Goal: Task Accomplishment & Management: Manage account settings

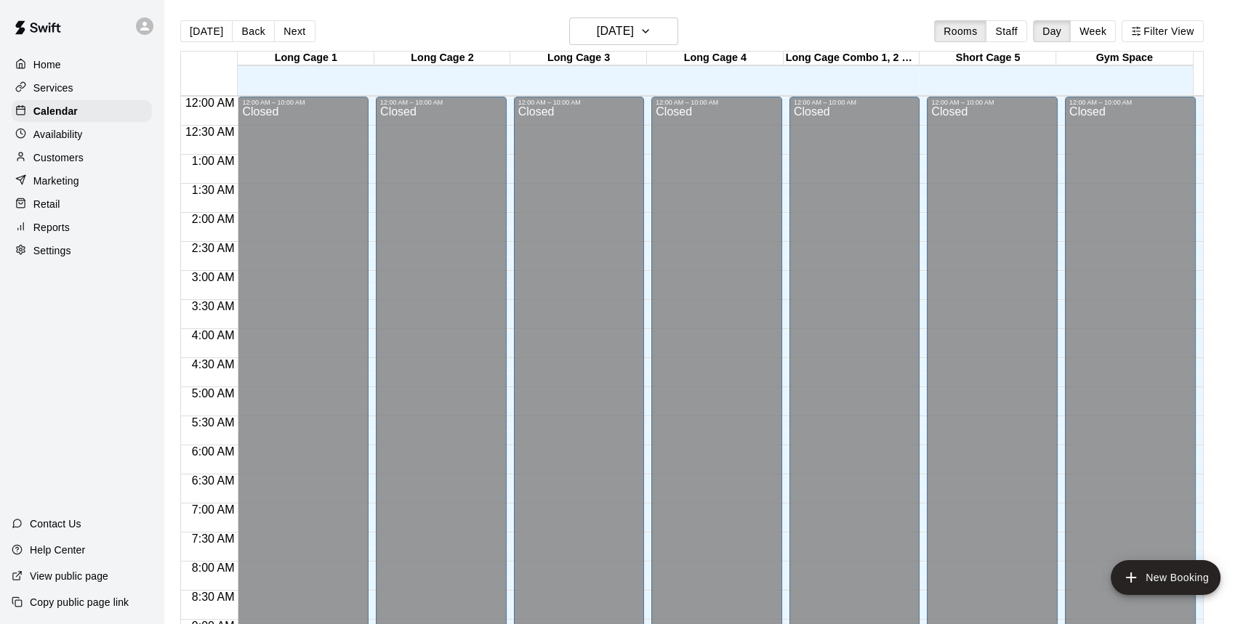
scroll to position [850, 0]
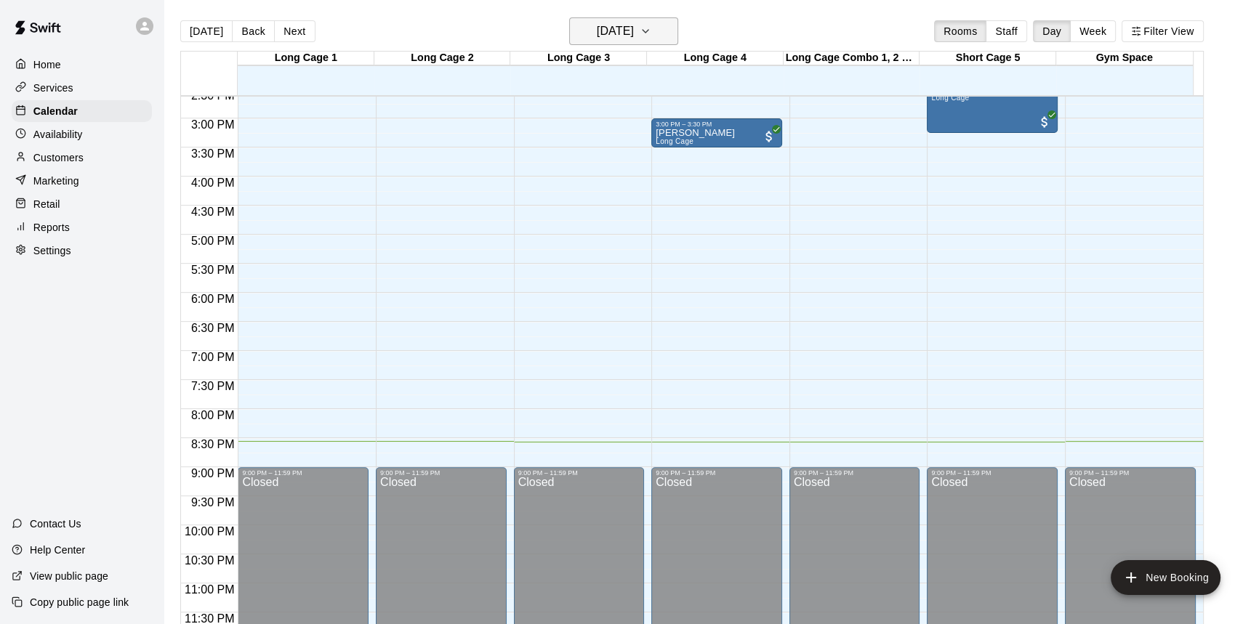
click at [663, 32] on button "Saturday Oct 11" at bounding box center [623, 31] width 109 height 28
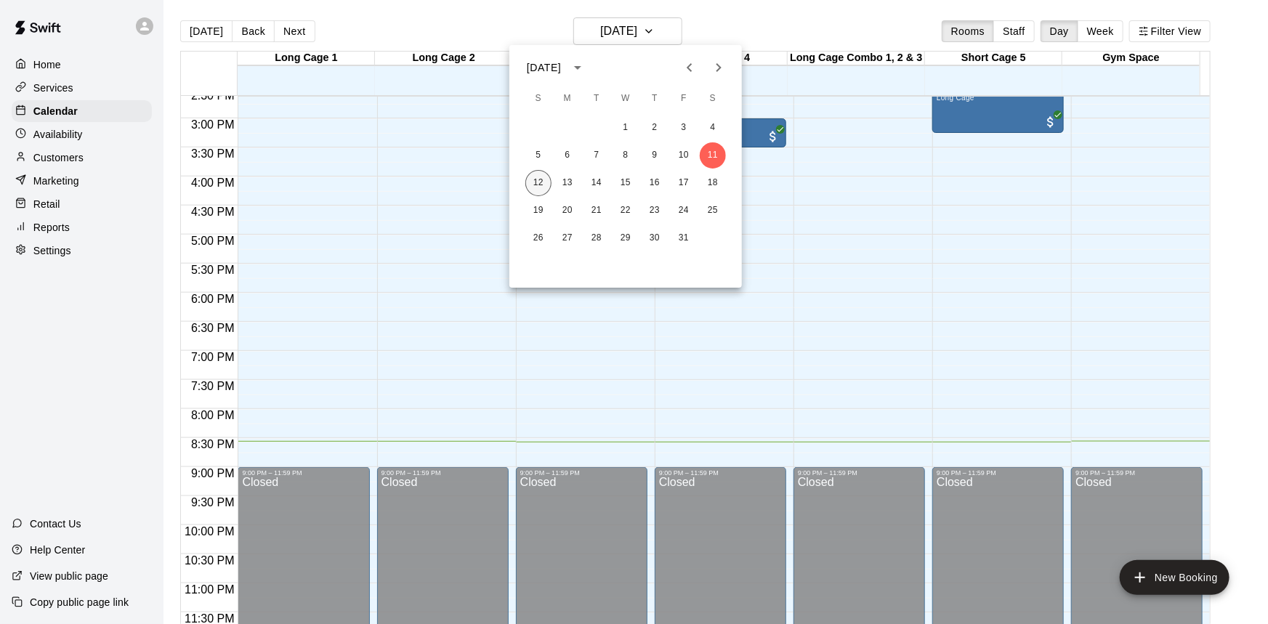
click at [541, 181] on button "12" at bounding box center [538, 183] width 26 height 26
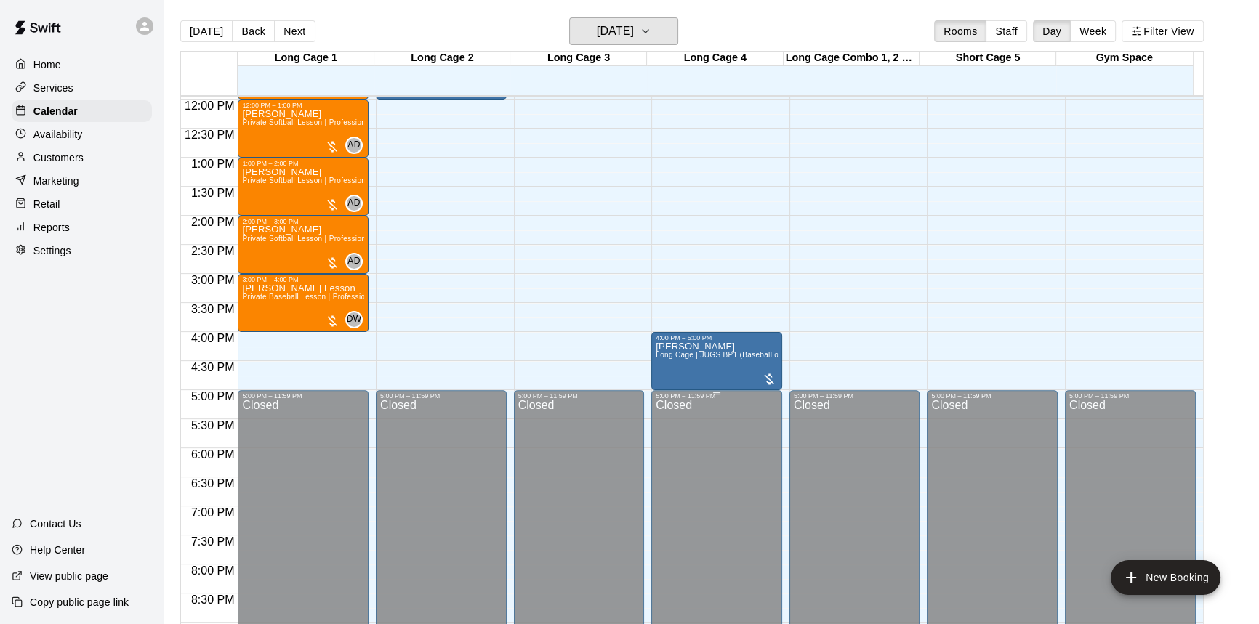
scroll to position [521, 0]
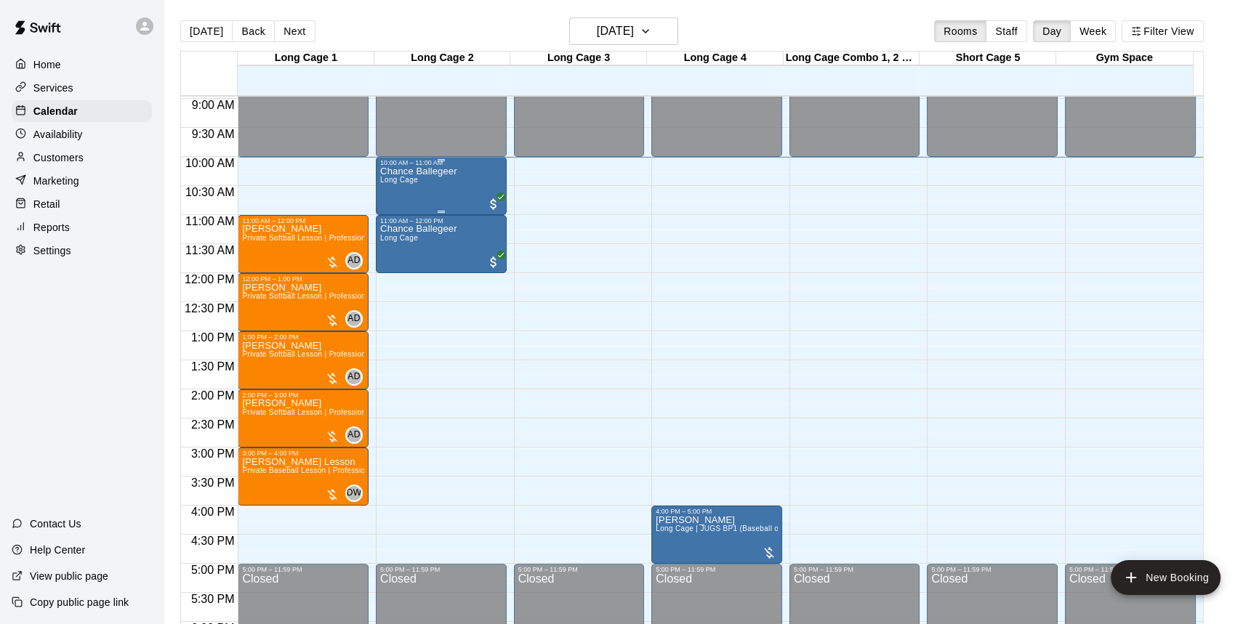
click at [466, 186] on div "Chance Ballegeer Long Cage" at bounding box center [441, 478] width 122 height 624
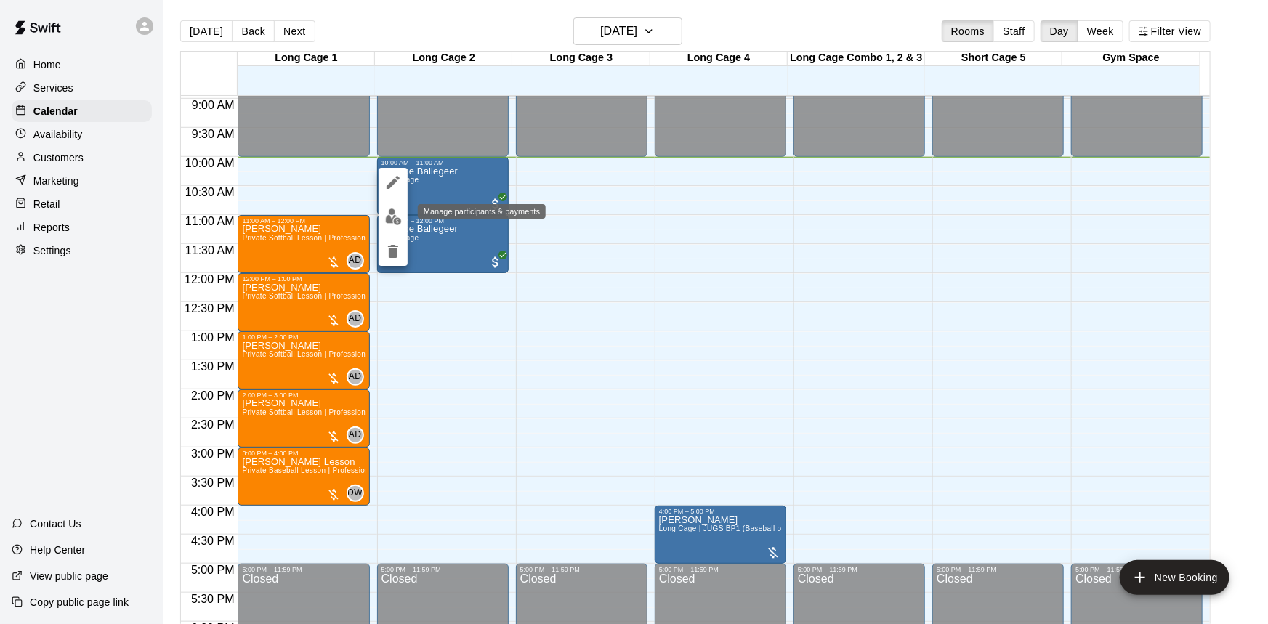
click at [387, 217] on img "edit" at bounding box center [393, 217] width 17 height 17
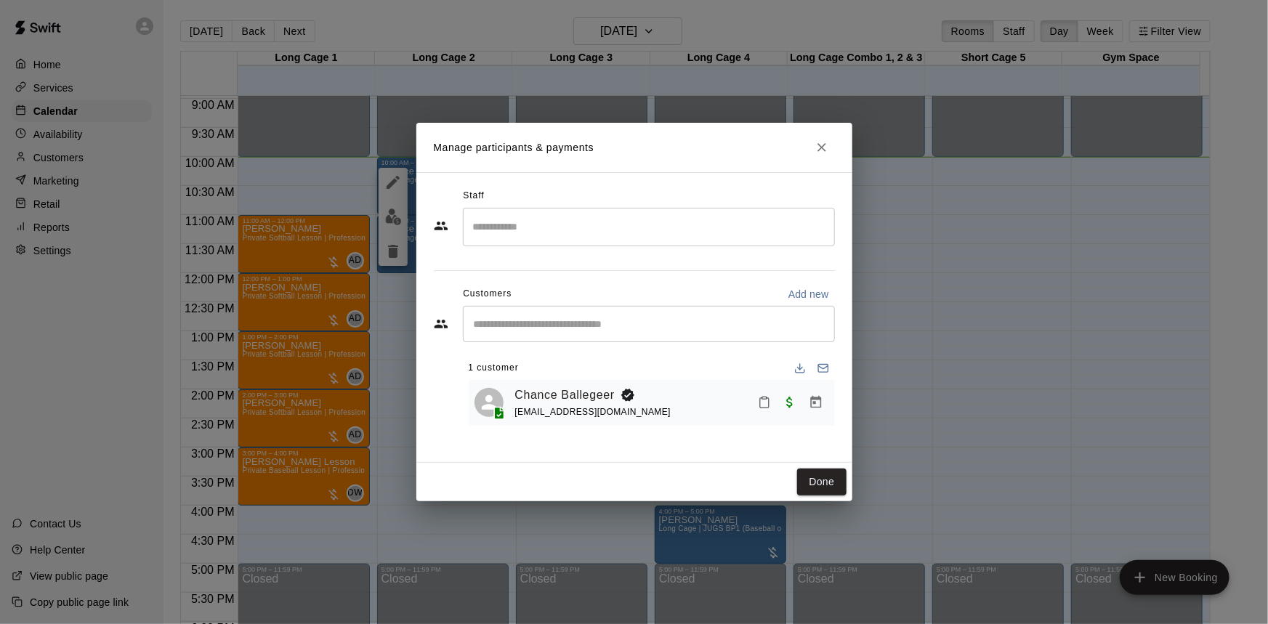
click at [729, 403] on div "Chance Ballegeer cballegeer8@gmail.com" at bounding box center [672, 403] width 314 height 34
click at [822, 152] on icon "Close" at bounding box center [822, 147] width 15 height 15
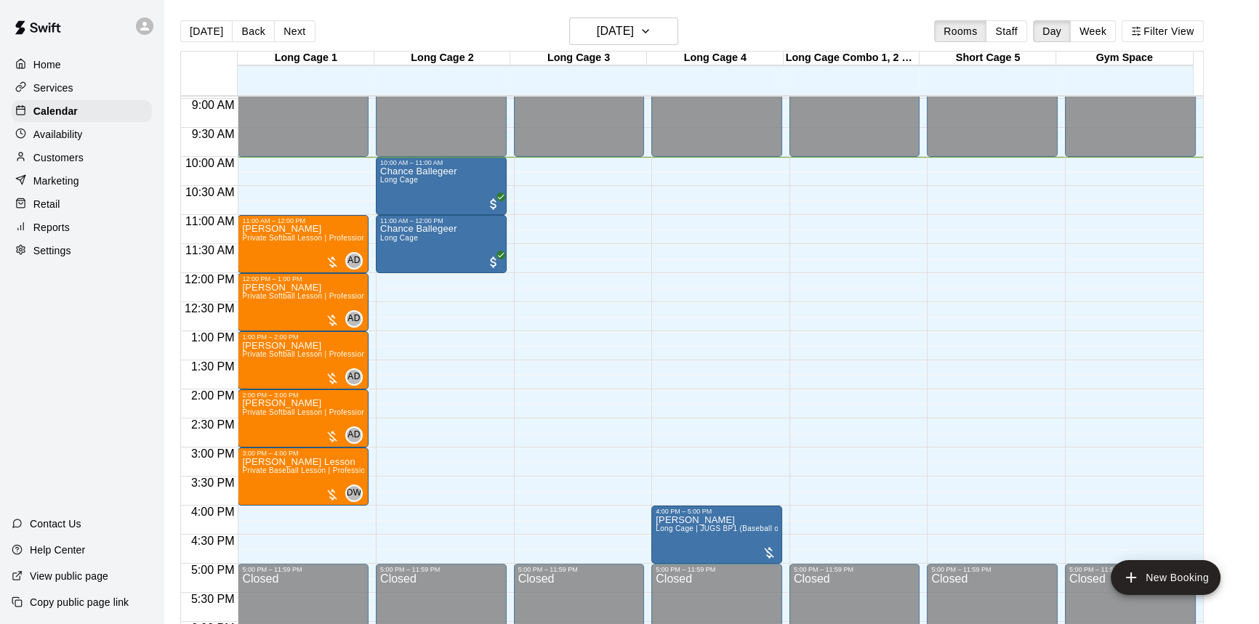
click at [80, 89] on div "Services" at bounding box center [82, 88] width 140 height 22
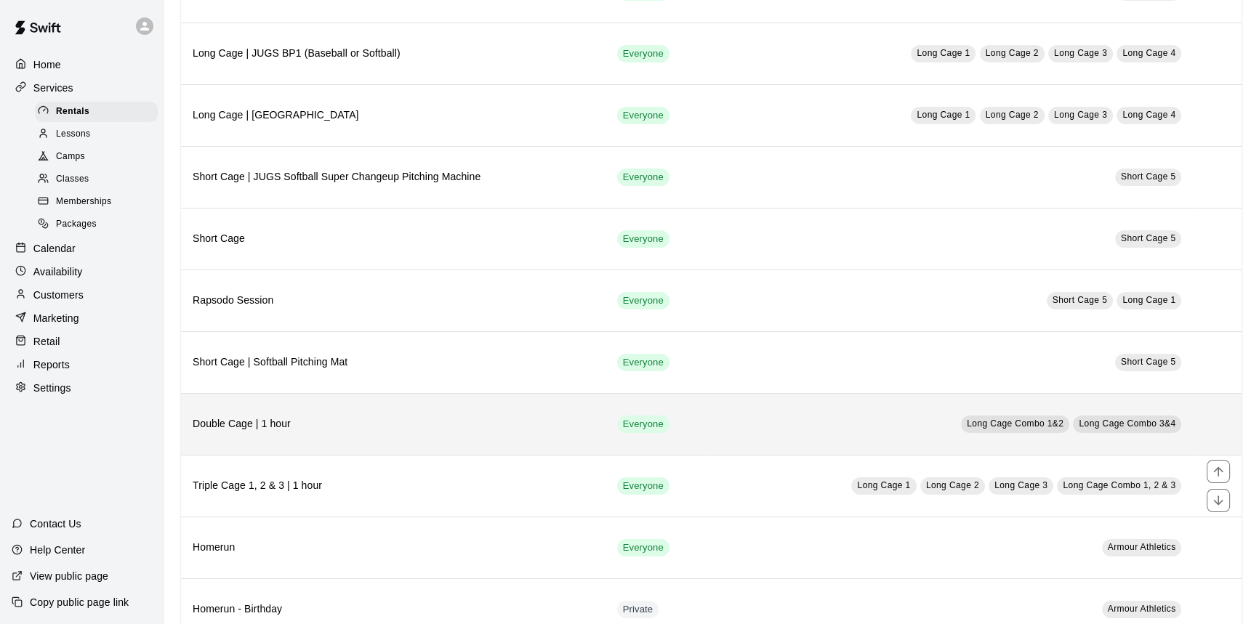
scroll to position [396, 0]
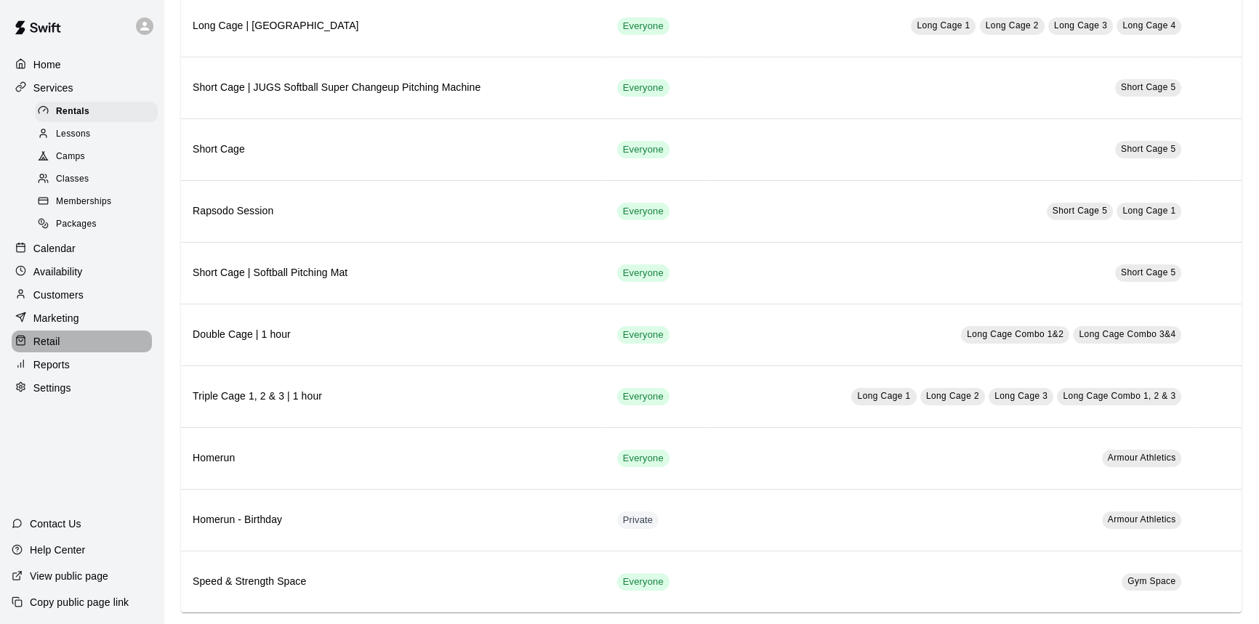
click at [87, 352] on div "Retail" at bounding box center [82, 342] width 140 height 22
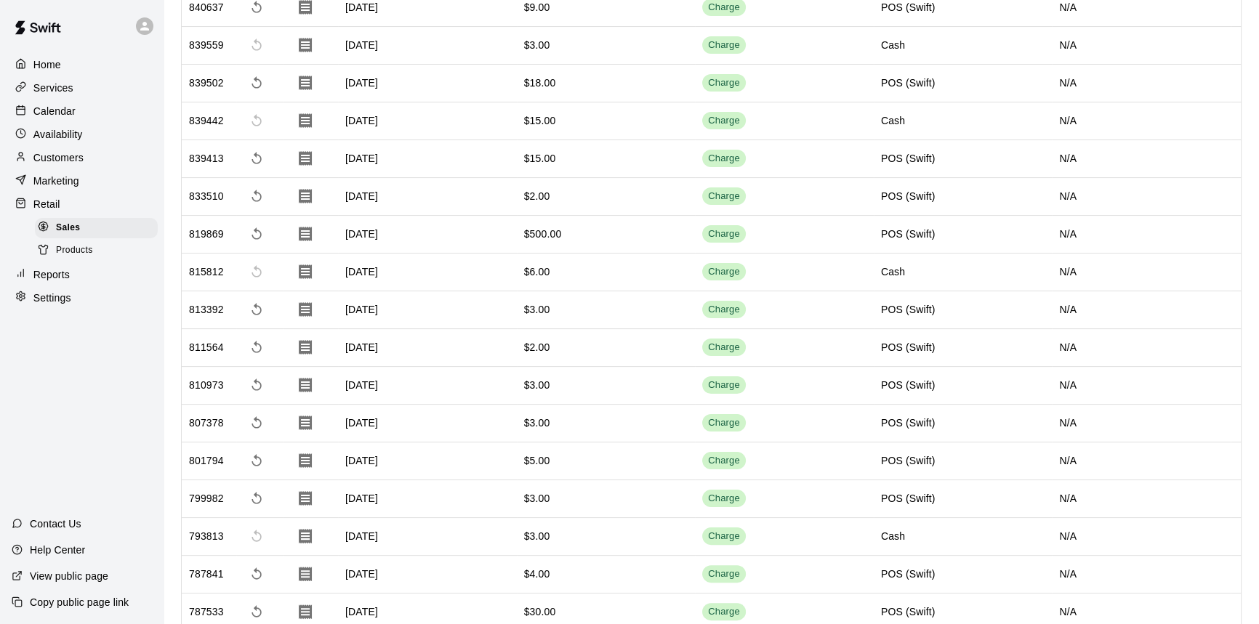
scroll to position [65, 0]
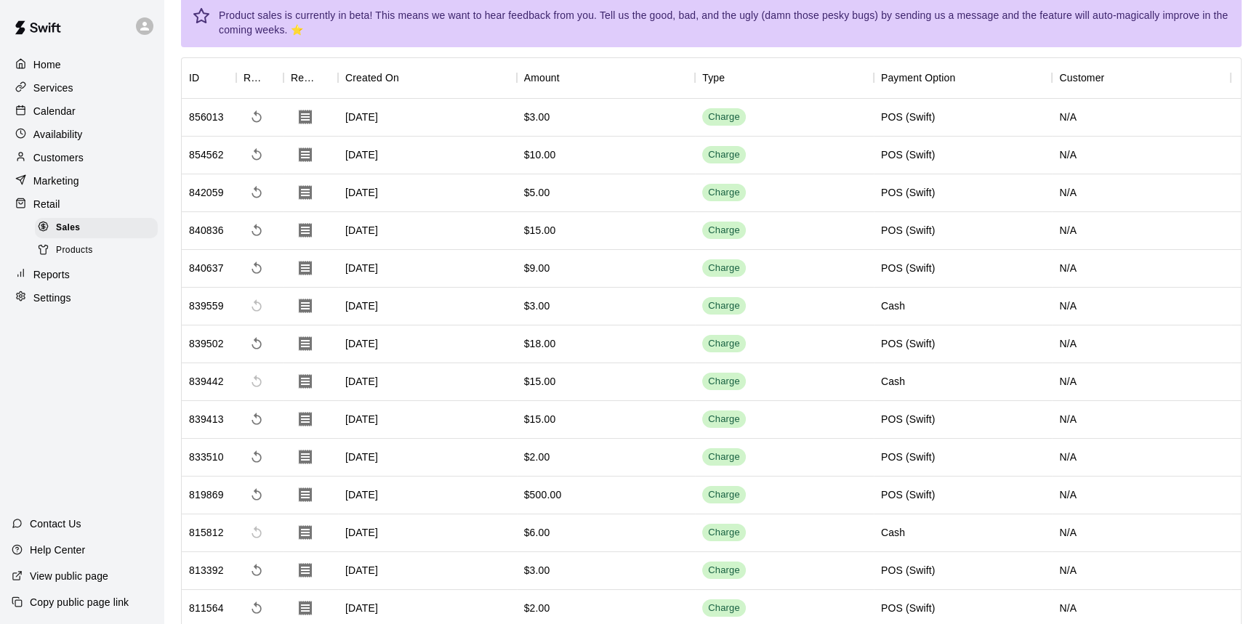
click at [98, 185] on div "Marketing" at bounding box center [82, 181] width 140 height 22
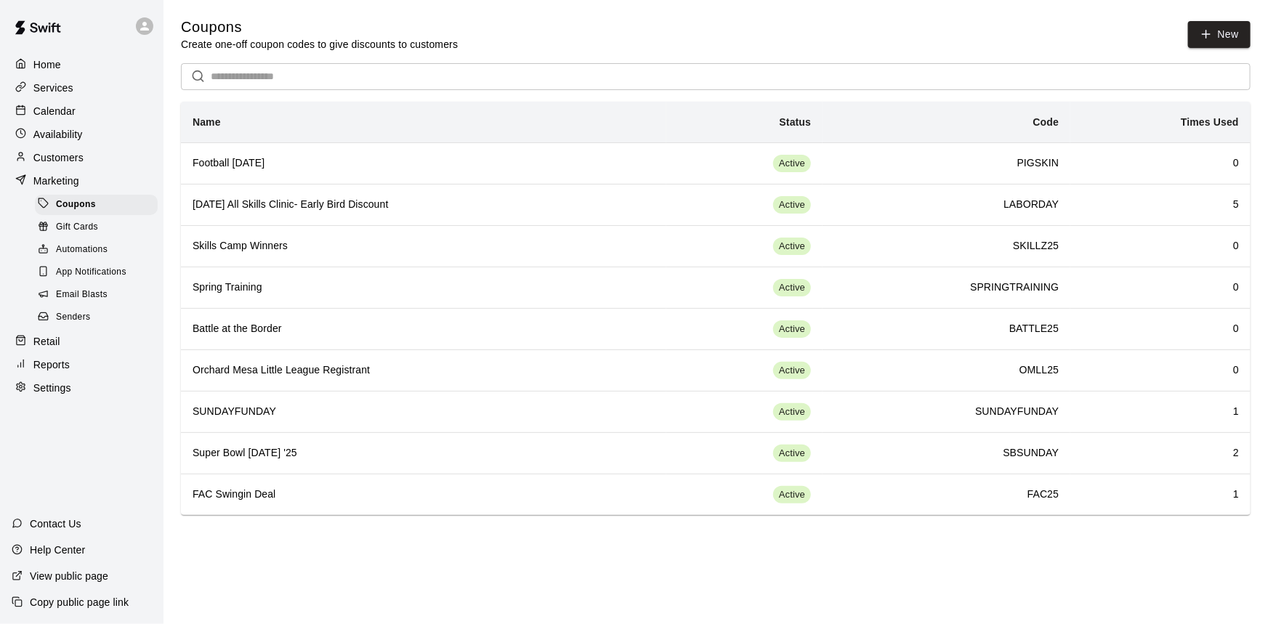
click at [98, 157] on div "Customers" at bounding box center [82, 158] width 140 height 22
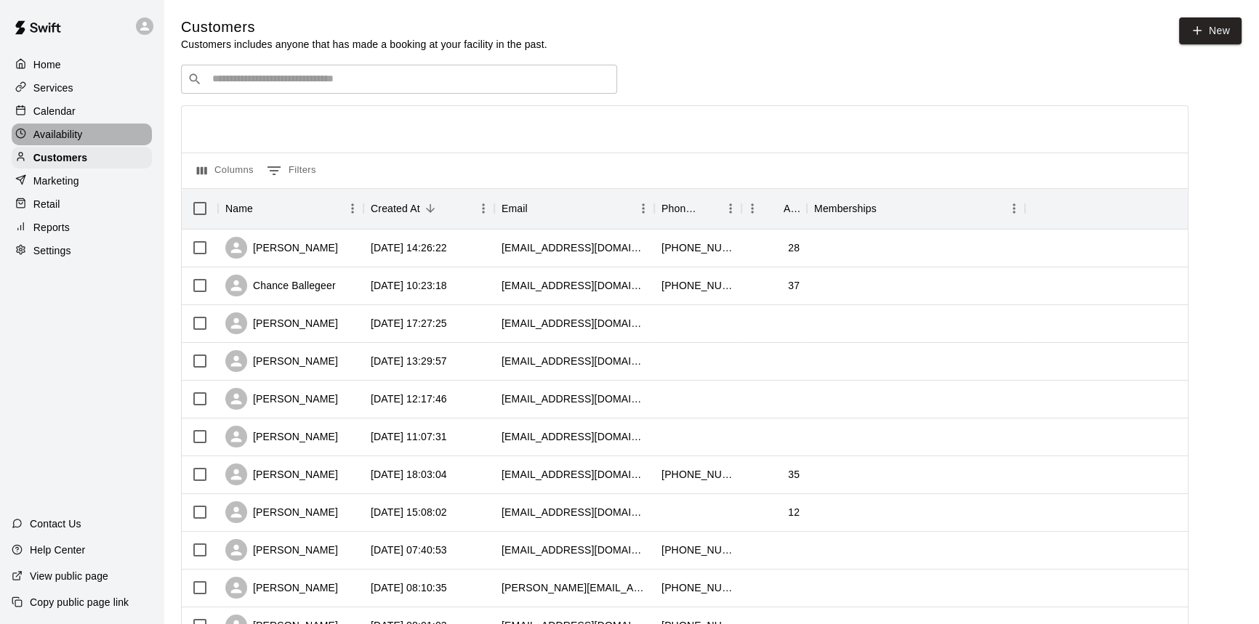
click at [94, 131] on div "Availability" at bounding box center [82, 135] width 140 height 22
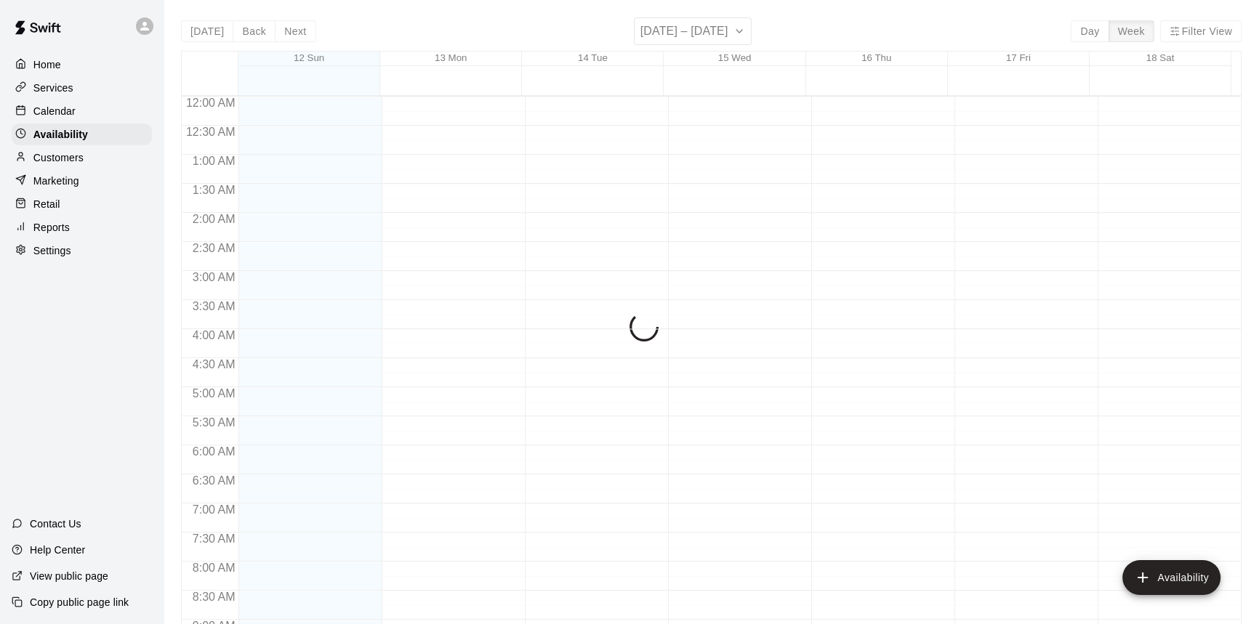
scroll to position [582, 0]
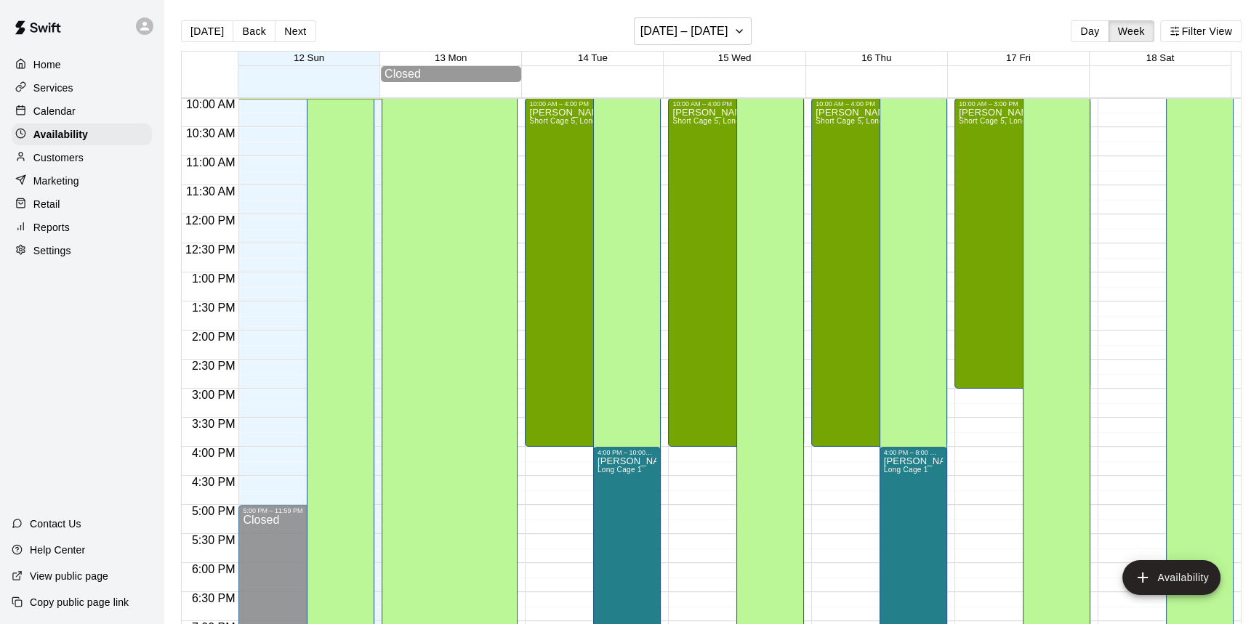
click at [93, 111] on div "Calendar" at bounding box center [82, 111] width 140 height 22
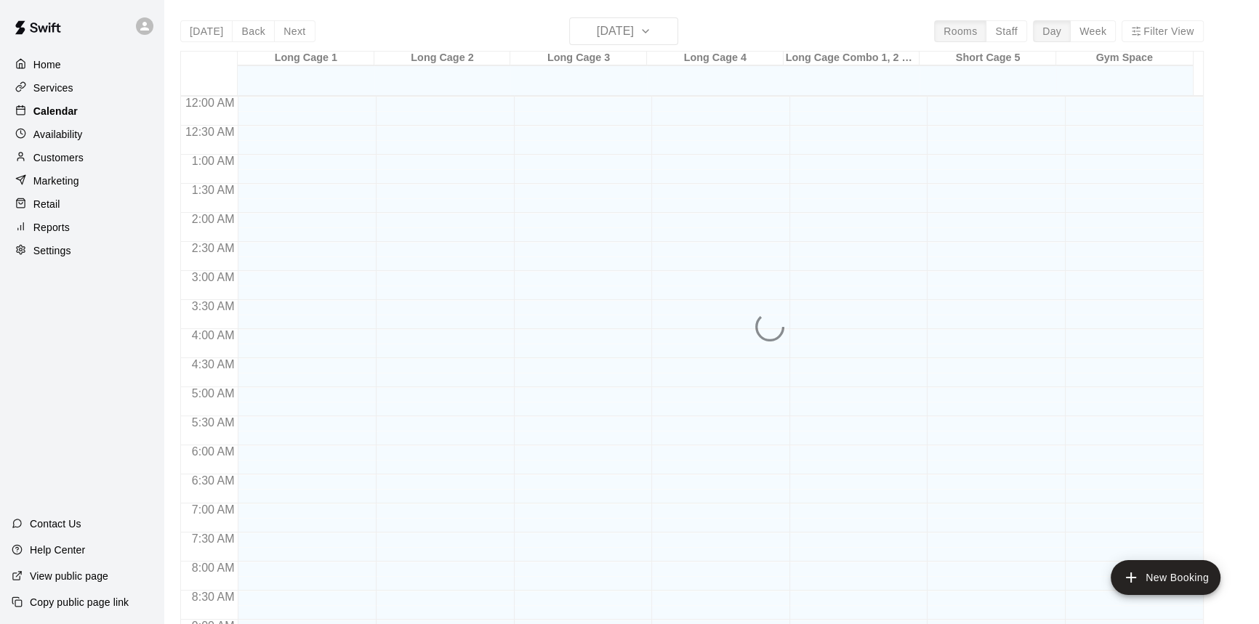
scroll to position [582, 0]
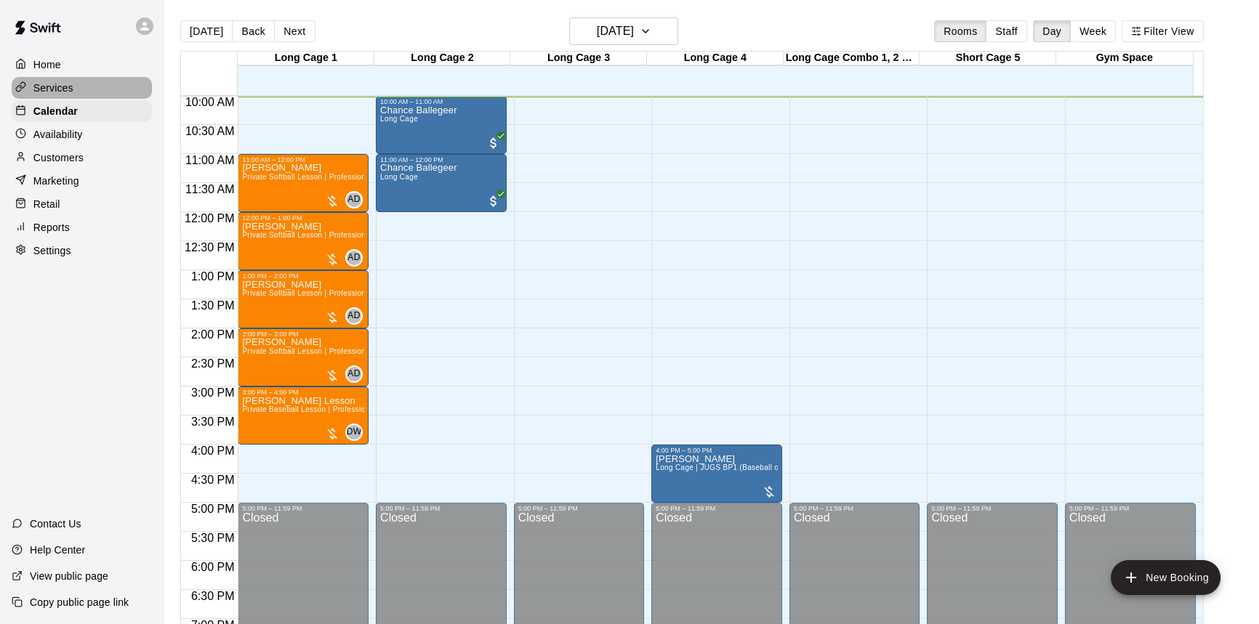
click at [132, 83] on div "Services" at bounding box center [82, 88] width 140 height 22
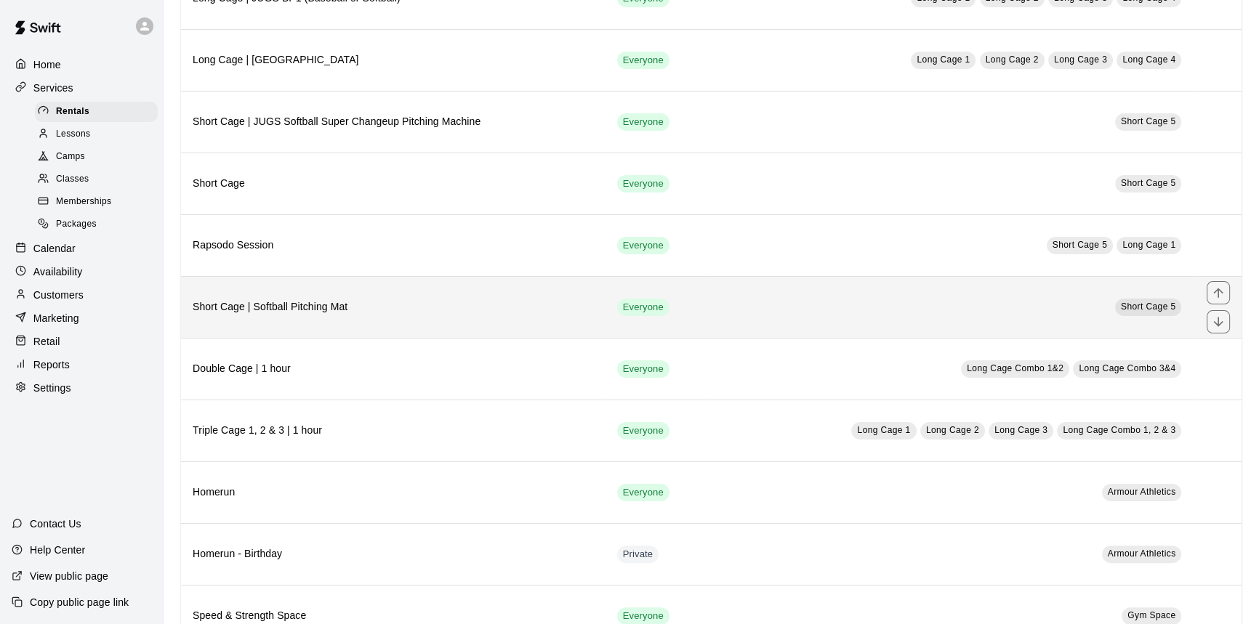
scroll to position [411, 0]
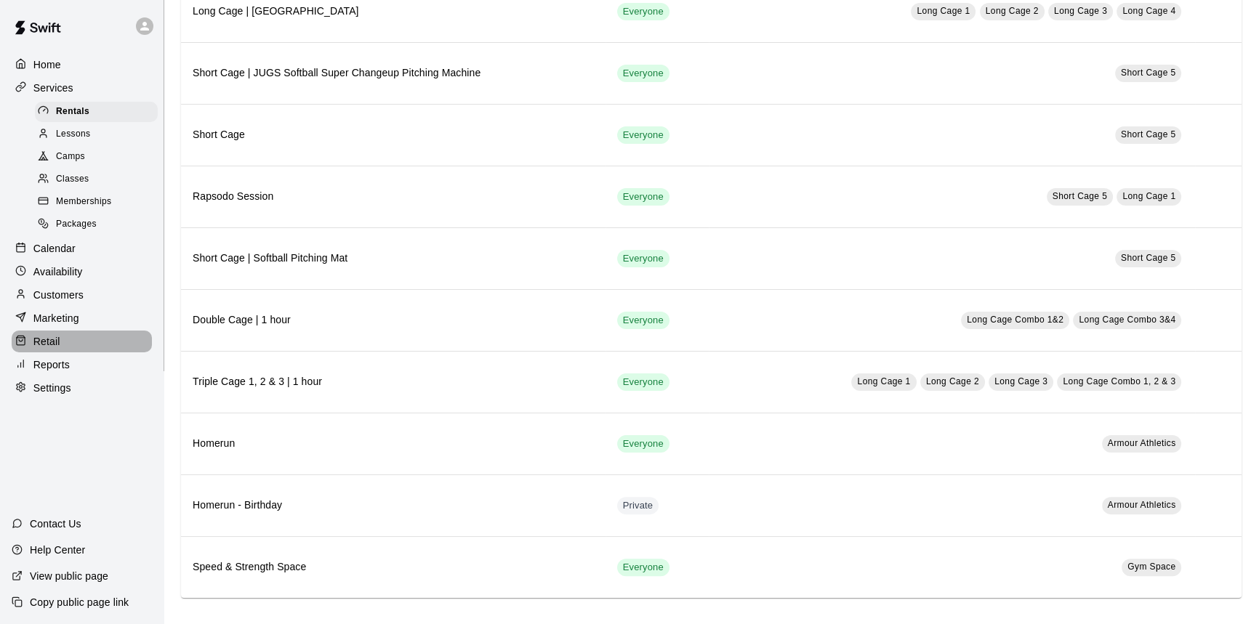
click at [124, 349] on div "Retail" at bounding box center [82, 342] width 140 height 22
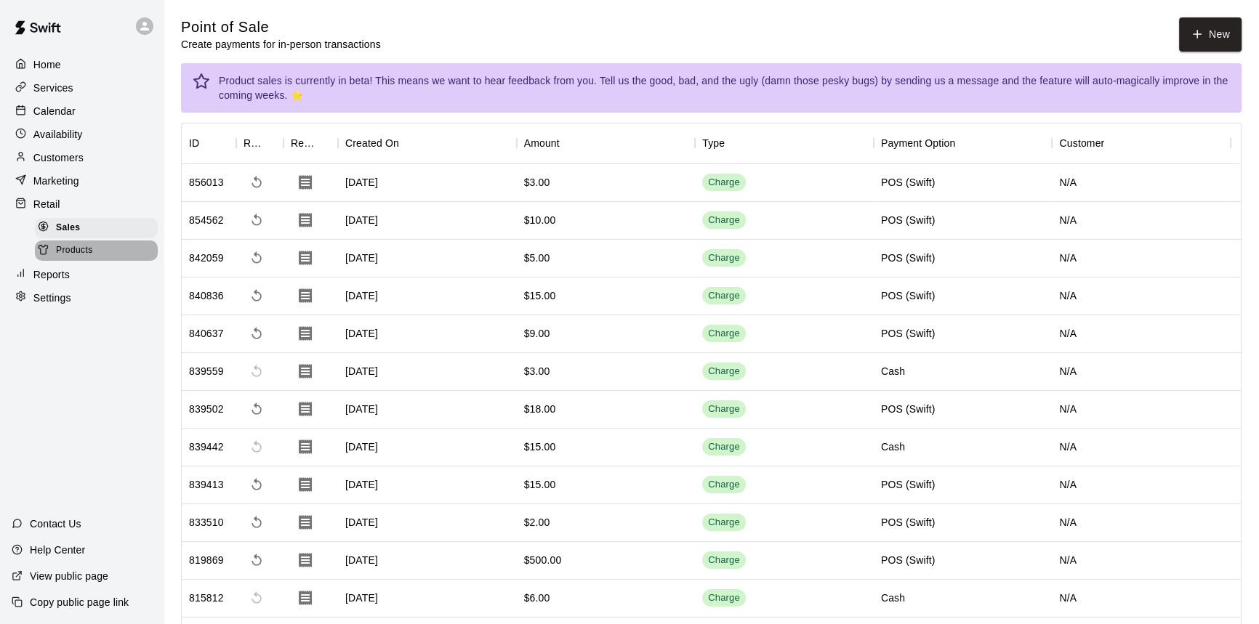
click at [89, 257] on span "Products" at bounding box center [74, 250] width 37 height 15
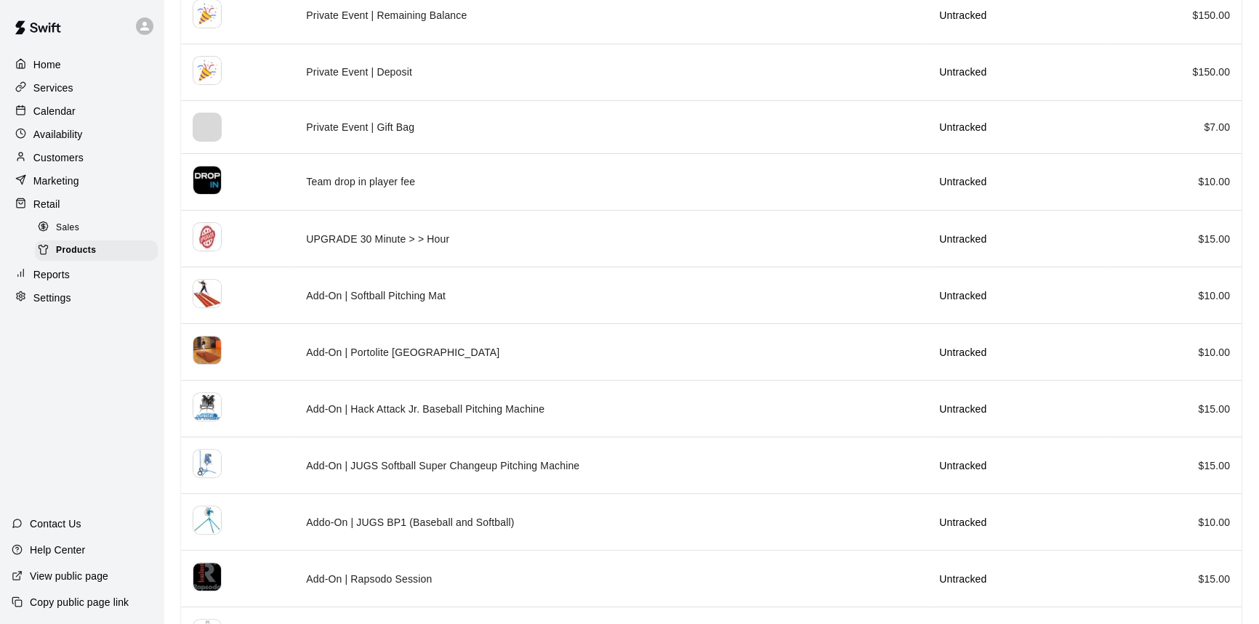
scroll to position [567, 0]
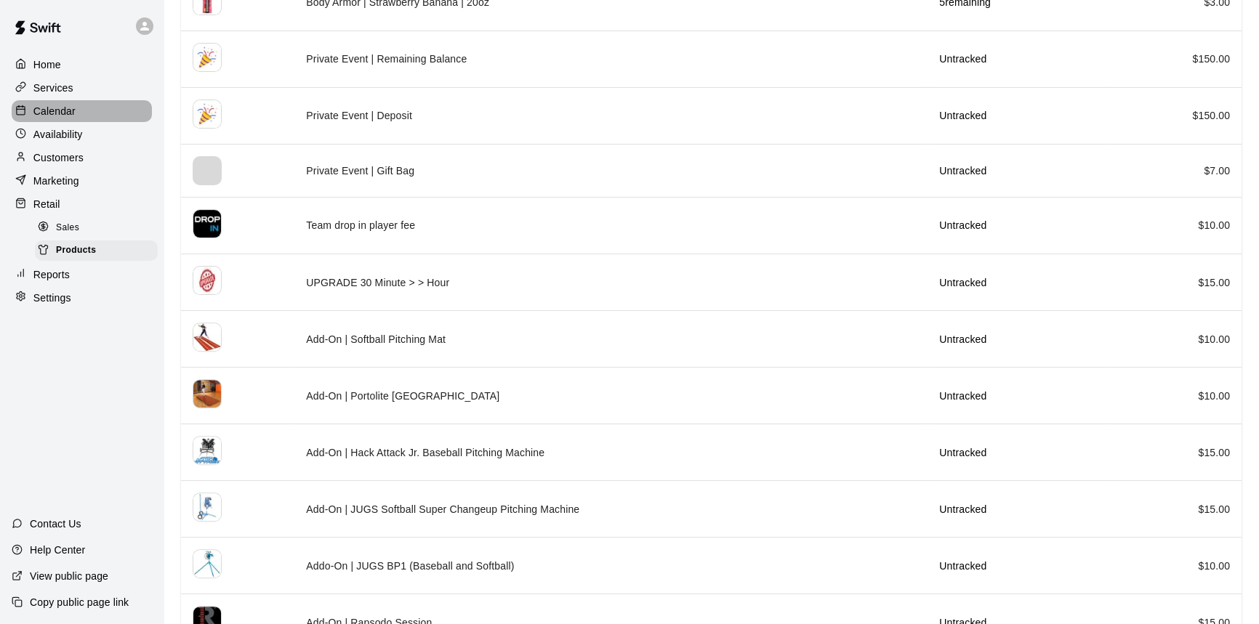
click at [97, 102] on div "Calendar" at bounding box center [82, 111] width 140 height 22
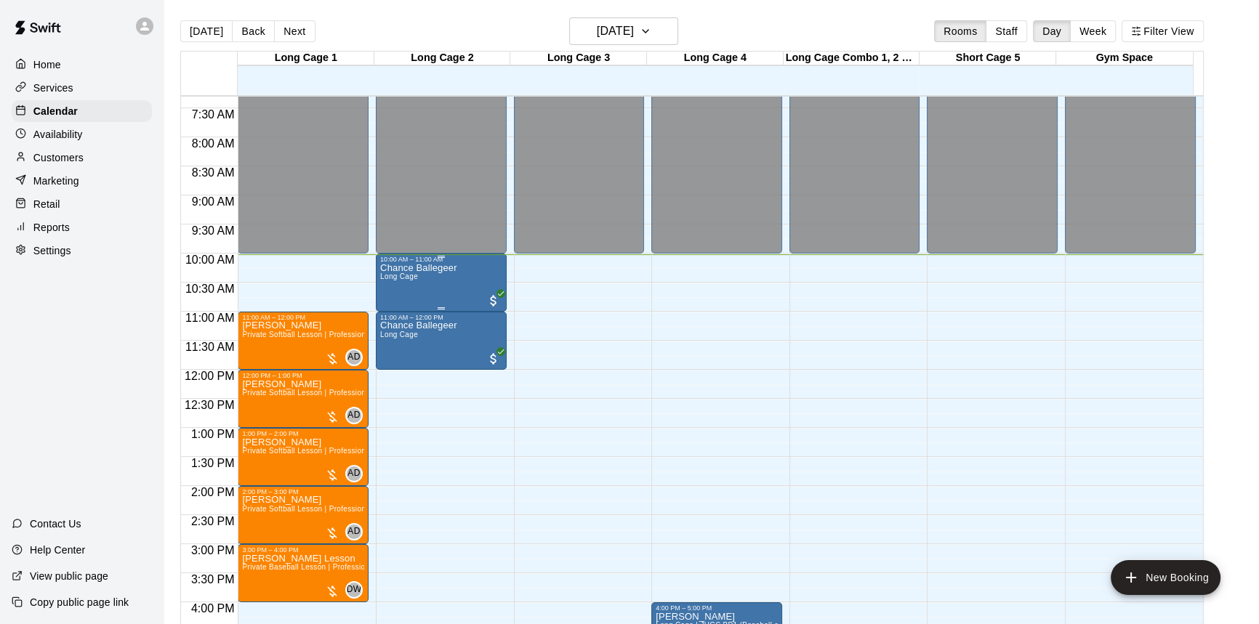
scroll to position [451, 0]
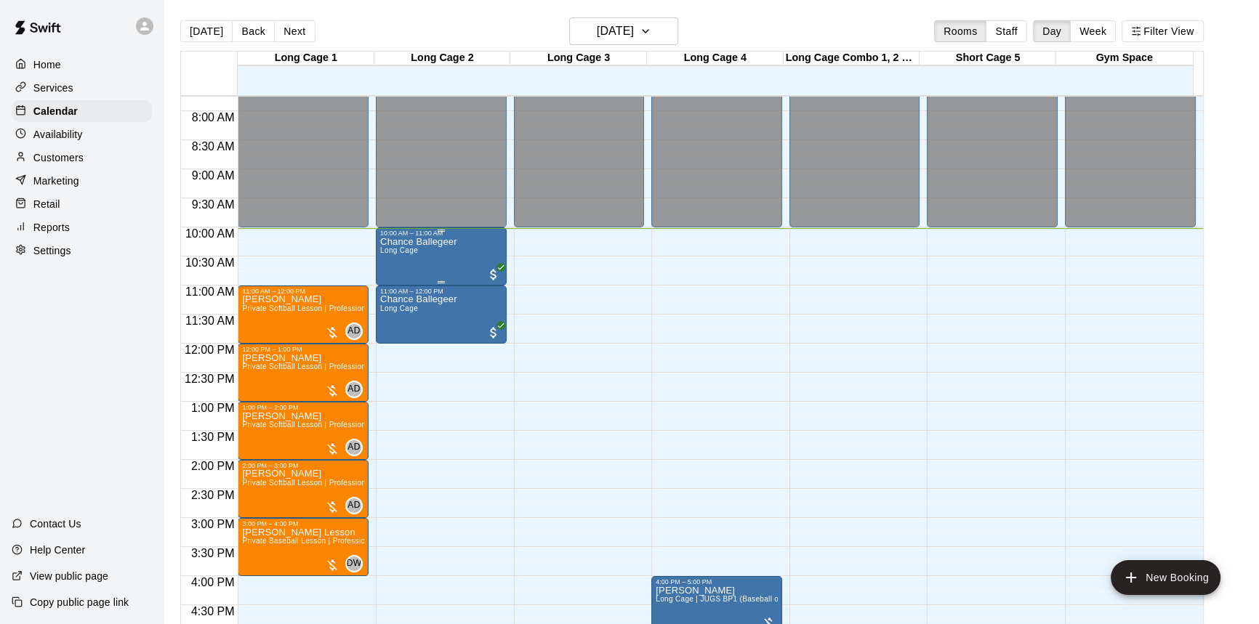
click at [467, 254] on div "Chance Ballegeer Long Cage" at bounding box center [441, 549] width 122 height 624
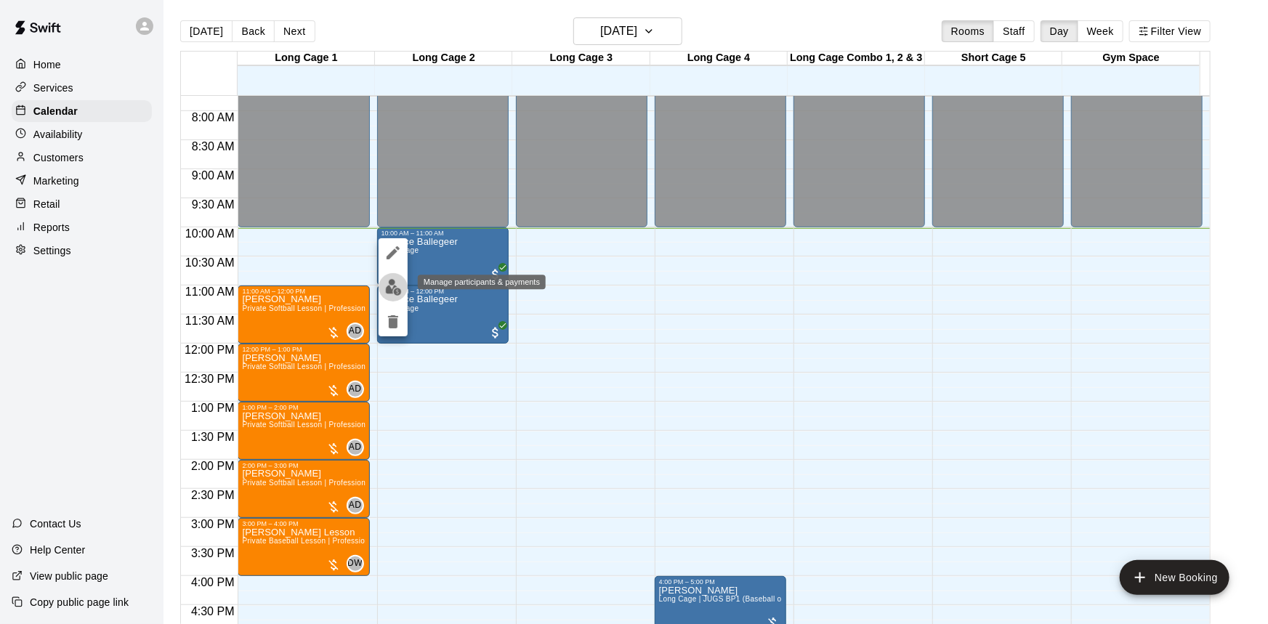
click at [394, 289] on img "edit" at bounding box center [393, 287] width 17 height 17
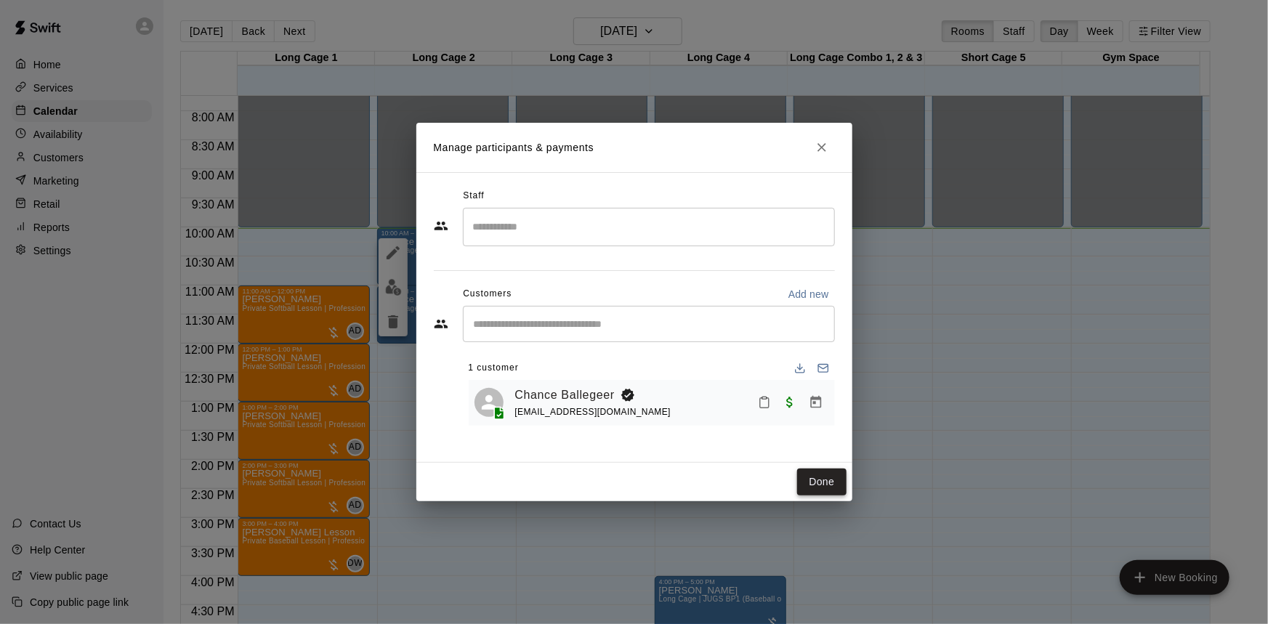
click at [827, 487] on button "Done" at bounding box center [821, 482] width 49 height 27
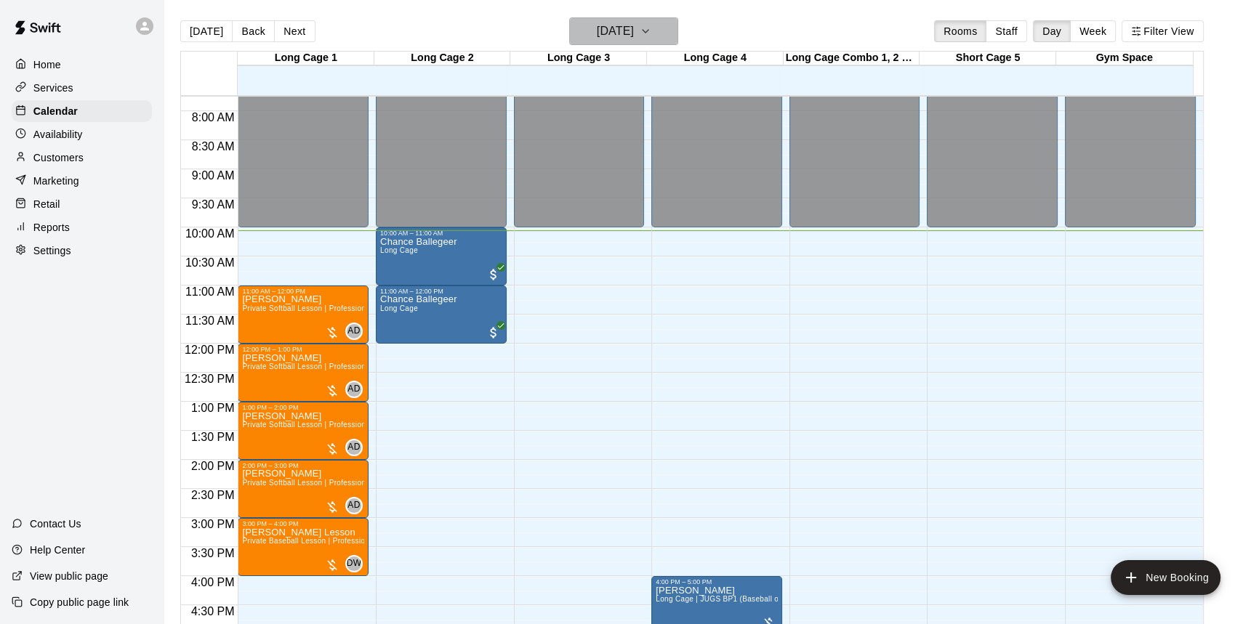
click at [634, 23] on h6 "[DATE]" at bounding box center [615, 31] width 37 height 20
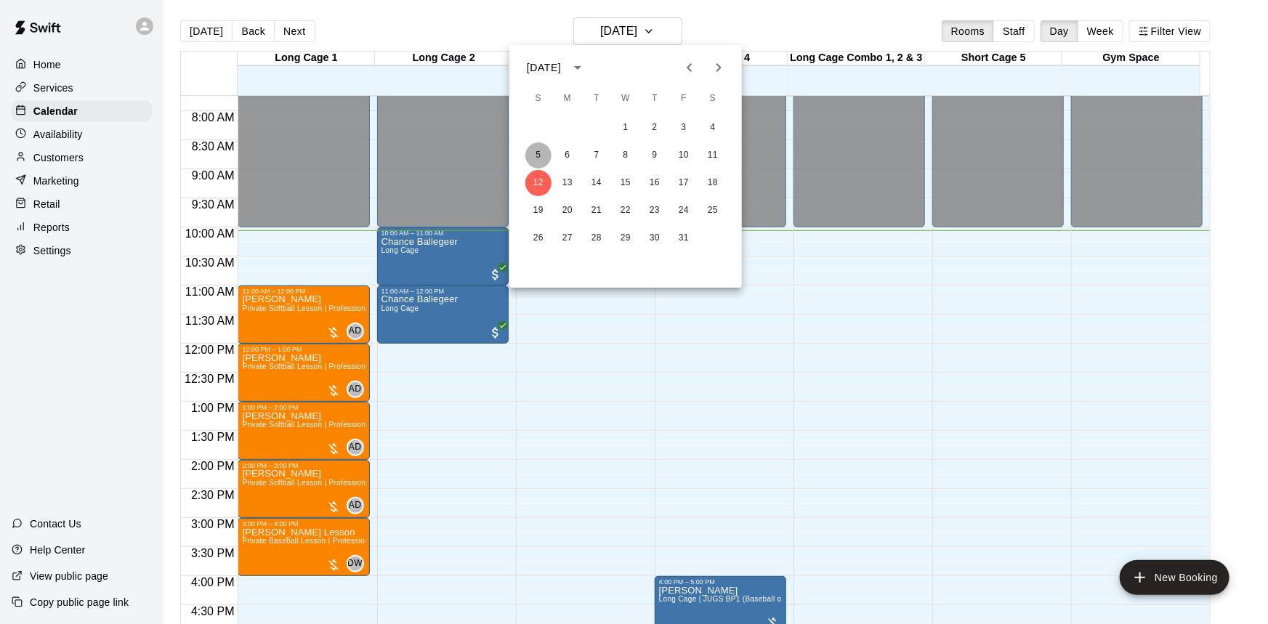
click at [536, 152] on button "5" at bounding box center [538, 155] width 26 height 26
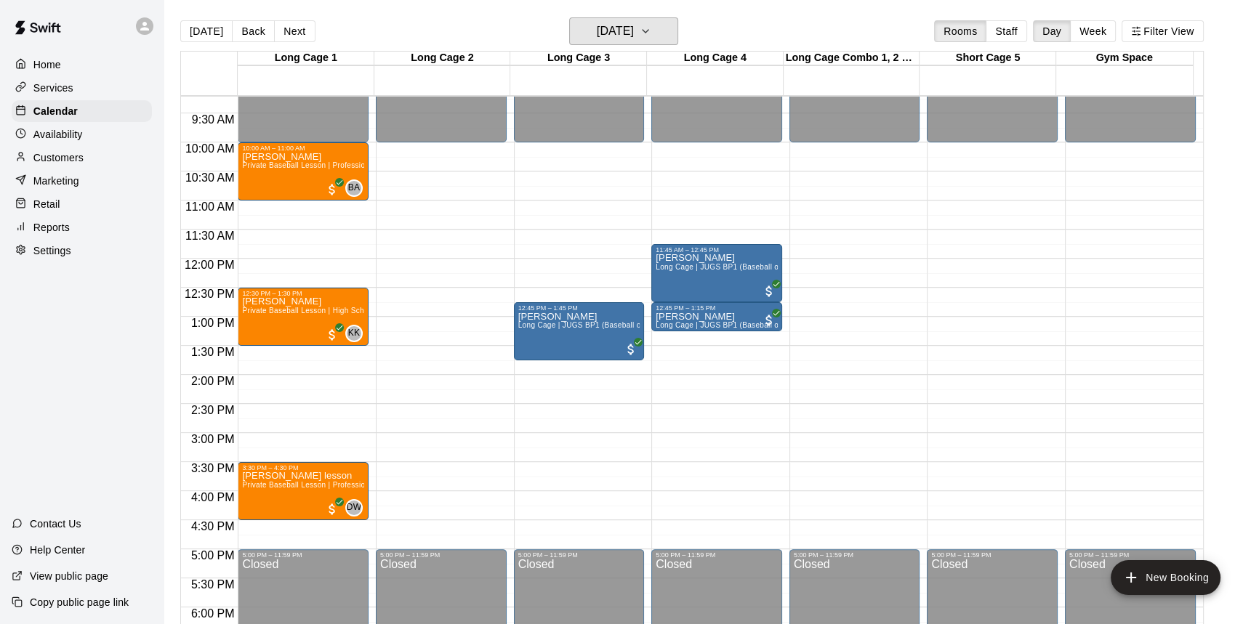
scroll to position [780, 0]
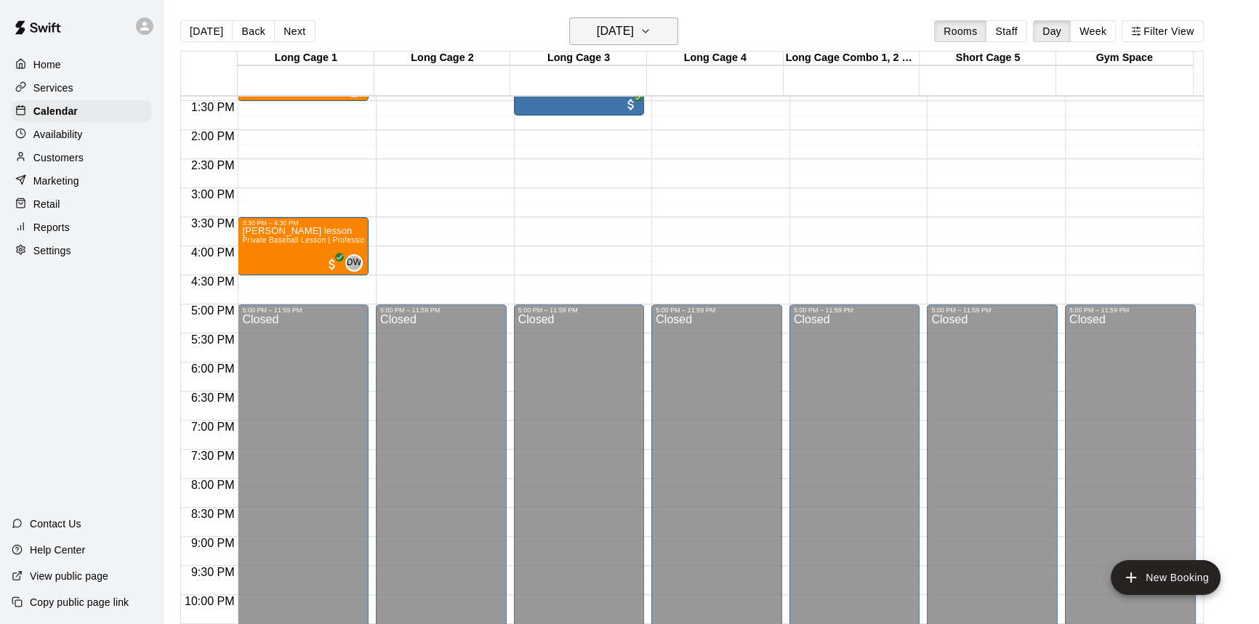
click at [634, 28] on h6 "Sunday Oct 05" at bounding box center [615, 31] width 37 height 20
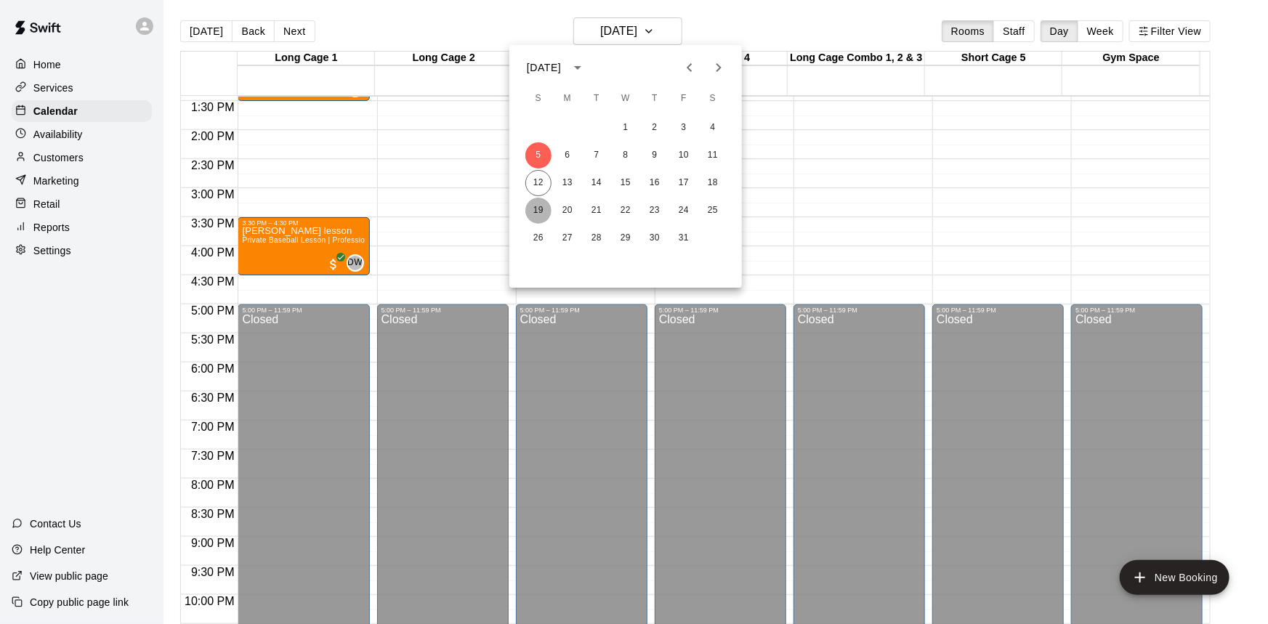
click at [541, 211] on button "19" at bounding box center [538, 211] width 26 height 26
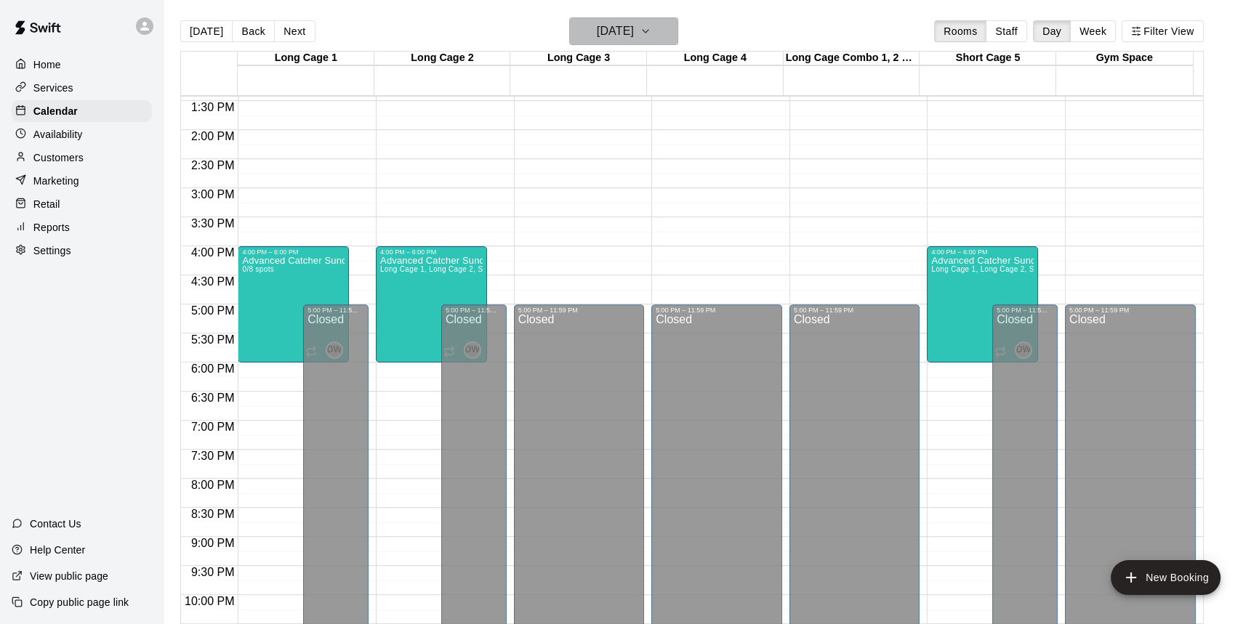
click at [634, 33] on h6 "Sunday Oct 19" at bounding box center [615, 31] width 37 height 20
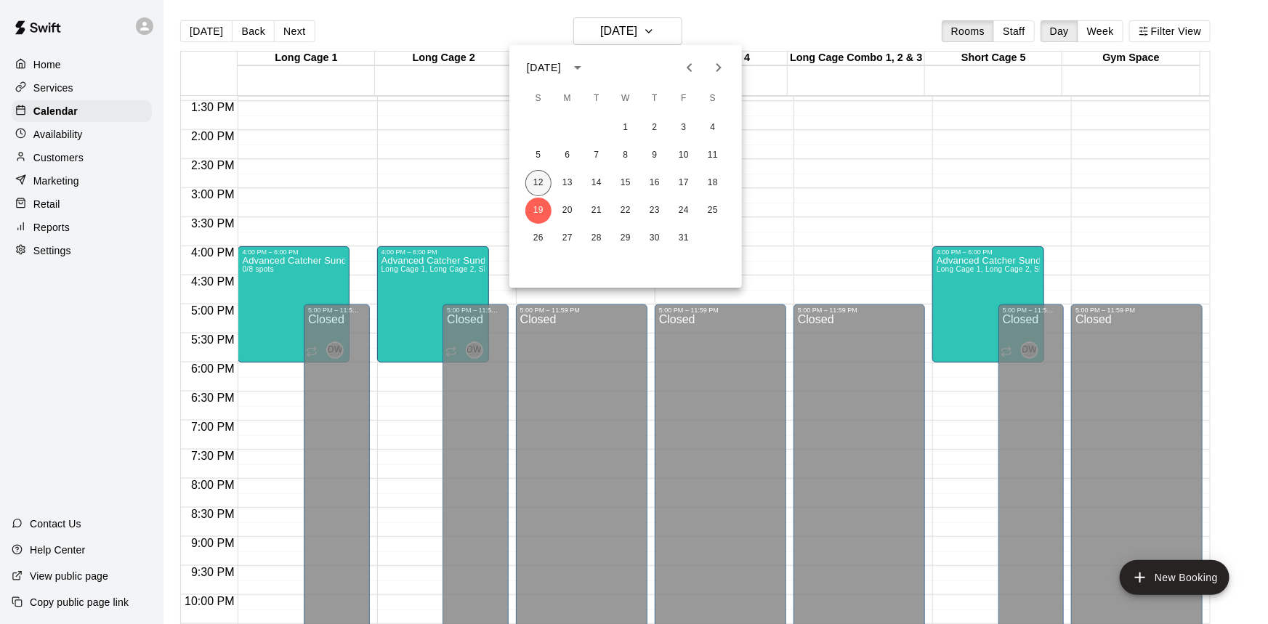
click at [541, 189] on button "12" at bounding box center [538, 183] width 26 height 26
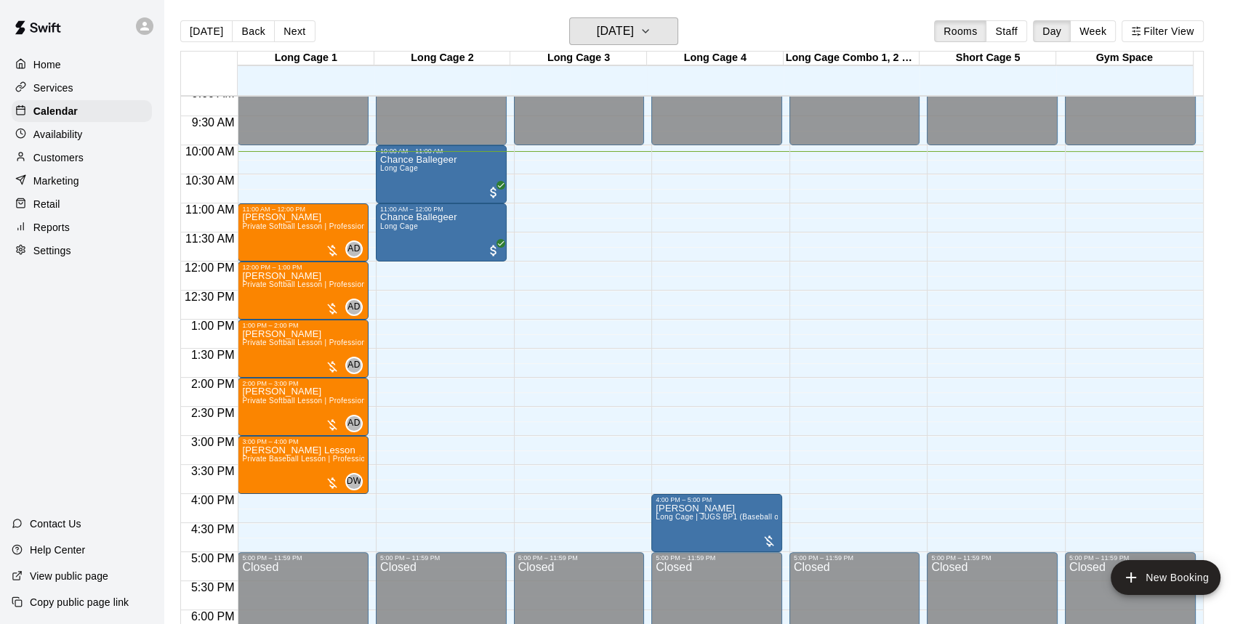
scroll to position [521, 0]
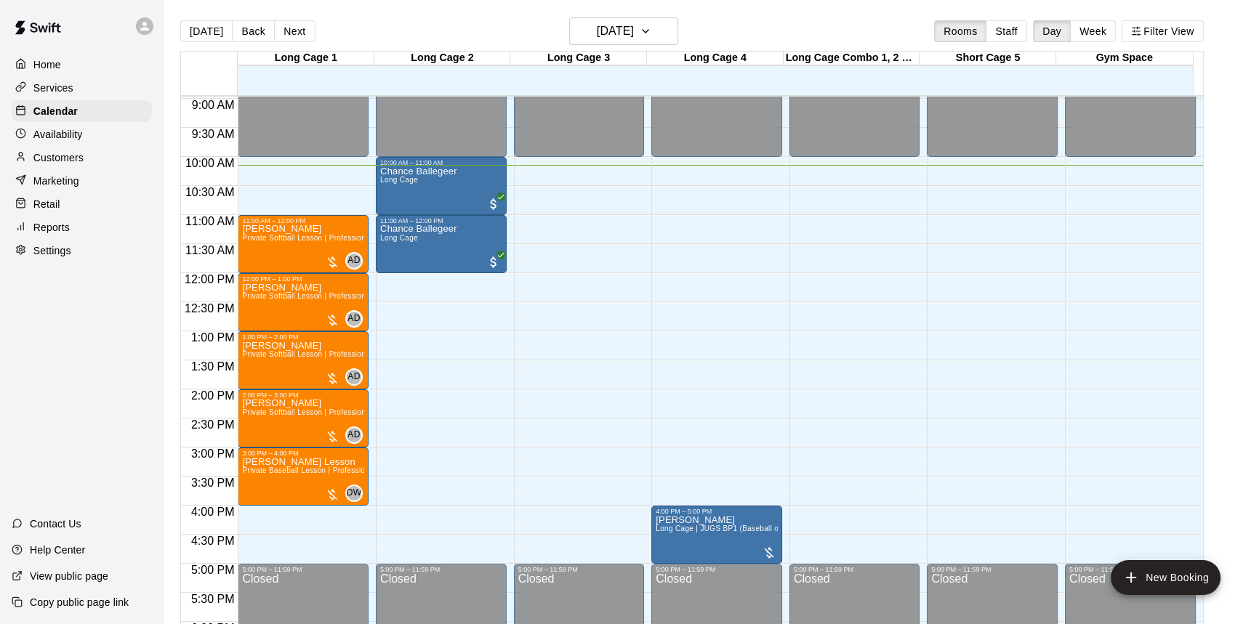
click at [64, 86] on p "Services" at bounding box center [53, 88] width 40 height 15
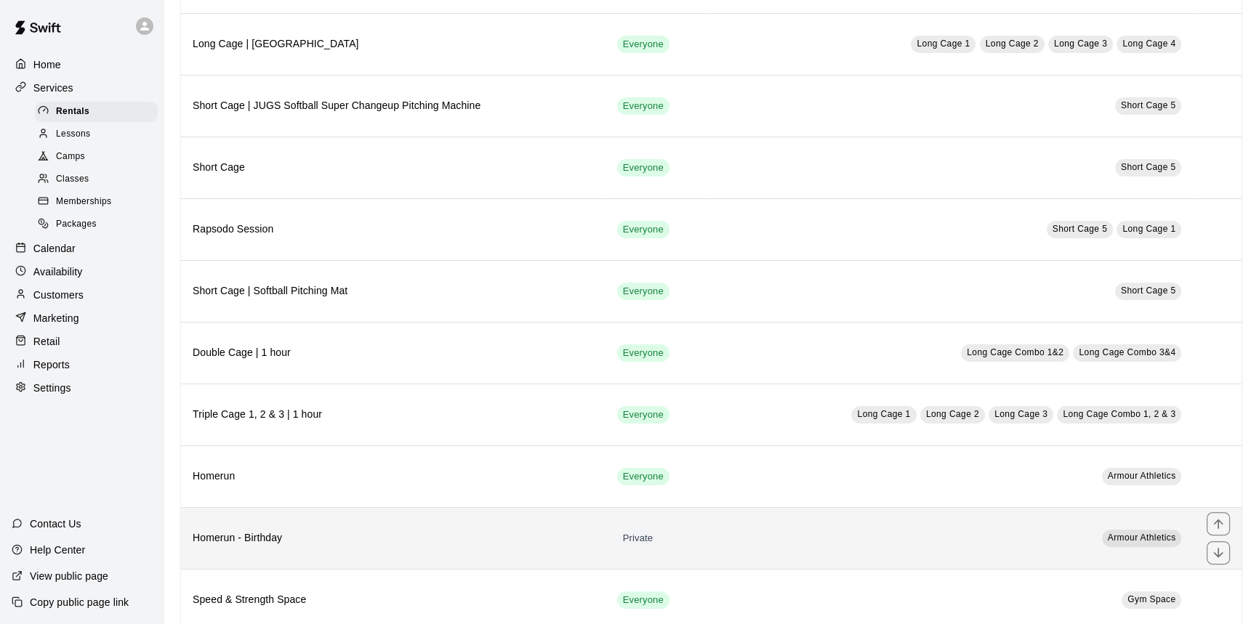
scroll to position [411, 0]
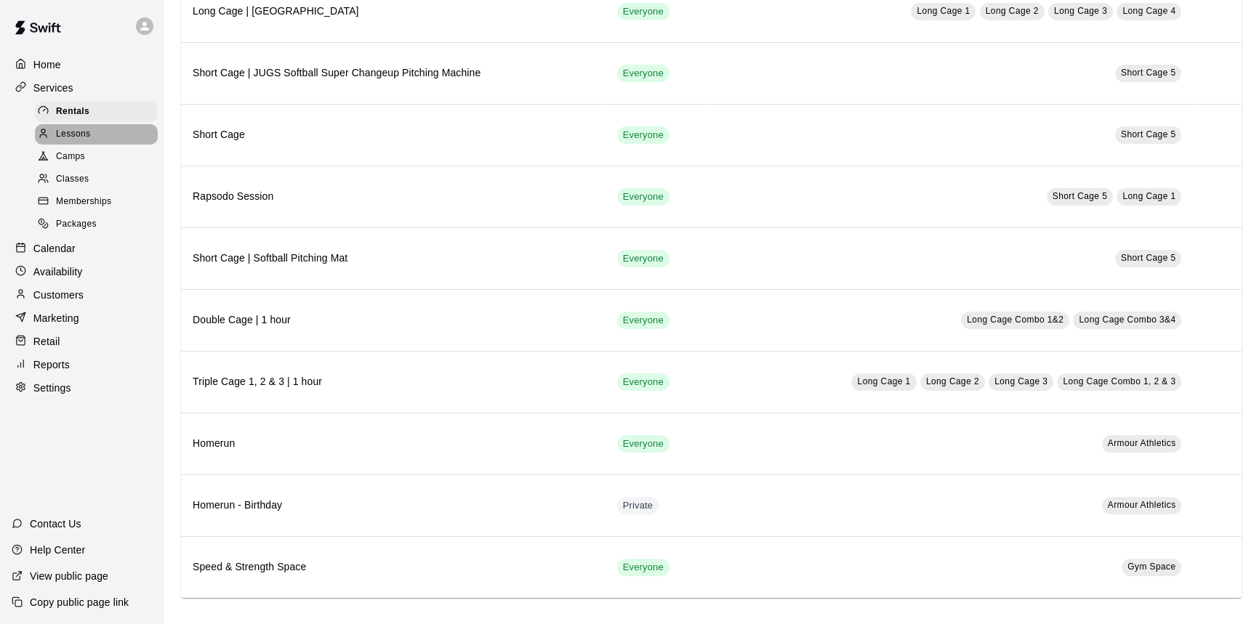
click at [95, 136] on div "Lessons" at bounding box center [96, 134] width 123 height 20
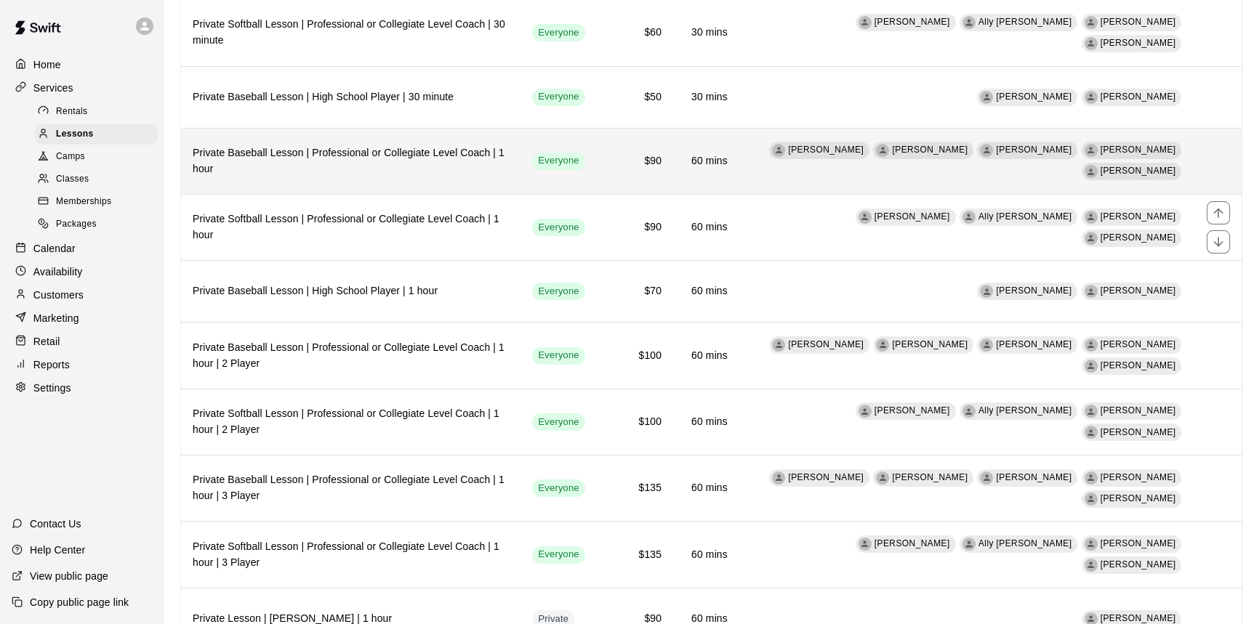
scroll to position [336, 0]
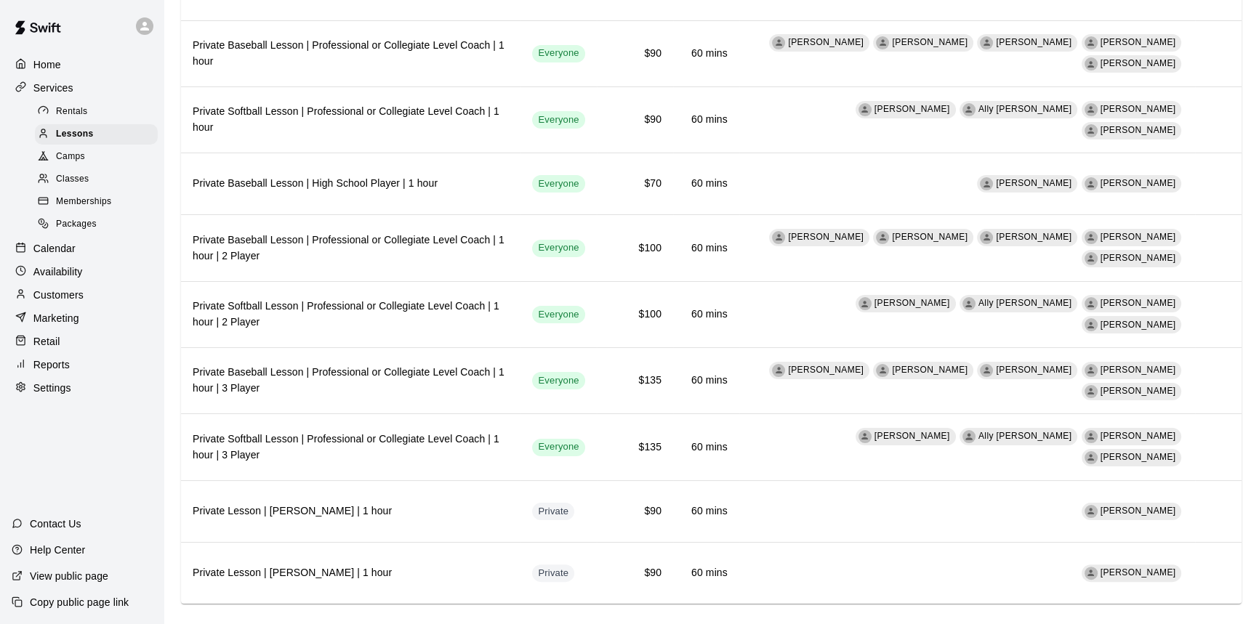
click at [102, 166] on div "Camps" at bounding box center [96, 157] width 123 height 20
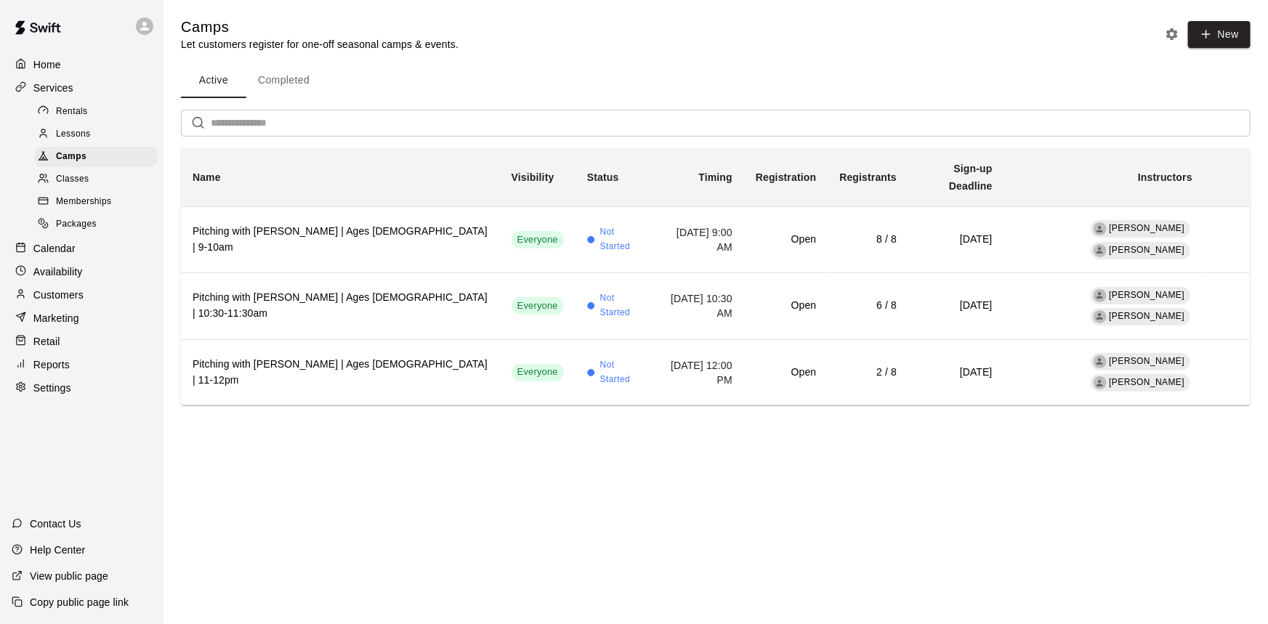
click at [88, 178] on span "Classes" at bounding box center [72, 179] width 33 height 15
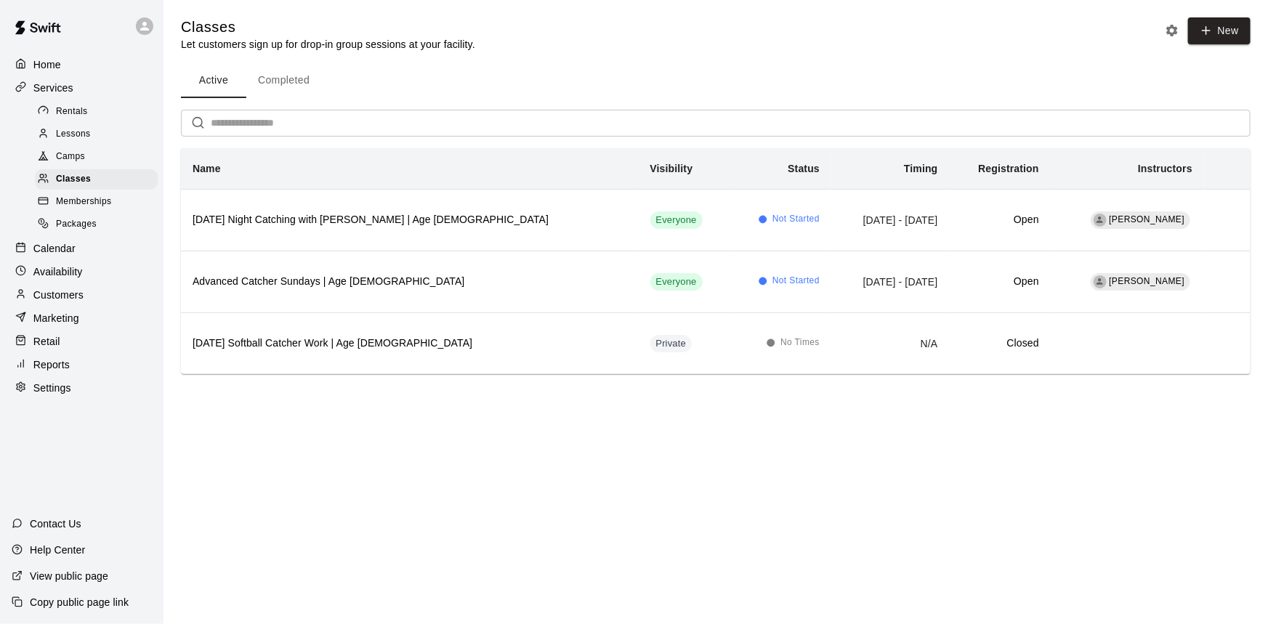
click at [88, 257] on div "Calendar" at bounding box center [82, 249] width 140 height 22
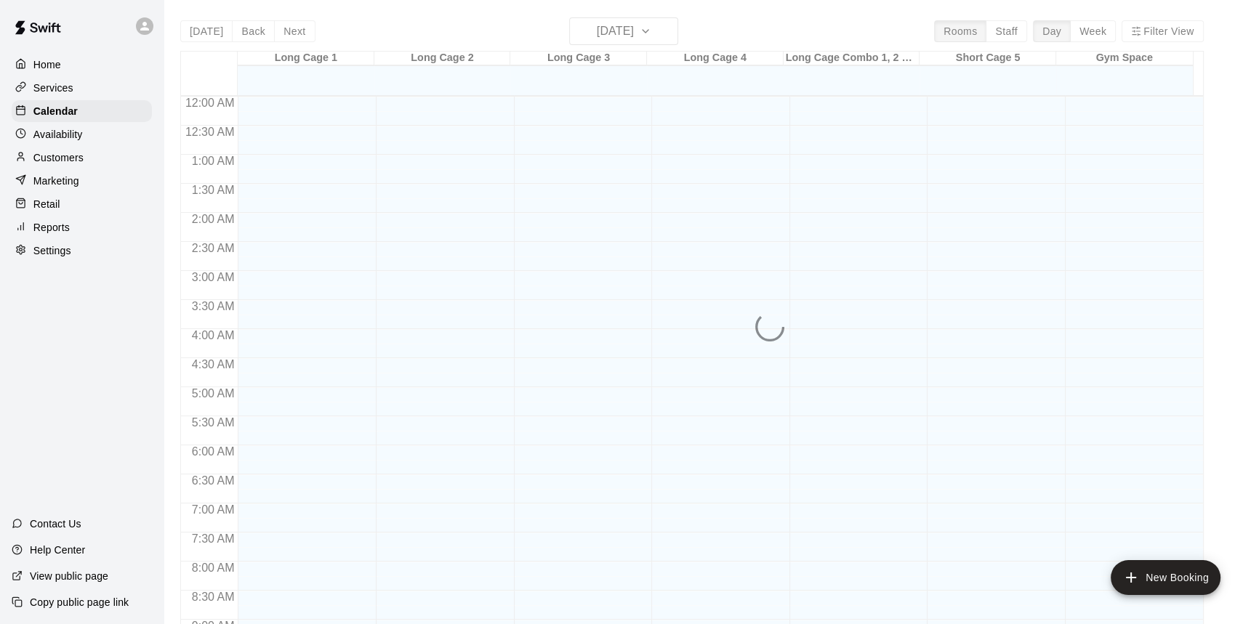
scroll to position [590, 0]
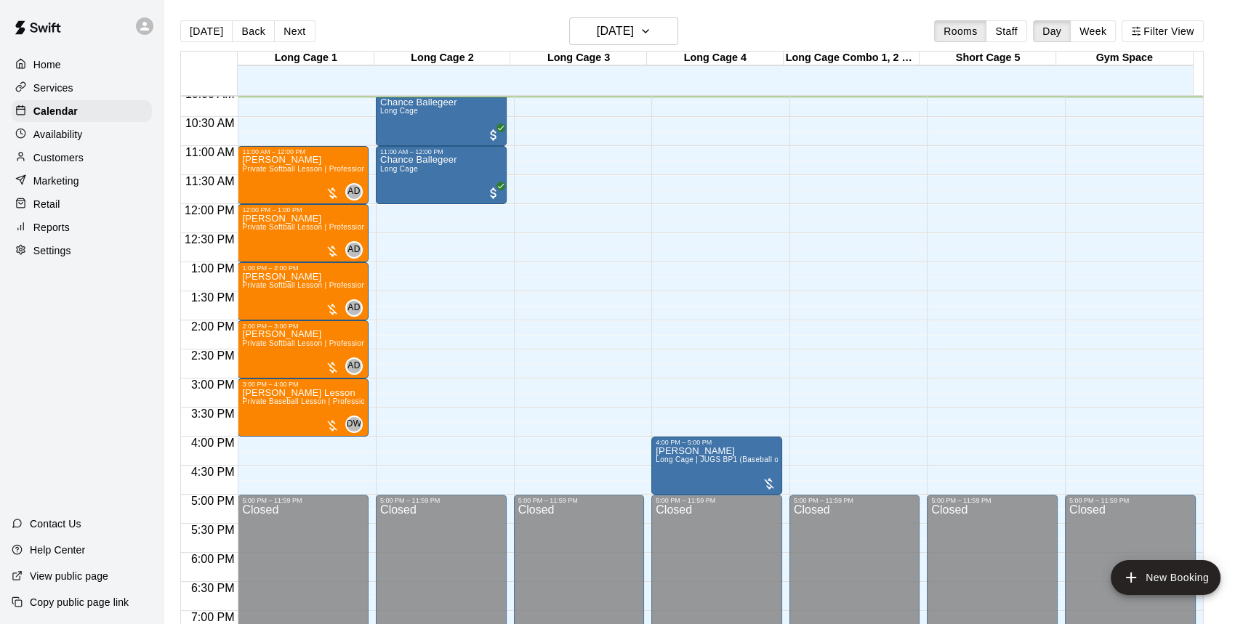
click at [86, 132] on div "Availability" at bounding box center [82, 135] width 140 height 22
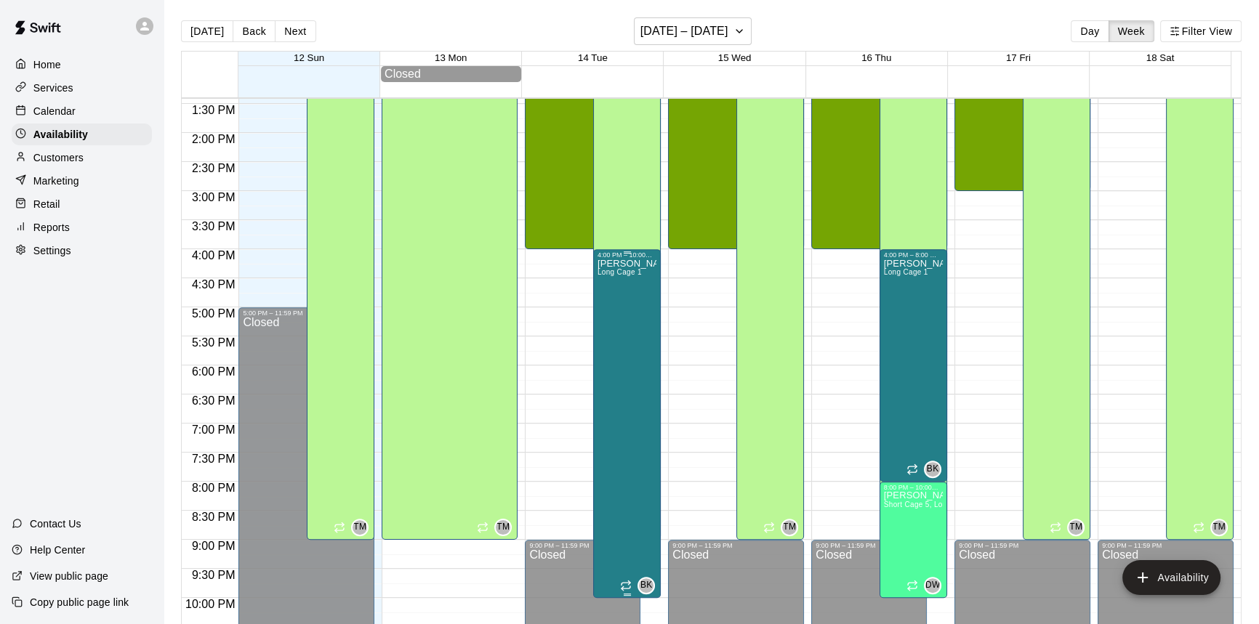
scroll to position [855, 0]
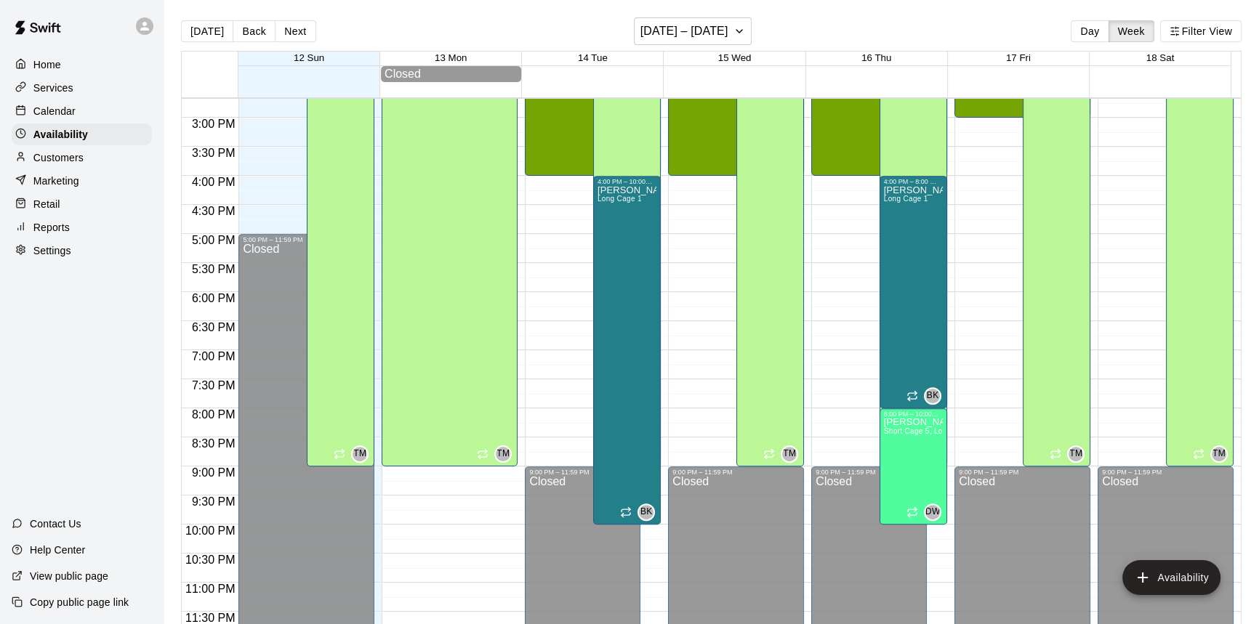
click at [63, 154] on p "Customers" at bounding box center [58, 157] width 50 height 15
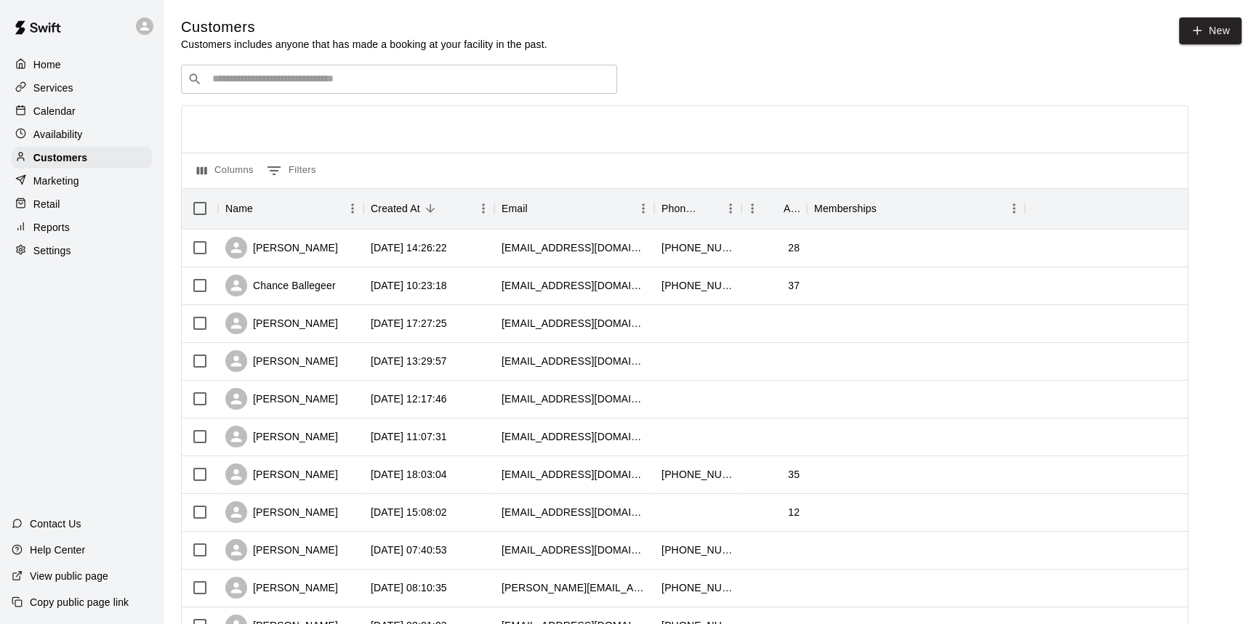
click at [60, 184] on p "Marketing" at bounding box center [56, 181] width 46 height 15
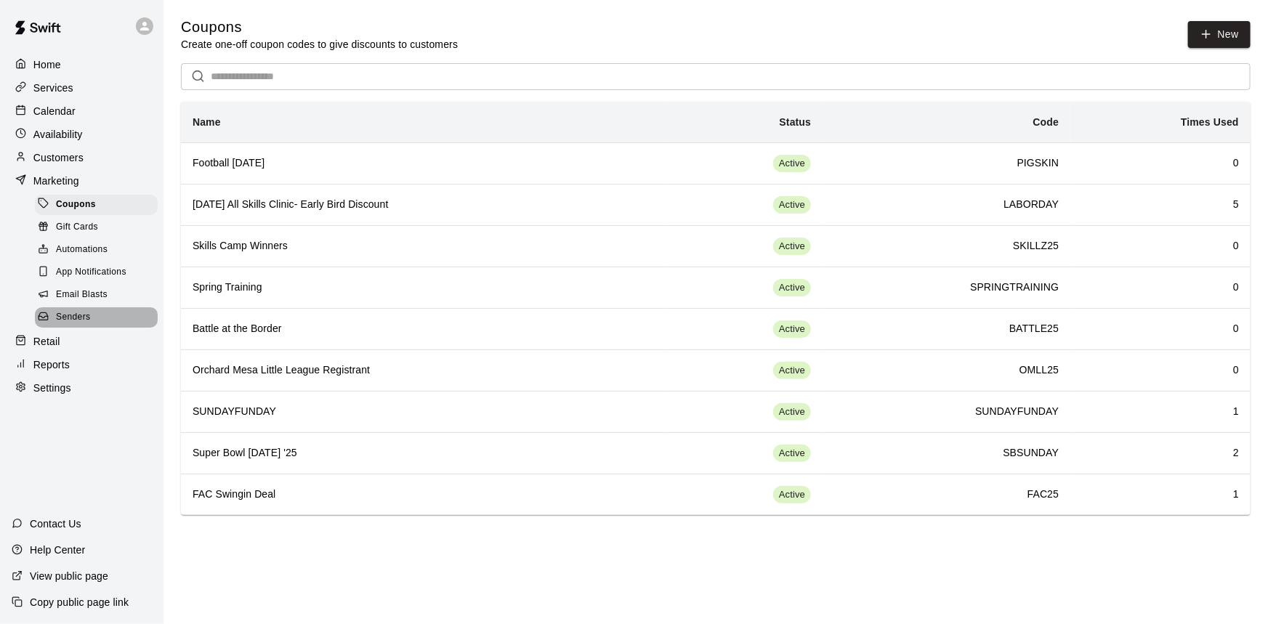
click at [124, 318] on div "Senders" at bounding box center [96, 317] width 123 height 20
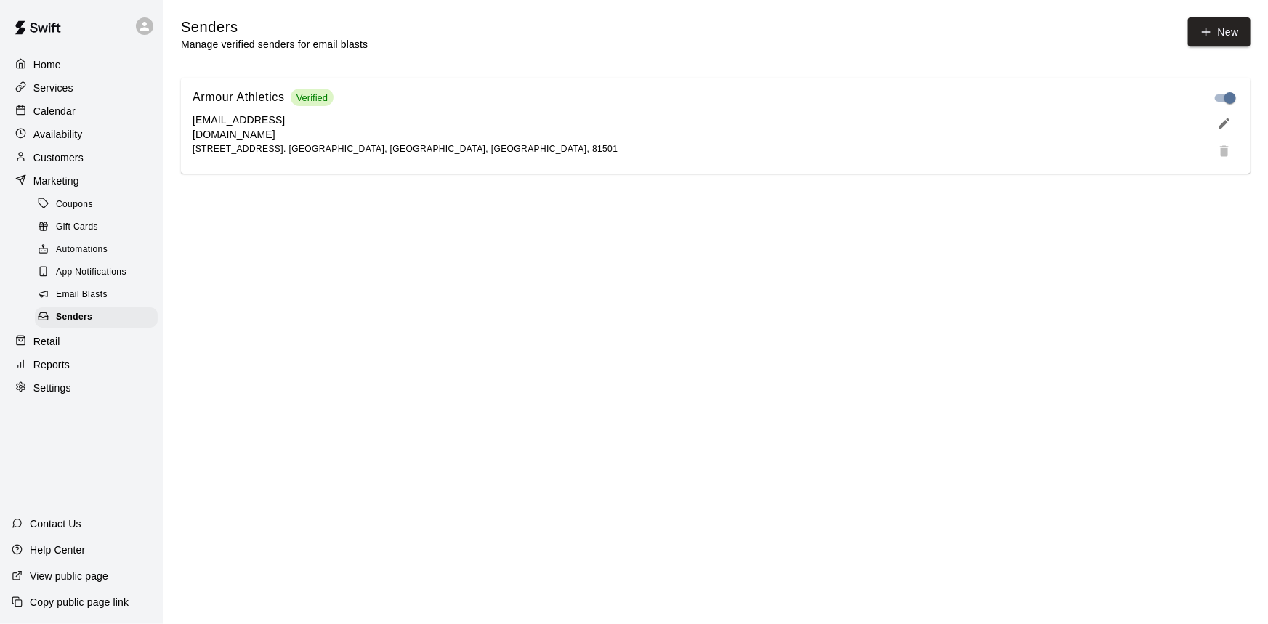
click at [106, 351] on div "Retail" at bounding box center [82, 342] width 140 height 22
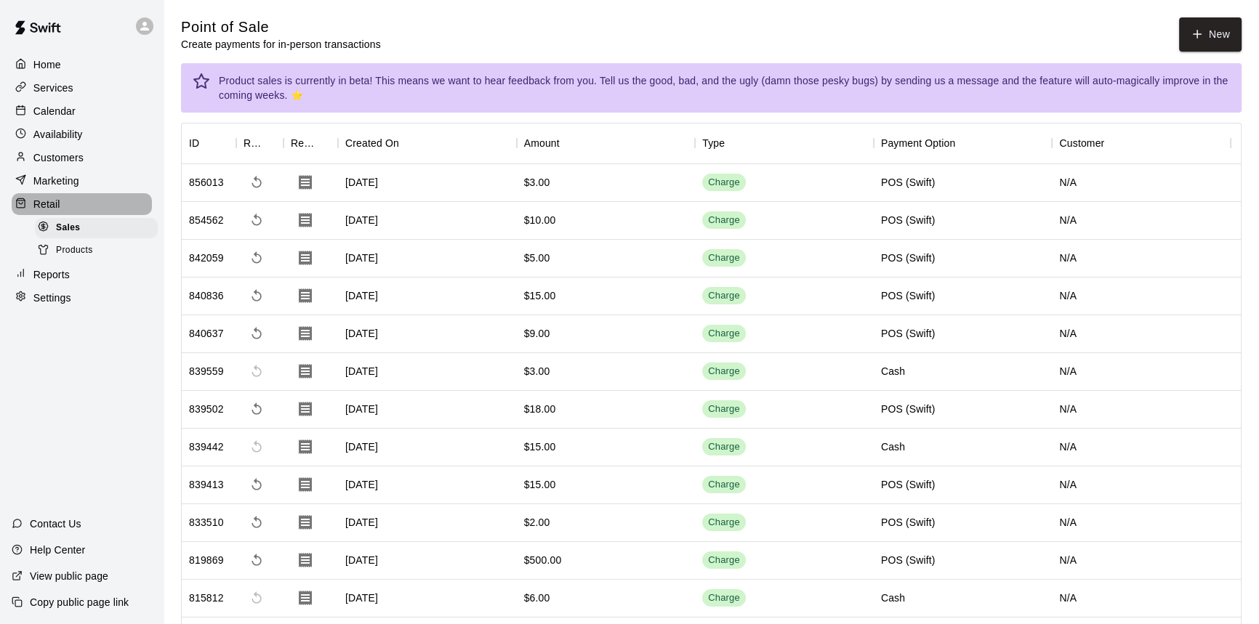
click at [82, 205] on div "Retail" at bounding box center [82, 204] width 140 height 22
click at [84, 206] on div "Retail" at bounding box center [82, 204] width 140 height 22
click at [79, 247] on div "Products" at bounding box center [96, 251] width 123 height 20
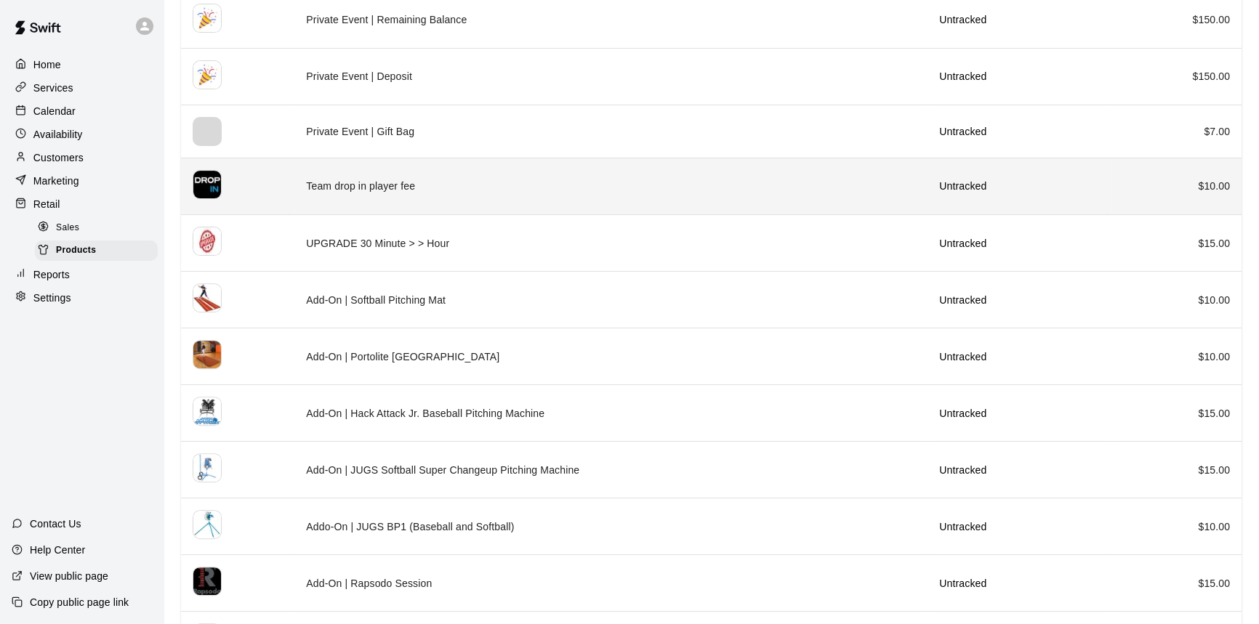
scroll to position [661, 0]
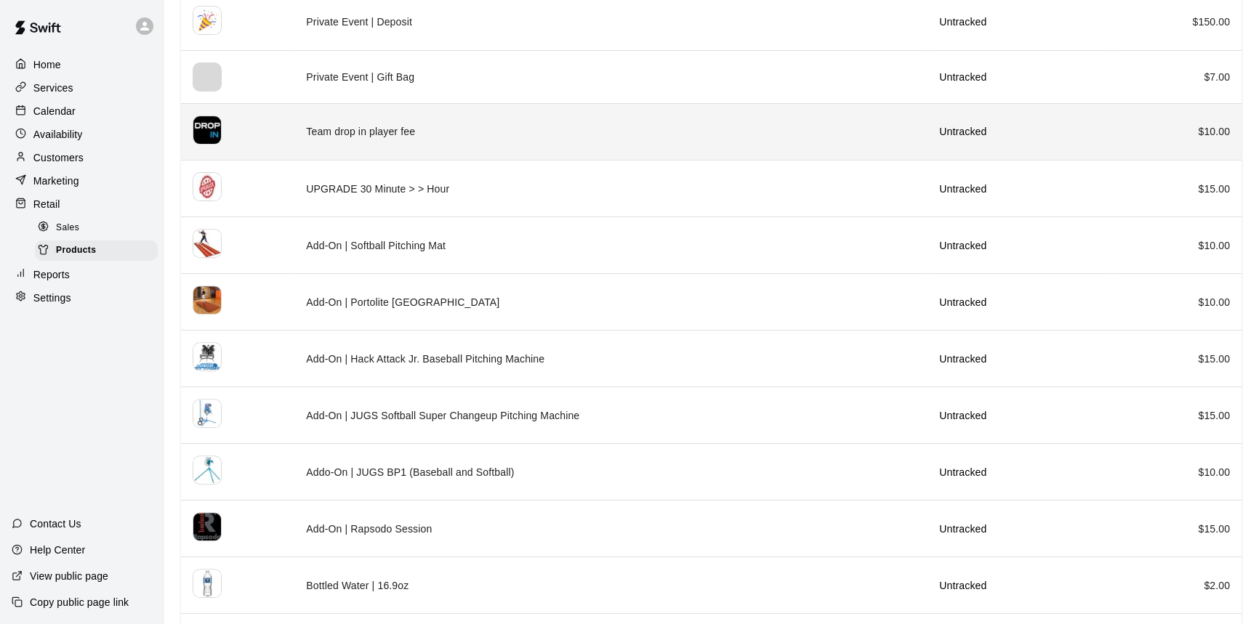
click at [619, 126] on td "Team drop in player fee" at bounding box center [610, 131] width 633 height 57
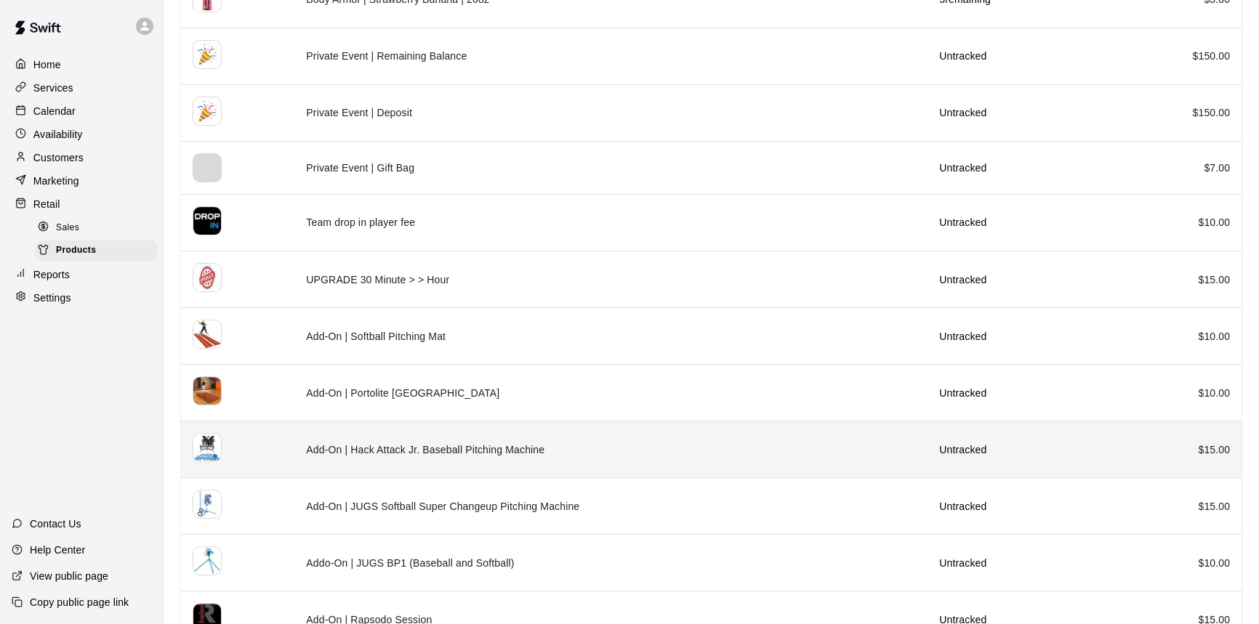
scroll to position [501, 0]
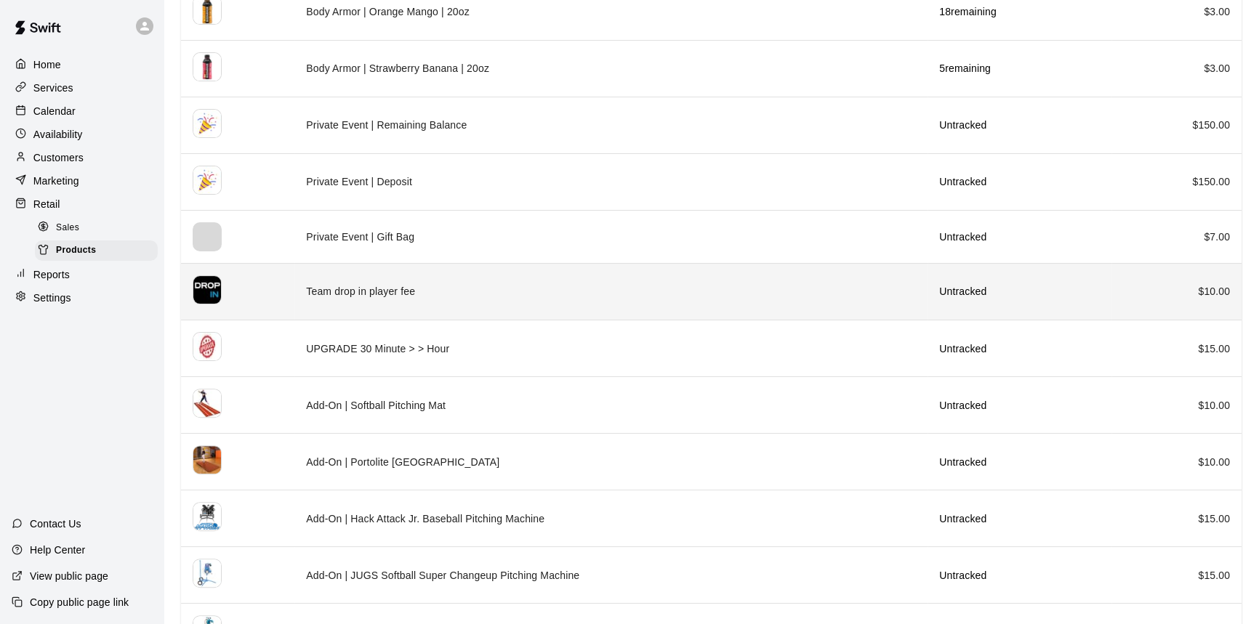
click at [605, 291] on td "Team drop in player fee" at bounding box center [610, 291] width 633 height 57
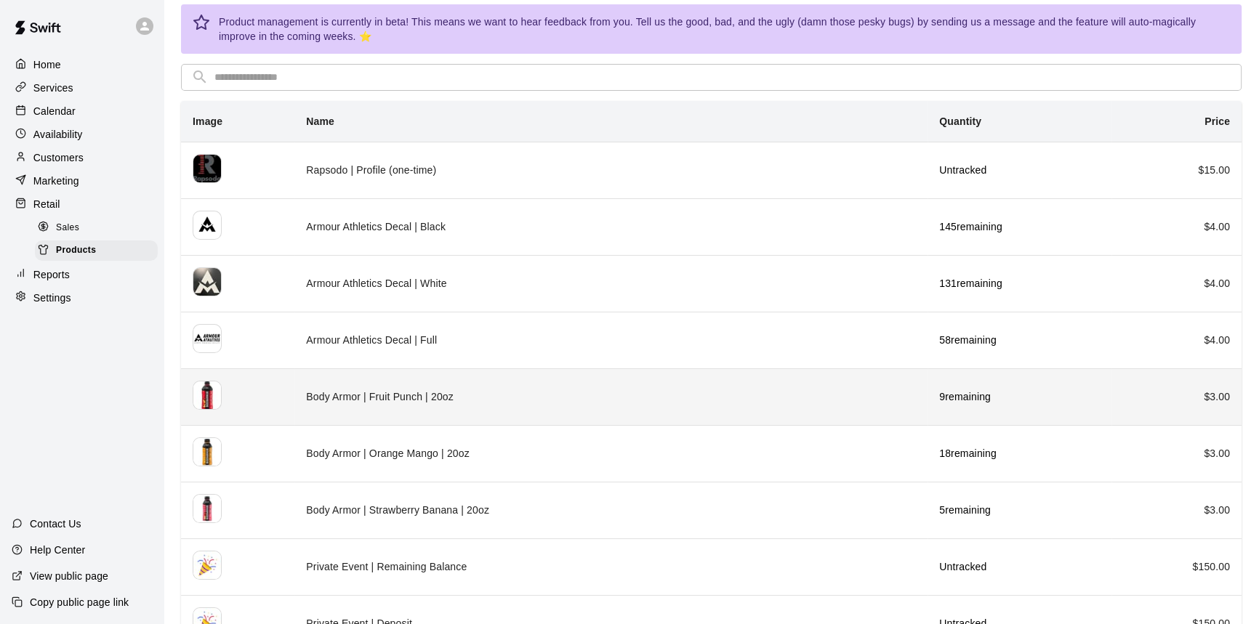
scroll to position [132, 0]
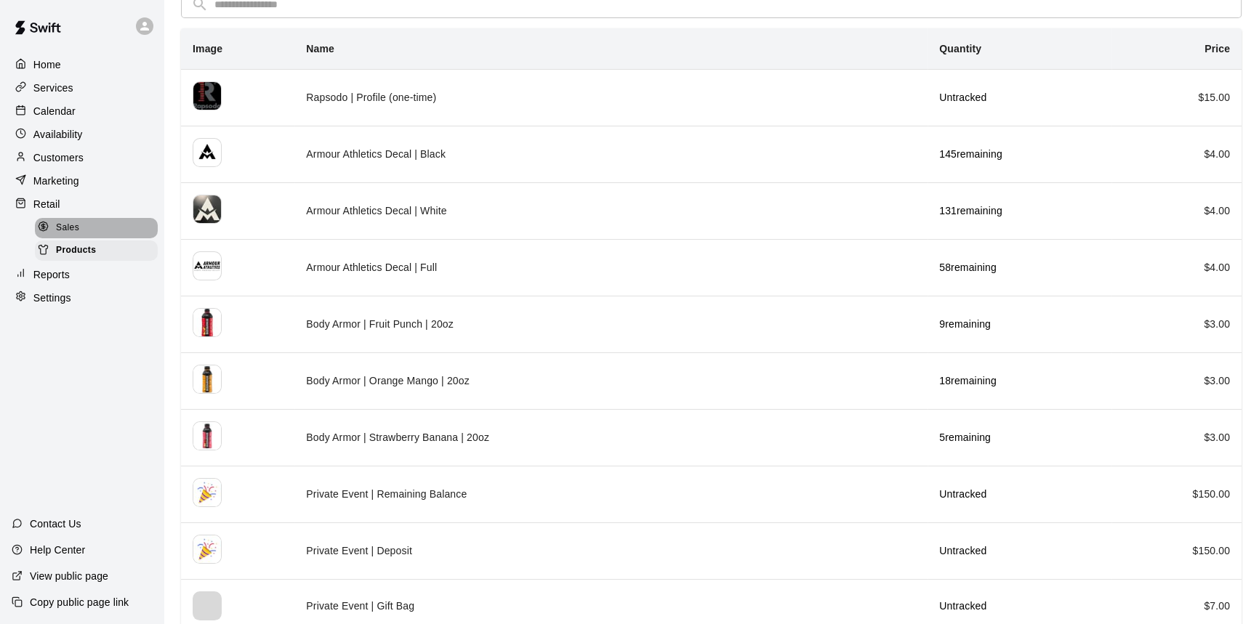
click at [136, 230] on div "Sales" at bounding box center [96, 228] width 123 height 20
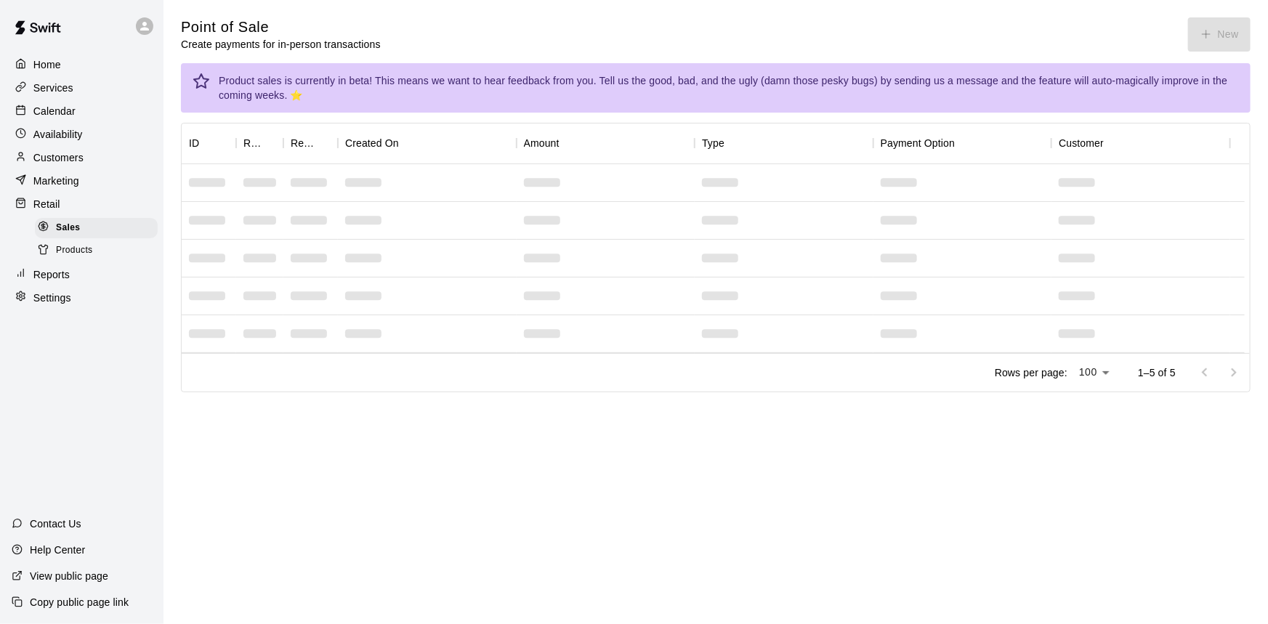
click at [133, 255] on div "Products" at bounding box center [96, 251] width 123 height 20
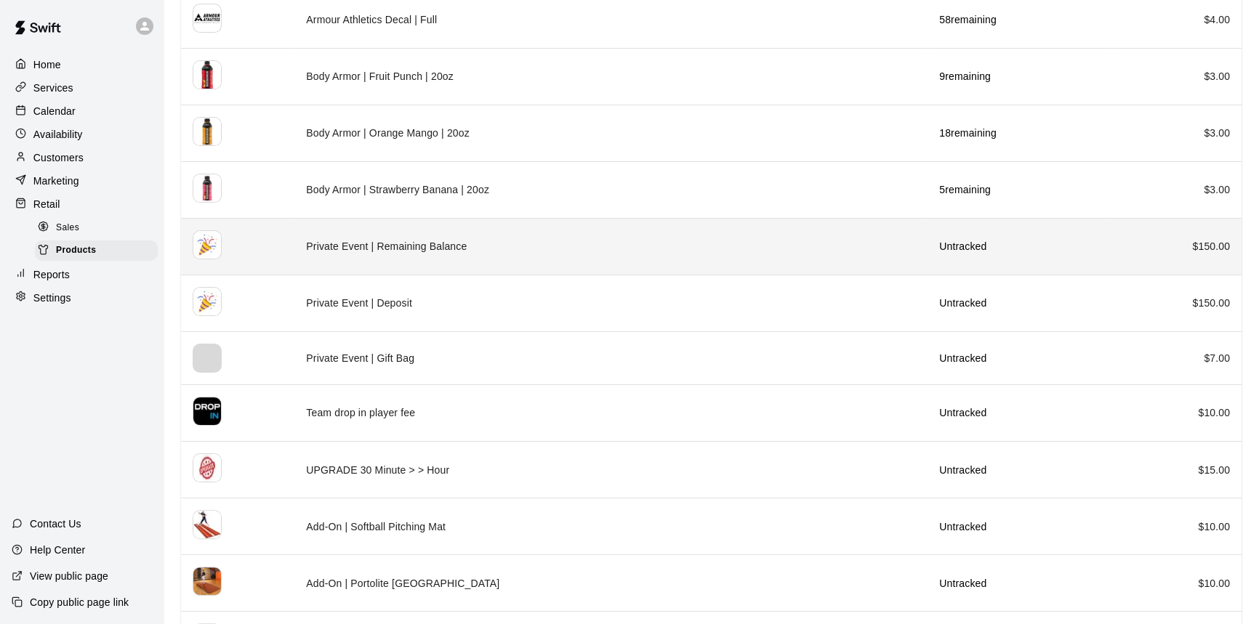
scroll to position [330, 0]
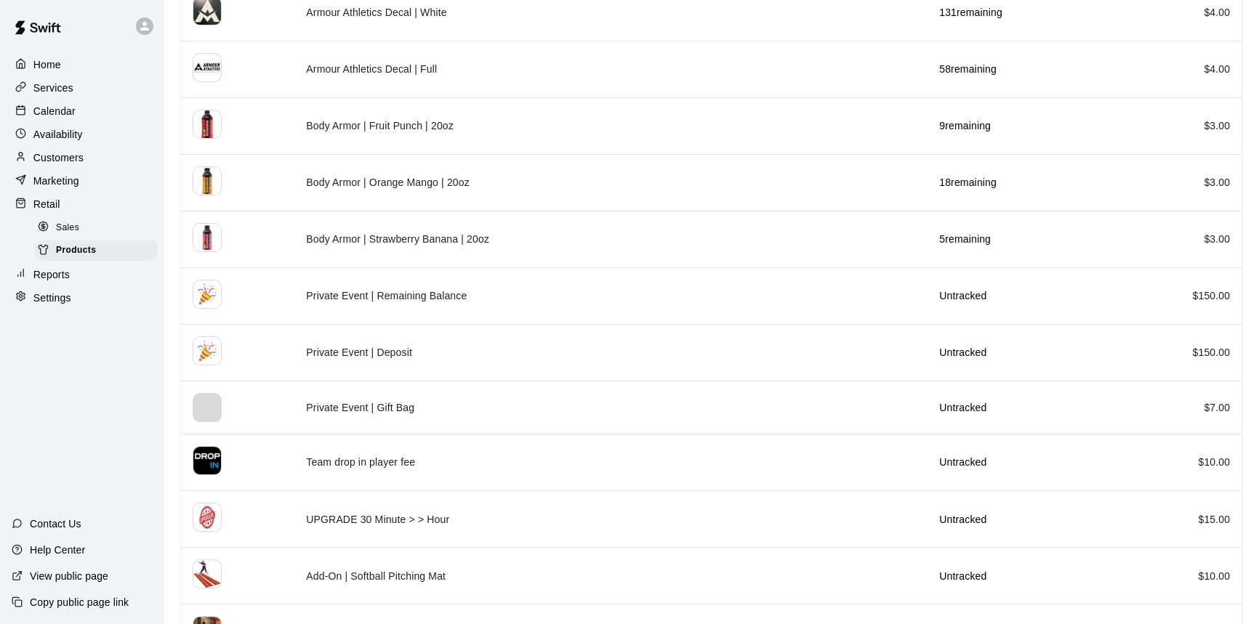
click at [76, 185] on p "Marketing" at bounding box center [56, 181] width 46 height 15
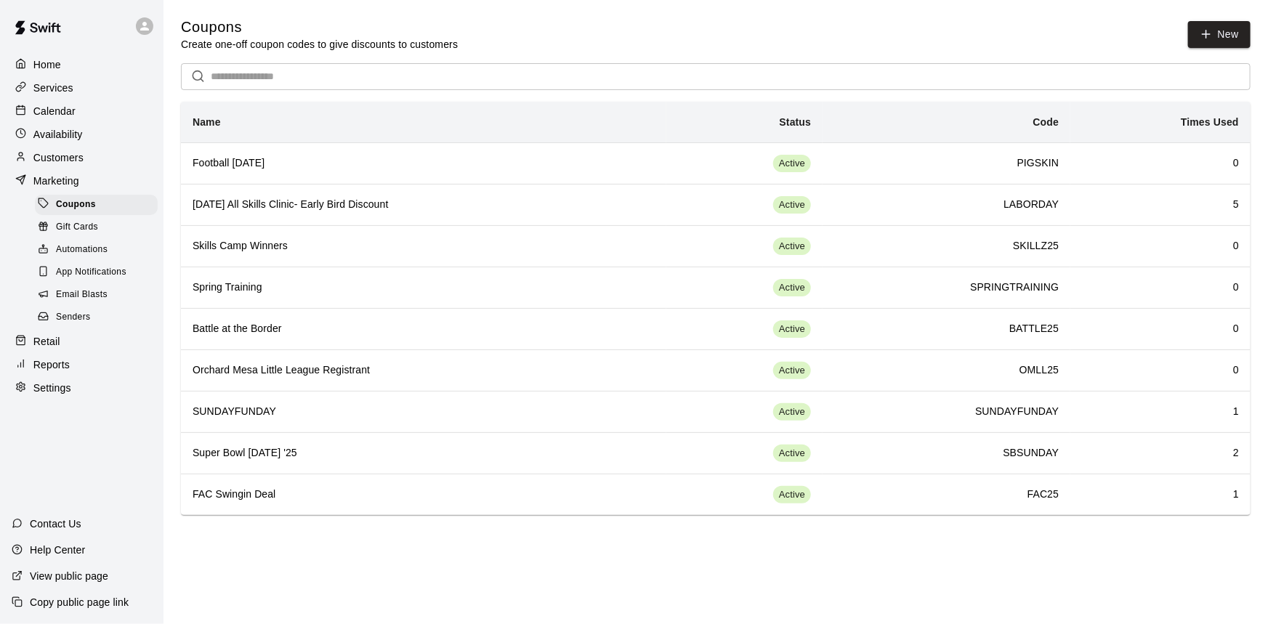
click at [125, 352] on div "Retail" at bounding box center [82, 342] width 140 height 22
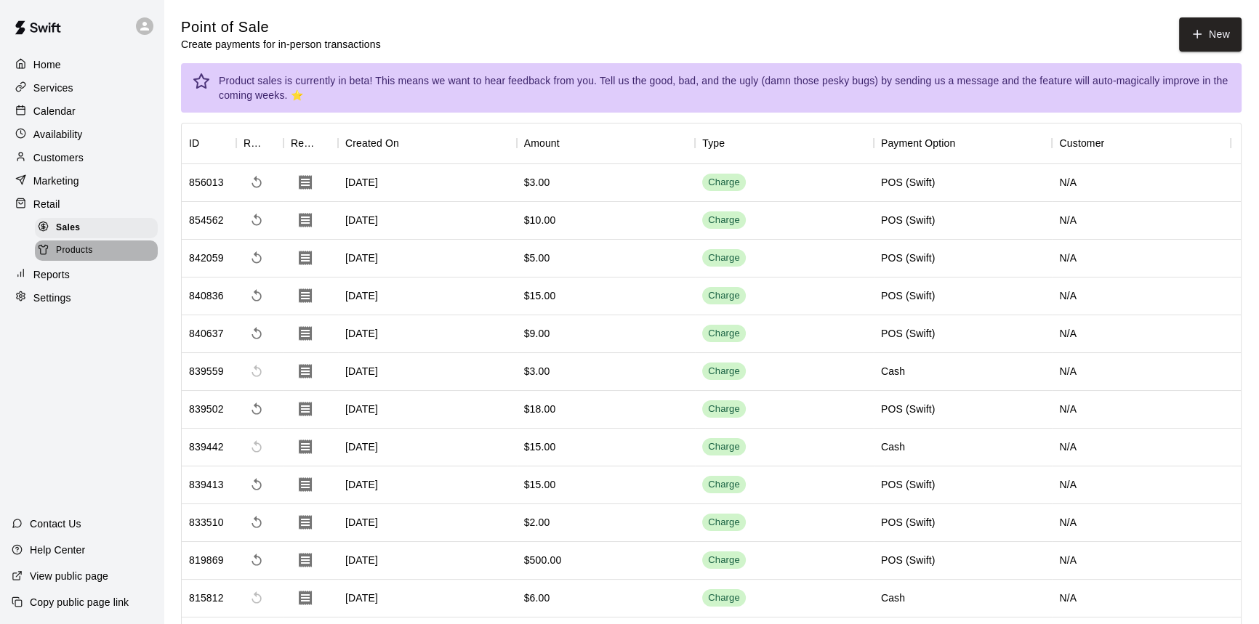
click at [70, 257] on span "Products" at bounding box center [74, 250] width 37 height 15
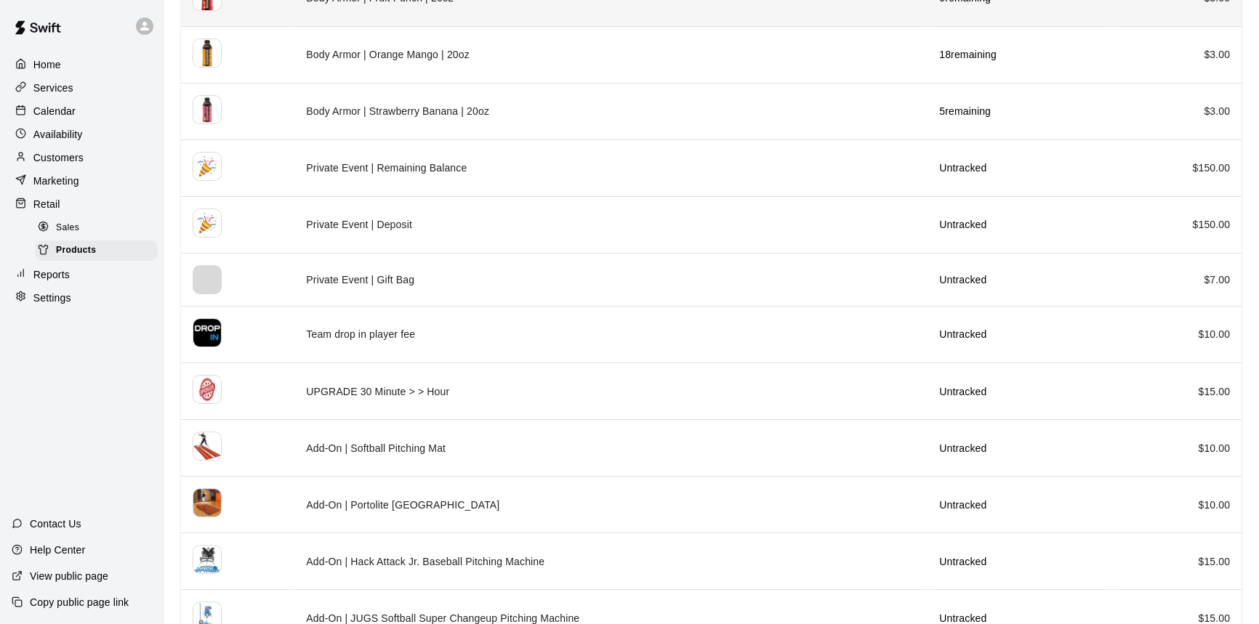
scroll to position [462, 0]
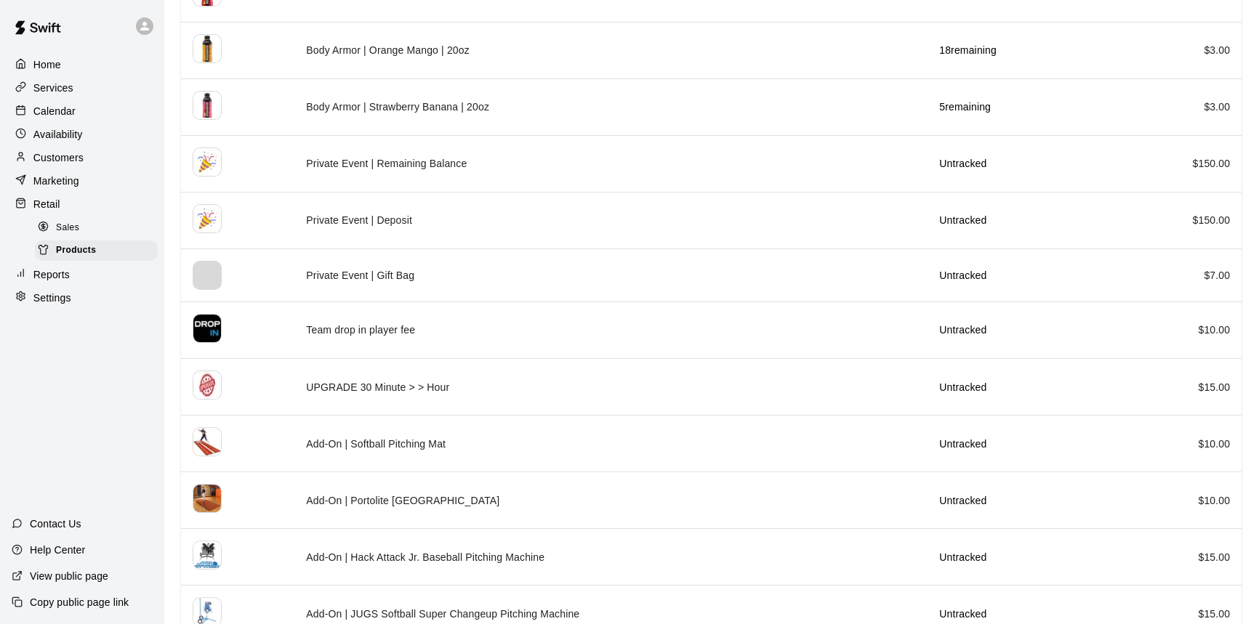
click at [109, 179] on div "Marketing" at bounding box center [82, 181] width 140 height 22
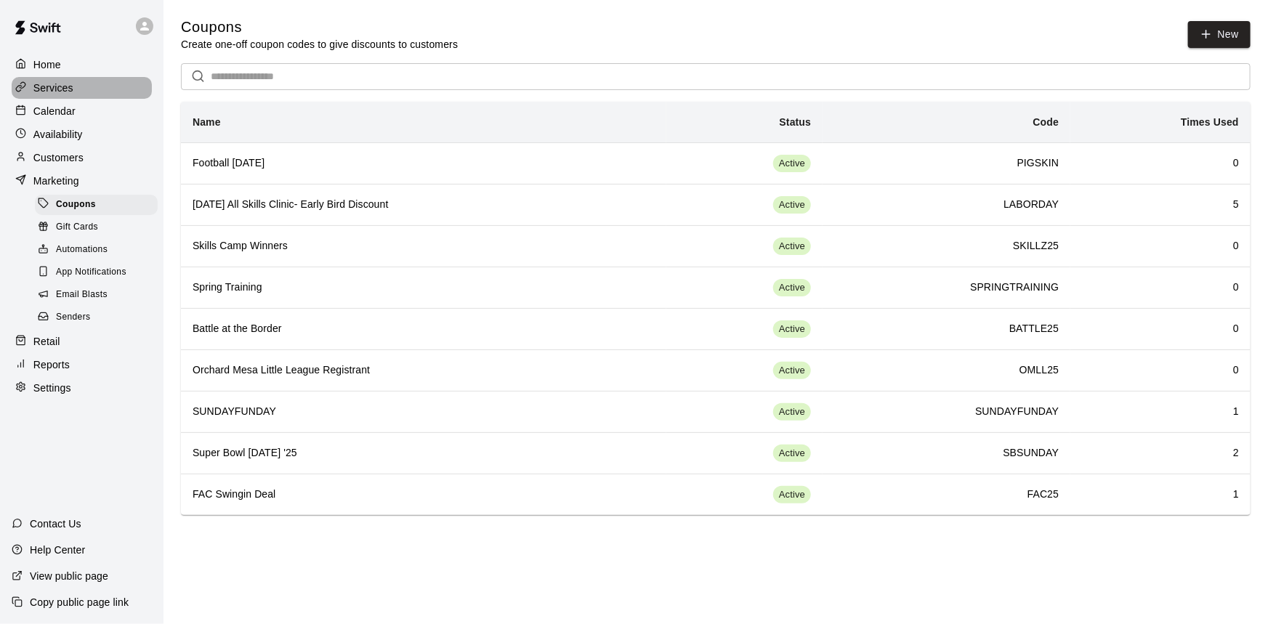
click at [97, 87] on div "Services" at bounding box center [82, 88] width 140 height 22
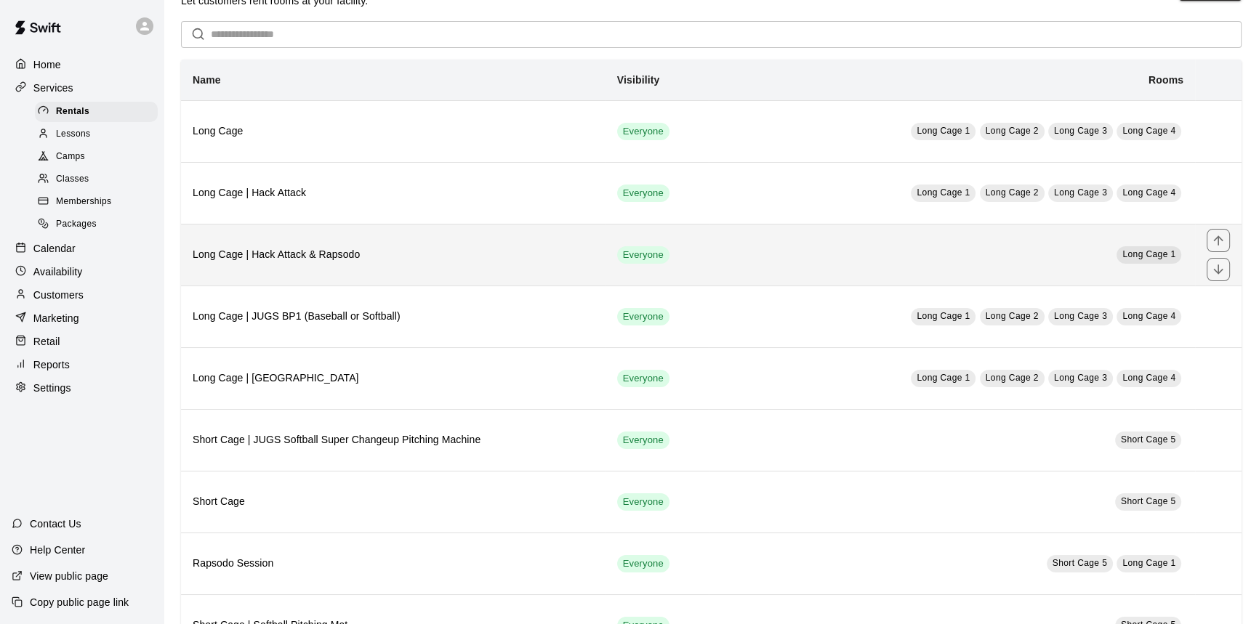
scroll to position [132, 0]
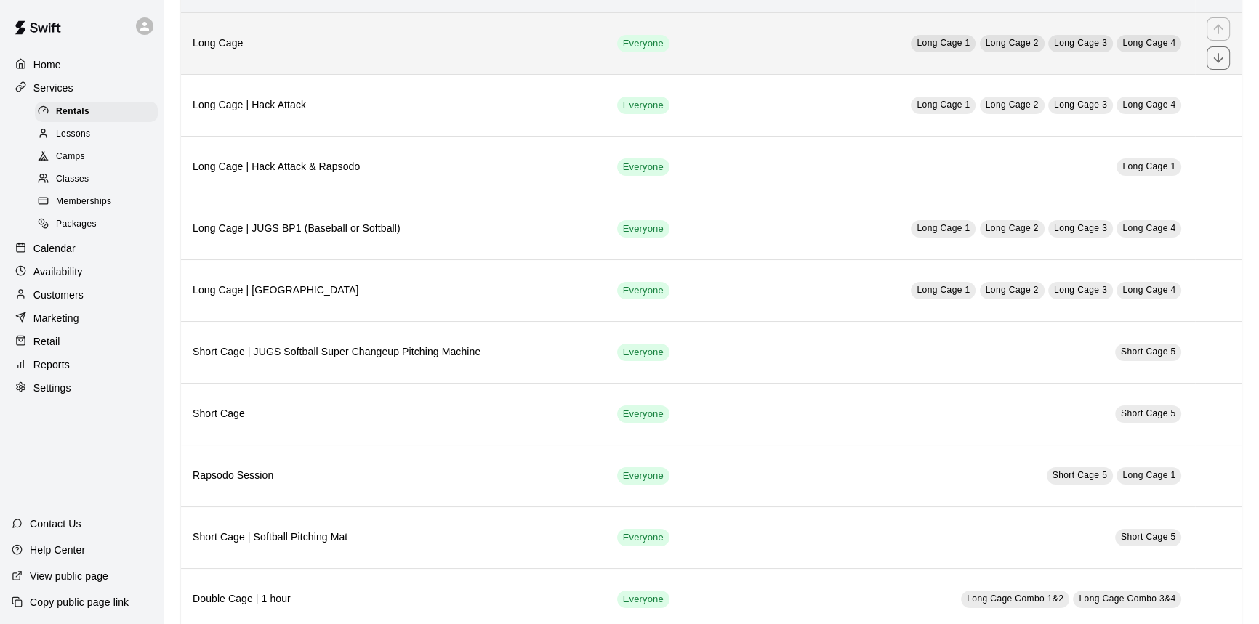
click at [430, 54] on th "Long Cage" at bounding box center [393, 43] width 424 height 62
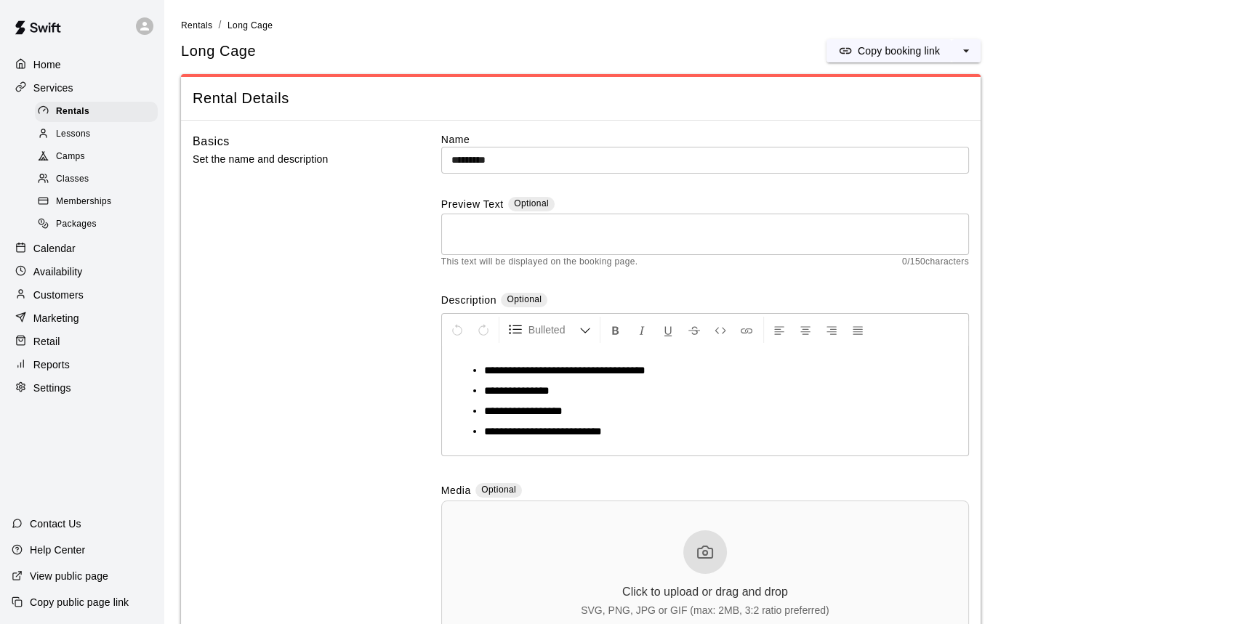
click at [94, 348] on div "Retail" at bounding box center [82, 342] width 140 height 22
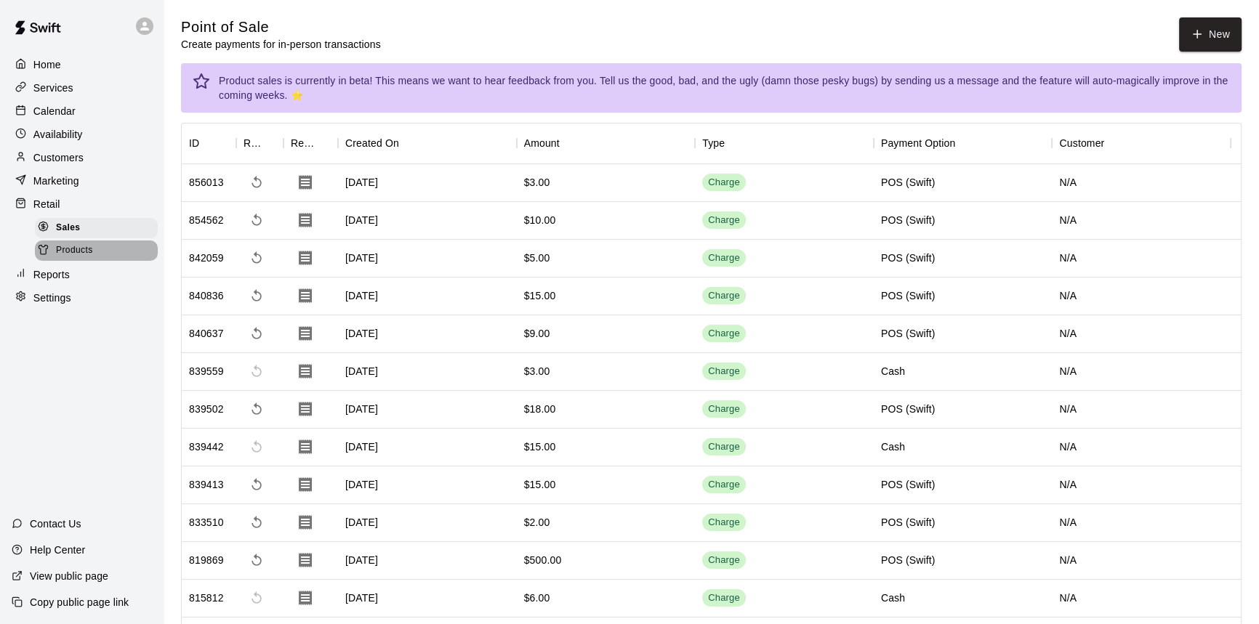
click at [108, 254] on div "Products" at bounding box center [96, 251] width 123 height 20
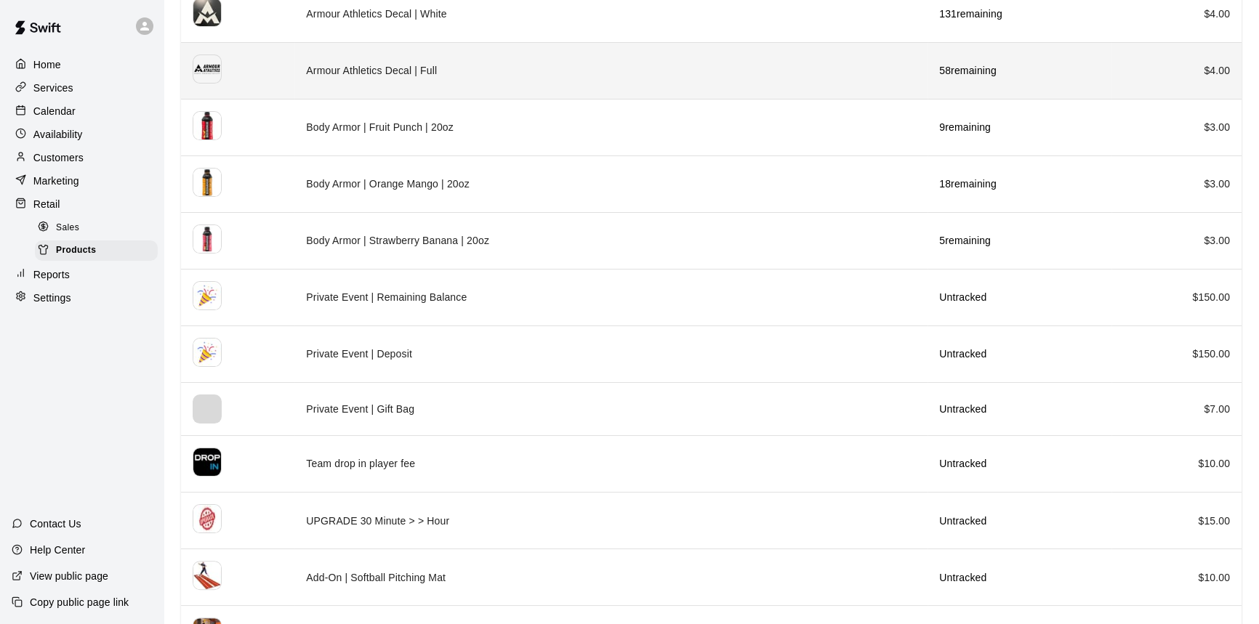
scroll to position [330, 0]
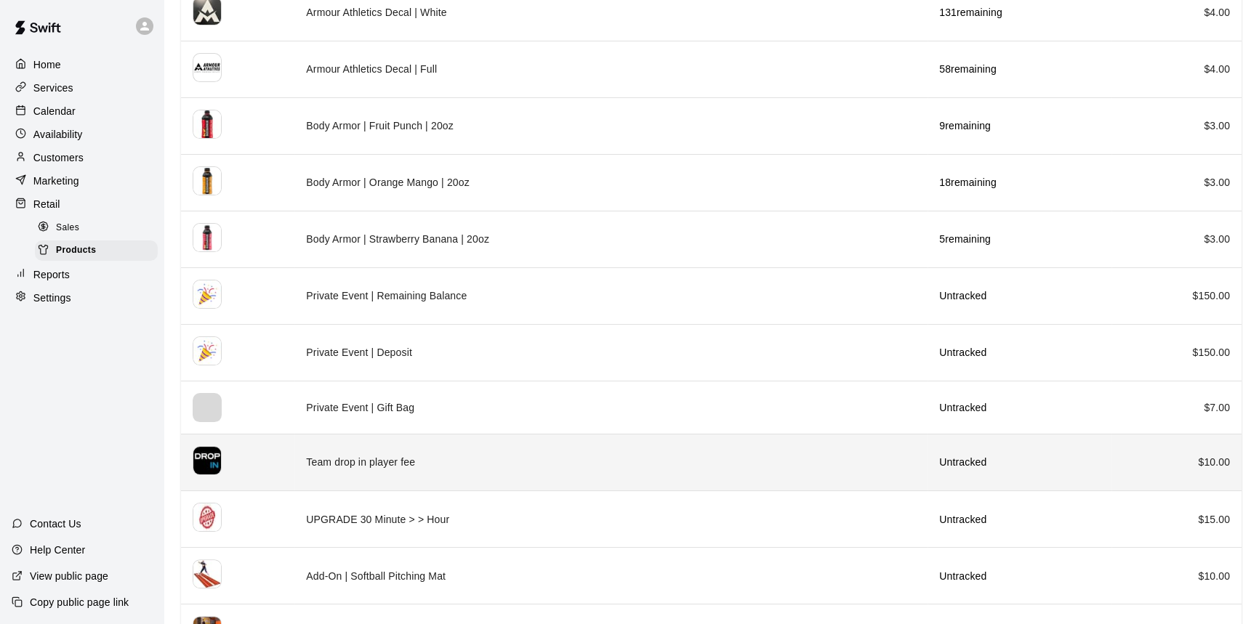
click at [528, 445] on td "Team drop in player fee" at bounding box center [610, 462] width 633 height 57
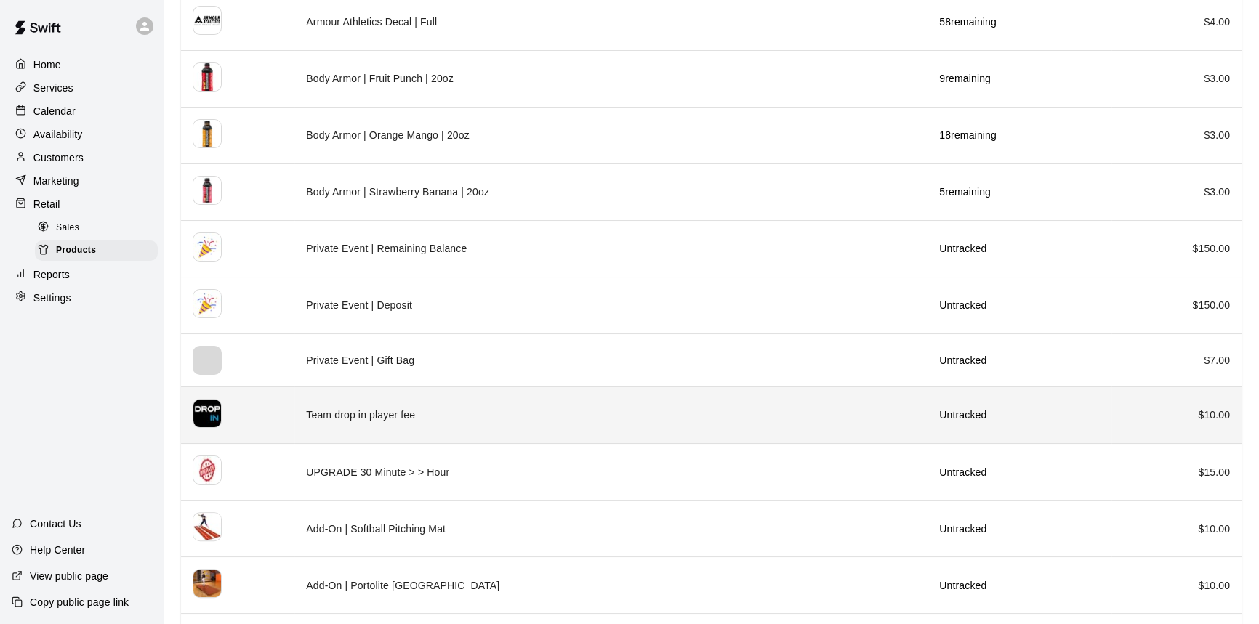
scroll to position [396, 0]
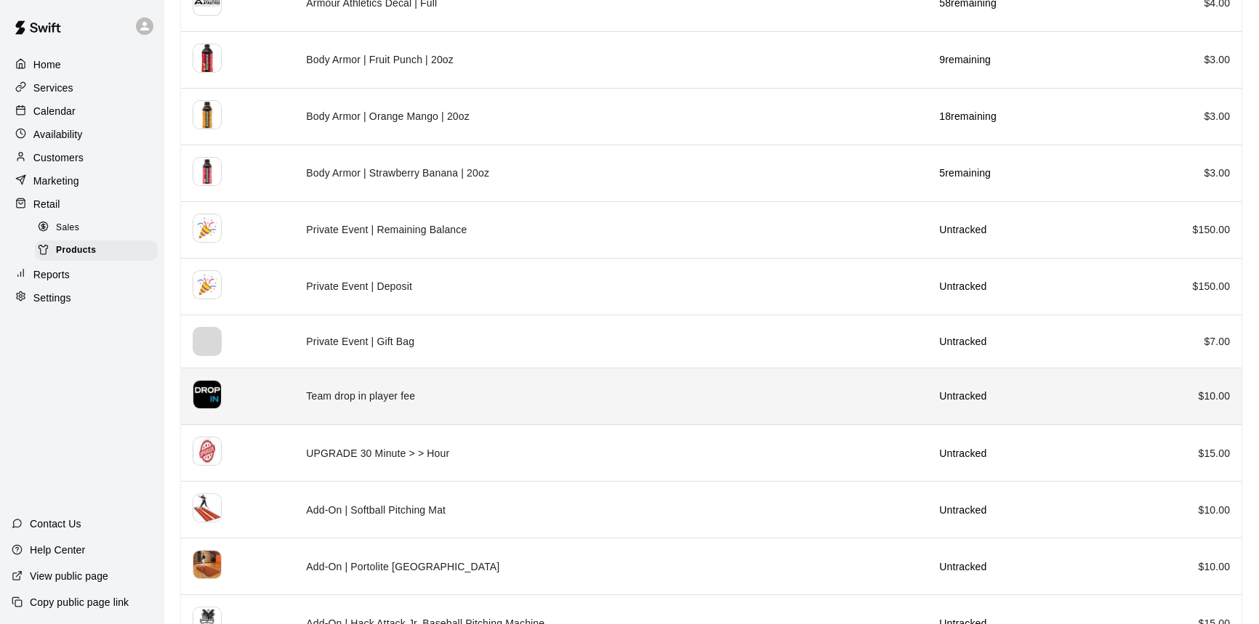
click at [535, 397] on td "Team drop in player fee" at bounding box center [610, 396] width 633 height 57
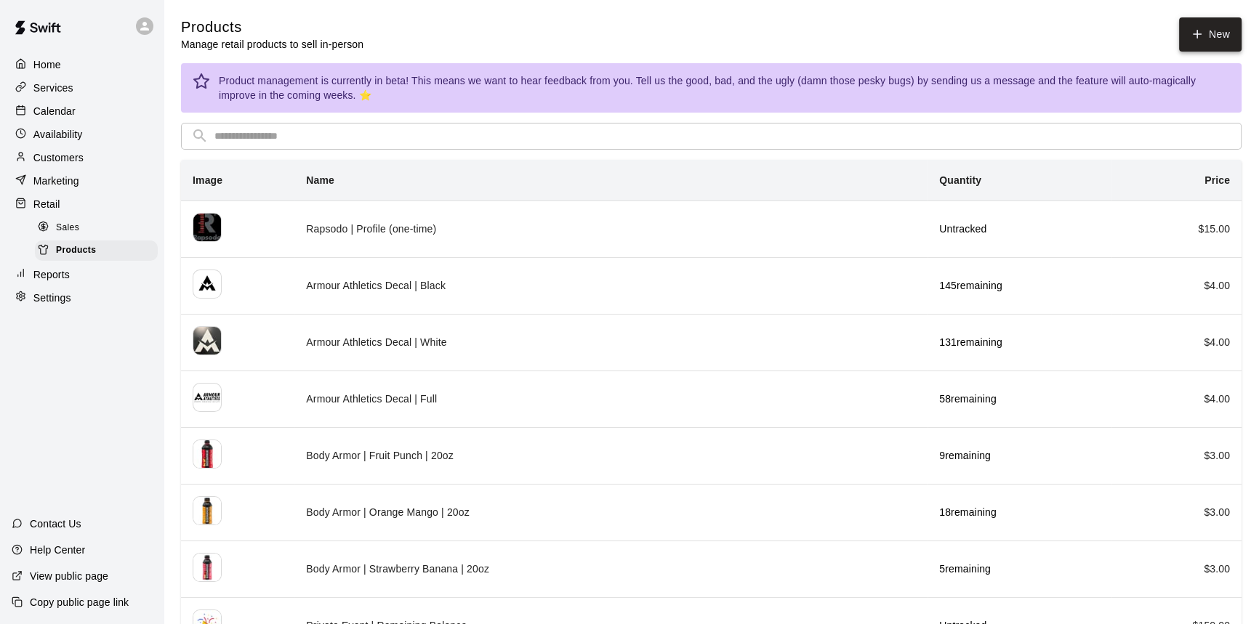
click at [1202, 29] on icon at bounding box center [1196, 34] width 13 height 13
click at [104, 208] on div "Retail" at bounding box center [82, 204] width 140 height 22
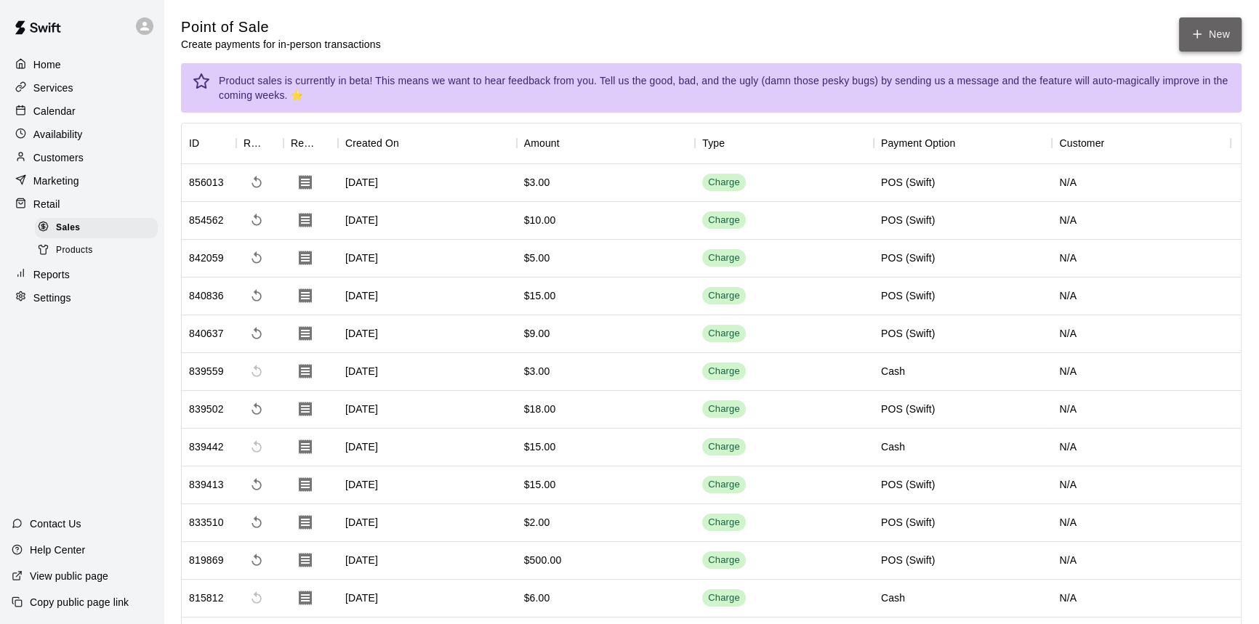
click at [1220, 31] on button "New" at bounding box center [1210, 34] width 62 height 34
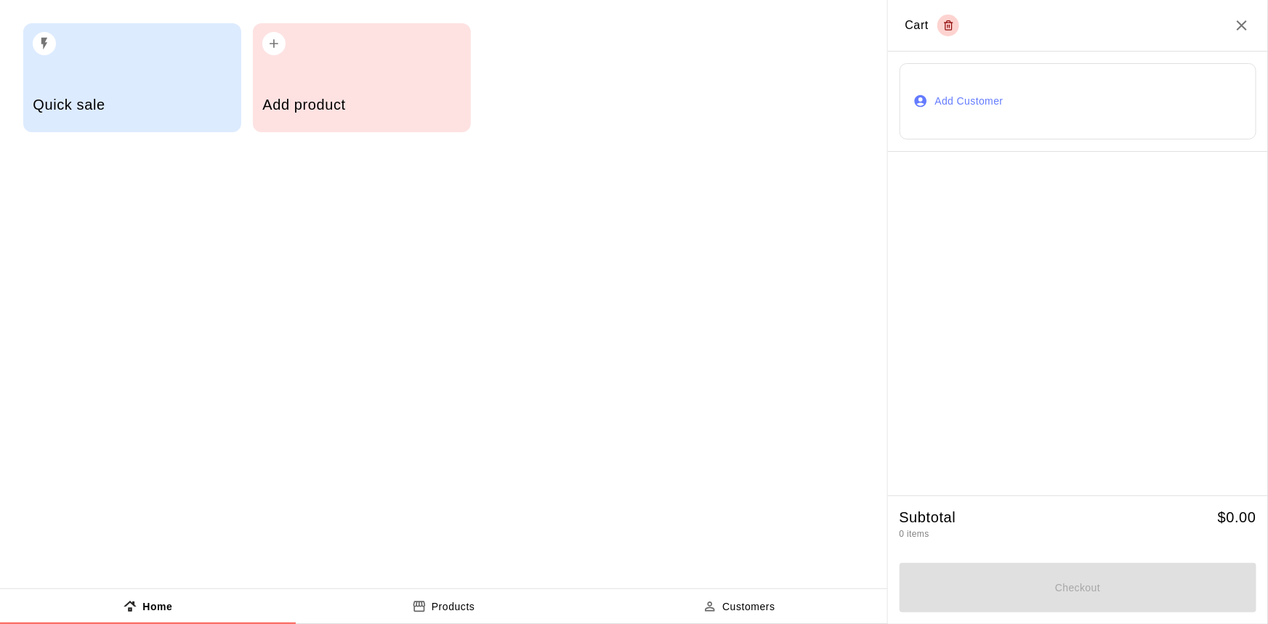
click at [390, 77] on div "Add product" at bounding box center [362, 77] width 218 height 109
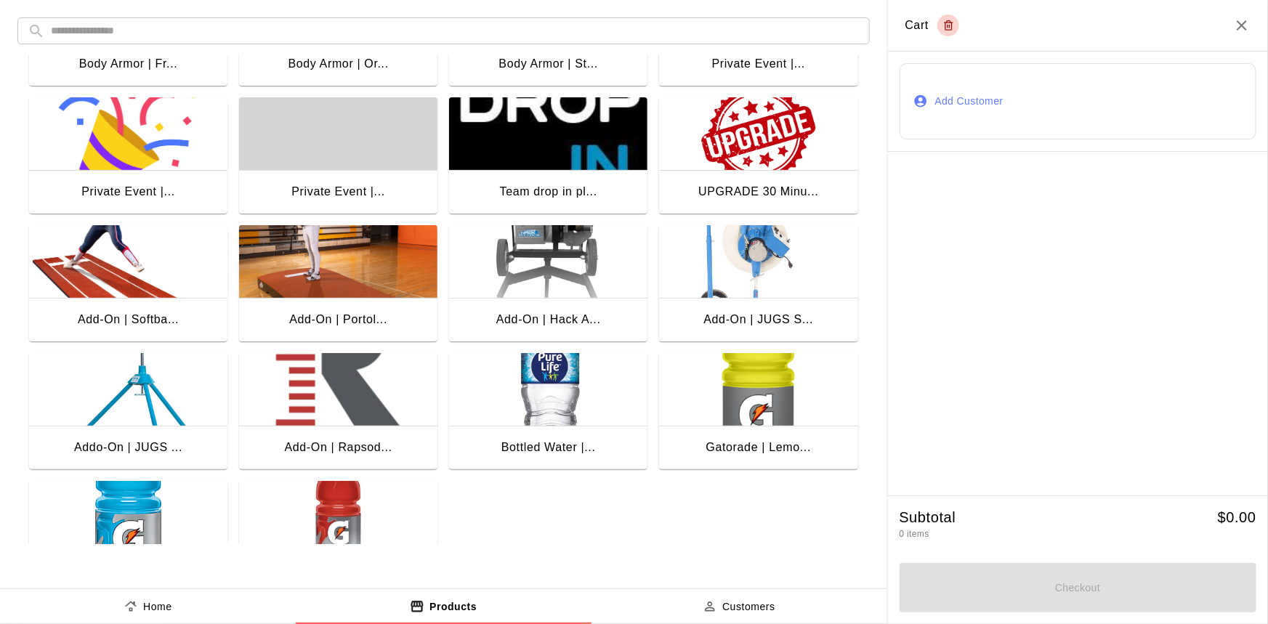
scroll to position [91, 0]
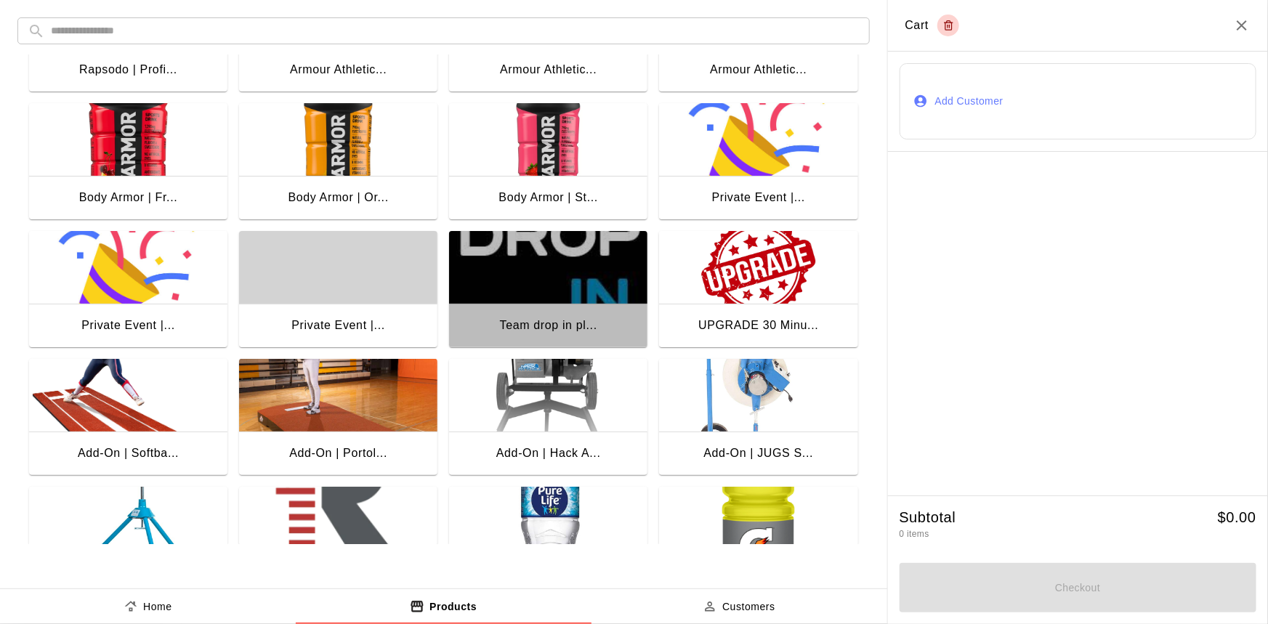
click at [578, 287] on img "button" at bounding box center [548, 267] width 198 height 73
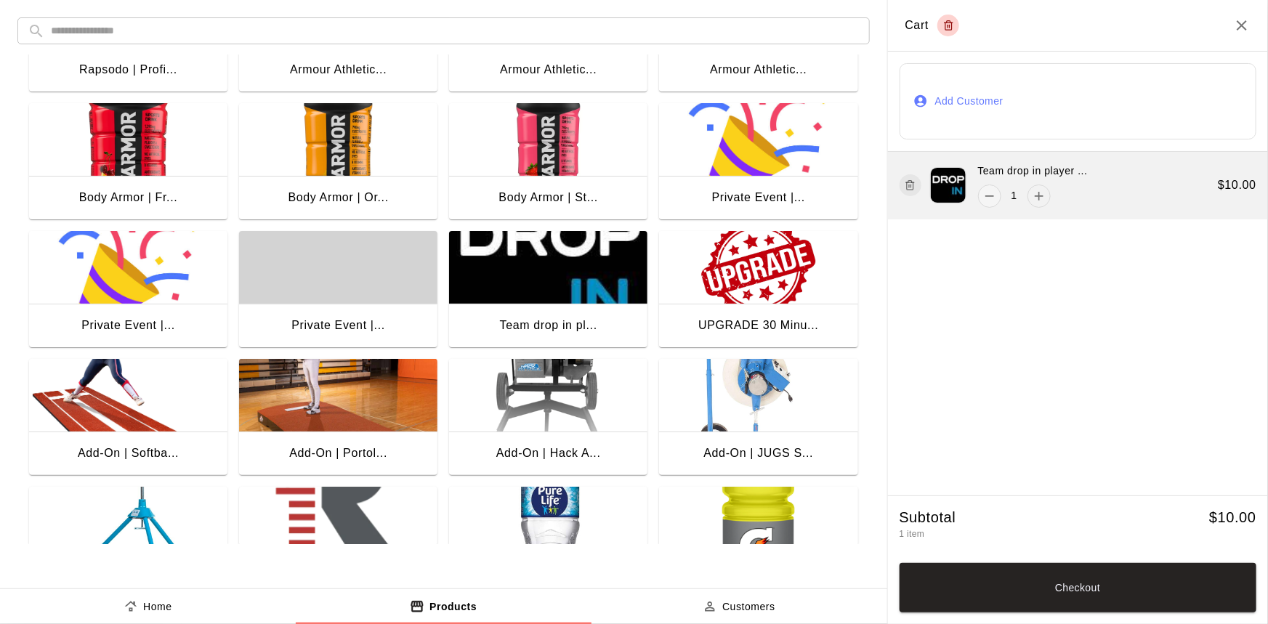
click at [1039, 196] on icon "add" at bounding box center [1039, 196] width 9 height 9
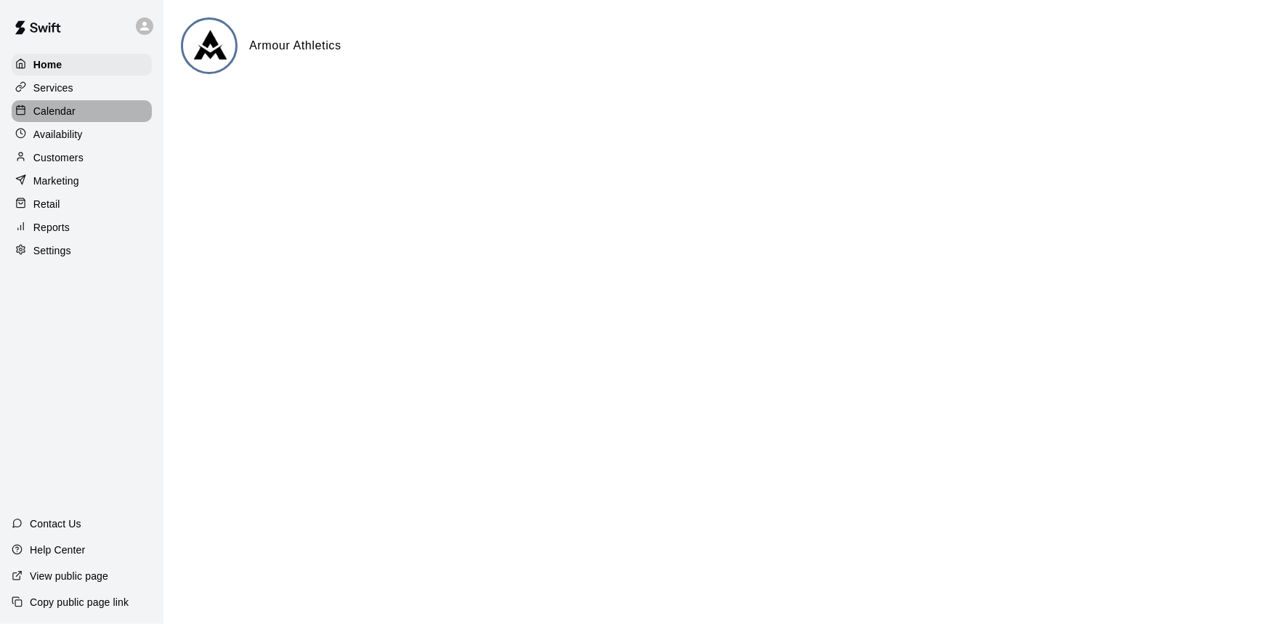
click at [86, 116] on div "Calendar" at bounding box center [82, 111] width 140 height 22
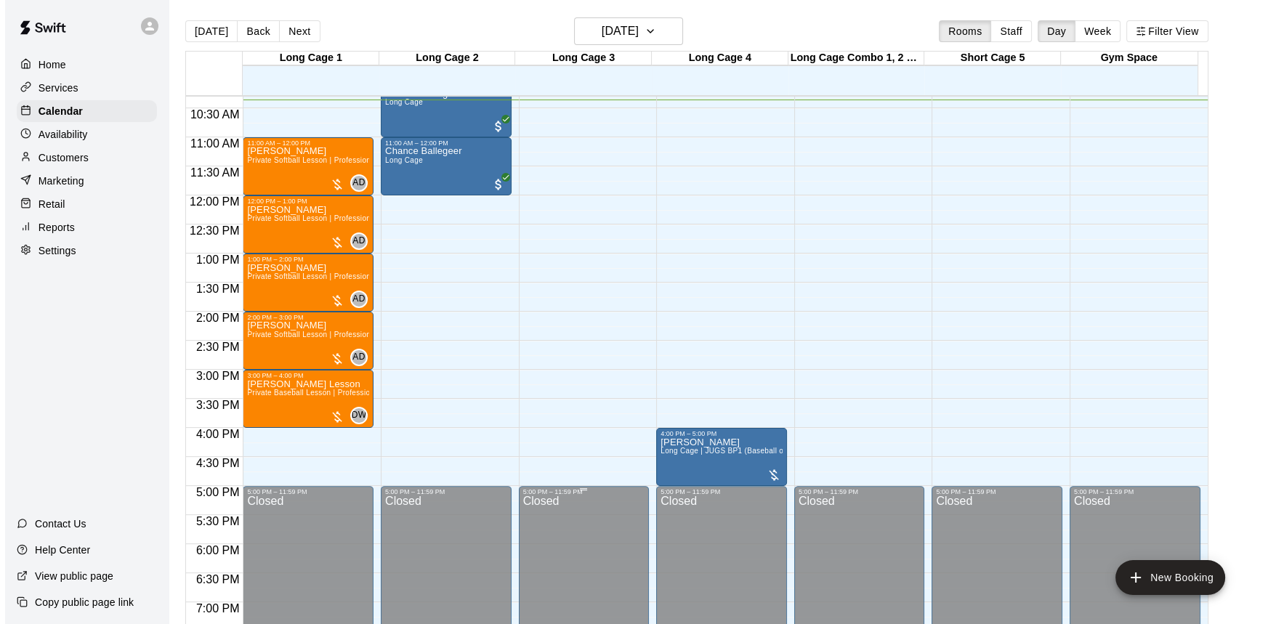
scroll to position [533, 0]
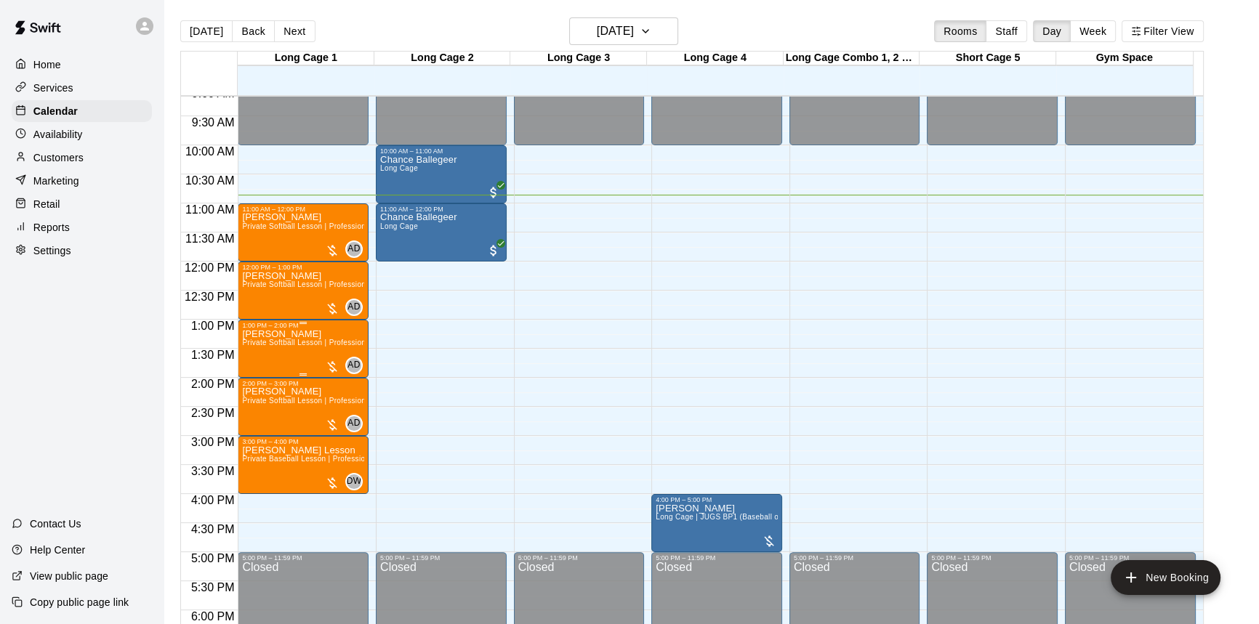
drag, startPoint x: 333, startPoint y: 340, endPoint x: 281, endPoint y: 344, distance: 51.8
click at [281, 344] on span "Private Softball Lesson | Professional or Collegiate Level Coach | 1 hour" at bounding box center [367, 343] width 250 height 8
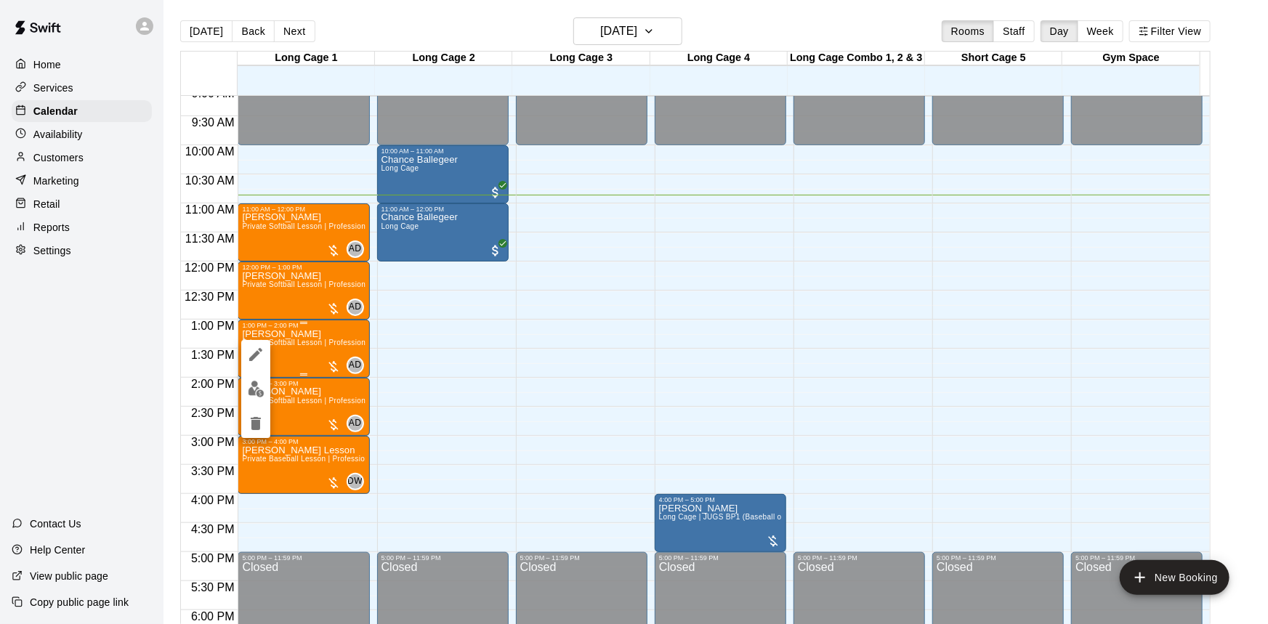
click at [281, 344] on div at bounding box center [634, 312] width 1268 height 624
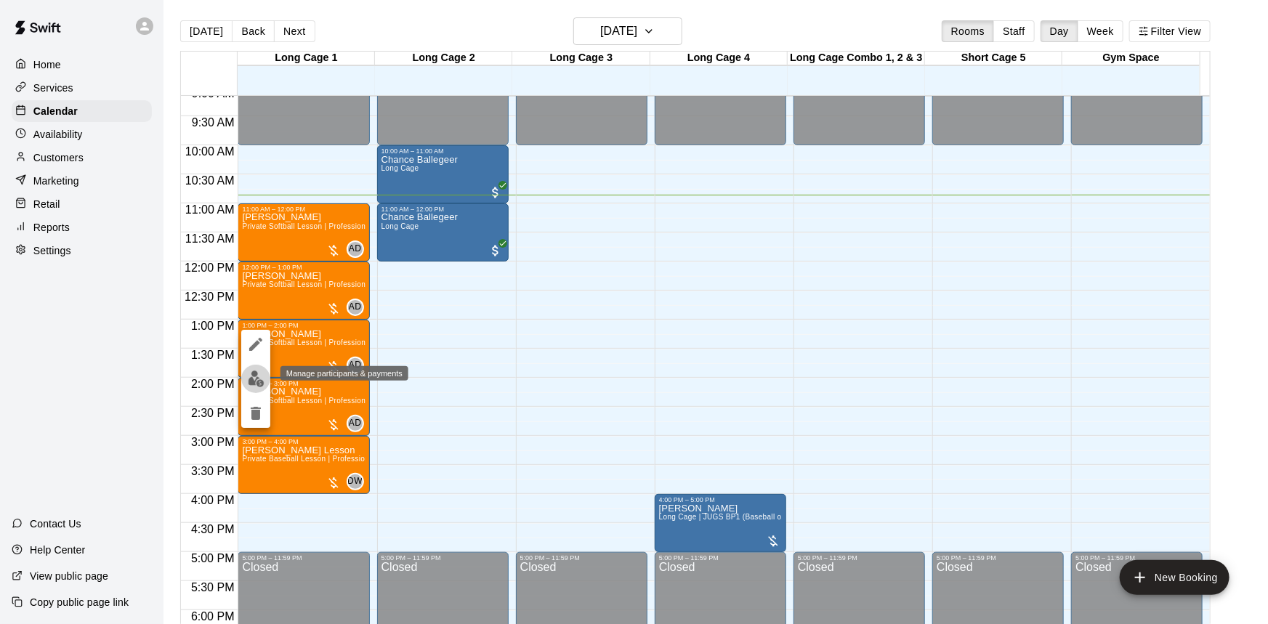
click at [255, 377] on img "edit" at bounding box center [256, 379] width 17 height 17
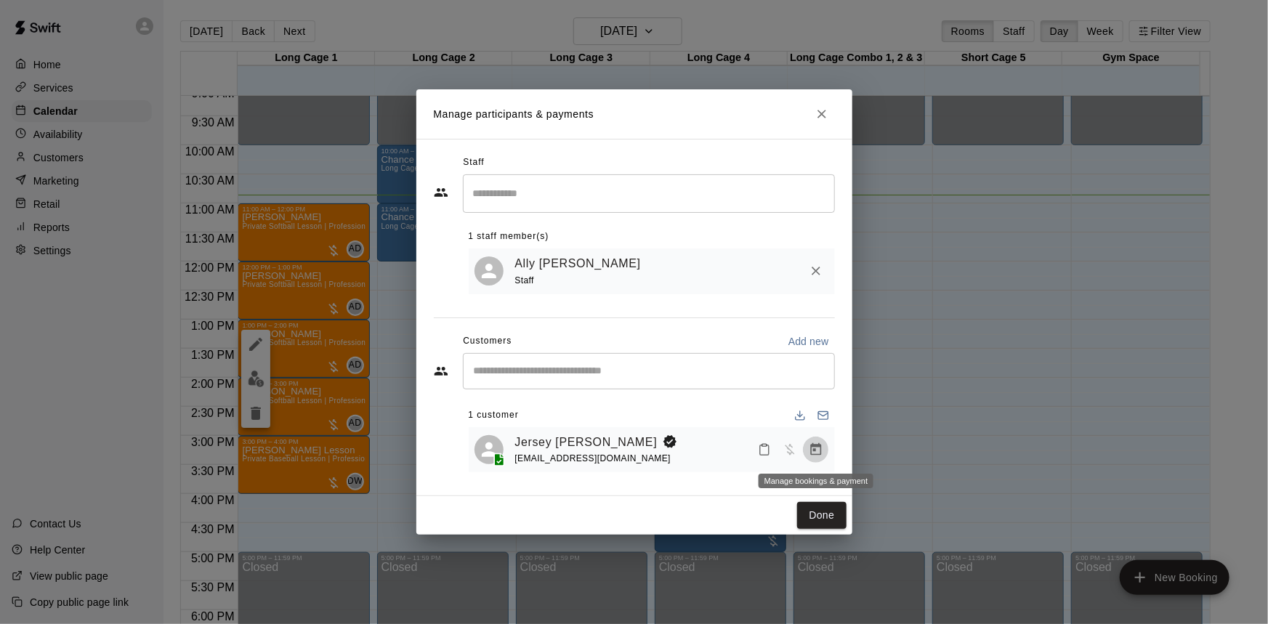
click at [809, 446] on icon "Manage bookings & payment" at bounding box center [816, 450] width 15 height 15
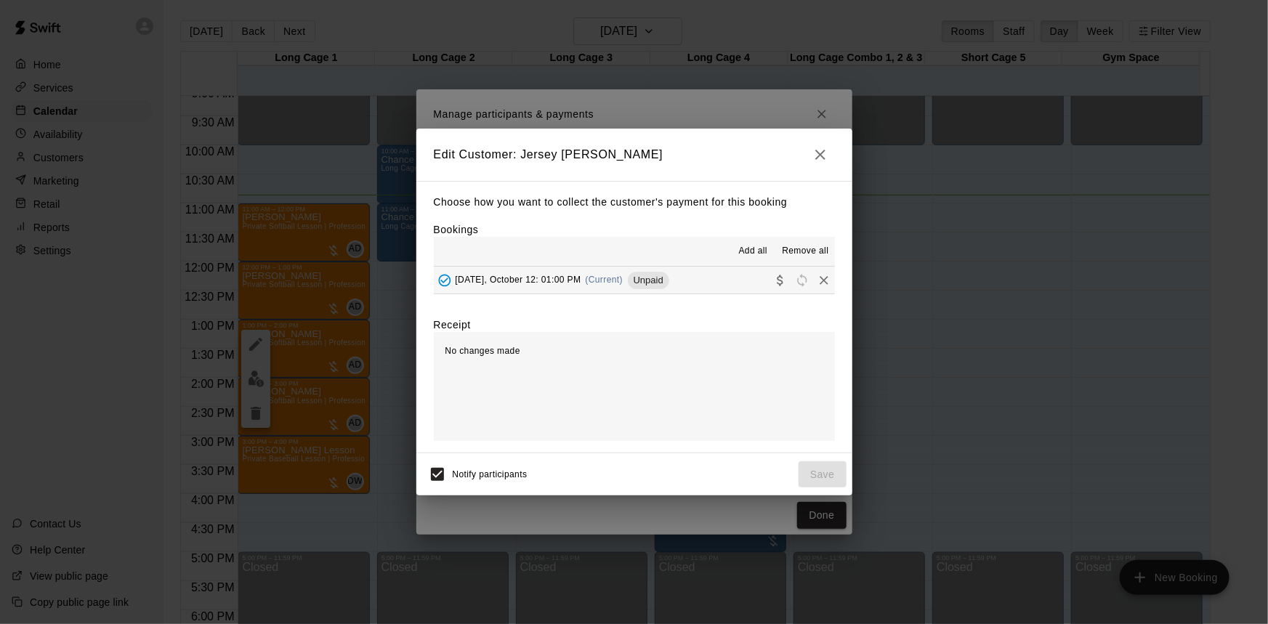
click at [826, 155] on icon "button" at bounding box center [820, 154] width 17 height 17
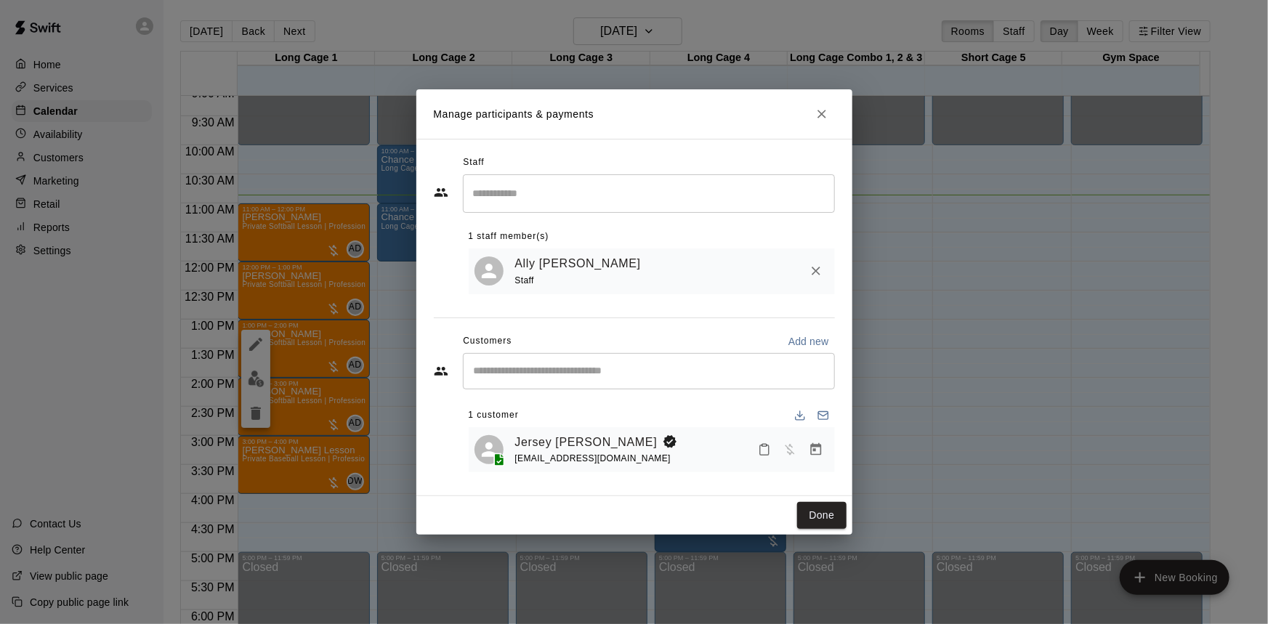
click at [823, 109] on icon "Close" at bounding box center [822, 114] width 15 height 15
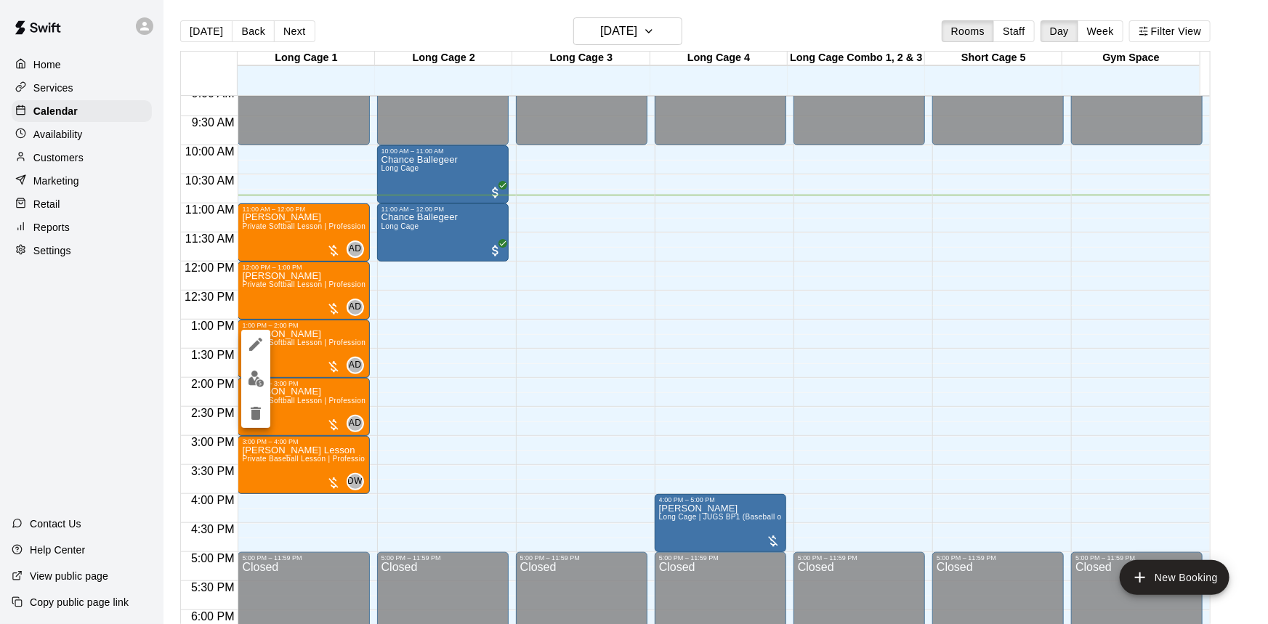
click at [252, 348] on icon "edit" at bounding box center [255, 344] width 13 height 13
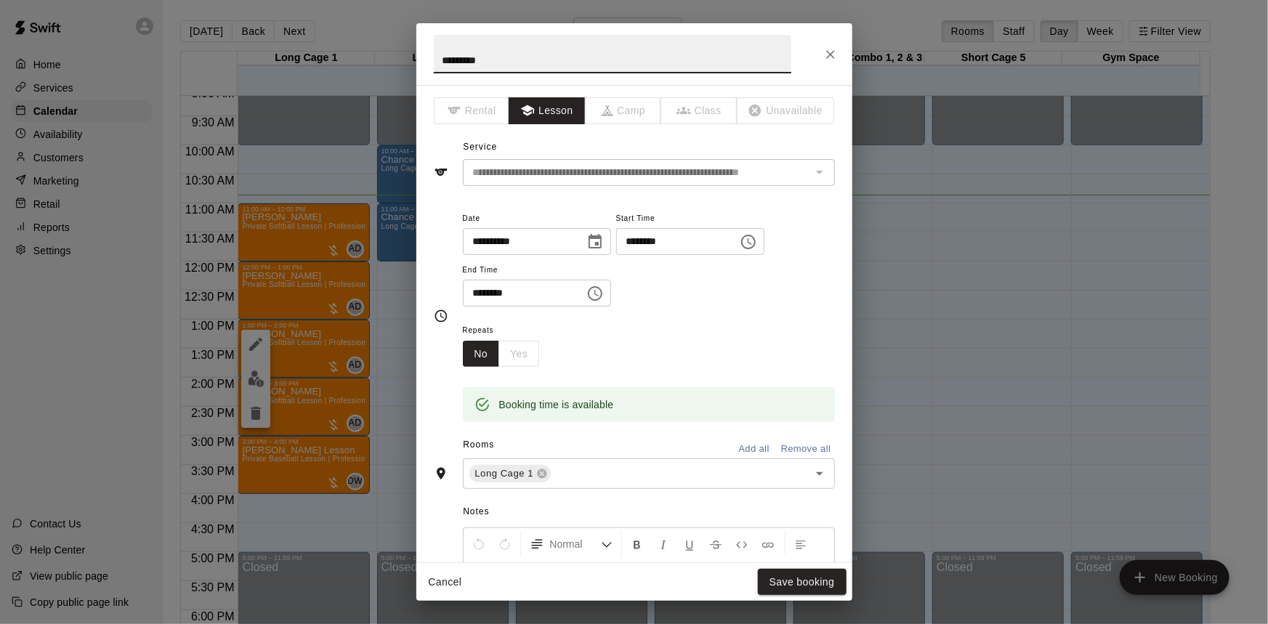
click at [459, 581] on button "Cancel" at bounding box center [445, 582] width 47 height 27
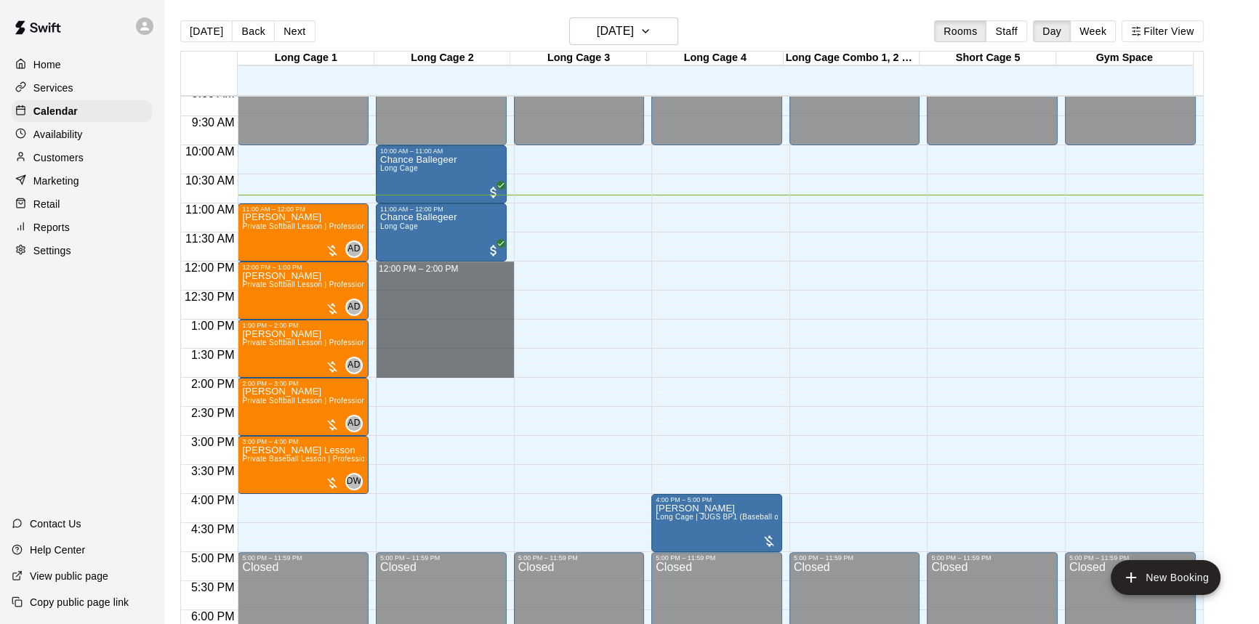
drag, startPoint x: 404, startPoint y: 264, endPoint x: 407, endPoint y: 371, distance: 106.9
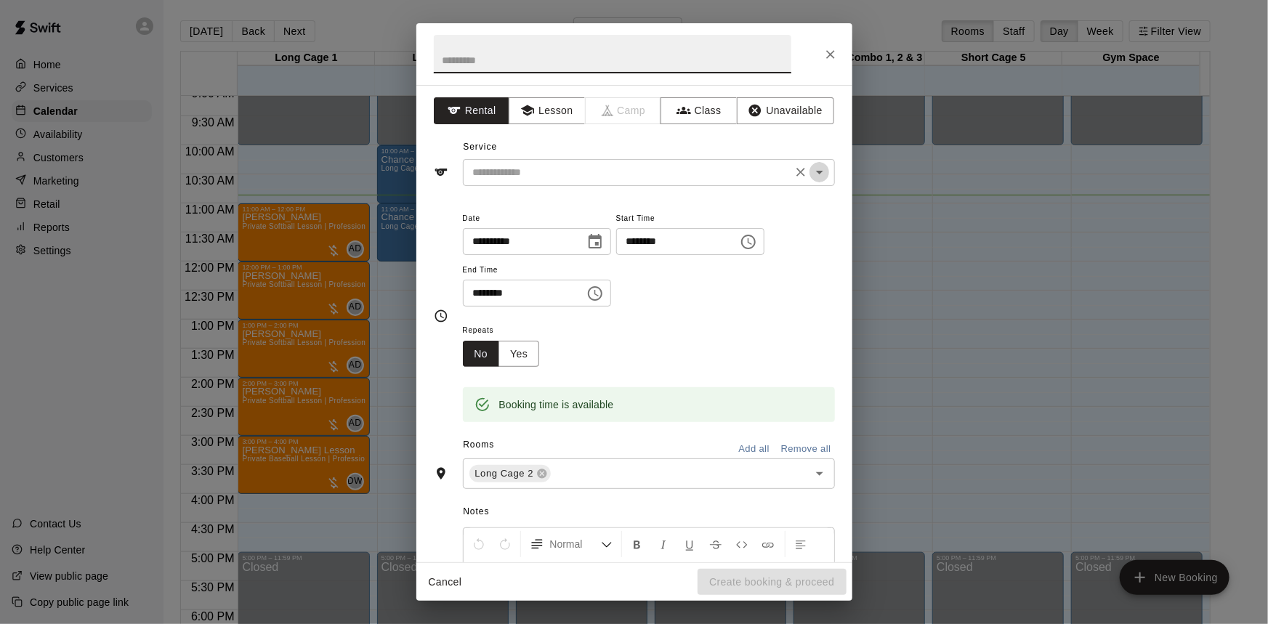
click at [811, 177] on icon "Open" at bounding box center [819, 171] width 17 height 17
click at [549, 108] on button "Lesson" at bounding box center [547, 110] width 76 height 27
click at [817, 177] on icon "Open" at bounding box center [819, 171] width 17 height 17
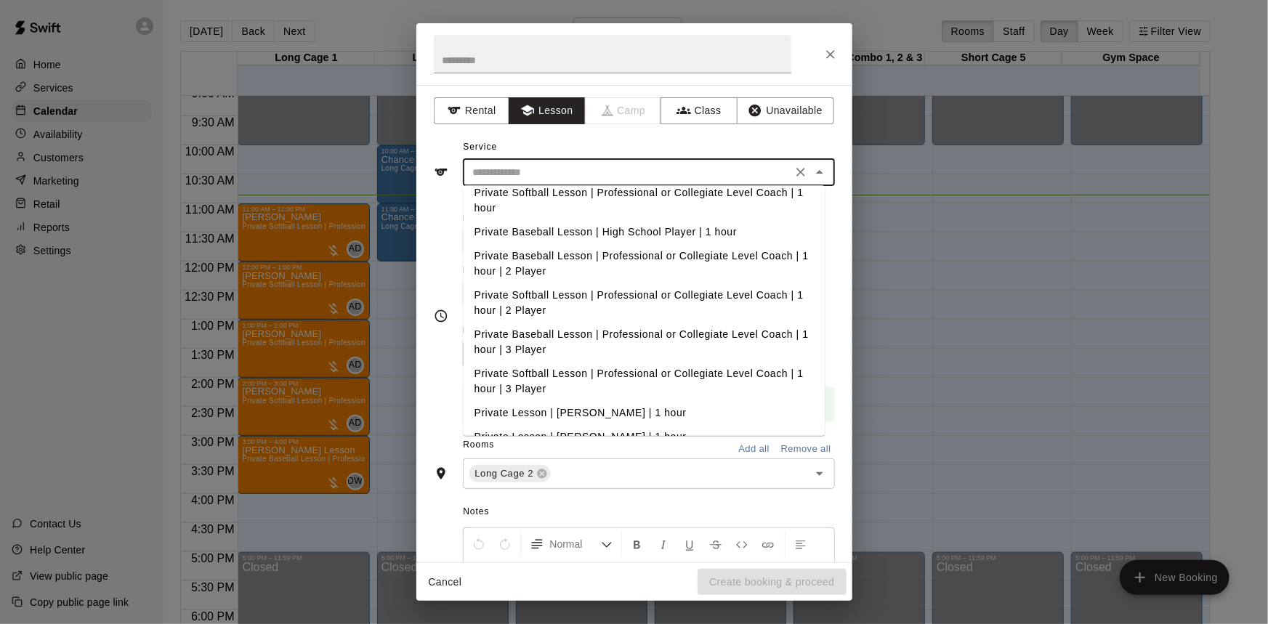
scroll to position [171, 0]
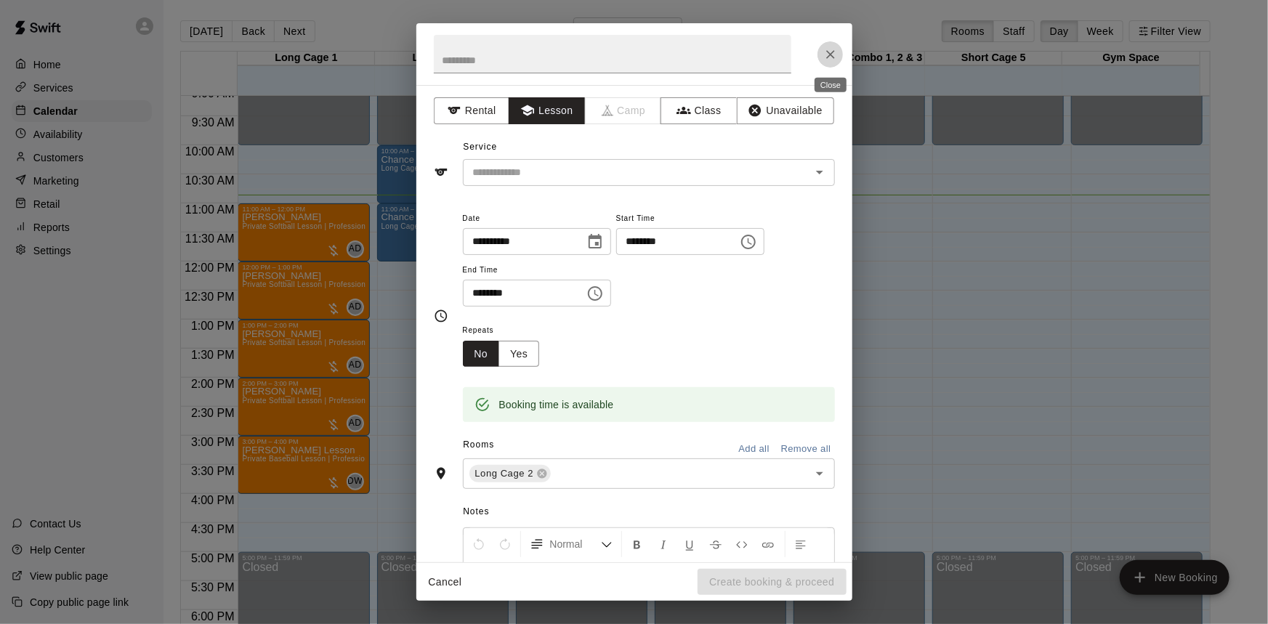
click at [828, 54] on icon "Close" at bounding box center [830, 54] width 15 height 15
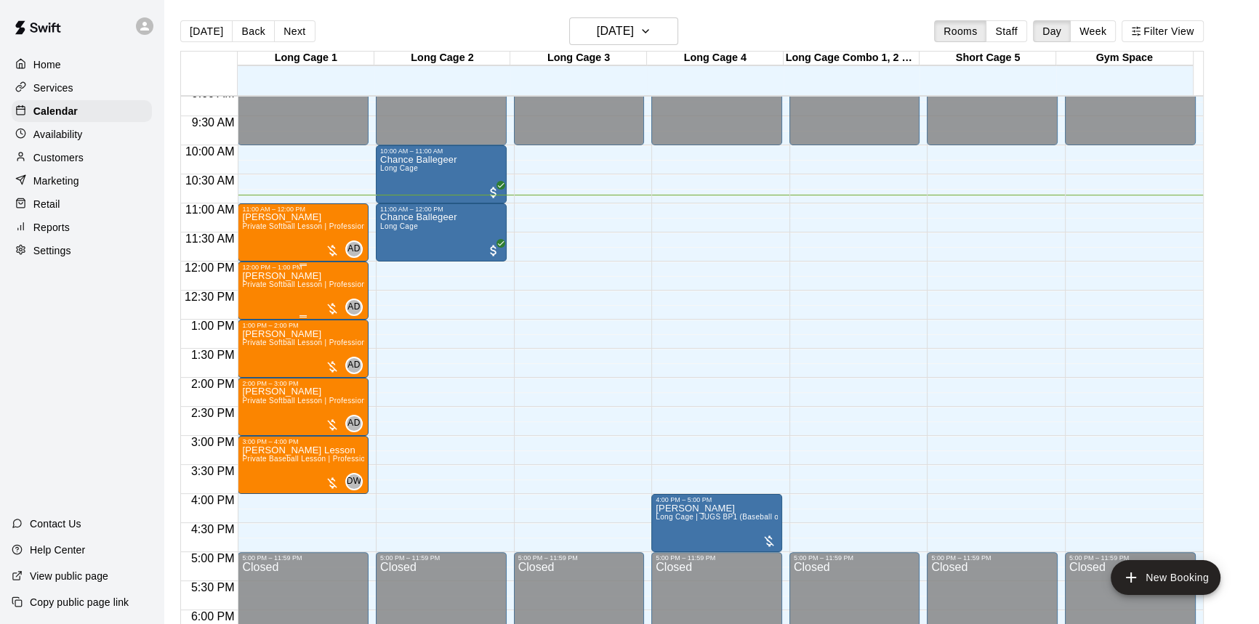
click at [283, 284] on span "Private Softball Lesson | Professional or Collegiate Level Coach | 1 hour" at bounding box center [367, 284] width 250 height 8
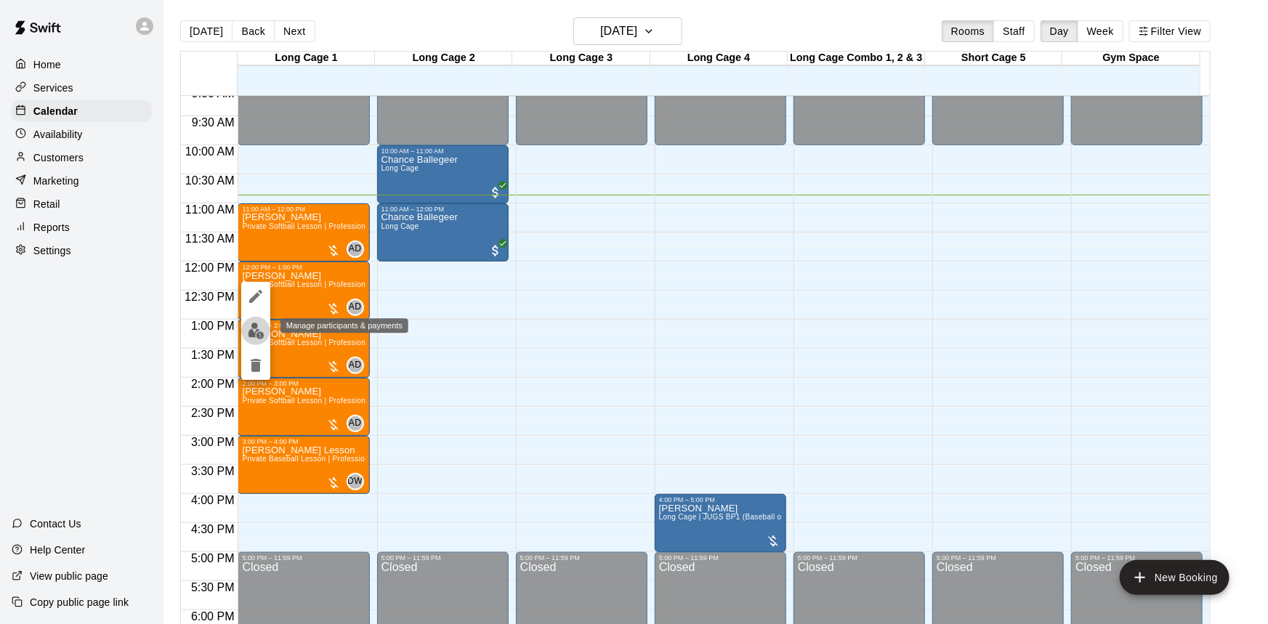
click at [257, 334] on img "edit" at bounding box center [256, 331] width 17 height 17
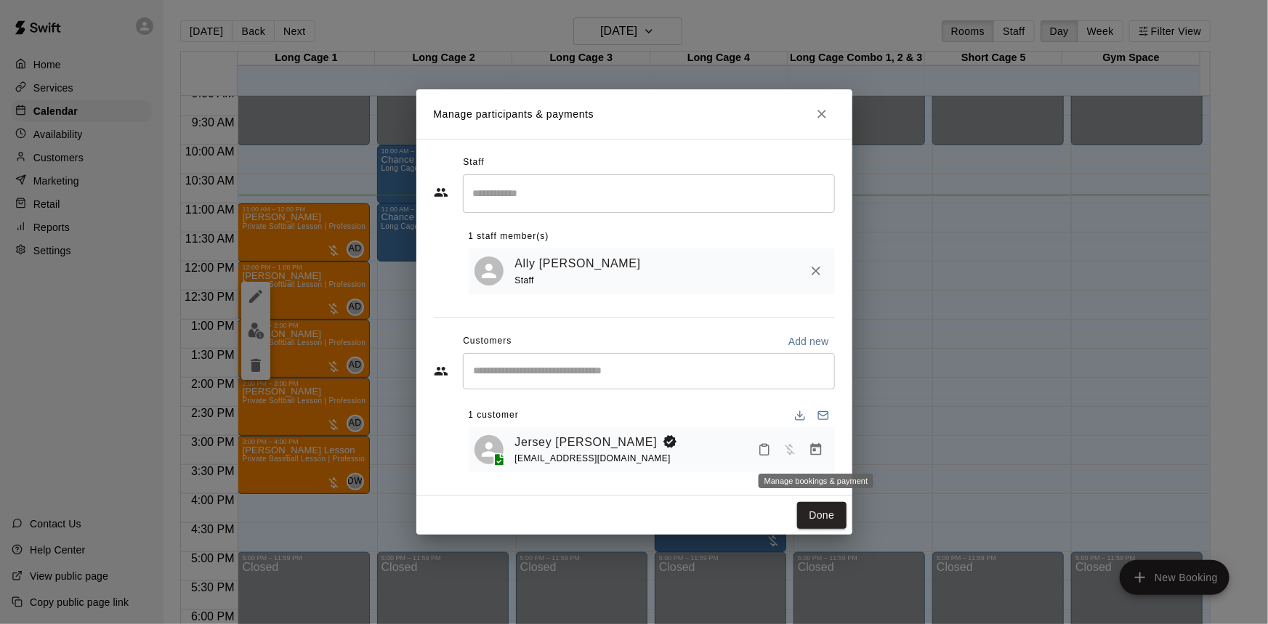
click at [817, 451] on icon "Manage bookings & payment" at bounding box center [816, 450] width 15 height 15
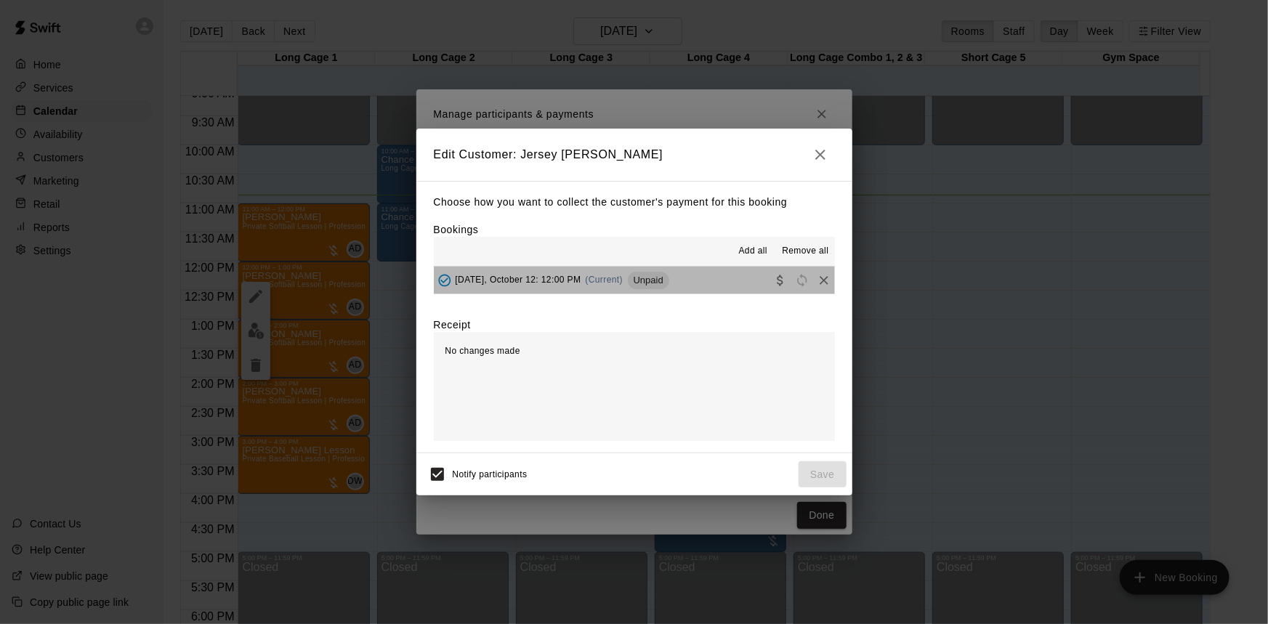
click at [693, 283] on button "[DATE], October 12: 12:00 PM (Current) Unpaid" at bounding box center [634, 280] width 401 height 27
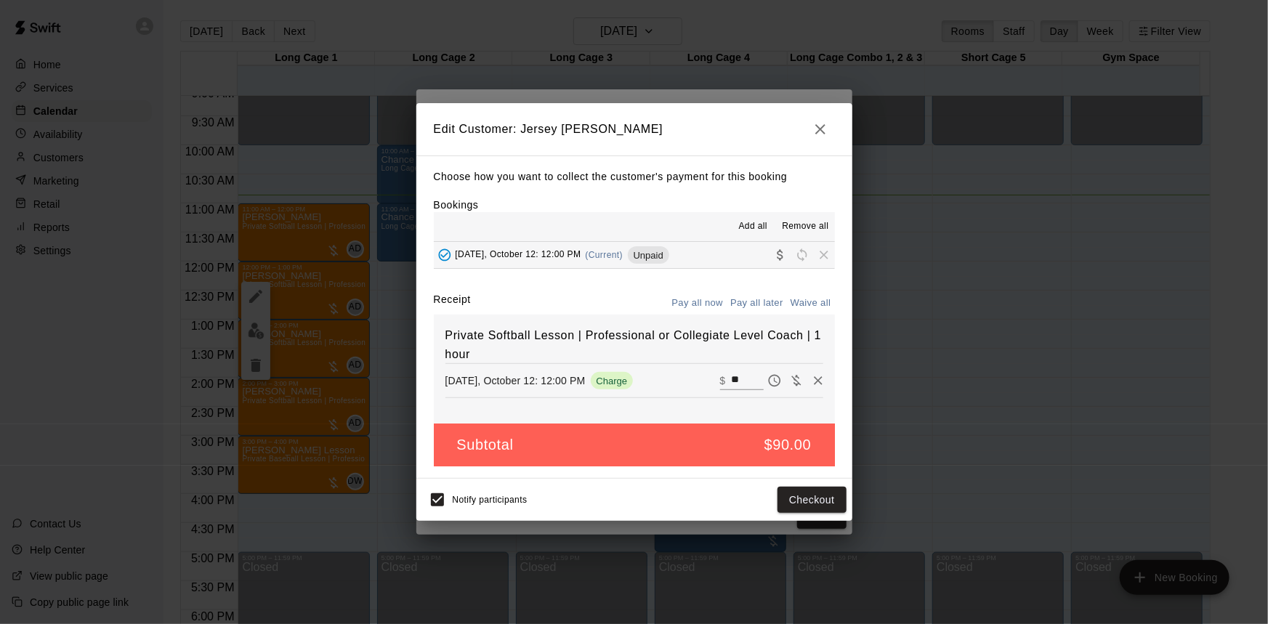
click at [733, 383] on input "**" at bounding box center [747, 380] width 32 height 19
type input "*"
click at [804, 498] on button "Save" at bounding box center [823, 500] width 48 height 27
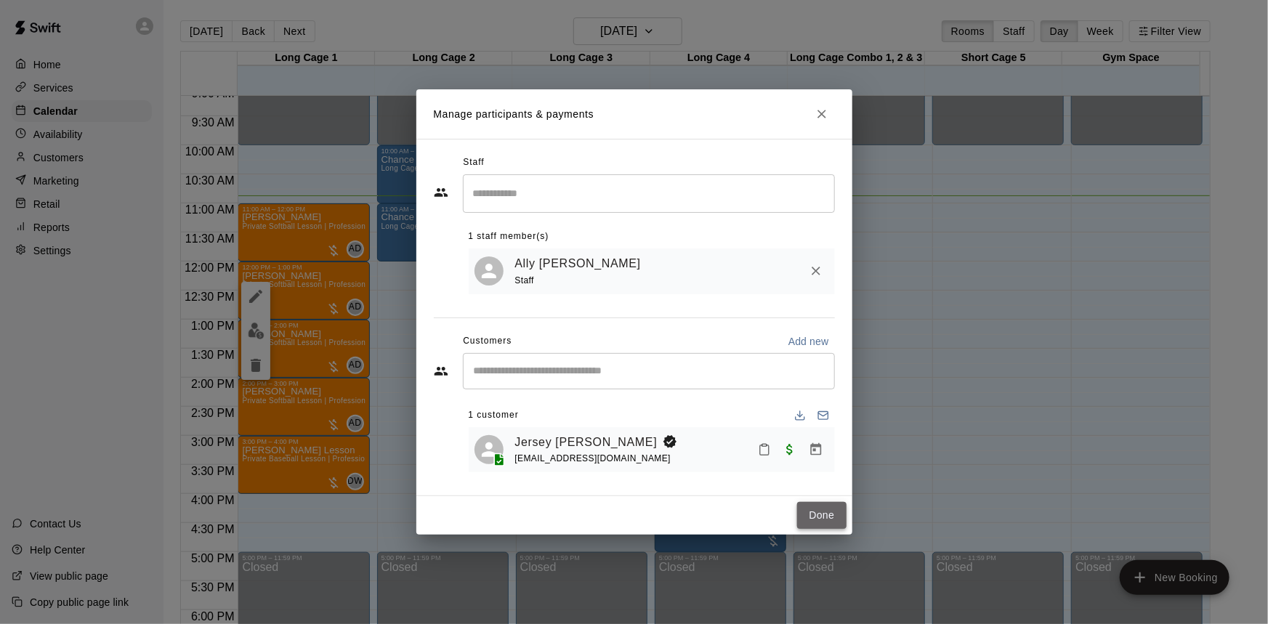
click at [816, 514] on button "Done" at bounding box center [821, 515] width 49 height 27
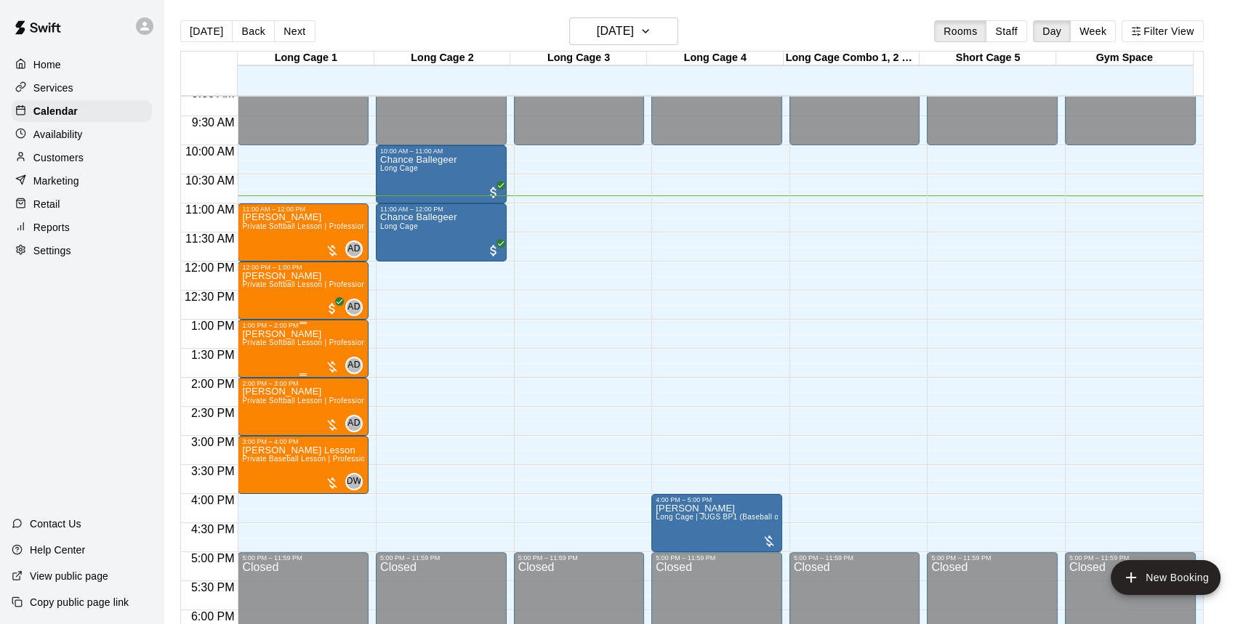
click at [329, 363] on div at bounding box center [332, 367] width 15 height 15
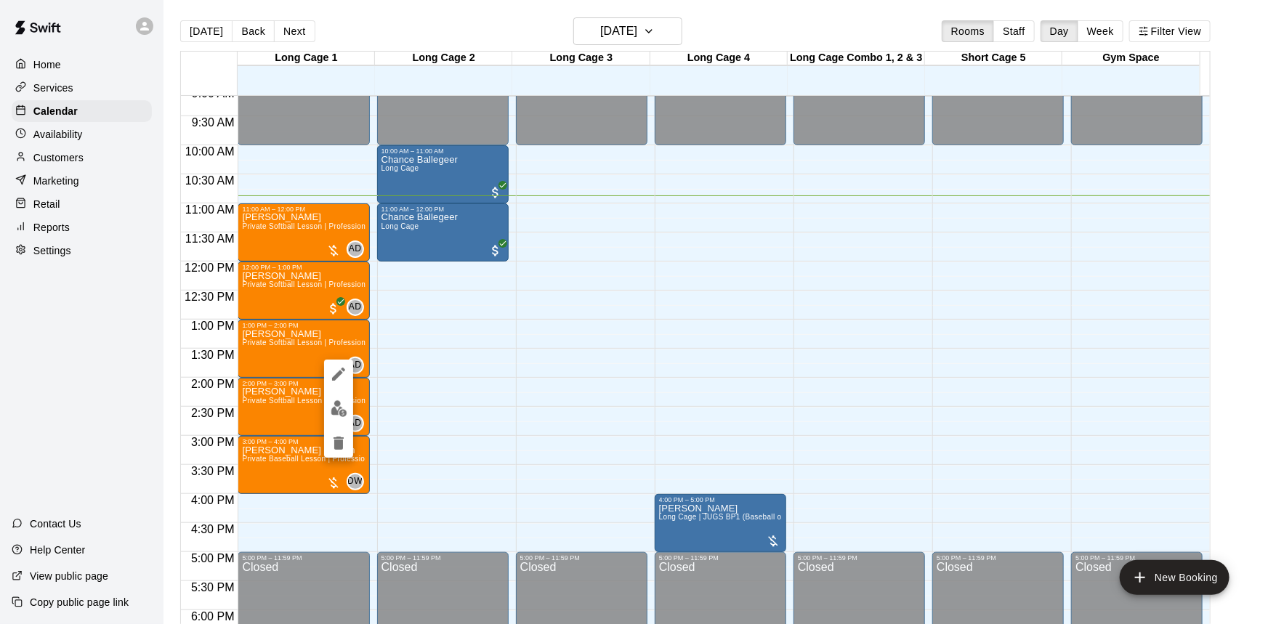
drag, startPoint x: 392, startPoint y: 347, endPoint x: 395, endPoint y: 373, distance: 26.3
click at [395, 373] on div at bounding box center [634, 312] width 1268 height 624
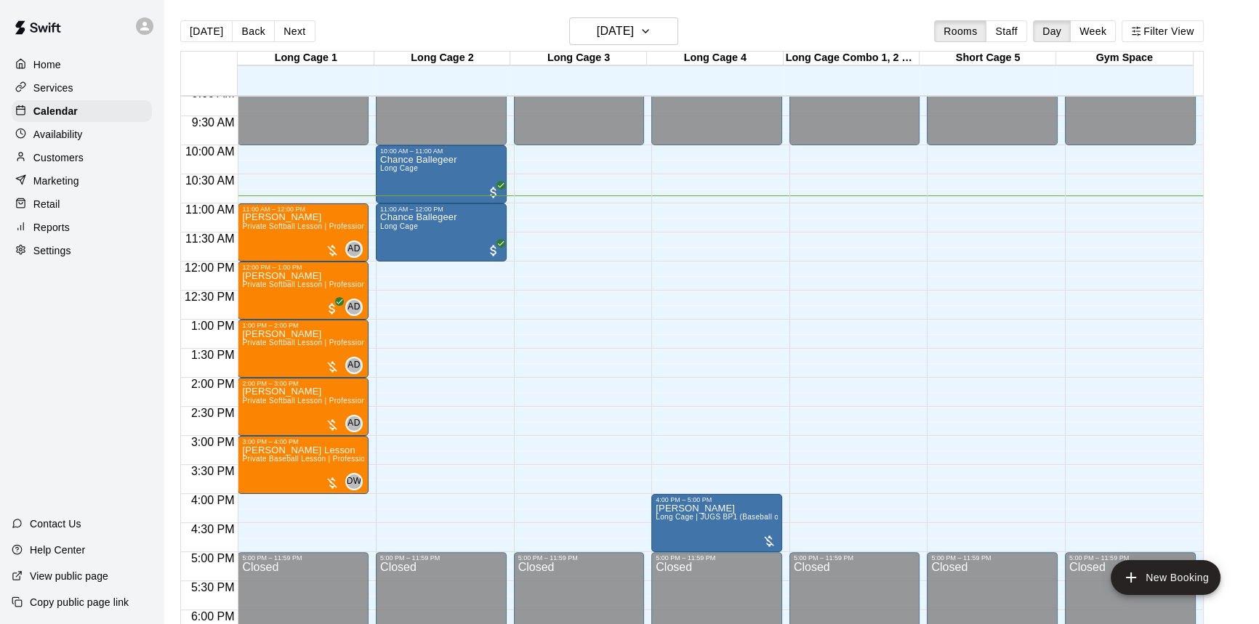
drag, startPoint x: 338, startPoint y: 342, endPoint x: 393, endPoint y: 374, distance: 64.2
click at [393, 374] on div "12:00 AM – 10:00 AM Closed 10:00 AM – 11:00 AM Chance Ballegeer Long Cage 11:00…" at bounding box center [441, 261] width 131 height 1395
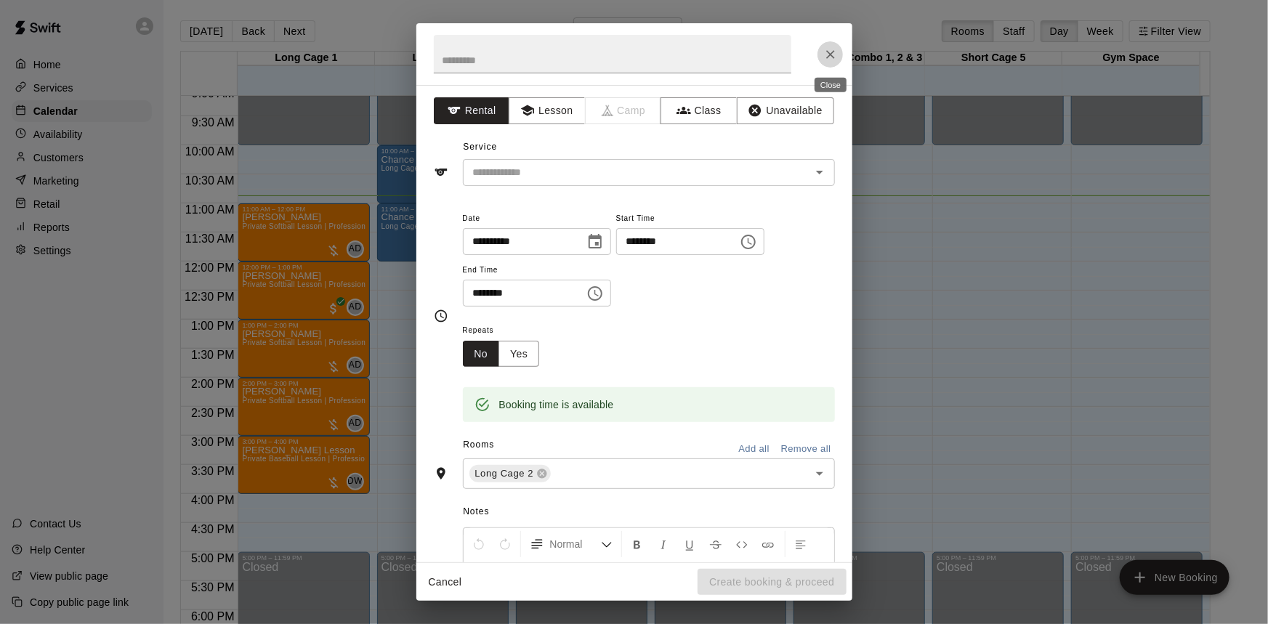
click at [827, 54] on icon "Close" at bounding box center [830, 54] width 15 height 15
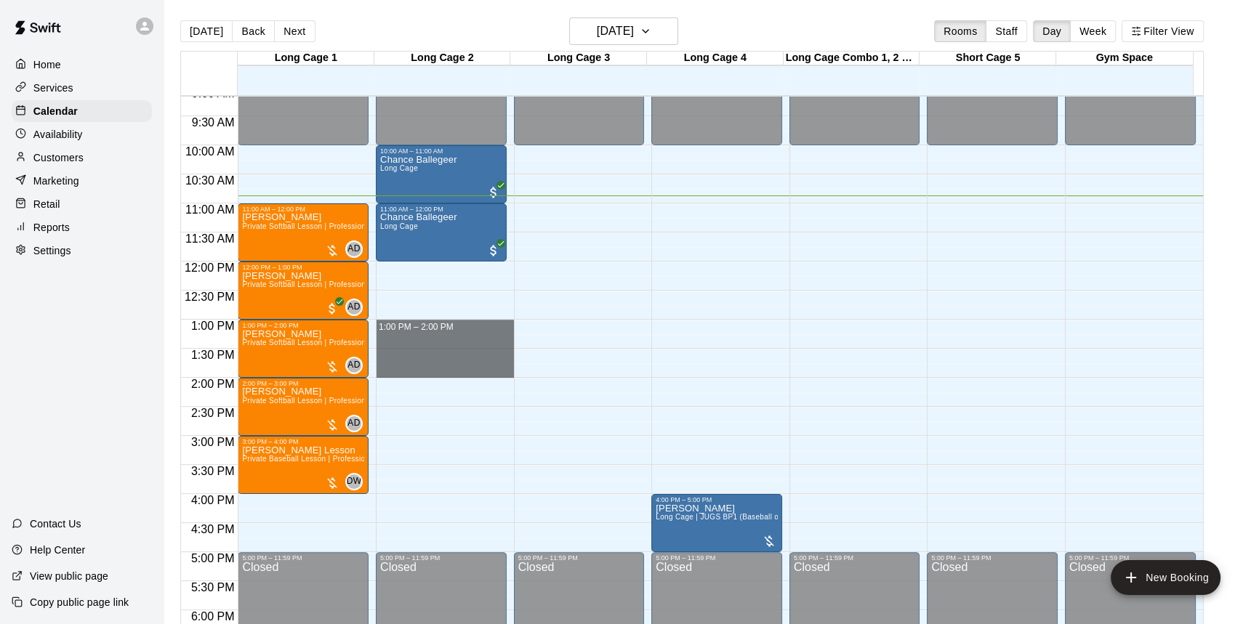
drag, startPoint x: 408, startPoint y: 322, endPoint x: 408, endPoint y: 373, distance: 50.9
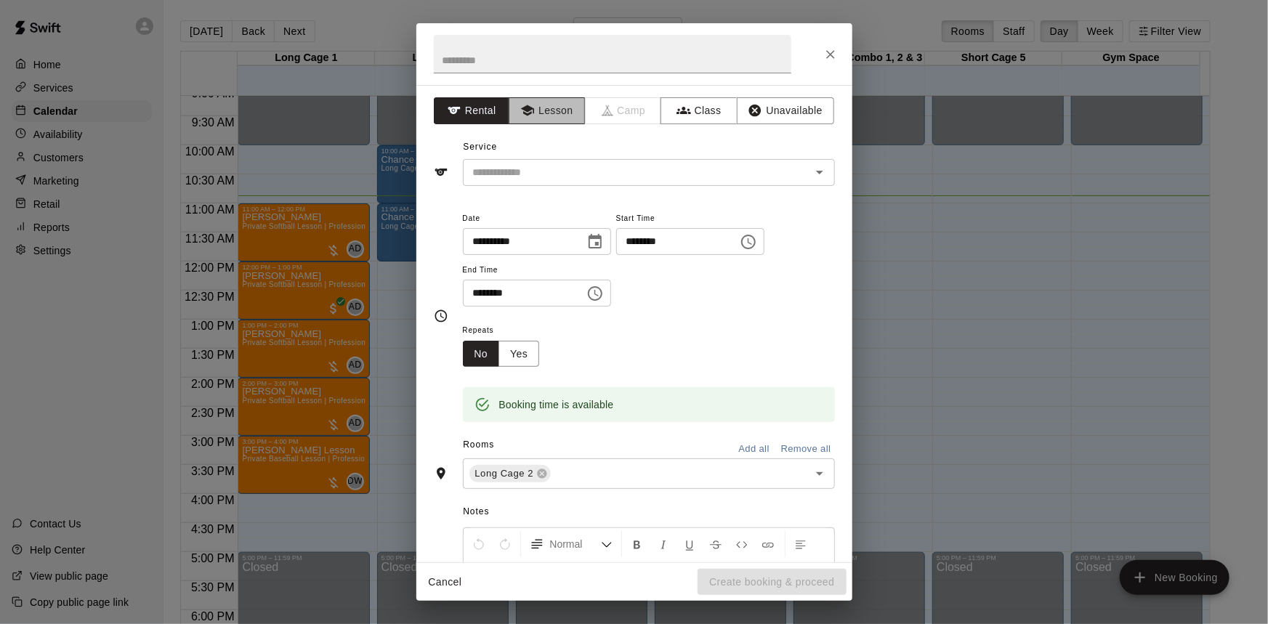
click at [543, 108] on button "Lesson" at bounding box center [547, 110] width 76 height 27
drag, startPoint x: 582, startPoint y: 55, endPoint x: 591, endPoint y: 52, distance: 9.4
click at [584, 55] on input "text" at bounding box center [613, 54] width 358 height 39
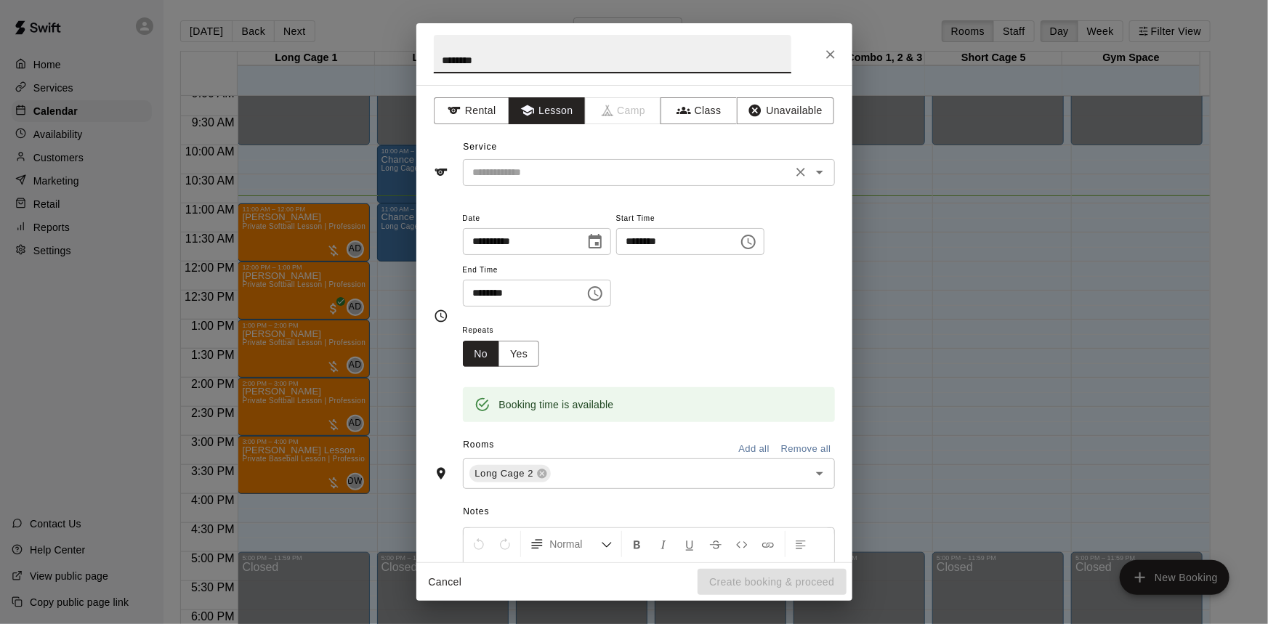
click at [816, 171] on icon "Open" at bounding box center [819, 173] width 7 height 4
type input "********"
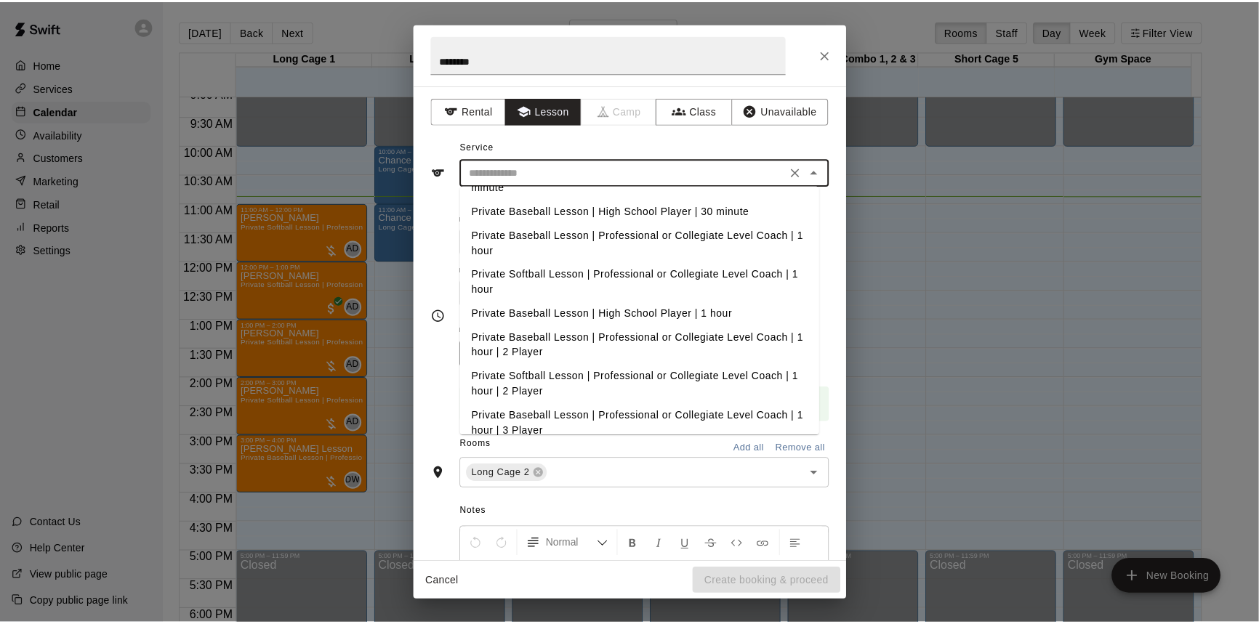
scroll to position [132, 0]
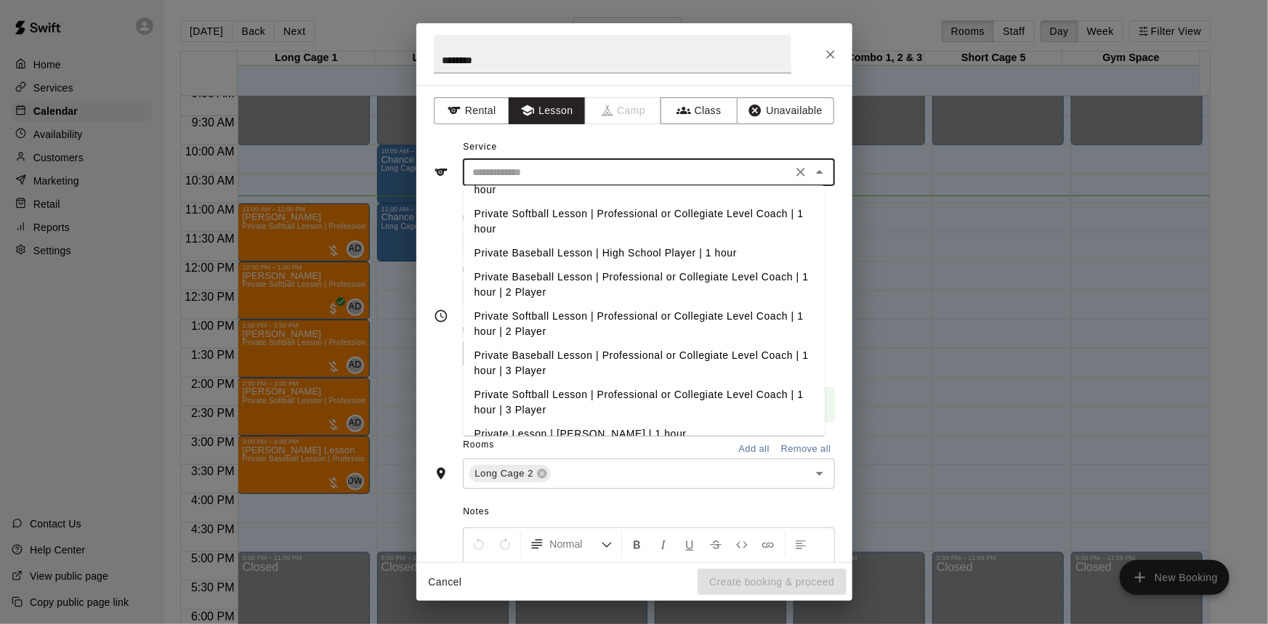
click at [753, 321] on li "Private Softball Lesson | Professional or Collegiate Level Coach | 1 hour | 2 P…" at bounding box center [644, 323] width 362 height 39
type input "**********"
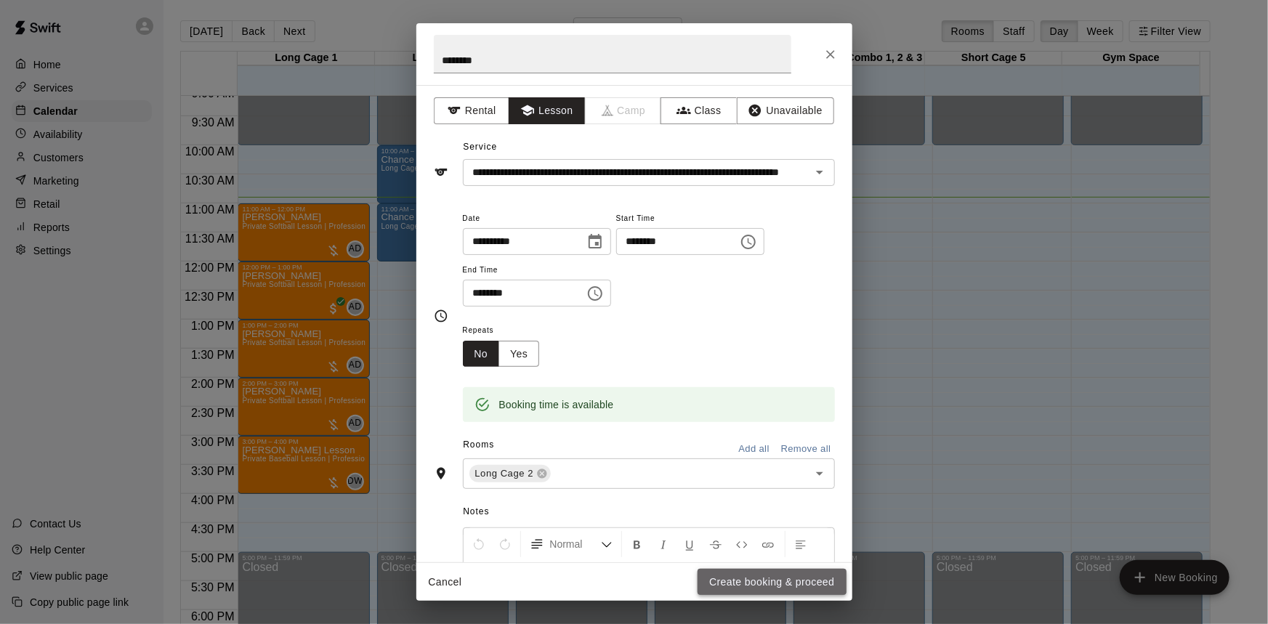
click at [792, 581] on button "Create booking & proceed" at bounding box center [772, 582] width 148 height 27
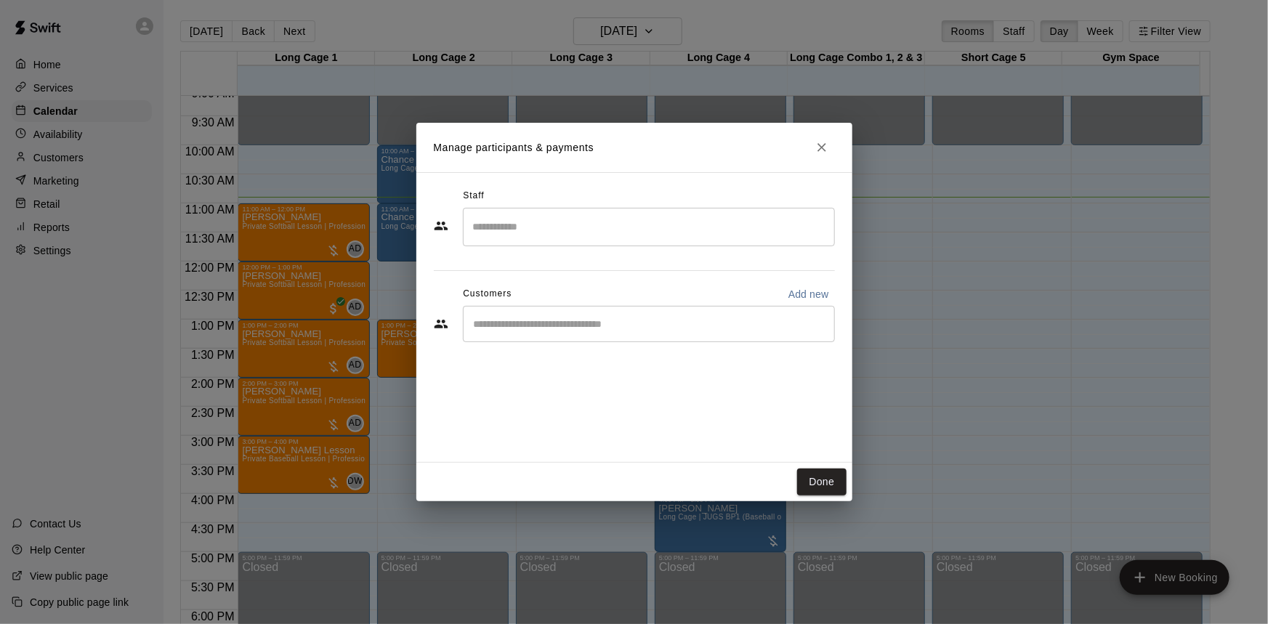
click at [670, 237] on input "Search staff" at bounding box center [648, 226] width 359 height 25
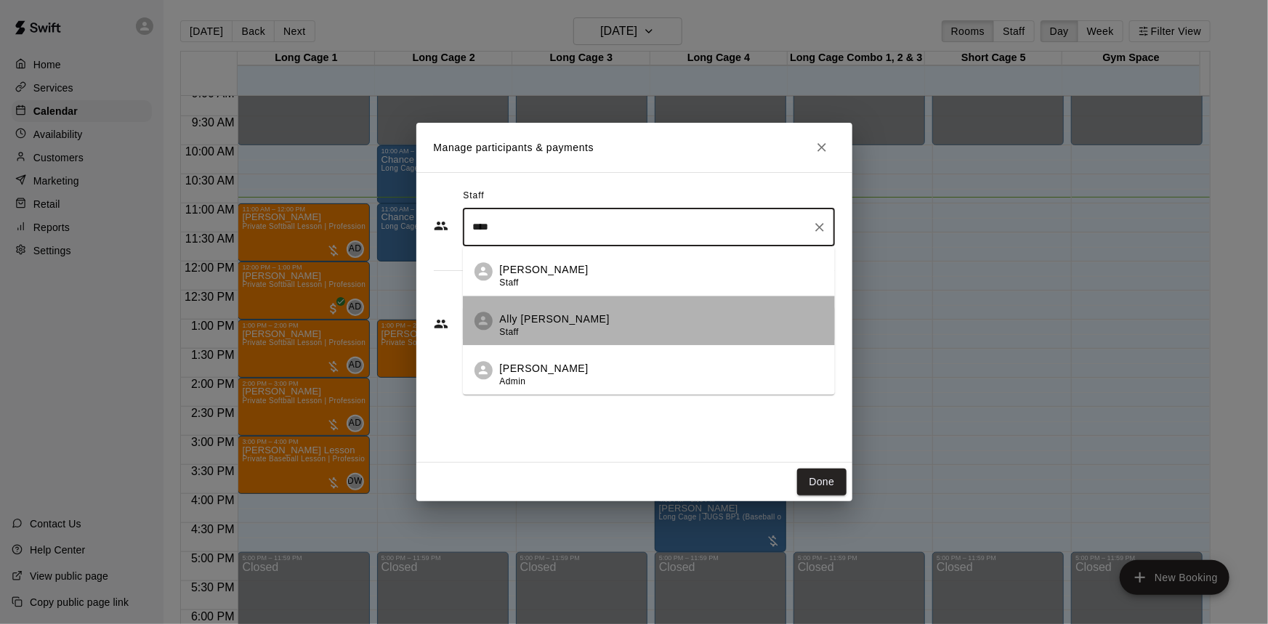
click at [666, 328] on div "Ally Distler Staff" at bounding box center [661, 326] width 323 height 28
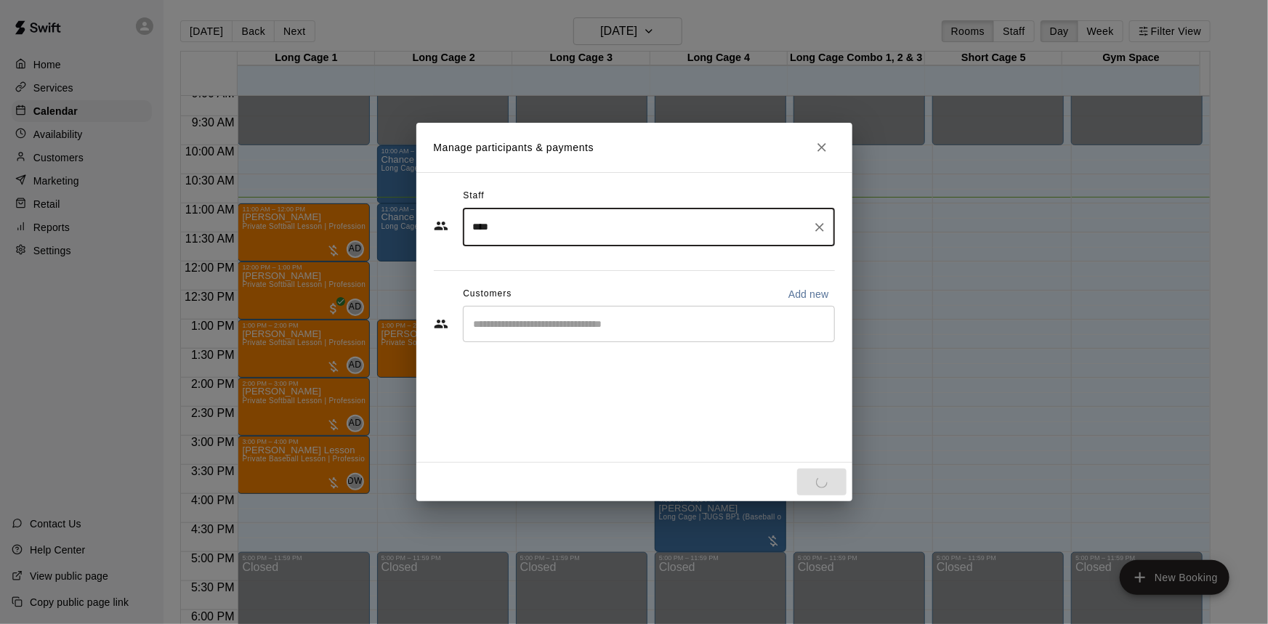
type input "****"
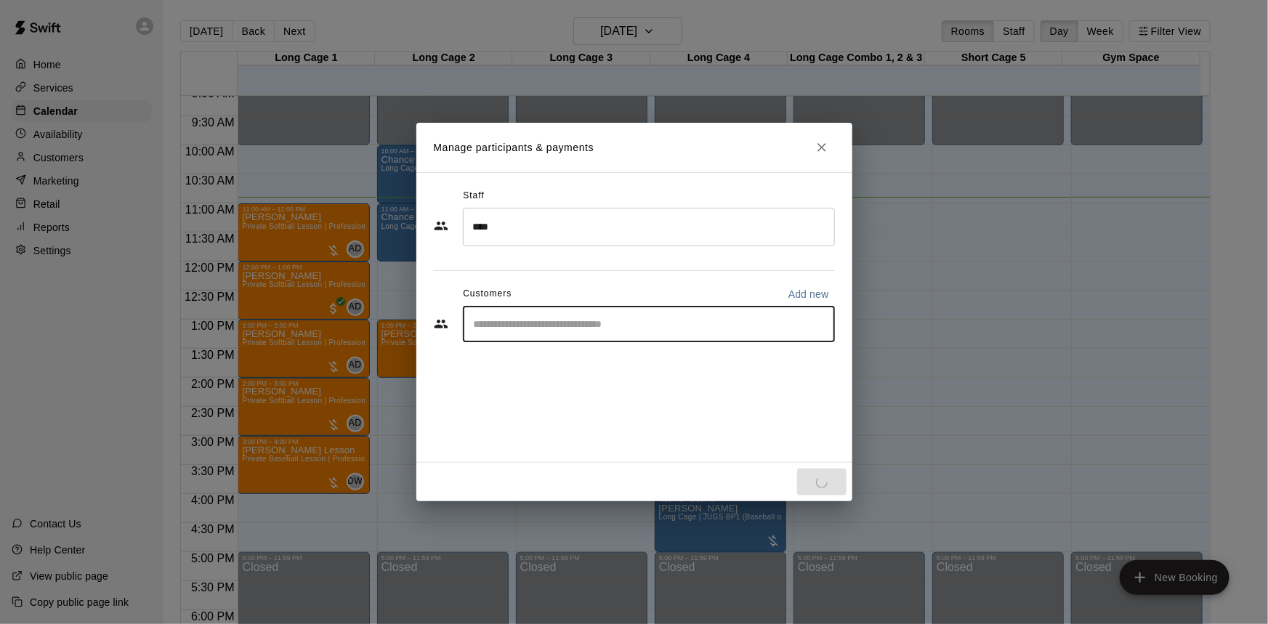
click at [664, 330] on input "Start typing to search customers..." at bounding box center [648, 324] width 359 height 15
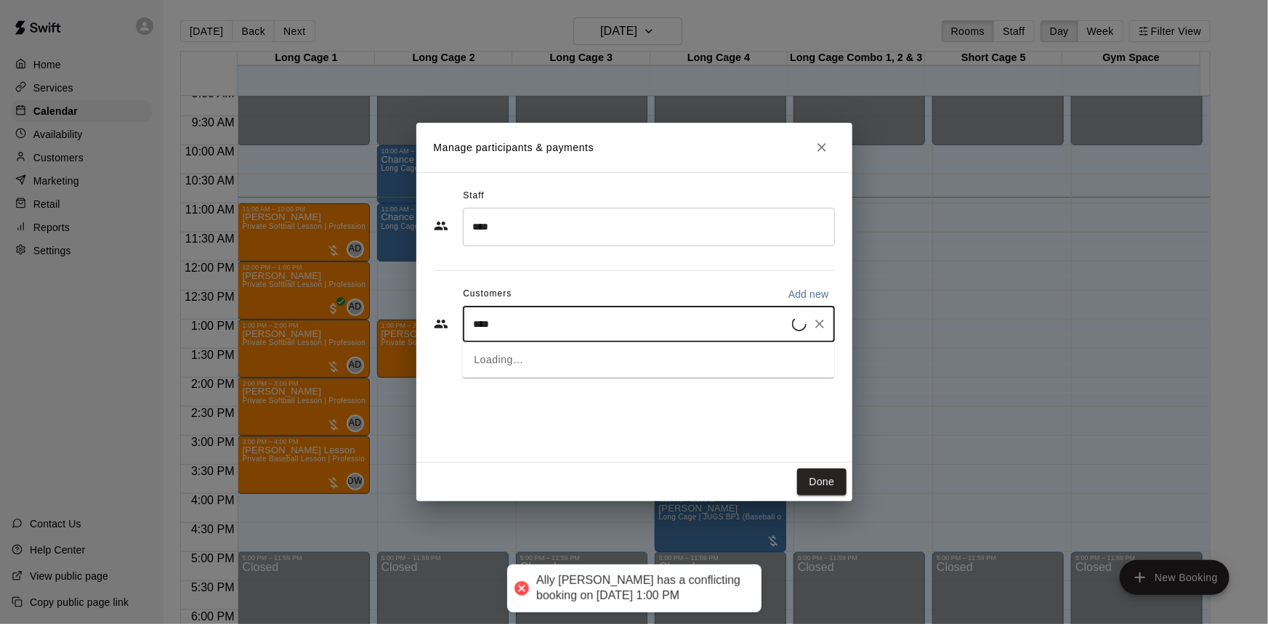
type input "*****"
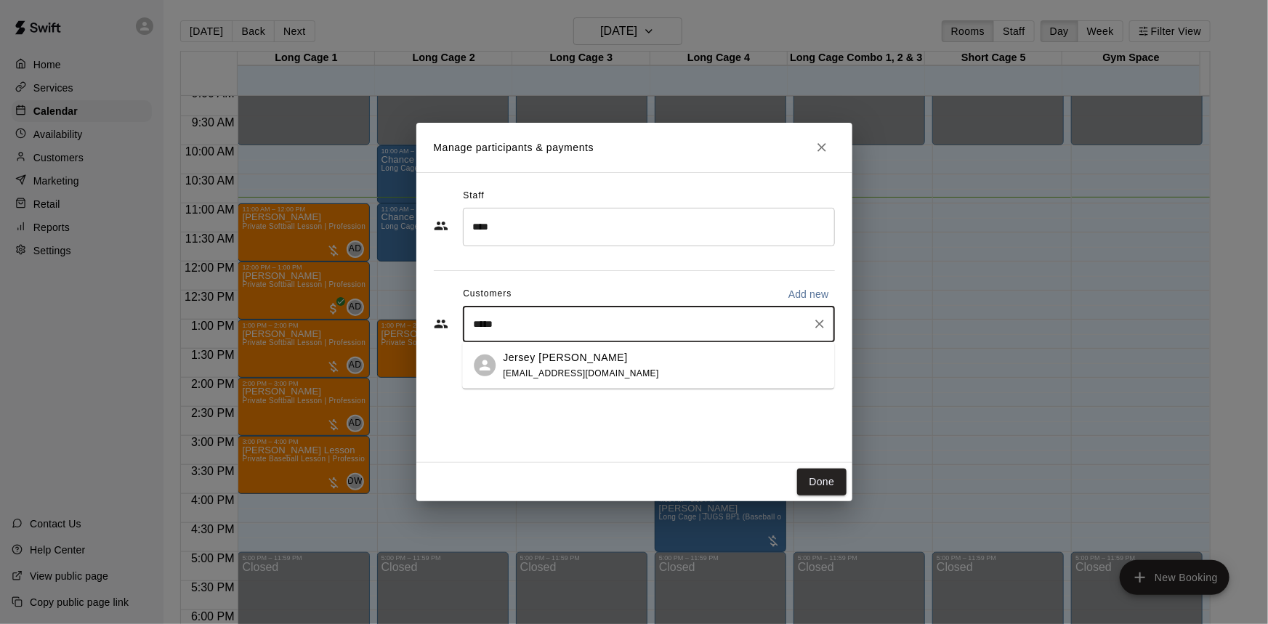
click at [661, 370] on div "Jersey [PERSON_NAME] [PERSON_NAME][EMAIL_ADDRESS][DOMAIN_NAME]" at bounding box center [663, 365] width 320 height 31
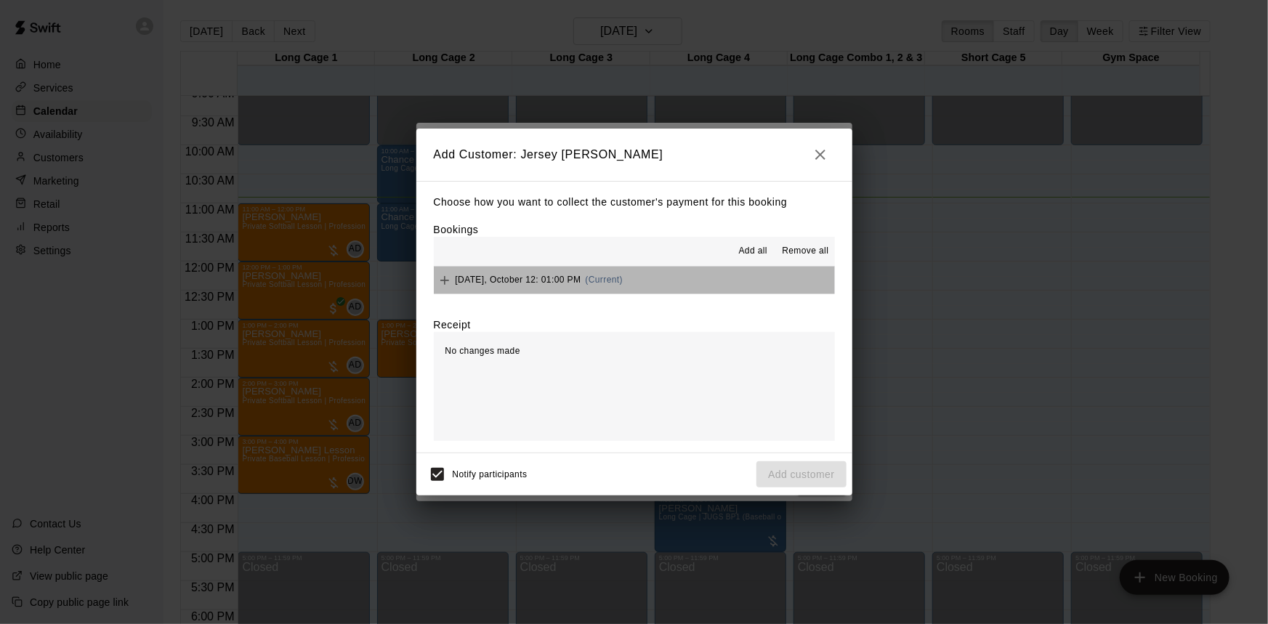
click at [665, 288] on button "[DATE], October 12: 01:00 PM (Current)" at bounding box center [634, 280] width 401 height 27
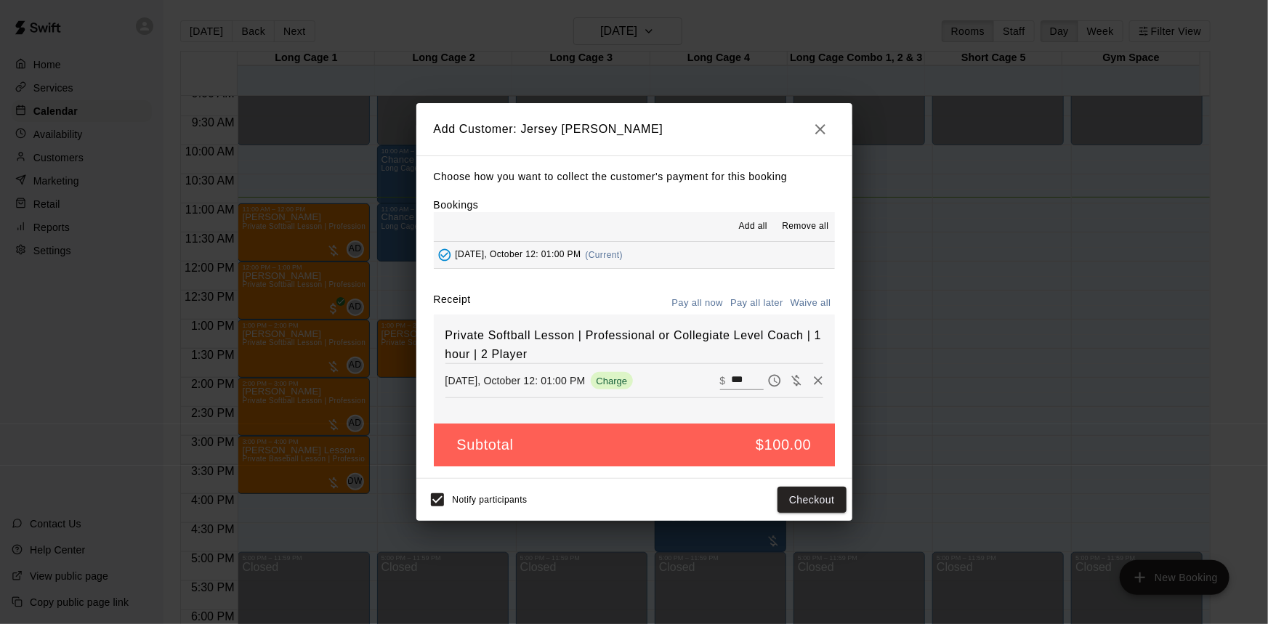
click at [759, 307] on button "Pay all later" at bounding box center [757, 303] width 60 height 23
click at [817, 496] on button "Add customer" at bounding box center [800, 500] width 89 height 27
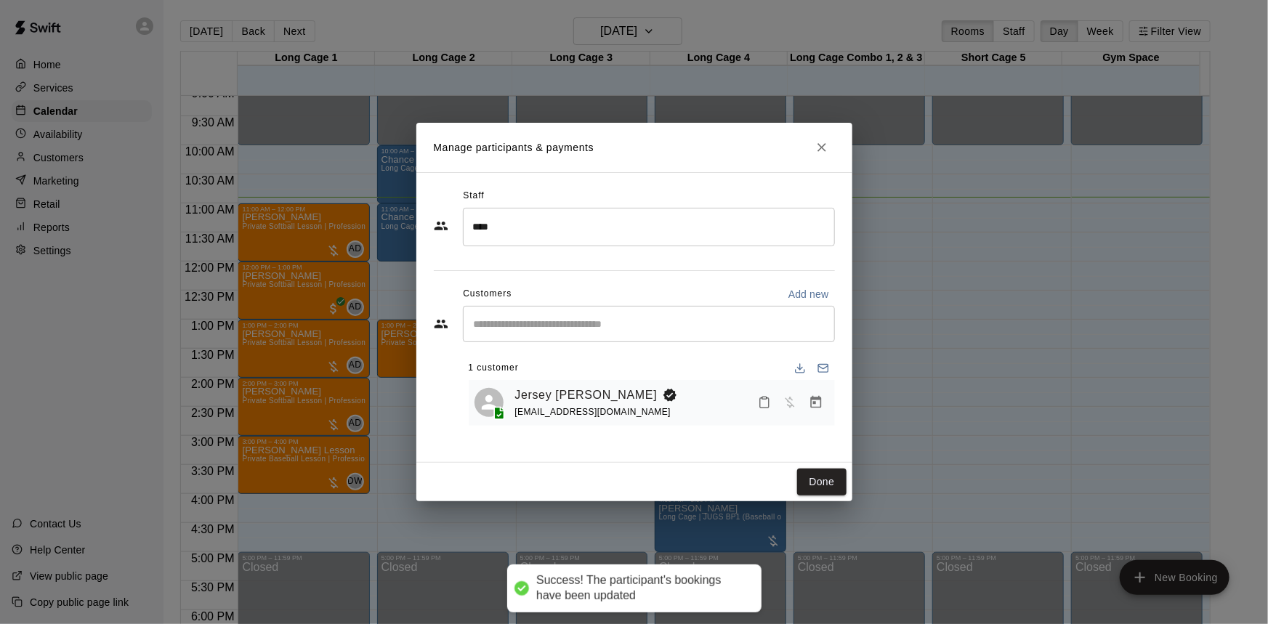
drag, startPoint x: 820, startPoint y: 479, endPoint x: 659, endPoint y: 438, distance: 166.4
click at [819, 479] on button "Done" at bounding box center [821, 482] width 49 height 27
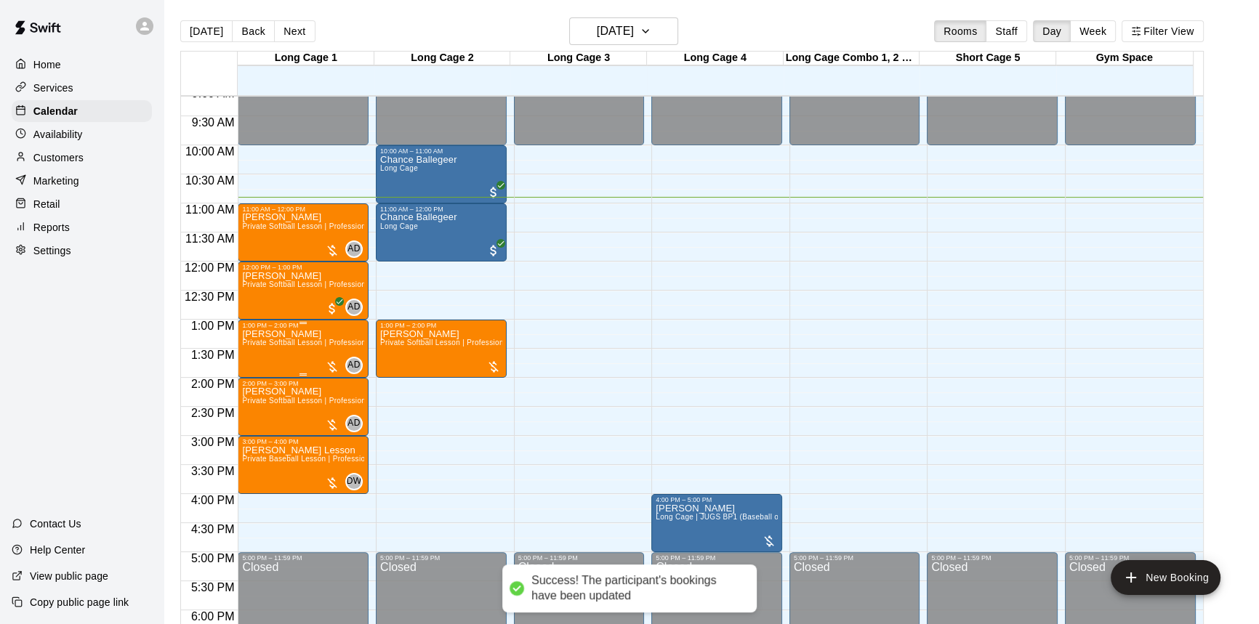
click at [332, 341] on span "Private Softball Lesson | Professional or Collegiate Level Coach | 1 hour" at bounding box center [367, 343] width 250 height 8
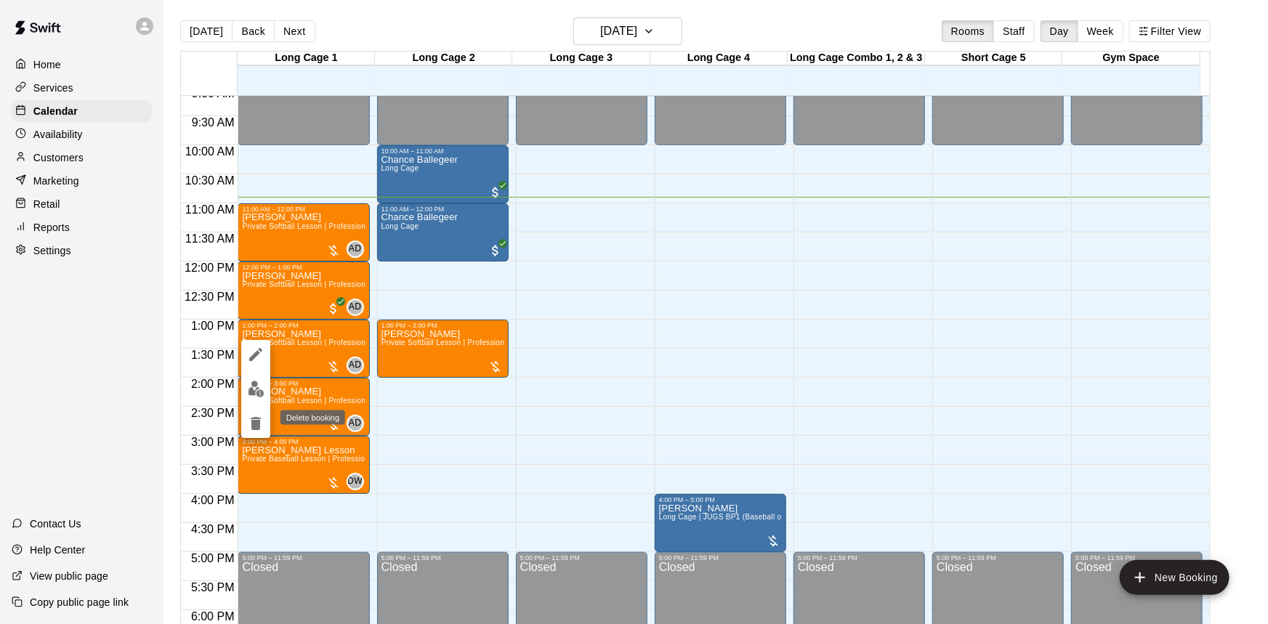
click at [262, 424] on icon "delete" at bounding box center [255, 423] width 17 height 17
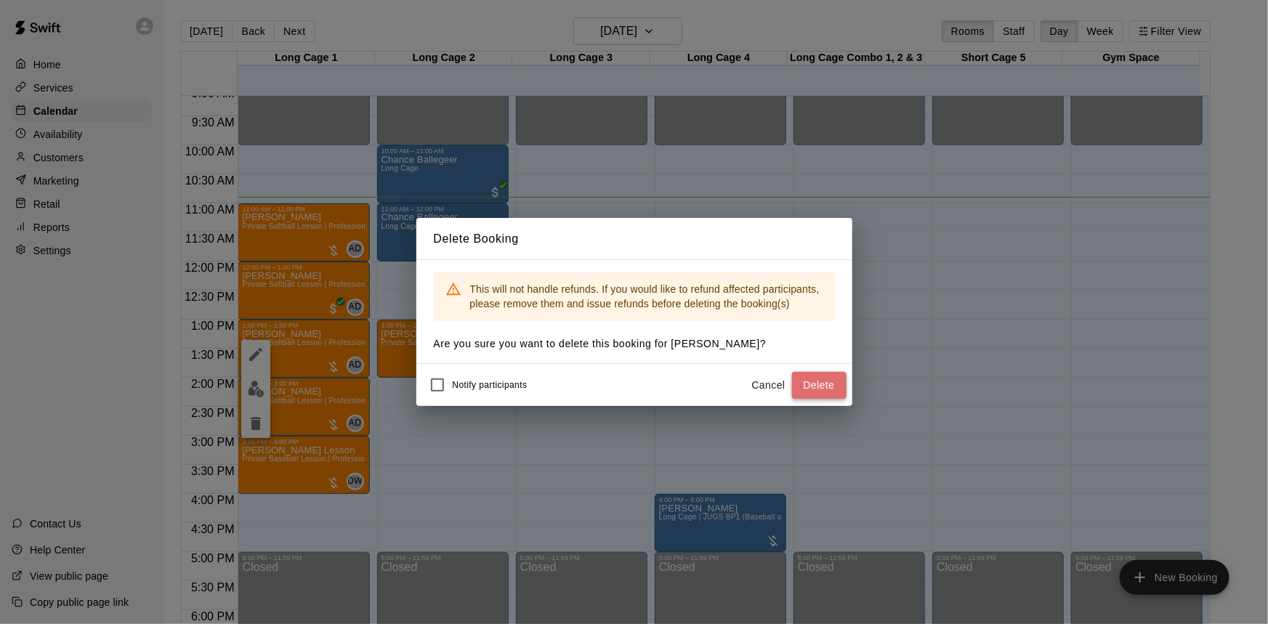
click at [812, 387] on button "Delete" at bounding box center [819, 385] width 54 height 27
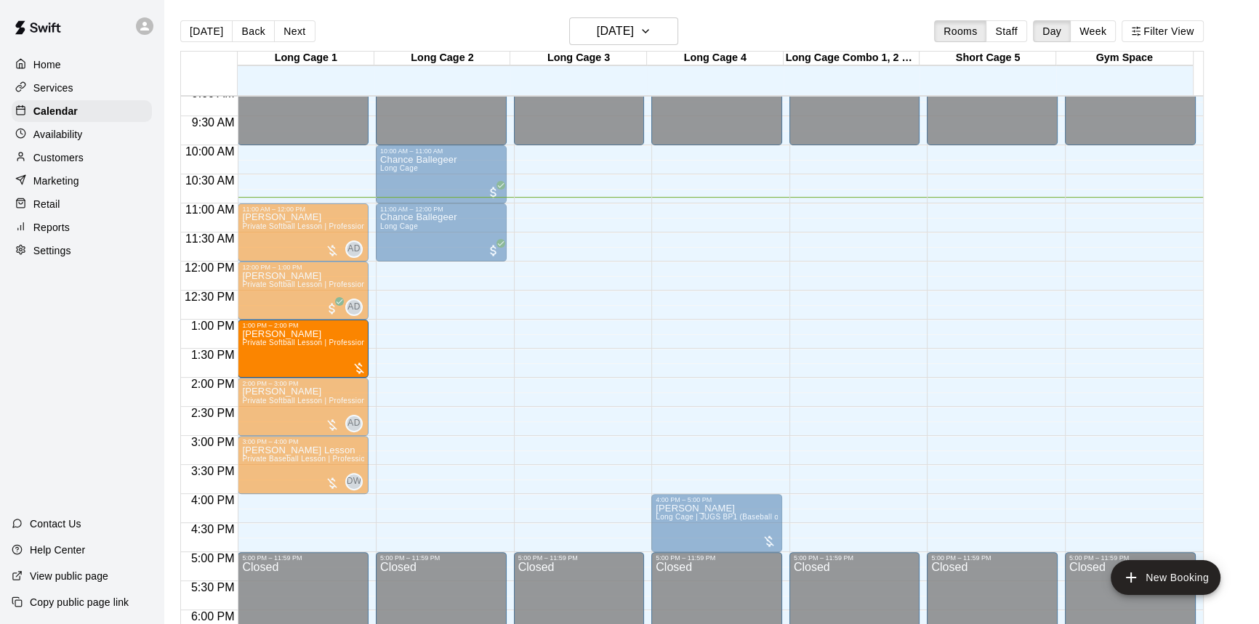
drag, startPoint x: 443, startPoint y: 358, endPoint x: 329, endPoint y: 365, distance: 114.3
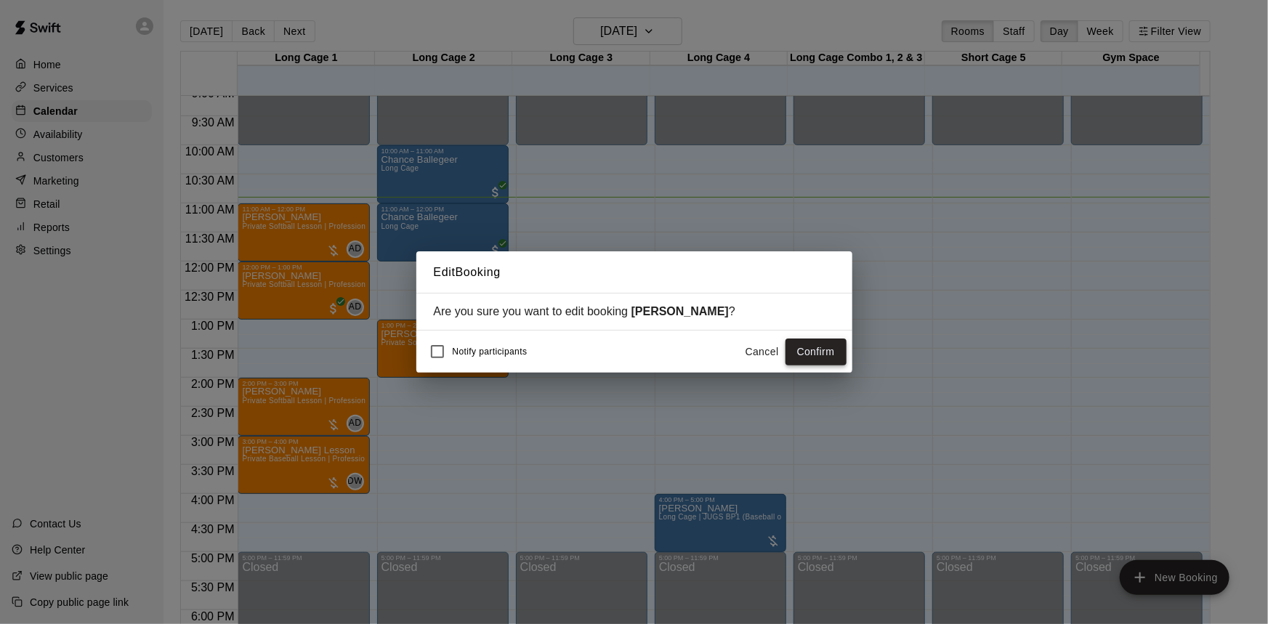
click at [833, 356] on button "Confirm" at bounding box center [815, 352] width 61 height 27
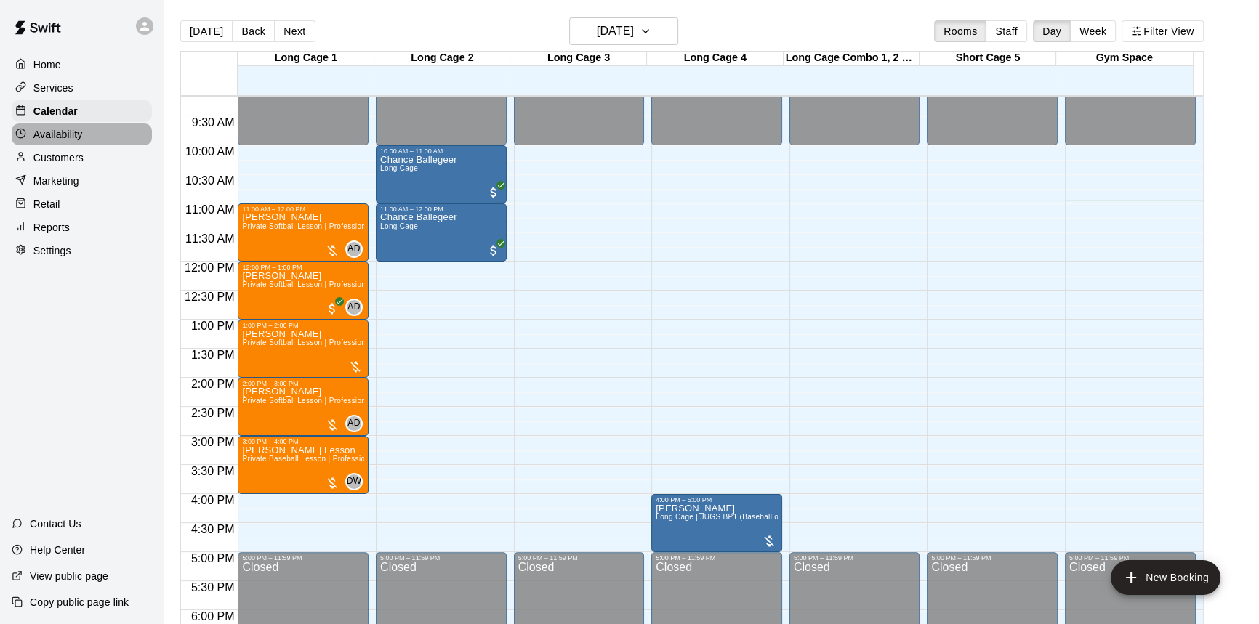
click at [69, 136] on p "Availability" at bounding box center [57, 134] width 49 height 15
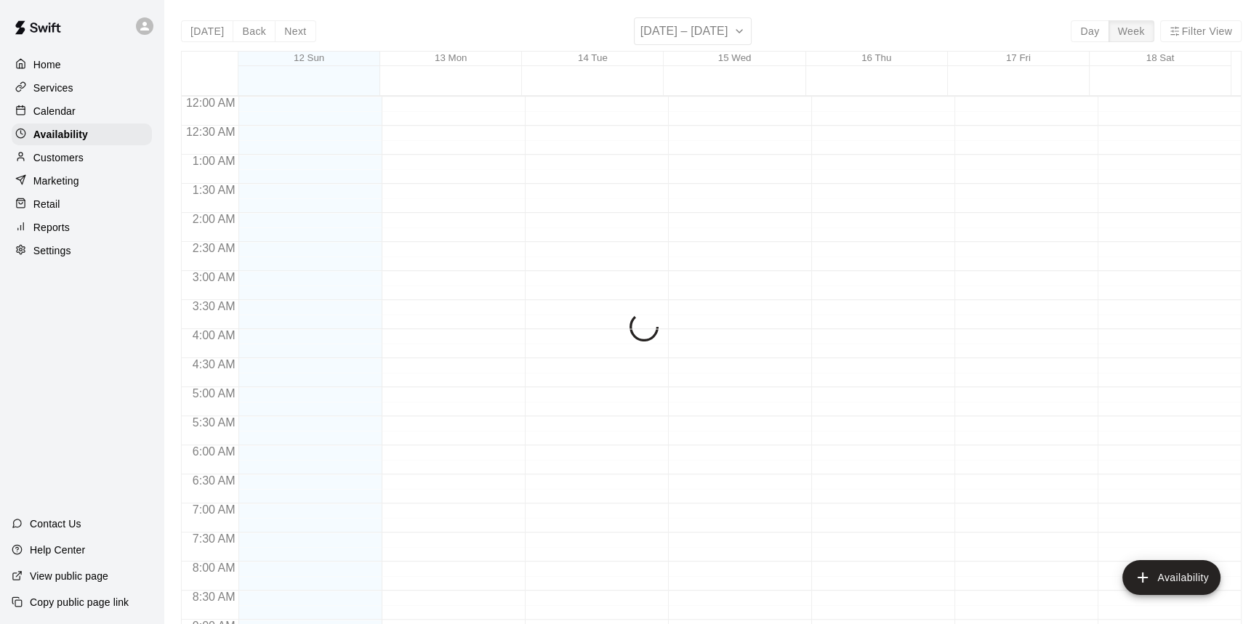
scroll to position [636, 0]
click at [73, 162] on p "Customers" at bounding box center [58, 157] width 50 height 15
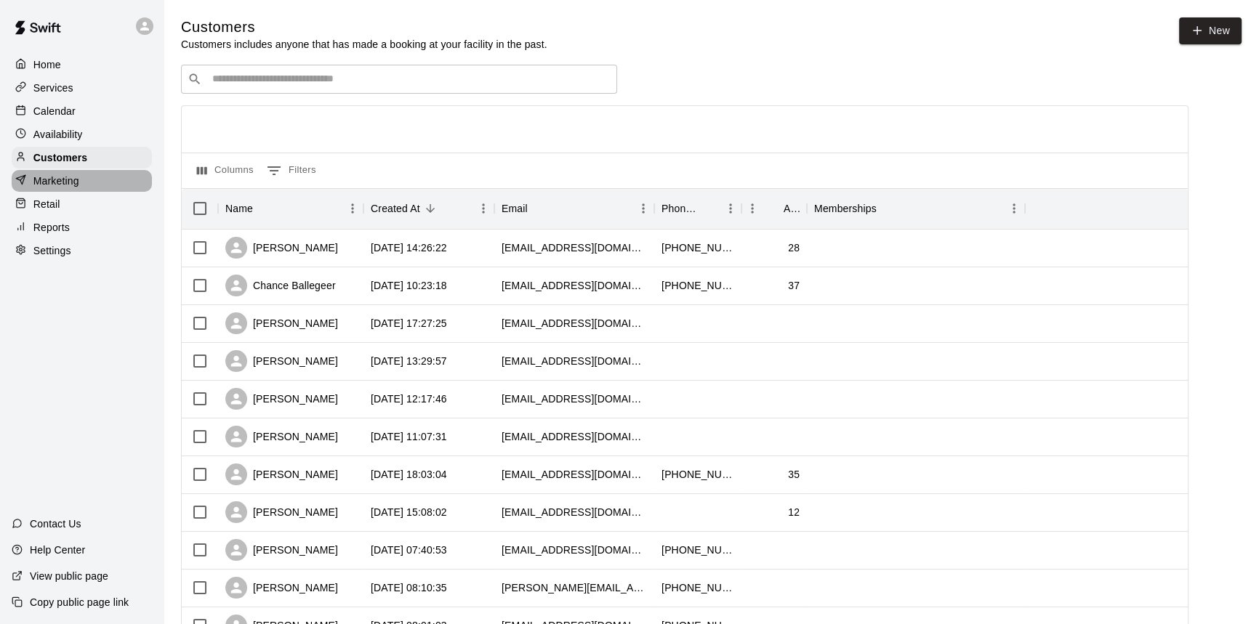
click at [83, 184] on div "Marketing" at bounding box center [82, 181] width 140 height 22
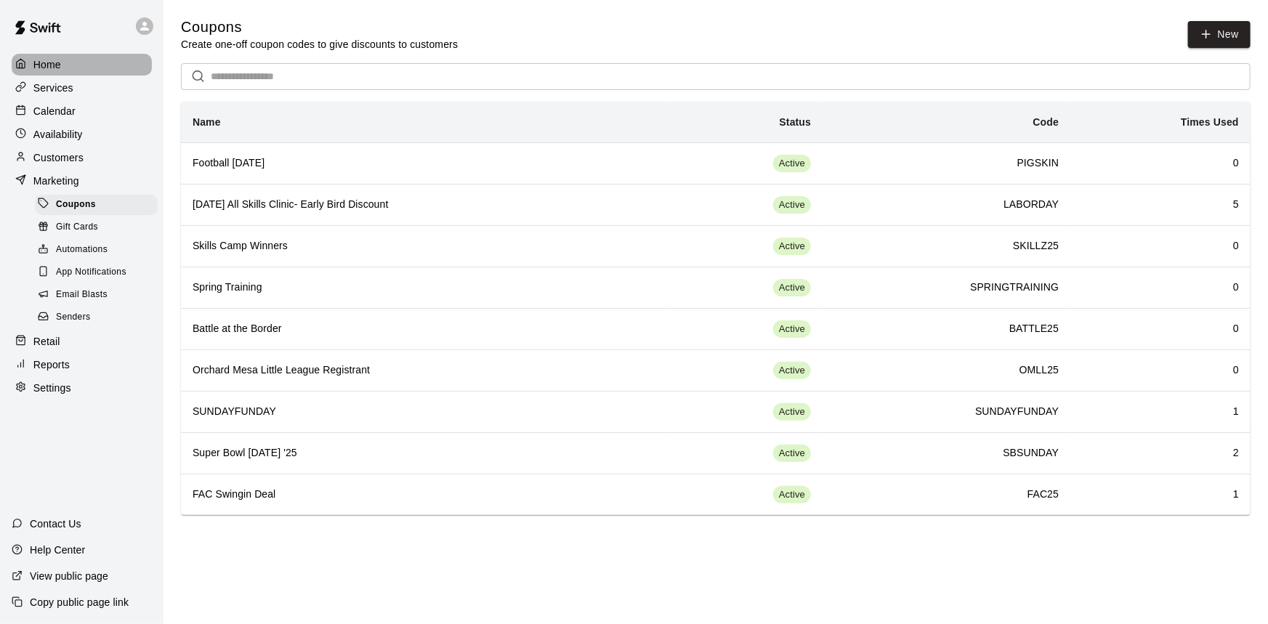
click at [108, 58] on div "Home" at bounding box center [82, 65] width 140 height 22
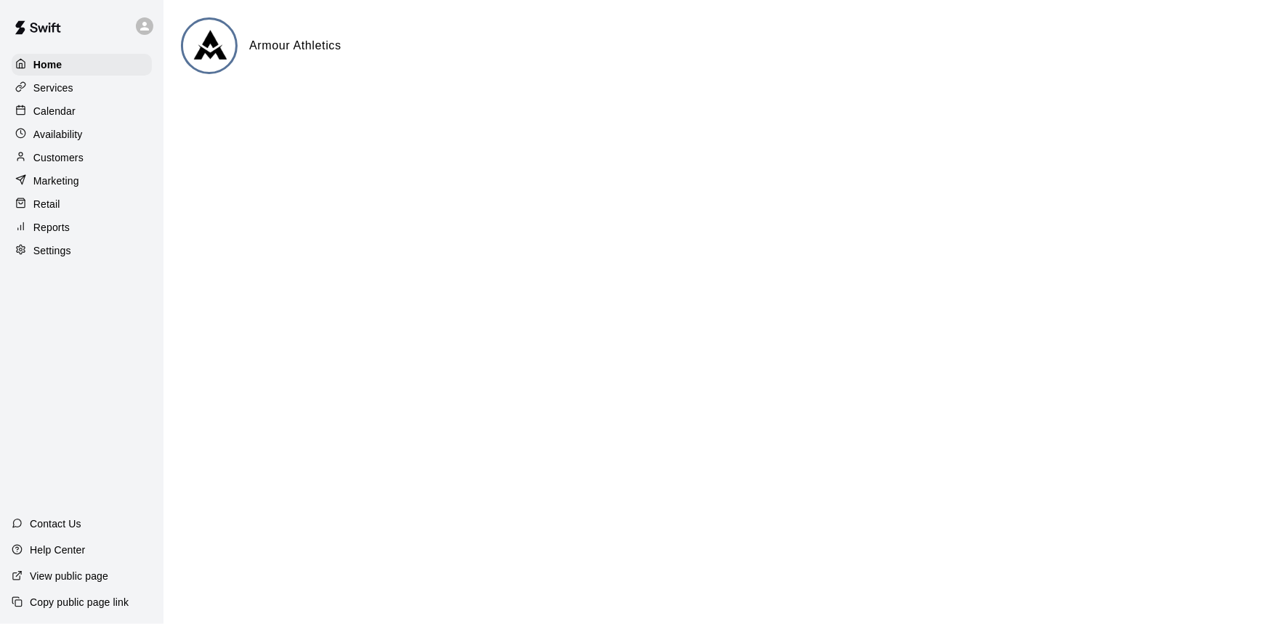
click at [78, 108] on div "Calendar" at bounding box center [82, 111] width 140 height 22
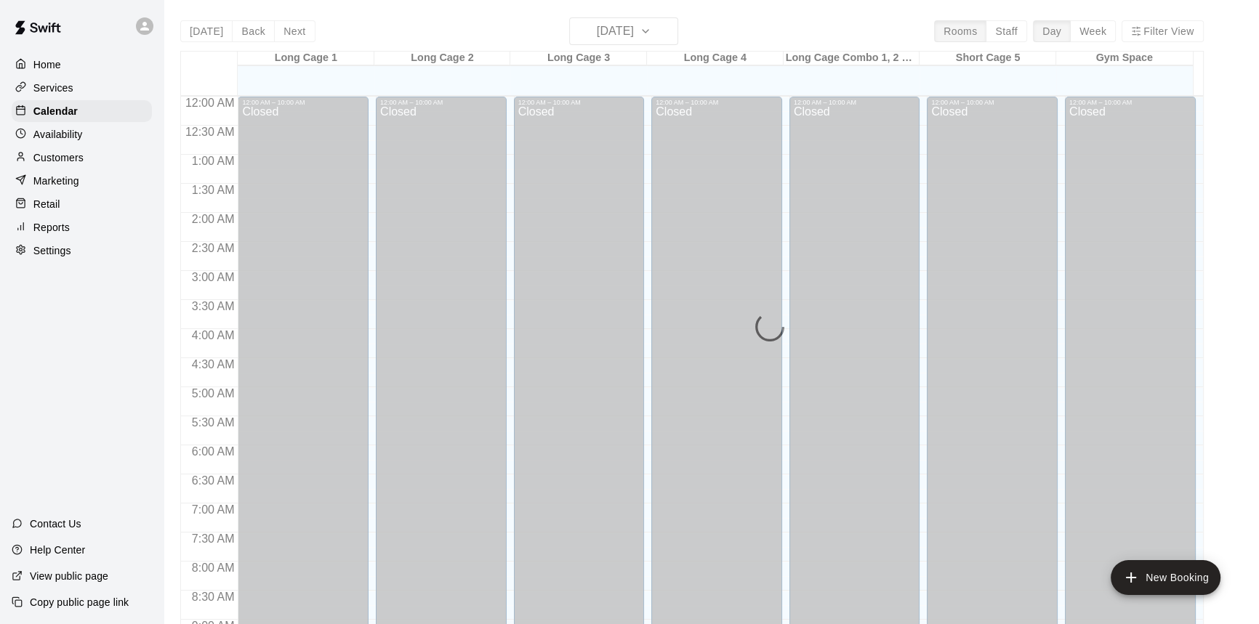
scroll to position [636, 0]
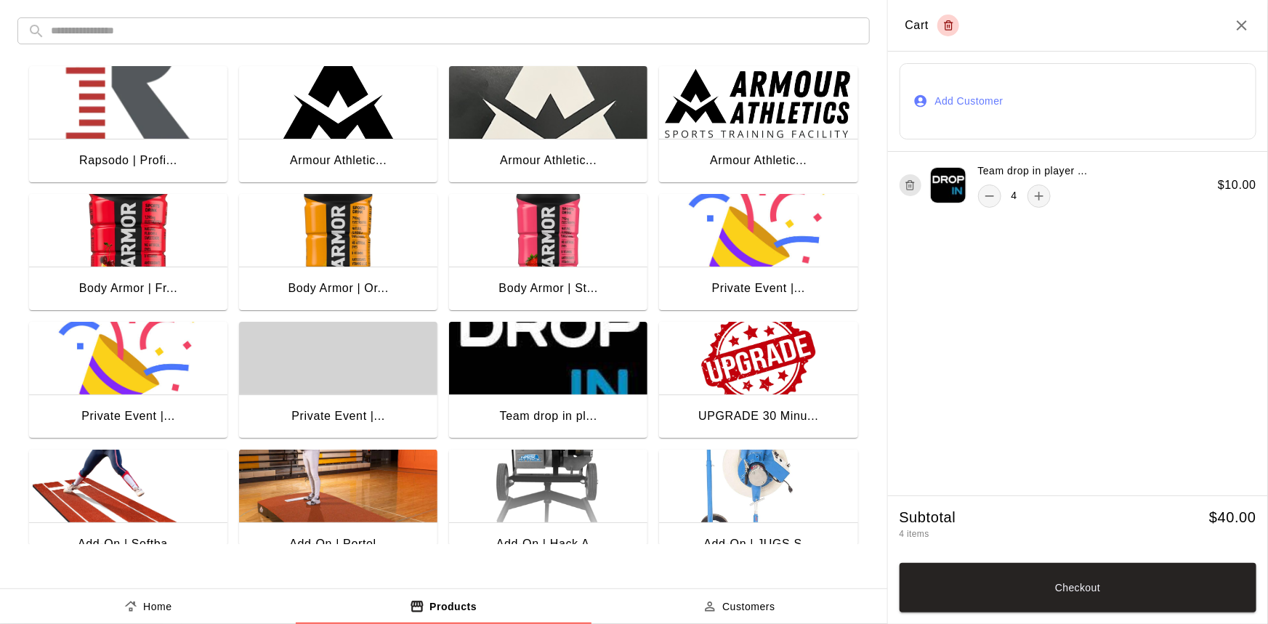
scroll to position [91, 0]
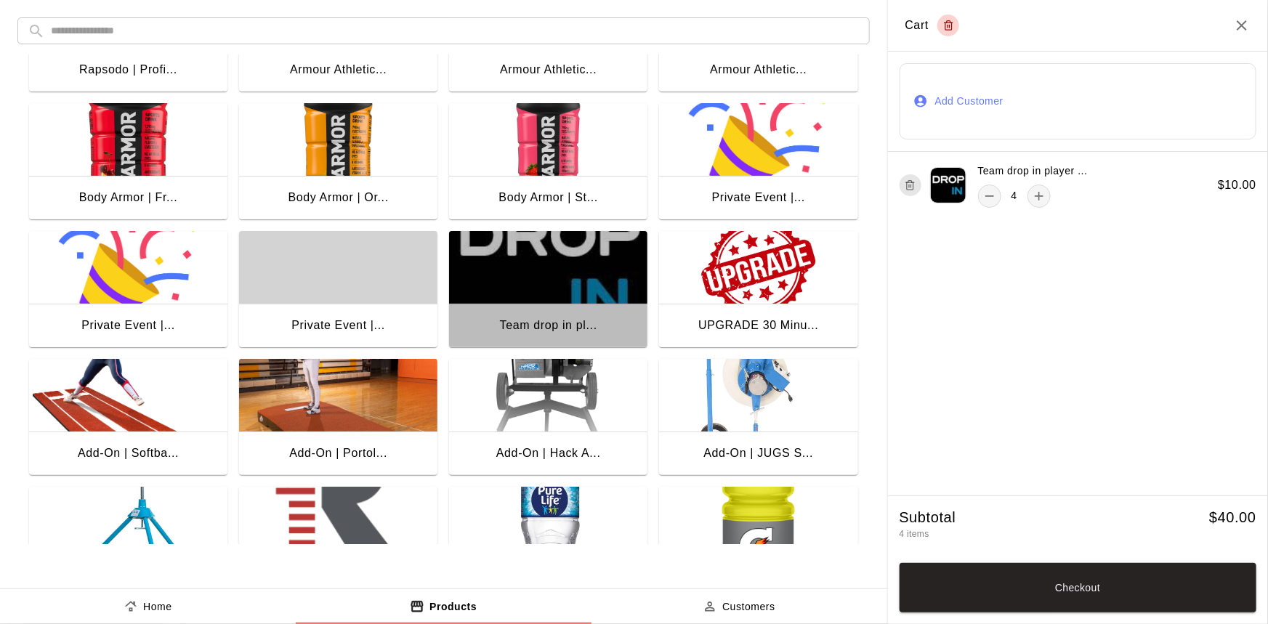
click at [577, 305] on div "Team drop in pl..." at bounding box center [548, 327] width 198 height 47
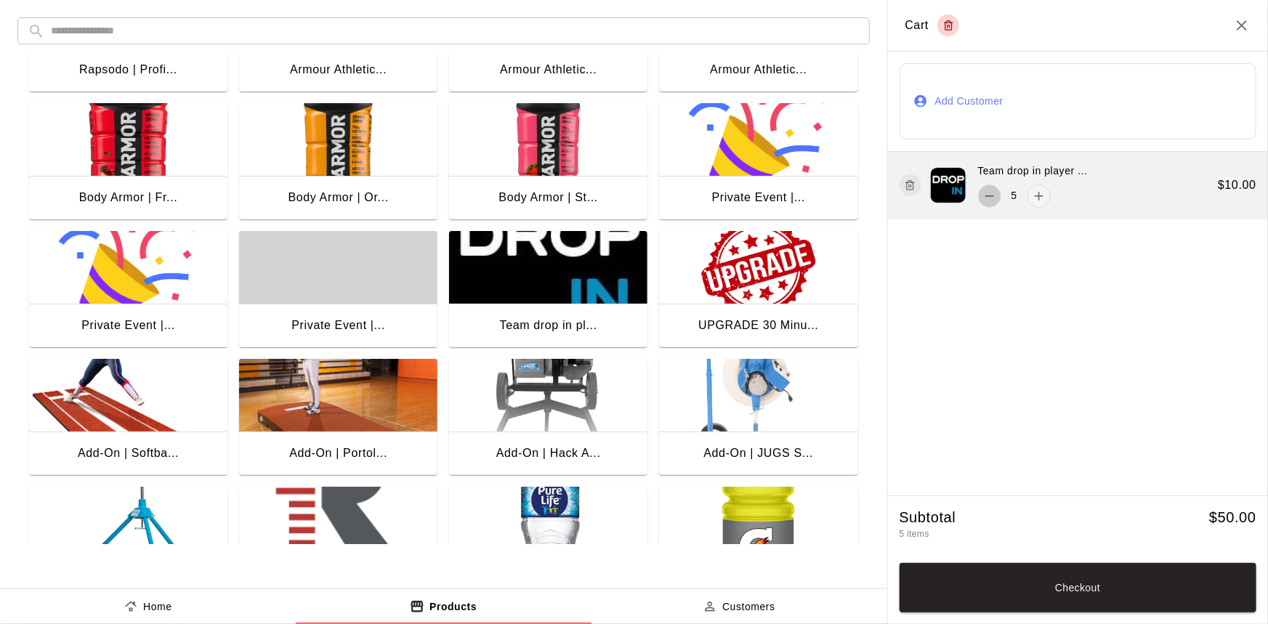
click at [983, 187] on button "remove" at bounding box center [989, 196] width 23 height 23
click at [1030, 198] on button "add" at bounding box center [1038, 196] width 23 height 23
click at [990, 196] on icon "remove" at bounding box center [989, 196] width 15 height 15
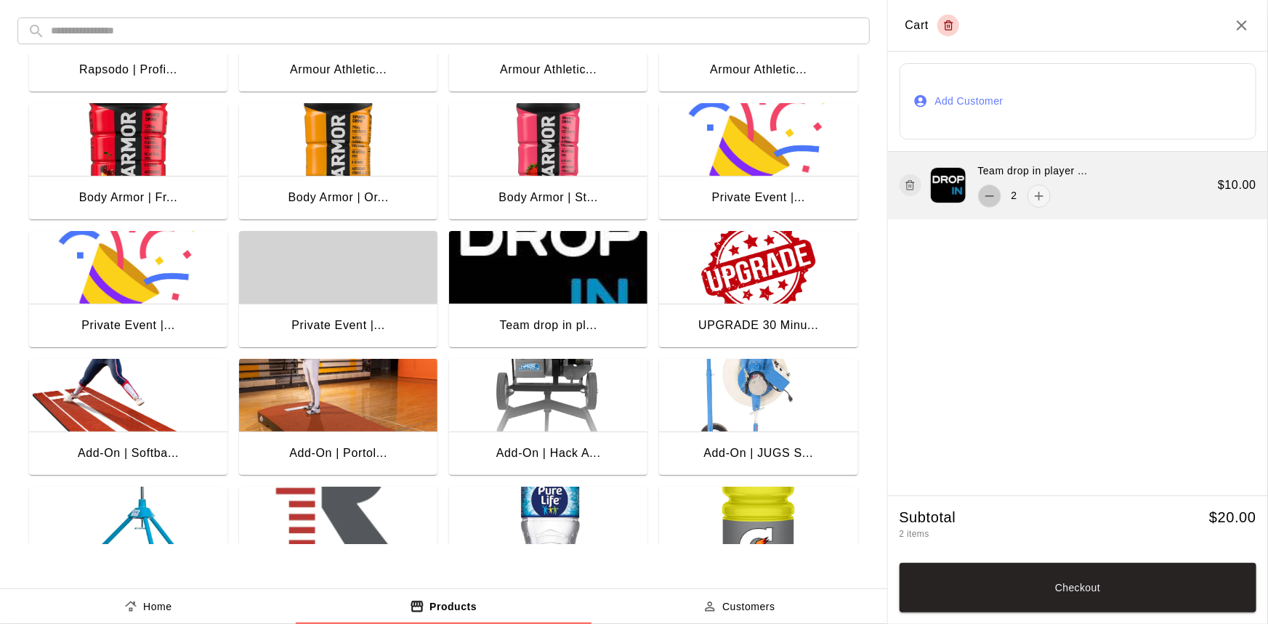
click at [990, 196] on icon "remove" at bounding box center [989, 196] width 15 height 15
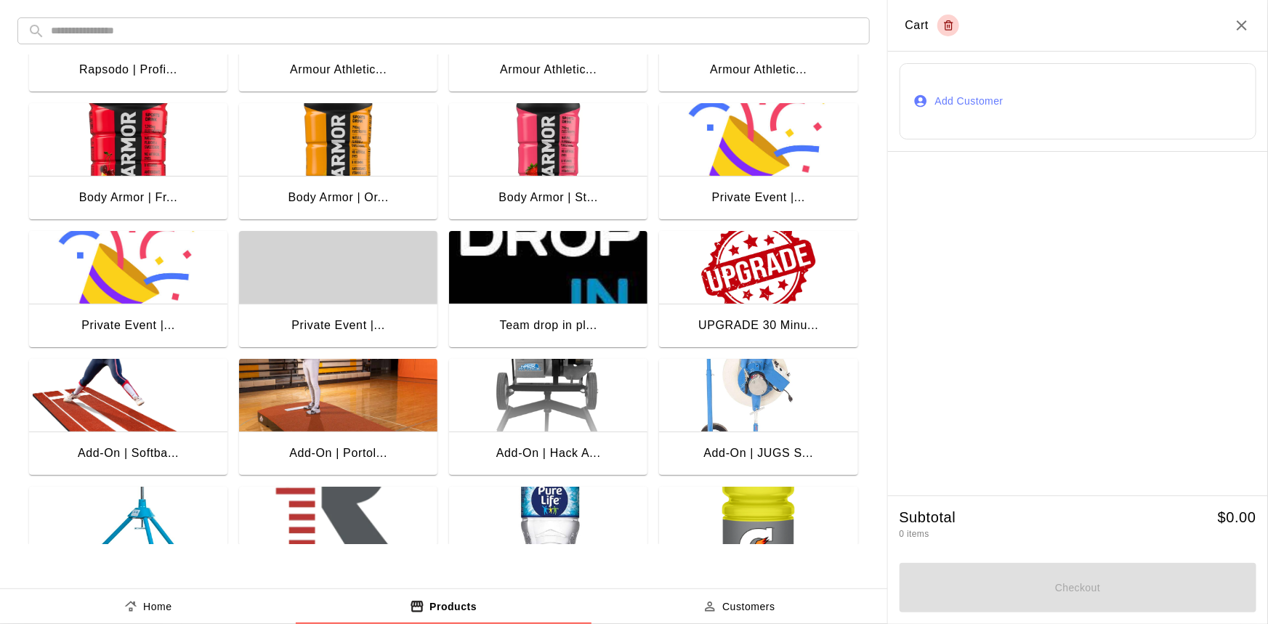
click at [579, 319] on div "Team drop in pl..." at bounding box center [548, 325] width 97 height 19
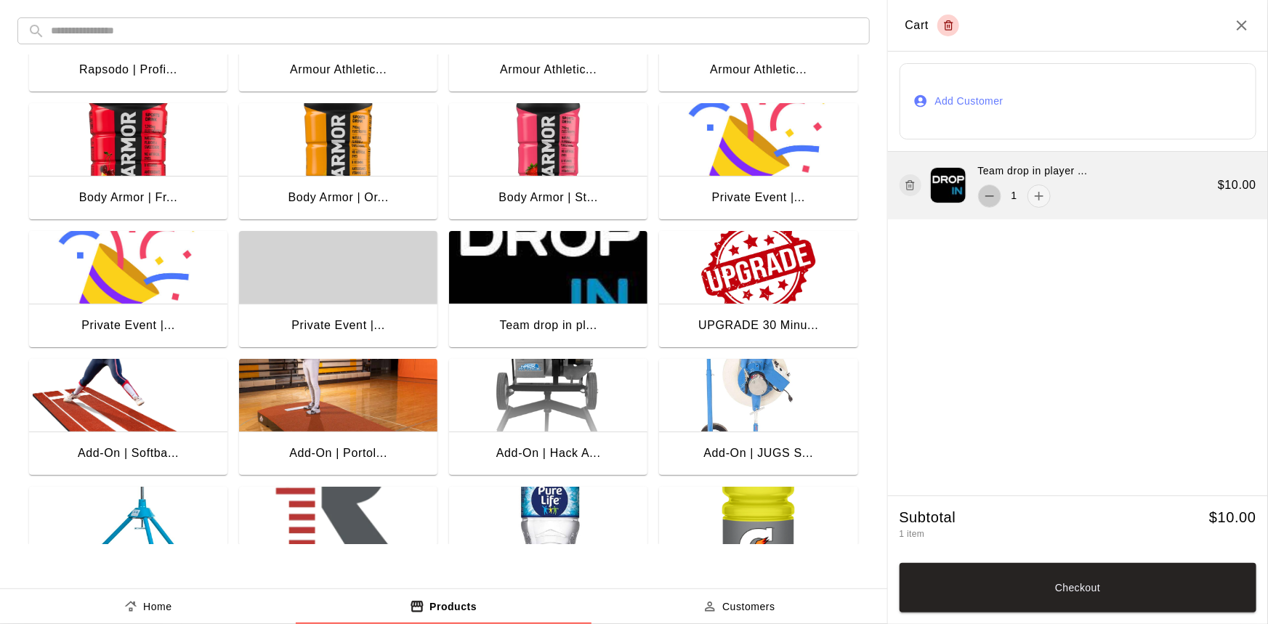
click at [985, 206] on button "remove" at bounding box center [989, 196] width 23 height 23
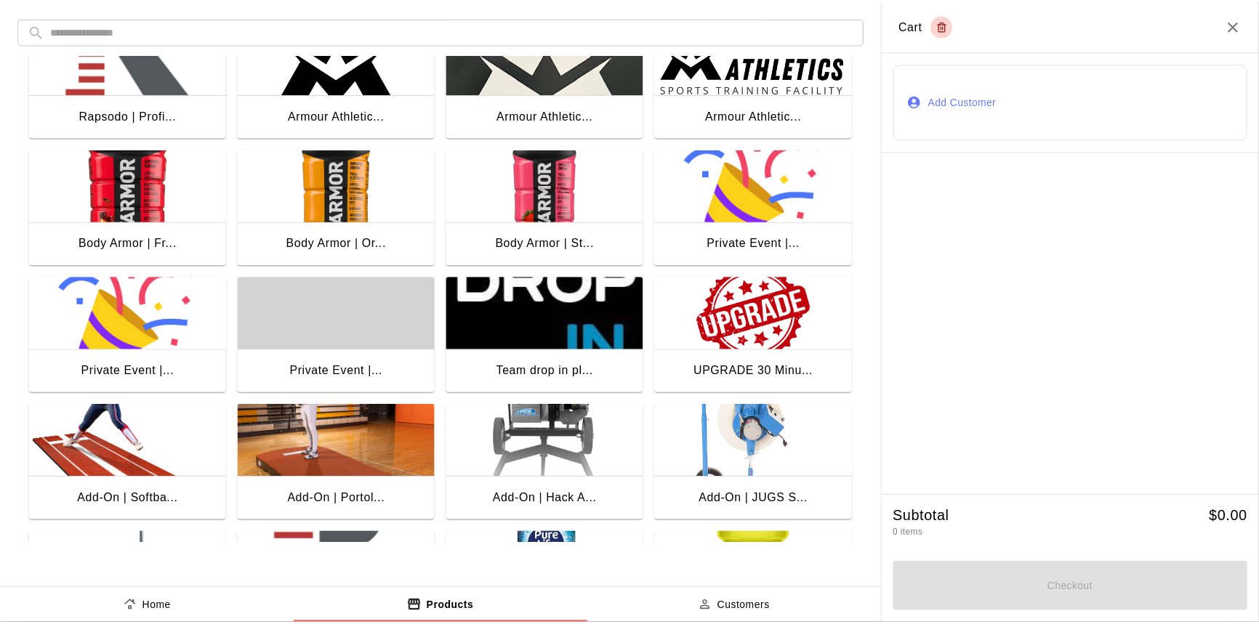
scroll to position [0, 0]
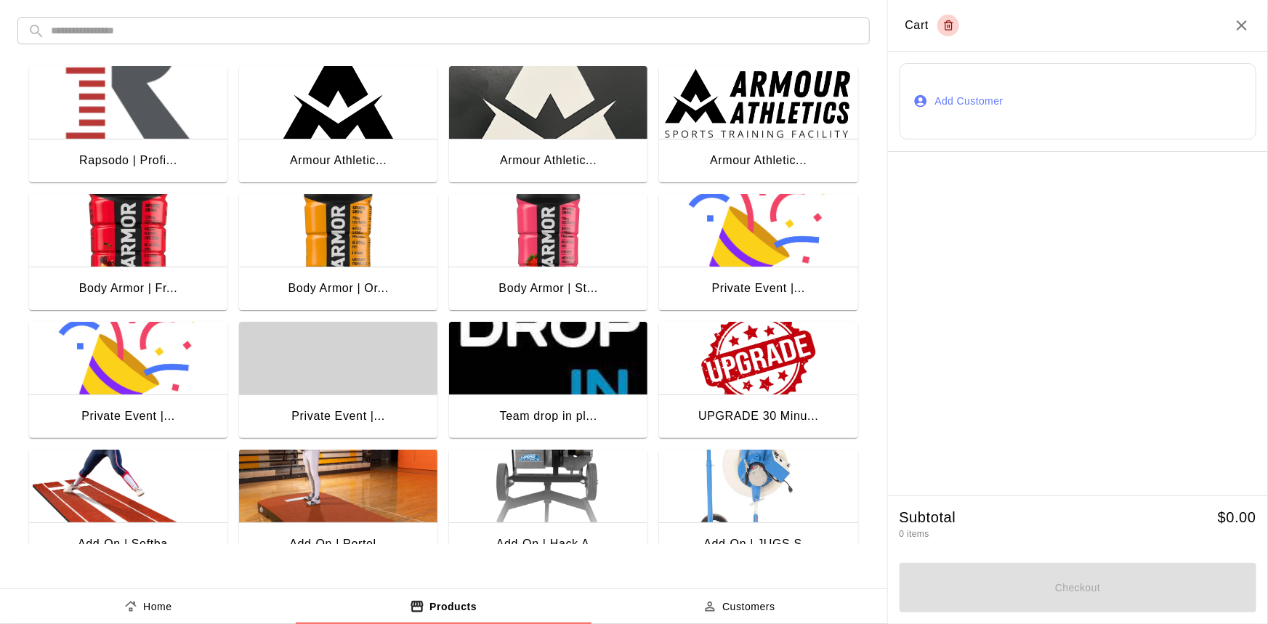
click at [607, 378] on img "button" at bounding box center [548, 358] width 198 height 73
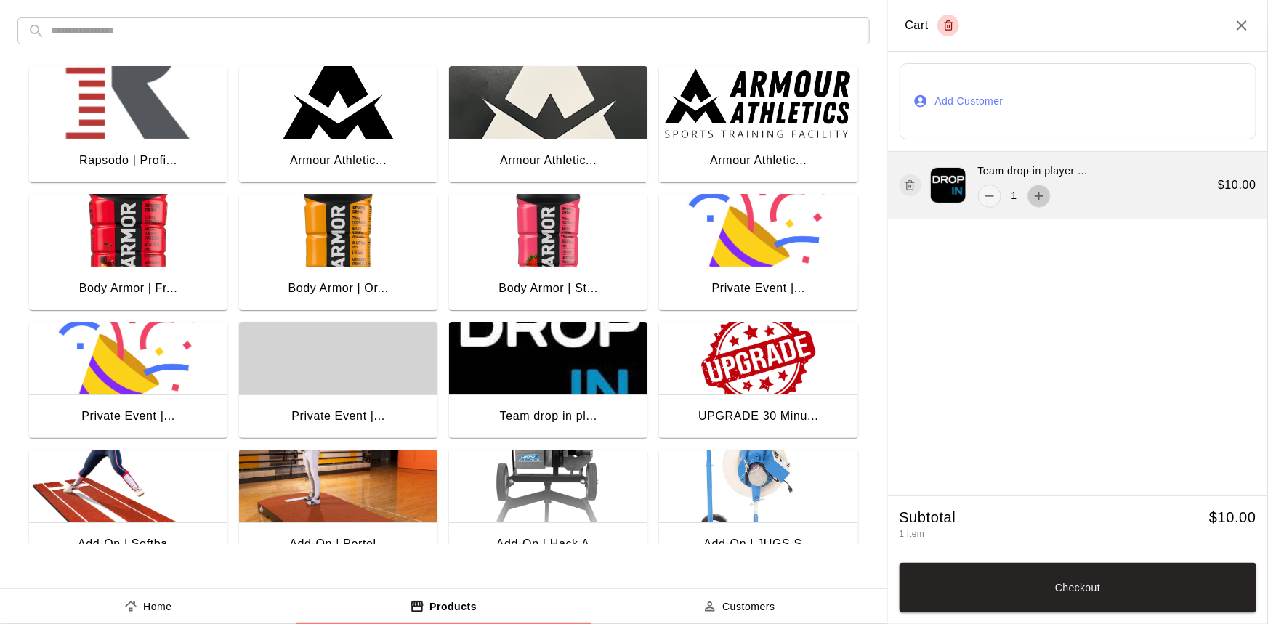
click at [1044, 189] on icon "add" at bounding box center [1039, 196] width 15 height 15
click at [991, 195] on icon "remove" at bounding box center [989, 196] width 15 height 15
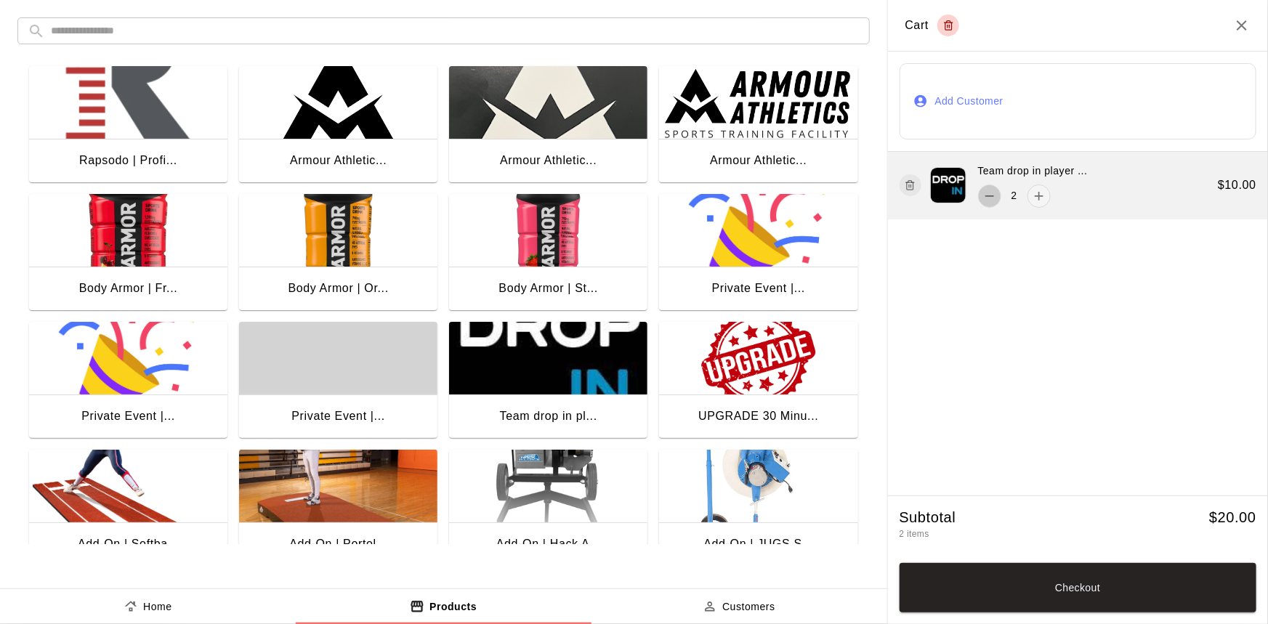
click at [991, 195] on icon "remove" at bounding box center [989, 196] width 15 height 15
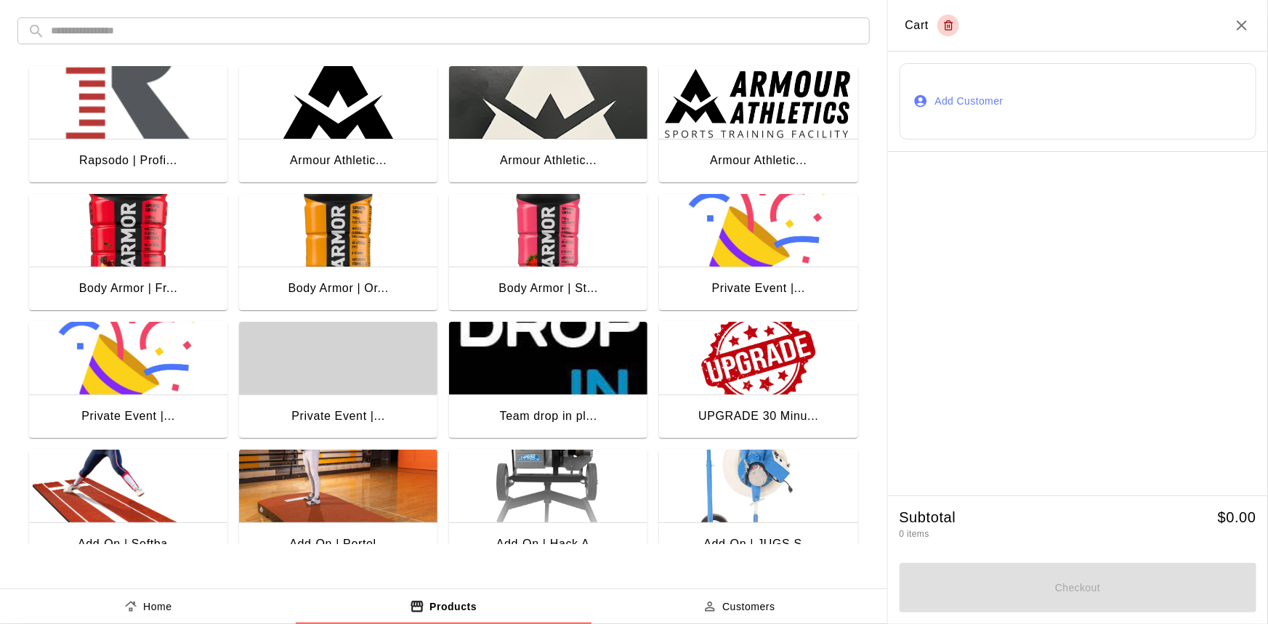
click at [991, 195] on div at bounding box center [1078, 324] width 381 height 344
click at [1247, 25] on icon "Close" at bounding box center [1241, 25] width 17 height 17
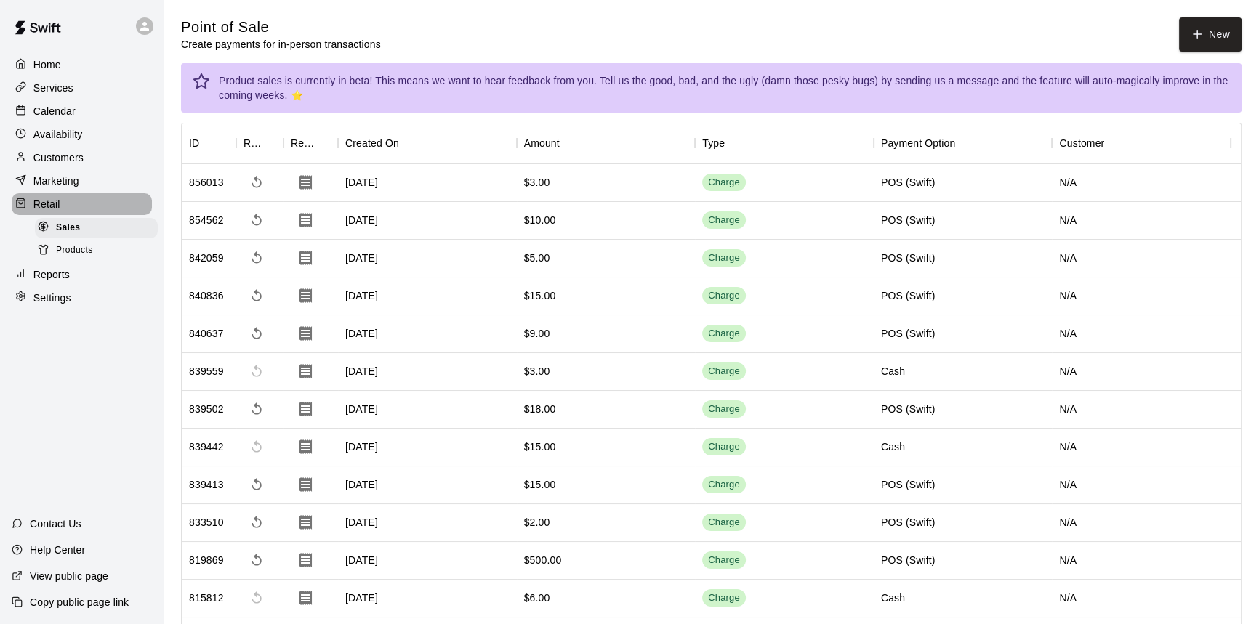
click at [105, 204] on div "Retail" at bounding box center [82, 204] width 140 height 22
click at [94, 116] on div "Calendar" at bounding box center [82, 111] width 140 height 22
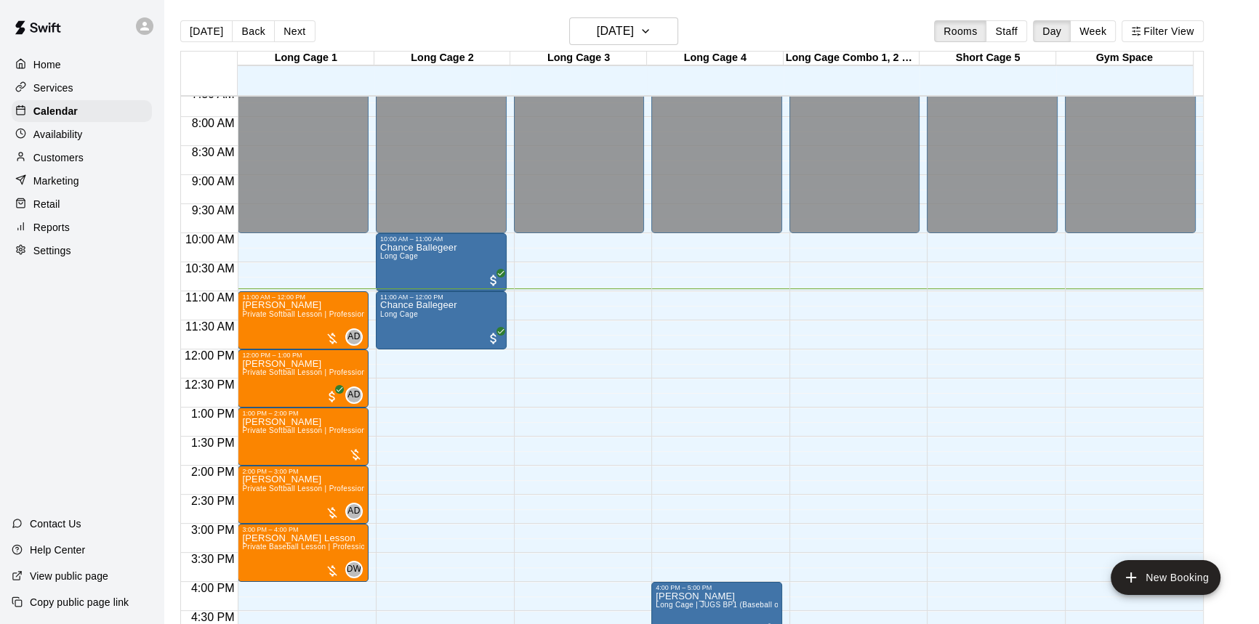
scroll to position [439, 0]
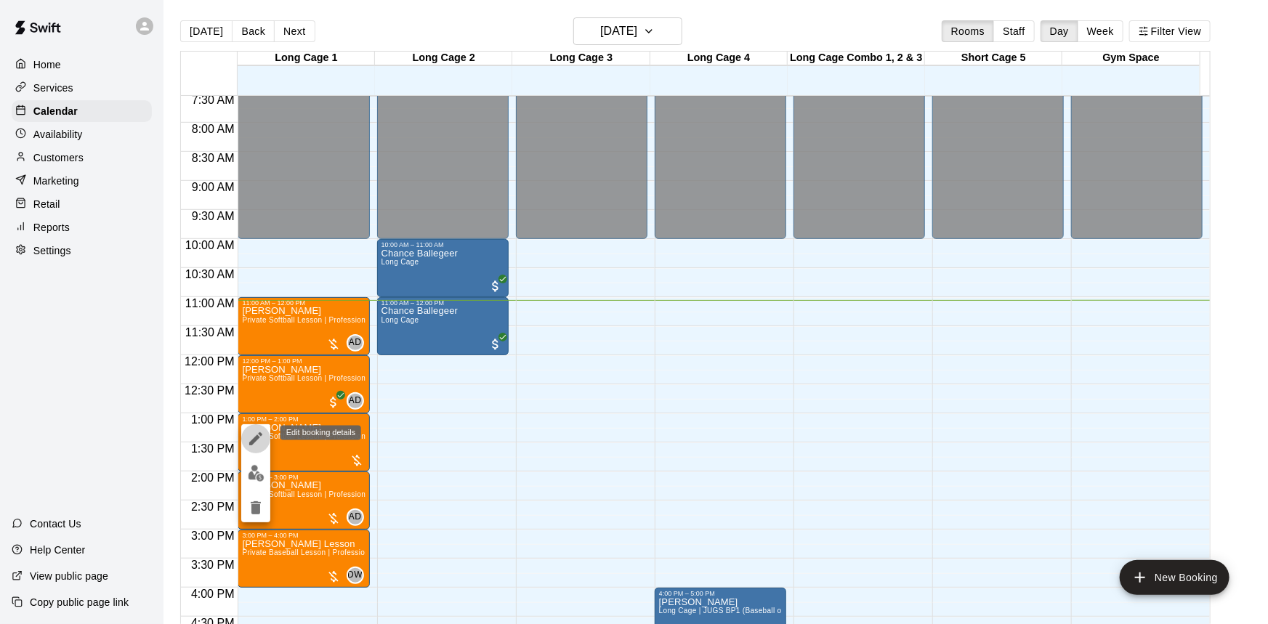
click at [255, 434] on icon "edit" at bounding box center [255, 438] width 17 height 17
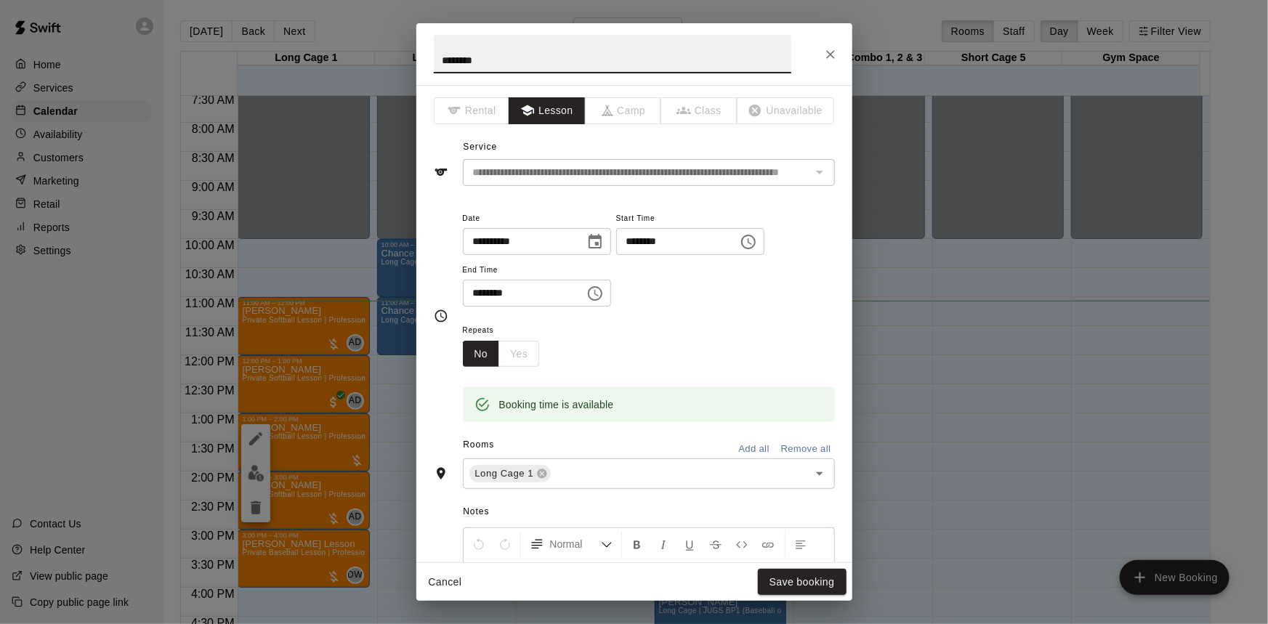
click at [252, 475] on div "**********" at bounding box center [634, 312] width 1268 height 624
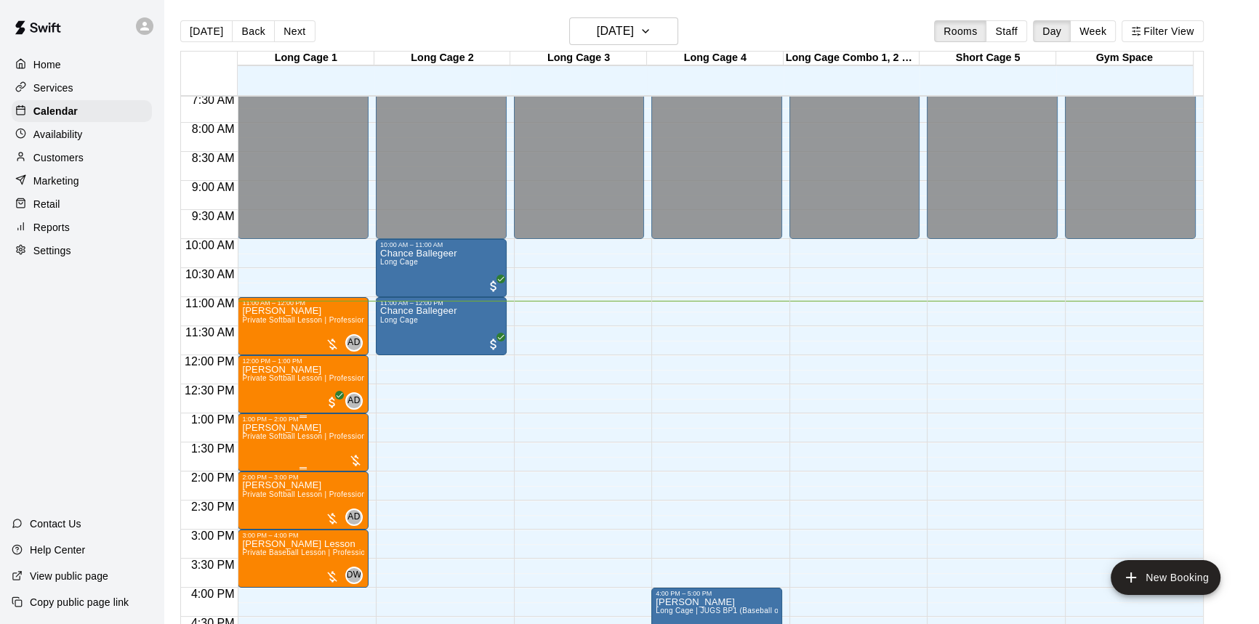
click at [277, 428] on p "Zambrano" at bounding box center [303, 428] width 122 height 0
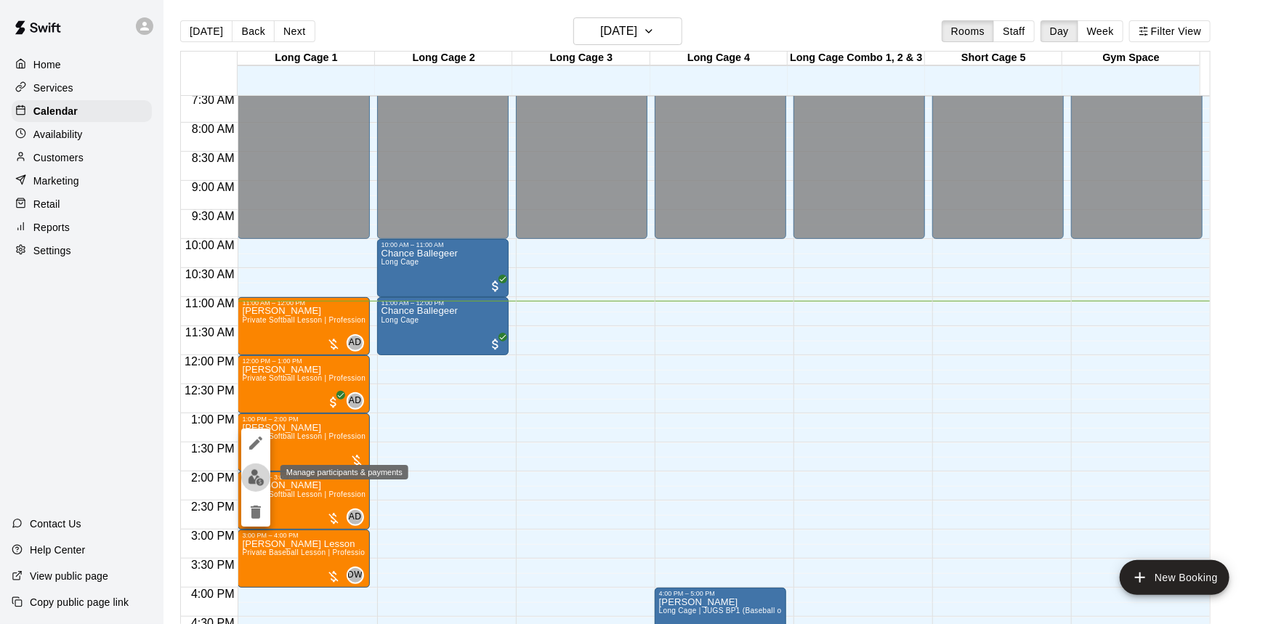
click at [254, 472] on img "edit" at bounding box center [256, 477] width 17 height 17
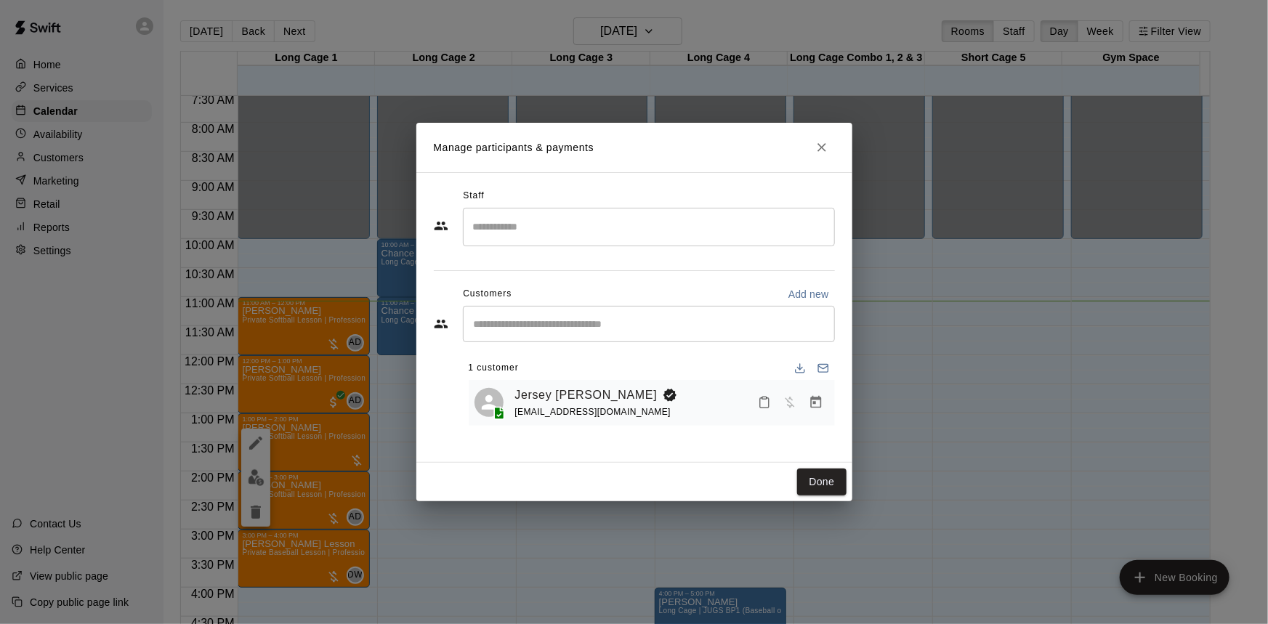
click at [575, 218] on input "Search staff" at bounding box center [648, 226] width 359 height 25
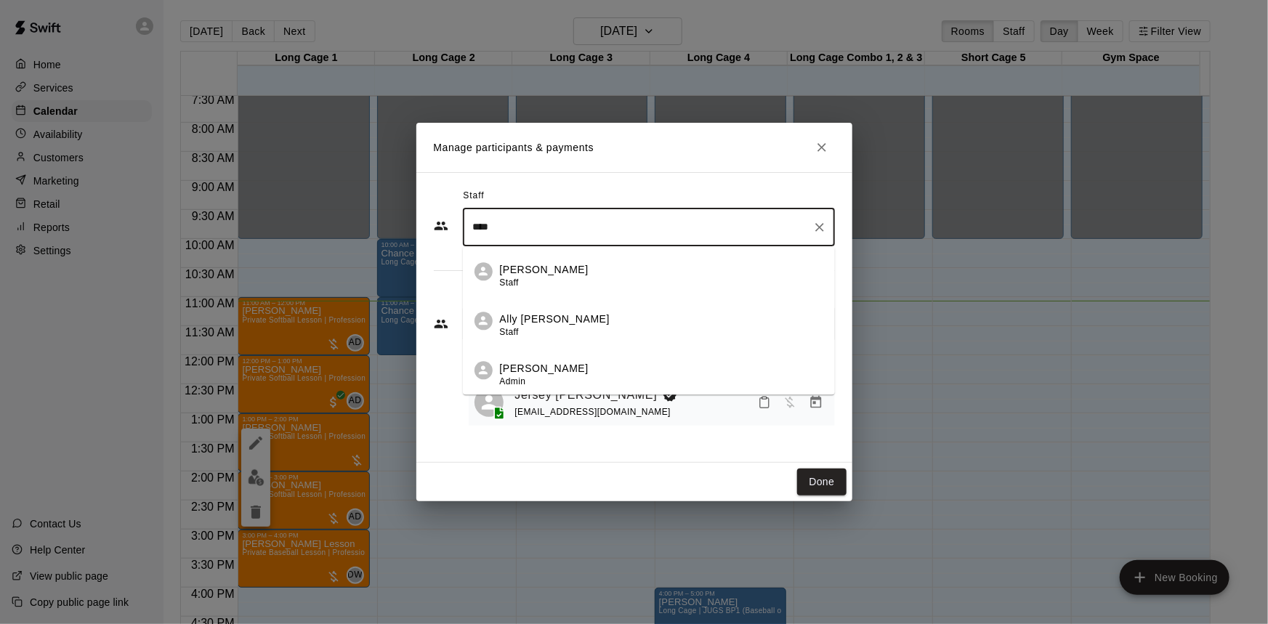
click at [721, 328] on div "Ally Distler Staff" at bounding box center [661, 326] width 323 height 28
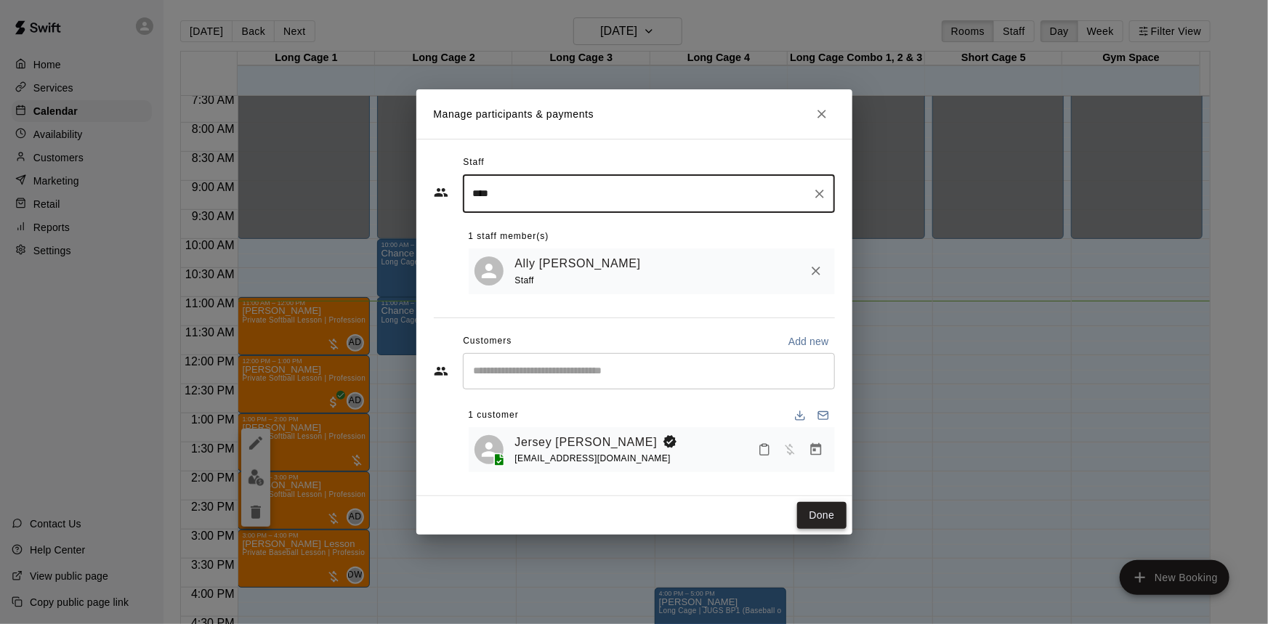
type input "****"
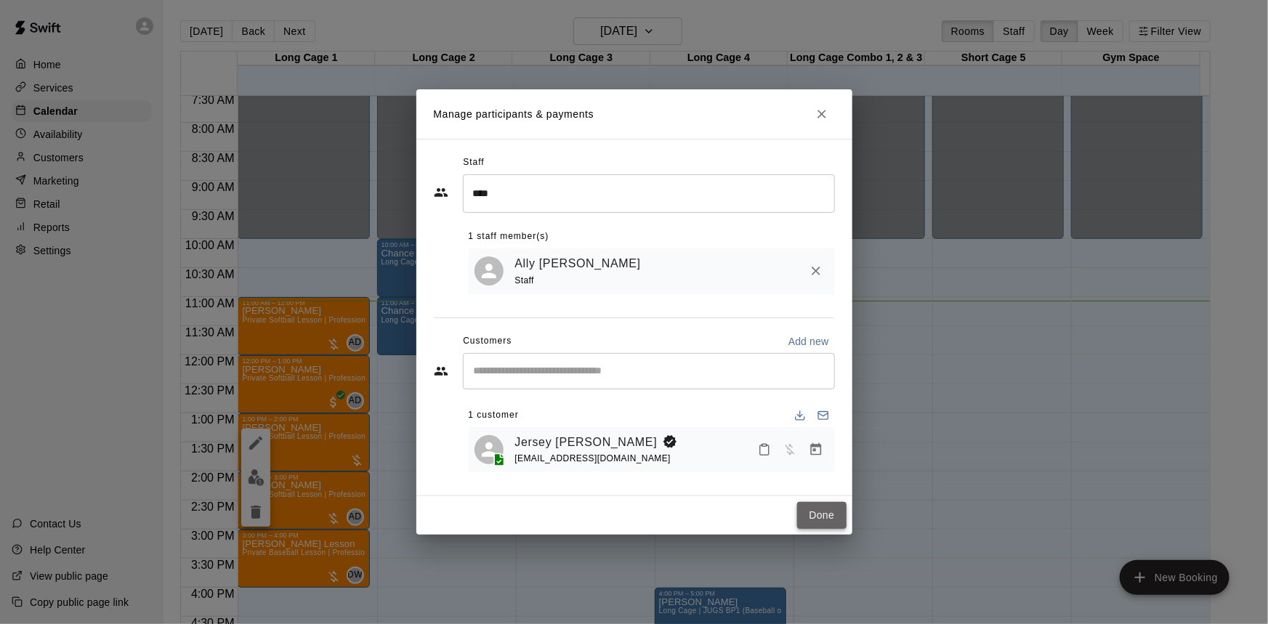
click at [828, 519] on button "Done" at bounding box center [821, 515] width 49 height 27
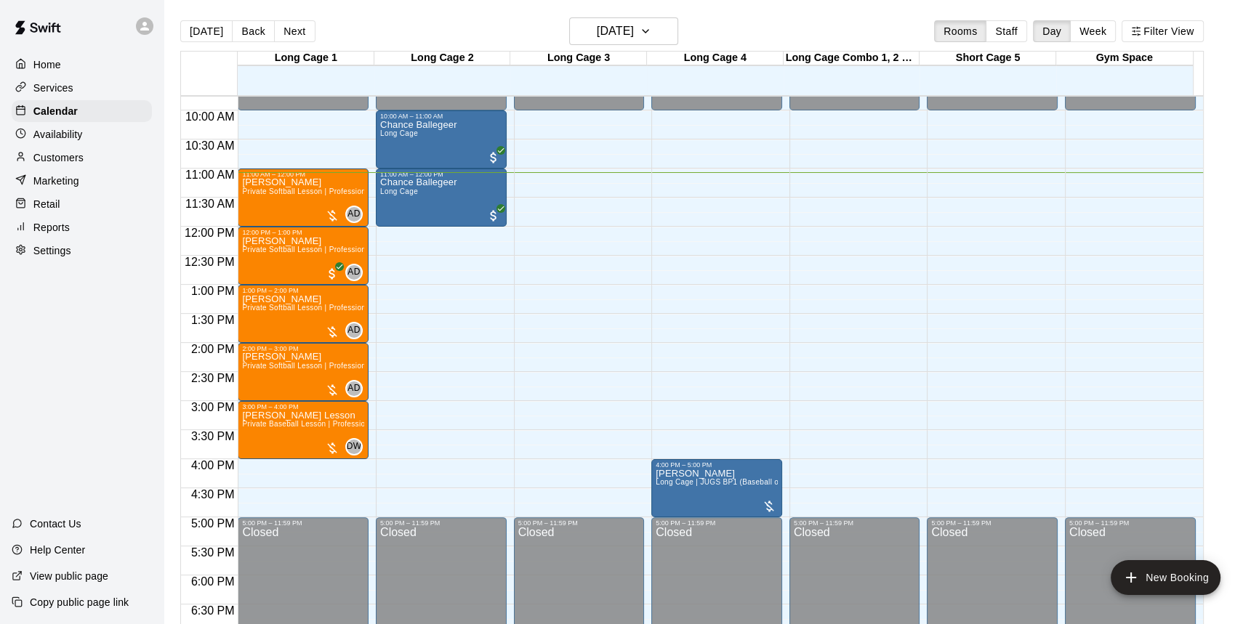
scroll to position [571, 0]
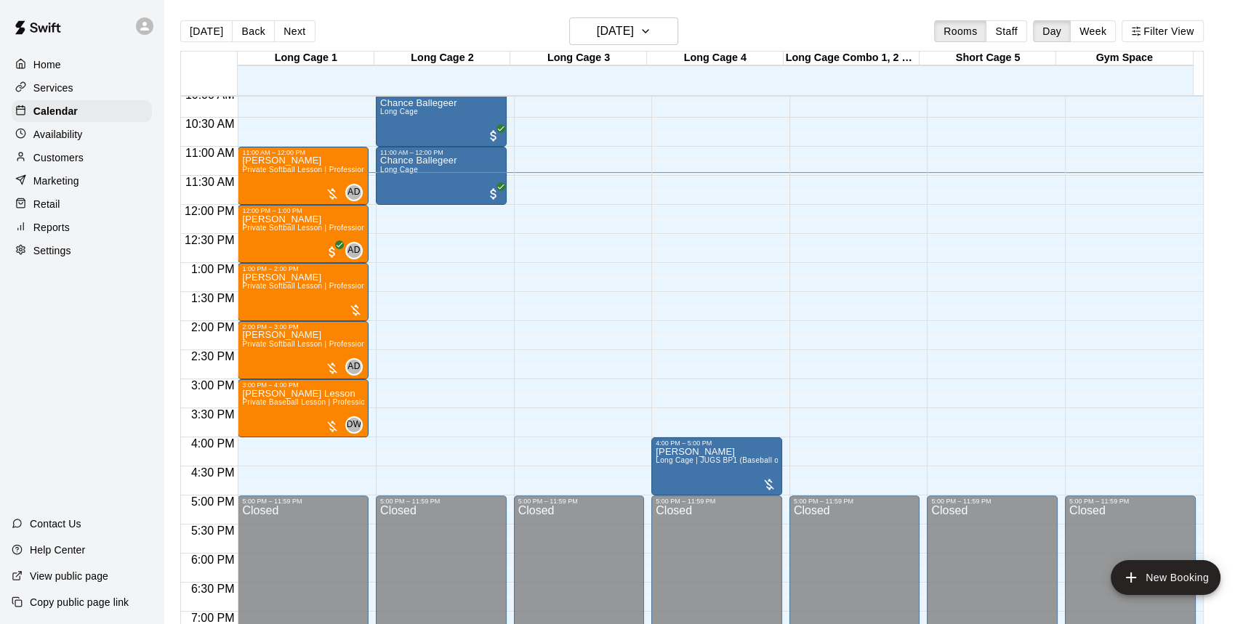
scroll to position [570, 0]
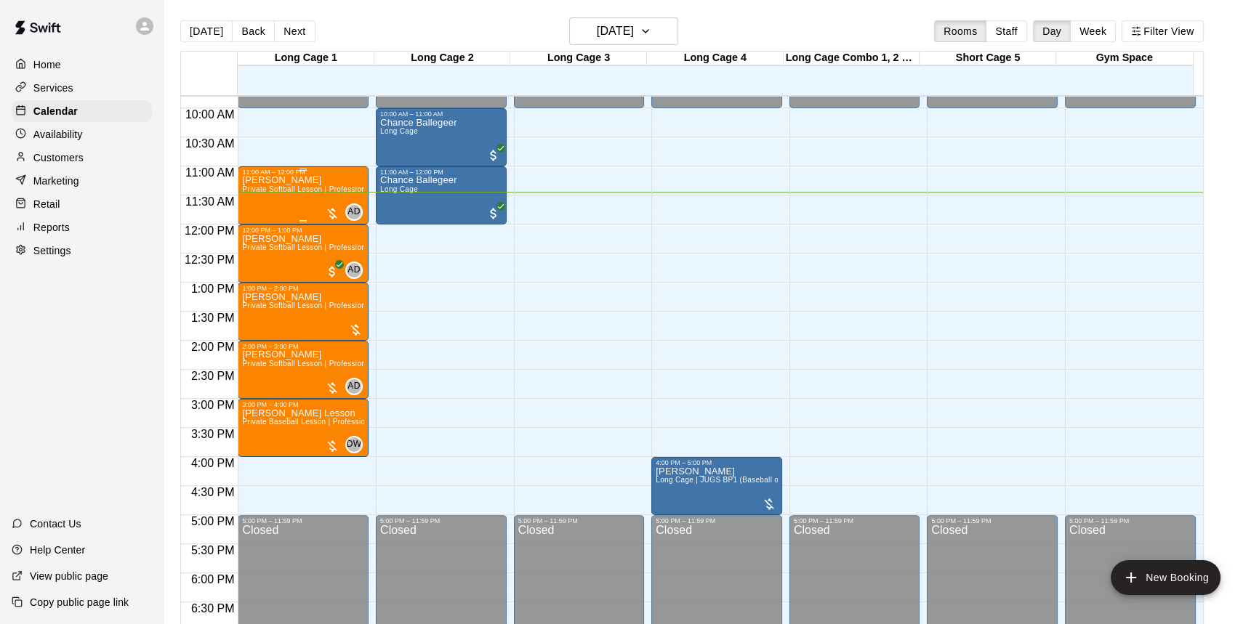
click at [298, 203] on div "[PERSON_NAME] lesson Private Softball Lesson | Professional or Collegiate Level…" at bounding box center [303, 488] width 122 height 624
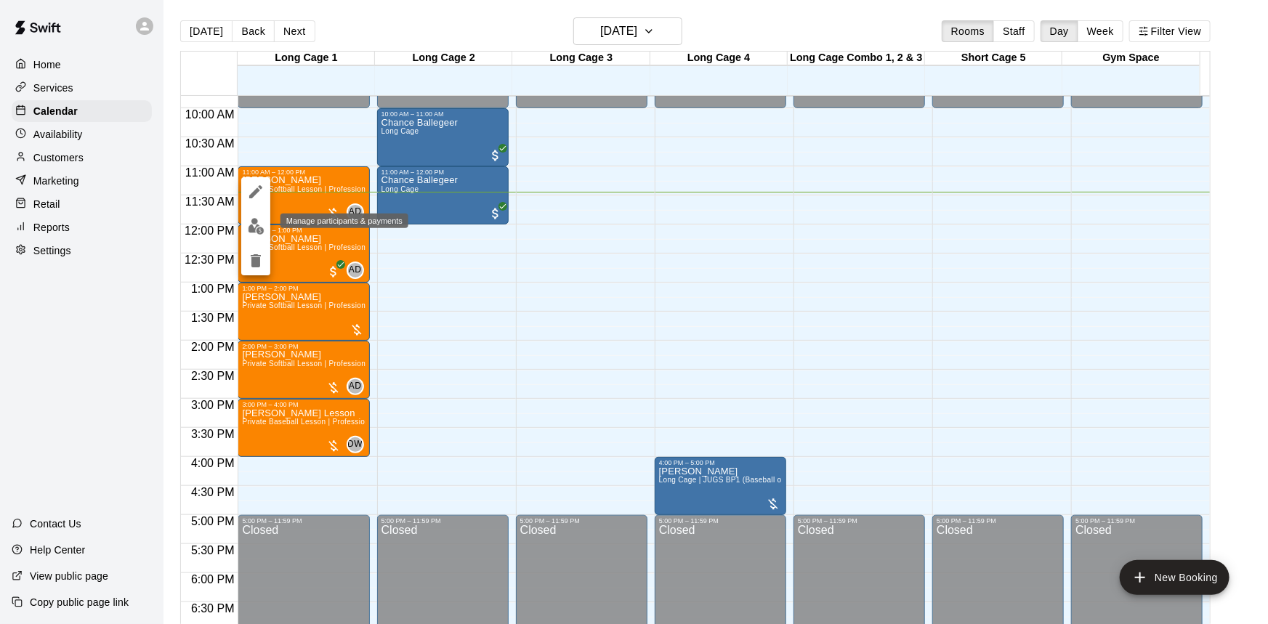
click at [256, 233] on img "edit" at bounding box center [256, 226] width 17 height 17
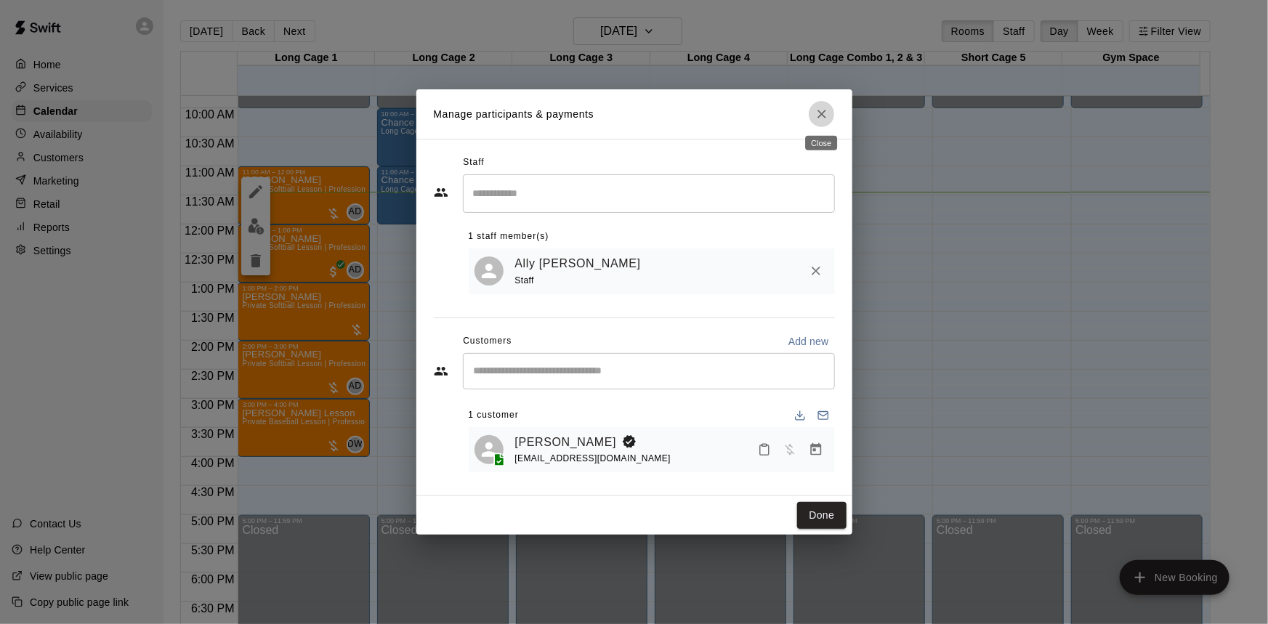
click at [825, 112] on icon "Close" at bounding box center [822, 114] width 15 height 15
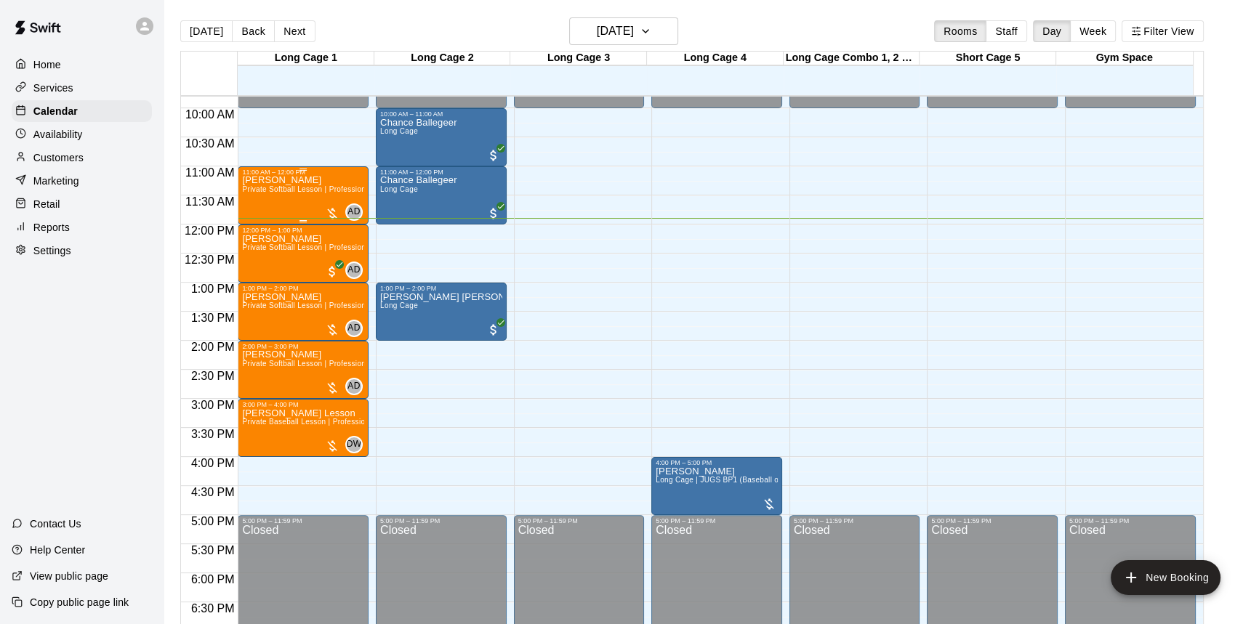
click at [285, 195] on div "[PERSON_NAME] lesson Private Softball Lesson | Professional or Collegiate Level…" at bounding box center [303, 488] width 122 height 624
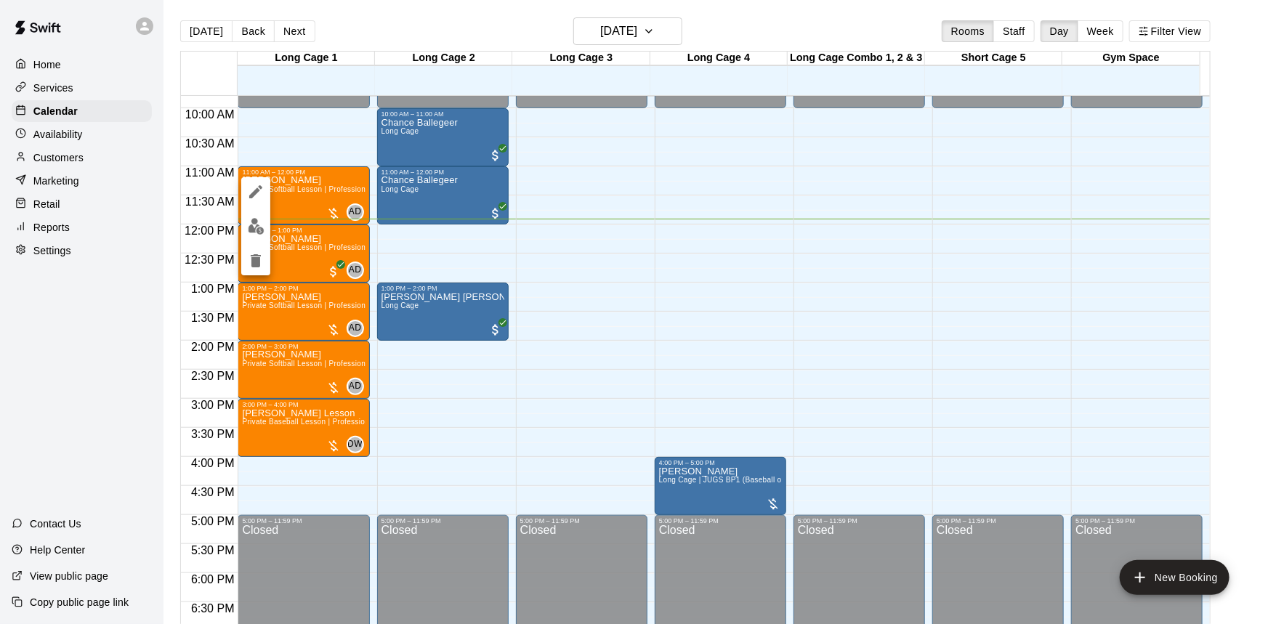
click at [679, 205] on div at bounding box center [634, 312] width 1268 height 624
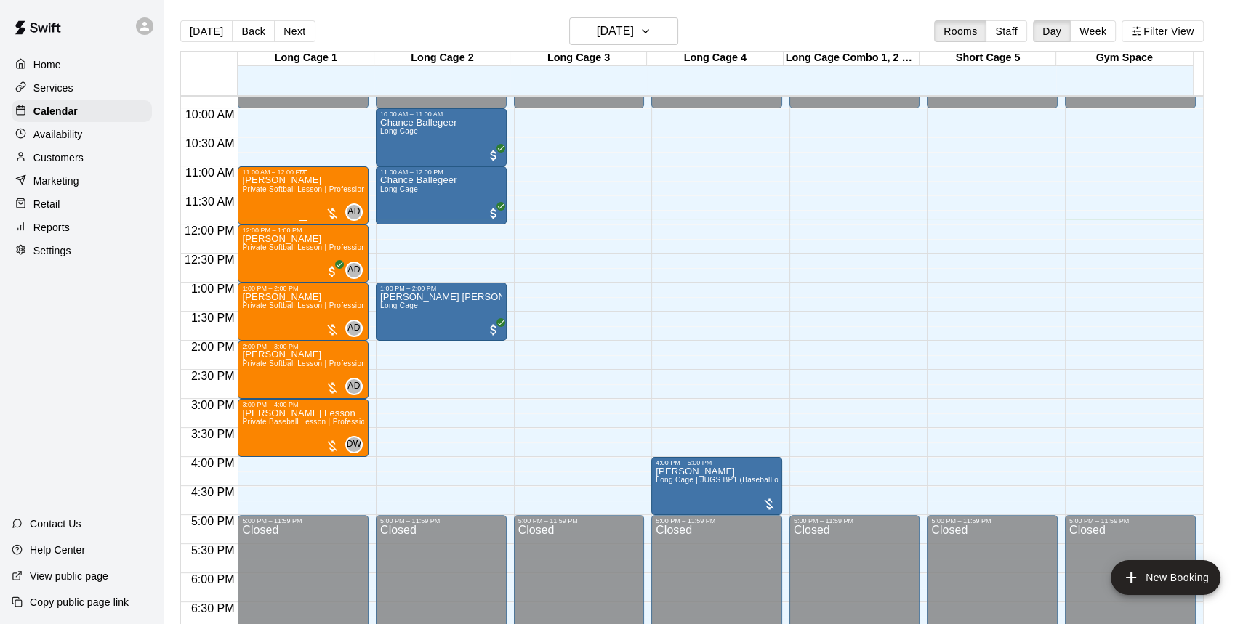
click at [286, 203] on div "[PERSON_NAME] lesson Private Softball Lesson | Professional or Collegiate Level…" at bounding box center [303, 488] width 122 height 624
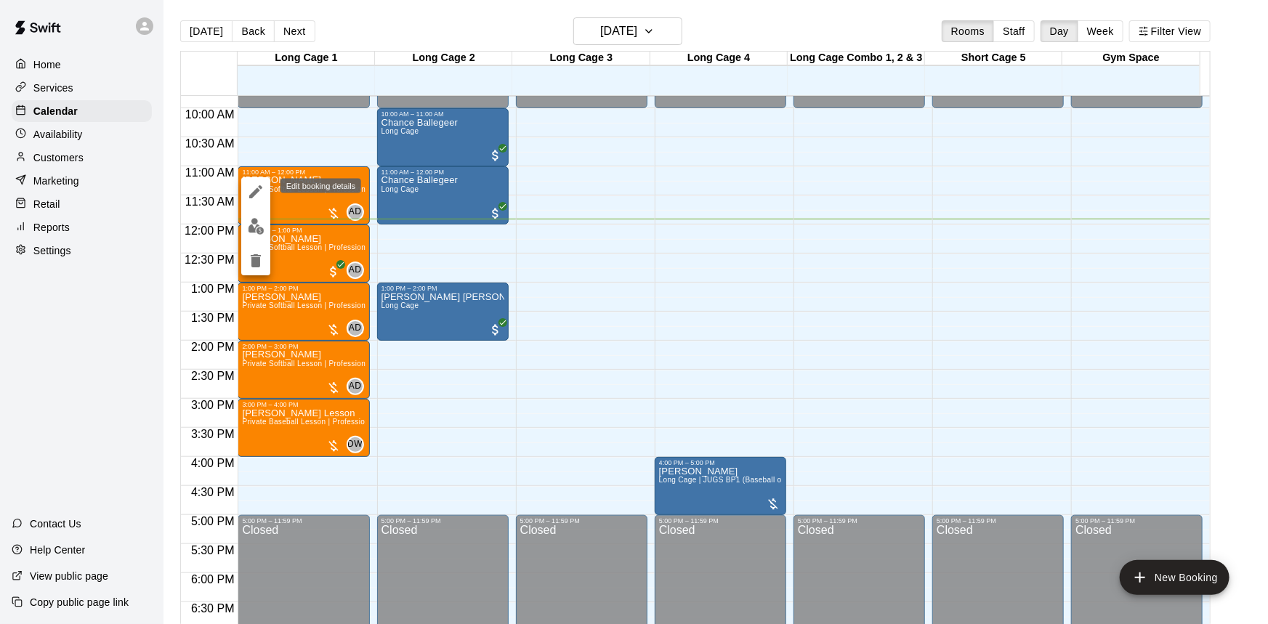
click at [247, 187] on icon "edit" at bounding box center [255, 191] width 17 height 17
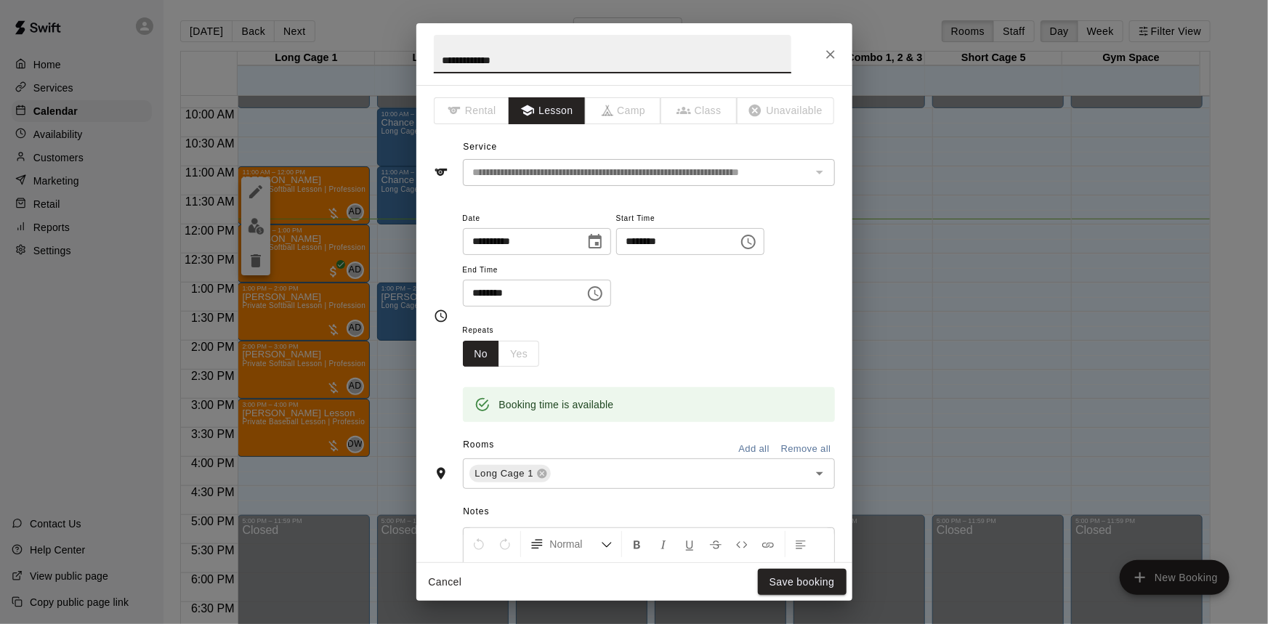
click at [833, 54] on icon "Close" at bounding box center [830, 54] width 15 height 15
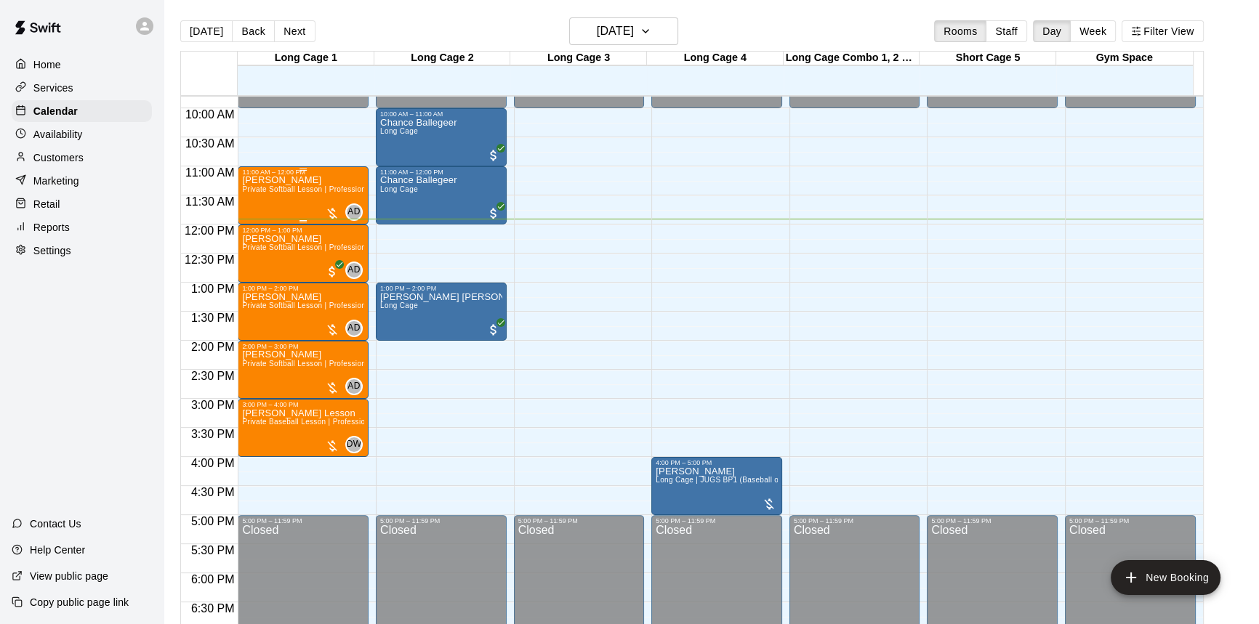
click at [326, 200] on div "[PERSON_NAME] lesson Private Softball Lesson | Professional or Collegiate Level…" at bounding box center [303, 488] width 122 height 624
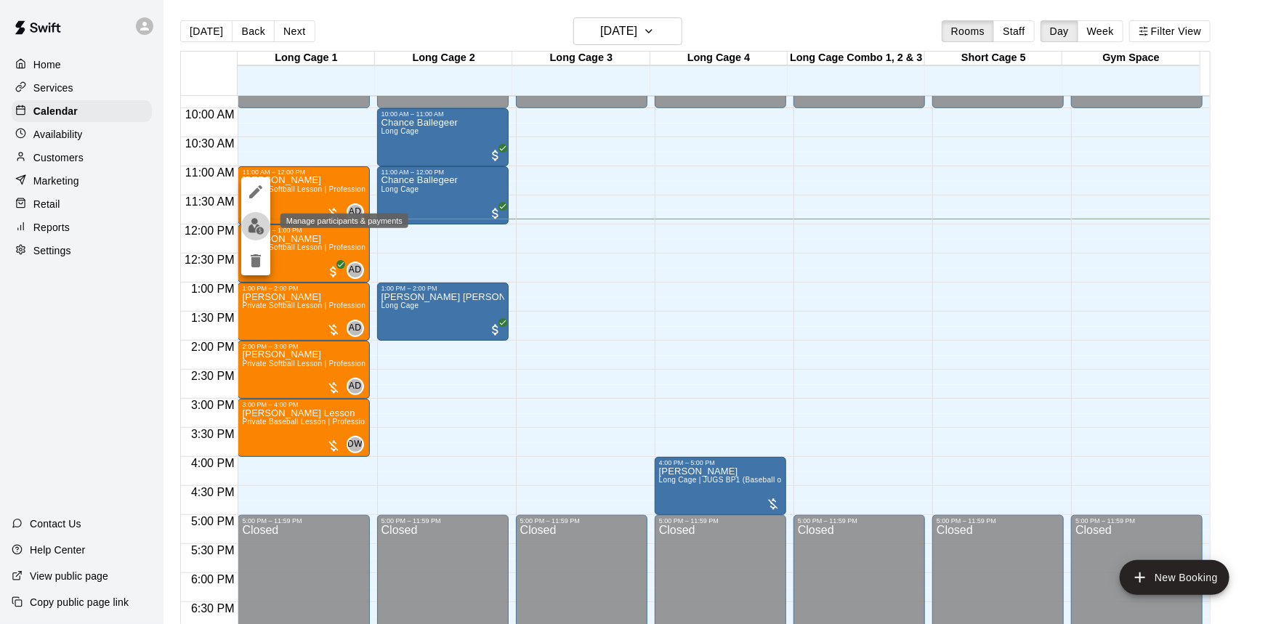
click at [253, 230] on img "edit" at bounding box center [256, 226] width 17 height 17
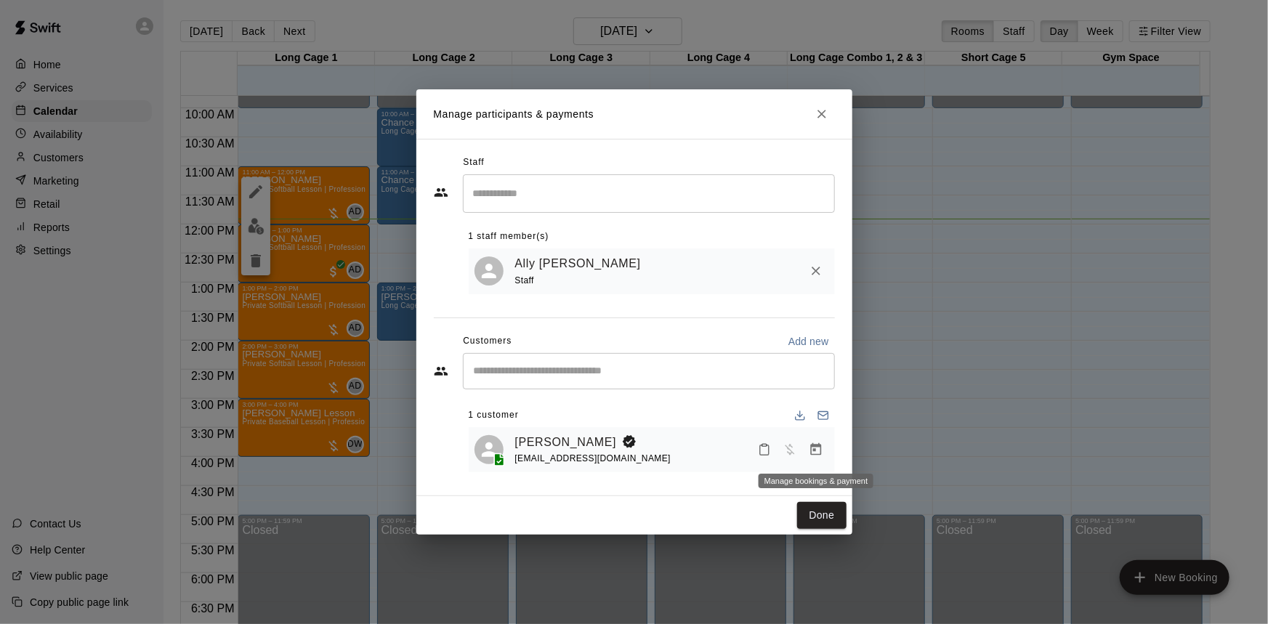
click at [812, 451] on icon "Manage bookings & payment" at bounding box center [816, 450] width 15 height 15
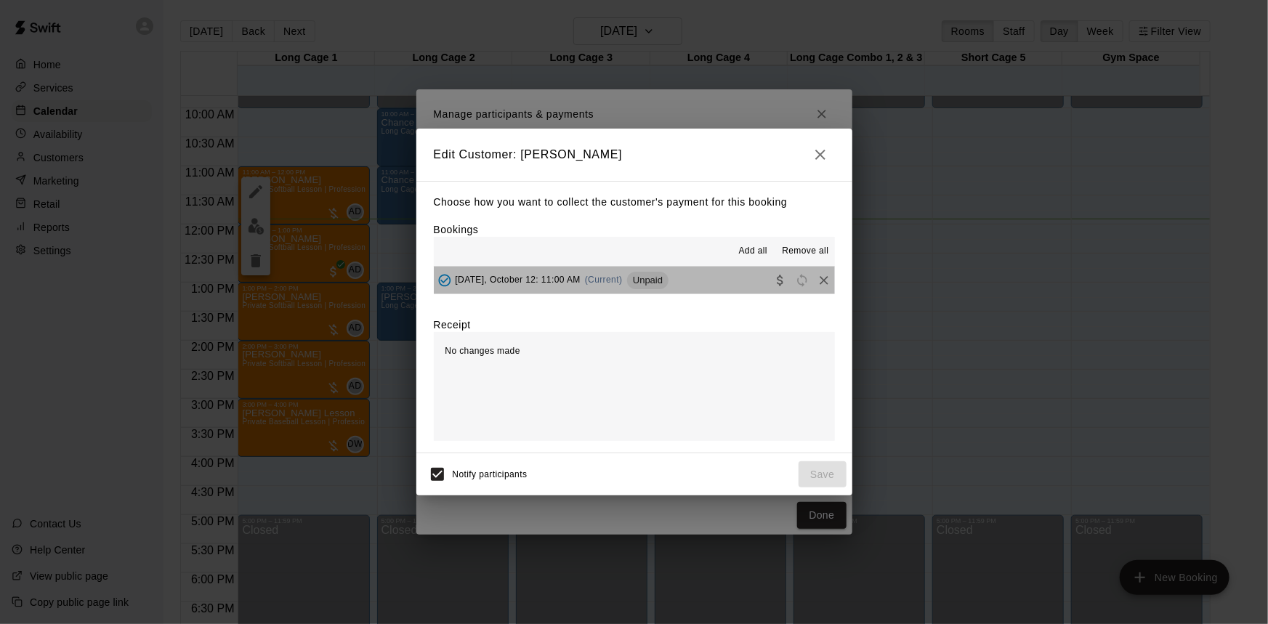
click at [719, 276] on button "[DATE], October 12: 11:00 AM (Current) Unpaid" at bounding box center [634, 280] width 401 height 27
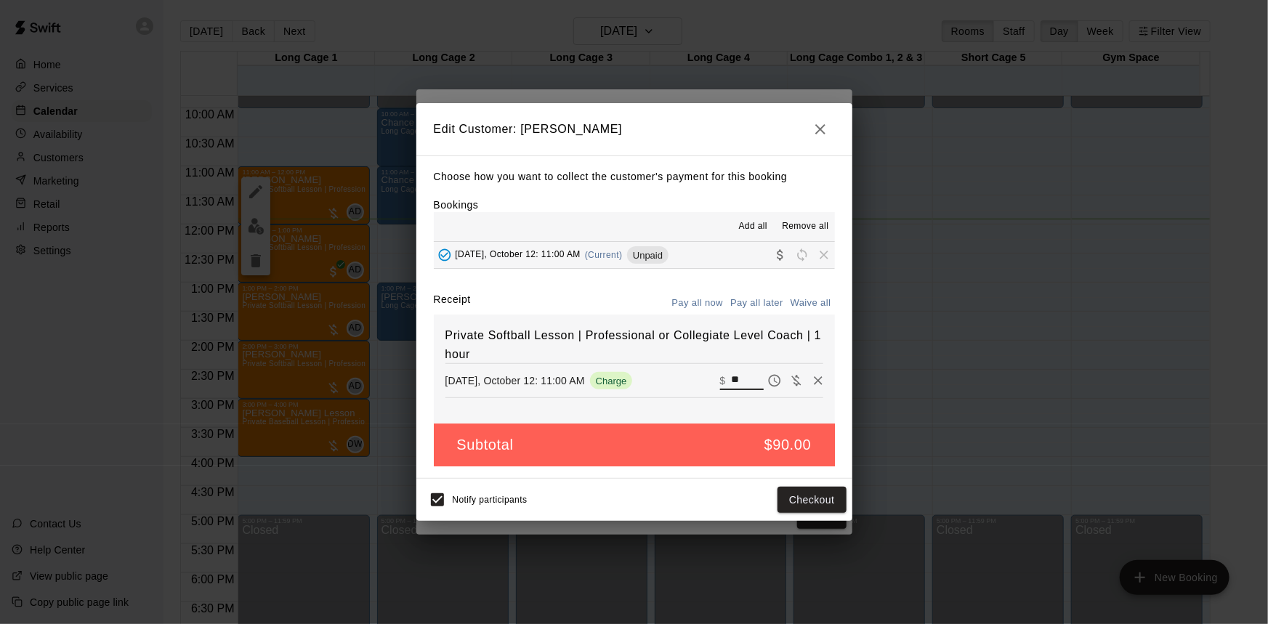
click at [745, 375] on input "**" at bounding box center [747, 380] width 32 height 19
type input "*"
type input "**"
click at [817, 131] on icon "button" at bounding box center [820, 129] width 10 height 10
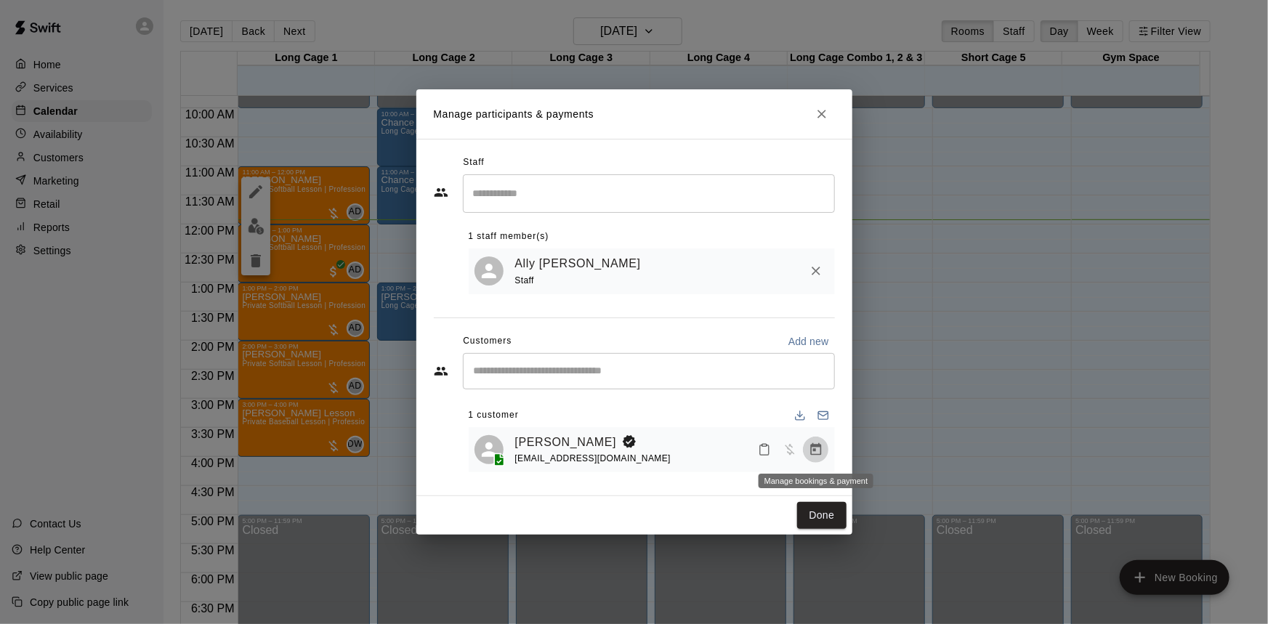
click at [809, 451] on icon "Manage bookings & payment" at bounding box center [816, 450] width 15 height 15
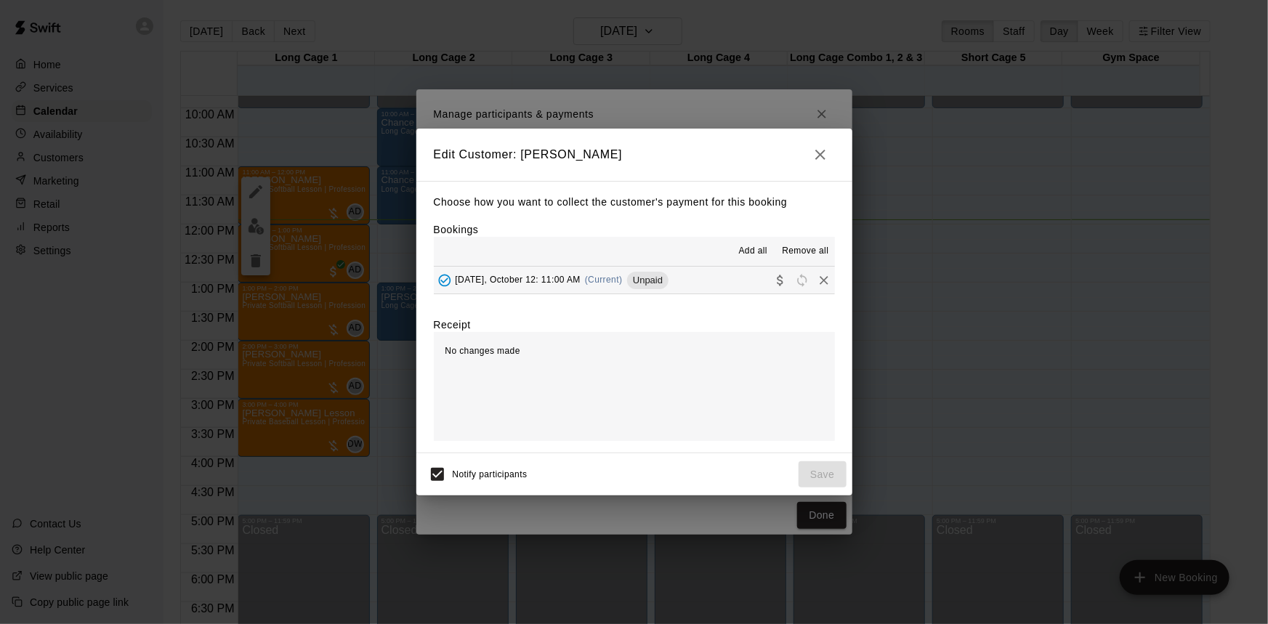
click at [722, 277] on button "[DATE], October 12: 11:00 AM (Current) Unpaid" at bounding box center [634, 280] width 401 height 27
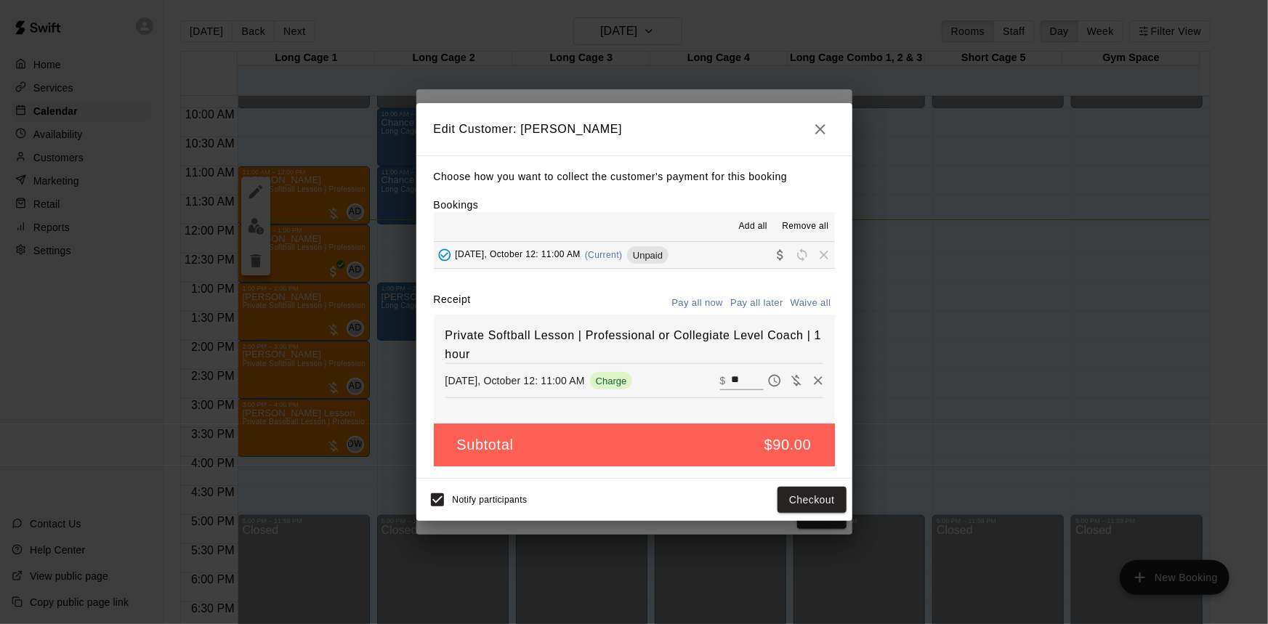
click at [734, 374] on input "**" at bounding box center [747, 380] width 32 height 19
type input "*"
type input "**"
click at [818, 129] on icon "button" at bounding box center [820, 129] width 17 height 17
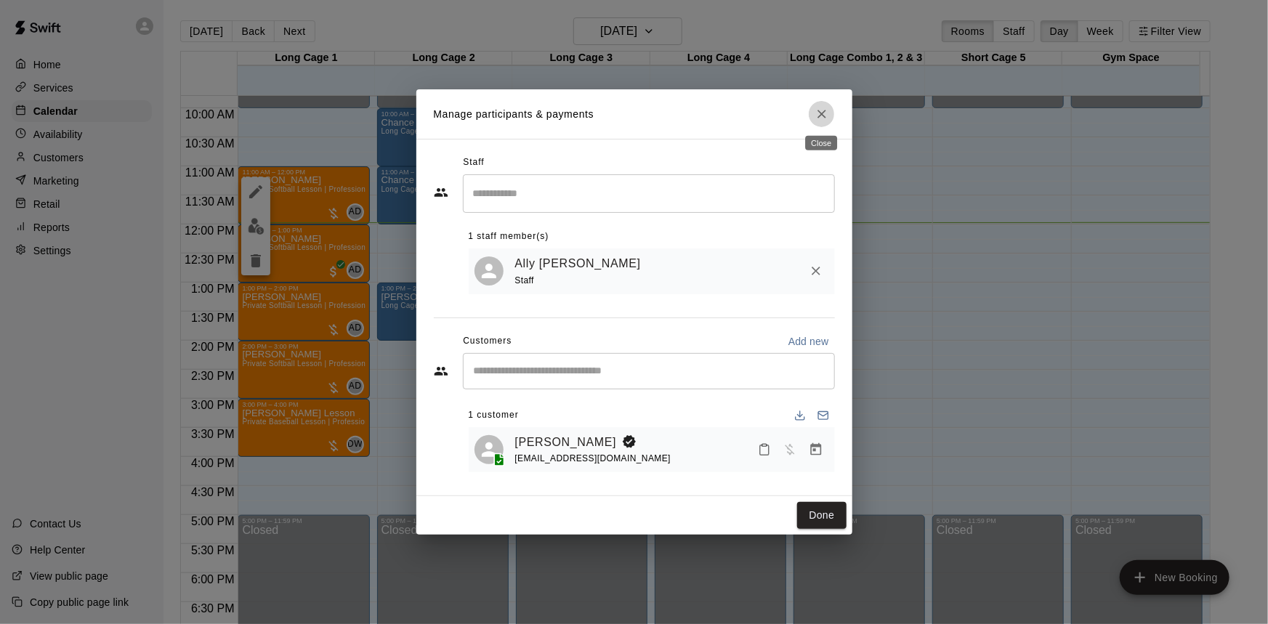
drag, startPoint x: 815, startPoint y: 114, endPoint x: 794, endPoint y: 118, distance: 20.8
click at [815, 114] on icon "Close" at bounding box center [822, 114] width 15 height 15
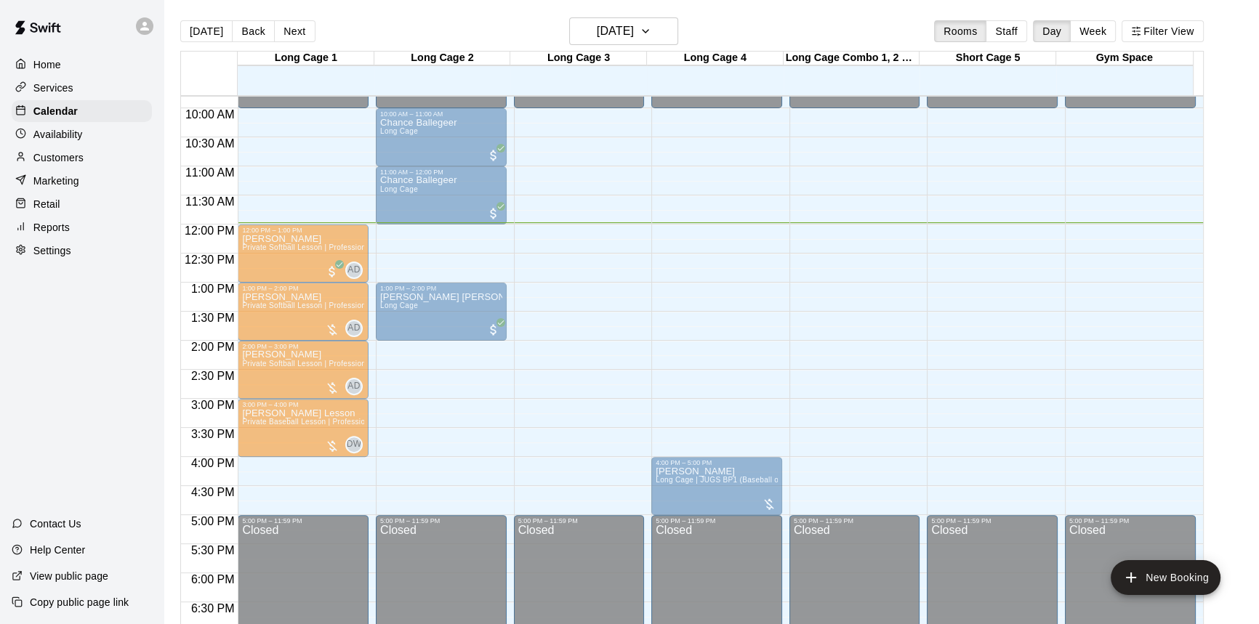
click at [332, 186] on div "Aubrey lesson Private Softball Lesson | Professional or Collegiate Level Coach …" at bounding box center [303, 488] width 122 height 624
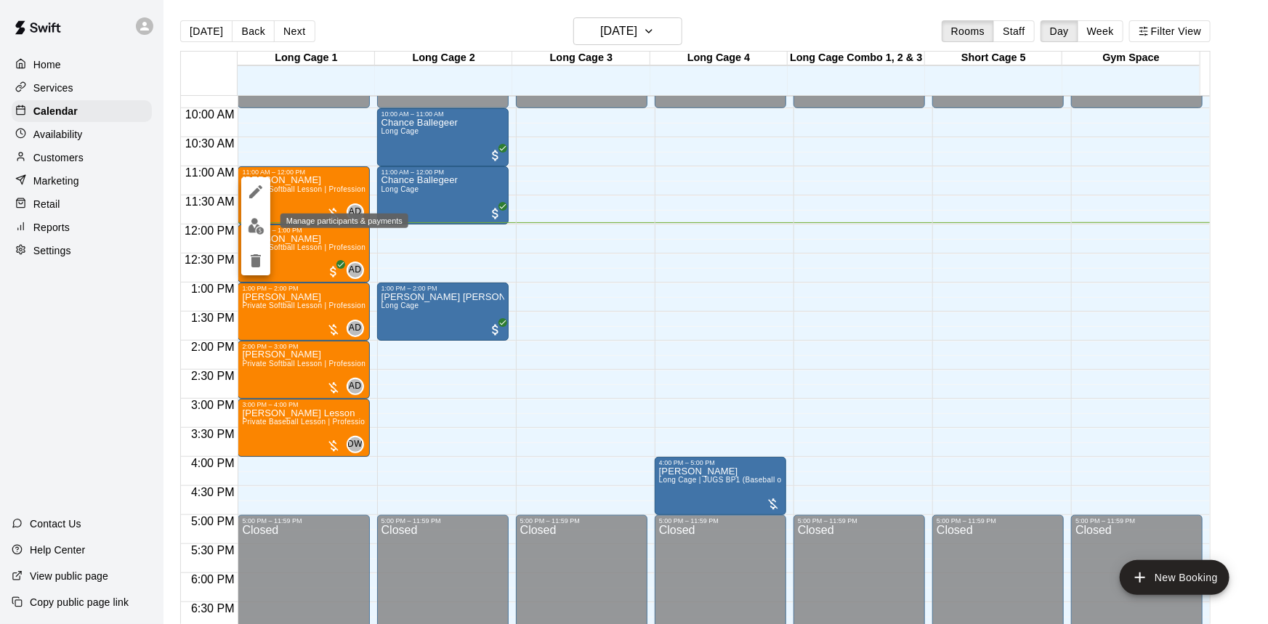
click at [257, 232] on img "edit" at bounding box center [256, 226] width 17 height 17
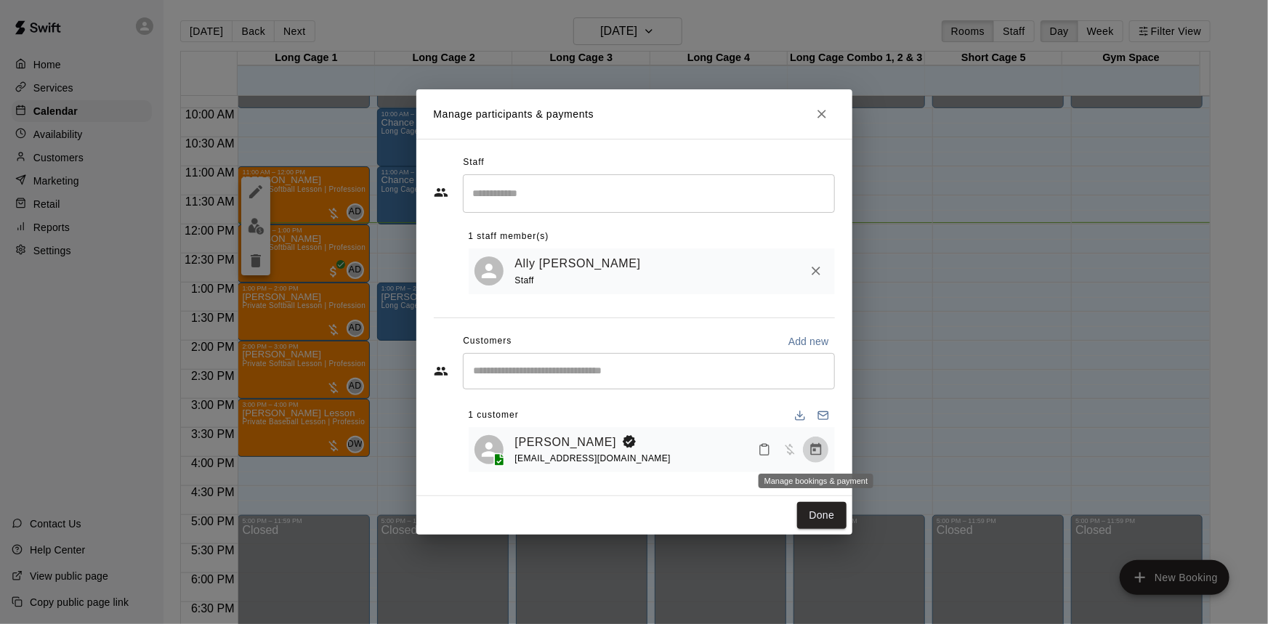
click at [813, 456] on icon "Manage bookings & payment" at bounding box center [816, 450] width 15 height 15
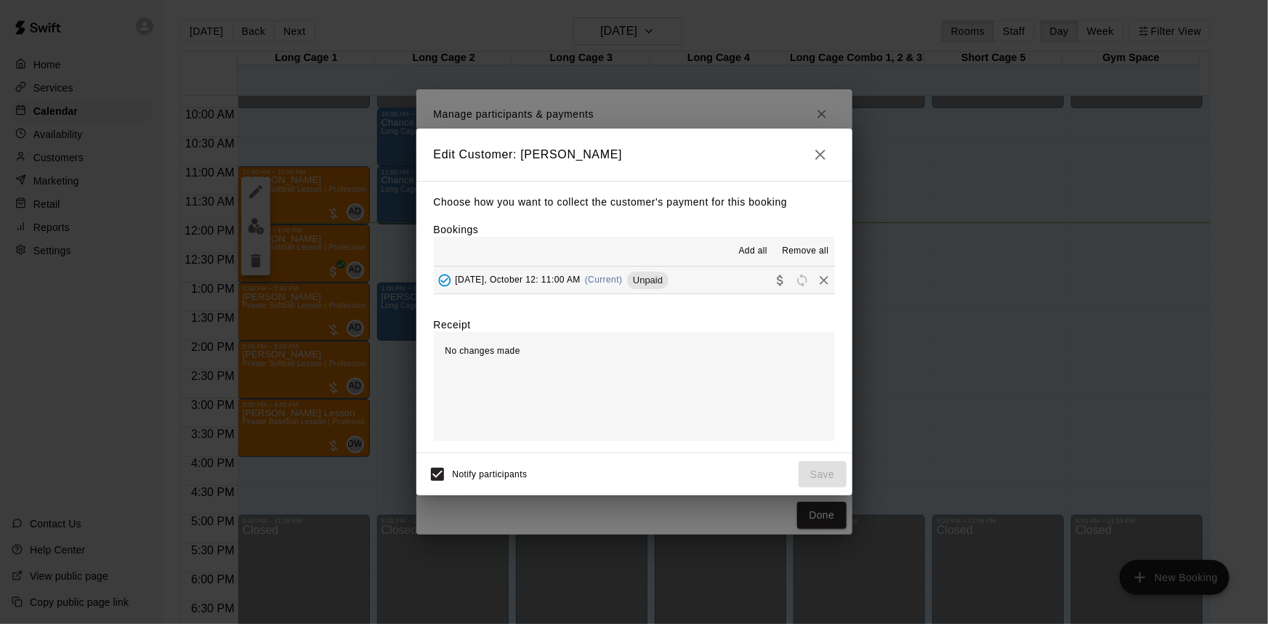
click at [714, 278] on button "Sunday, October 12: 11:00 AM (Current) Unpaid" at bounding box center [634, 280] width 401 height 27
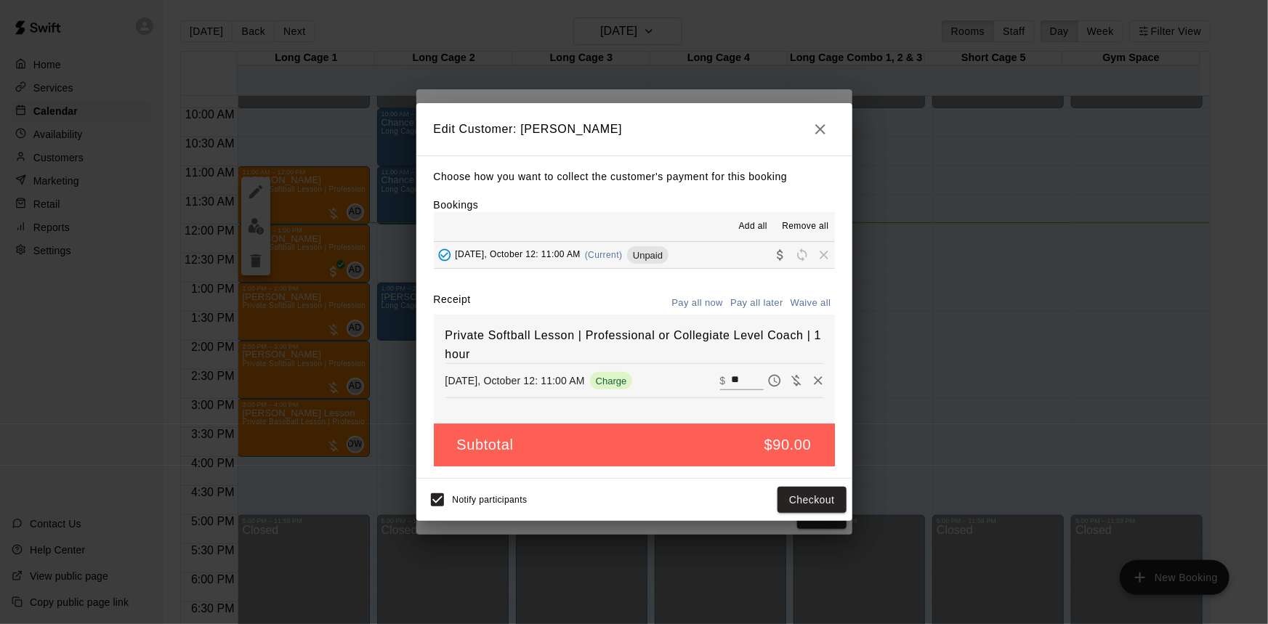
click at [739, 379] on input "**" at bounding box center [747, 380] width 32 height 19
type input "*"
type input "**"
click at [836, 501] on button "Checkout" at bounding box center [812, 500] width 68 height 27
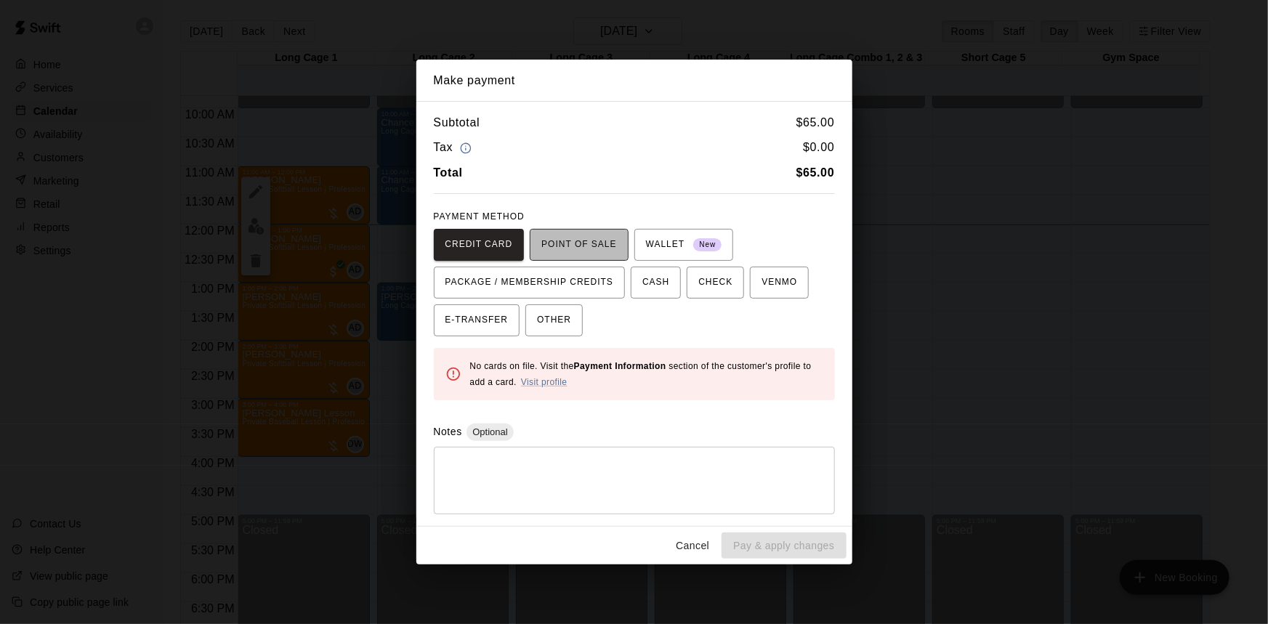
click at [569, 243] on span "POINT OF SALE" at bounding box center [578, 244] width 75 height 23
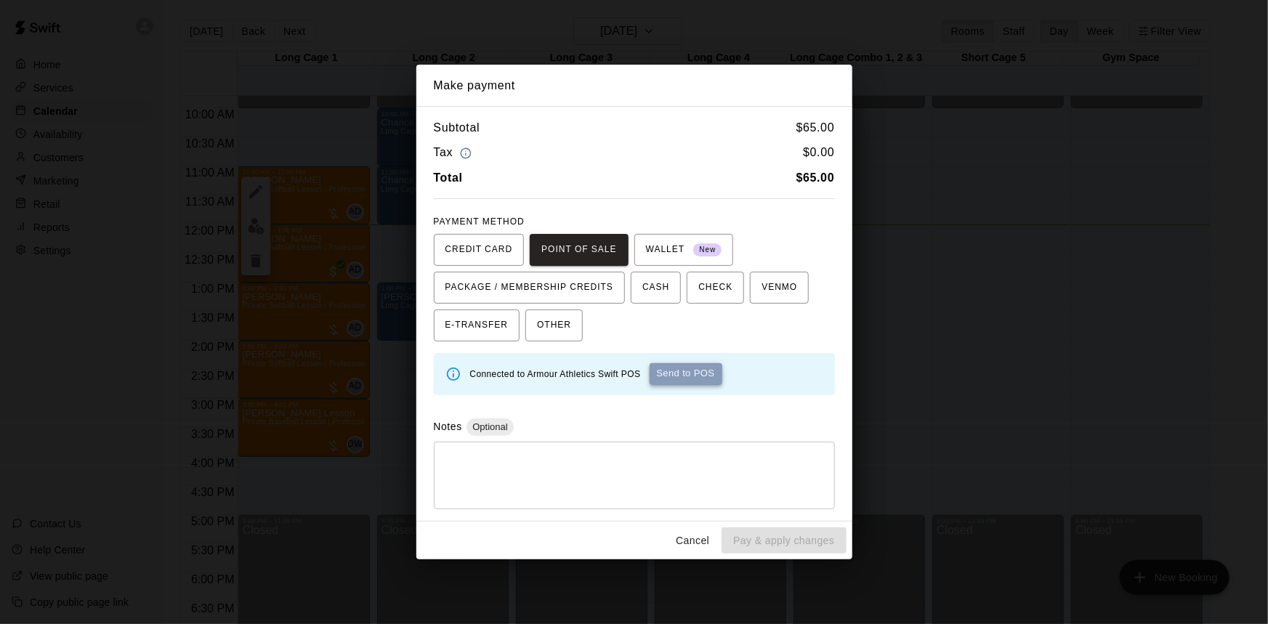
click at [700, 378] on button "Send to POS" at bounding box center [686, 374] width 73 height 22
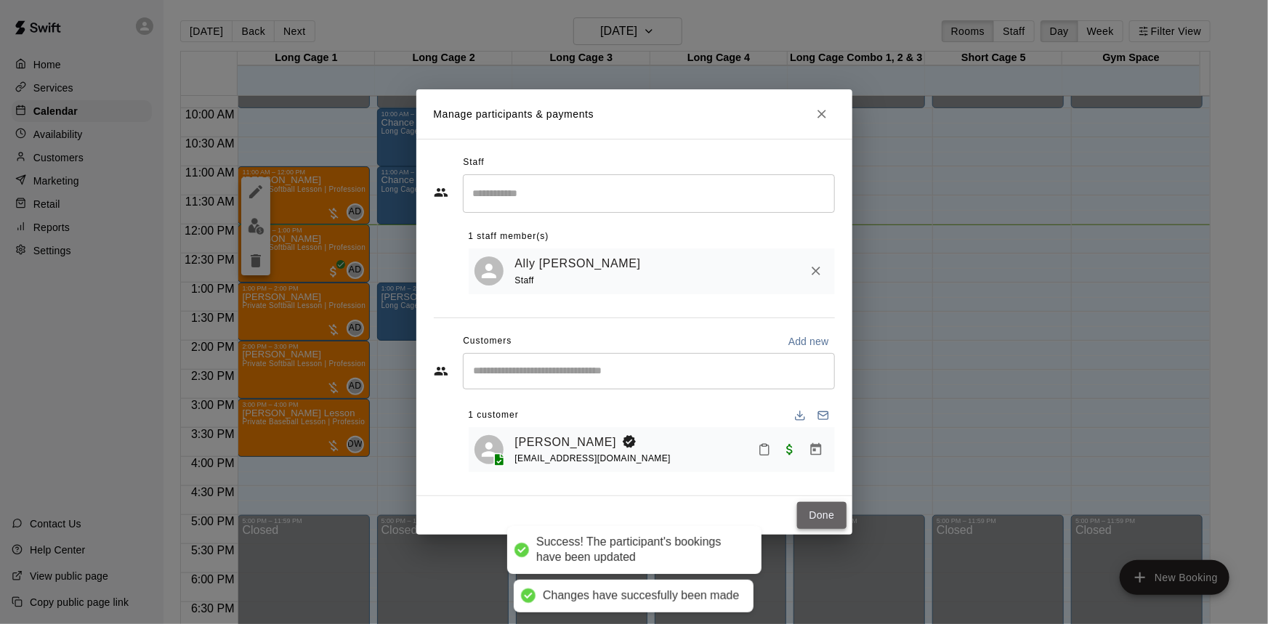
click at [823, 518] on button "Done" at bounding box center [821, 515] width 49 height 27
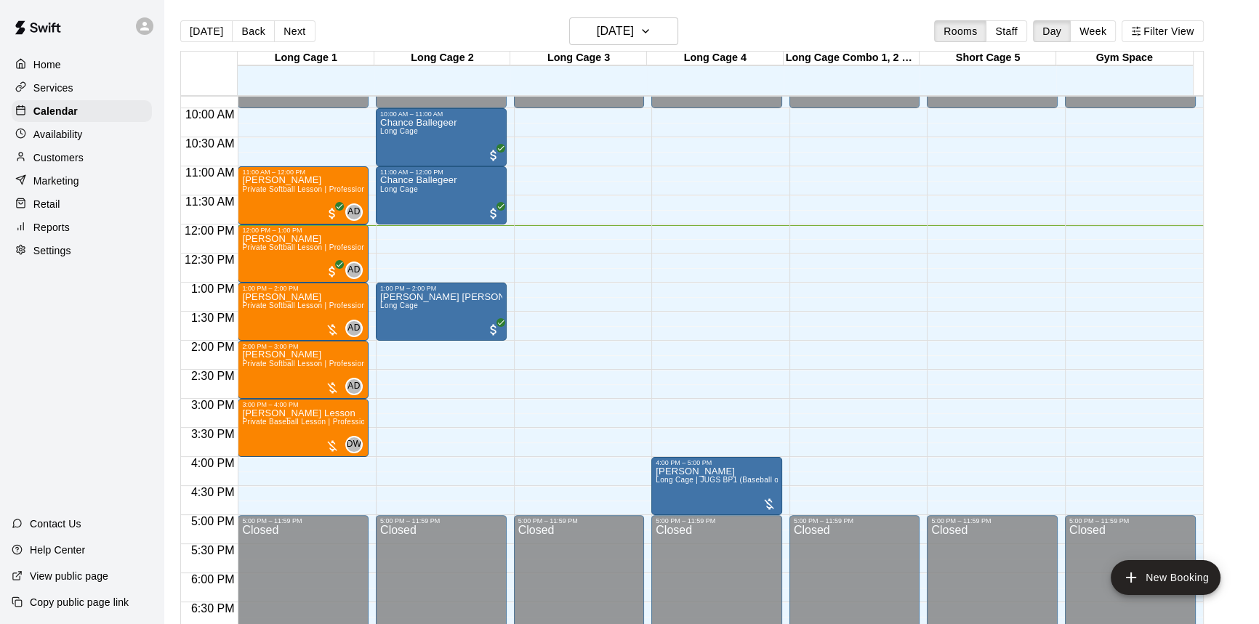
click at [84, 95] on div "Services" at bounding box center [82, 88] width 140 height 22
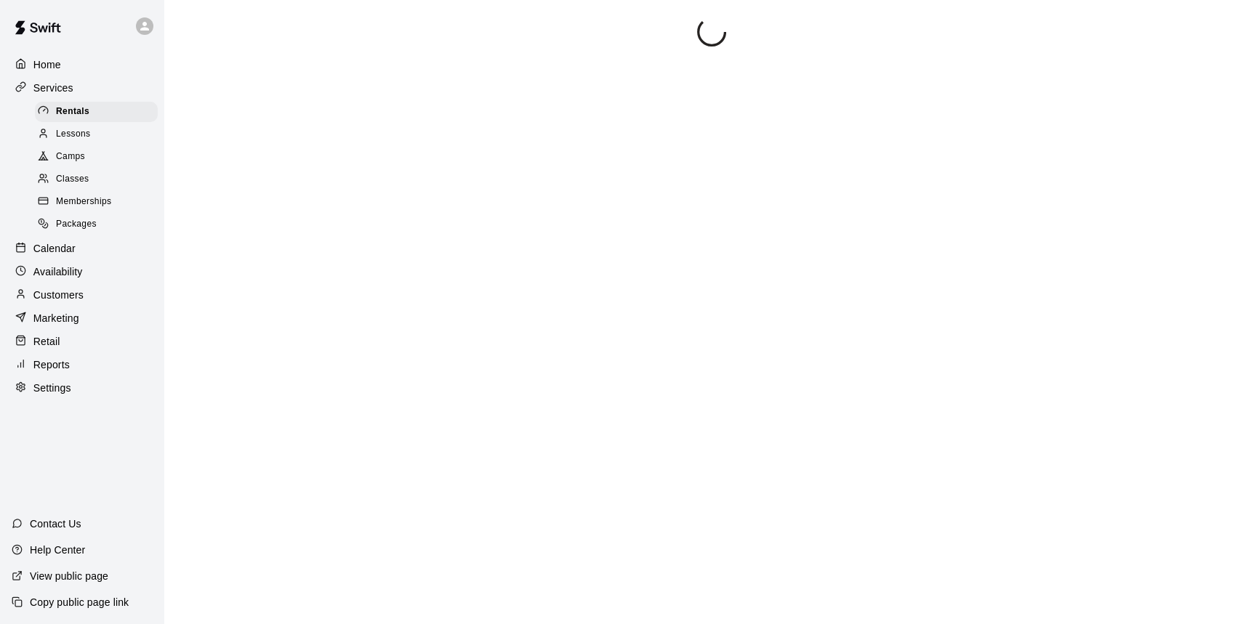
click at [84, 257] on div "Calendar" at bounding box center [82, 249] width 140 height 22
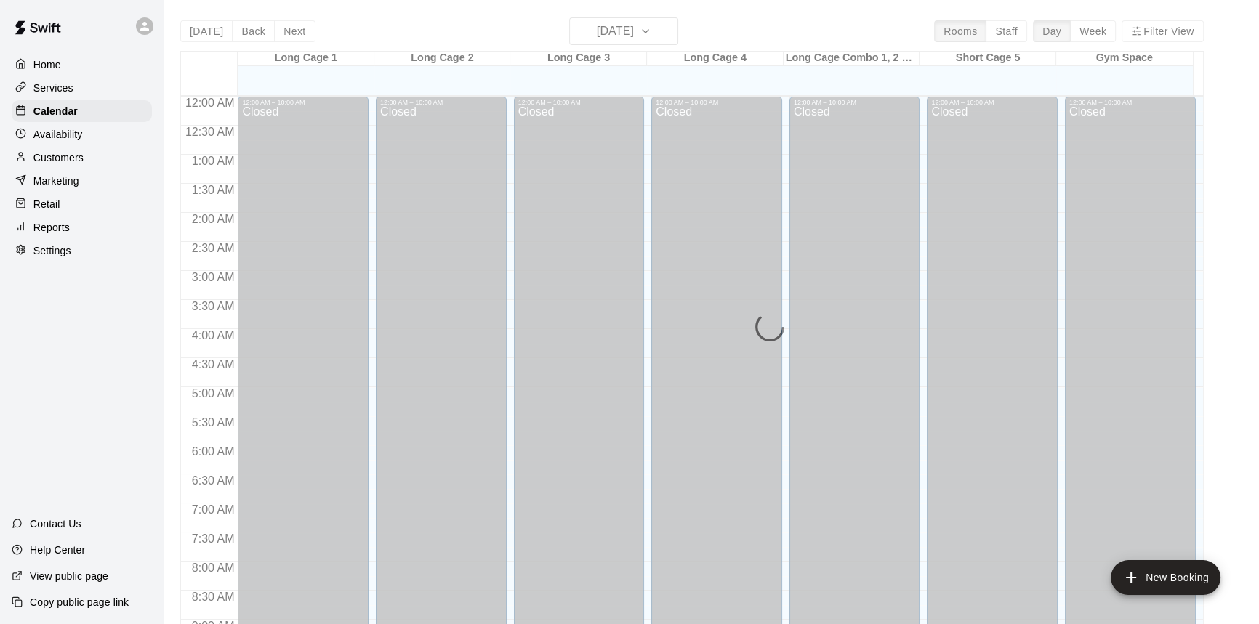
scroll to position [698, 0]
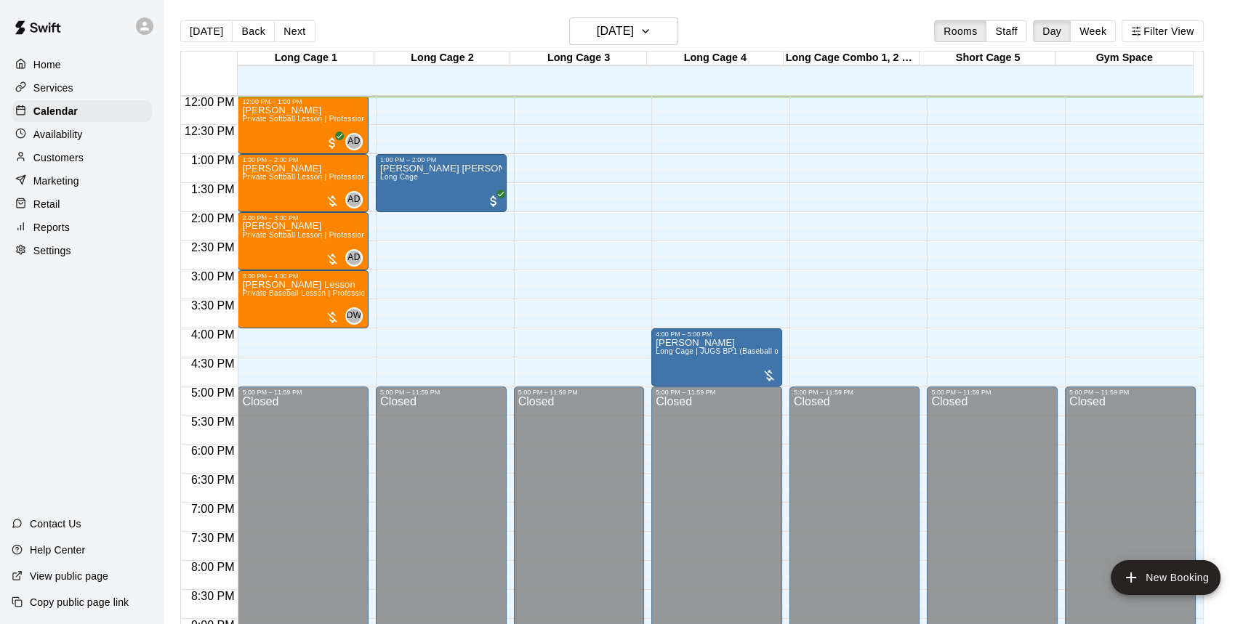
click at [84, 142] on div "Availability" at bounding box center [82, 135] width 140 height 22
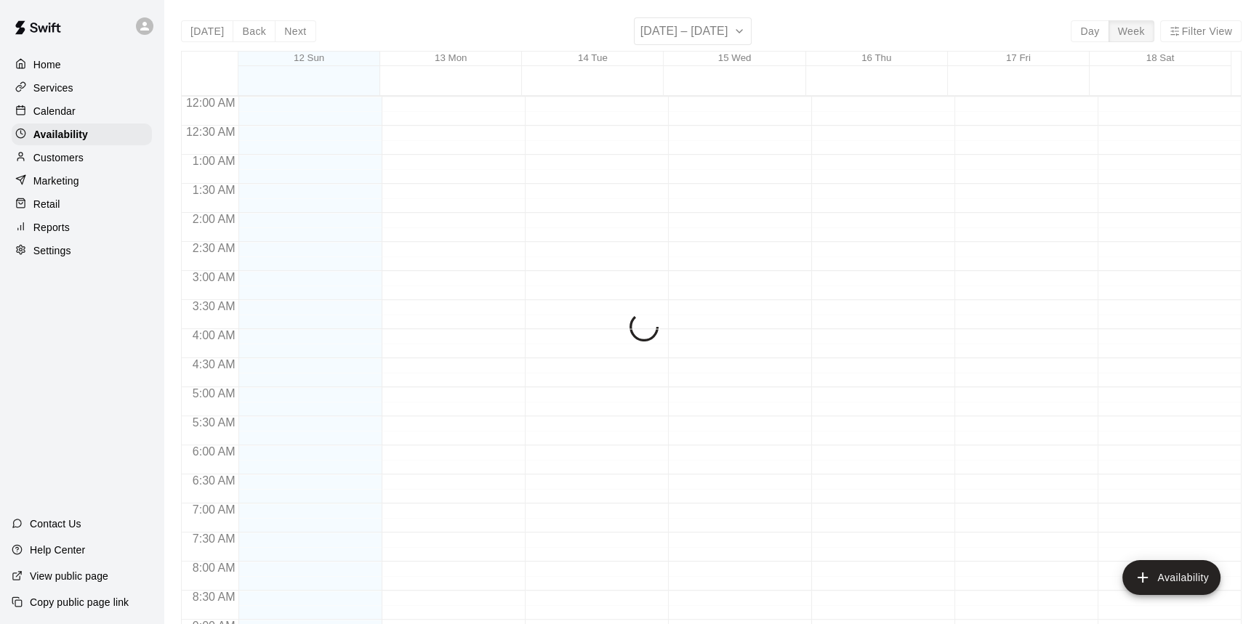
scroll to position [698, 0]
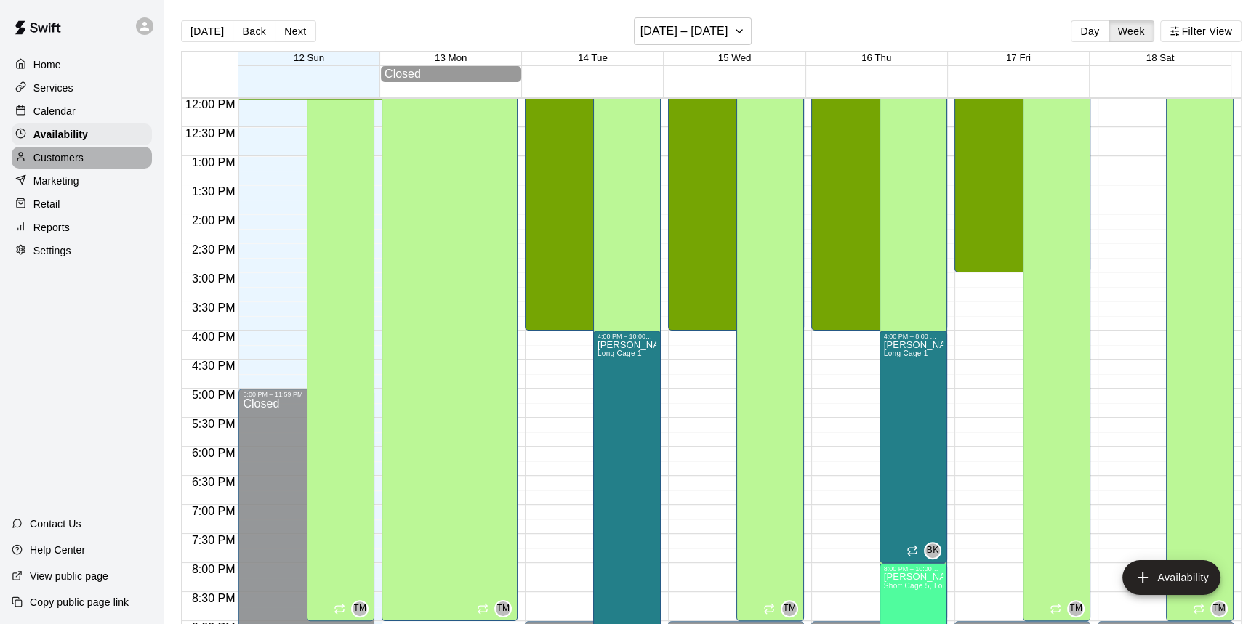
click at [88, 155] on div "Customers" at bounding box center [82, 158] width 140 height 22
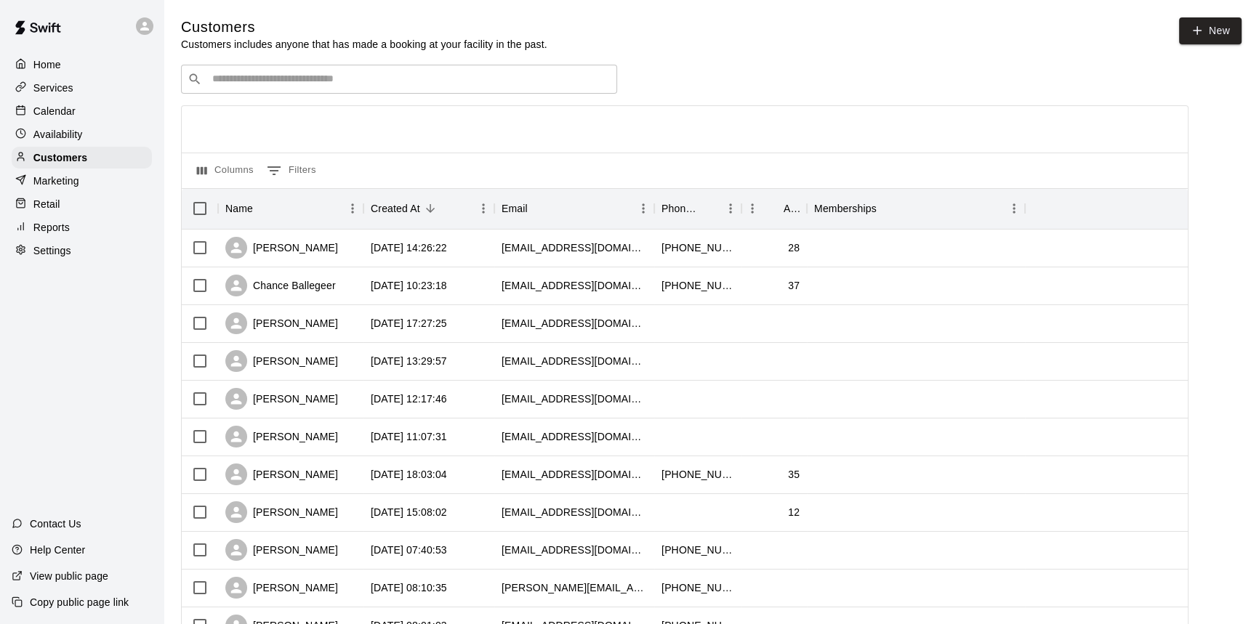
click at [67, 83] on p "Services" at bounding box center [53, 88] width 40 height 15
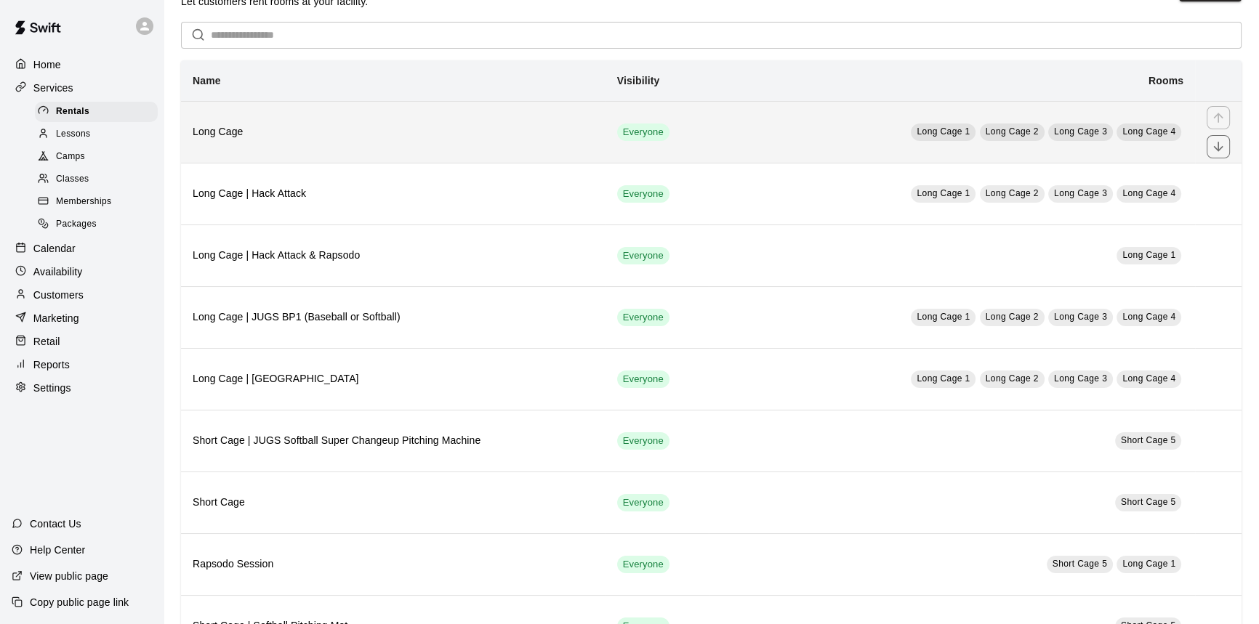
scroll to position [65, 0]
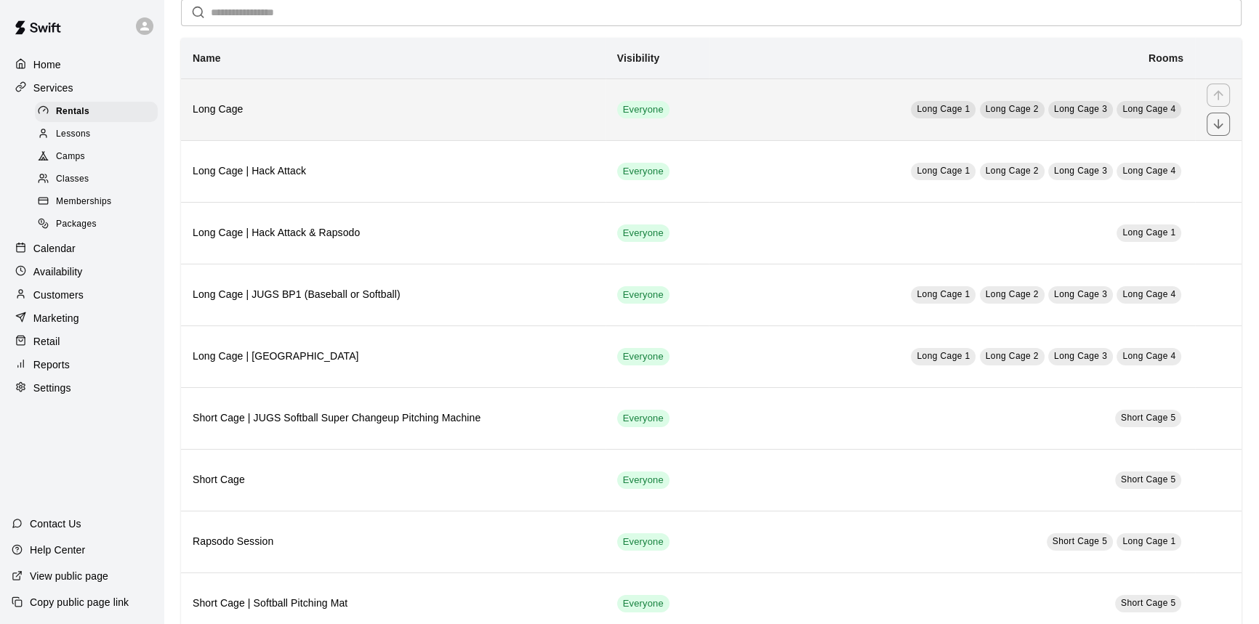
click at [365, 105] on h6 "Long Cage" at bounding box center [393, 110] width 401 height 16
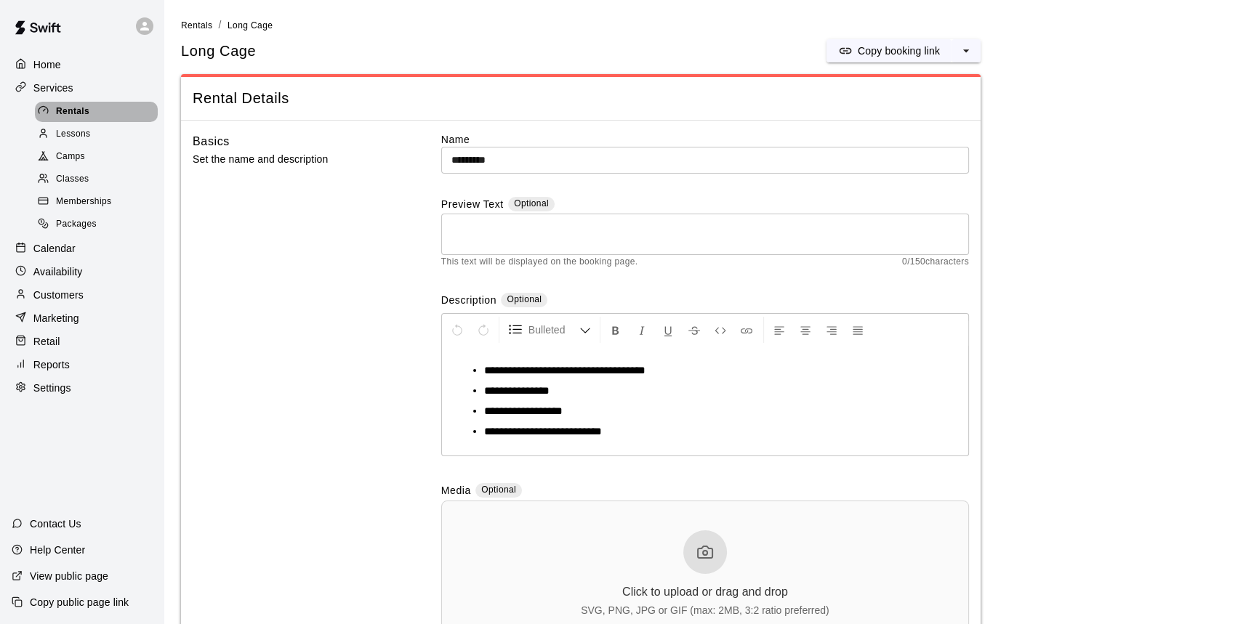
click at [118, 113] on div "Rentals" at bounding box center [96, 112] width 123 height 20
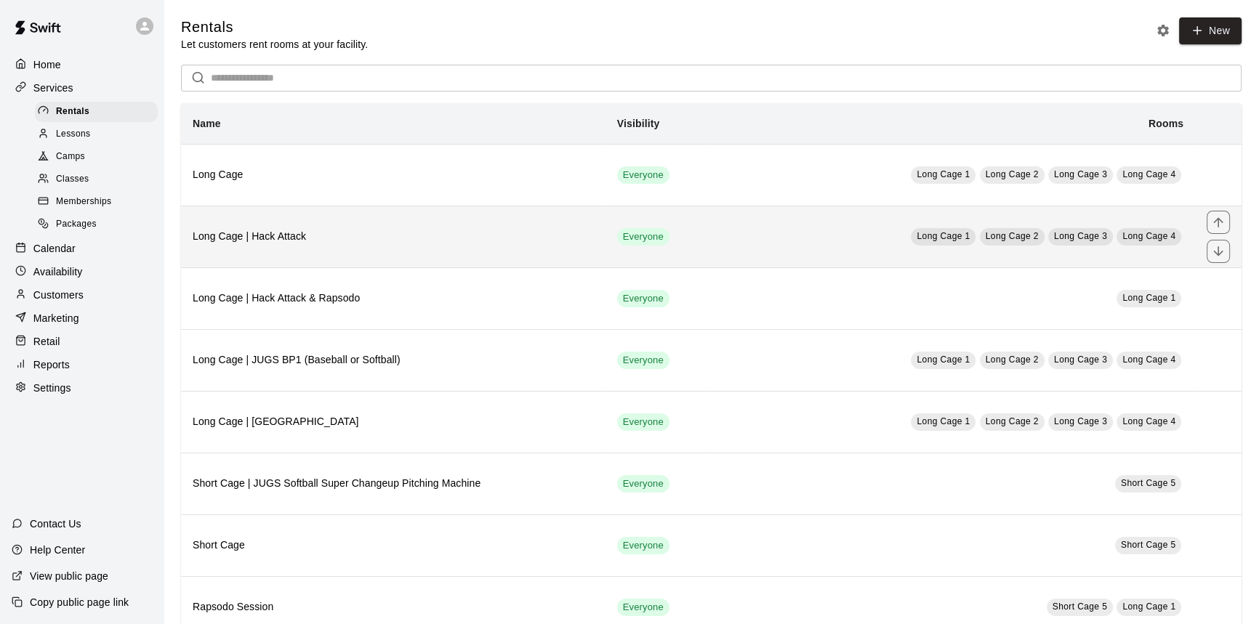
click at [462, 245] on h6 "Long Cage | Hack Attack" at bounding box center [393, 237] width 401 height 16
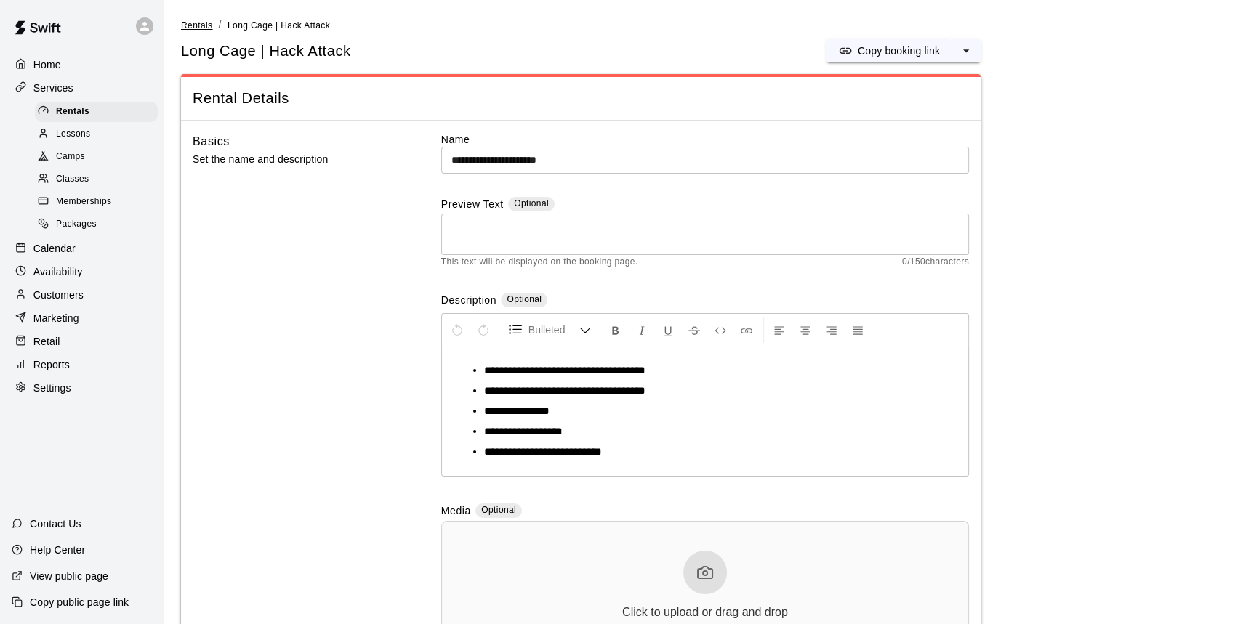
click at [195, 26] on span "Rentals" at bounding box center [197, 25] width 32 height 10
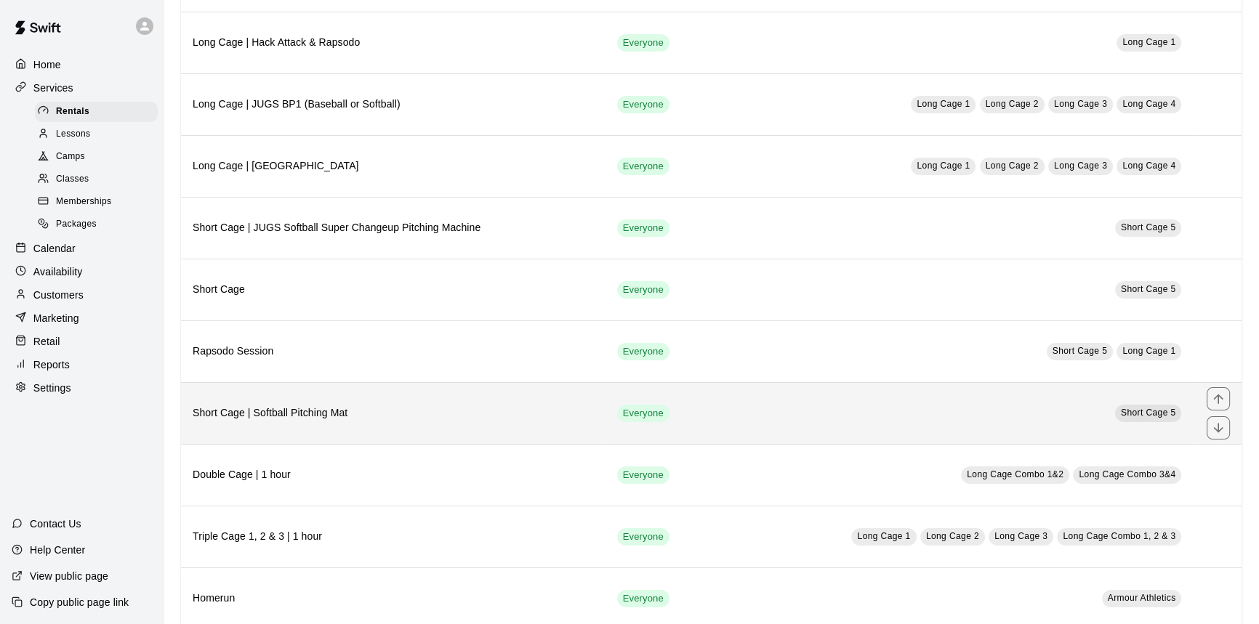
scroll to position [264, 0]
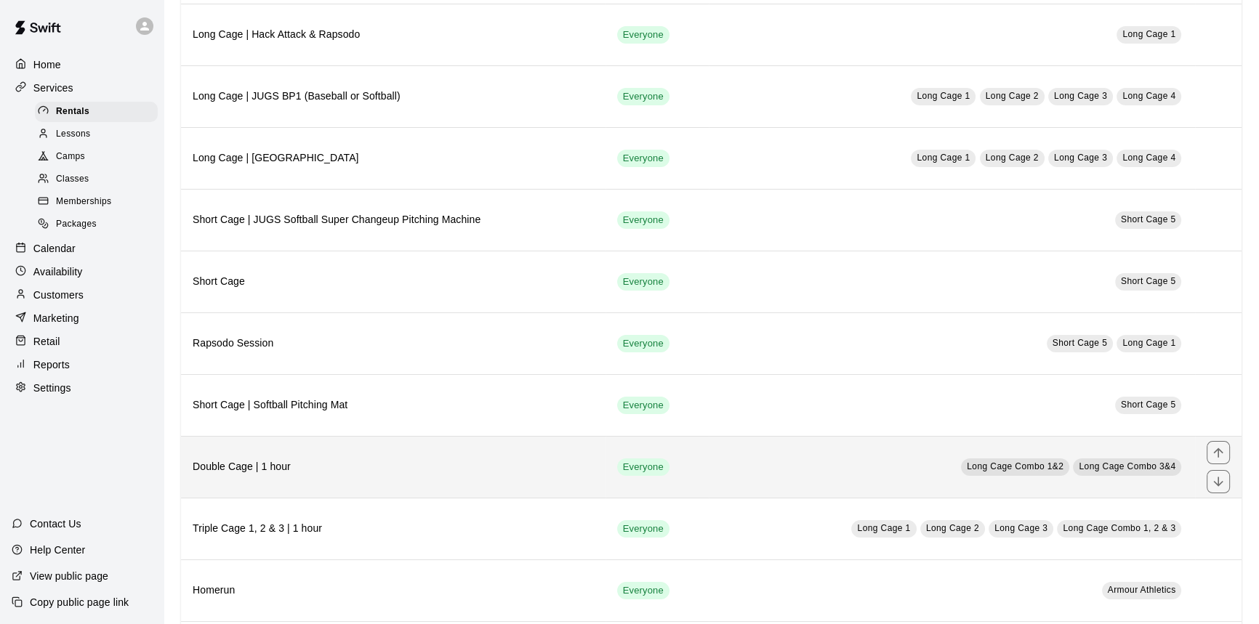
click at [432, 456] on th "Double Cage | 1 hour" at bounding box center [393, 467] width 424 height 62
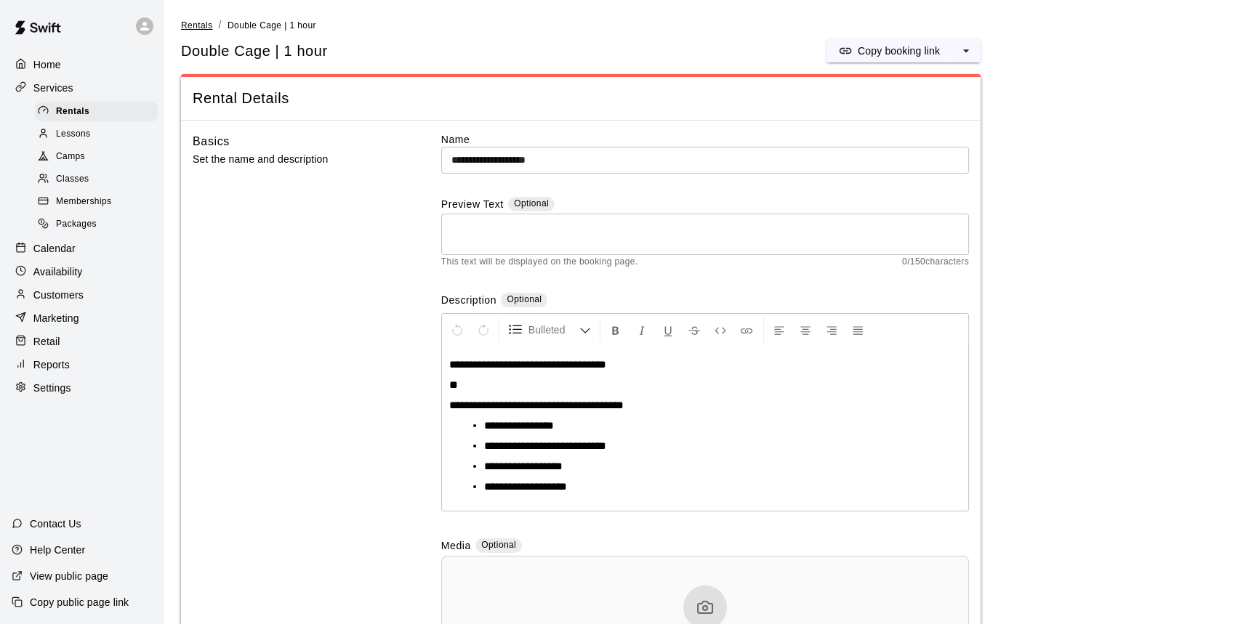
click at [201, 30] on span "Rentals" at bounding box center [197, 25] width 32 height 10
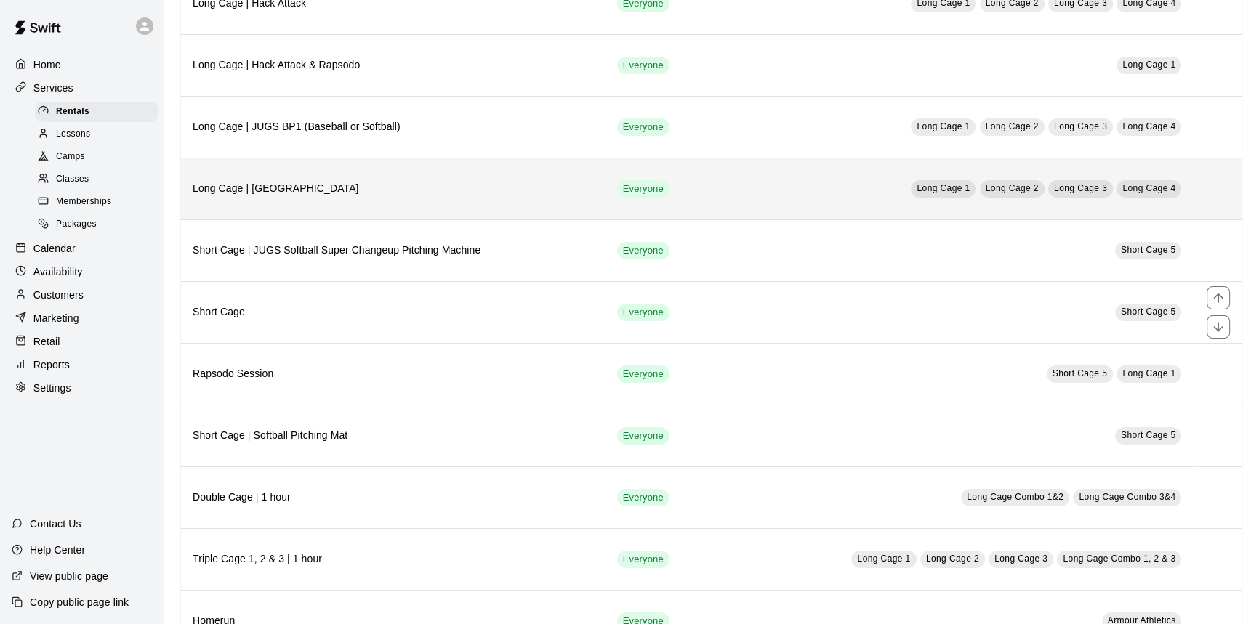
scroll to position [264, 0]
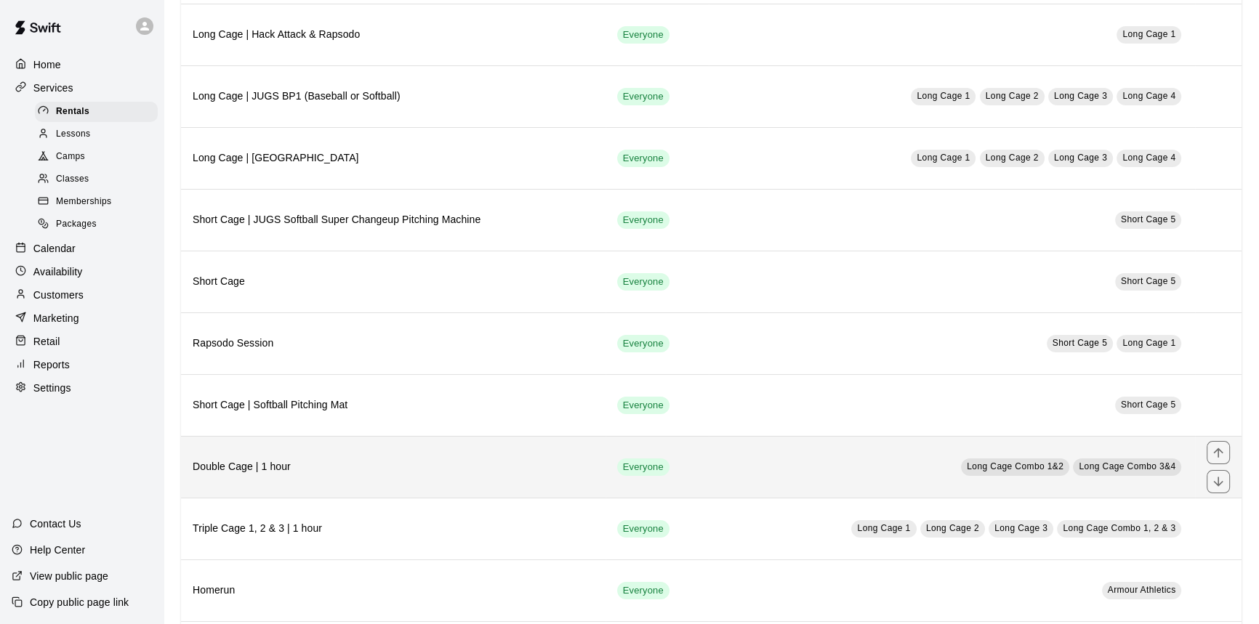
click at [488, 472] on h6 "Double Cage | 1 hour" at bounding box center [393, 467] width 401 height 16
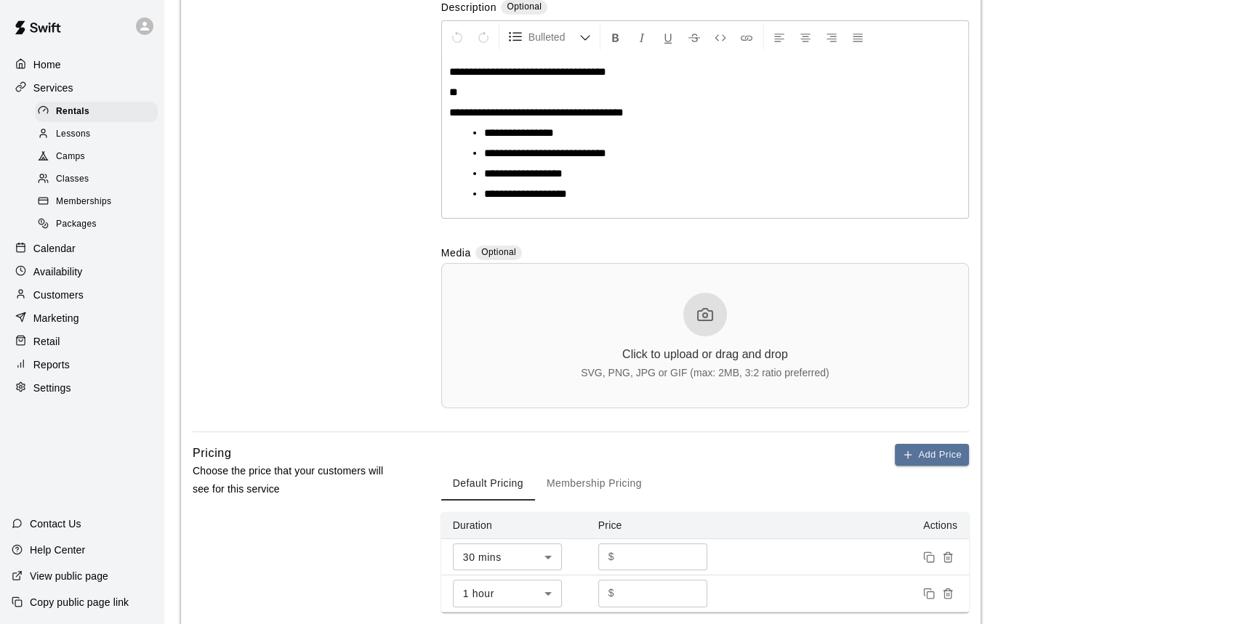
scroll to position [396, 0]
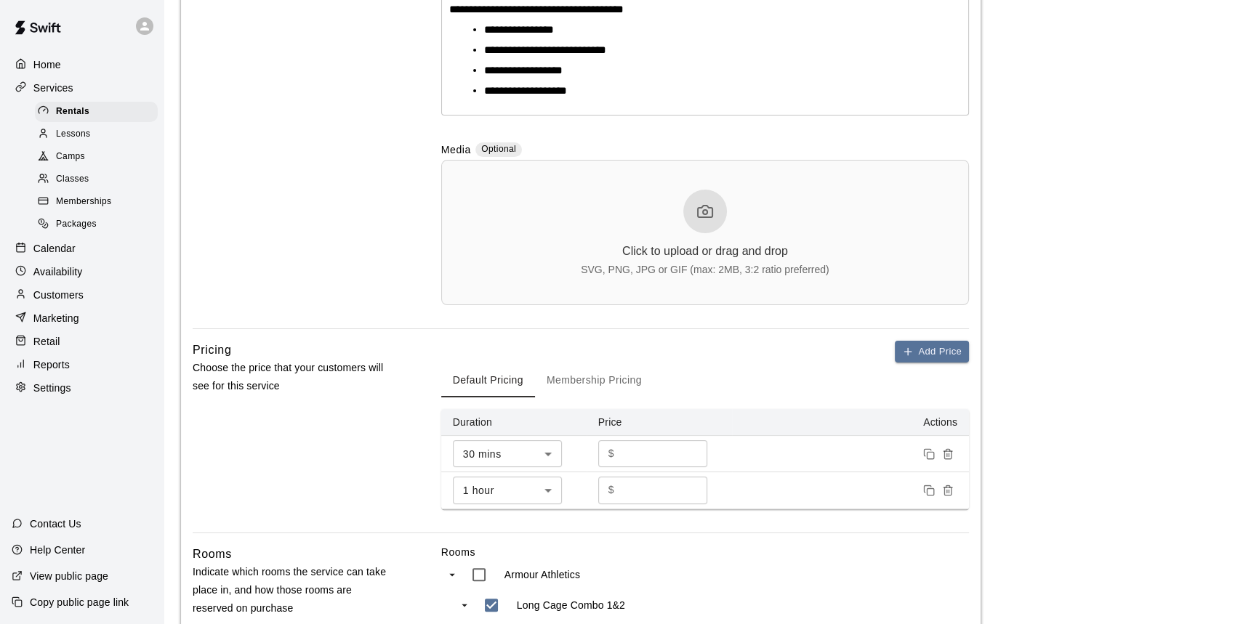
click at [72, 246] on div "Calendar" at bounding box center [82, 249] width 140 height 22
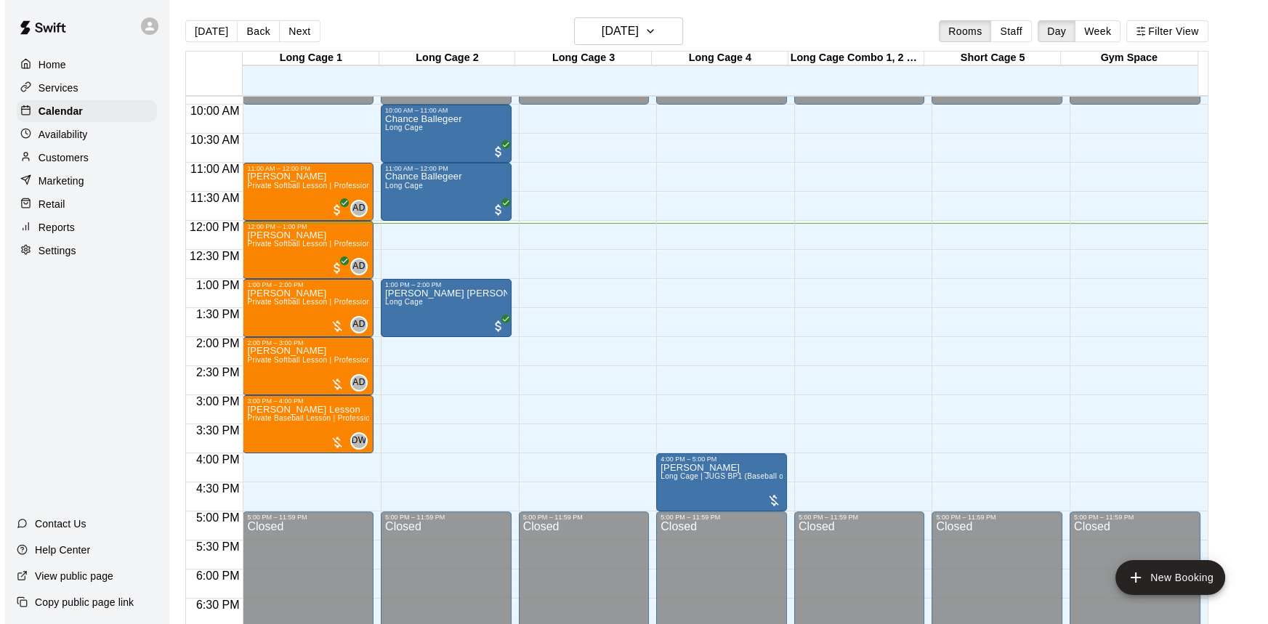
scroll to position [568, 0]
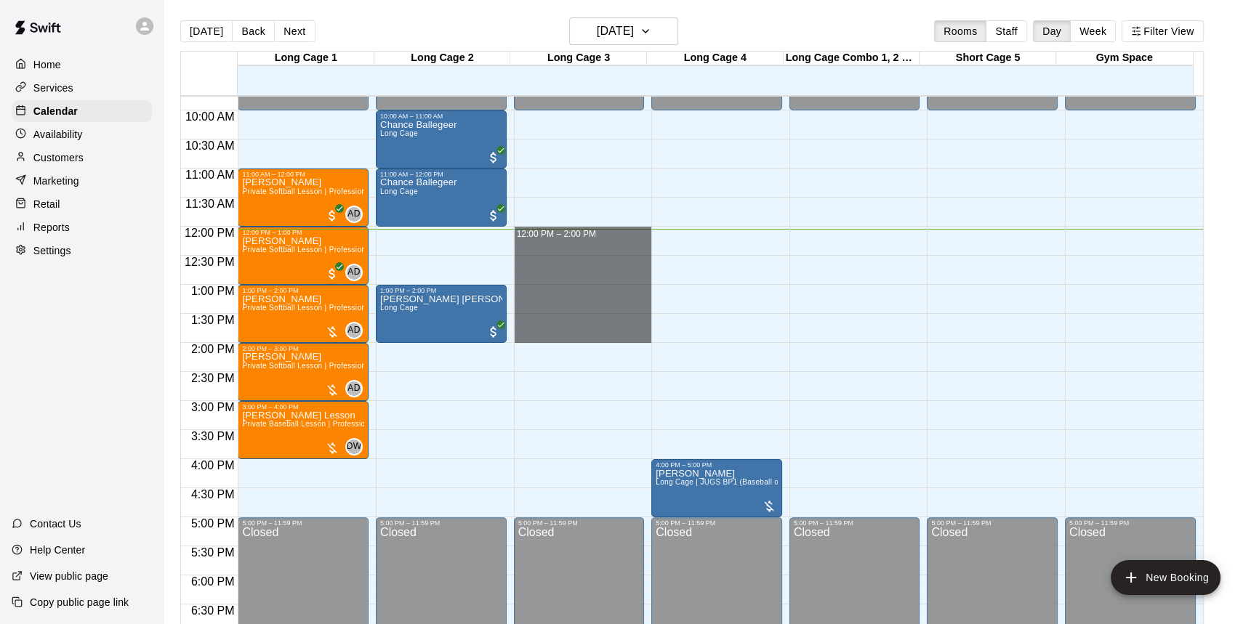
drag, startPoint x: 560, startPoint y: 234, endPoint x: 574, endPoint y: 341, distance: 107.7
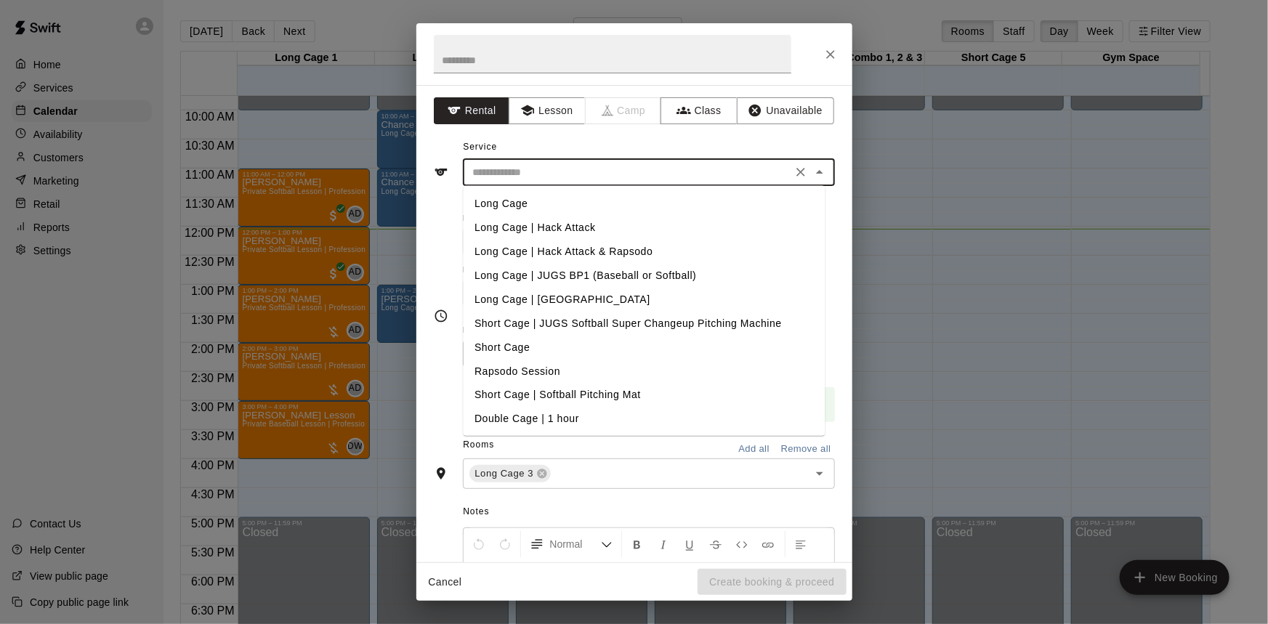
click at [597, 168] on input "text" at bounding box center [627, 172] width 320 height 18
click at [507, 417] on li "Double Cage | 1 hour" at bounding box center [644, 420] width 362 height 24
type input "**********"
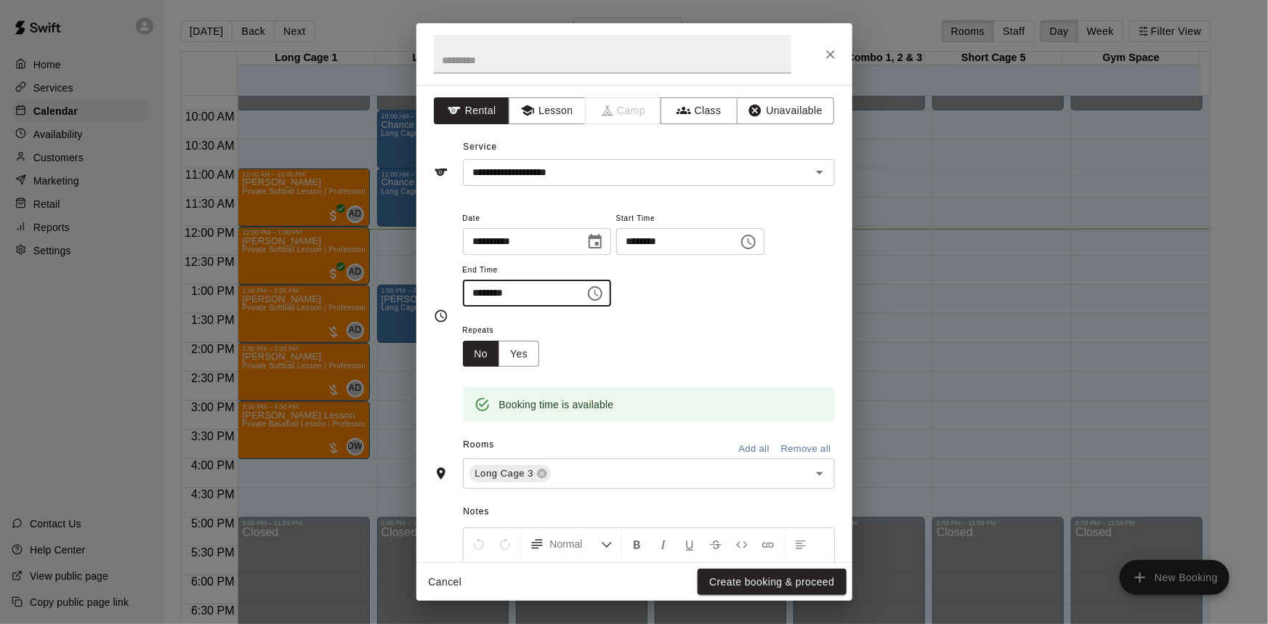
click at [566, 293] on input "********" at bounding box center [519, 293] width 112 height 27
click at [587, 54] on input "text" at bounding box center [613, 54] width 358 height 39
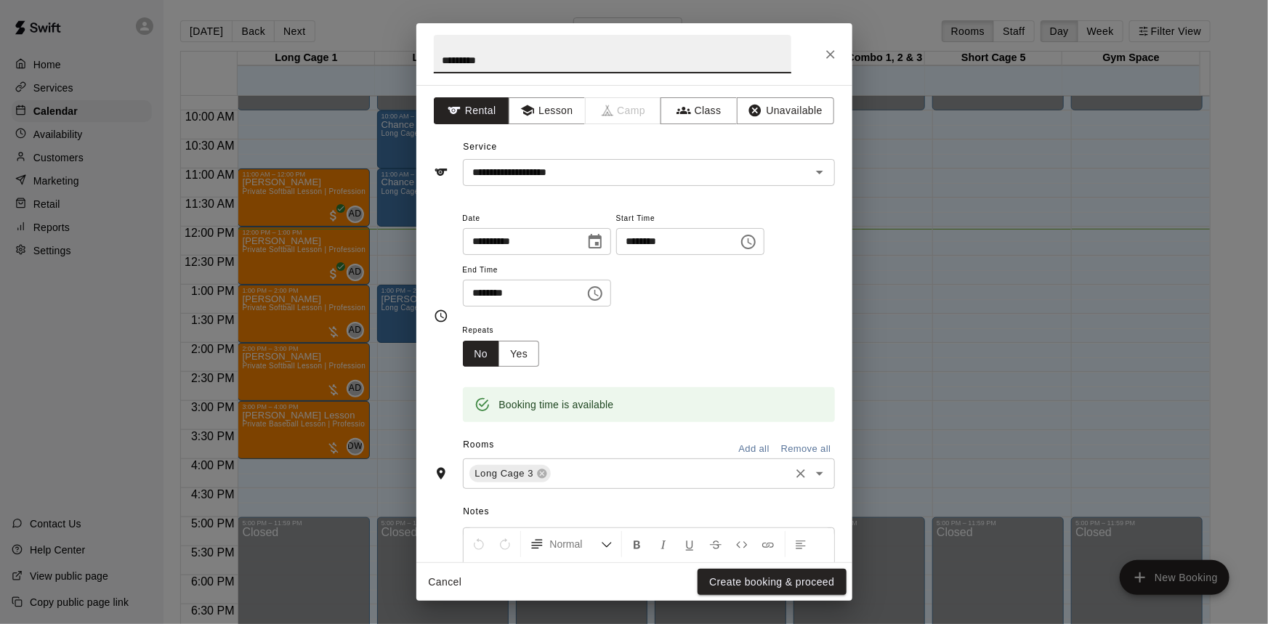
click at [637, 461] on div "Long Cage 3 ​" at bounding box center [649, 474] width 372 height 31
type input "********"
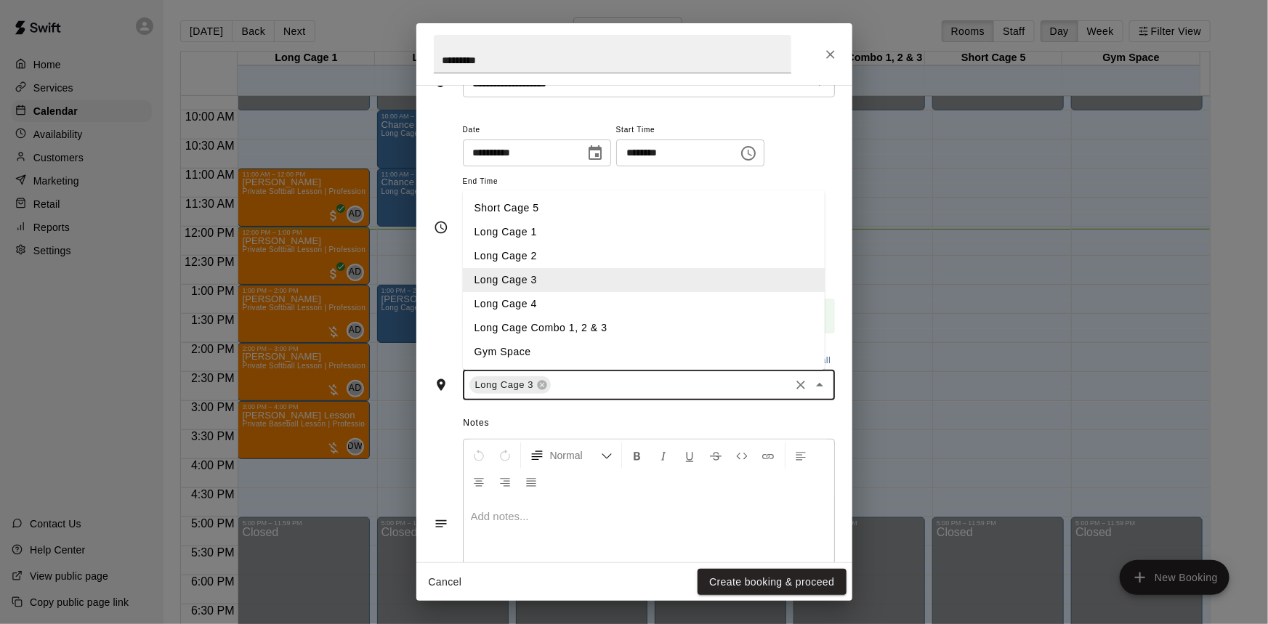
scroll to position [65, 0]
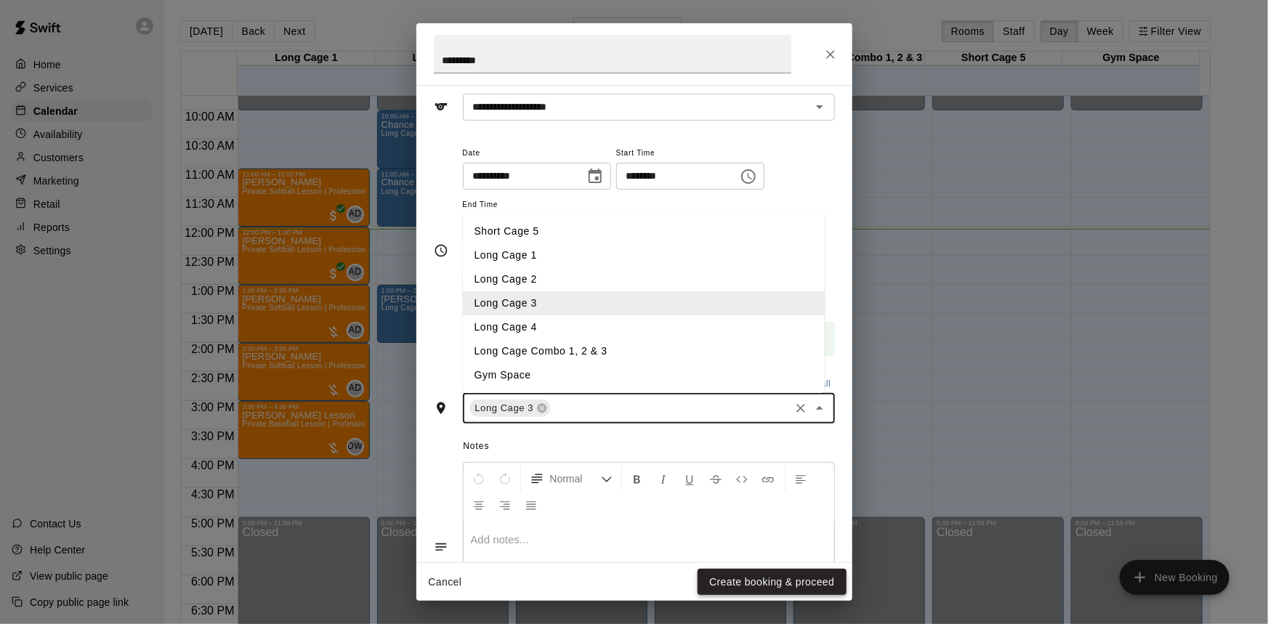
click at [792, 583] on button "Create booking & proceed" at bounding box center [772, 582] width 148 height 27
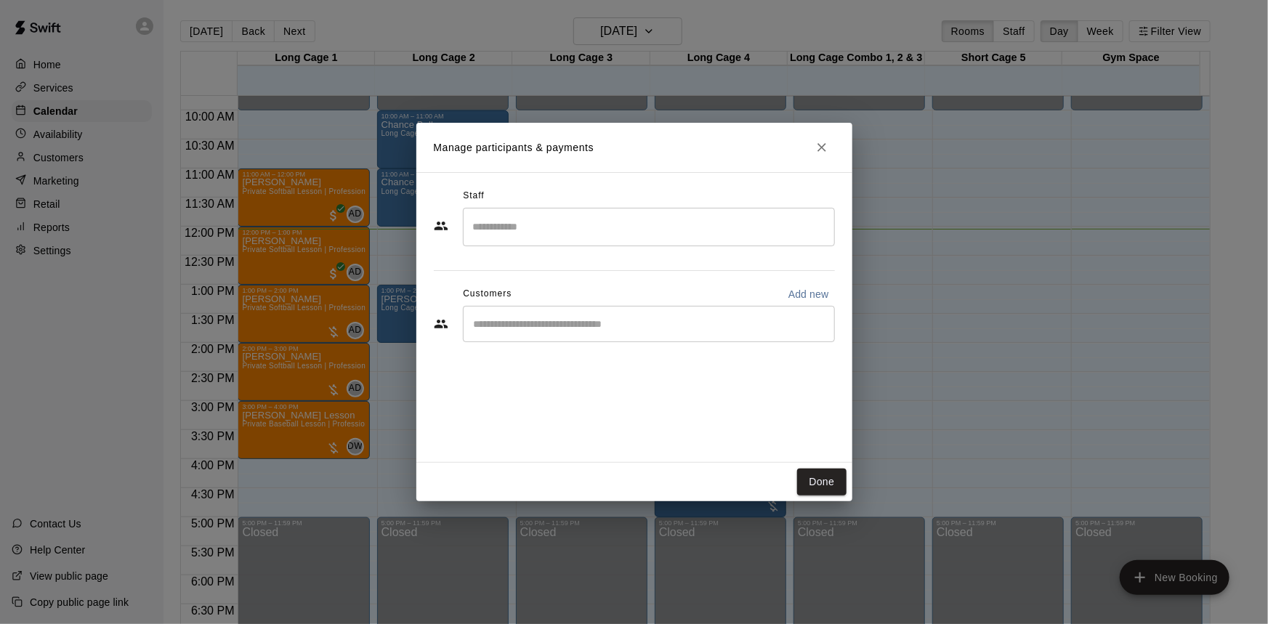
click at [684, 315] on div "​" at bounding box center [649, 324] width 372 height 36
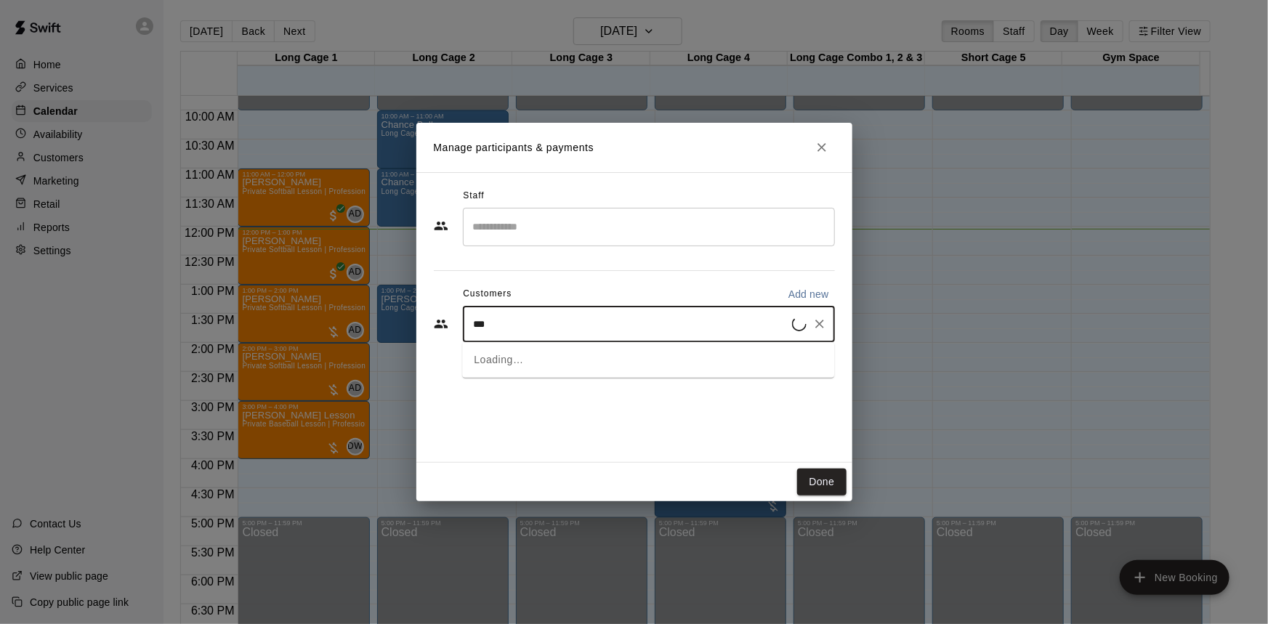
type input "****"
click at [689, 357] on div "Jersey Zambrano katiezsellsgj@gmail.com" at bounding box center [663, 365] width 320 height 31
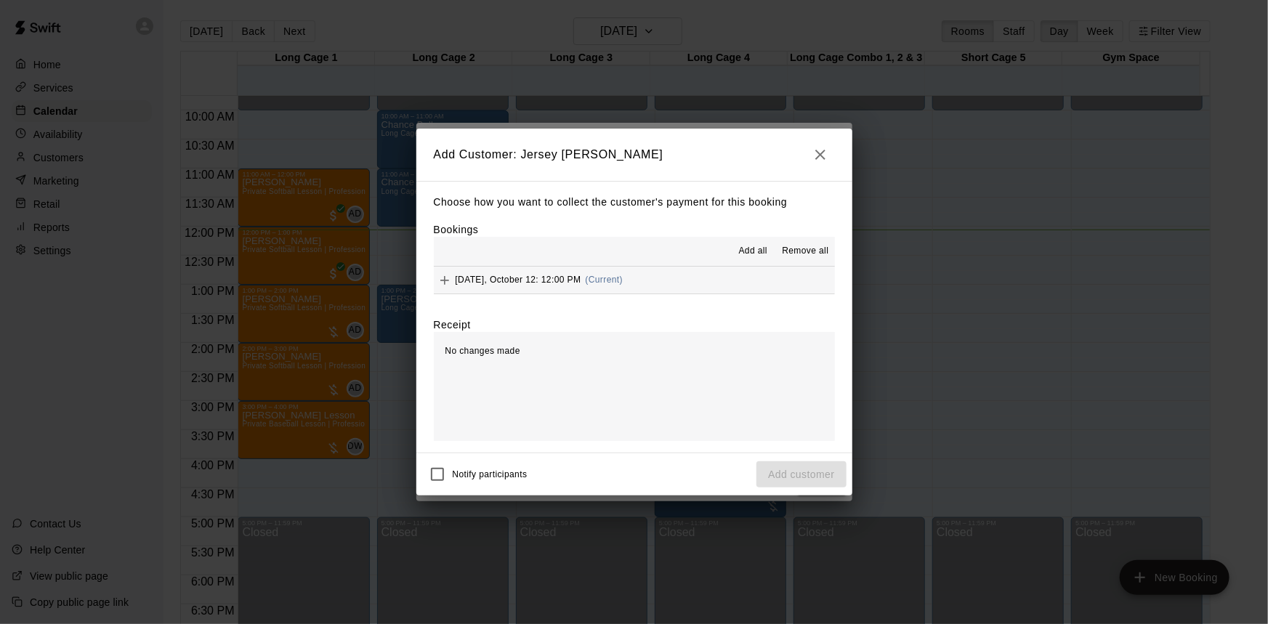
click at [712, 283] on button "Sunday, October 12: 12:00 PM (Current)" at bounding box center [634, 280] width 401 height 27
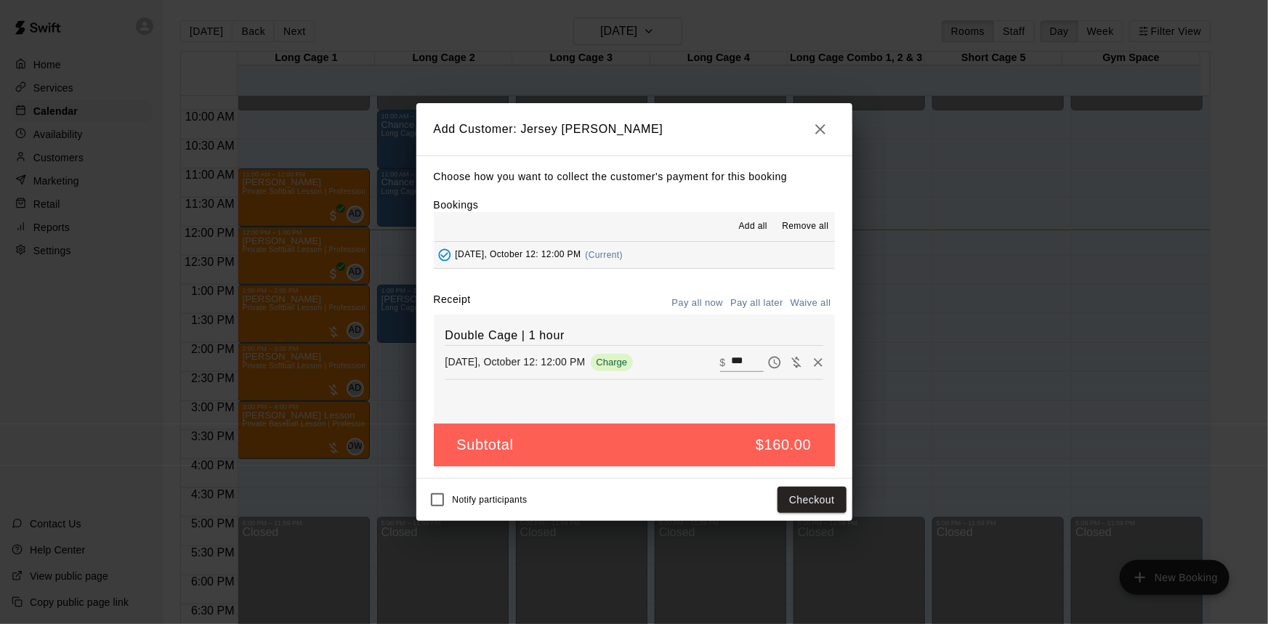
click at [821, 135] on icon "button" at bounding box center [820, 129] width 17 height 17
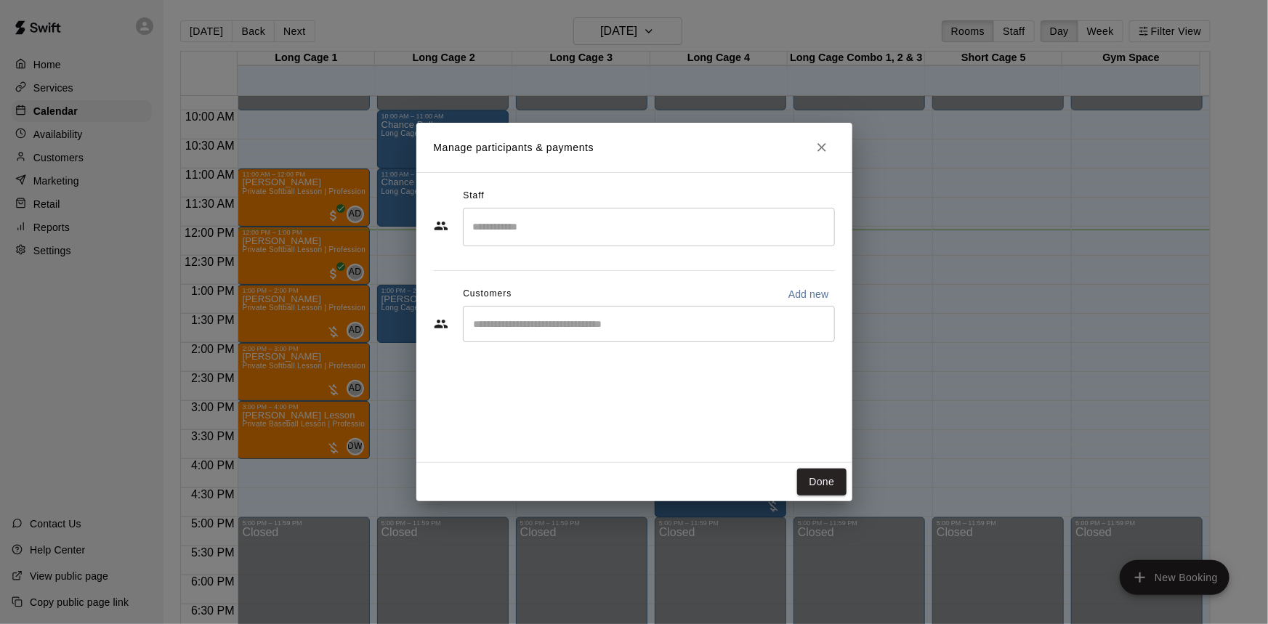
drag, startPoint x: 836, startPoint y: 147, endPoint x: 829, endPoint y: 150, distance: 7.5
click at [830, 150] on h2 "Manage participants & payments" at bounding box center [634, 147] width 436 height 49
click at [829, 150] on button "Close" at bounding box center [822, 147] width 26 height 26
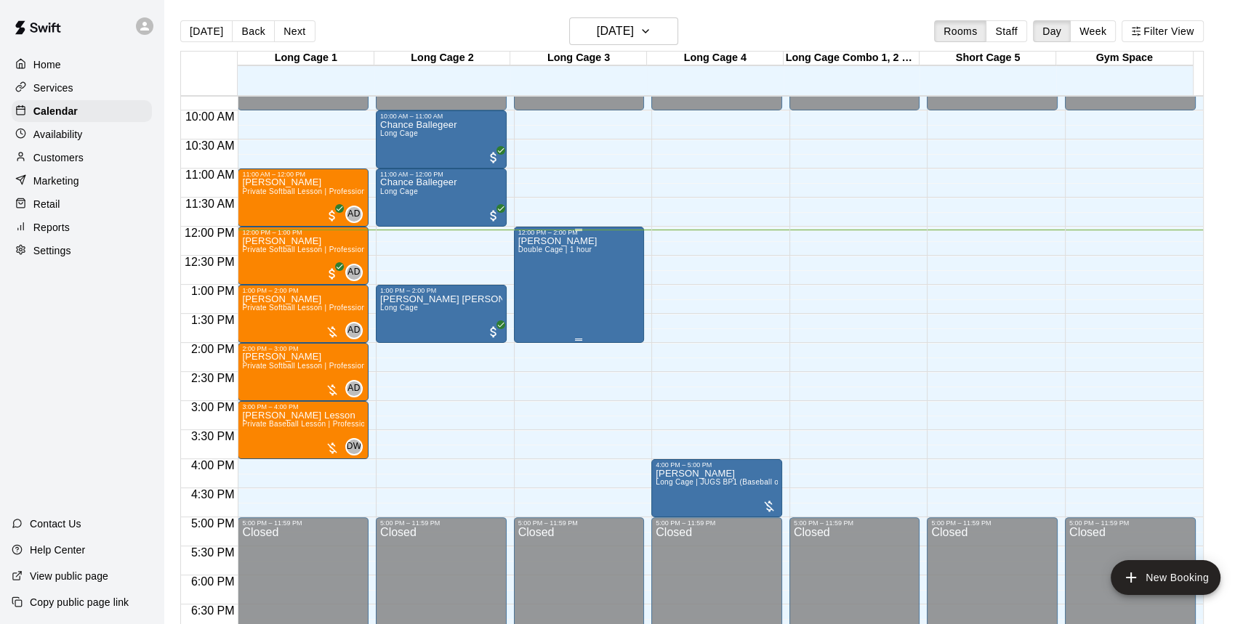
drag, startPoint x: 618, startPoint y: 283, endPoint x: 606, endPoint y: 276, distance: 14.3
click at [606, 276] on div "Zambrano Double Cage | 1 hour" at bounding box center [579, 548] width 122 height 624
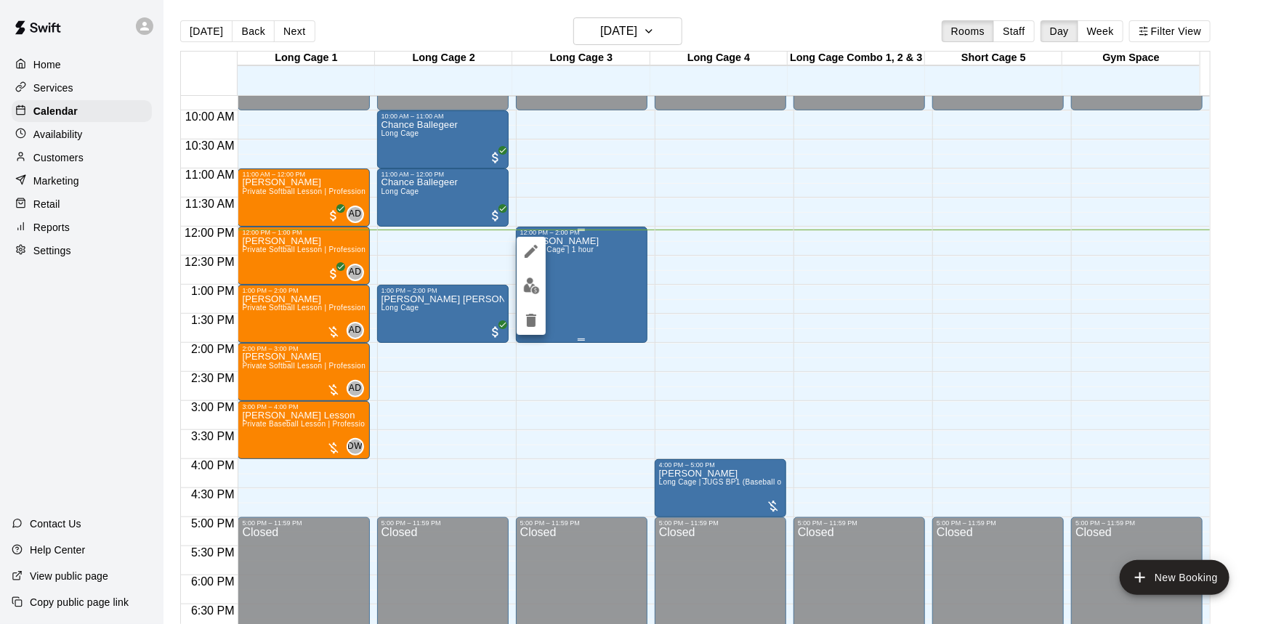
click at [606, 276] on div at bounding box center [634, 312] width 1268 height 624
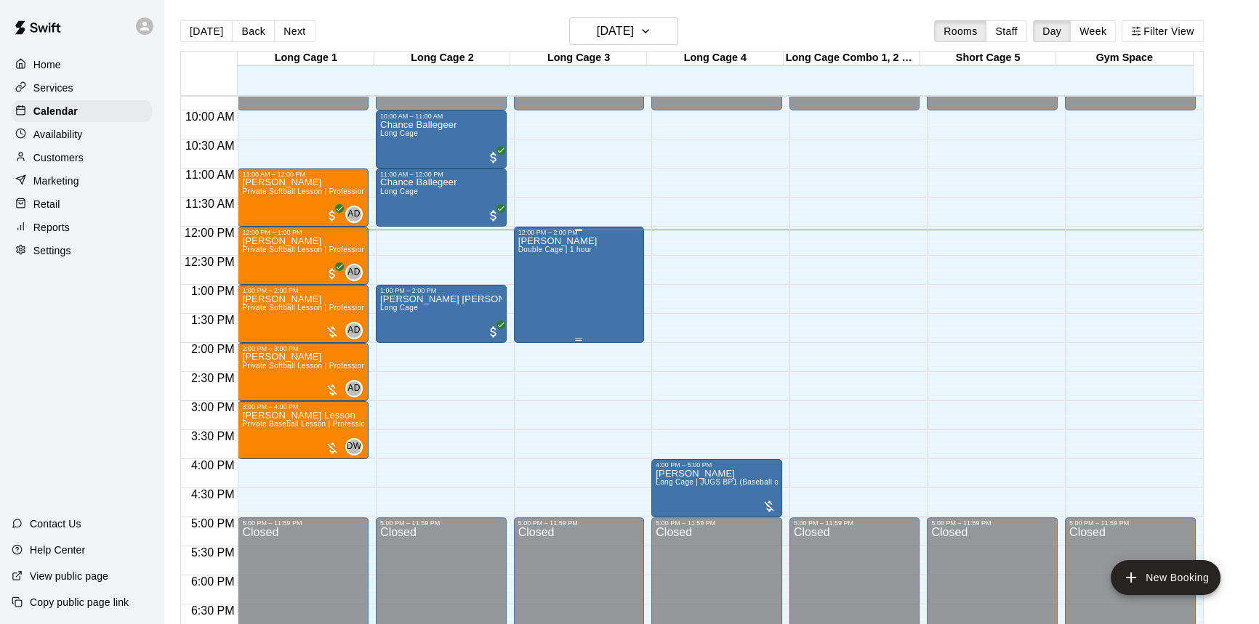
click at [546, 269] on div "Zambrano Double Cage | 1 hour" at bounding box center [557, 548] width 79 height 624
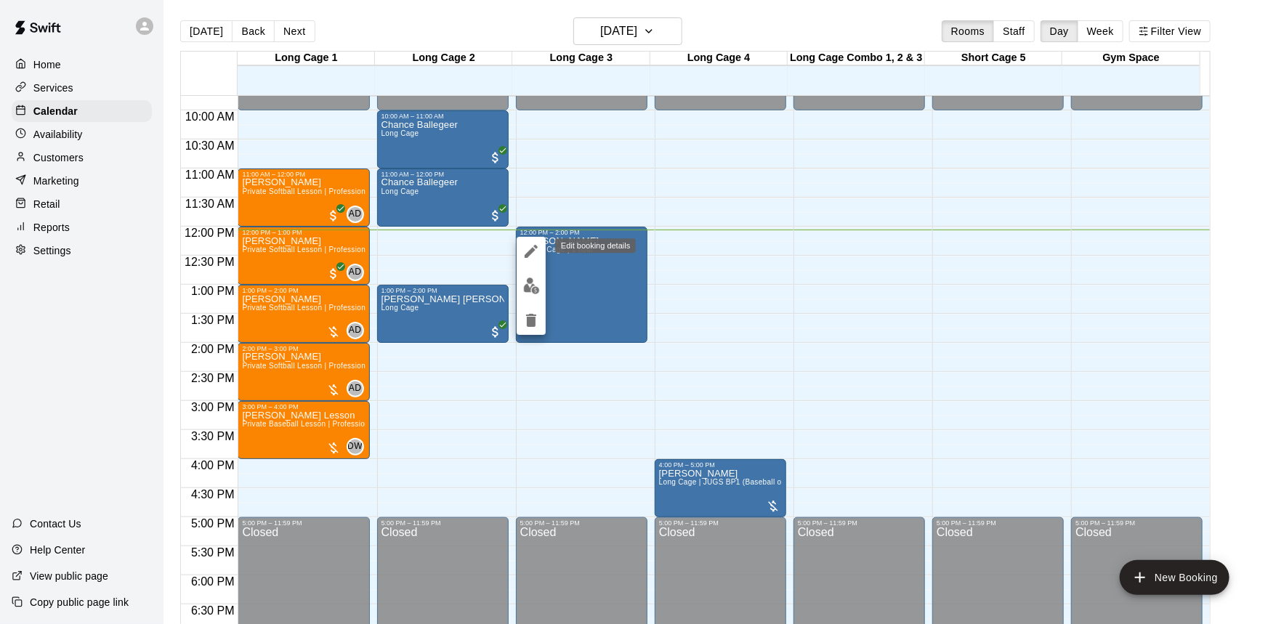
click at [530, 247] on icon "edit" at bounding box center [530, 251] width 17 height 17
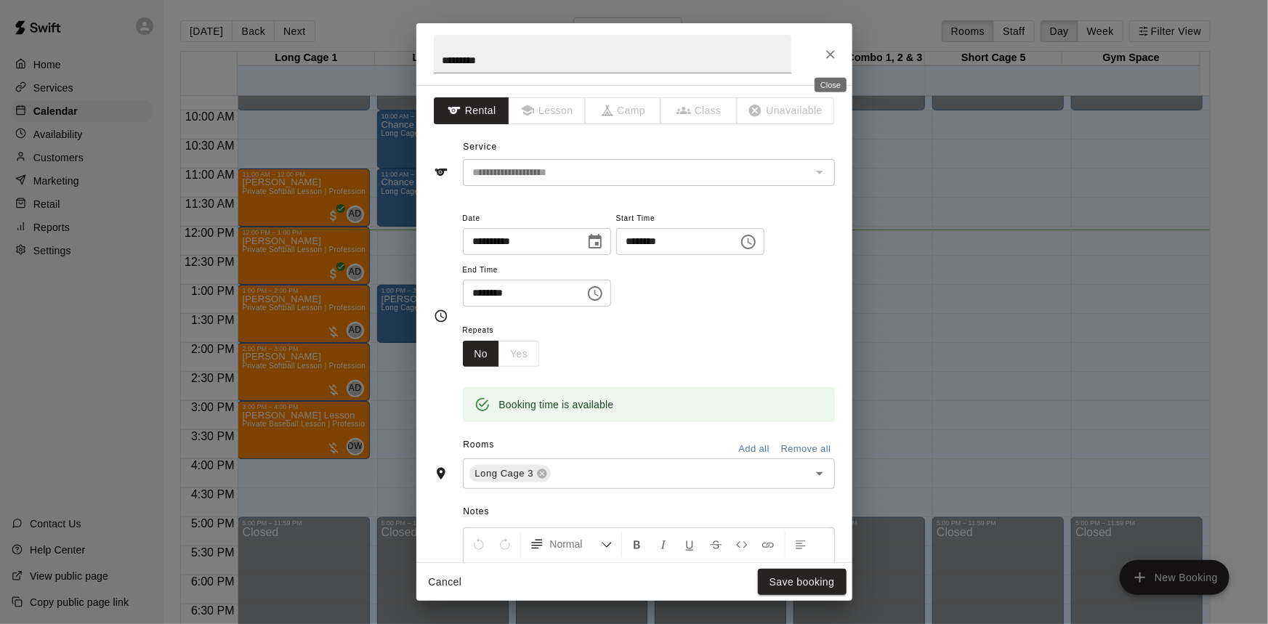
click at [831, 55] on icon "Close" at bounding box center [830, 54] width 9 height 9
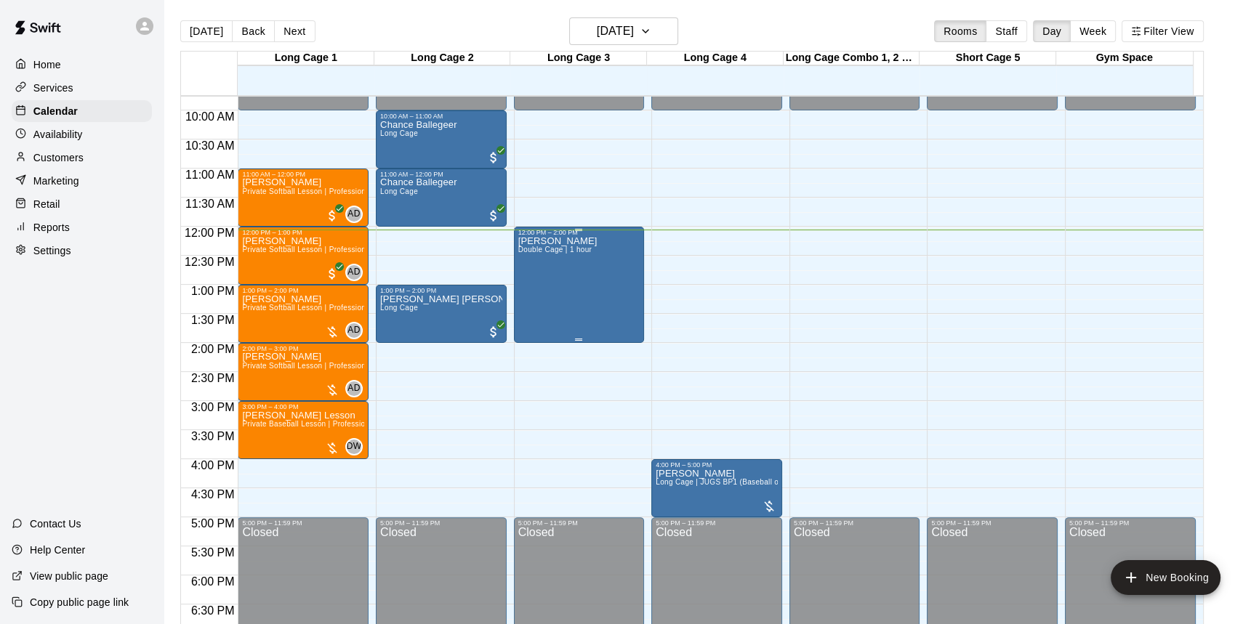
click at [625, 258] on div "Zambrano Double Cage | 1 hour" at bounding box center [579, 548] width 122 height 624
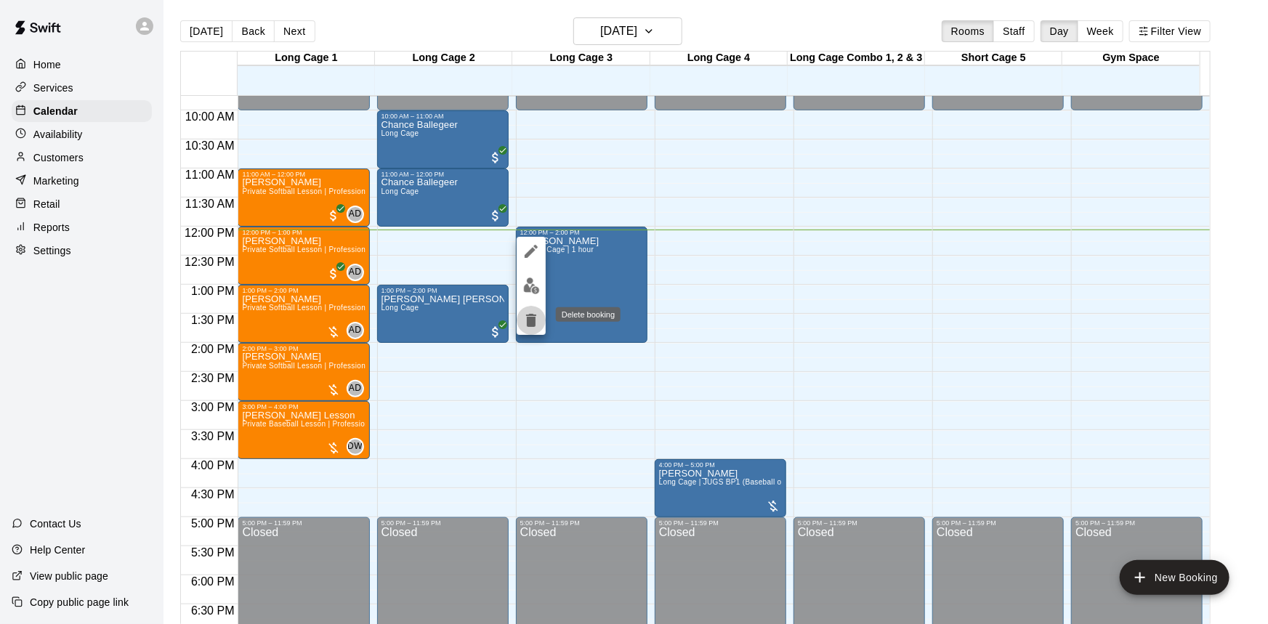
click at [535, 325] on icon "delete" at bounding box center [531, 320] width 10 height 13
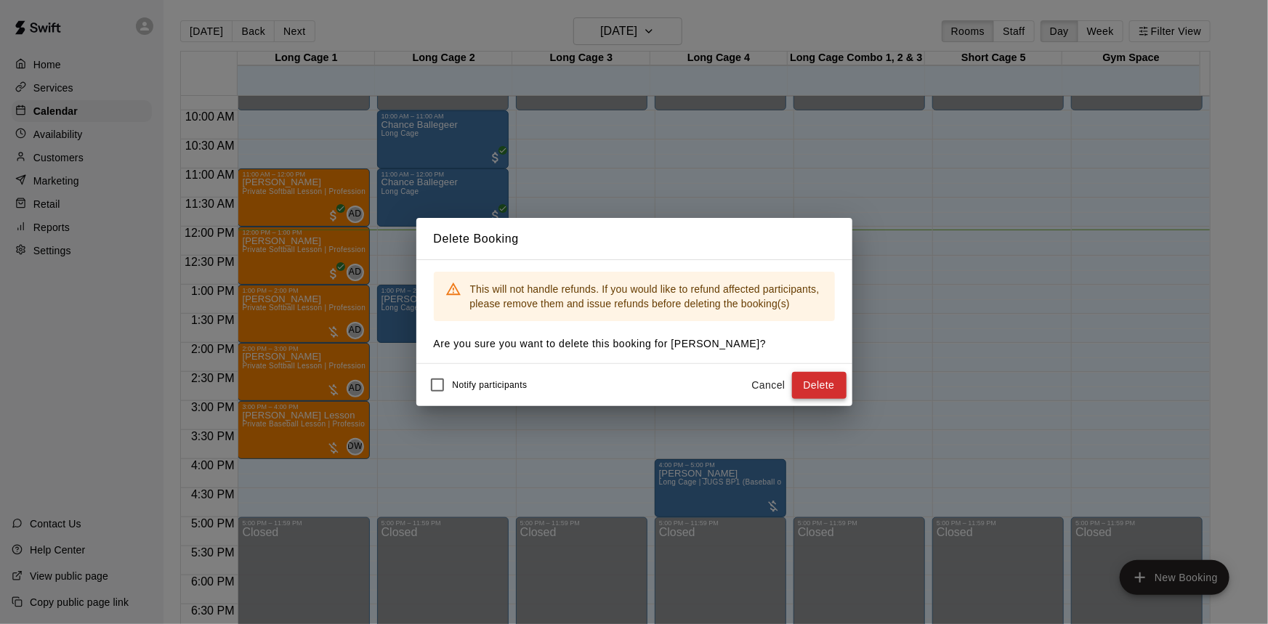
click at [825, 384] on button "Delete" at bounding box center [819, 385] width 54 height 27
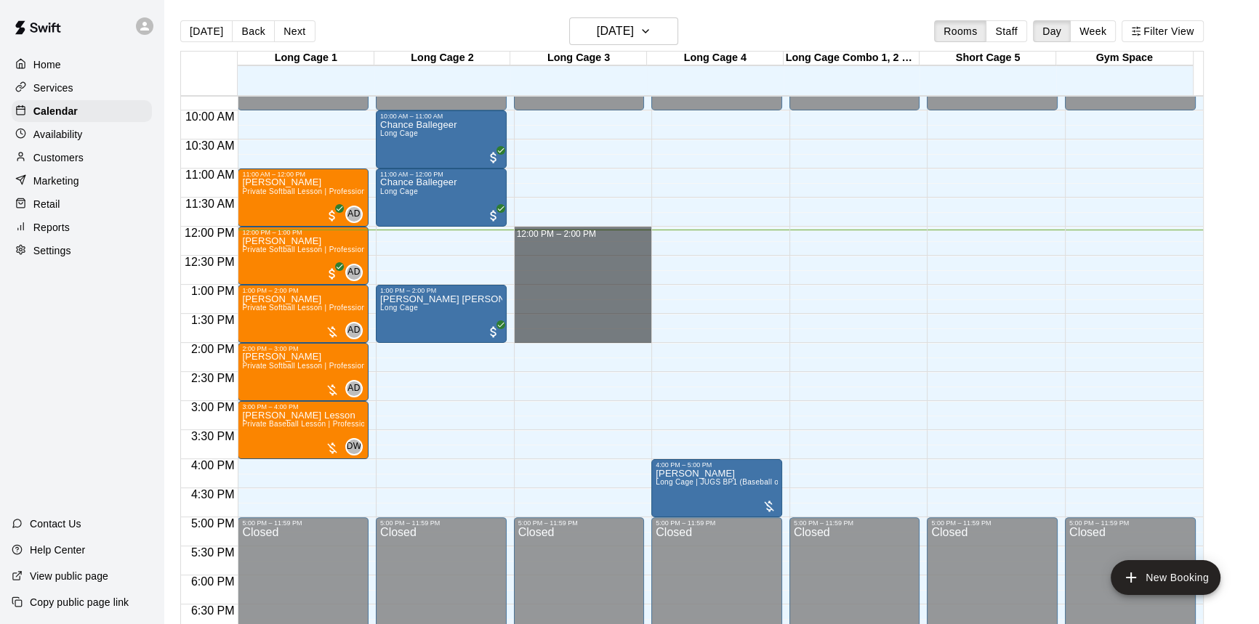
drag, startPoint x: 557, startPoint y: 234, endPoint x: 566, endPoint y: 339, distance: 105.1
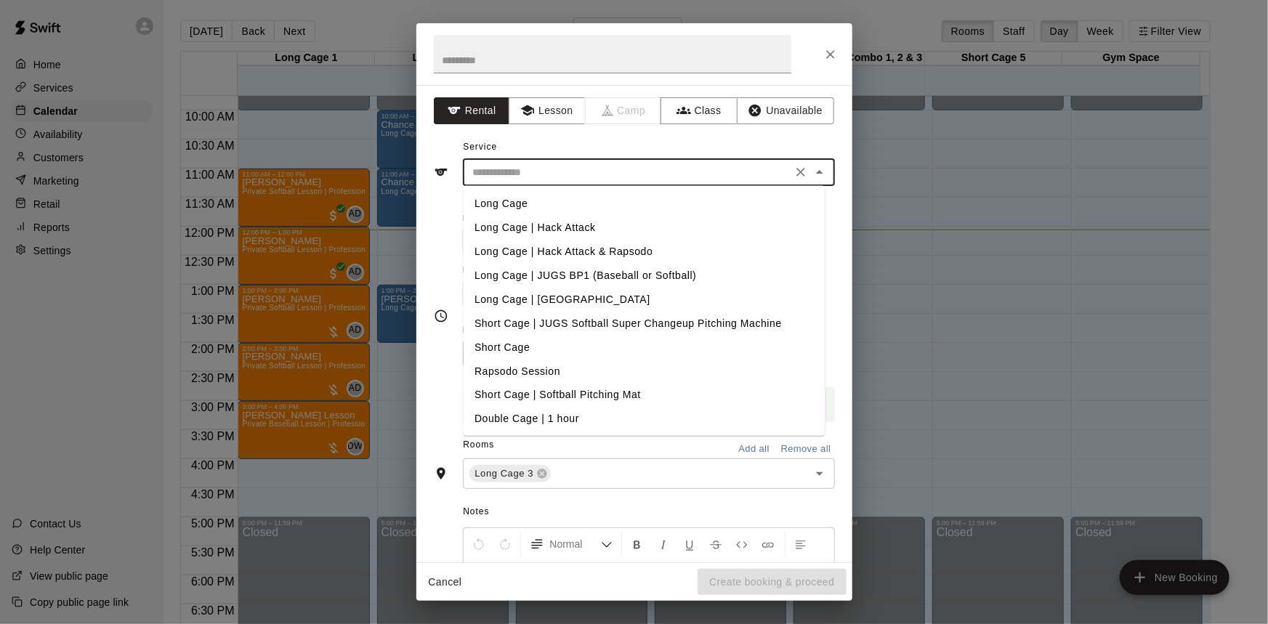
click at [615, 168] on input "text" at bounding box center [627, 172] width 320 height 18
click at [509, 203] on li "Long Cage" at bounding box center [644, 204] width 362 height 24
type input "*********"
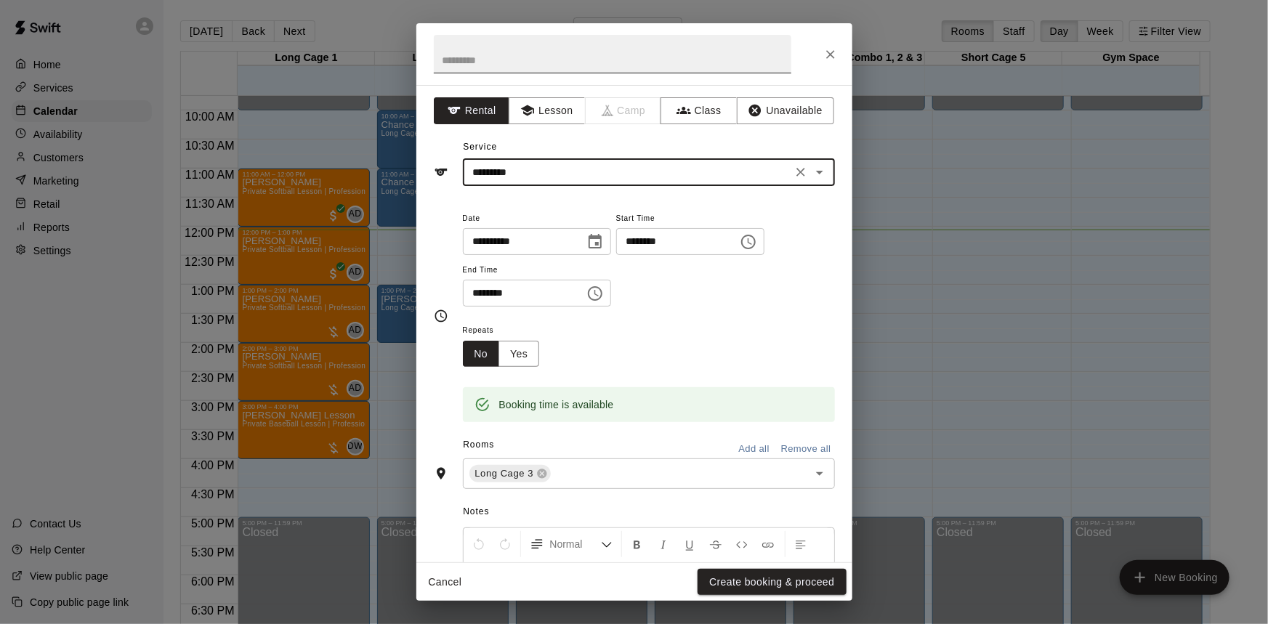
click at [517, 54] on input "text" at bounding box center [613, 54] width 358 height 39
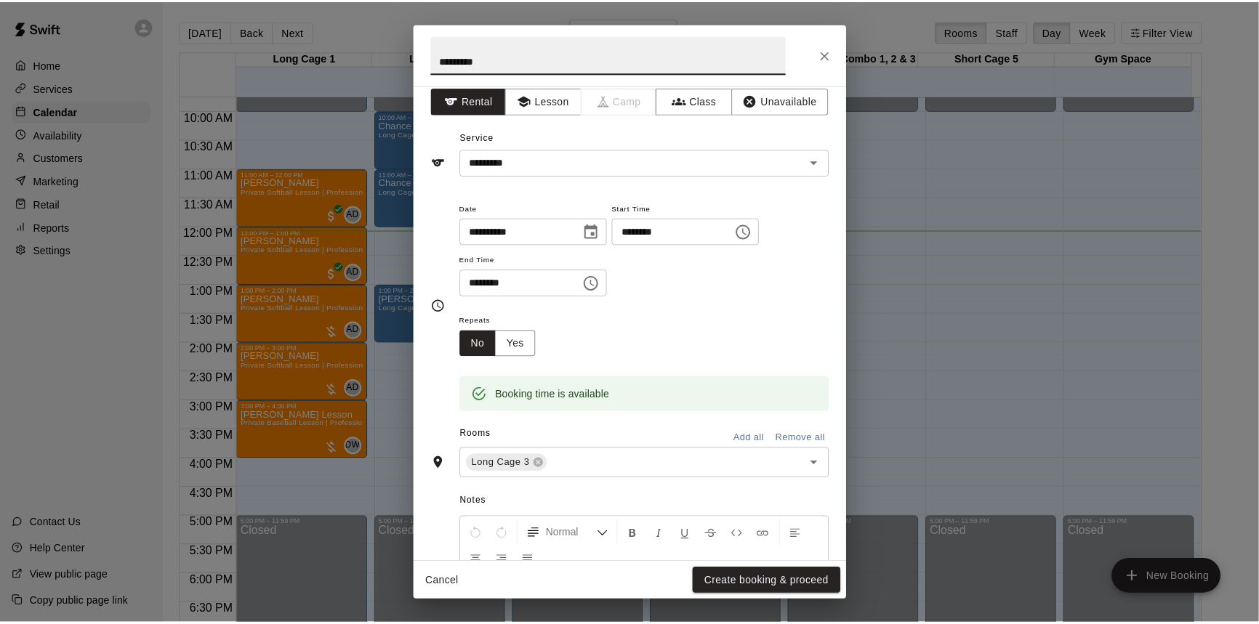
scroll to position [0, 0]
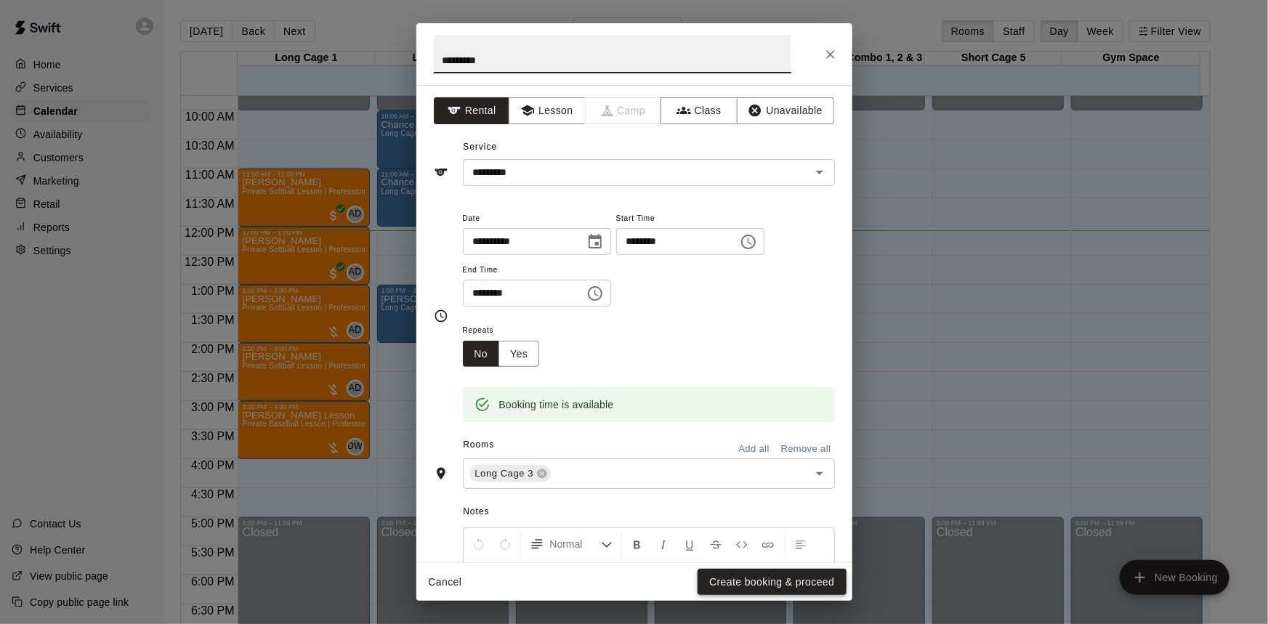
type input "********"
click at [738, 584] on button "Create booking & proceed" at bounding box center [772, 582] width 148 height 27
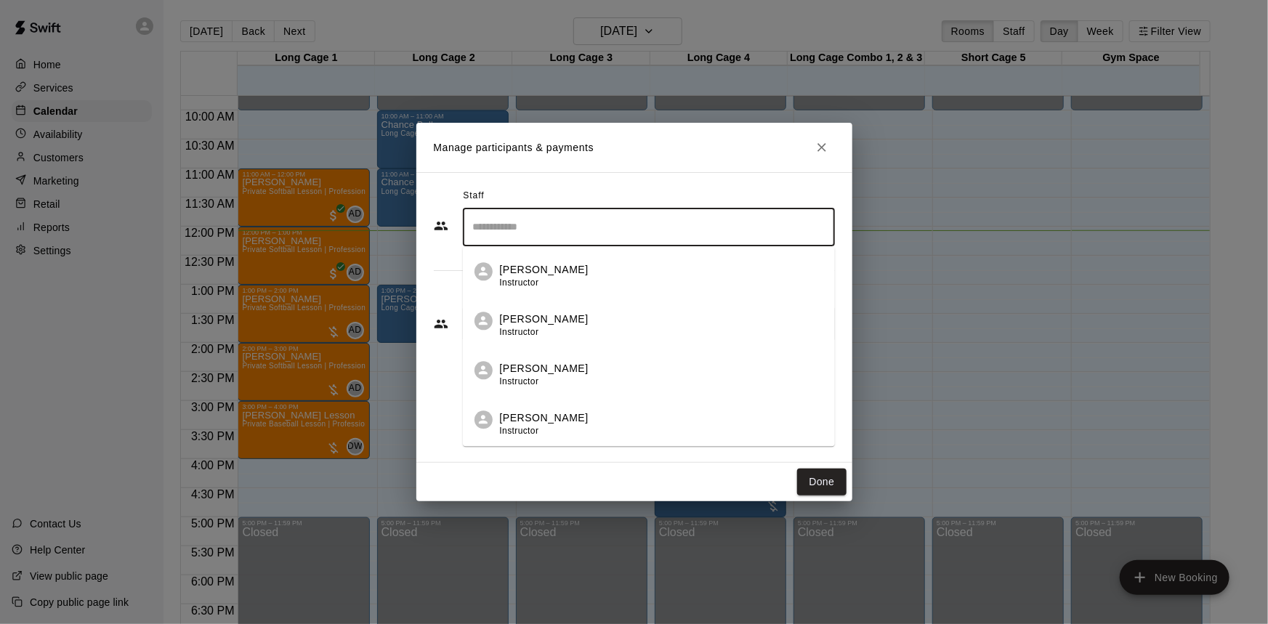
click at [582, 229] on input "Search staff" at bounding box center [648, 226] width 359 height 25
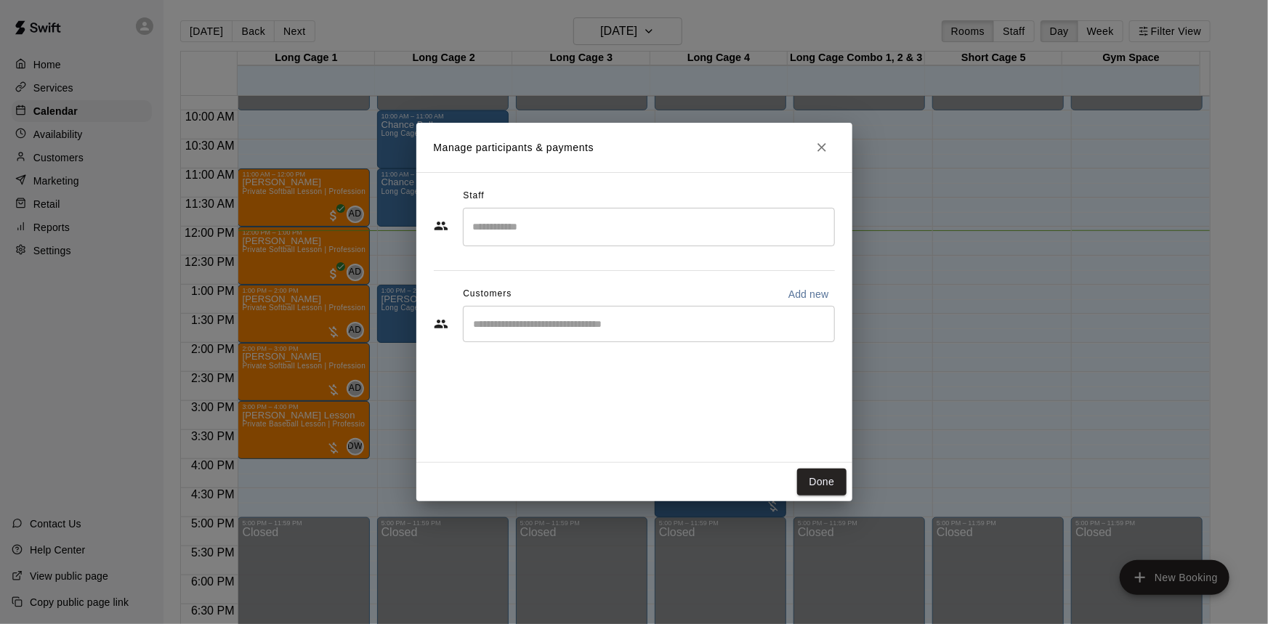
click at [795, 181] on div "Staff ​ Customers Add new ​" at bounding box center [634, 317] width 436 height 291
click at [692, 333] on div "​" at bounding box center [649, 324] width 372 height 36
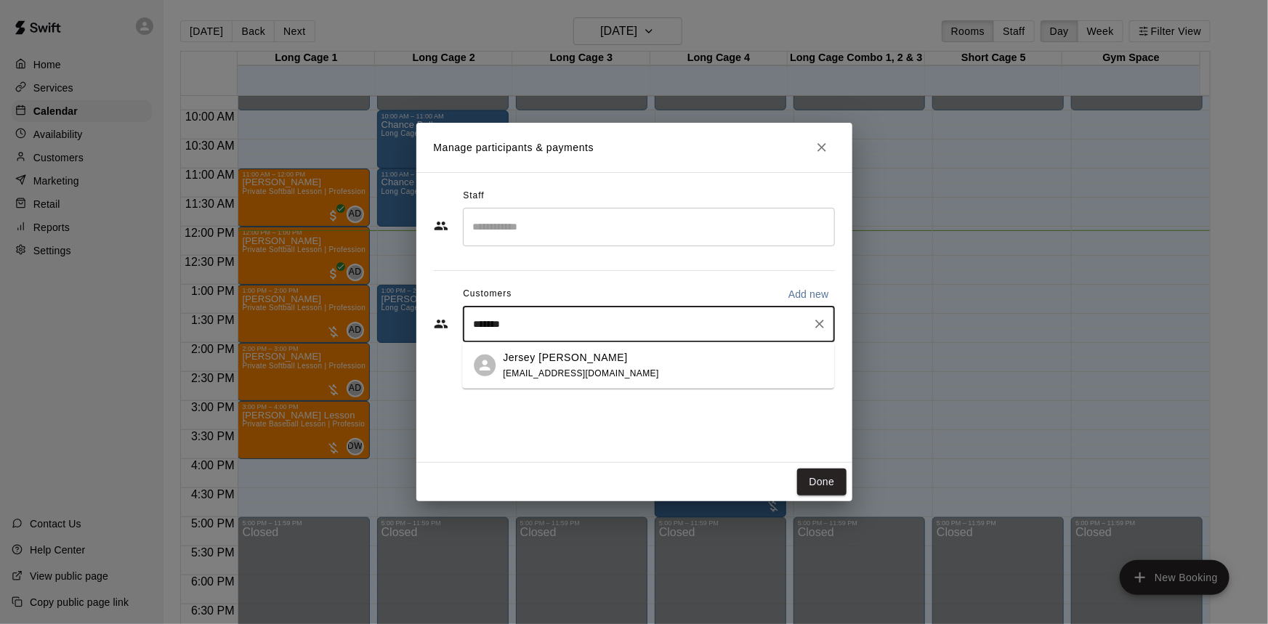
type input "********"
click at [692, 371] on div "Jersey Zambrano katiezsellsgj@gmail.com" at bounding box center [663, 365] width 320 height 31
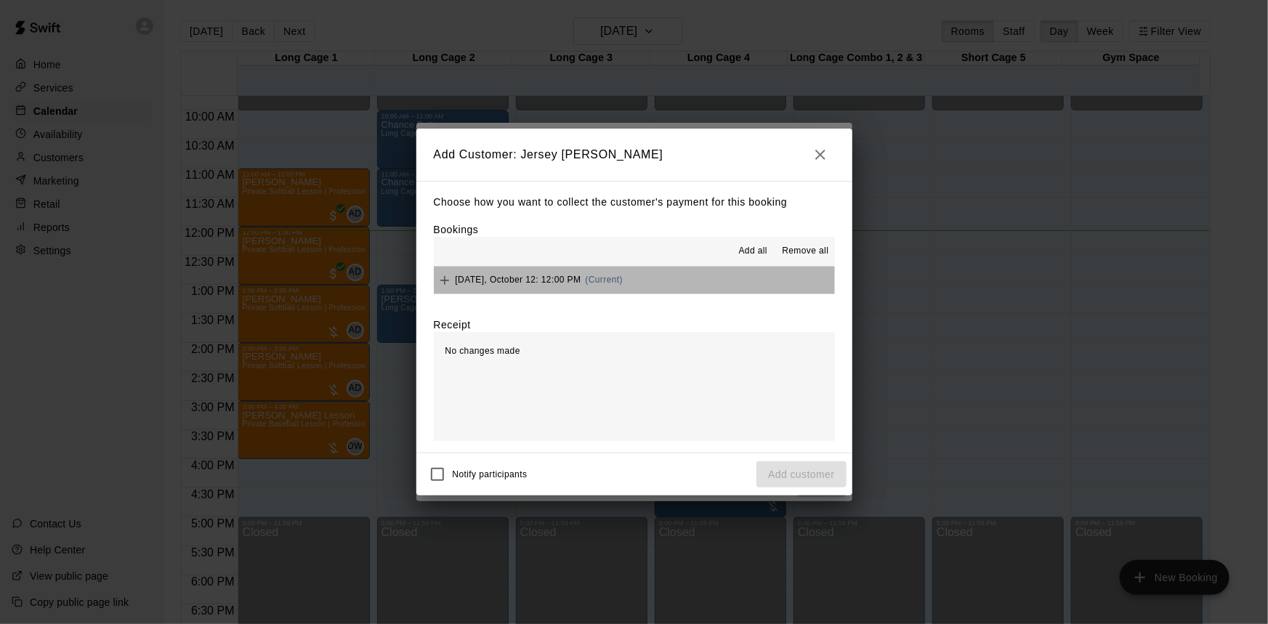
click at [769, 280] on button "Sunday, October 12: 12:00 PM (Current)" at bounding box center [634, 280] width 401 height 27
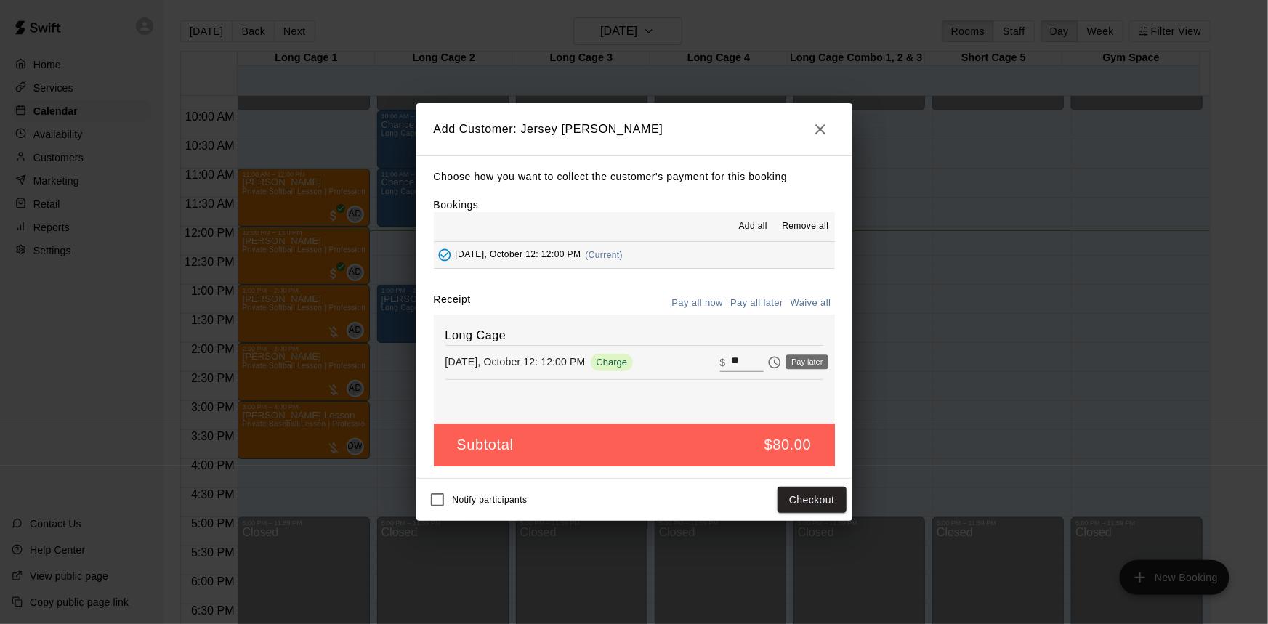
click at [767, 363] on icon "Pay later" at bounding box center [774, 362] width 15 height 15
click at [799, 496] on button "Add customer" at bounding box center [800, 500] width 89 height 27
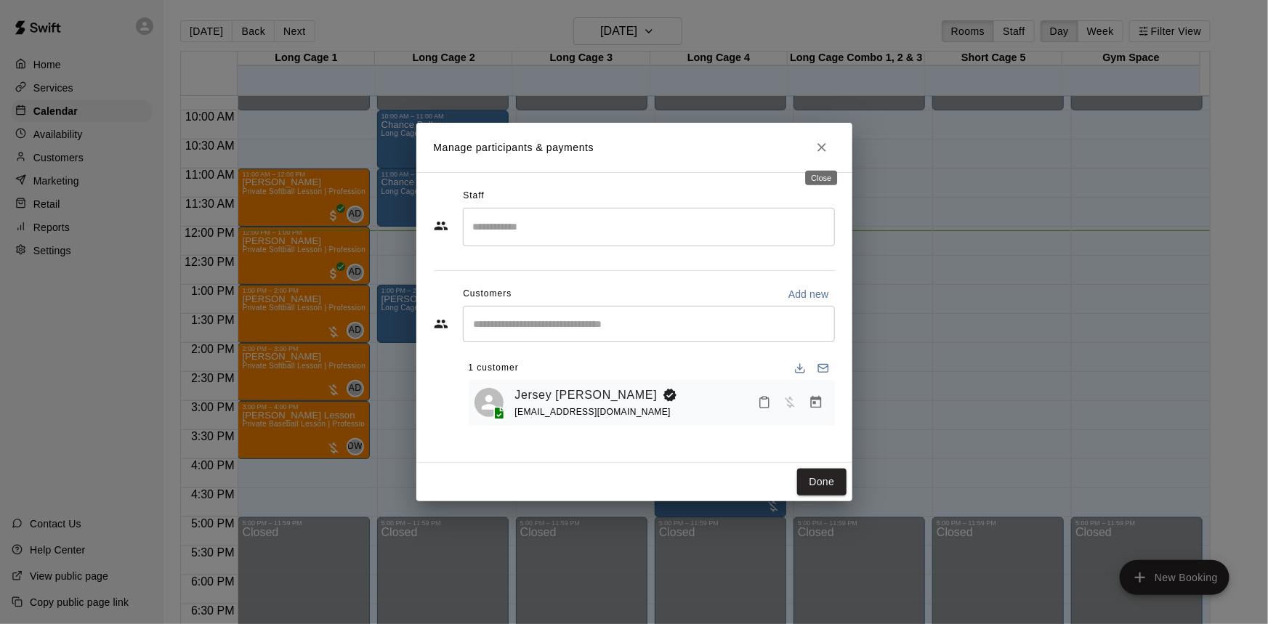
click at [817, 143] on icon "Close" at bounding box center [822, 147] width 15 height 15
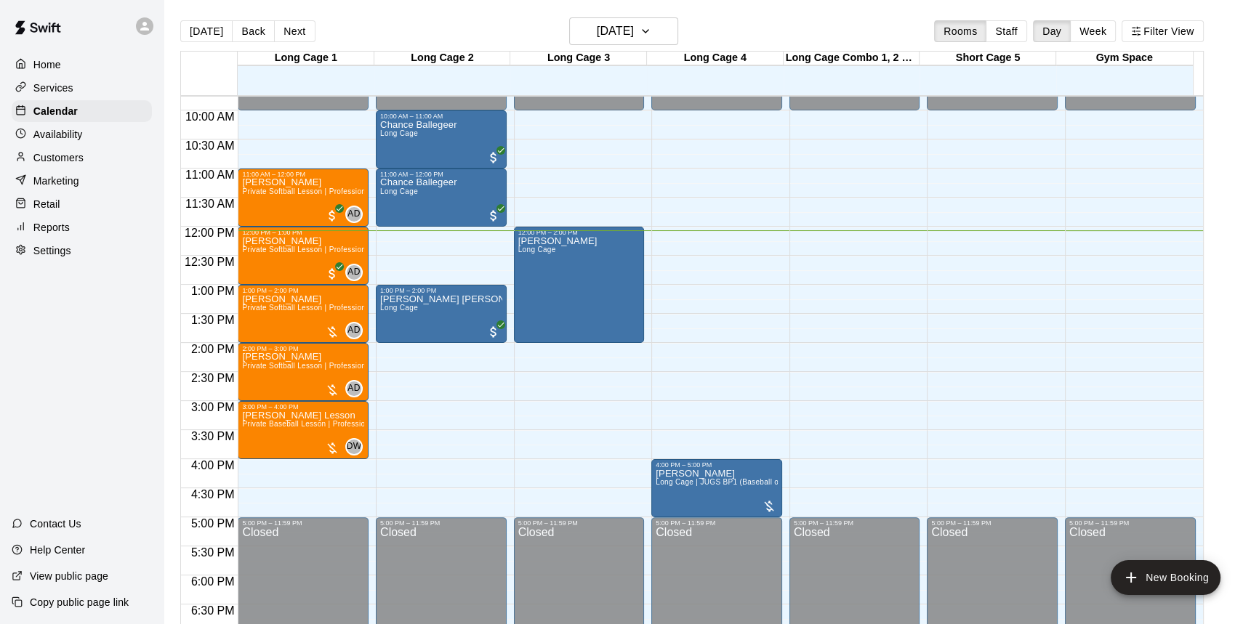
drag, startPoint x: 315, startPoint y: 269, endPoint x: 771, endPoint y: 283, distance: 456.6
click at [771, 283] on div "12:00 AM – 10:00 AM Closed 4:00 PM – 5:00 PM Bill Middleton Long Cage | JUGS BP…" at bounding box center [716, 226] width 131 height 1395
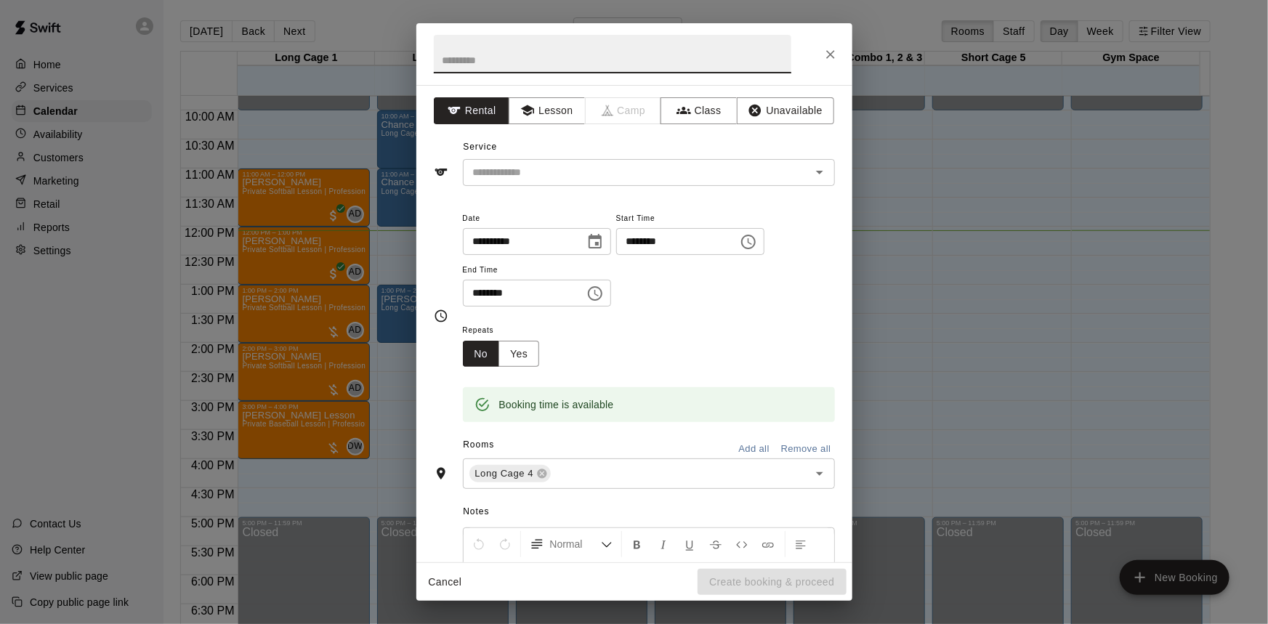
click at [835, 57] on icon "Close" at bounding box center [830, 54] width 15 height 15
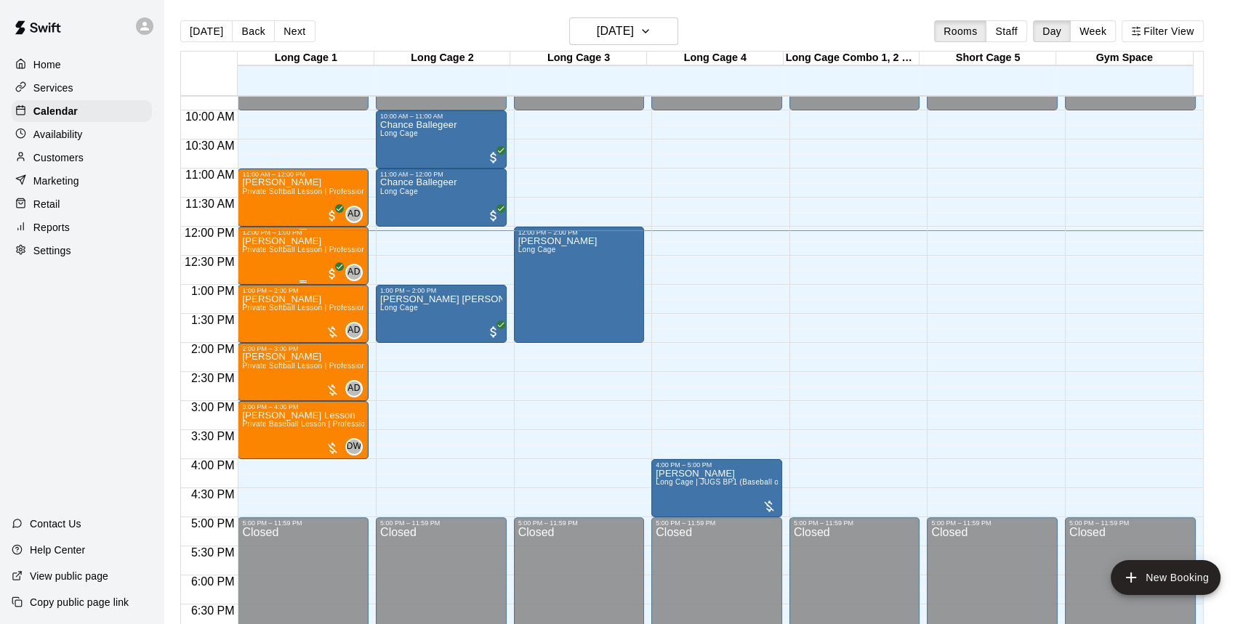
click at [307, 260] on div "Zambrano Private Softball Lesson | Professional or Collegiate Level Coach | 1 h…" at bounding box center [303, 548] width 122 height 624
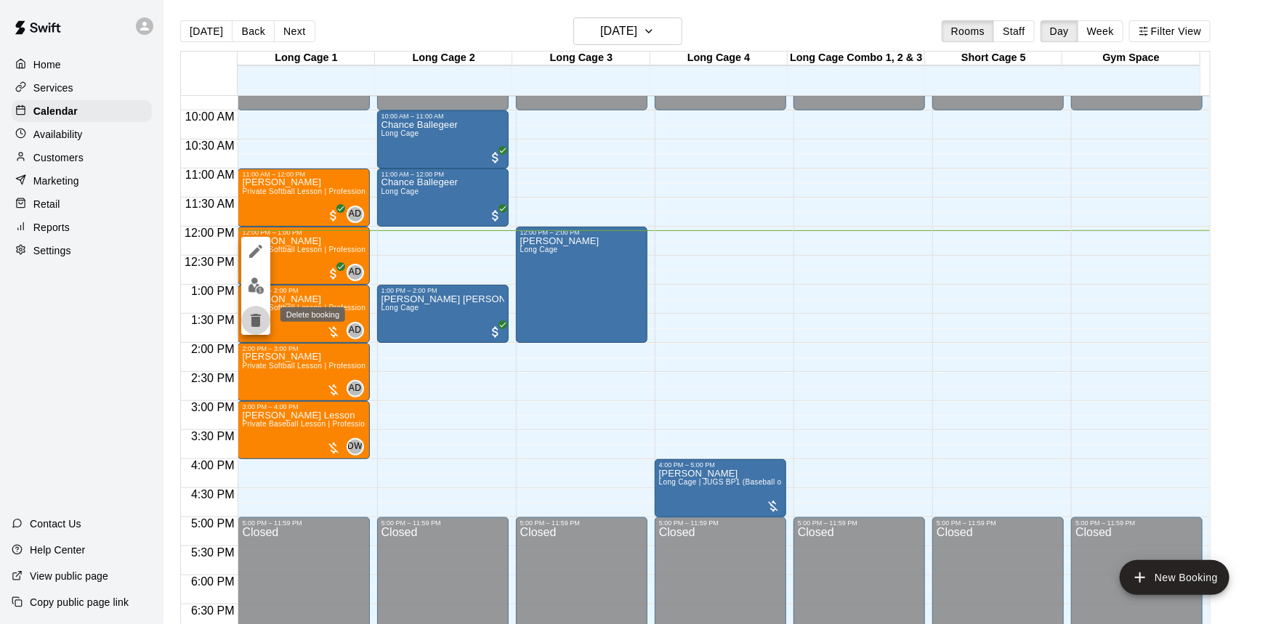
click at [253, 312] on icon "delete" at bounding box center [255, 320] width 17 height 17
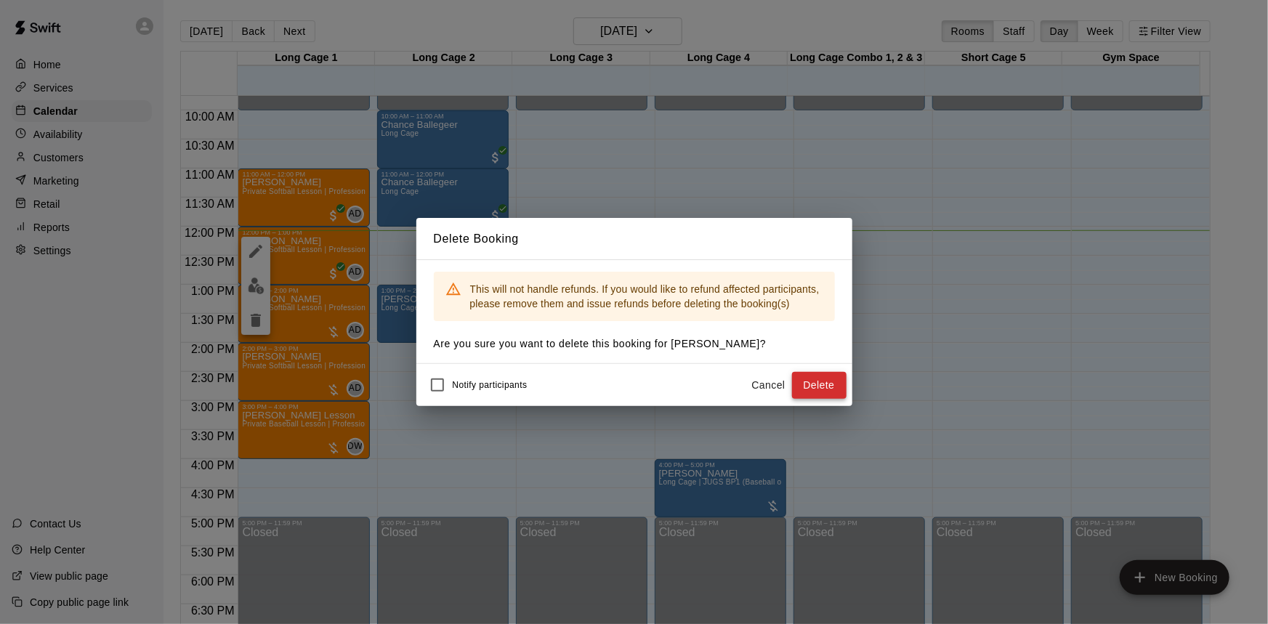
click at [809, 384] on button "Delete" at bounding box center [819, 385] width 54 height 27
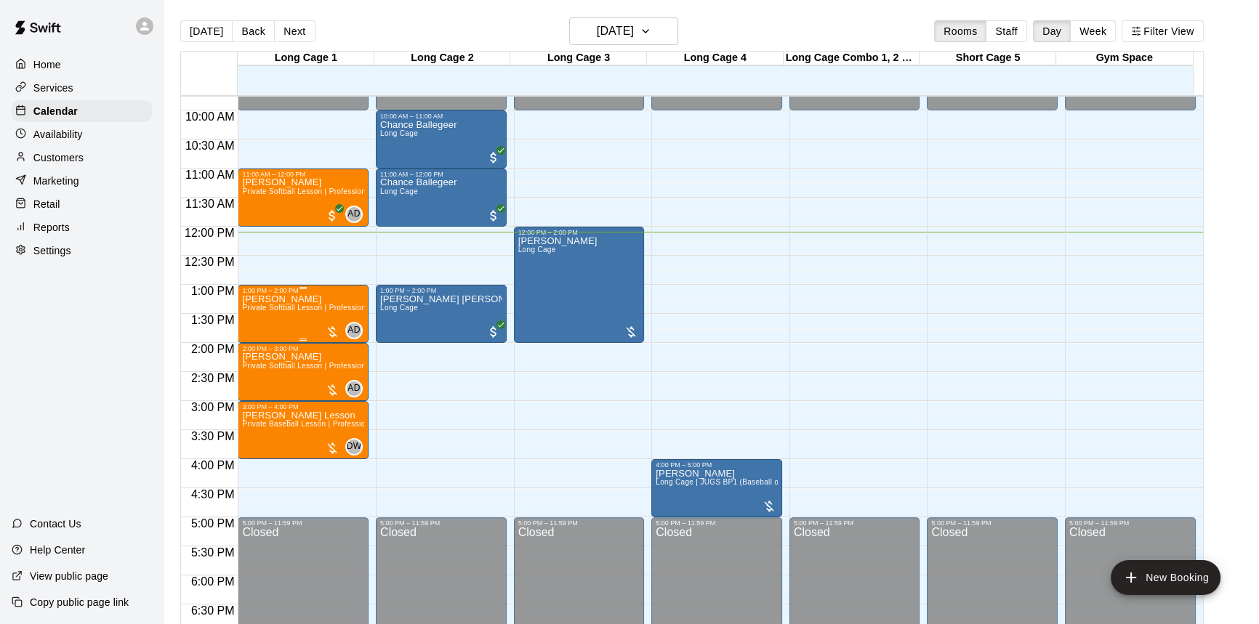
click at [307, 311] on span "Private Softball Lesson | Professional or Collegiate Level Coach | 1 hour | 2 P…" at bounding box center [384, 308] width 285 height 8
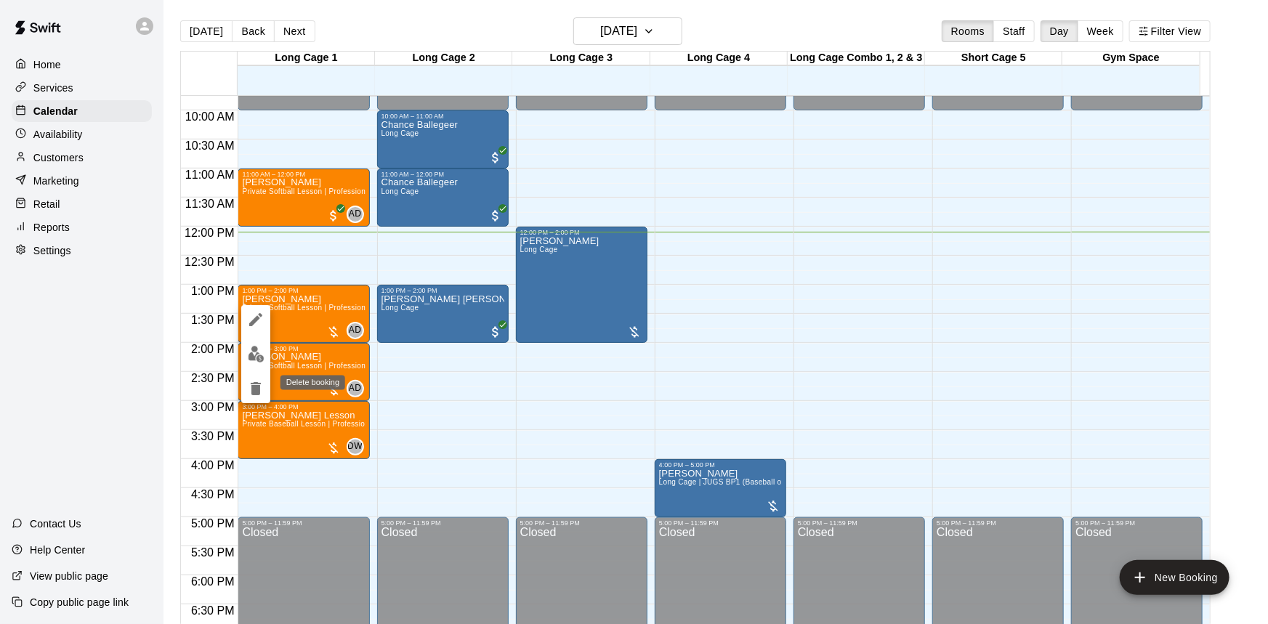
click at [251, 389] on icon "delete" at bounding box center [256, 388] width 10 height 13
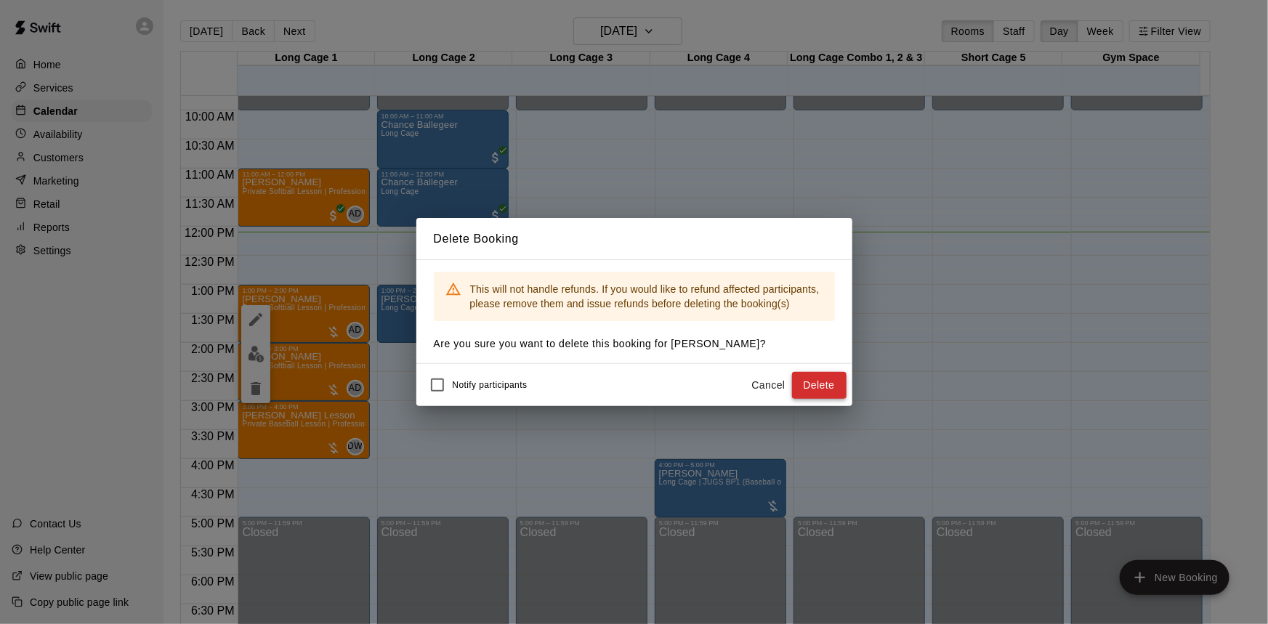
click at [807, 387] on button "Delete" at bounding box center [819, 385] width 54 height 27
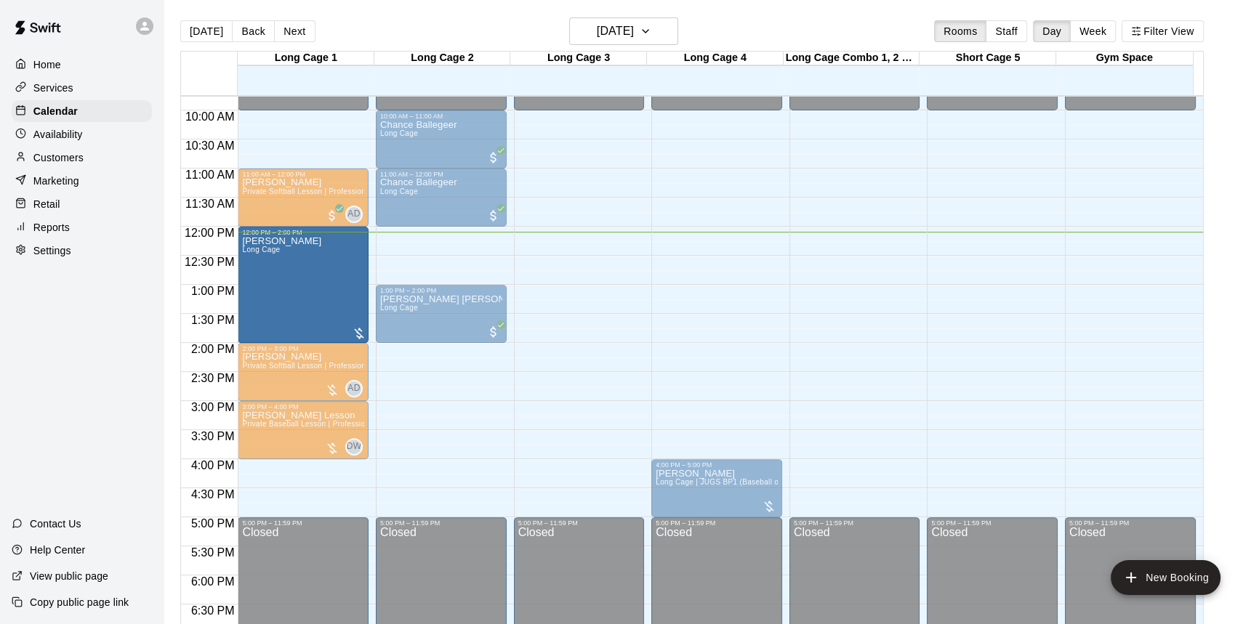
drag, startPoint x: 574, startPoint y: 241, endPoint x: 337, endPoint y: 254, distance: 237.2
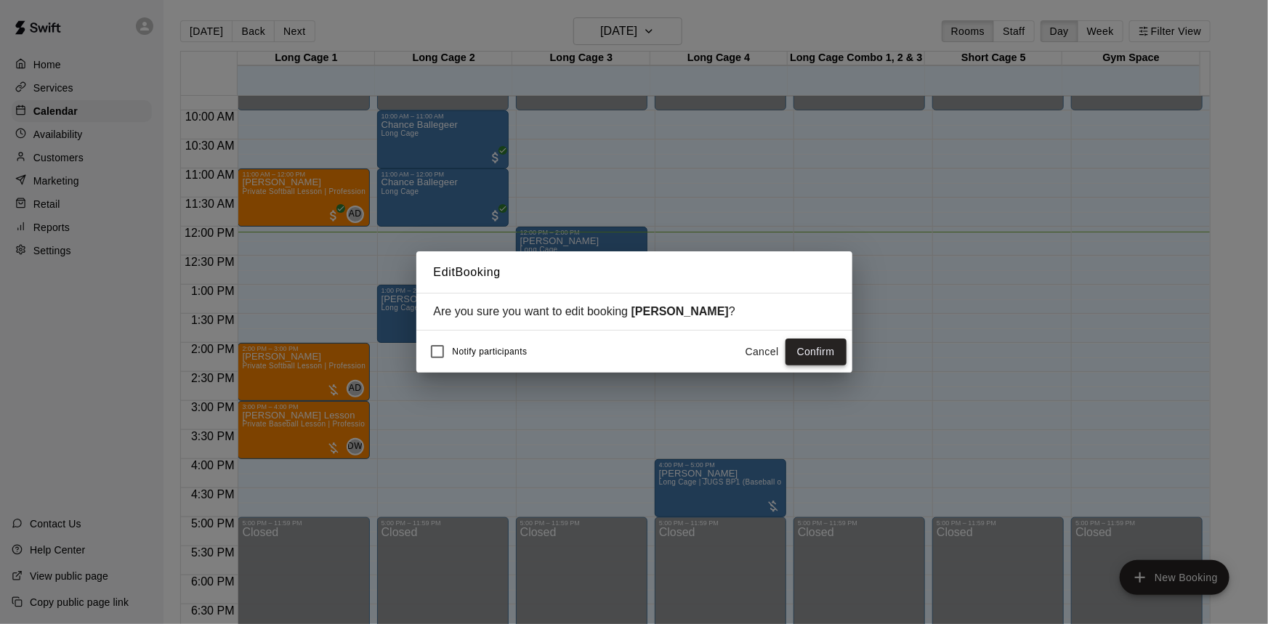
click at [807, 355] on button "Confirm" at bounding box center [815, 352] width 61 height 27
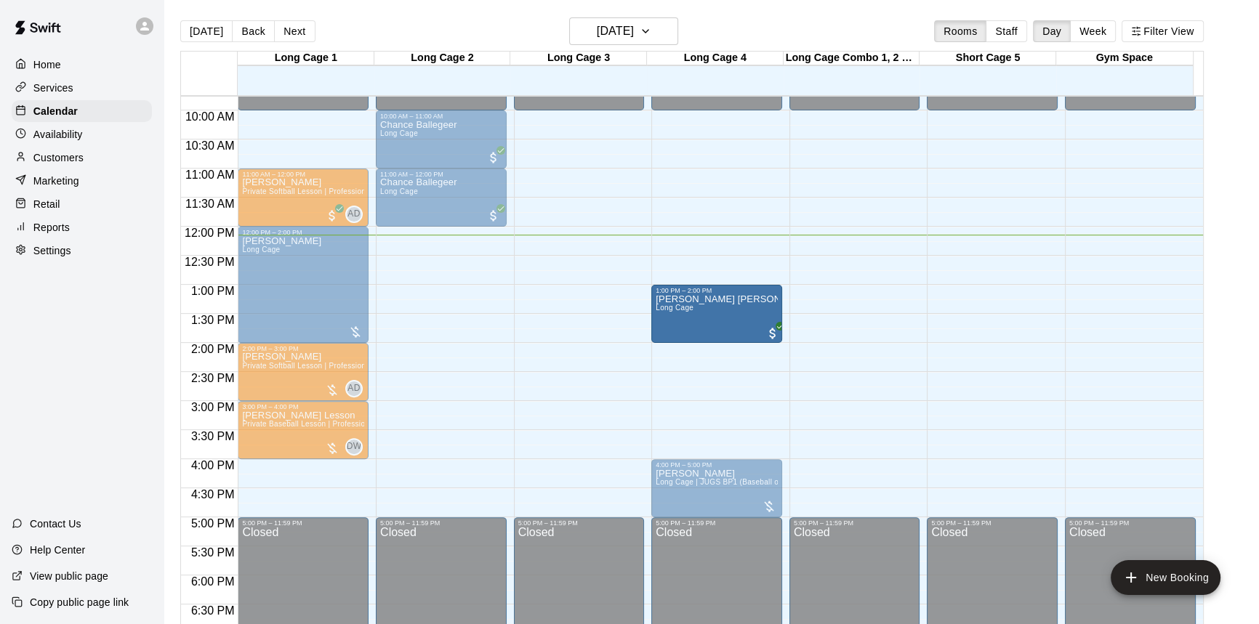
drag, startPoint x: 452, startPoint y: 289, endPoint x: 678, endPoint y: 298, distance: 226.2
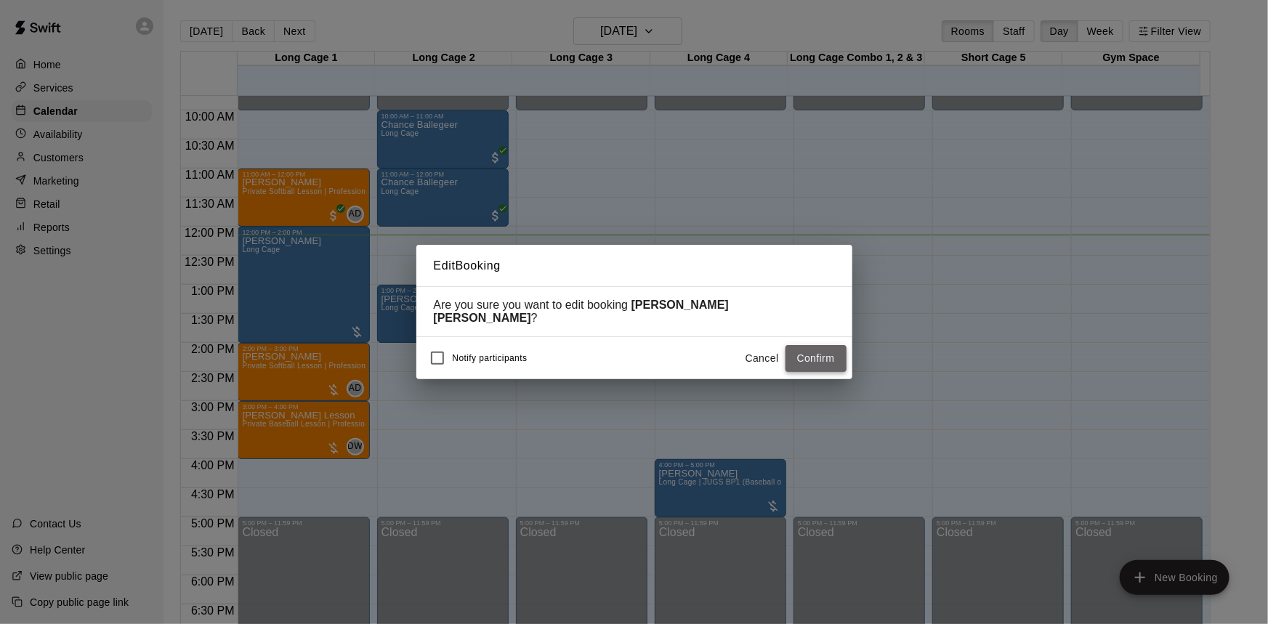
click at [804, 350] on button "Confirm" at bounding box center [815, 358] width 61 height 27
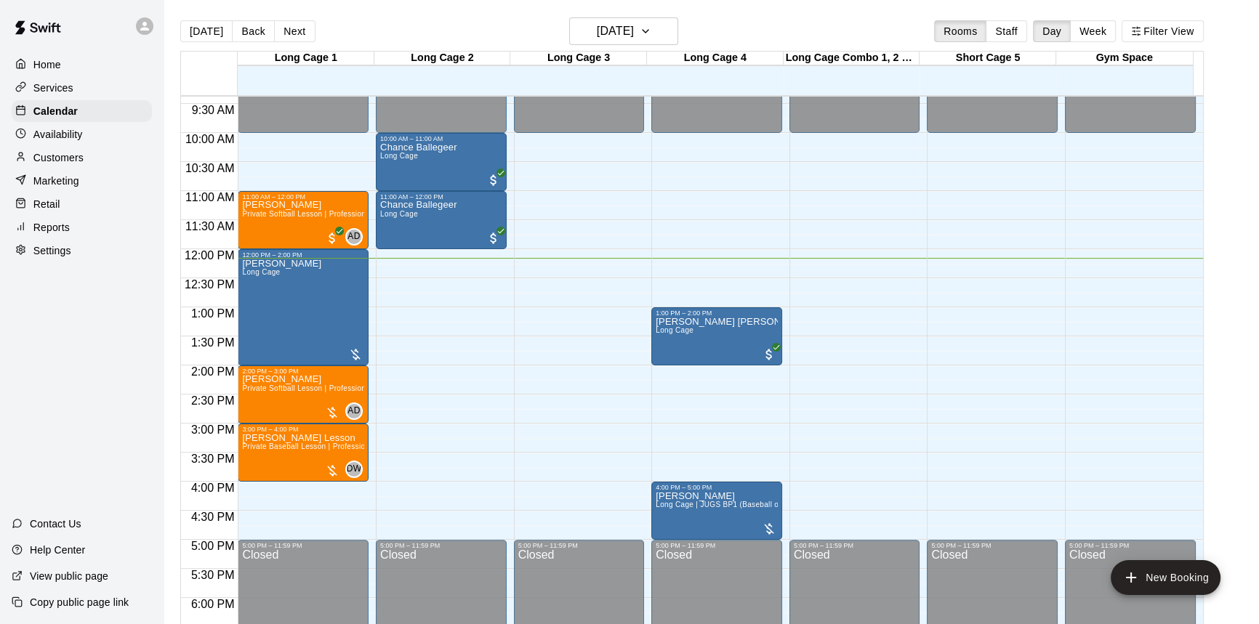
scroll to position [520, 0]
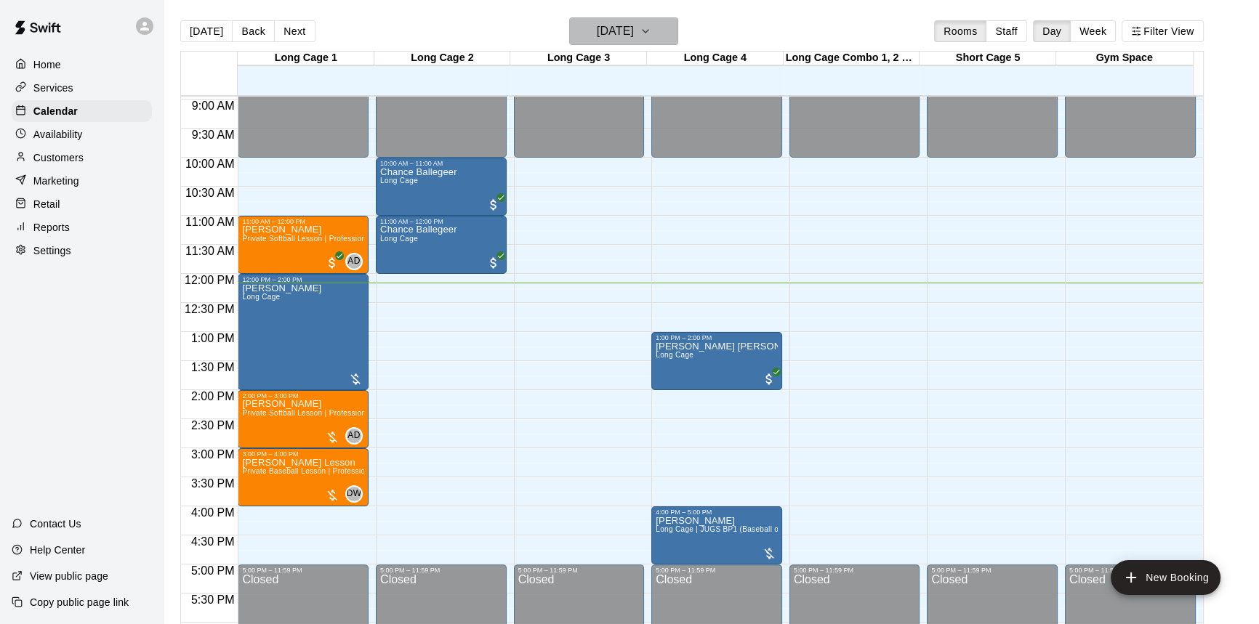
click at [623, 28] on h6 "[DATE]" at bounding box center [615, 31] width 37 height 20
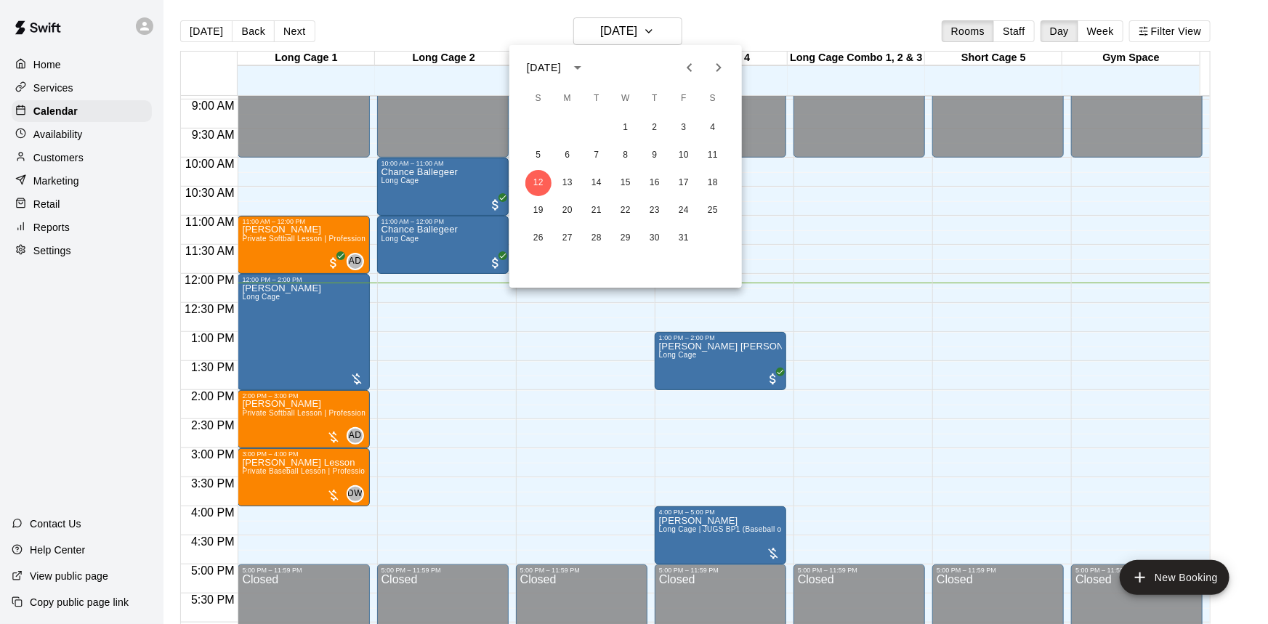
click at [746, 27] on div at bounding box center [634, 312] width 1268 height 624
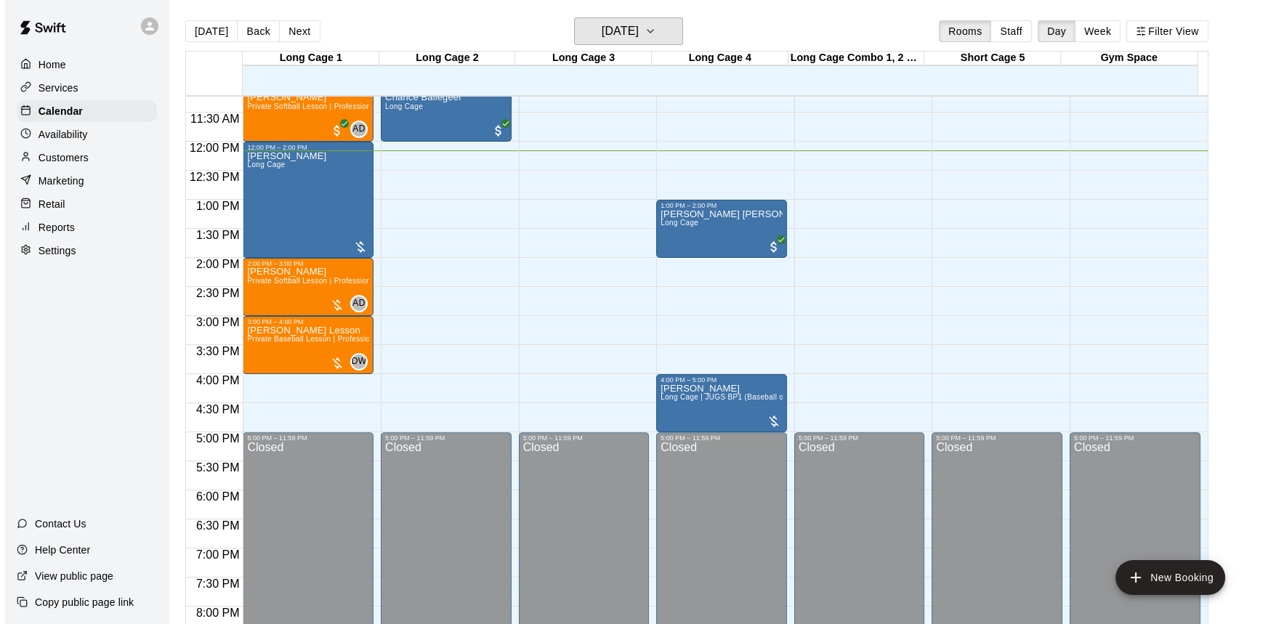
scroll to position [586, 0]
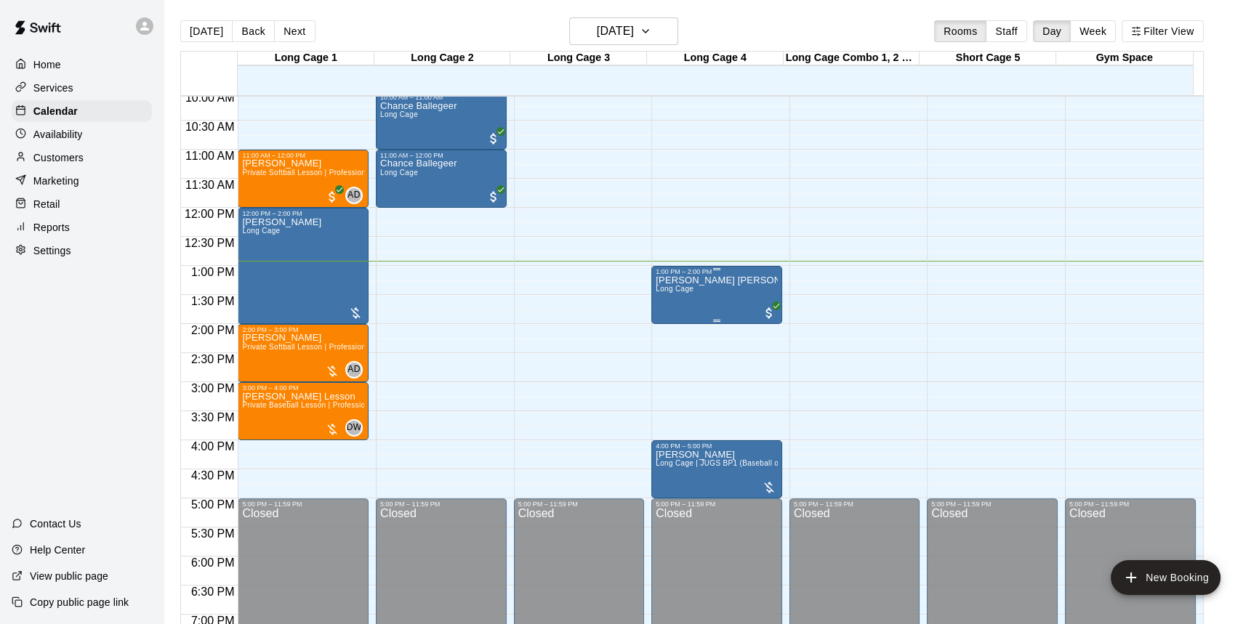
click at [749, 294] on div "Knox Burek Long Cage" at bounding box center [716, 587] width 122 height 624
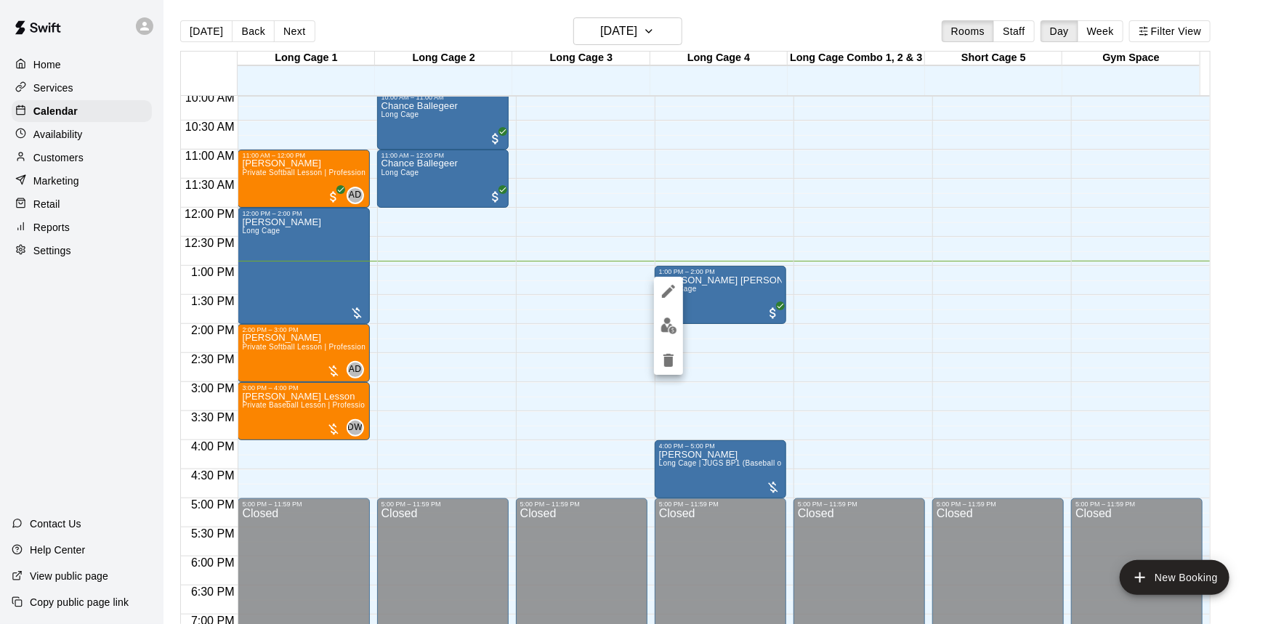
click at [1251, 288] on div at bounding box center [634, 312] width 1268 height 624
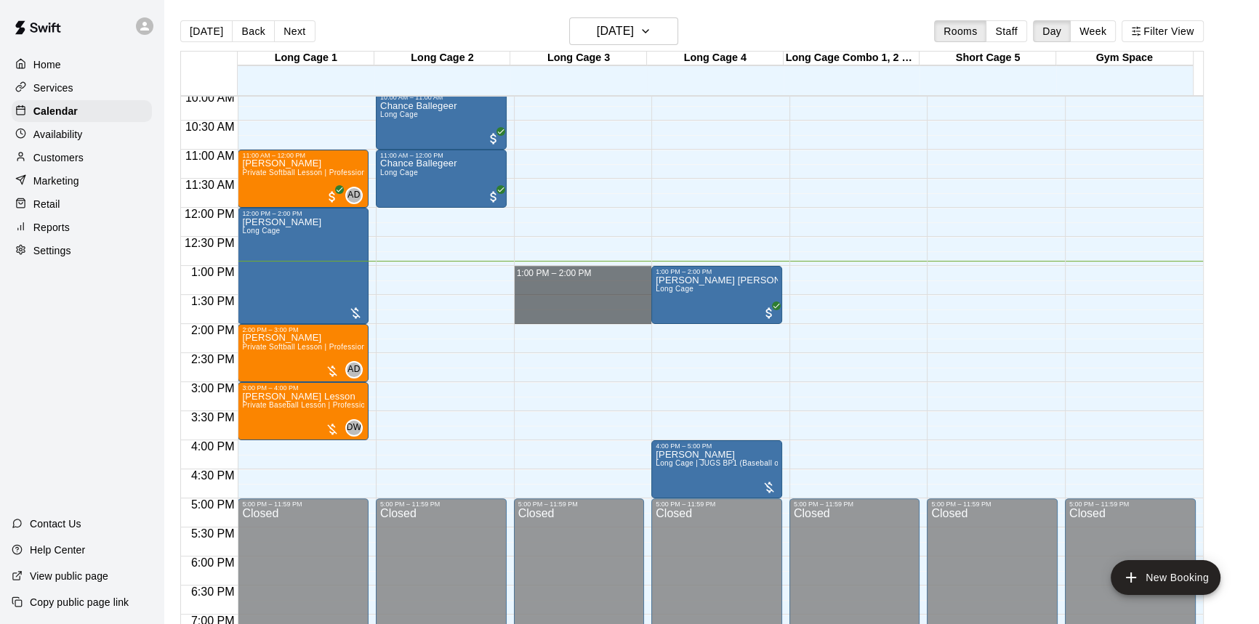
drag, startPoint x: 605, startPoint y: 267, endPoint x: 613, endPoint y: 318, distance: 50.8
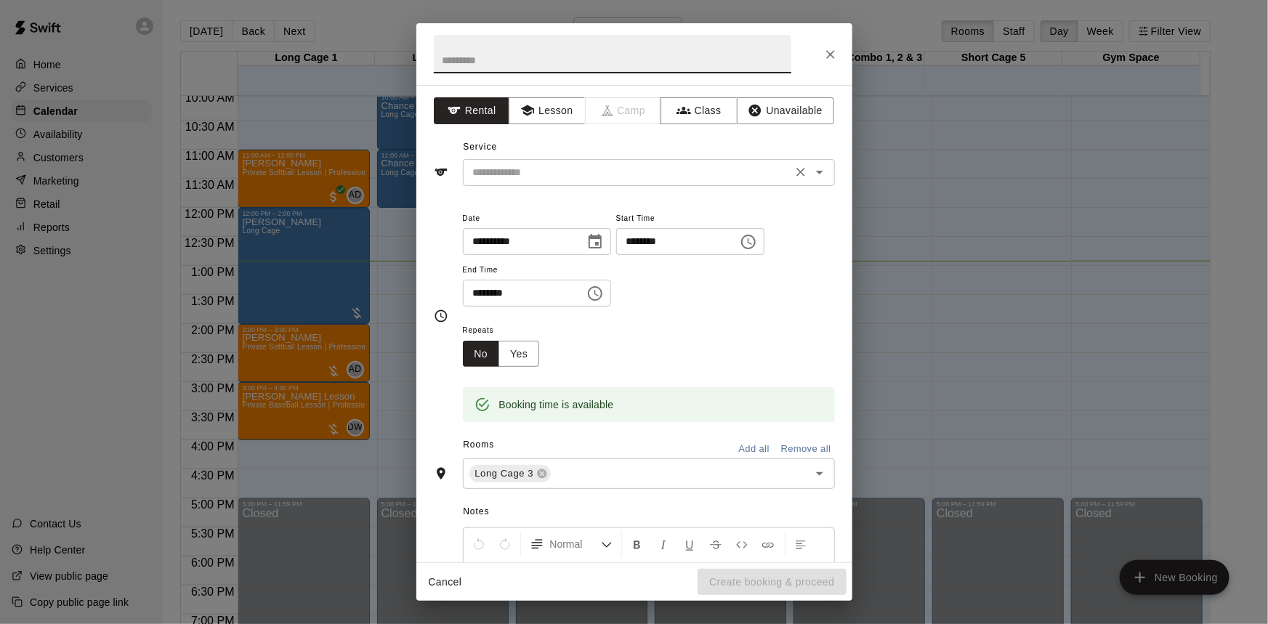
click at [524, 170] on input "text" at bounding box center [627, 172] width 320 height 18
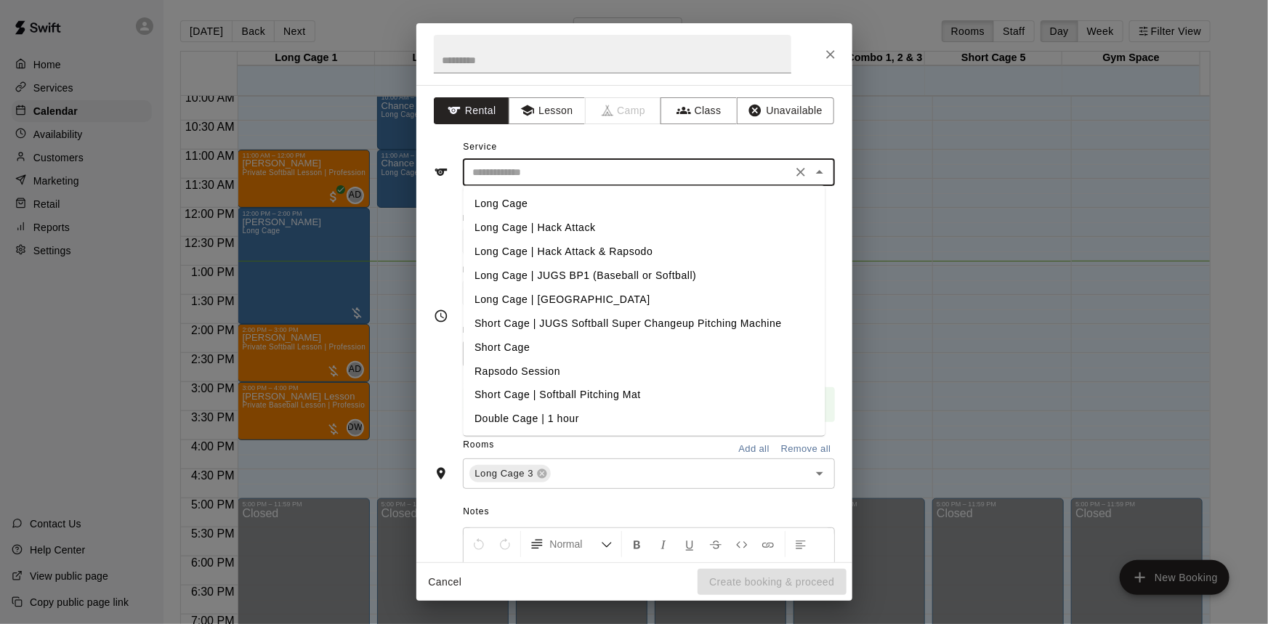
click at [573, 230] on li "Long Cage | Hack Attack" at bounding box center [644, 228] width 362 height 24
type input "**********"
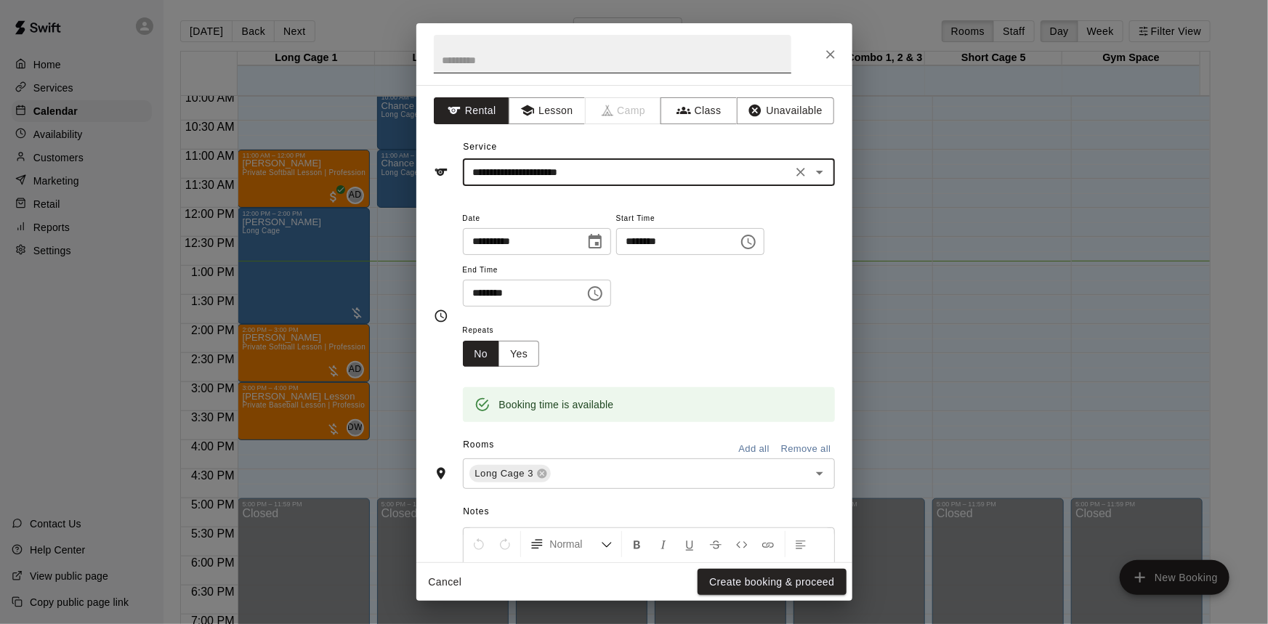
click at [548, 54] on input "text" at bounding box center [613, 54] width 358 height 39
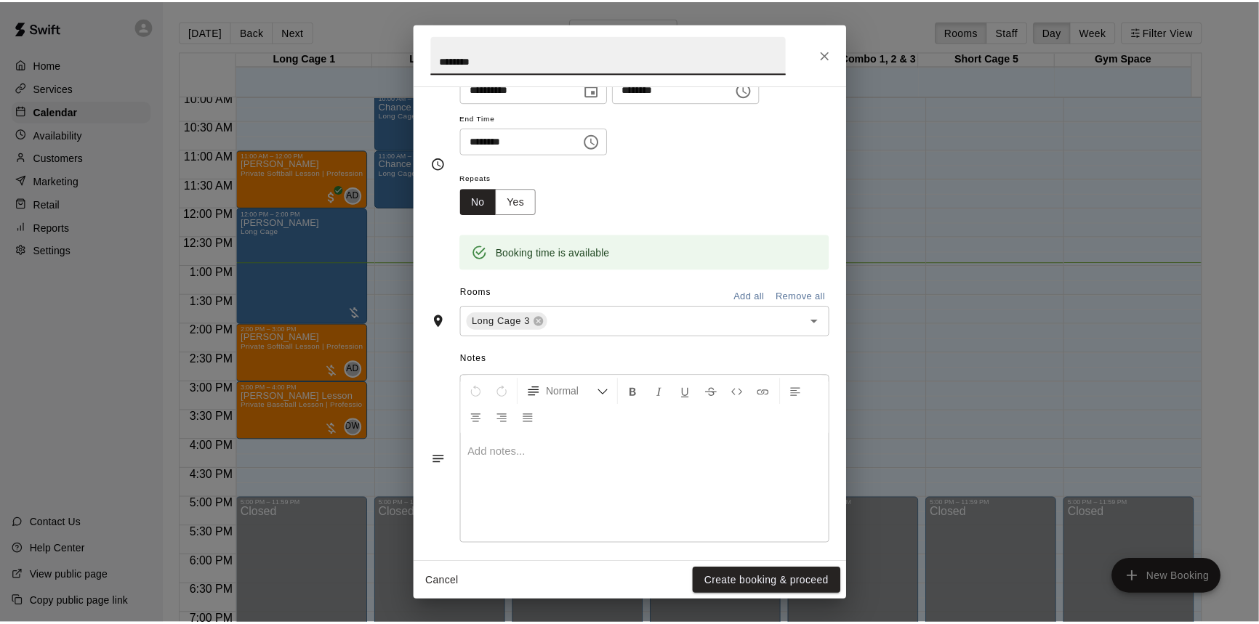
scroll to position [161, 0]
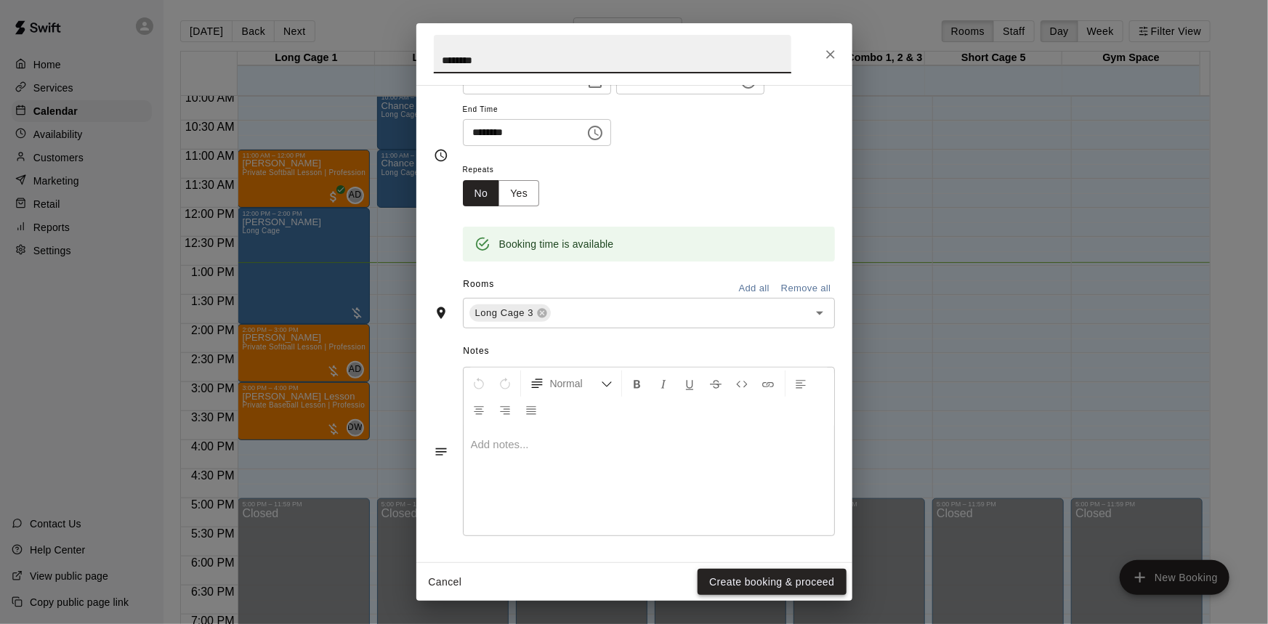
type input "********"
click at [791, 582] on button "Create booking & proceed" at bounding box center [772, 582] width 148 height 27
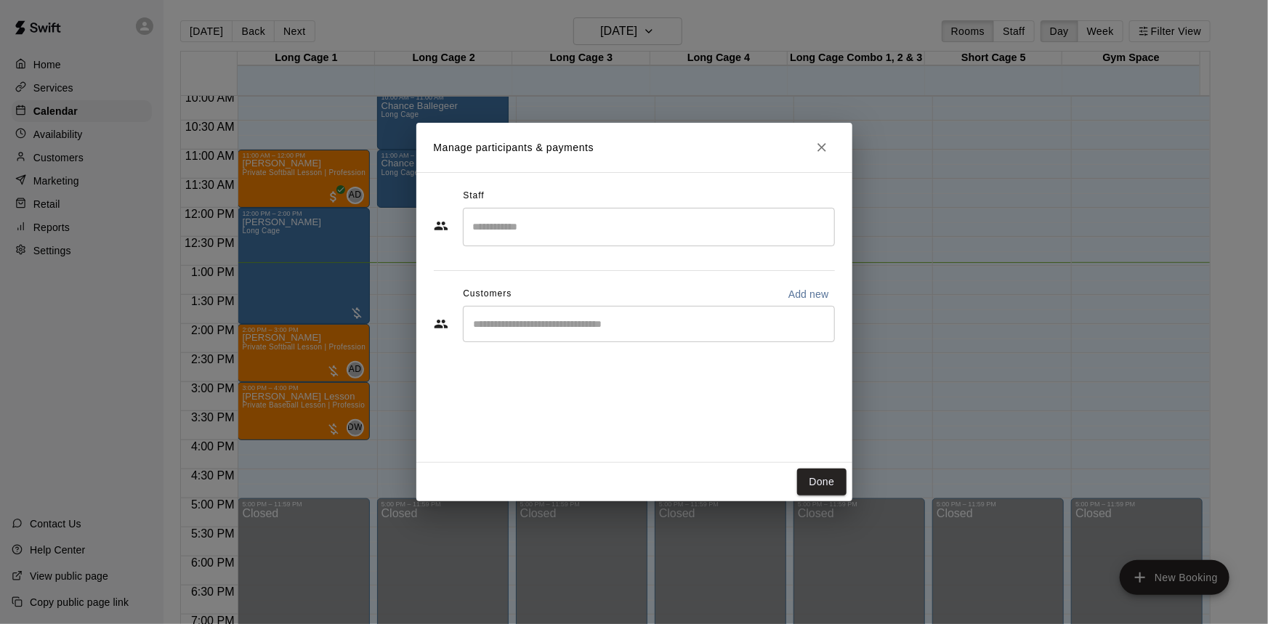
click at [581, 337] on div "​" at bounding box center [649, 324] width 372 height 36
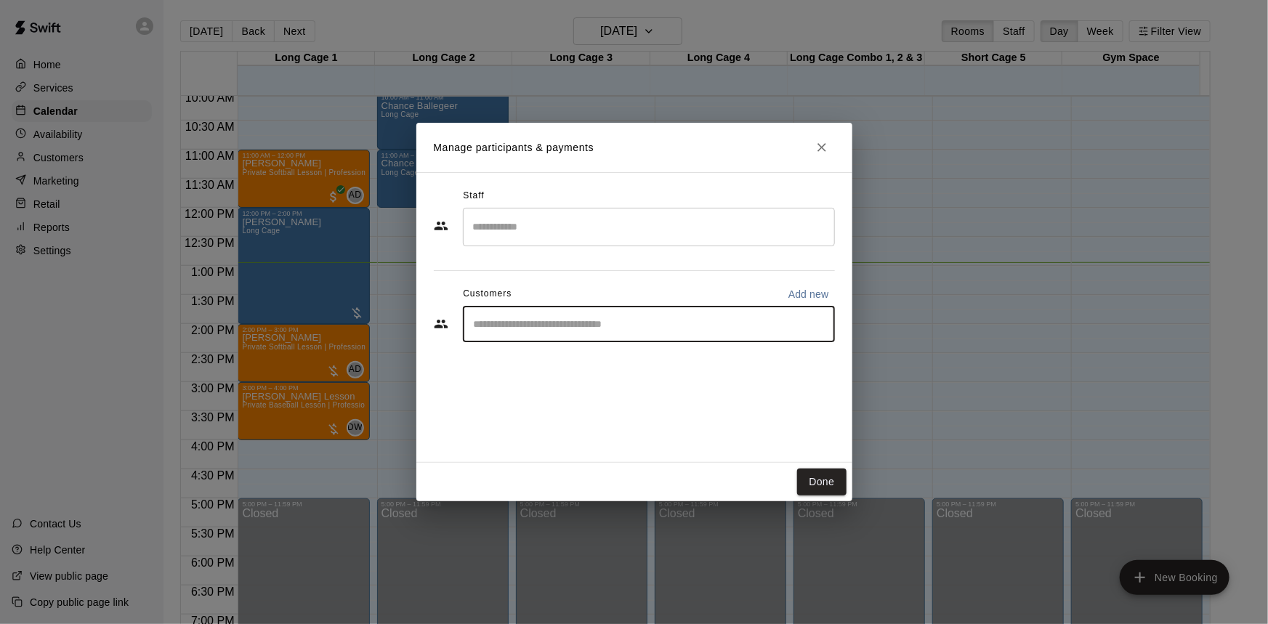
type input "*"
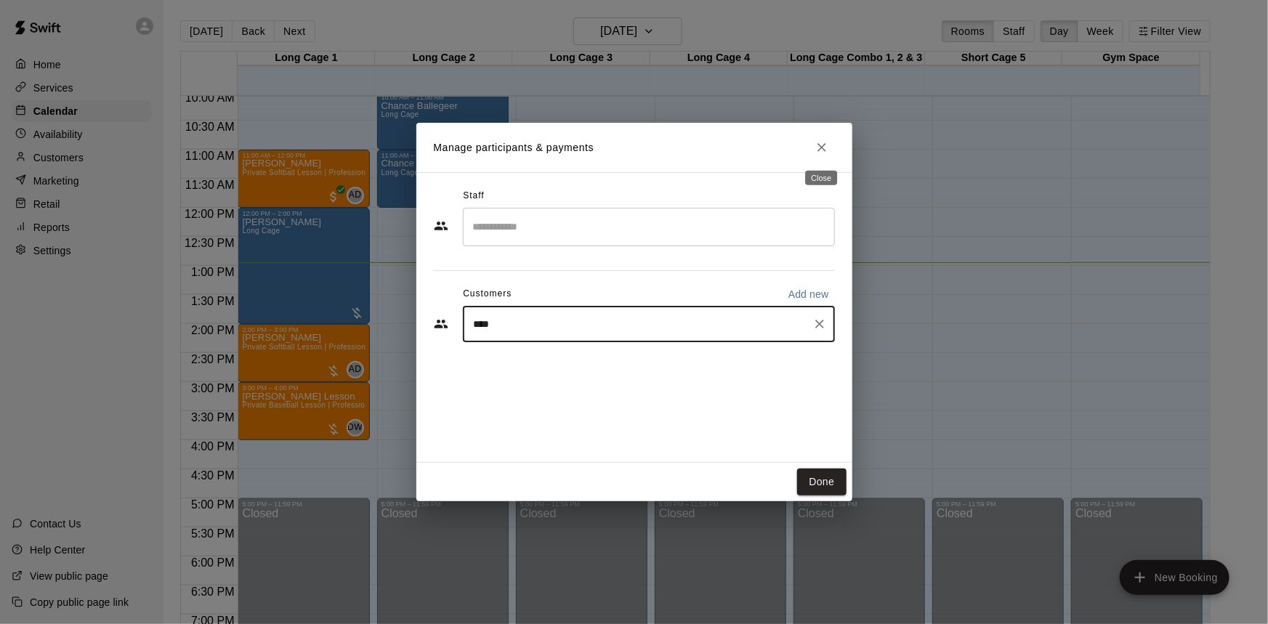
type input "****"
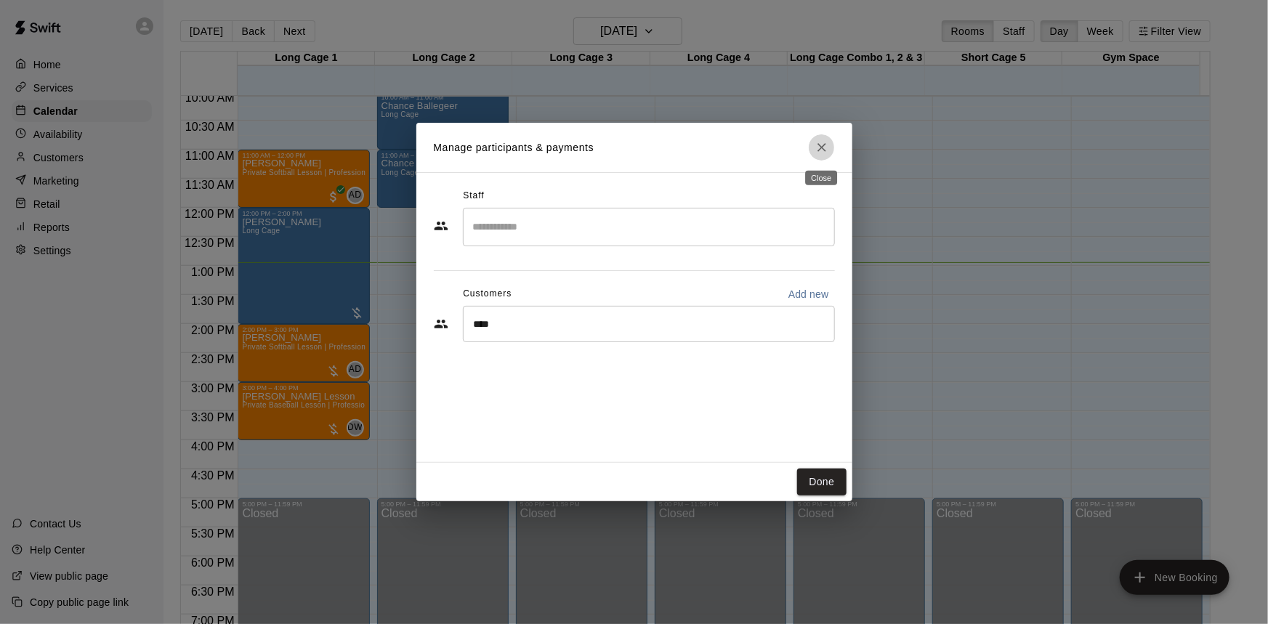
click at [823, 142] on icon "Close" at bounding box center [822, 147] width 15 height 15
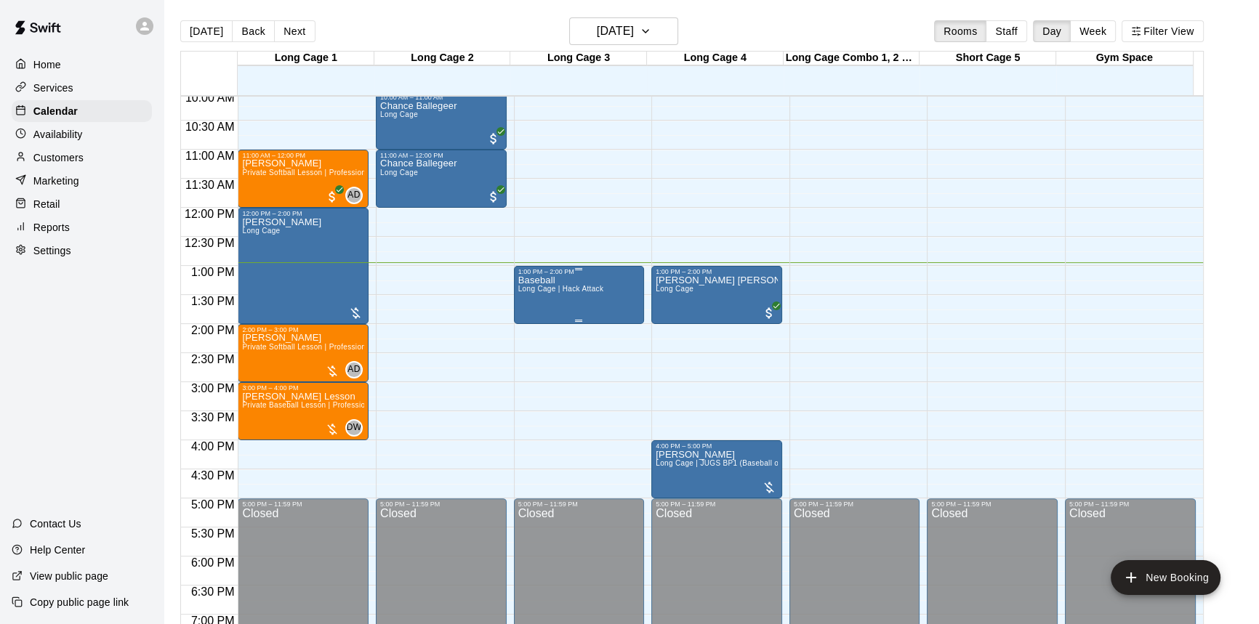
click at [565, 277] on div "Baseball Long Cage | Hack Attack" at bounding box center [561, 587] width 86 height 624
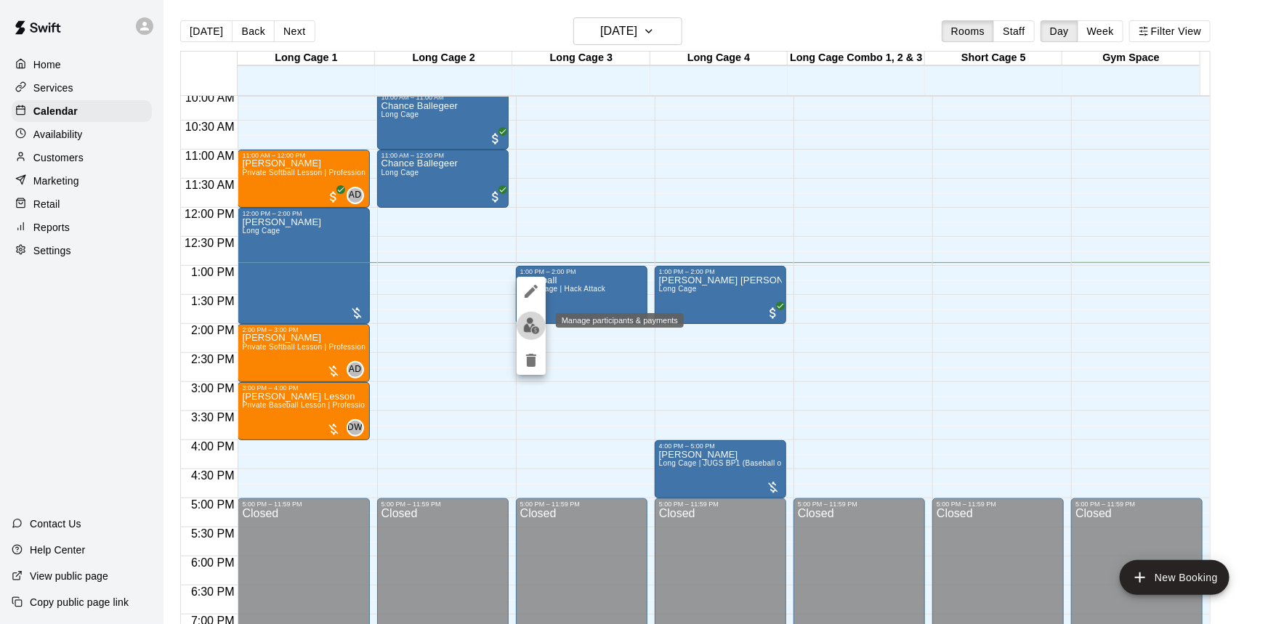
click at [527, 320] on img "edit" at bounding box center [531, 326] width 17 height 17
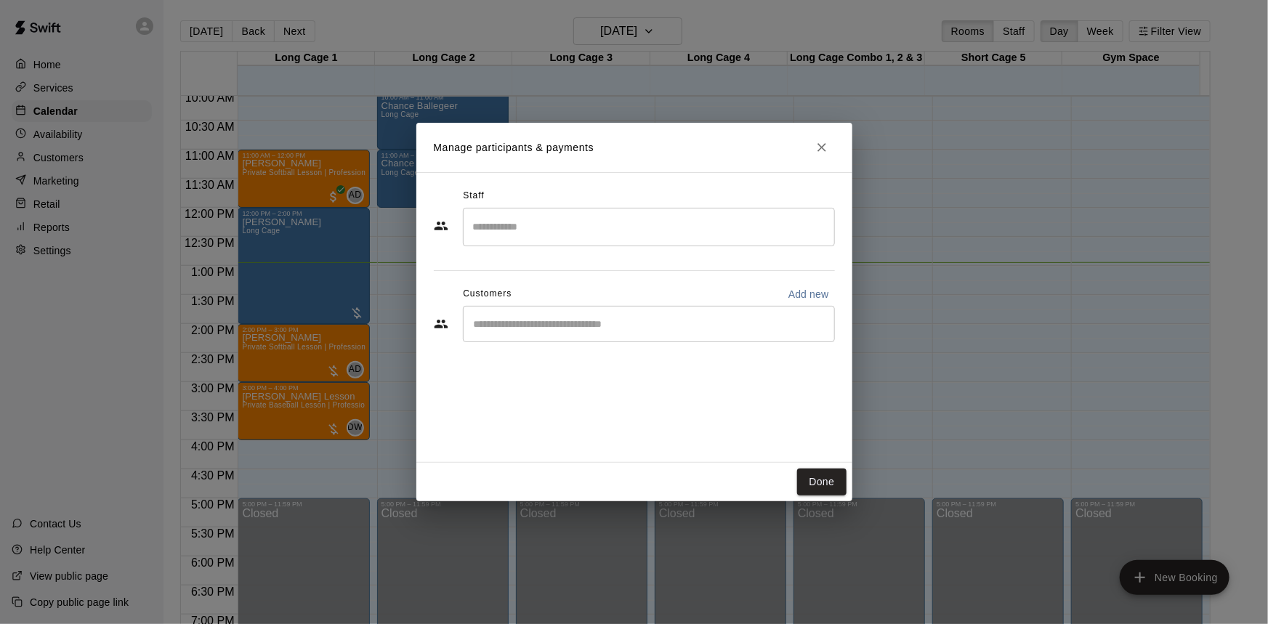
click at [621, 321] on input "Start typing to search customers..." at bounding box center [648, 324] width 359 height 15
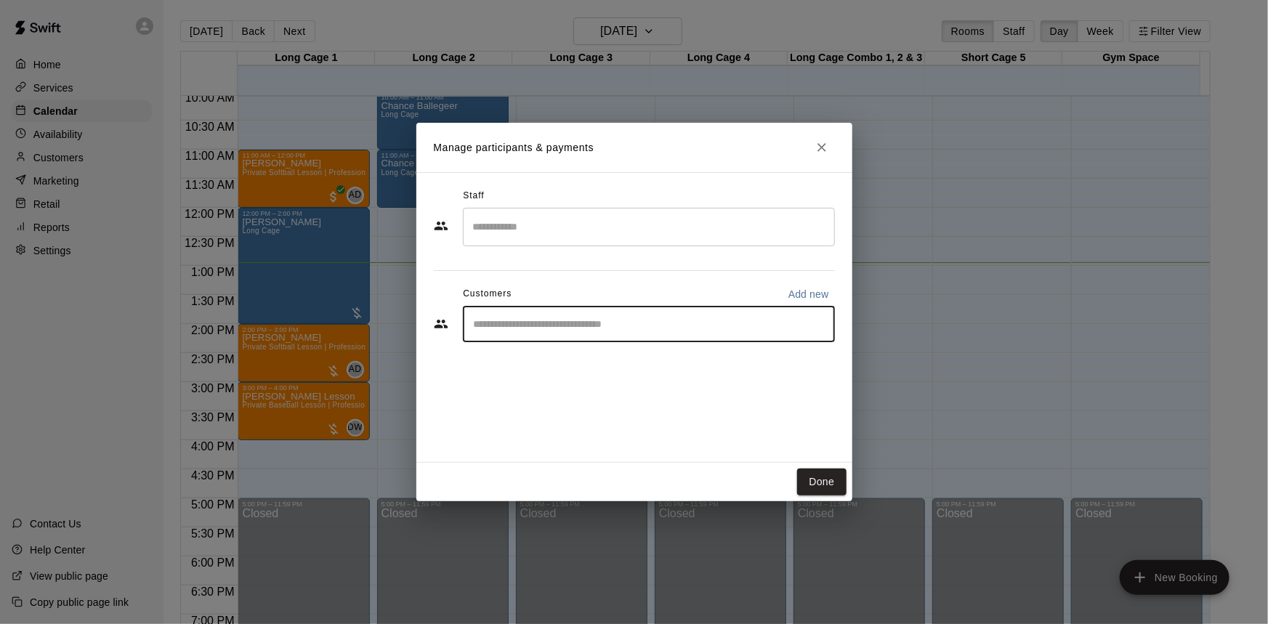
type input "*"
click at [812, 288] on p "Add new" at bounding box center [808, 294] width 41 height 15
select select "**"
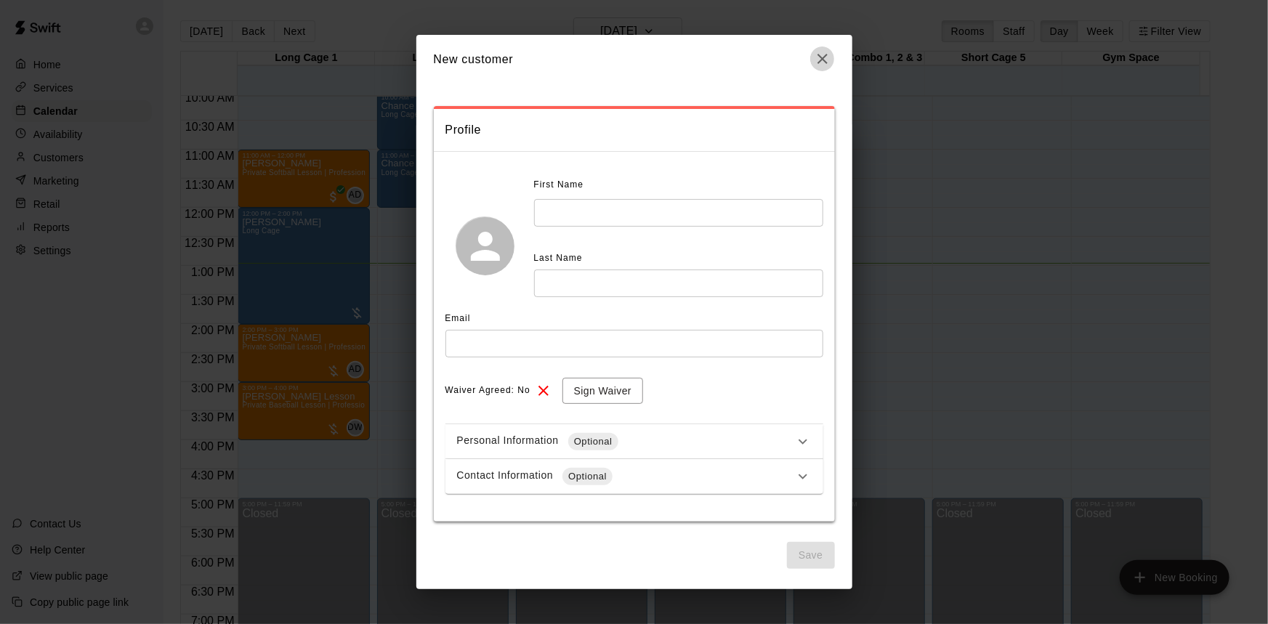
click at [821, 67] on icon "button" at bounding box center [822, 58] width 17 height 17
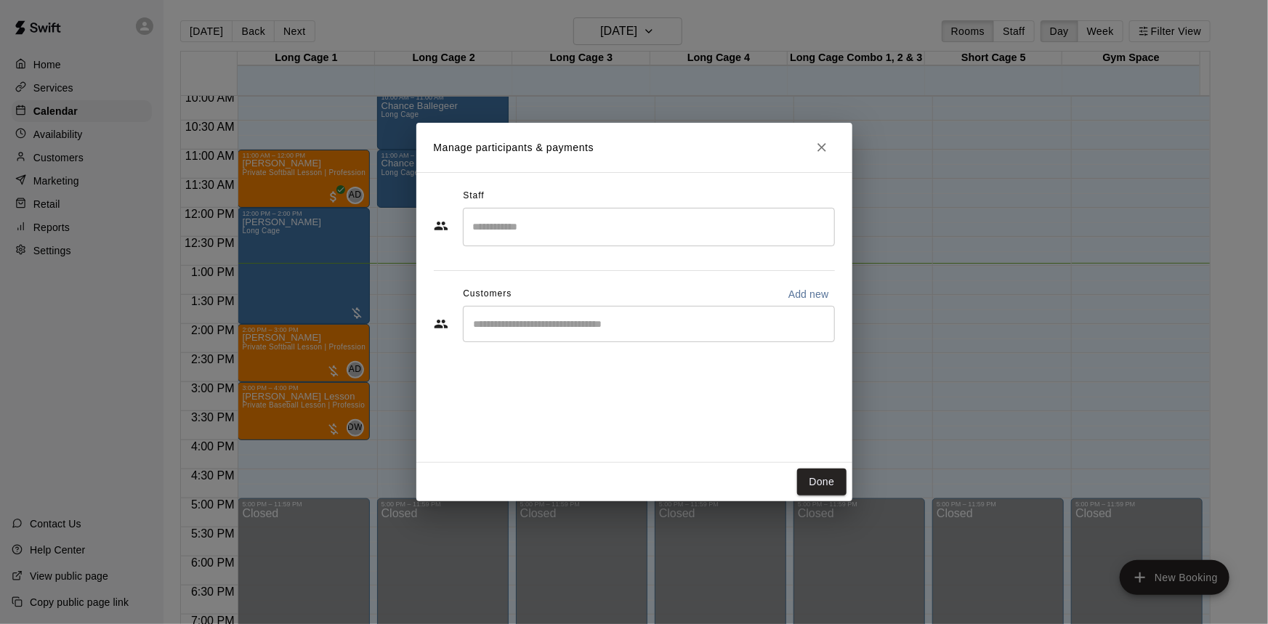
click at [652, 322] on input "Start typing to search customers..." at bounding box center [648, 324] width 359 height 15
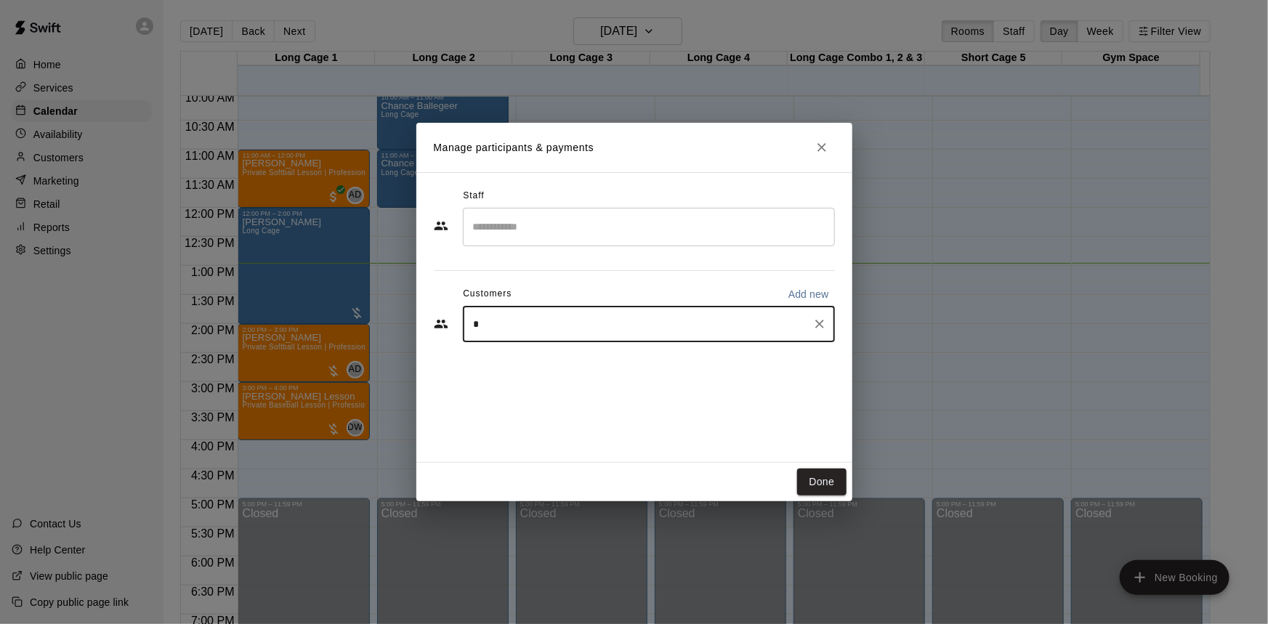
type input "**"
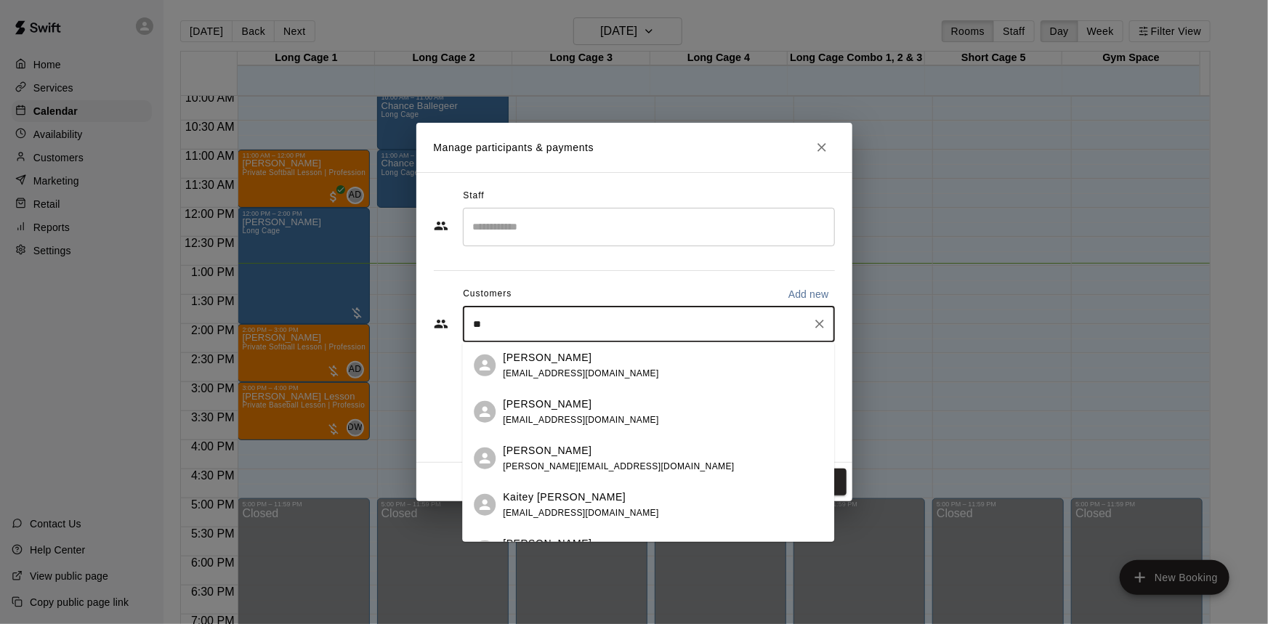
click at [578, 428] on div "Melissa Bustos melissabustos1@icloud.com" at bounding box center [648, 412] width 372 height 47
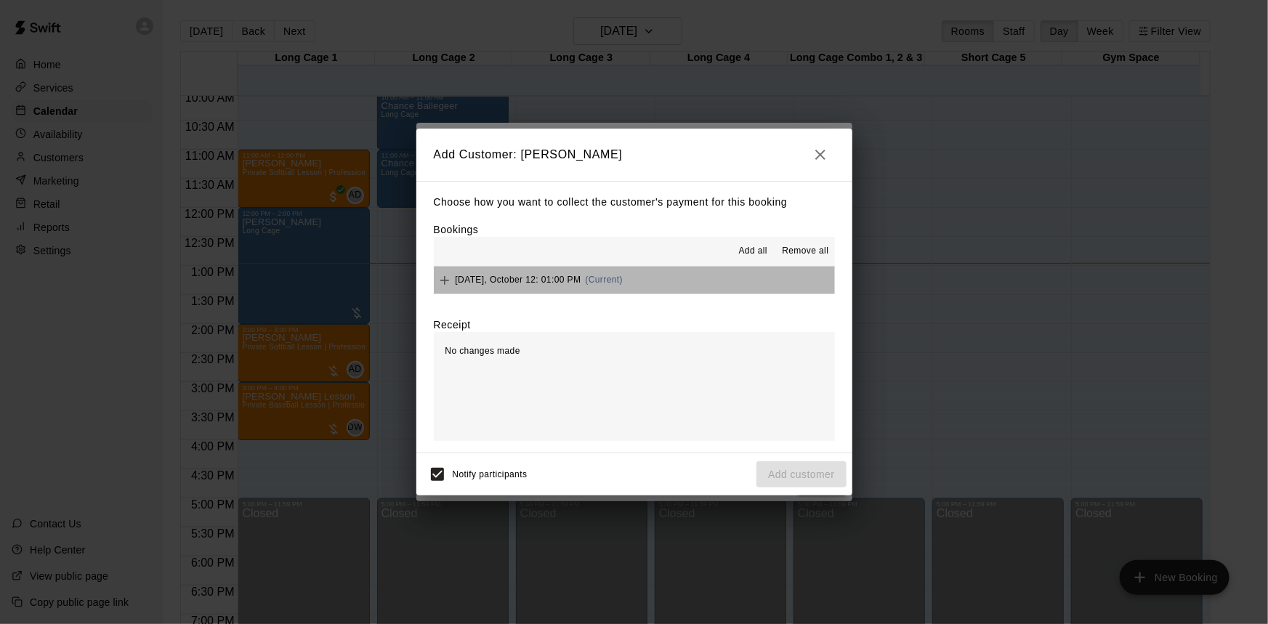
click at [655, 283] on button "Sunday, October 12: 01:00 PM (Current)" at bounding box center [634, 280] width 401 height 27
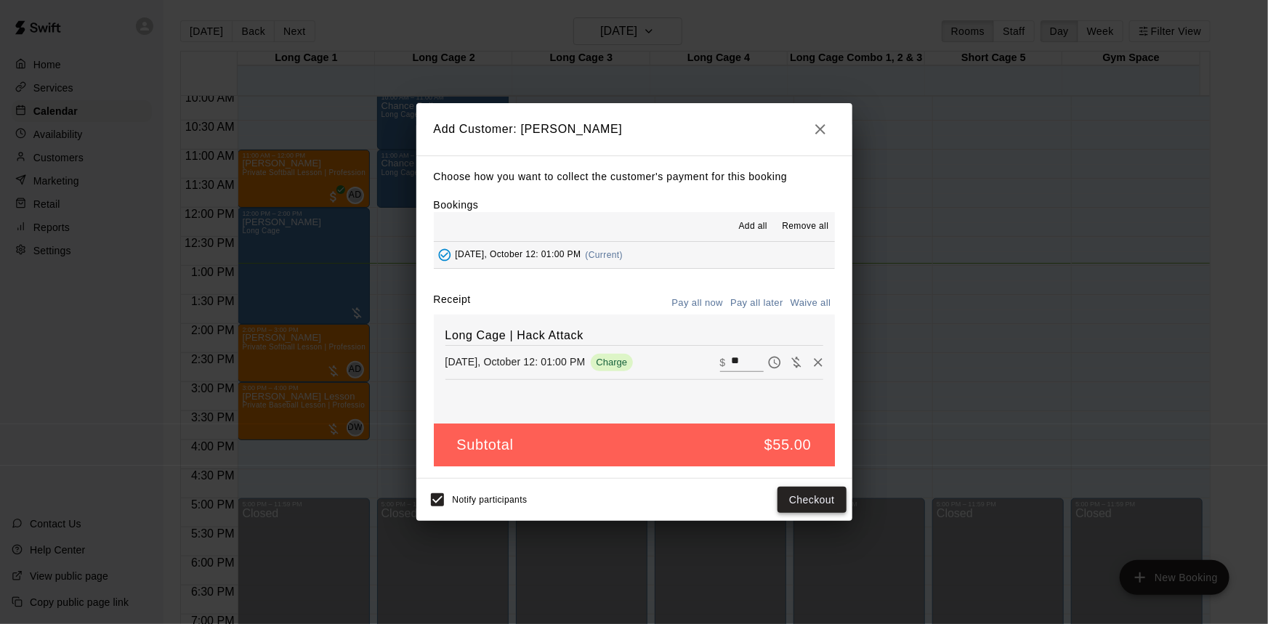
click at [792, 498] on button "Checkout" at bounding box center [812, 500] width 68 height 27
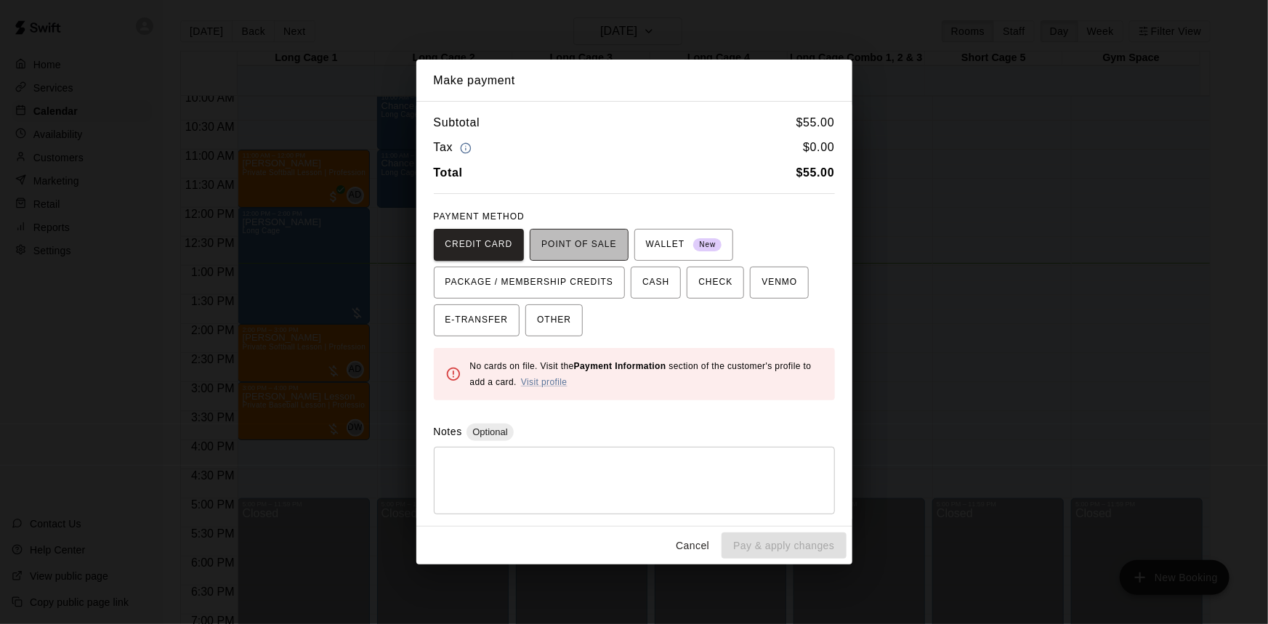
click at [596, 246] on span "POINT OF SALE" at bounding box center [578, 244] width 75 height 23
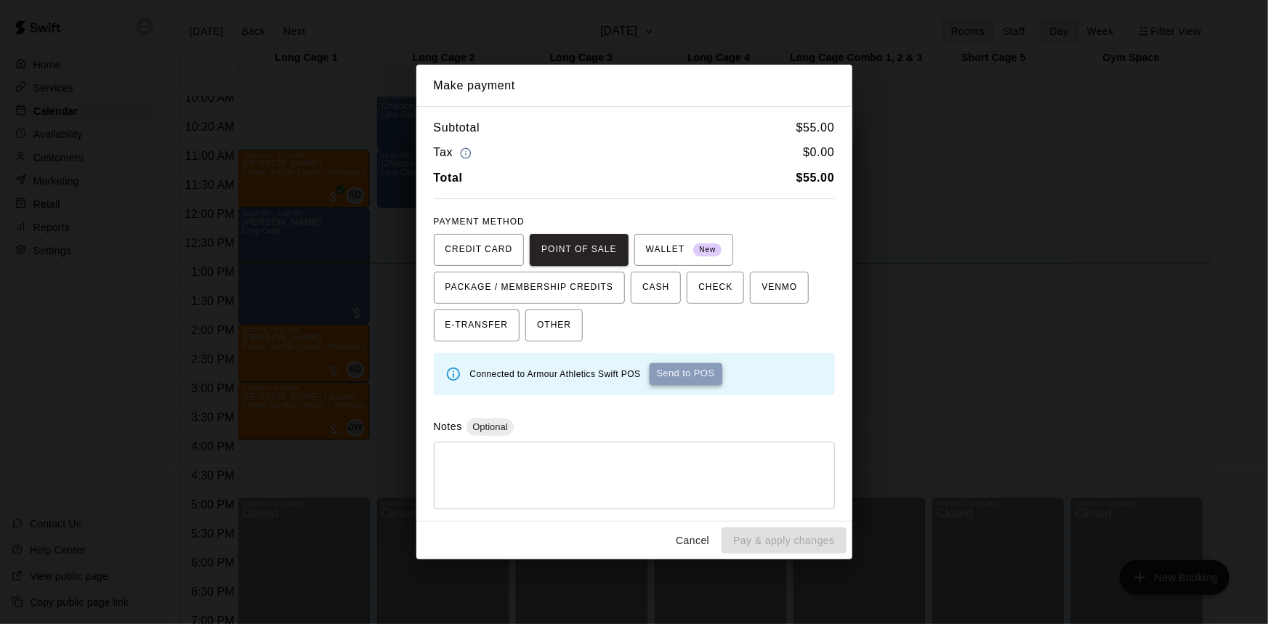
click at [708, 375] on button "Send to POS" at bounding box center [686, 374] width 73 height 22
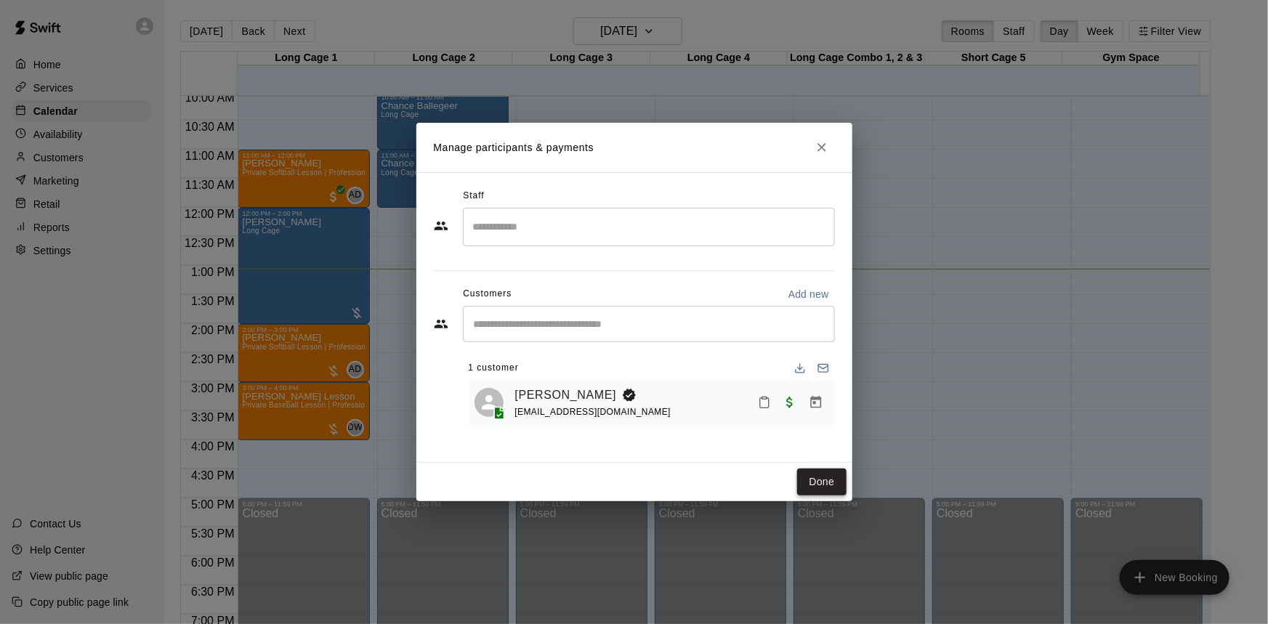
click at [812, 485] on button "Done" at bounding box center [821, 482] width 49 height 27
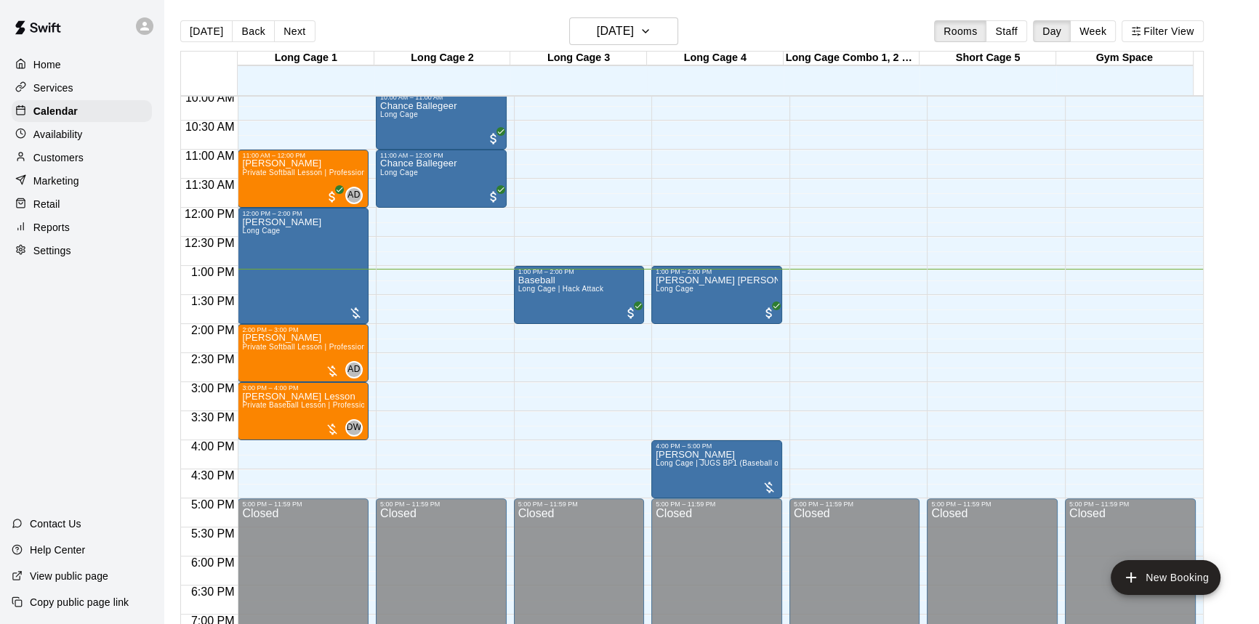
drag, startPoint x: 586, startPoint y: 298, endPoint x: 1230, endPoint y: 360, distance: 646.8
click at [1230, 360] on main "Today Back Next Sunday Oct 12 Rooms Staff Day Week Filter View Long Cage 1 12 S…" at bounding box center [710, 329] width 1083 height 624
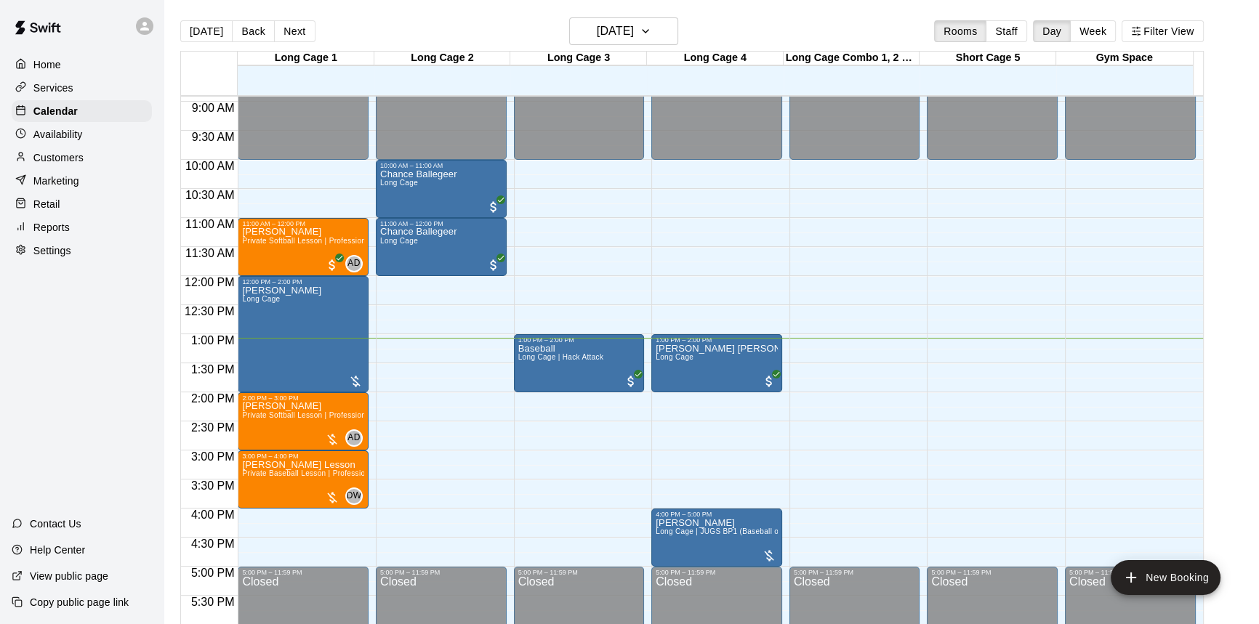
scroll to position [520, 0]
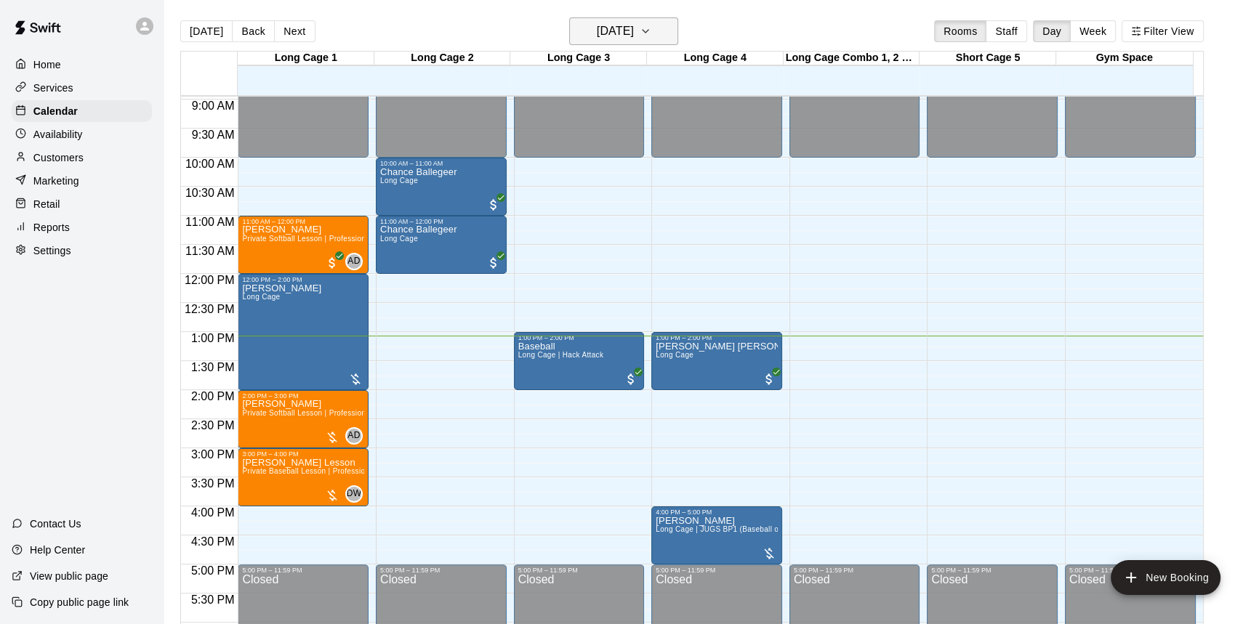
click at [599, 38] on h6 "[DATE]" at bounding box center [615, 31] width 37 height 20
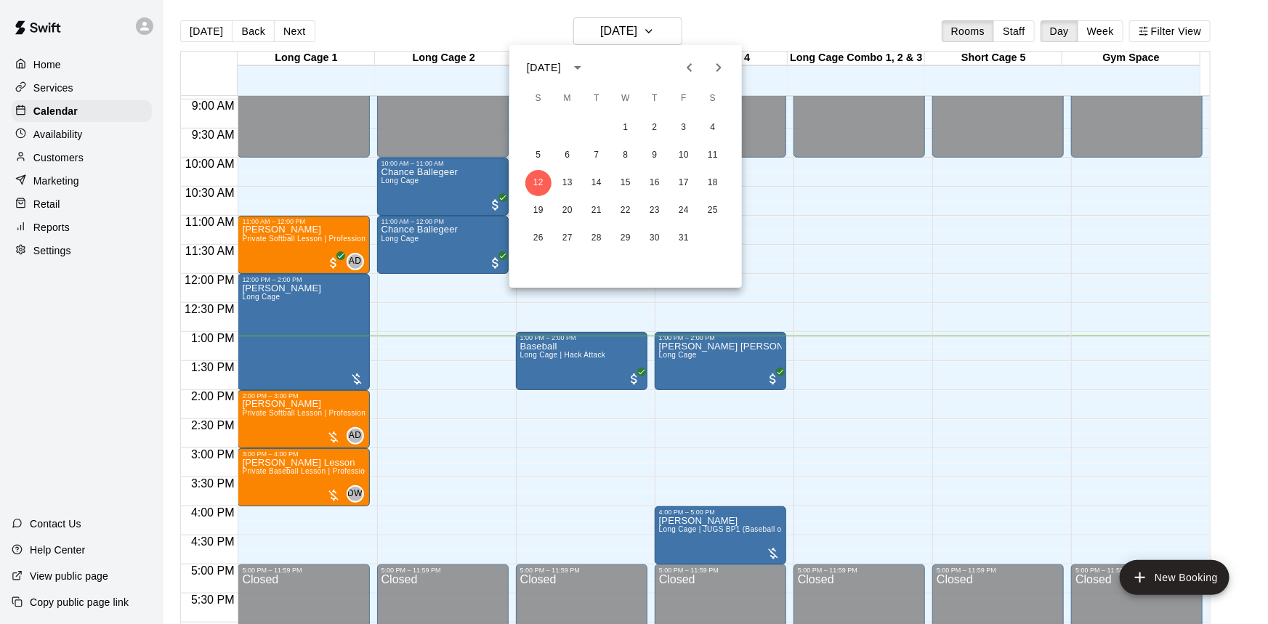
click at [716, 33] on div at bounding box center [634, 312] width 1268 height 624
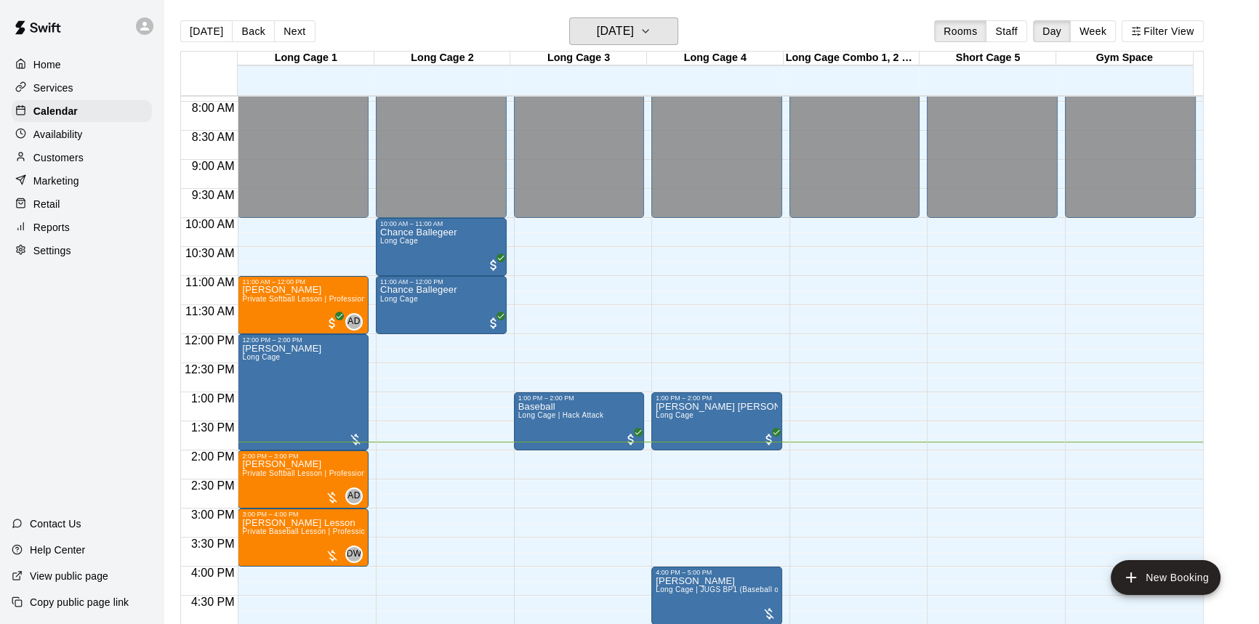
scroll to position [454, 0]
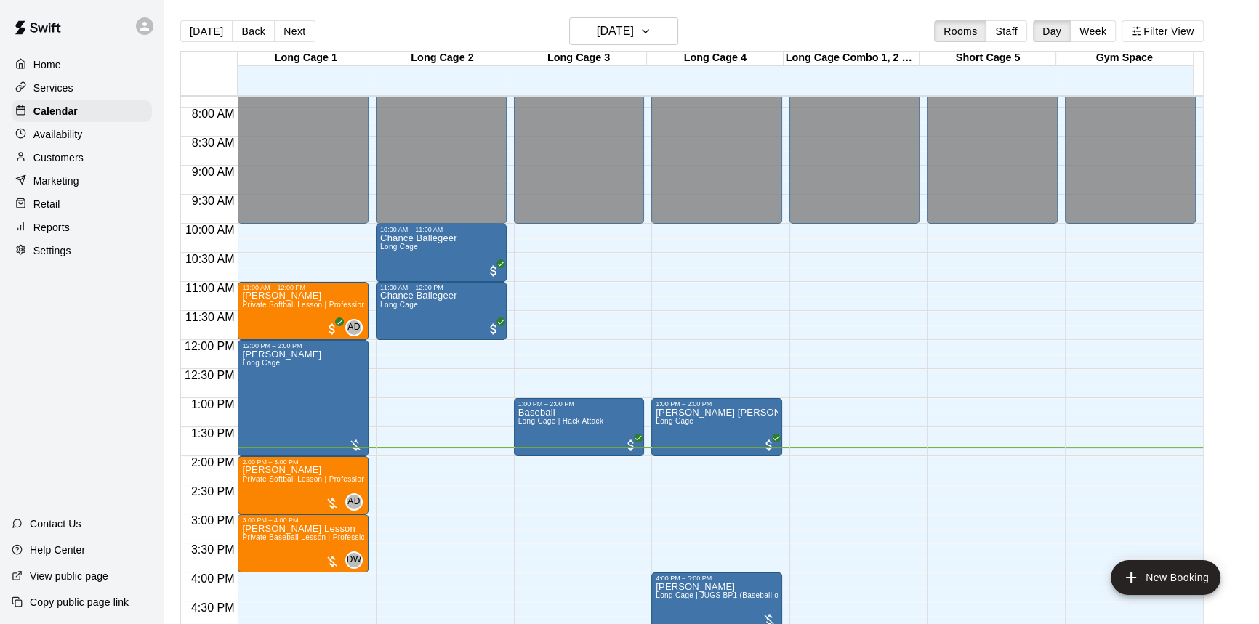
drag, startPoint x: 291, startPoint y: 352, endPoint x: 122, endPoint y: -43, distance: 429.7
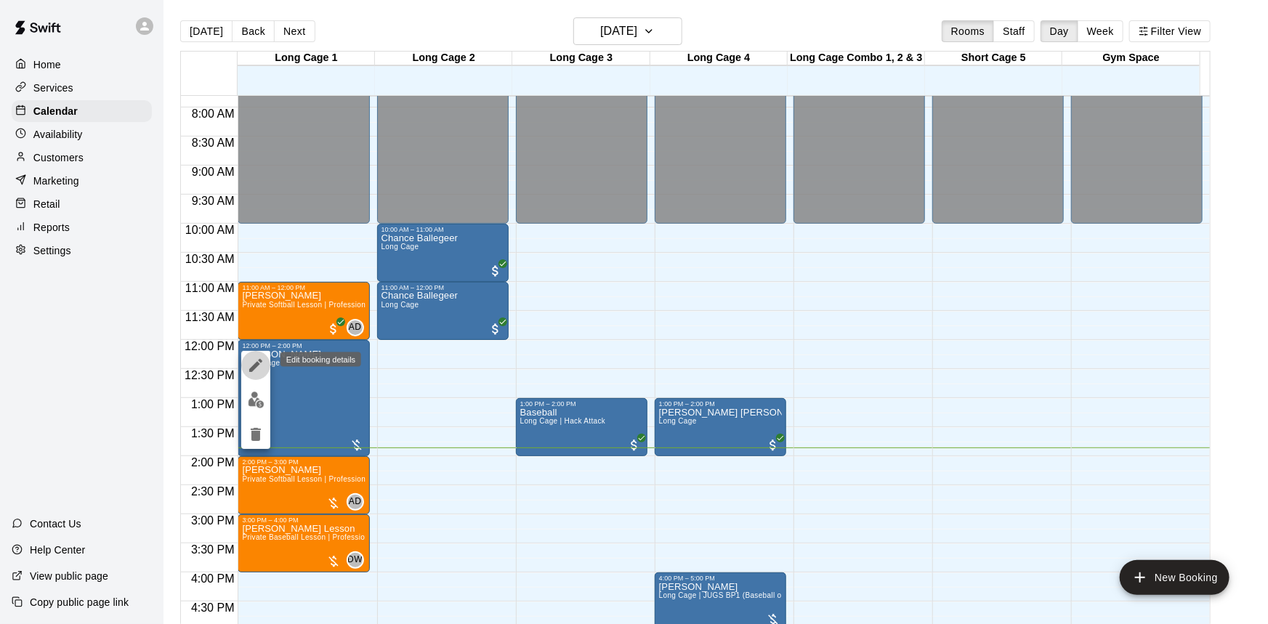
click at [254, 362] on icon "edit" at bounding box center [255, 365] width 17 height 17
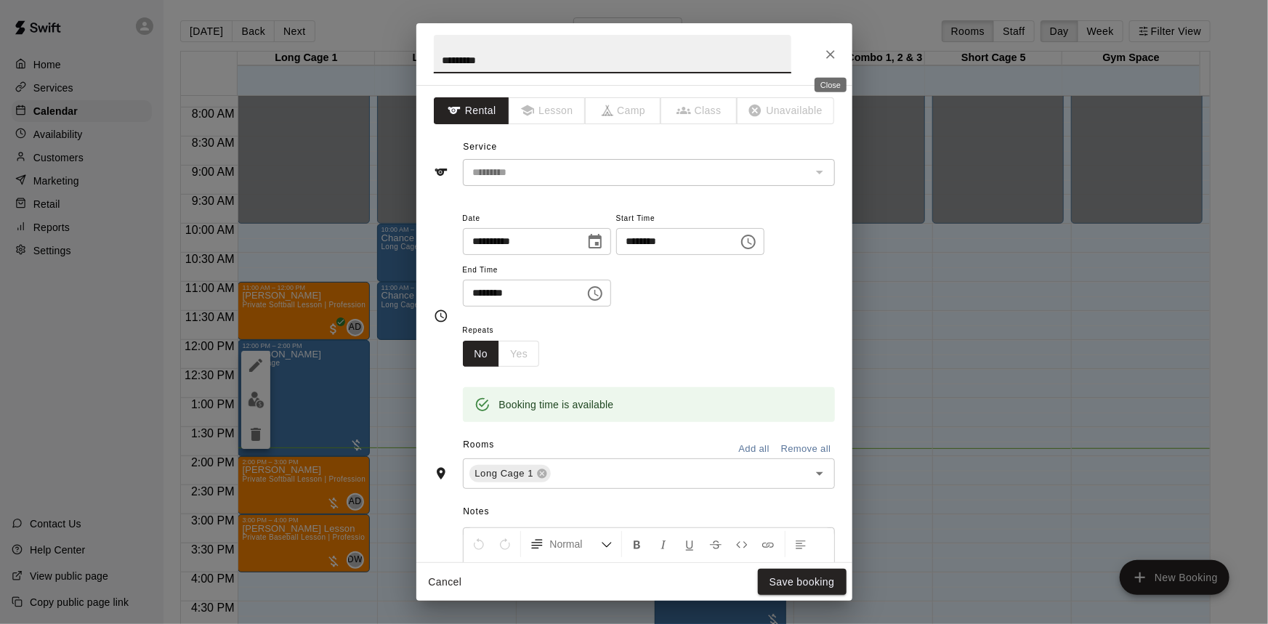
click at [820, 58] on button "Close" at bounding box center [830, 54] width 26 height 26
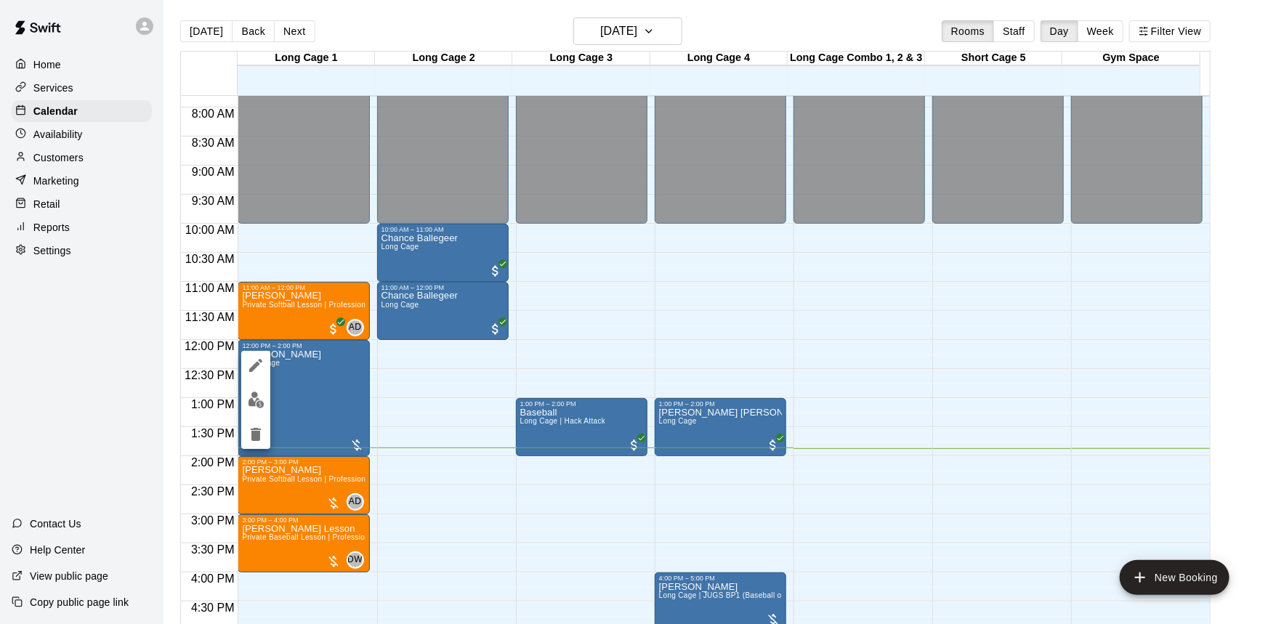
click at [261, 402] on img "edit" at bounding box center [256, 400] width 17 height 17
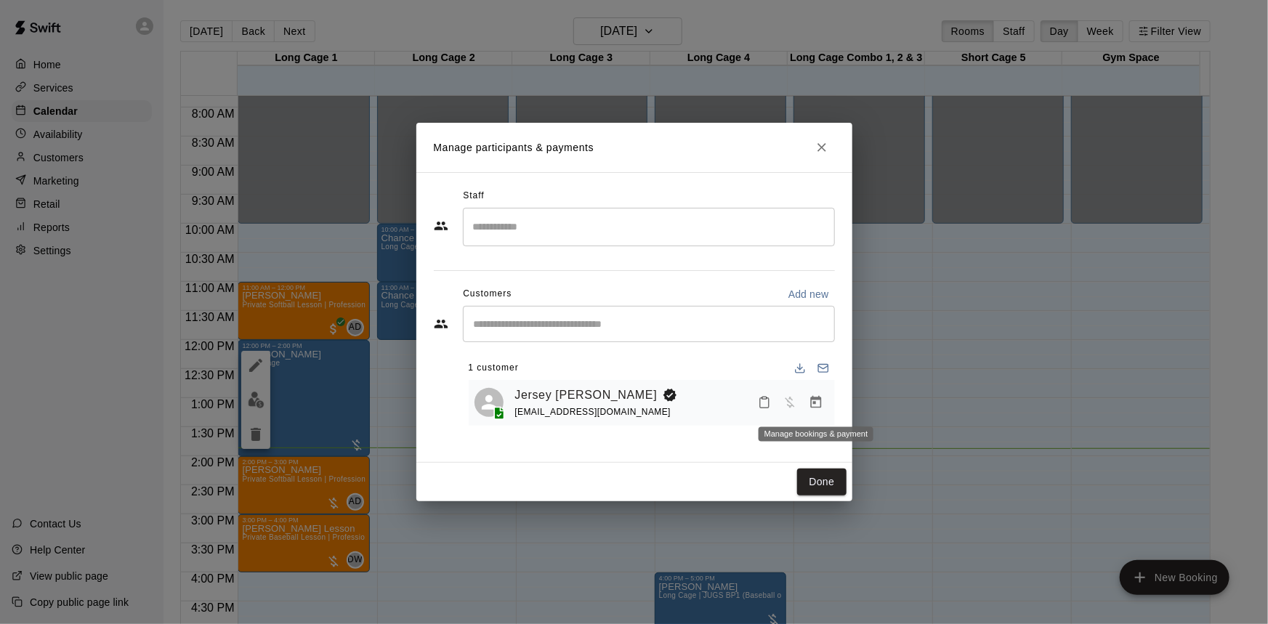
click at [814, 401] on icon "Manage bookings & payment" at bounding box center [816, 402] width 15 height 15
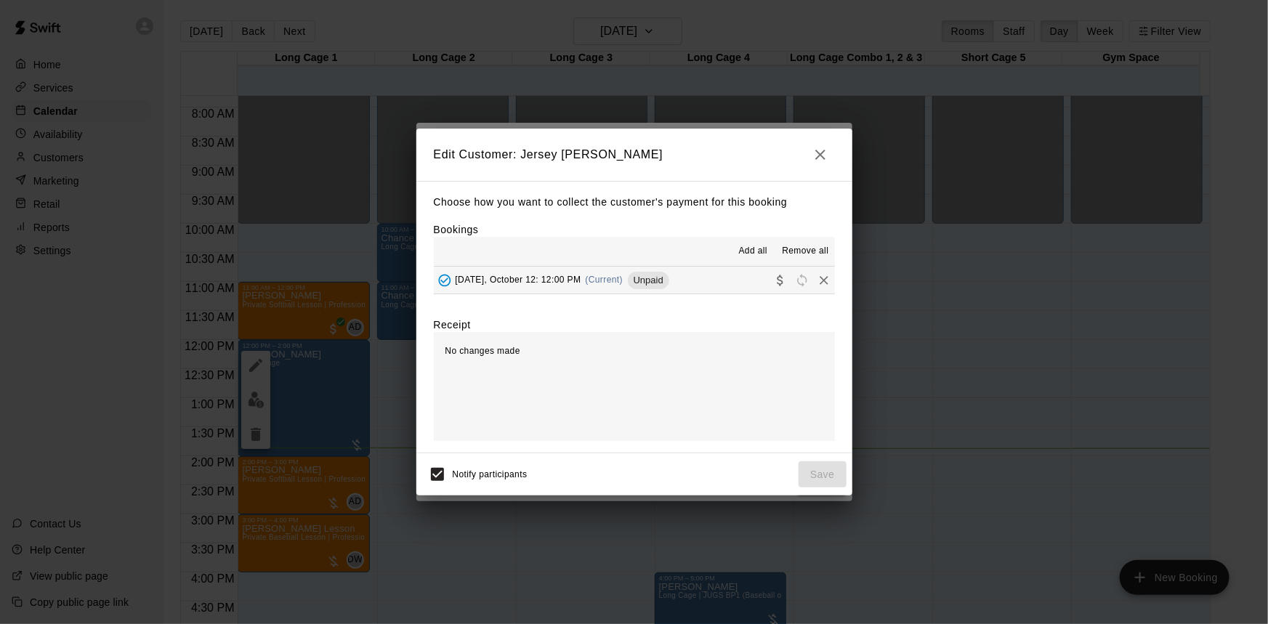
click at [715, 278] on button "Sunday, October 12: 12:00 PM (Current) Unpaid" at bounding box center [634, 280] width 401 height 27
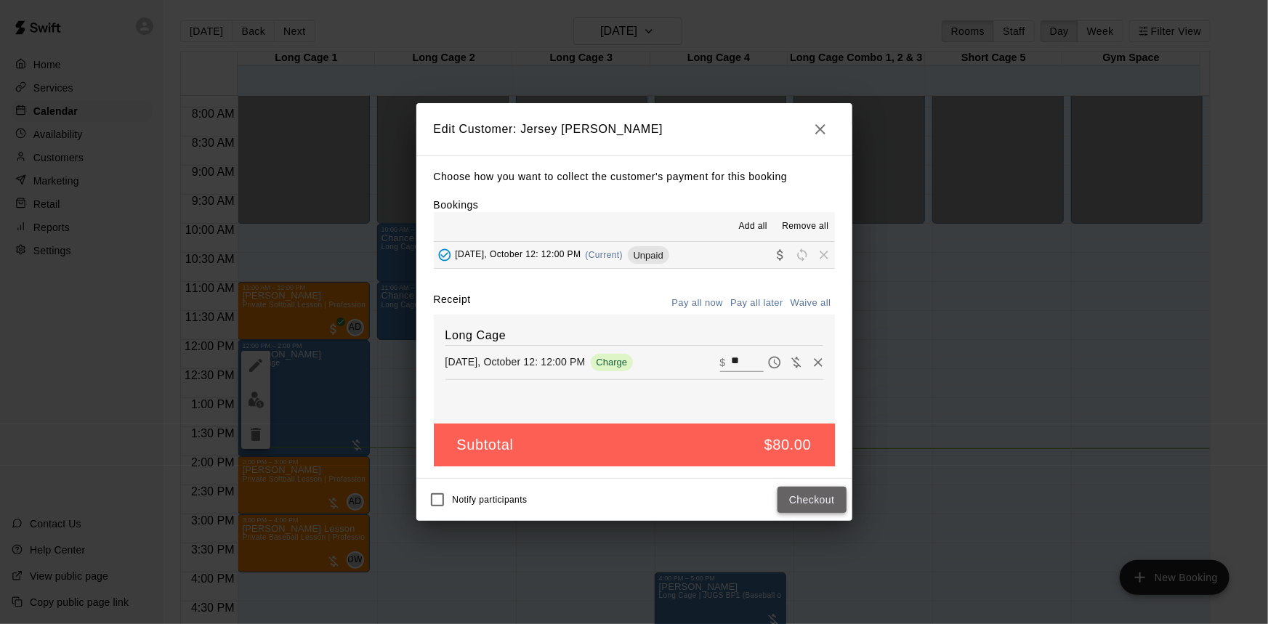
click at [802, 497] on button "Checkout" at bounding box center [812, 500] width 68 height 27
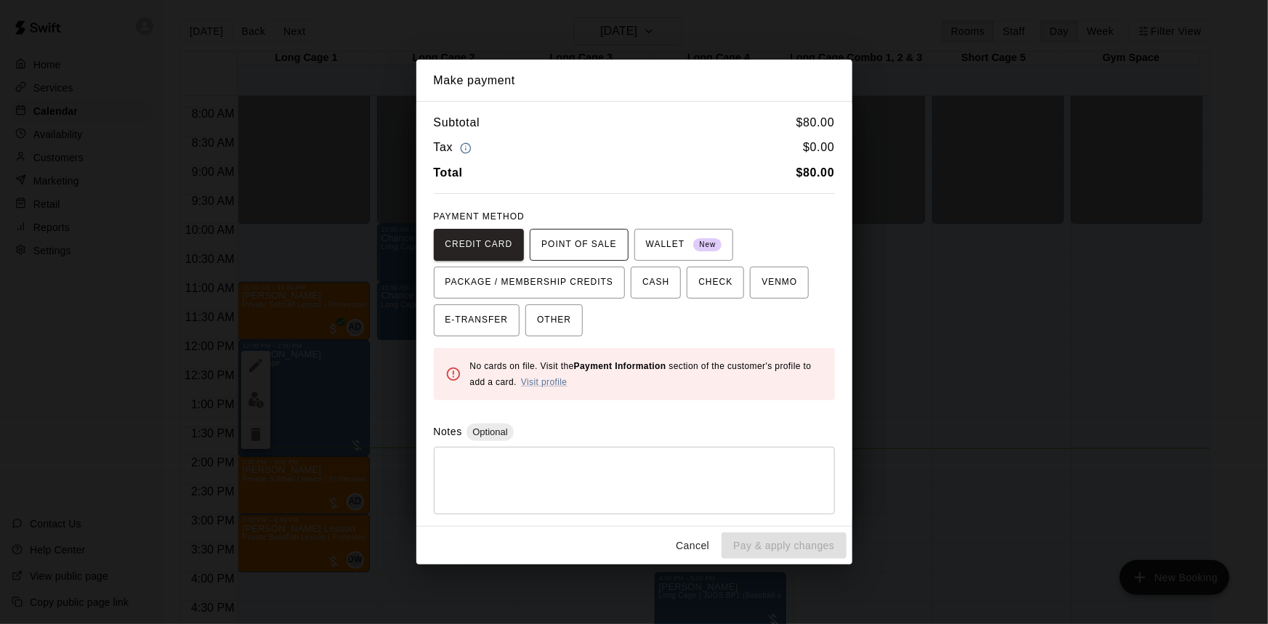
click at [583, 247] on span "POINT OF SALE" at bounding box center [578, 244] width 75 height 23
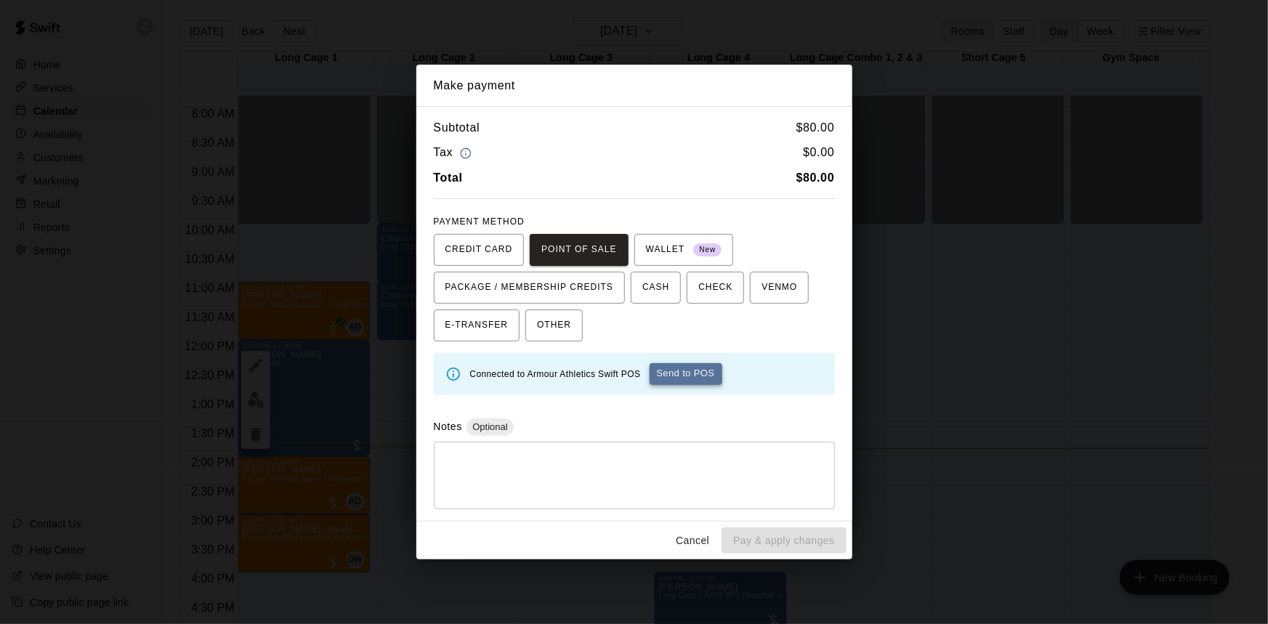
click at [684, 367] on button "Send to POS" at bounding box center [686, 374] width 73 height 22
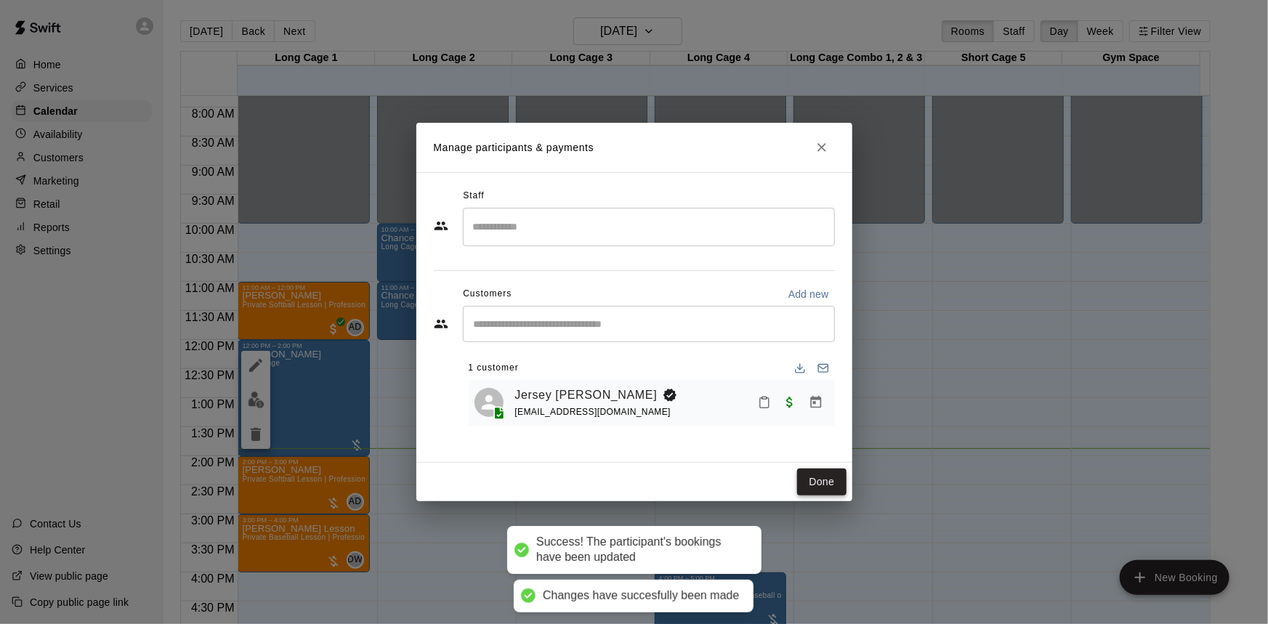
click at [839, 480] on button "Done" at bounding box center [821, 482] width 49 height 27
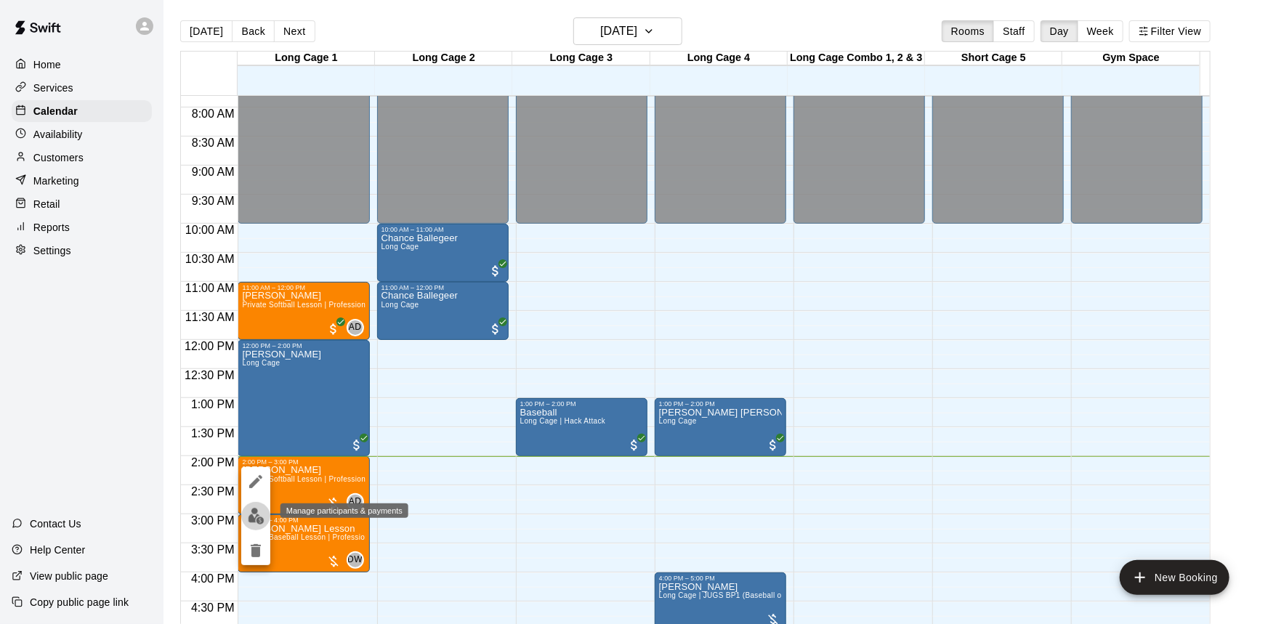
click at [252, 512] on img "edit" at bounding box center [256, 516] width 17 height 17
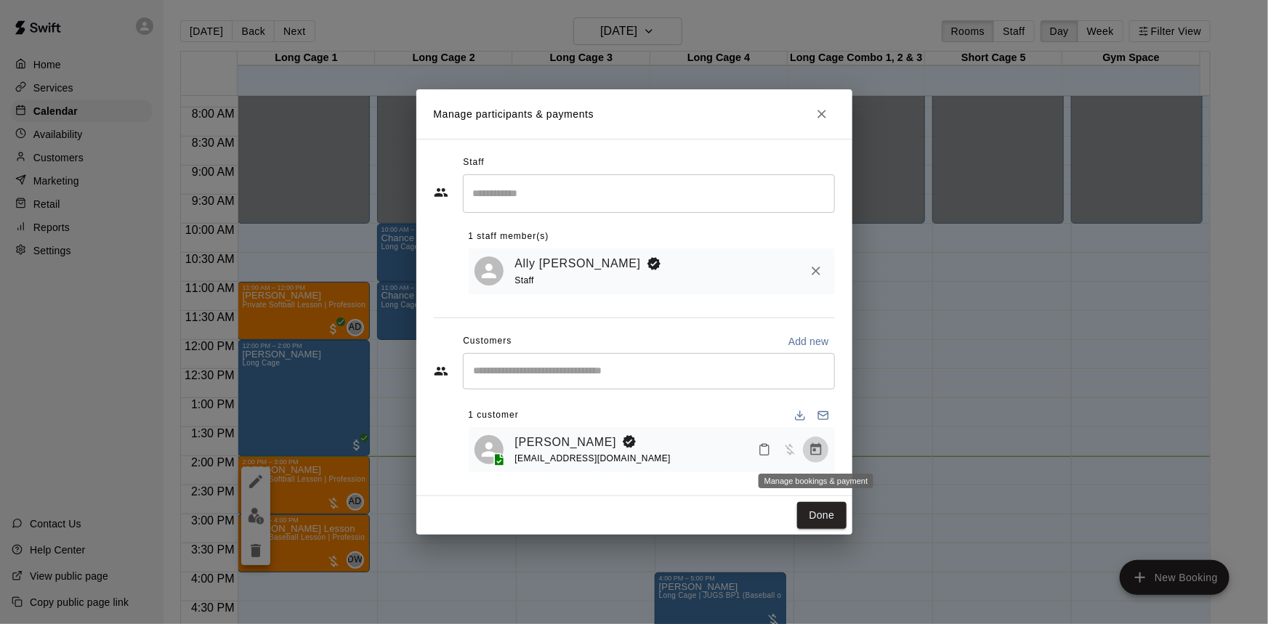
click at [813, 450] on icon "Manage bookings & payment" at bounding box center [815, 449] width 11 height 12
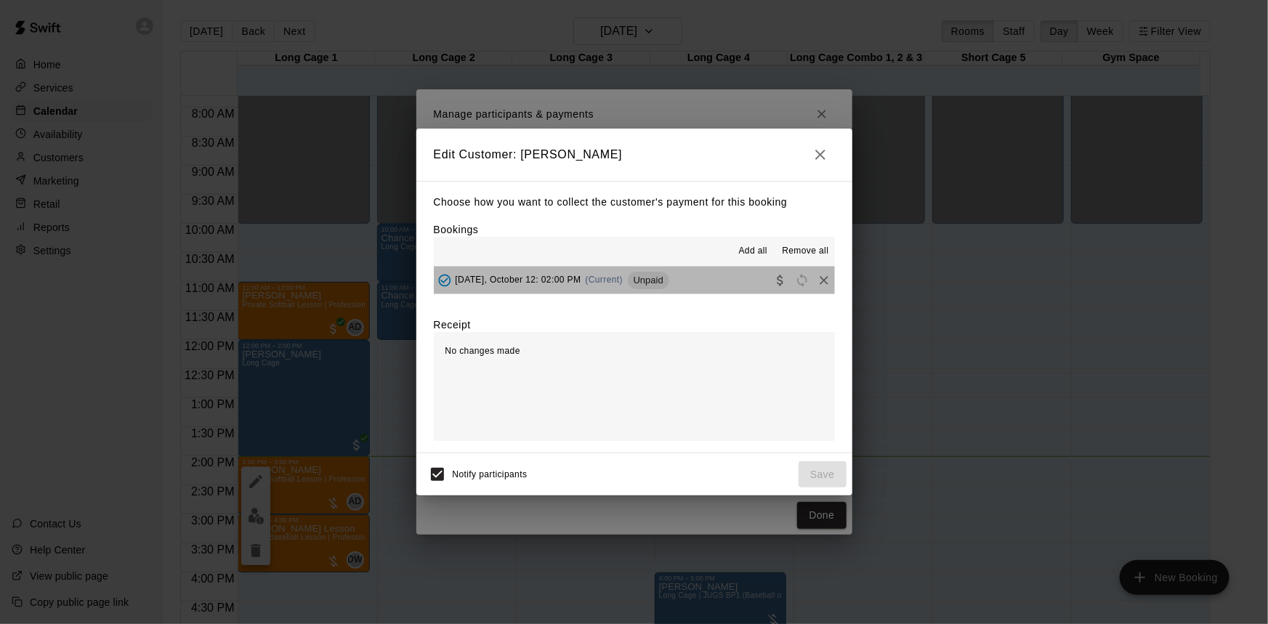
click at [714, 288] on button "Sunday, October 12: 02:00 PM (Current) Unpaid" at bounding box center [634, 280] width 401 height 27
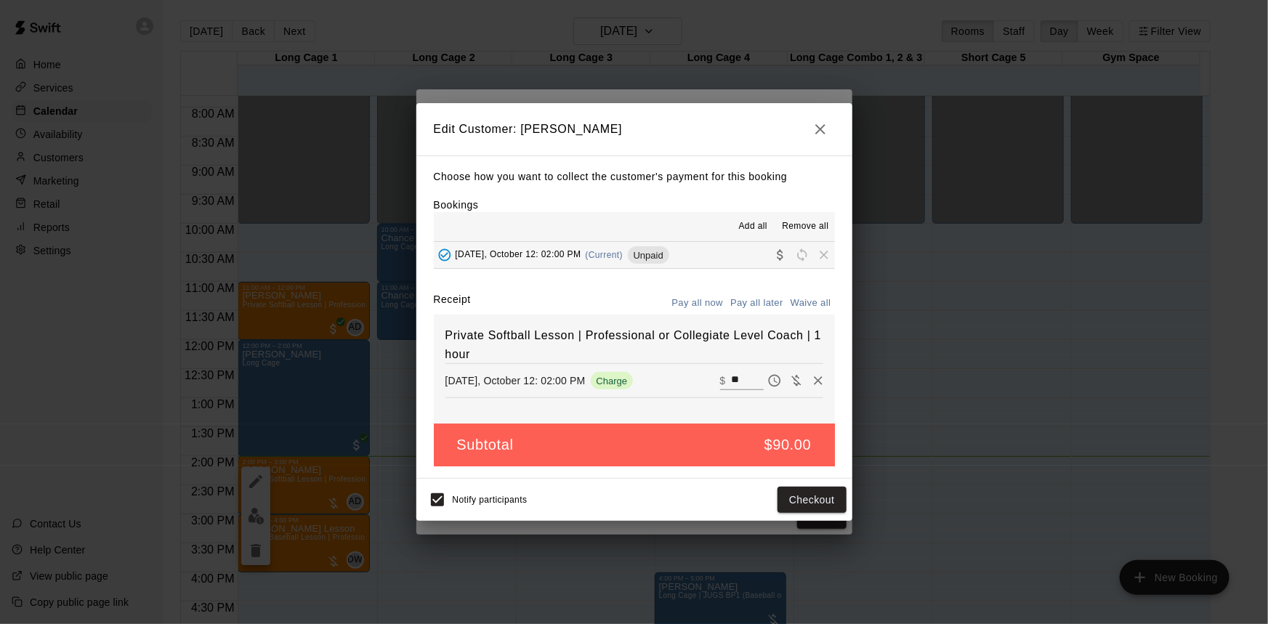
click at [734, 376] on input "**" at bounding box center [747, 380] width 32 height 19
type input "*"
type input "**"
click at [820, 497] on button "Checkout" at bounding box center [812, 500] width 68 height 27
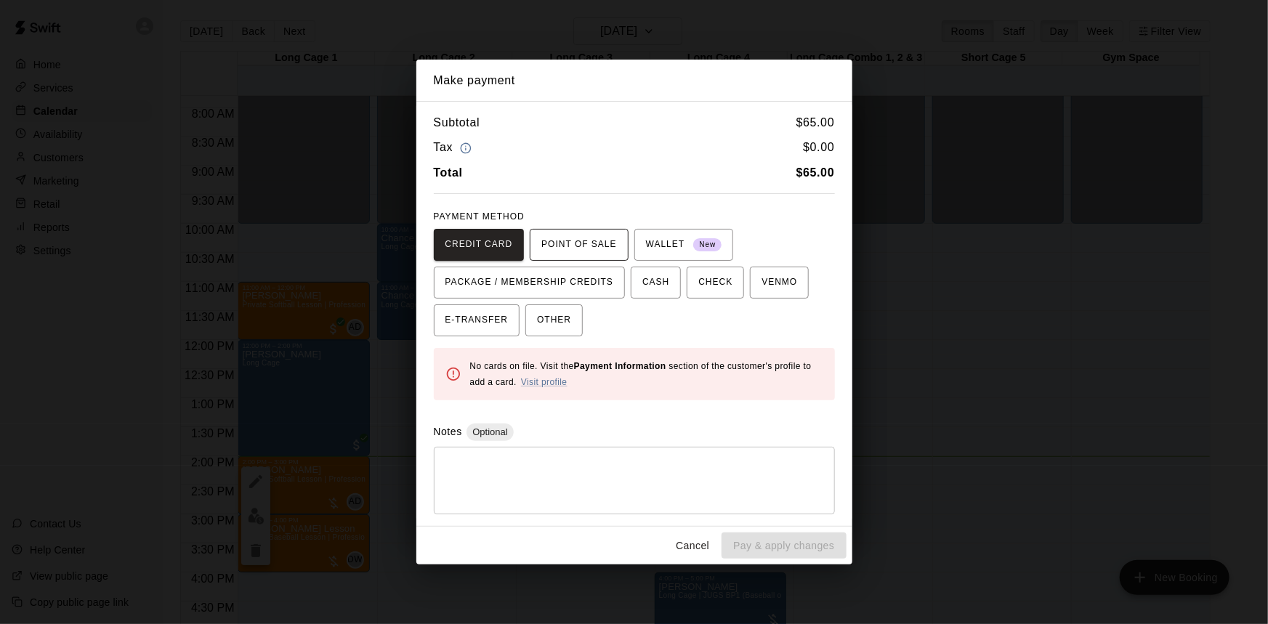
click at [596, 248] on span "POINT OF SALE" at bounding box center [578, 244] width 75 height 23
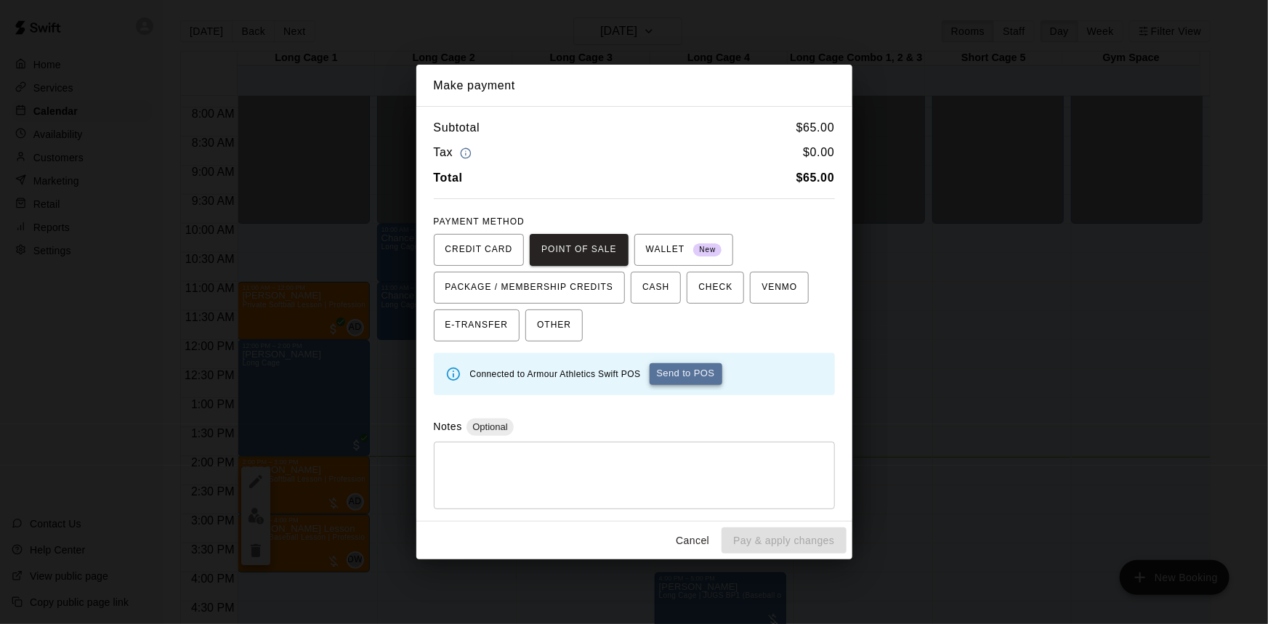
click at [696, 371] on button "Send to POS" at bounding box center [686, 374] width 73 height 22
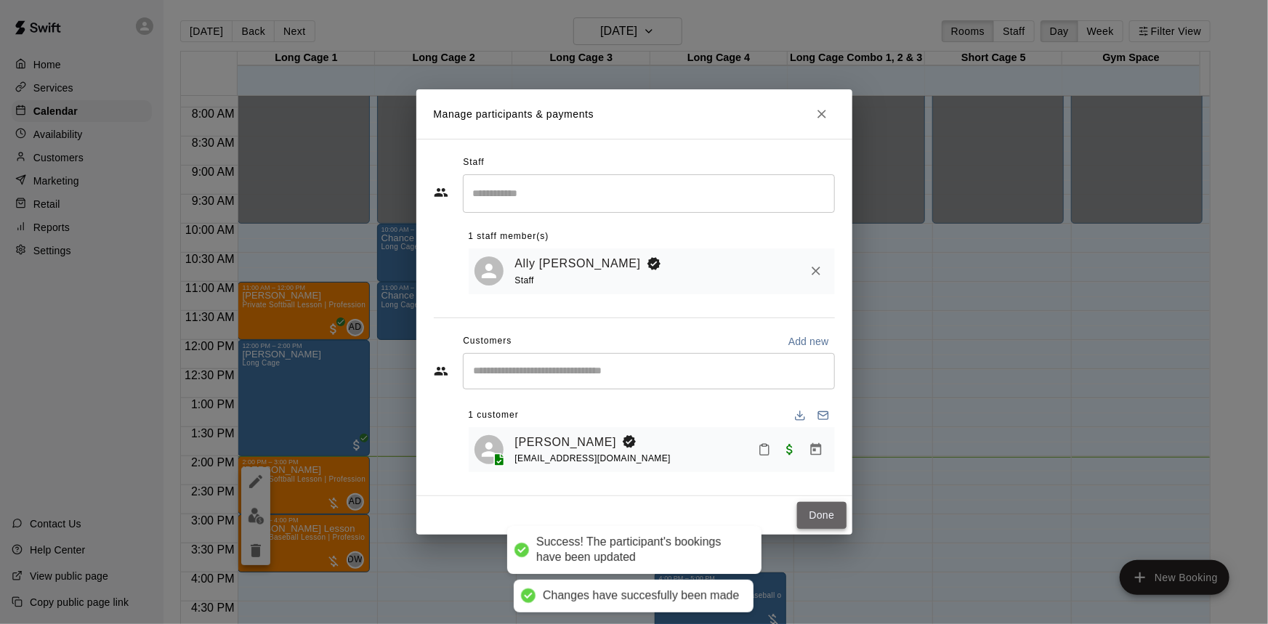
click at [828, 527] on button "Done" at bounding box center [821, 515] width 49 height 27
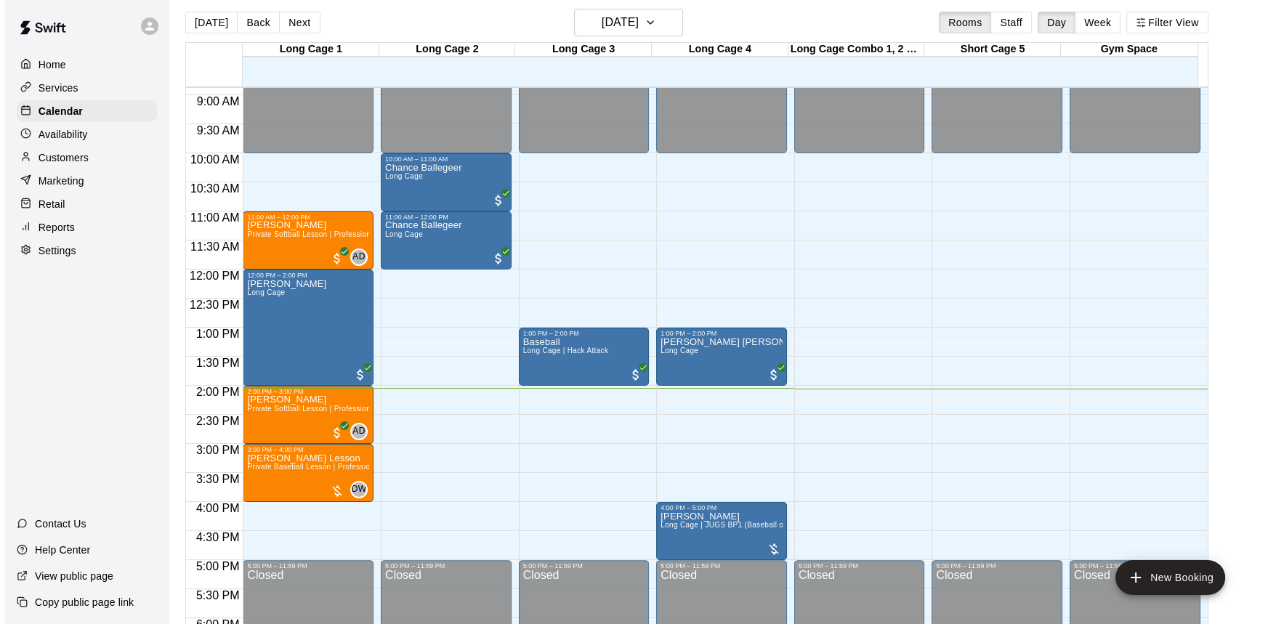
scroll to position [23, 0]
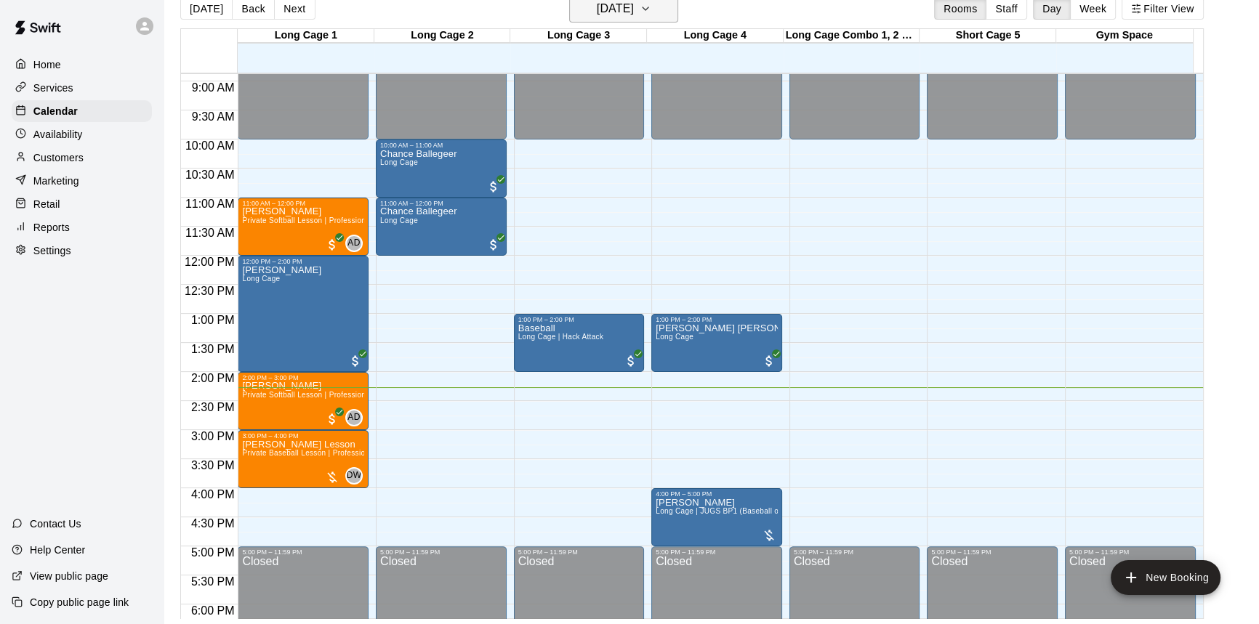
click at [634, 13] on h6 "[DATE]" at bounding box center [615, 9] width 37 height 20
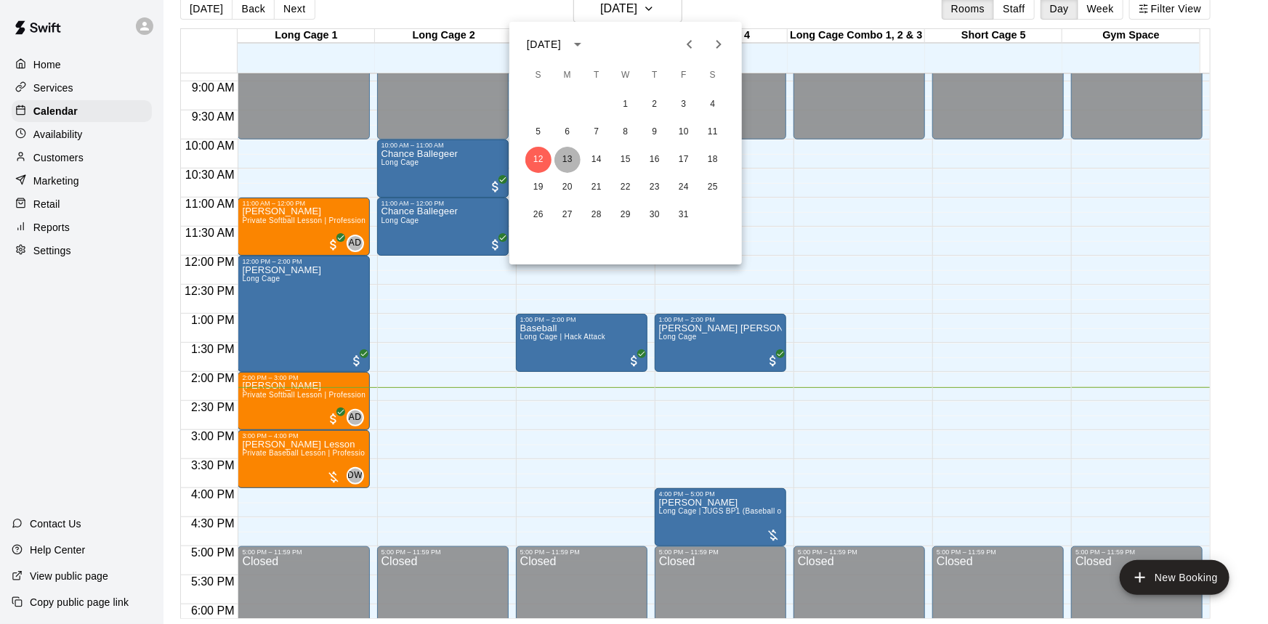
click at [573, 155] on button "13" at bounding box center [567, 160] width 26 height 26
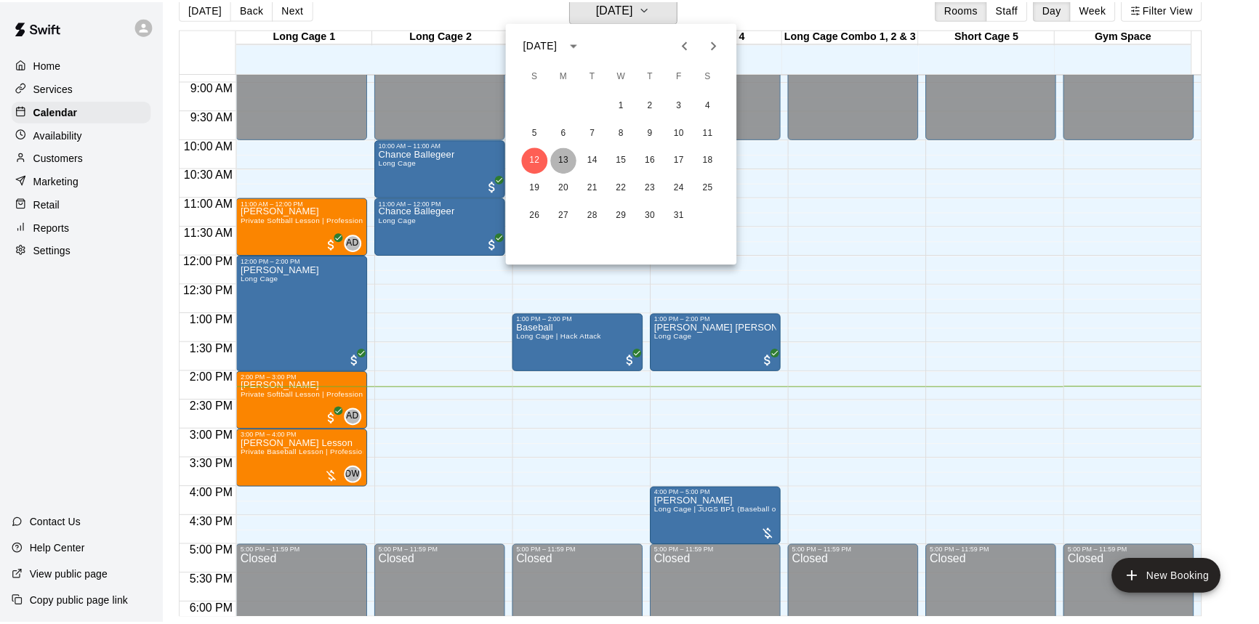
scroll to position [17, 0]
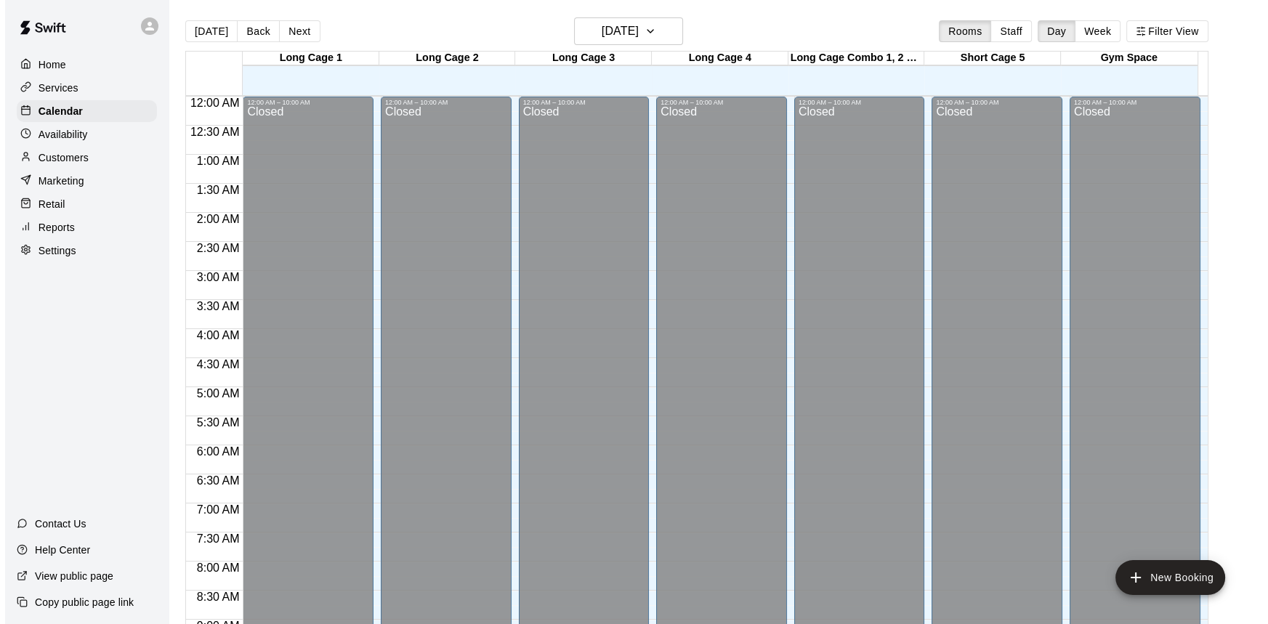
scroll to position [571, 0]
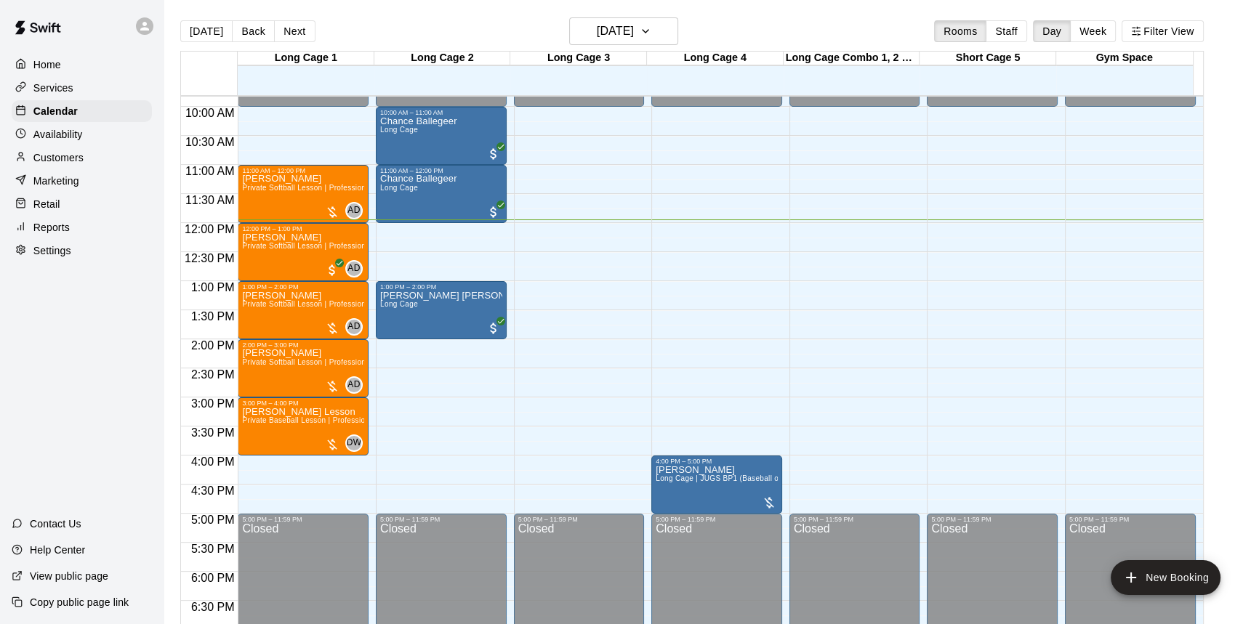
click at [78, 197] on div "Retail" at bounding box center [82, 204] width 140 height 22
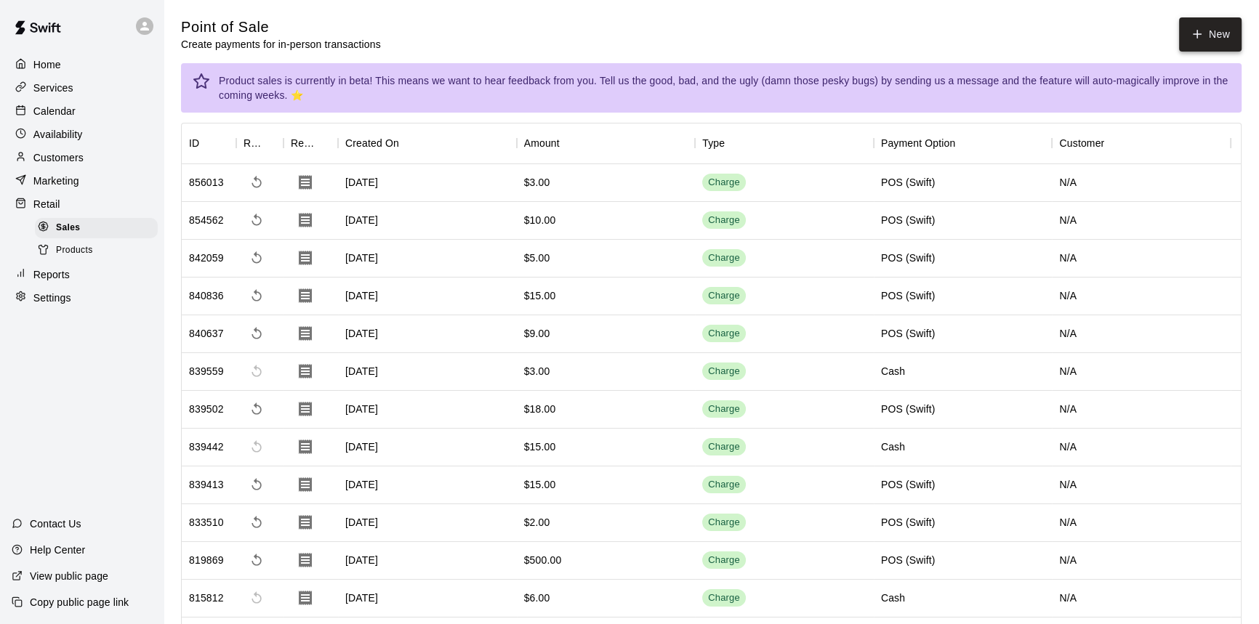
click at [1197, 37] on icon "button" at bounding box center [1197, 35] width 0 height 8
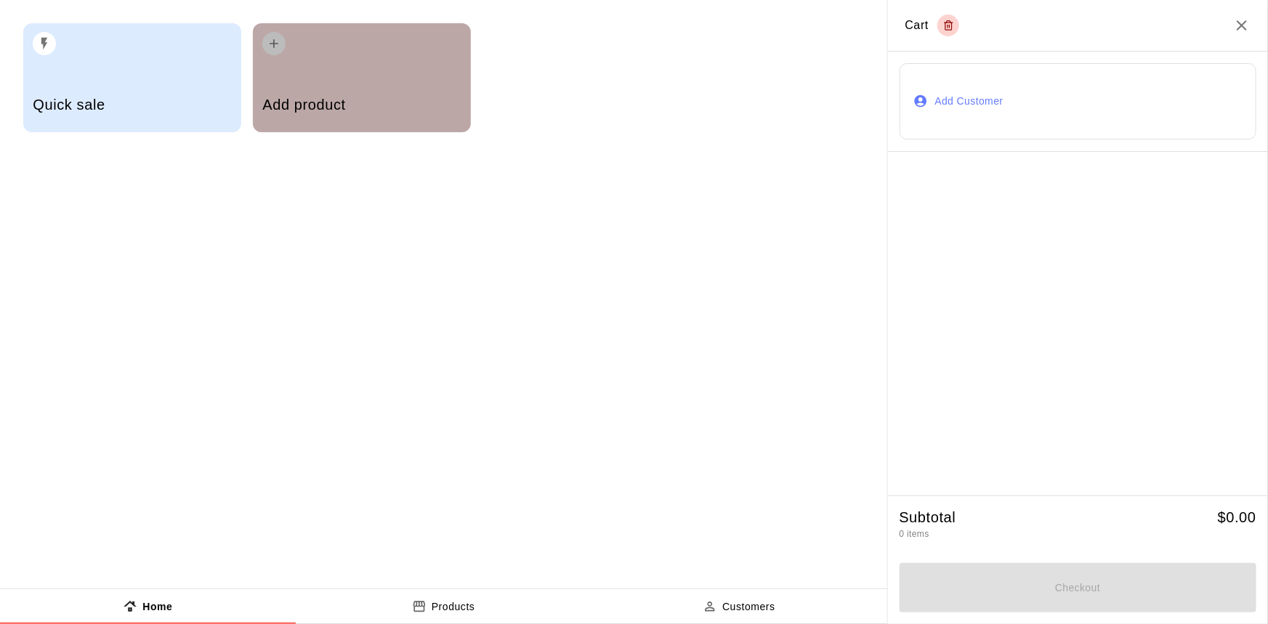
drag, startPoint x: 346, startPoint y: 48, endPoint x: 315, endPoint y: 55, distance: 31.4
click at [336, 47] on div "button" at bounding box center [361, 39] width 198 height 32
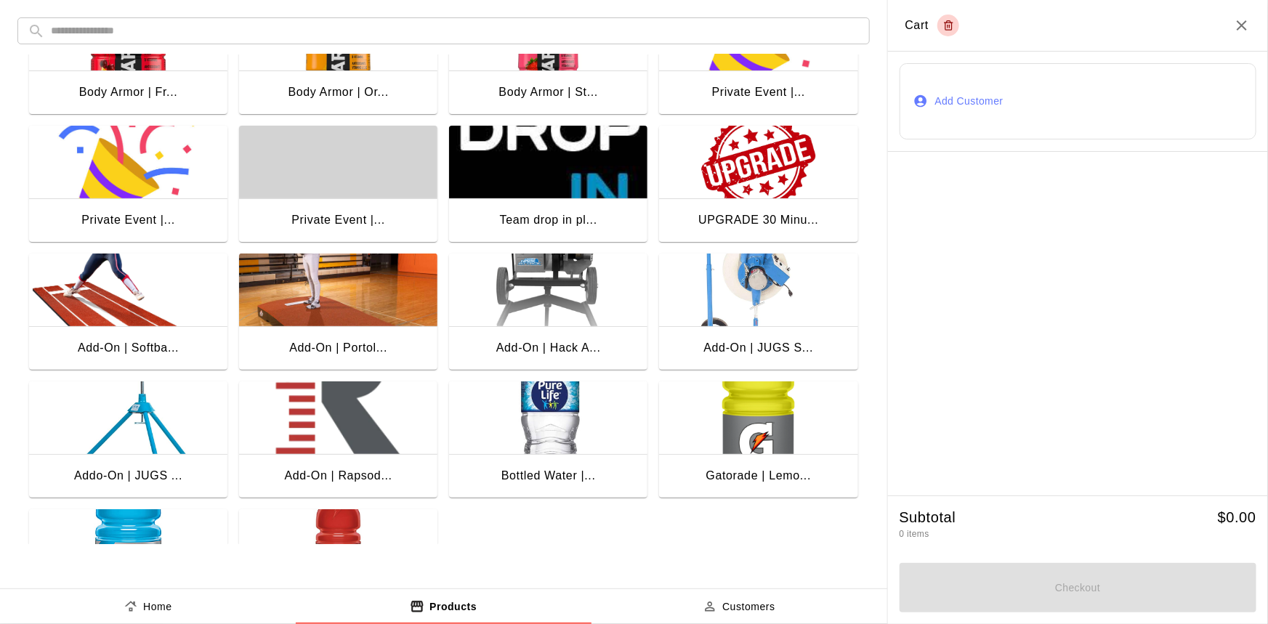
scroll to position [198, 0]
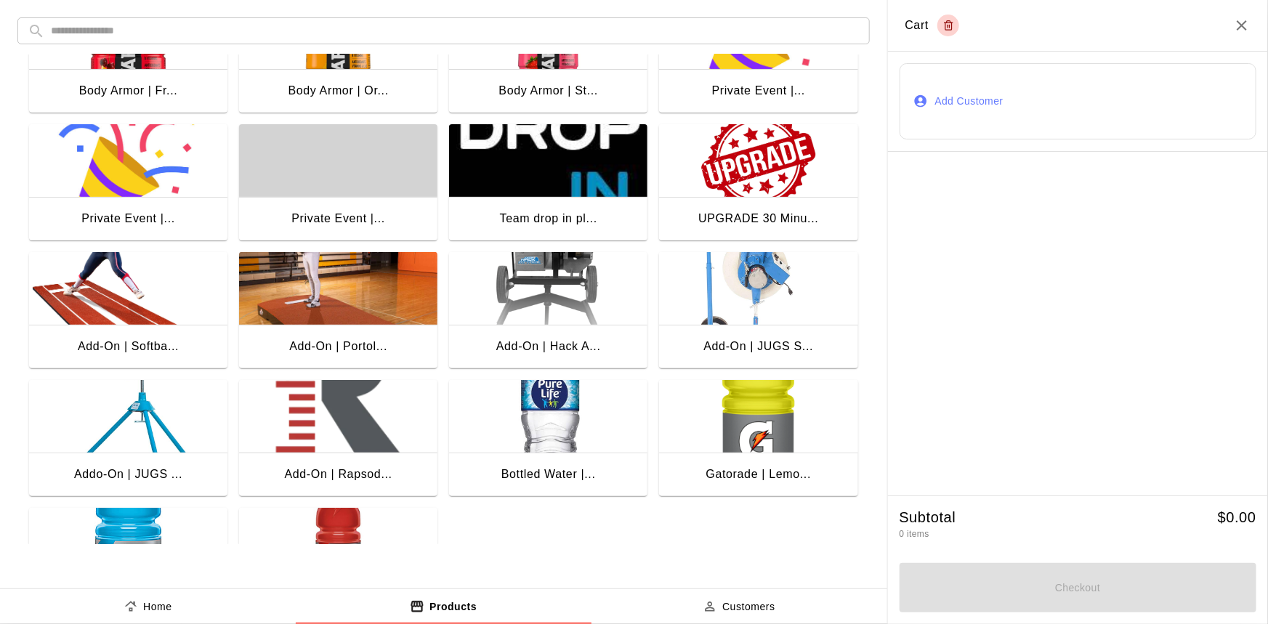
click at [603, 178] on img "button" at bounding box center [548, 160] width 198 height 73
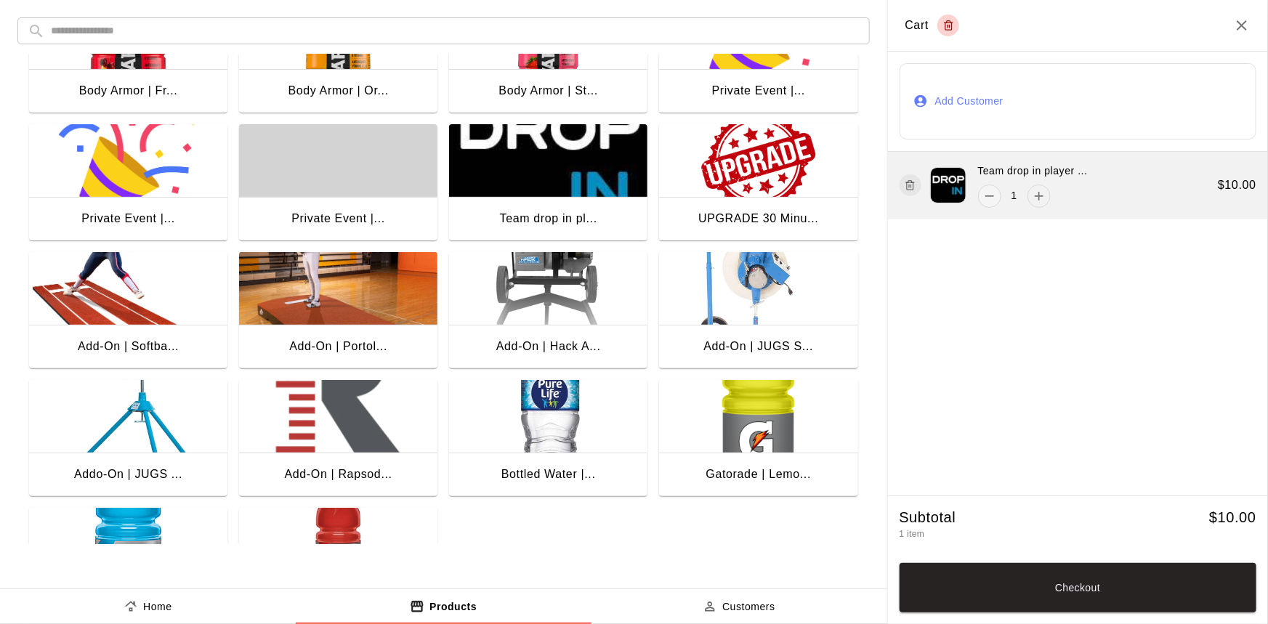
click at [1036, 196] on icon "add" at bounding box center [1039, 196] width 15 height 15
click at [1035, 196] on icon "add" at bounding box center [1039, 196] width 15 height 15
click at [985, 195] on icon "remove" at bounding box center [989, 196] width 15 height 15
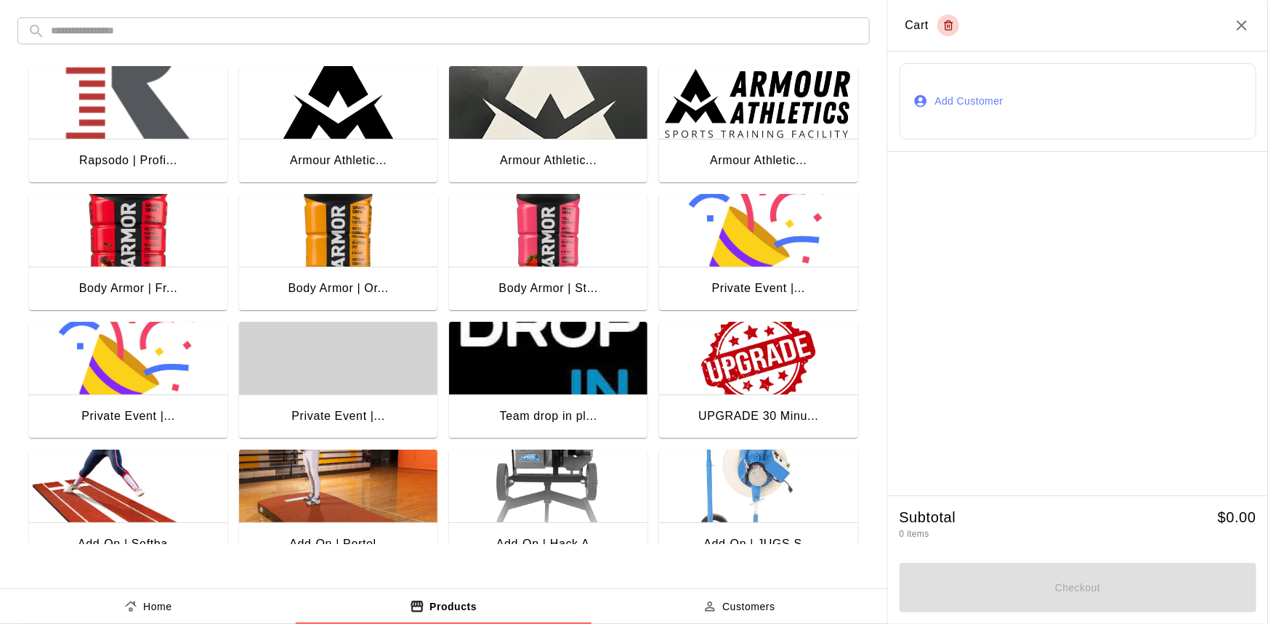
scroll to position [198, 0]
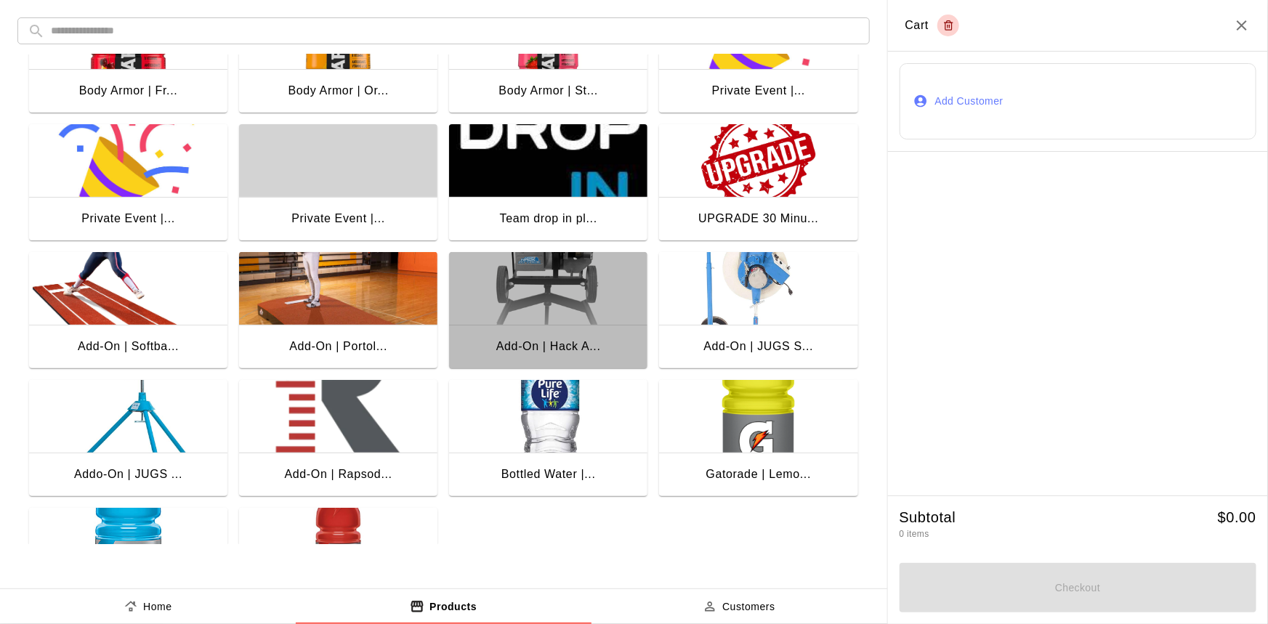
click at [604, 323] on img "button" at bounding box center [548, 288] width 198 height 73
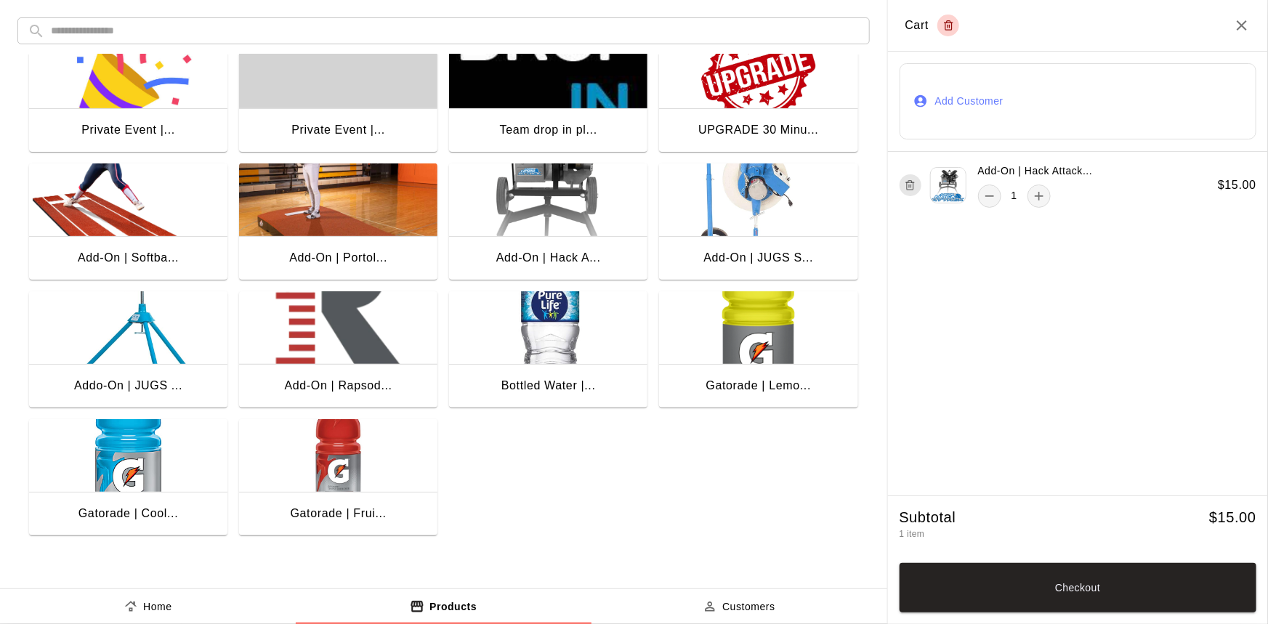
scroll to position [288, 0]
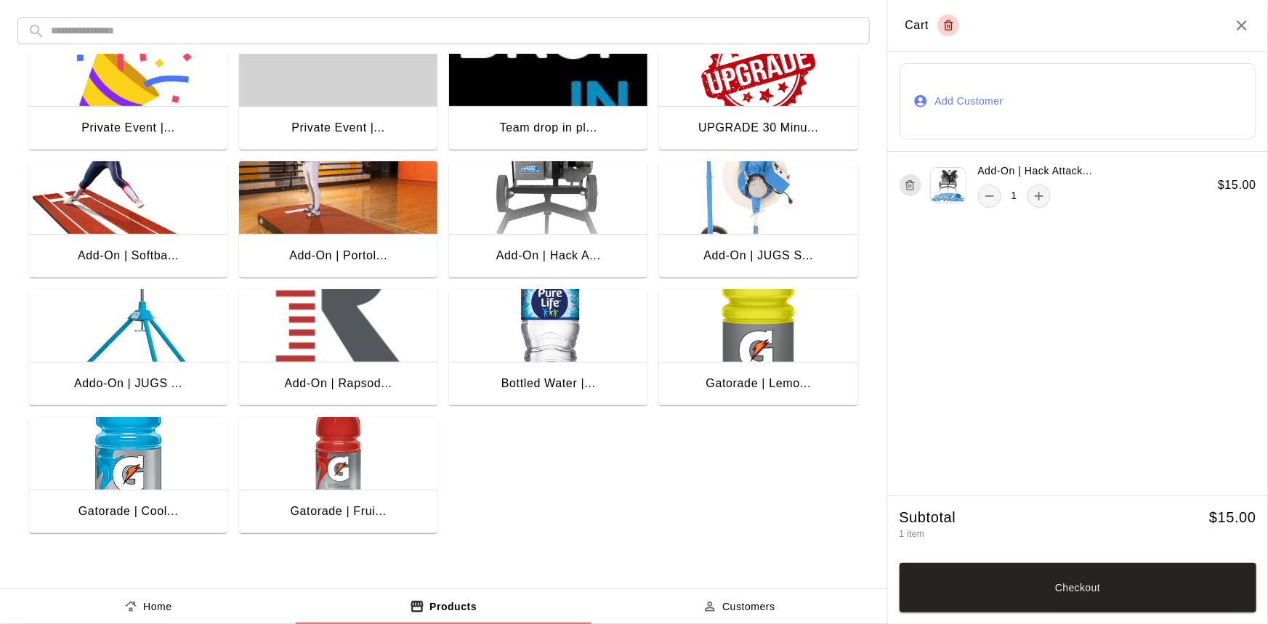
click at [337, 241] on div "Add-On | Portol..." at bounding box center [338, 257] width 198 height 47
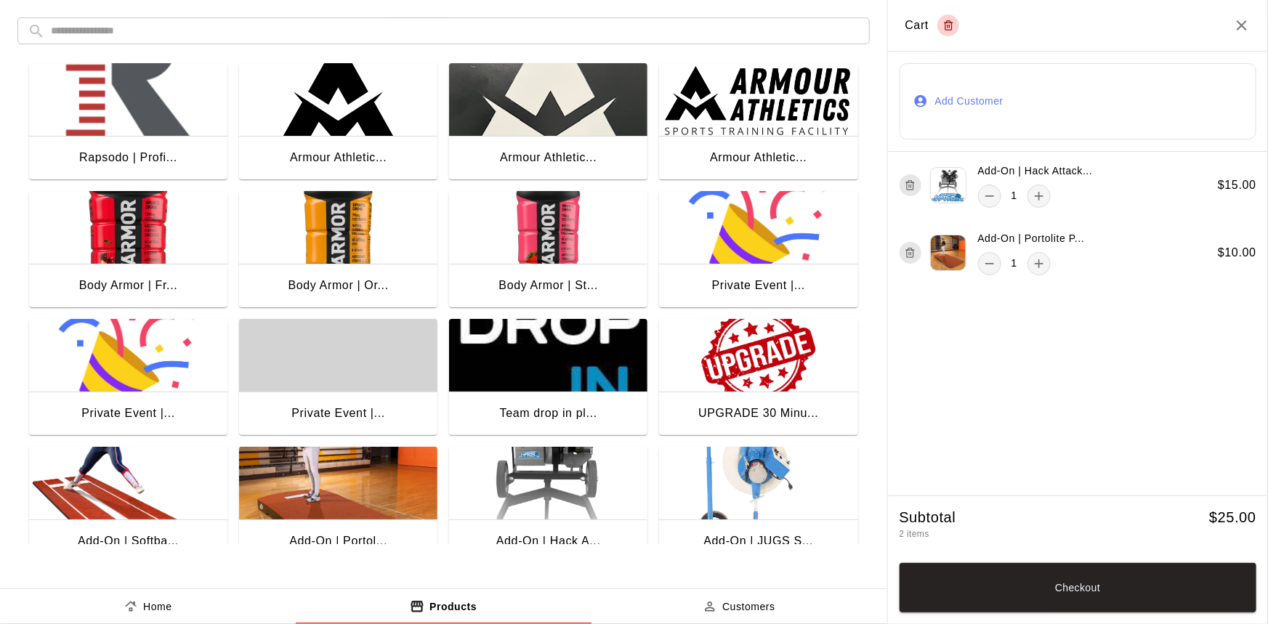
scroll to position [0, 0]
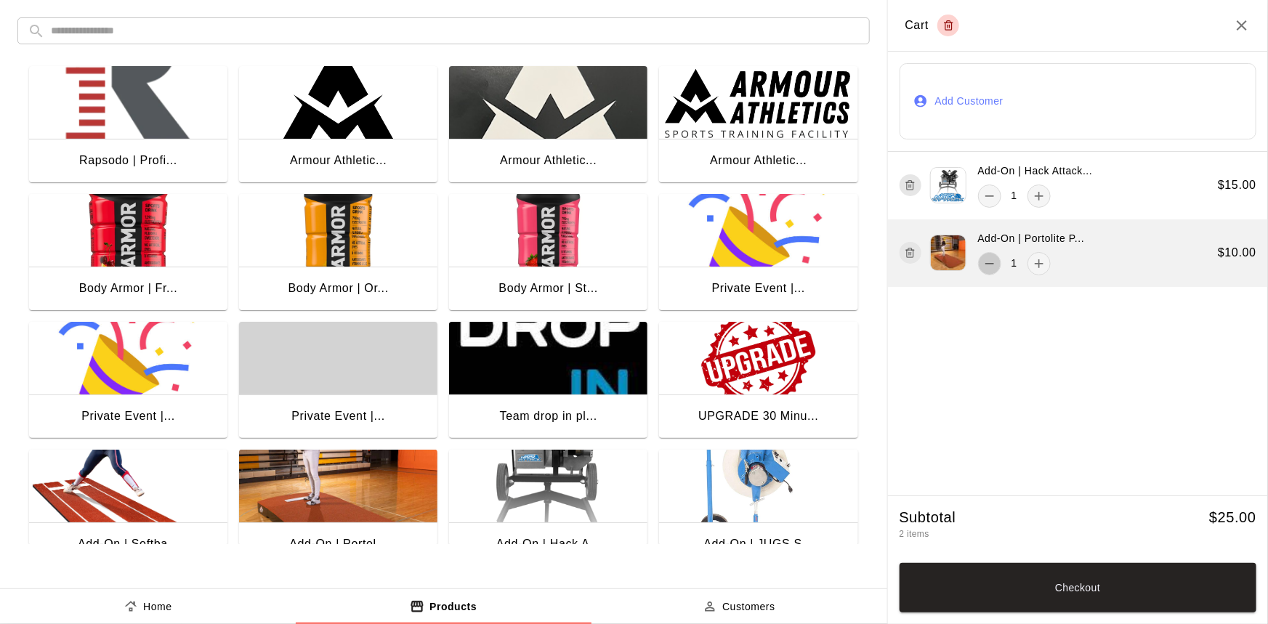
click at [985, 257] on icon "remove" at bounding box center [989, 264] width 15 height 15
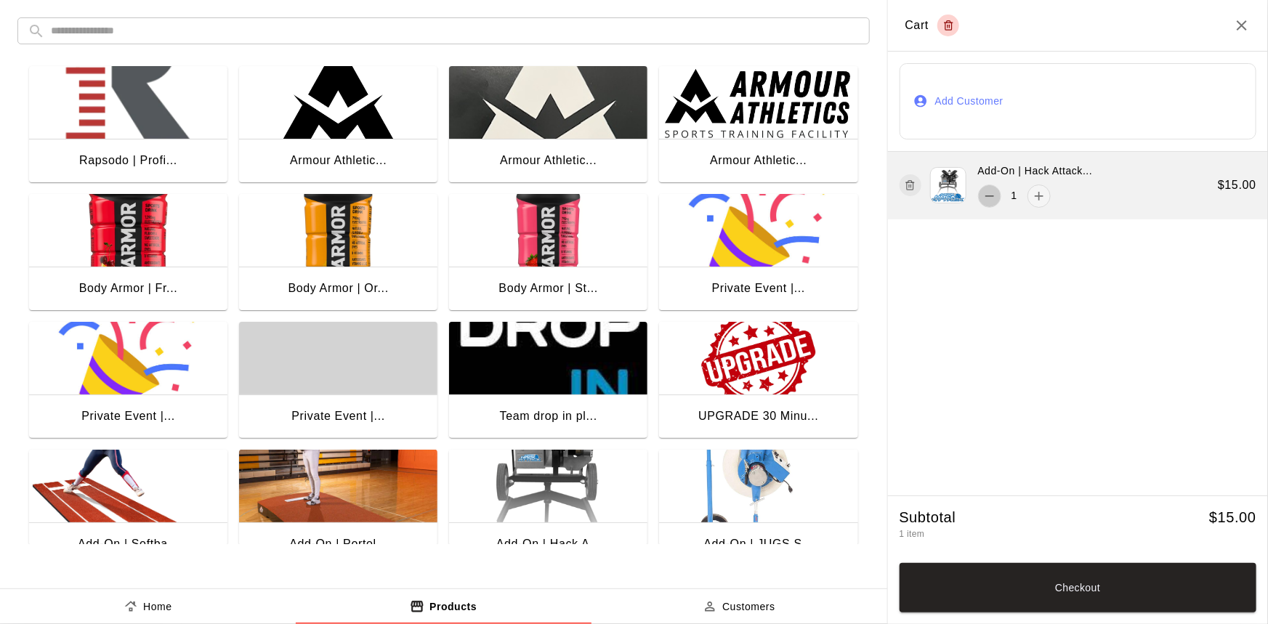
click at [985, 195] on icon "remove" at bounding box center [989, 195] width 9 height 1
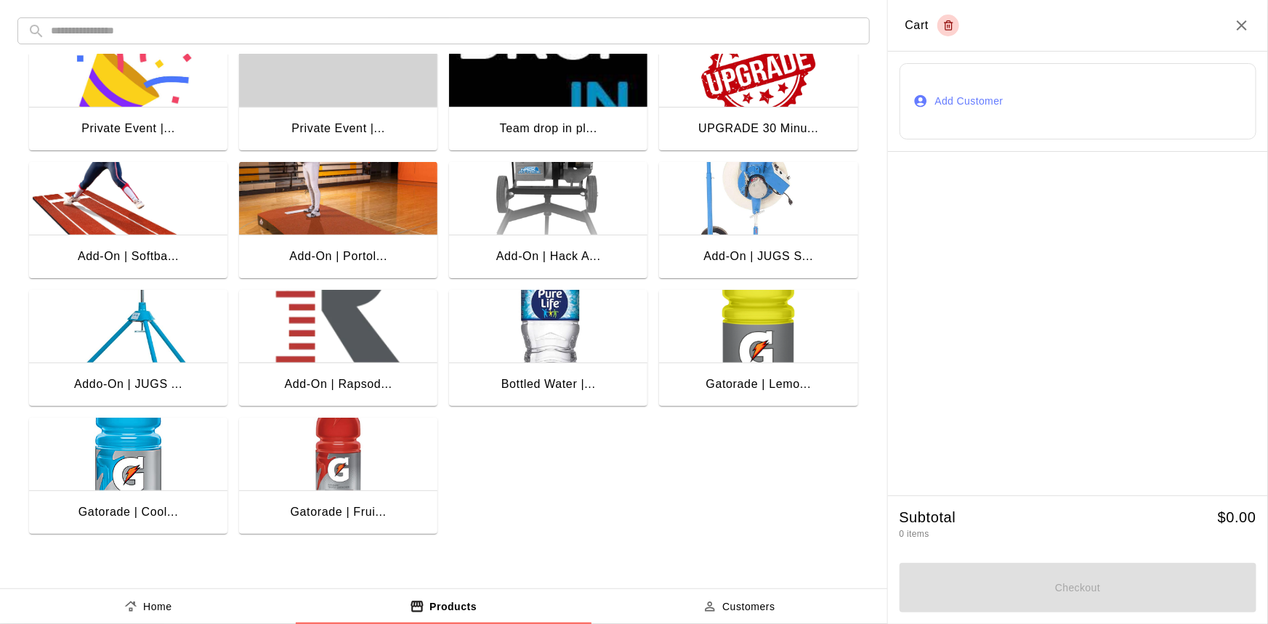
scroll to position [288, 0]
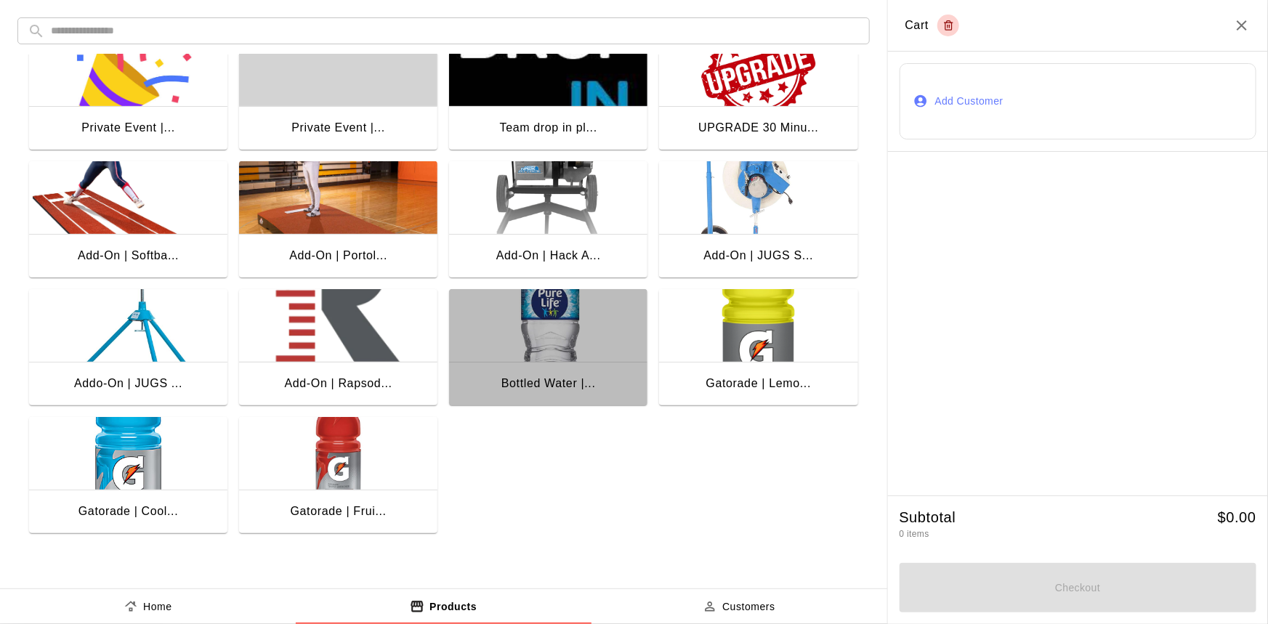
click at [537, 370] on div "Bottled Water |..." at bounding box center [548, 385] width 198 height 47
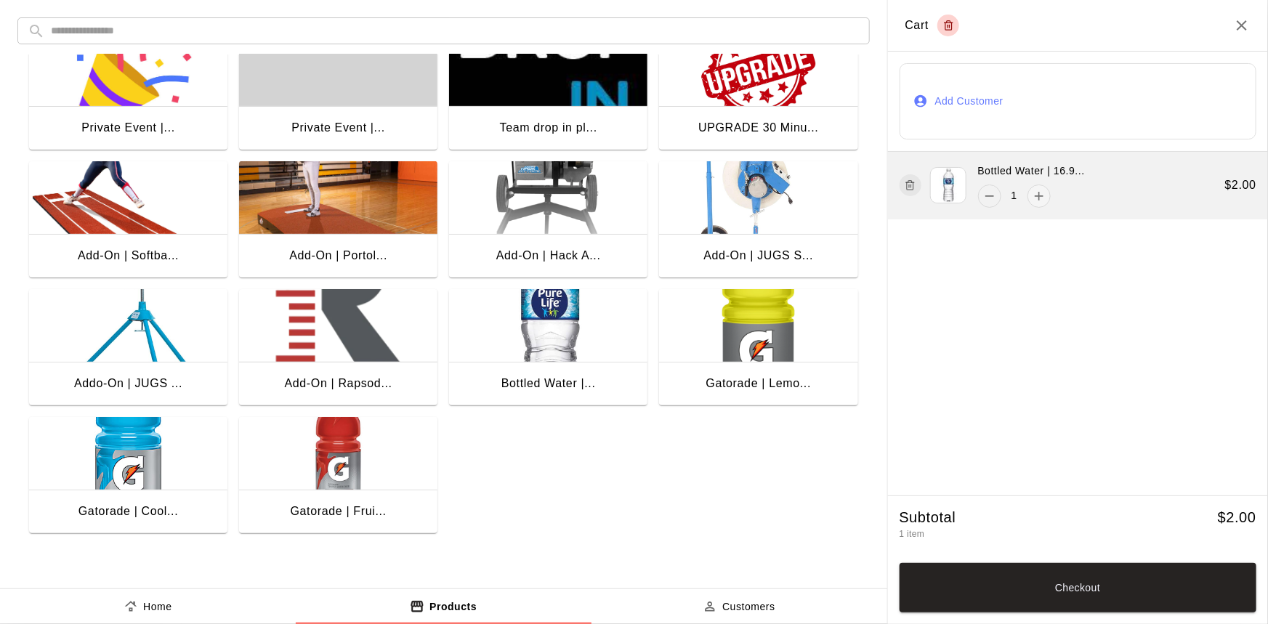
click at [983, 189] on icon "remove" at bounding box center [989, 196] width 15 height 15
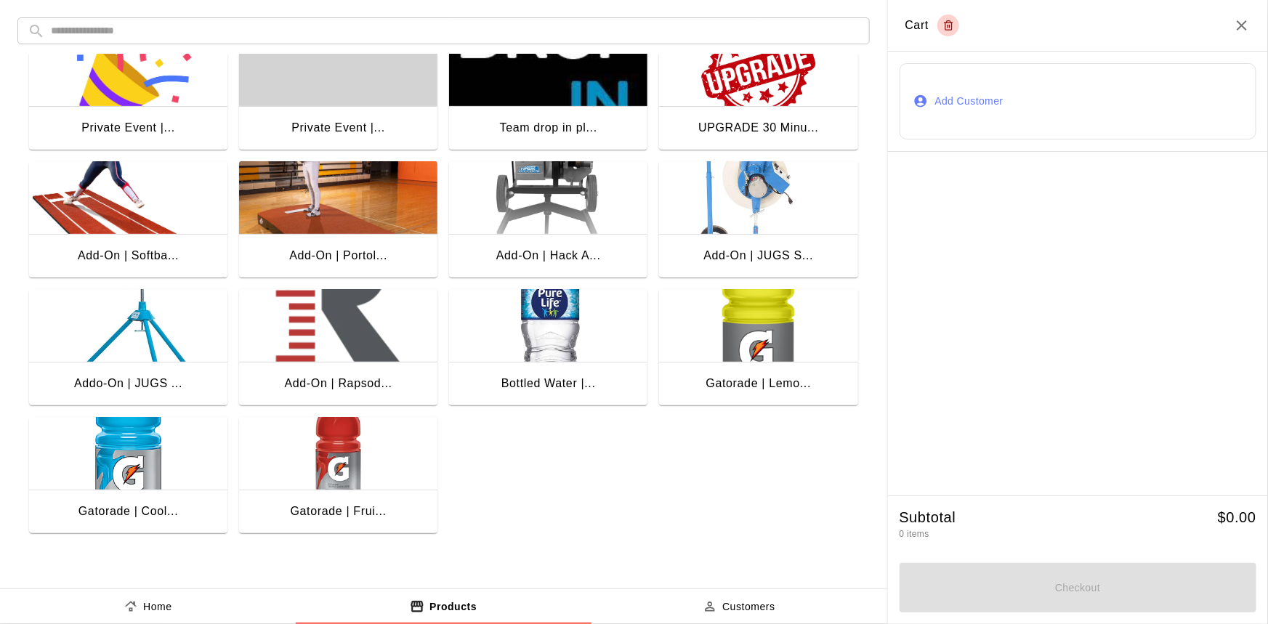
click at [796, 357] on img "button" at bounding box center [758, 325] width 198 height 73
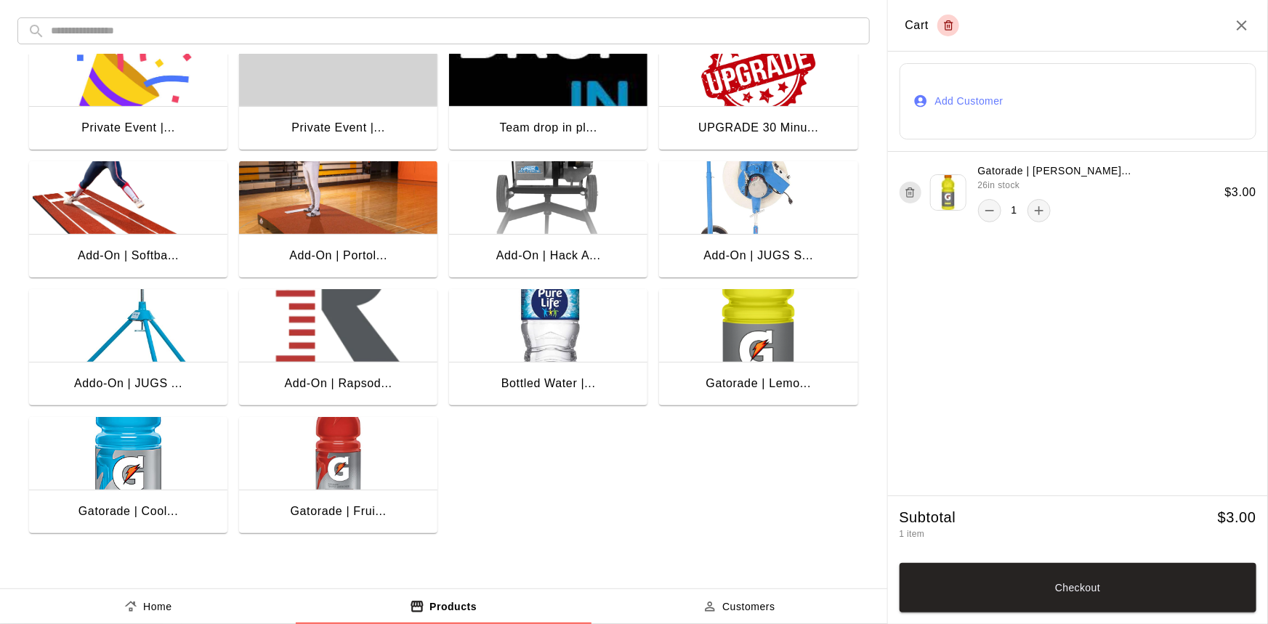
drag, startPoint x: 1038, startPoint y: 597, endPoint x: 1049, endPoint y: 589, distance: 13.5
click at [1044, 589] on button "Checkout" at bounding box center [1079, 587] width 358 height 49
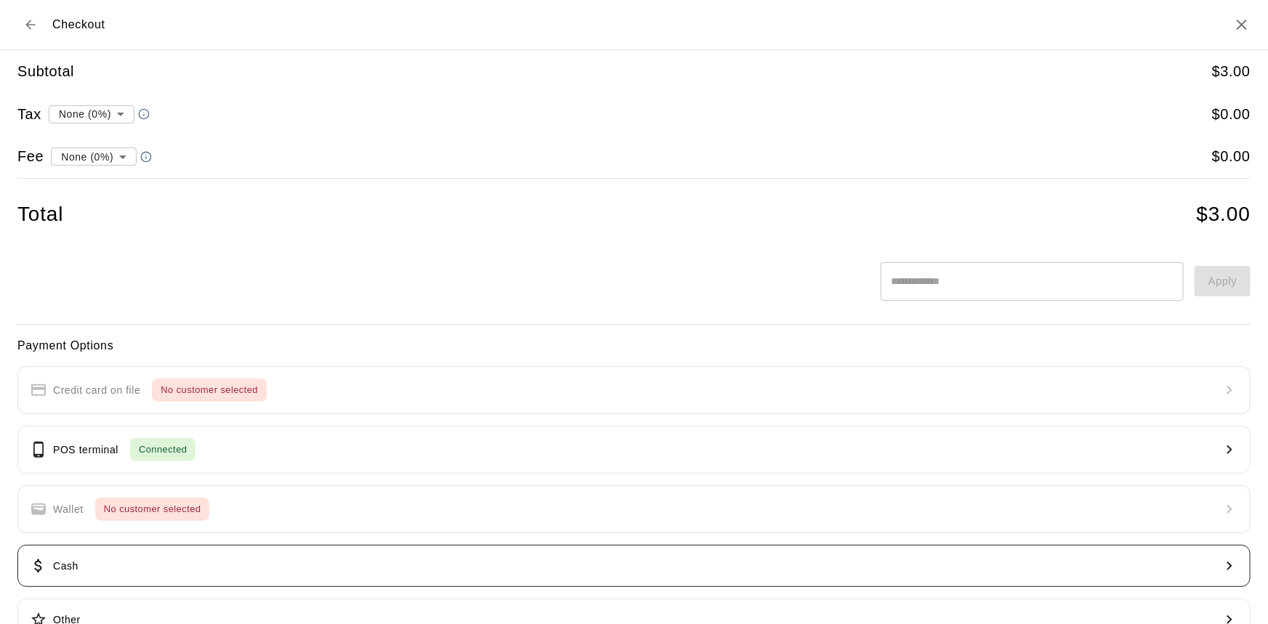
click at [702, 564] on button "Cash" at bounding box center [633, 566] width 1233 height 42
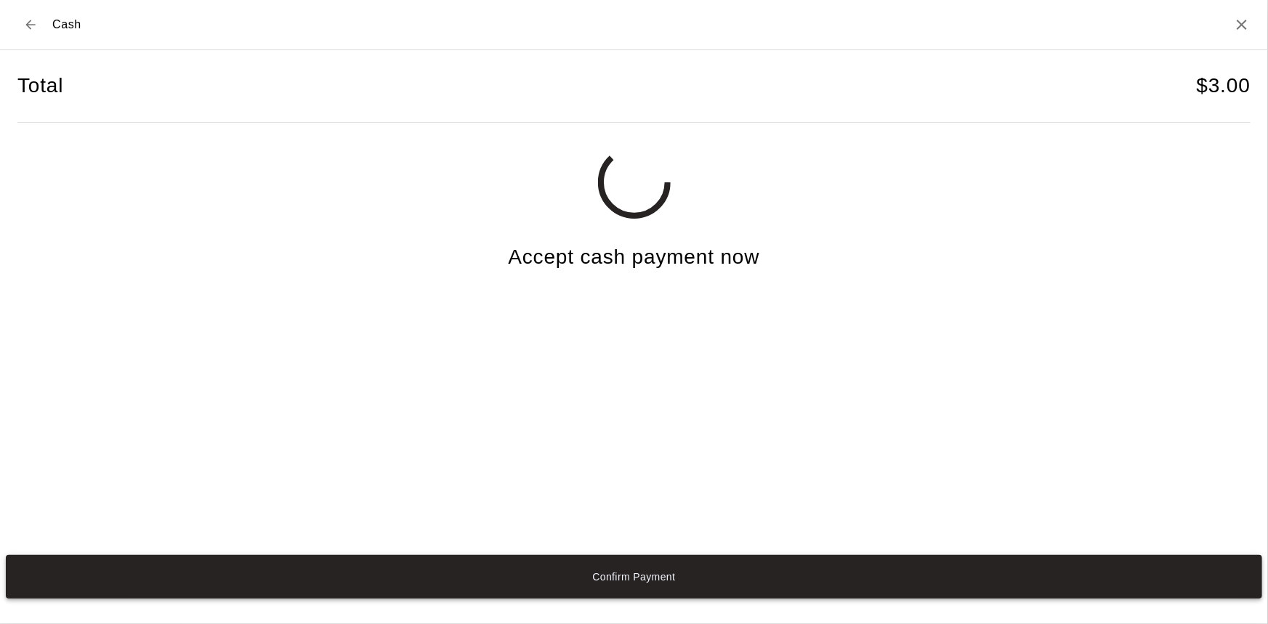
click at [699, 578] on button "Confirm Payment" at bounding box center [634, 577] width 1256 height 44
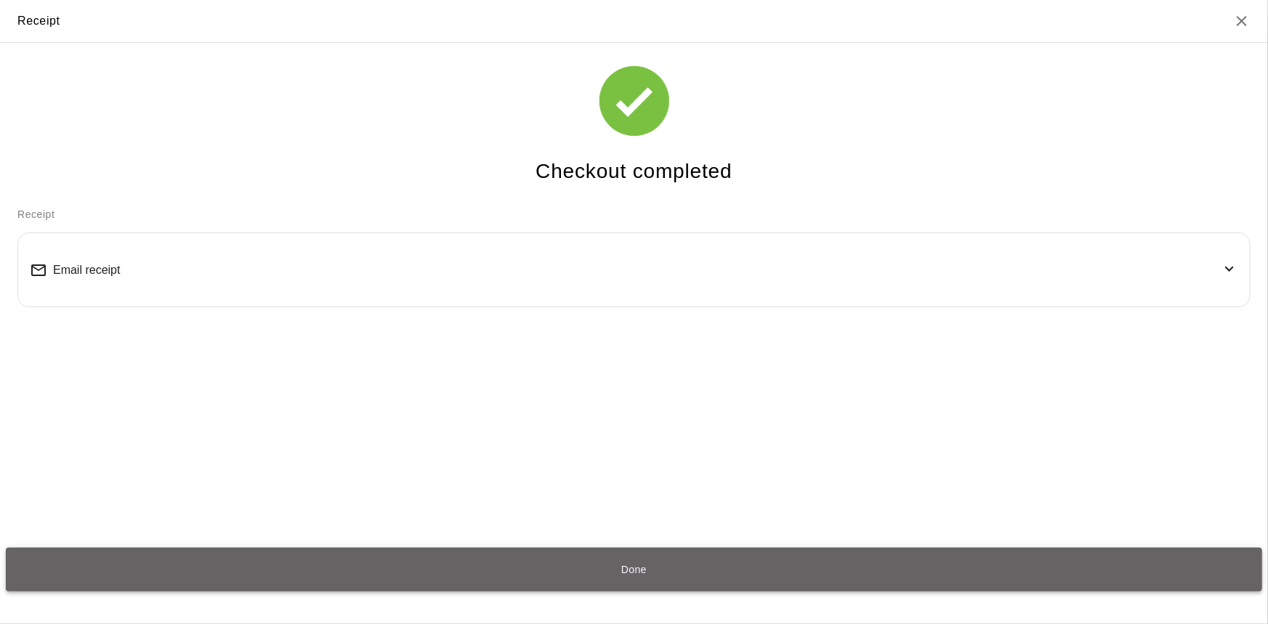
click at [633, 575] on button "Done" at bounding box center [634, 570] width 1256 height 44
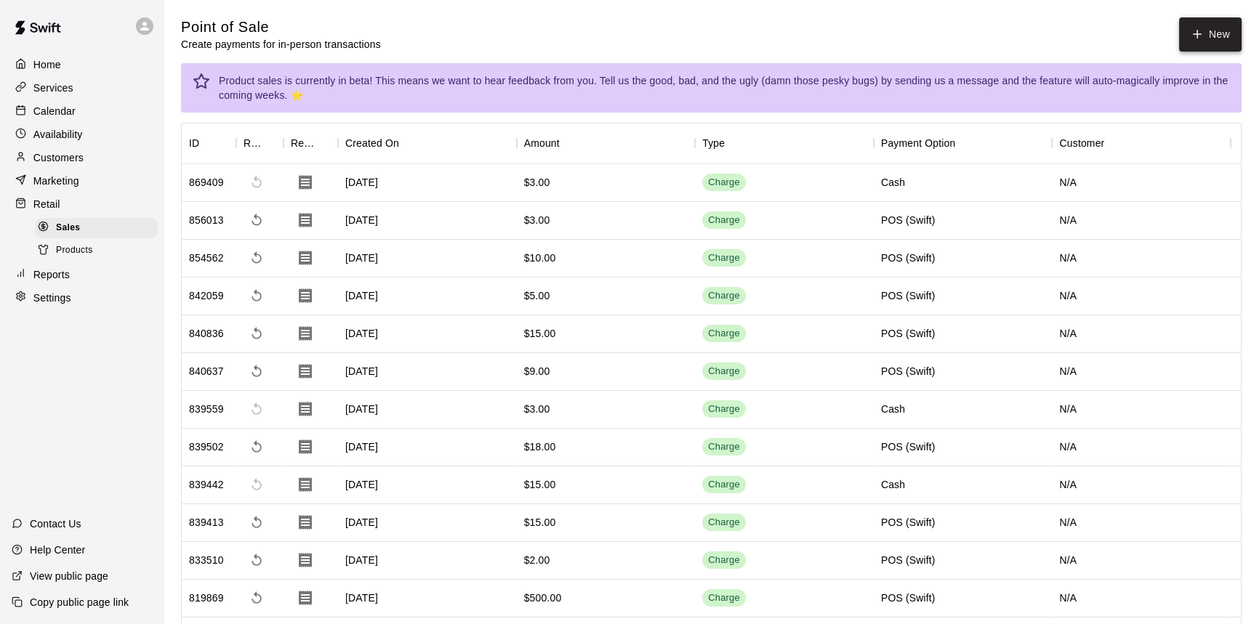
click at [1233, 31] on button "New" at bounding box center [1210, 34] width 62 height 34
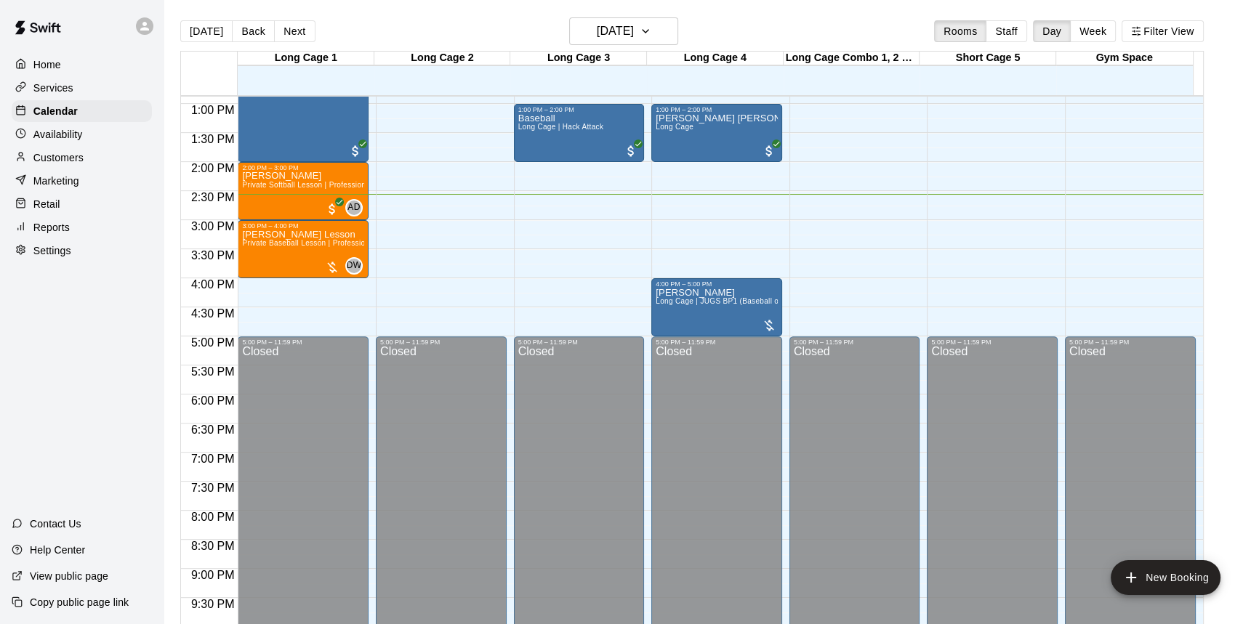
scroll to position [608, 0]
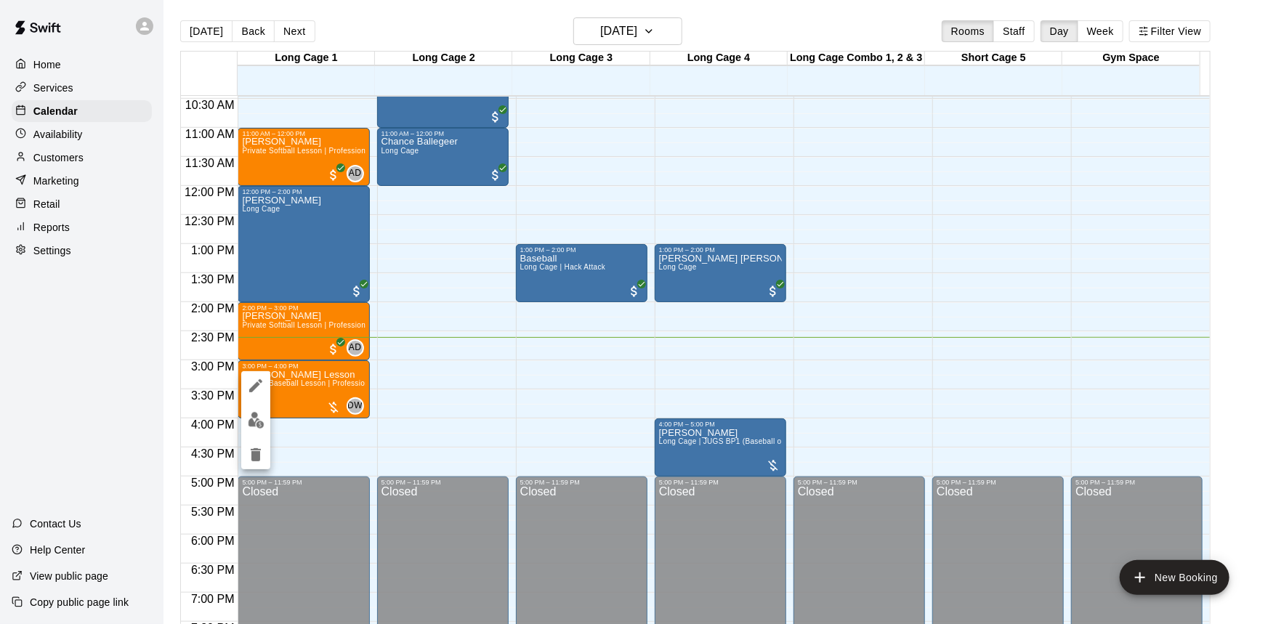
drag, startPoint x: 315, startPoint y: 399, endPoint x: 331, endPoint y: 403, distance: 16.6
click at [325, 403] on div at bounding box center [634, 312] width 1268 height 624
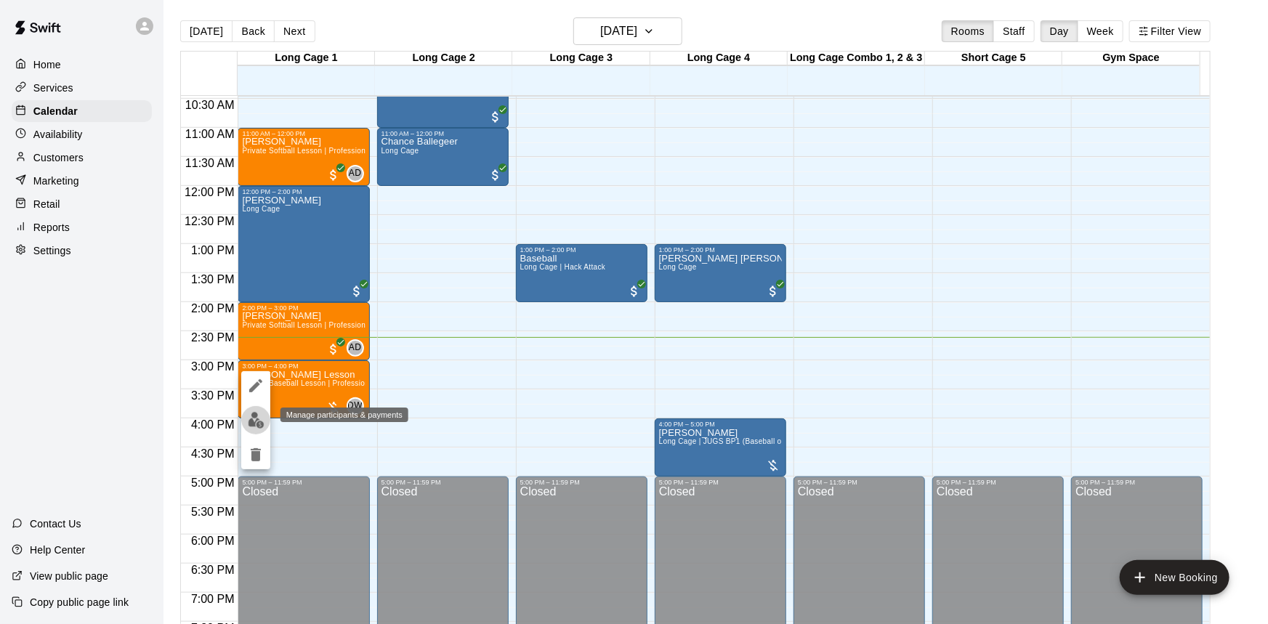
click at [253, 419] on img "edit" at bounding box center [256, 420] width 17 height 17
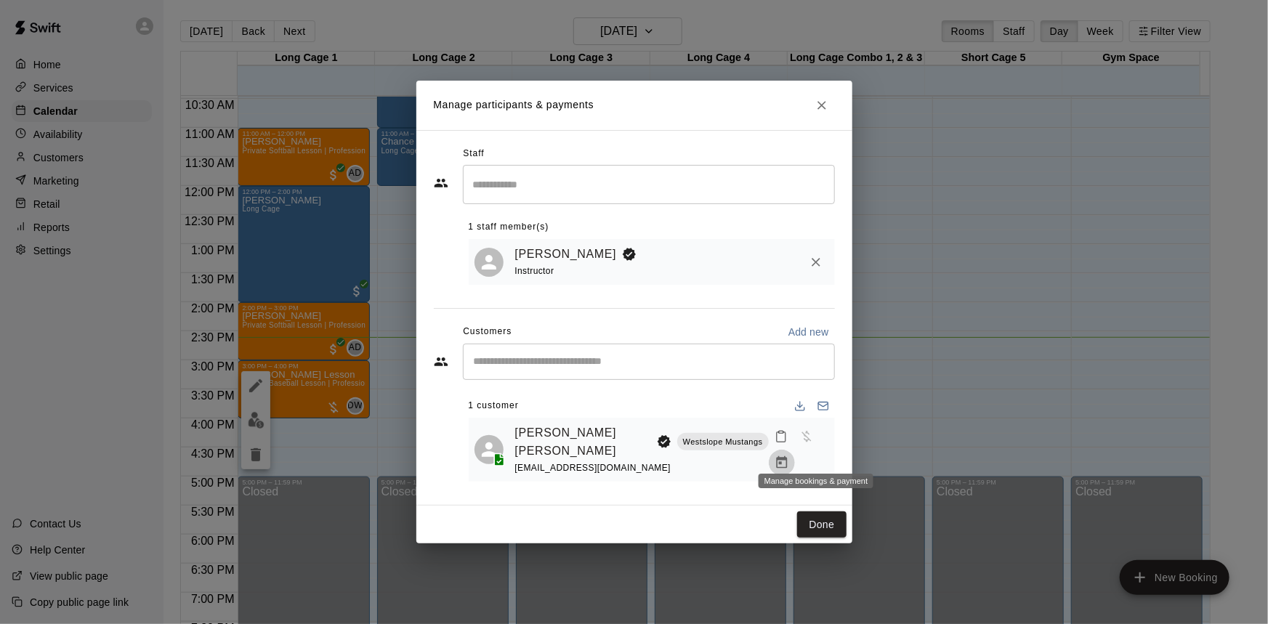
click at [795, 452] on button "Manage bookings & payment" at bounding box center [782, 463] width 26 height 26
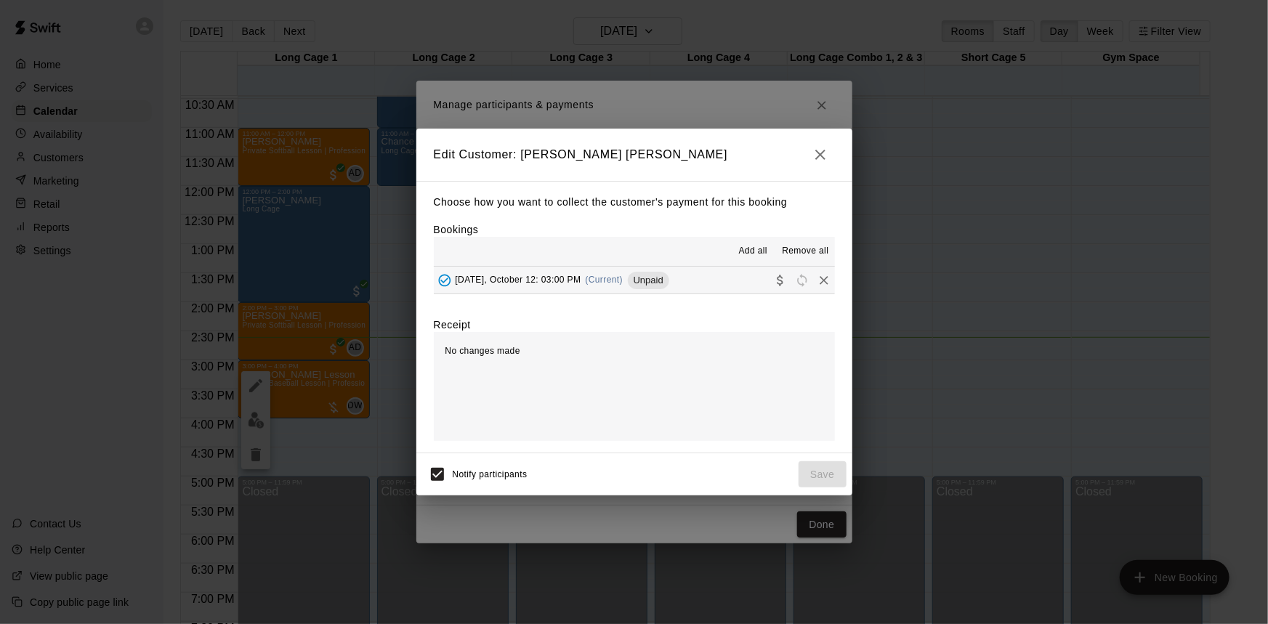
click at [689, 285] on button "Sunday, October 12: 03:00 PM (Current) Unpaid" at bounding box center [634, 280] width 401 height 27
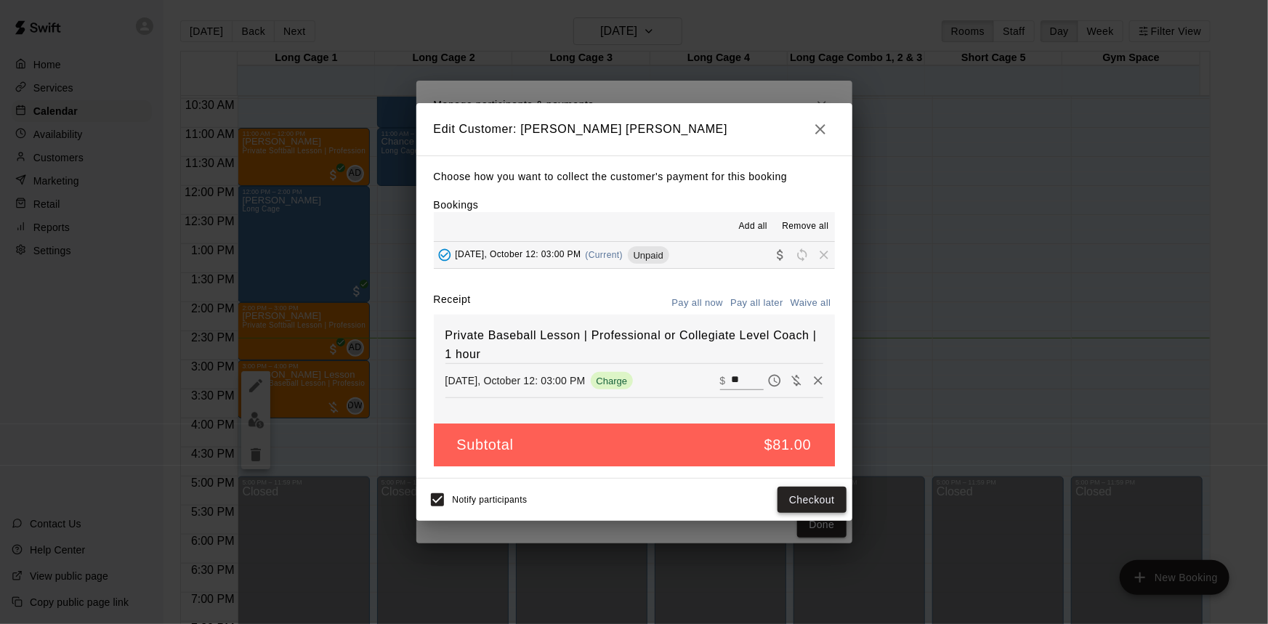
click at [803, 505] on button "Checkout" at bounding box center [812, 500] width 68 height 27
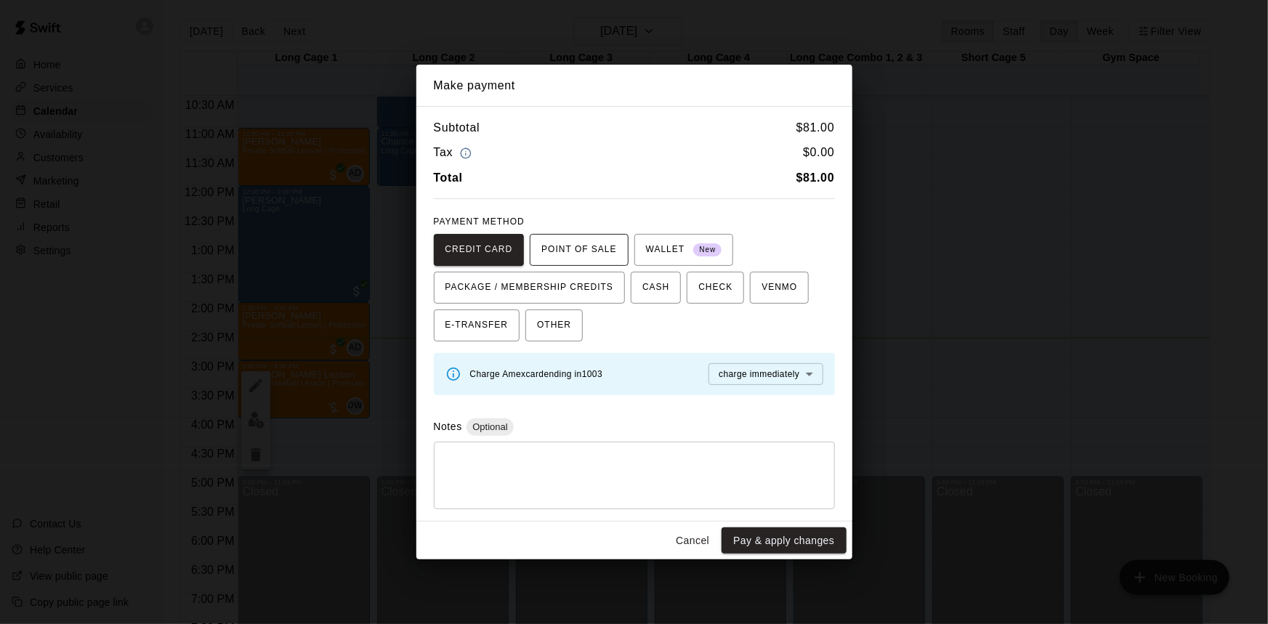
click at [597, 244] on span "POINT OF SALE" at bounding box center [578, 249] width 75 height 23
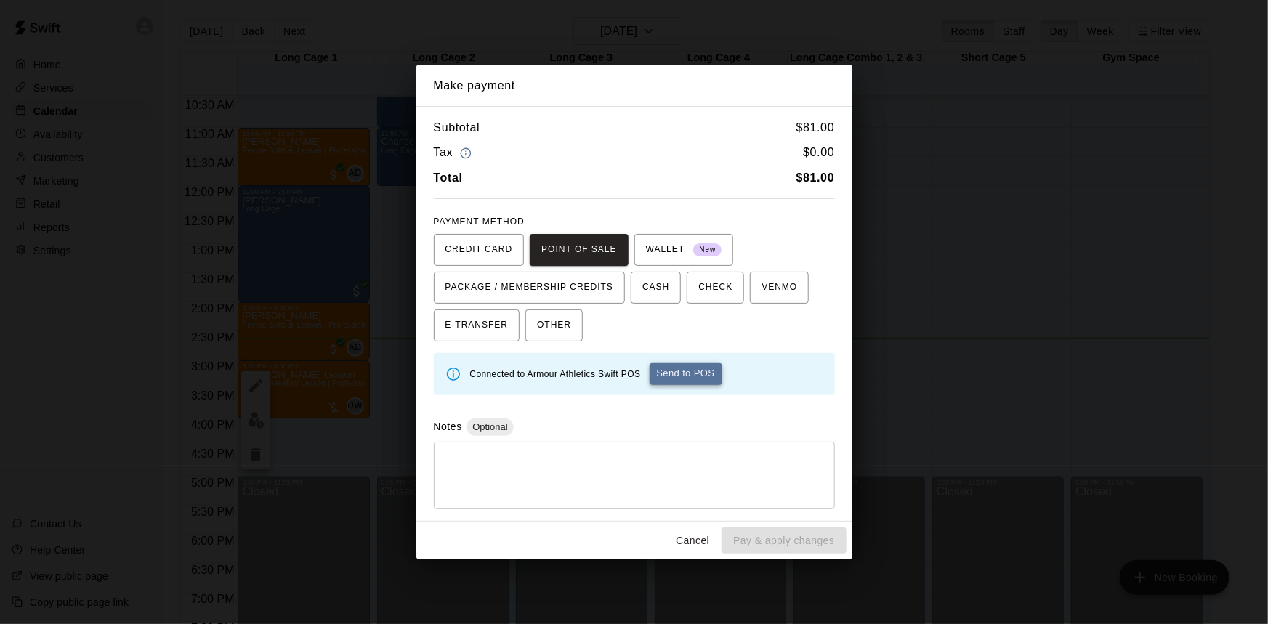
click at [711, 371] on button "Send to POS" at bounding box center [686, 374] width 73 height 22
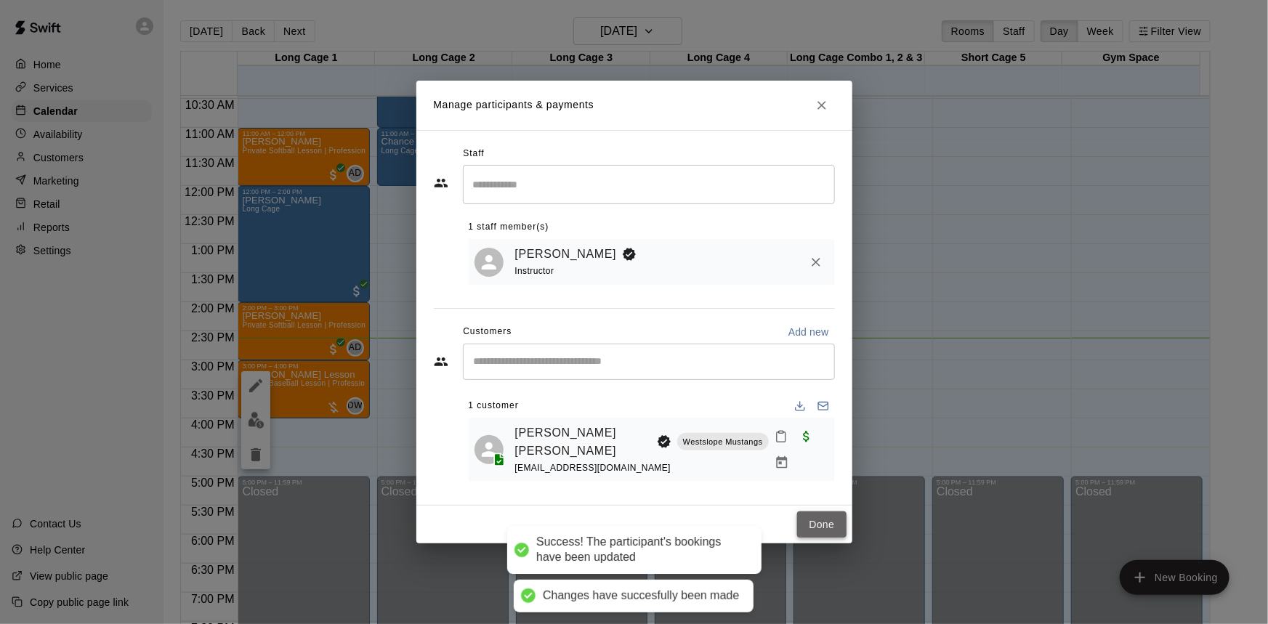
click at [829, 513] on button "Done" at bounding box center [821, 525] width 49 height 27
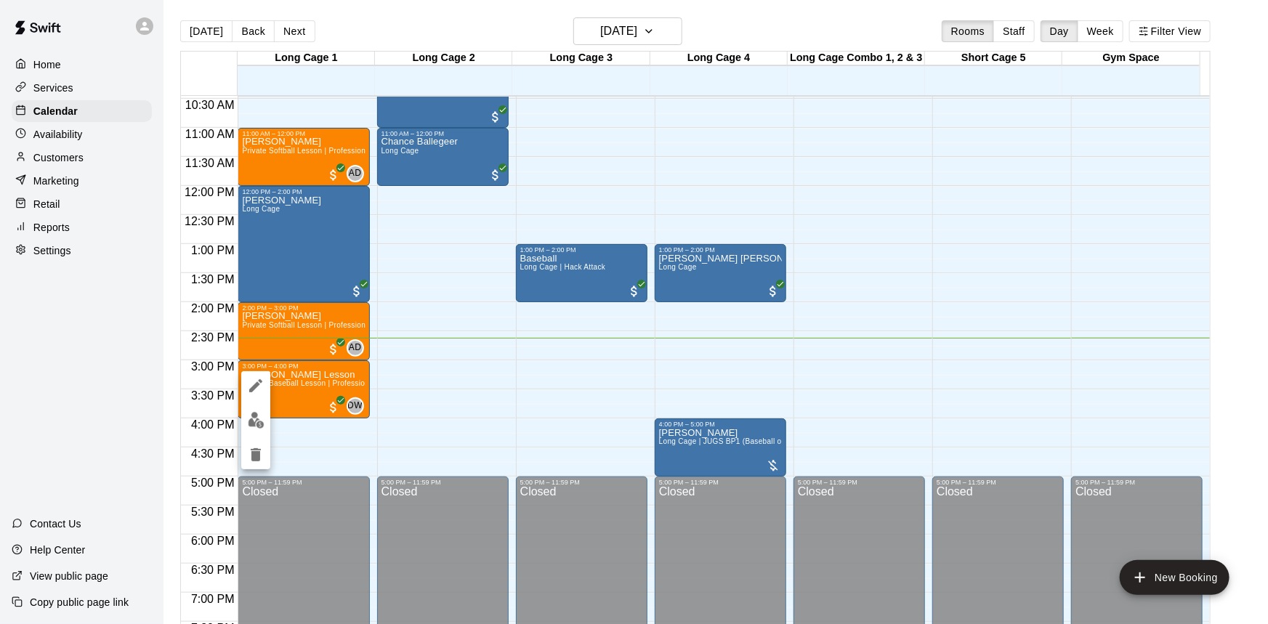
click at [437, 482] on div at bounding box center [634, 312] width 1268 height 624
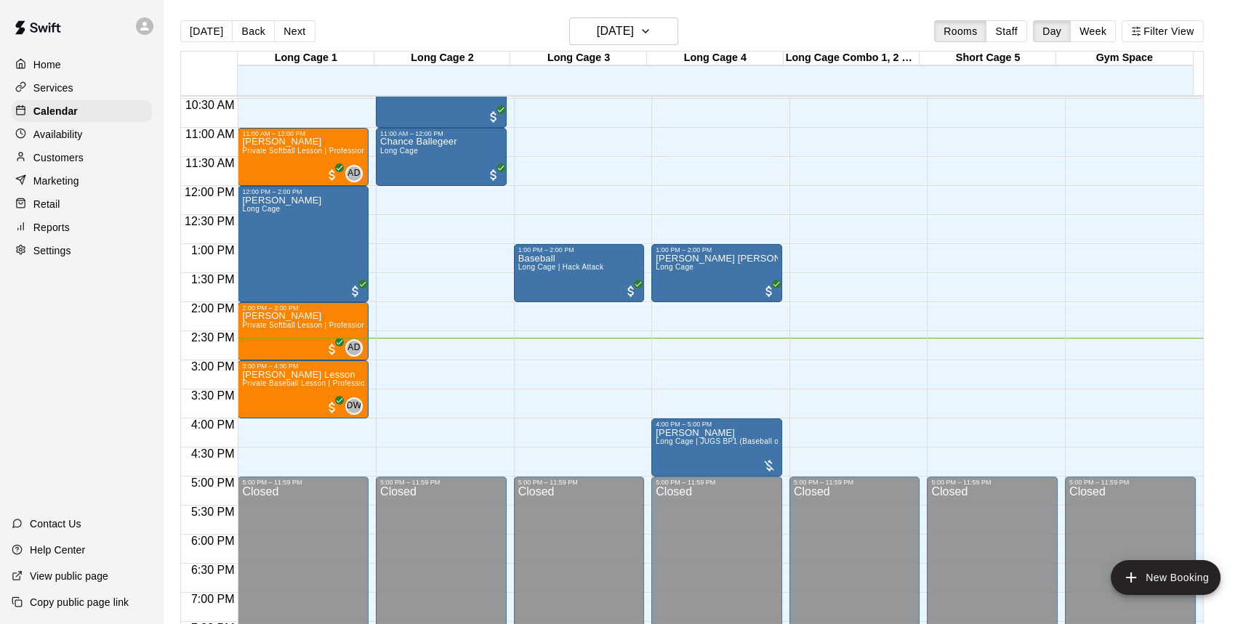
click at [435, 390] on div "12:00 AM 12:30 AM 1:00 AM 1:30 AM 2:00 AM 2:30 AM 3:00 AM 3:30 AM 4:00 AM 4:30 …" at bounding box center [692, 368] width 1022 height 546
click at [651, 28] on icon "button" at bounding box center [645, 31] width 12 height 17
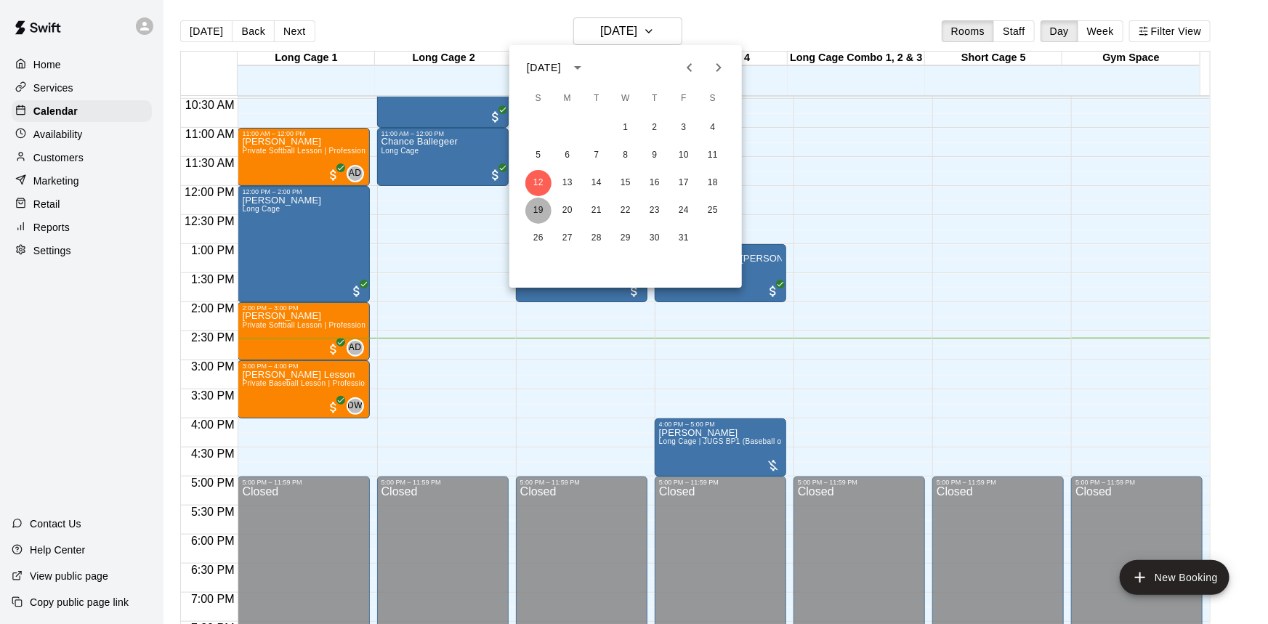
click at [538, 203] on button "19" at bounding box center [538, 211] width 26 height 26
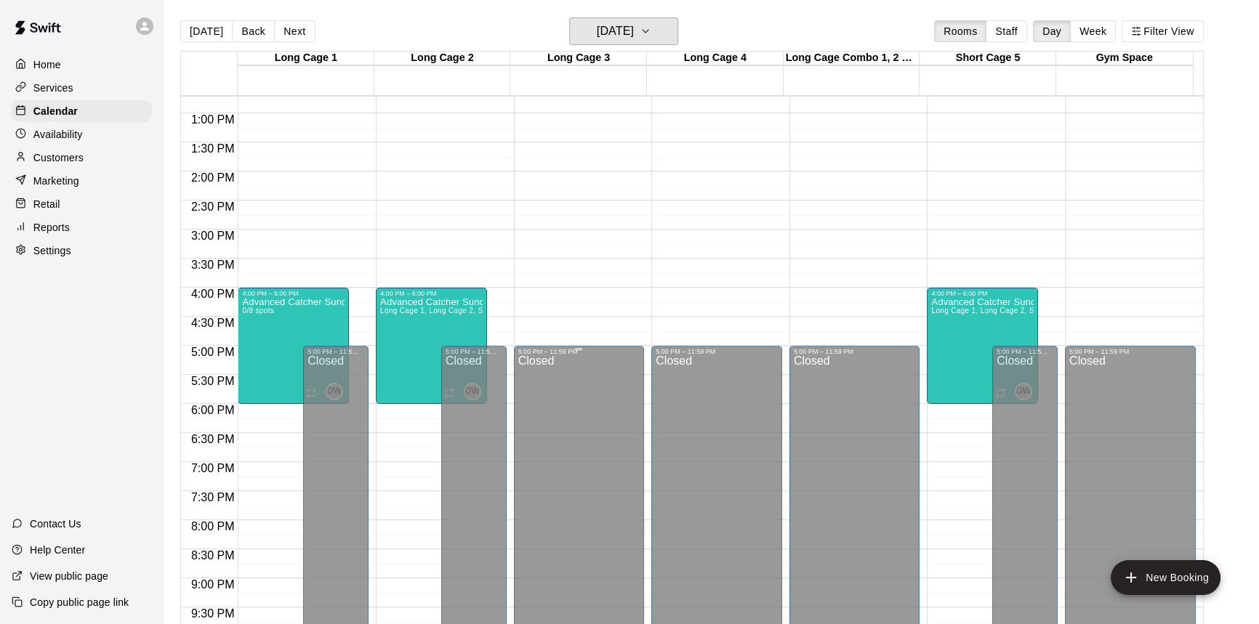
scroll to position [807, 0]
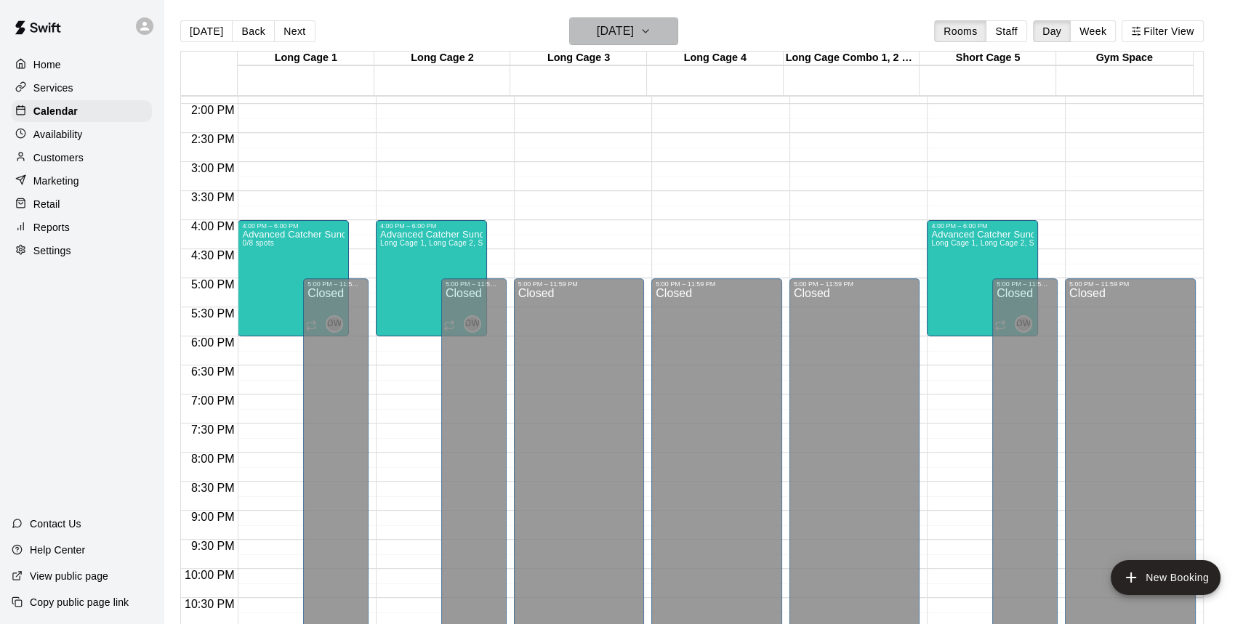
click at [634, 33] on h6 "Sunday Oct 19" at bounding box center [615, 31] width 37 height 20
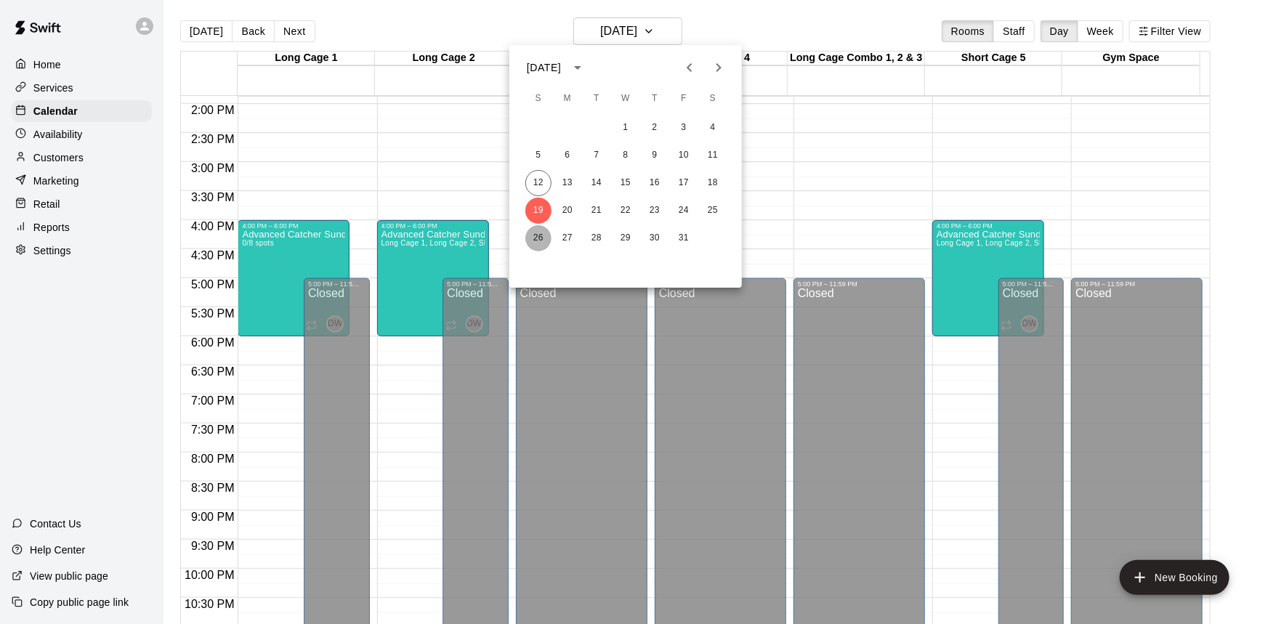
click at [534, 233] on button "26" at bounding box center [538, 238] width 26 height 26
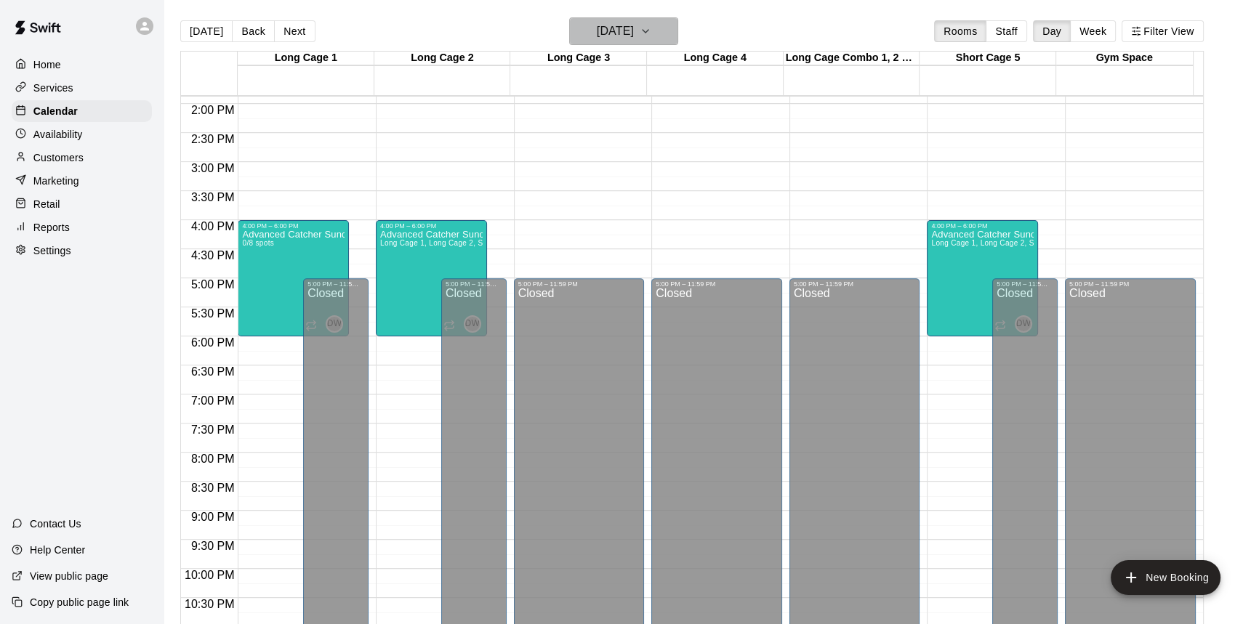
click at [614, 33] on h6 "Sunday Oct 26" at bounding box center [615, 31] width 37 height 20
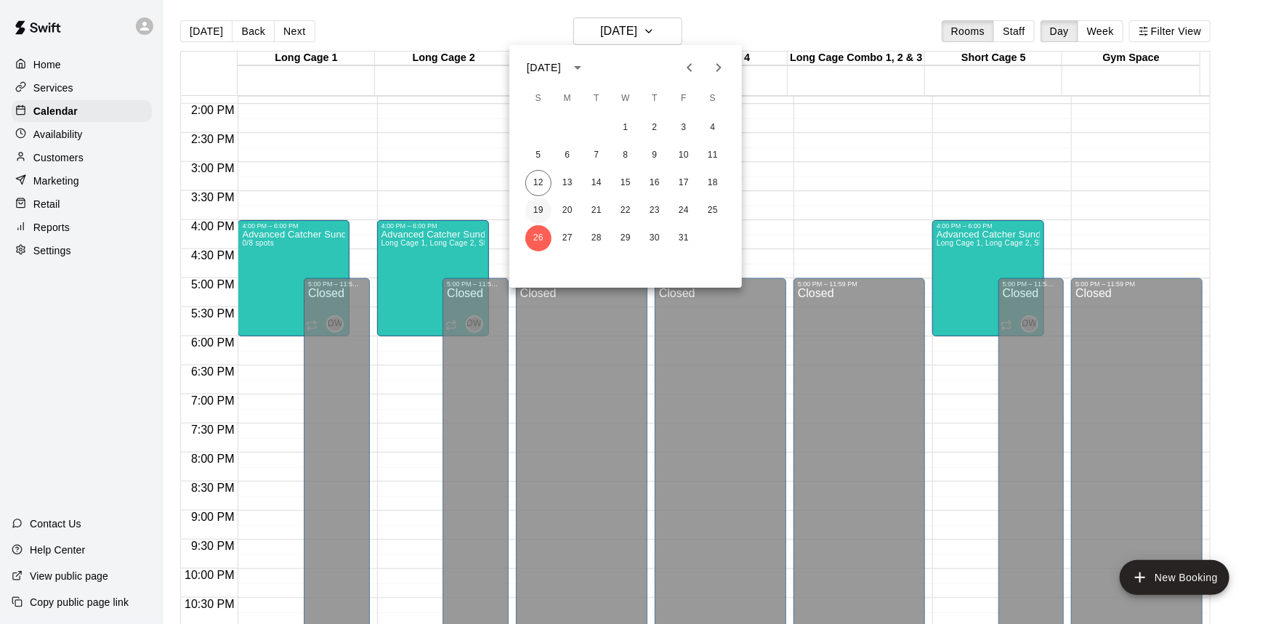
click at [542, 210] on button "19" at bounding box center [538, 211] width 26 height 26
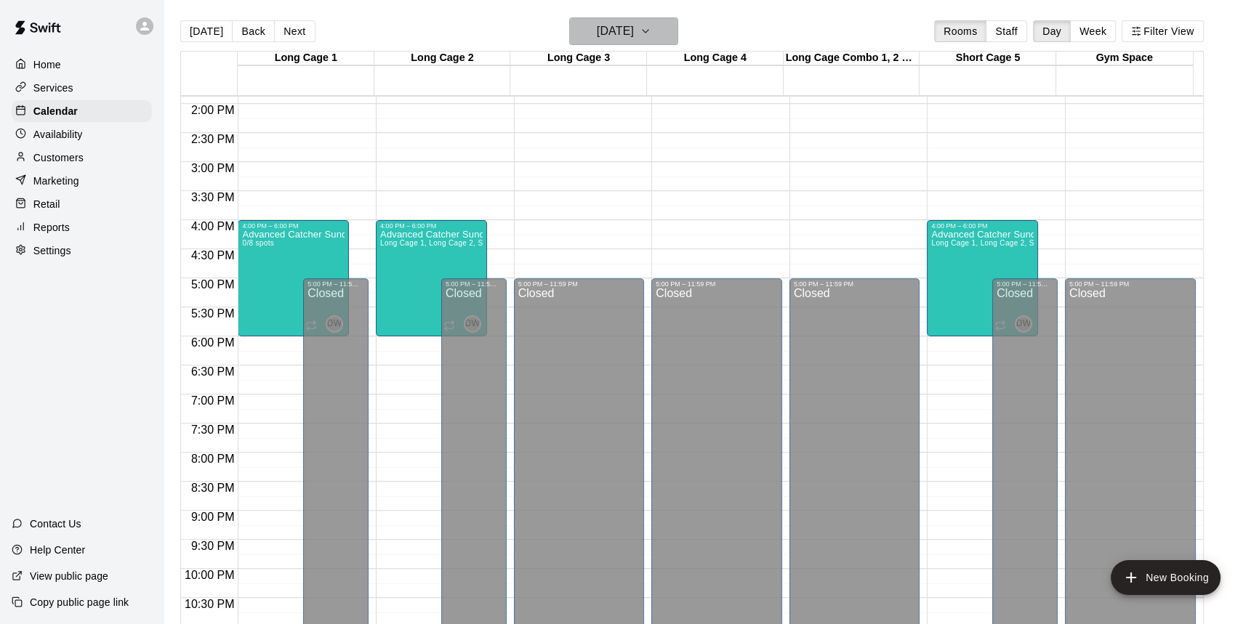
click at [633, 28] on h6 "Sunday Oct 19" at bounding box center [615, 31] width 37 height 20
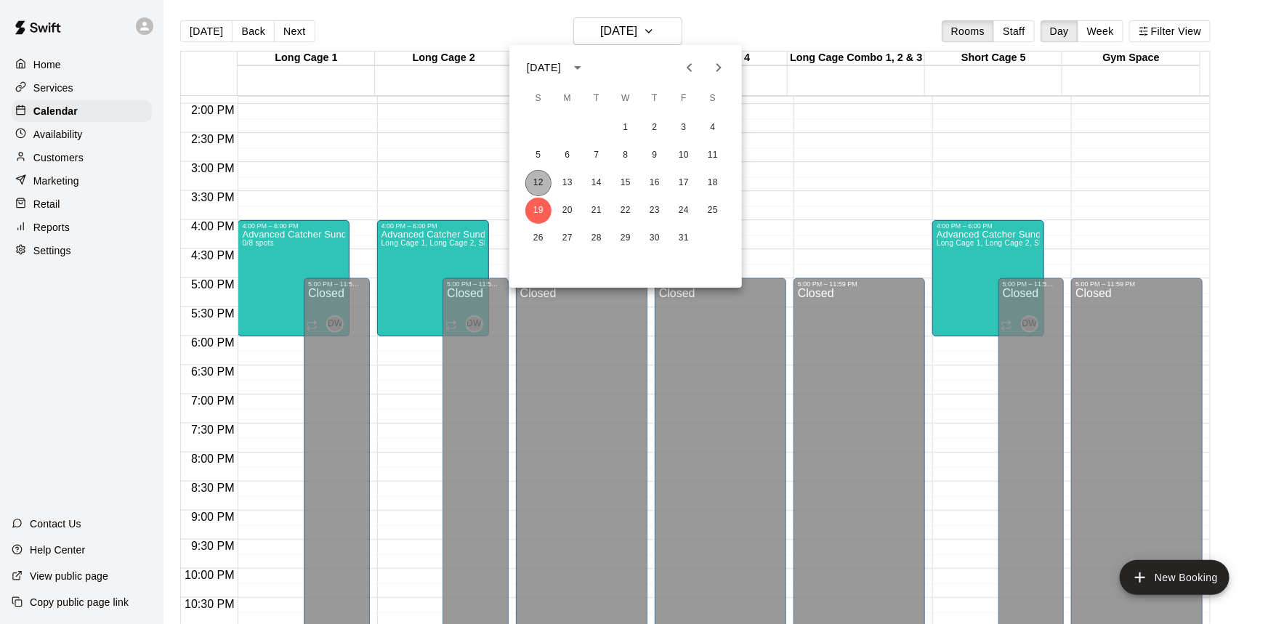
click at [540, 179] on button "12" at bounding box center [538, 183] width 26 height 26
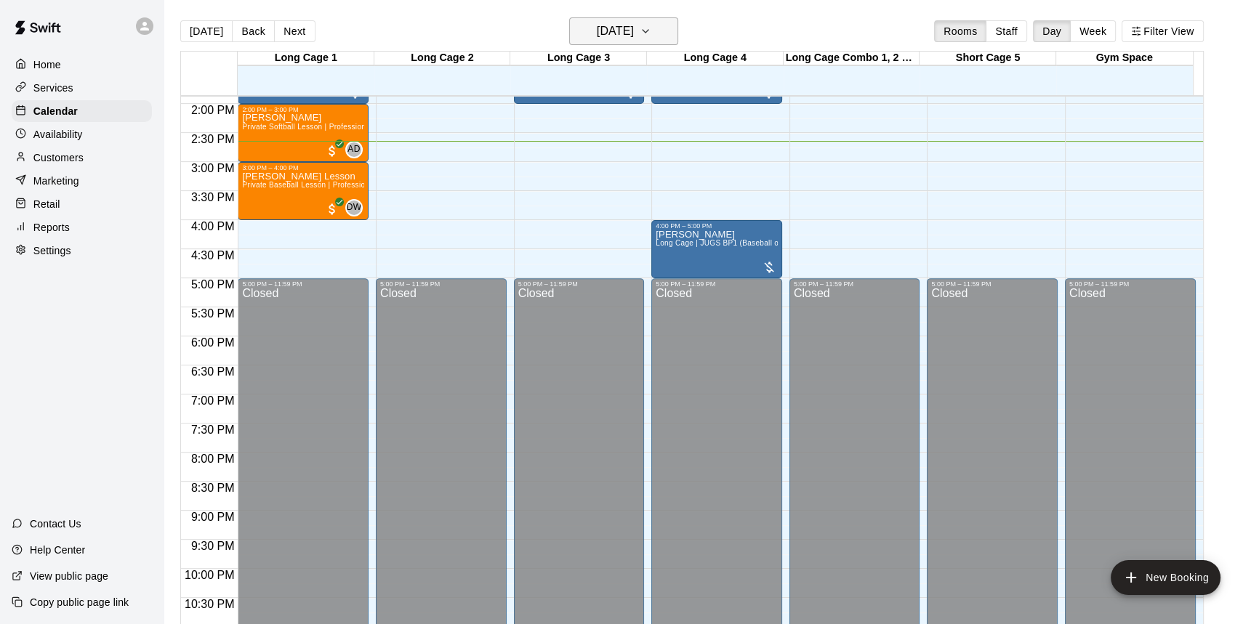
click at [629, 34] on h6 "[DATE]" at bounding box center [615, 31] width 37 height 20
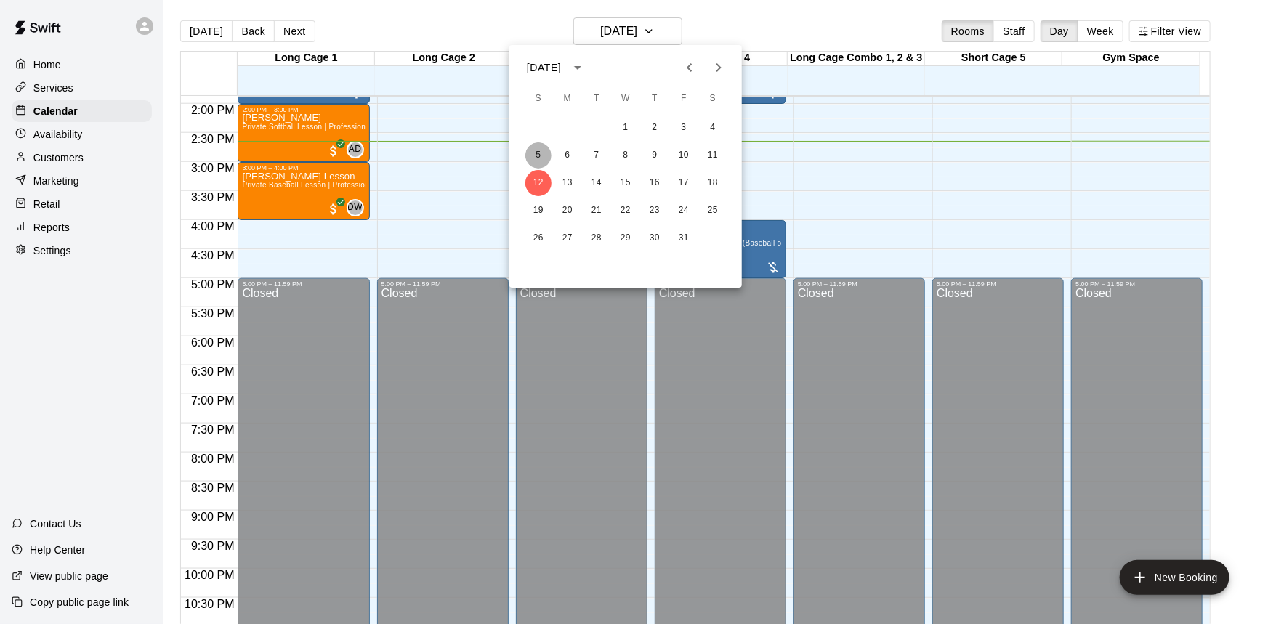
click at [530, 153] on button "5" at bounding box center [538, 155] width 26 height 26
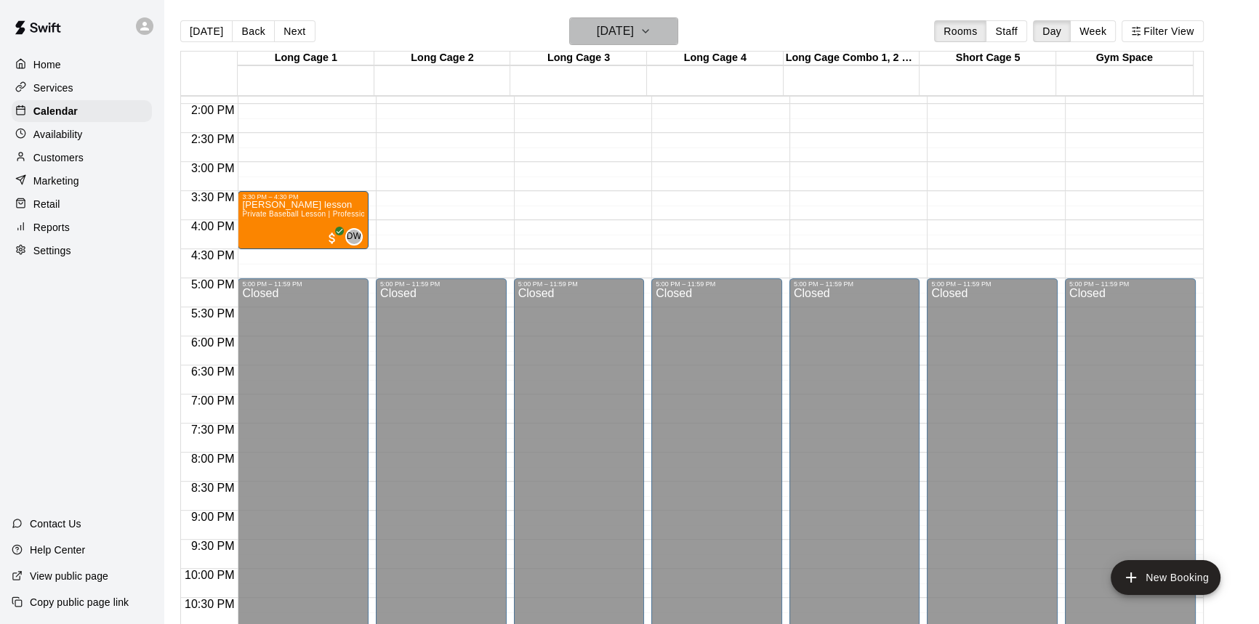
click at [634, 33] on h6 "Sunday Oct 05" at bounding box center [615, 31] width 37 height 20
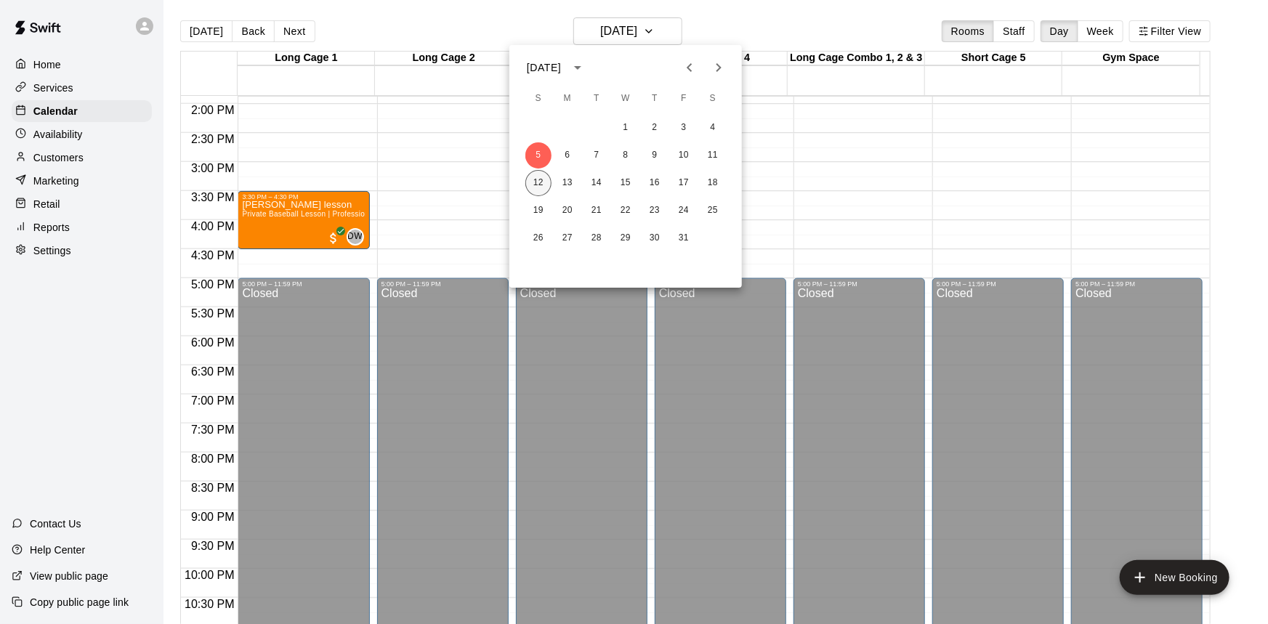
click at [530, 182] on button "12" at bounding box center [538, 183] width 26 height 26
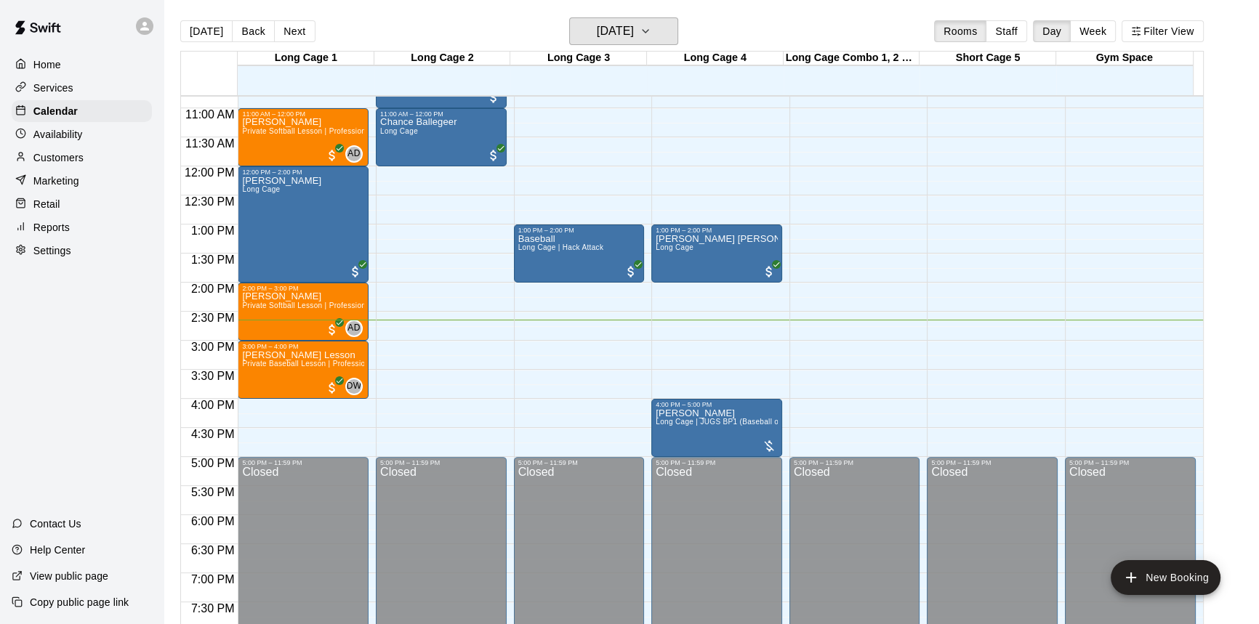
scroll to position [608, 0]
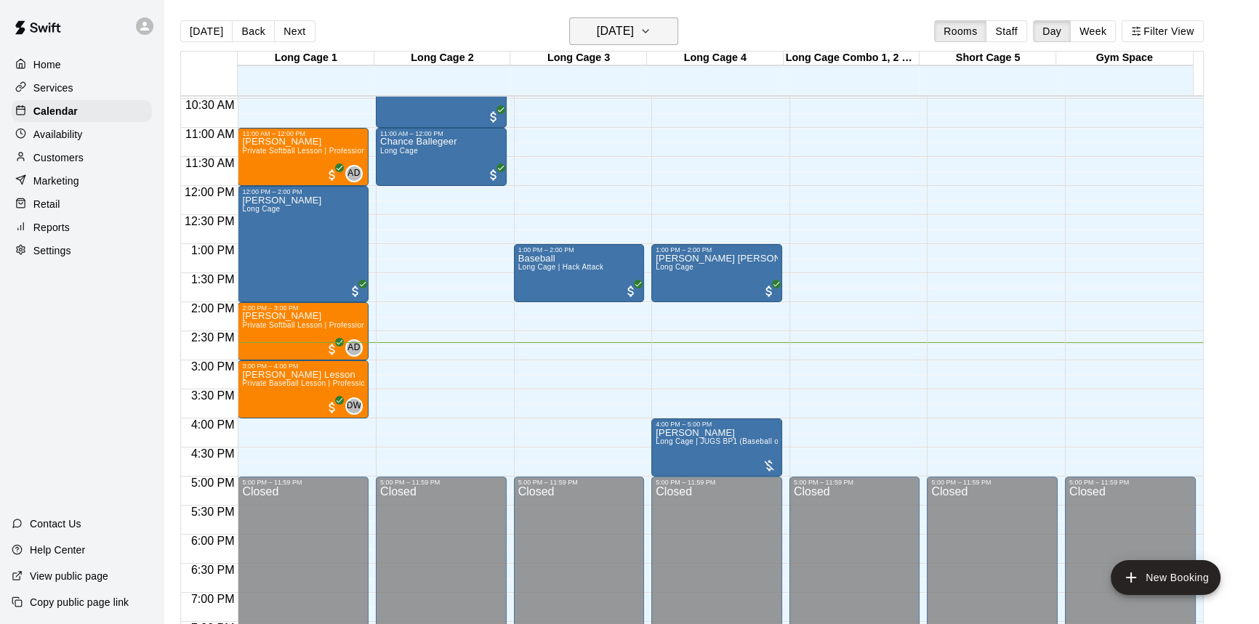
click at [634, 29] on h6 "[DATE]" at bounding box center [615, 31] width 37 height 20
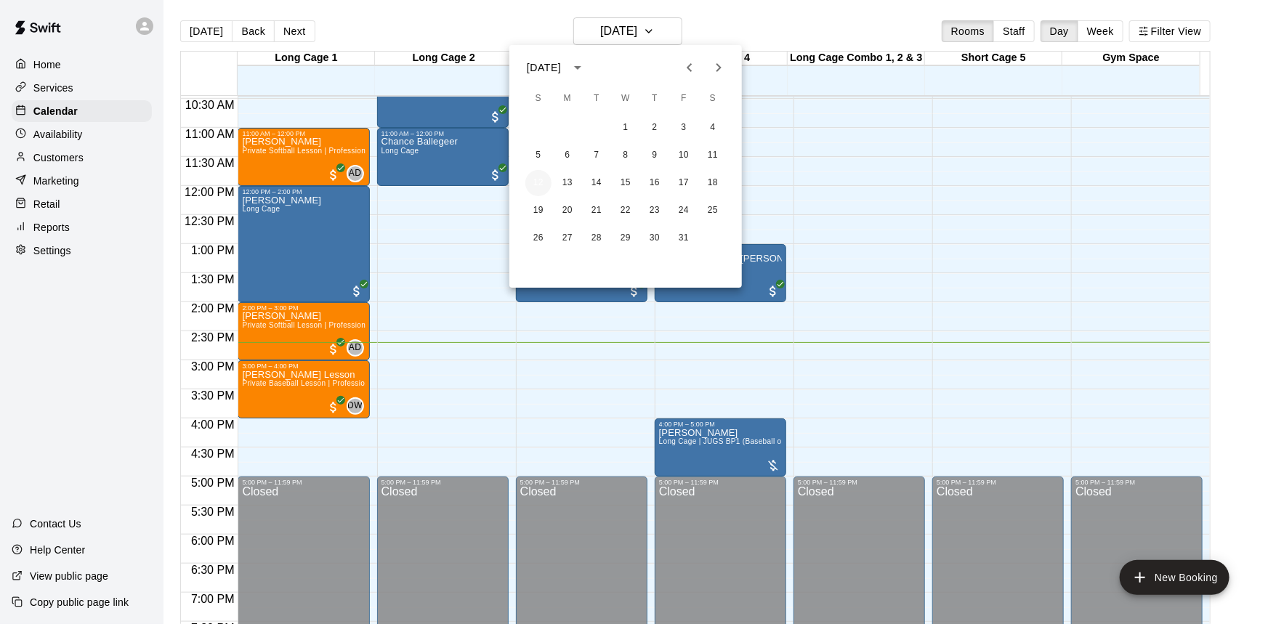
click at [537, 185] on button "12" at bounding box center [538, 183] width 26 height 26
